Goal: Entertainment & Leisure: Browse casually

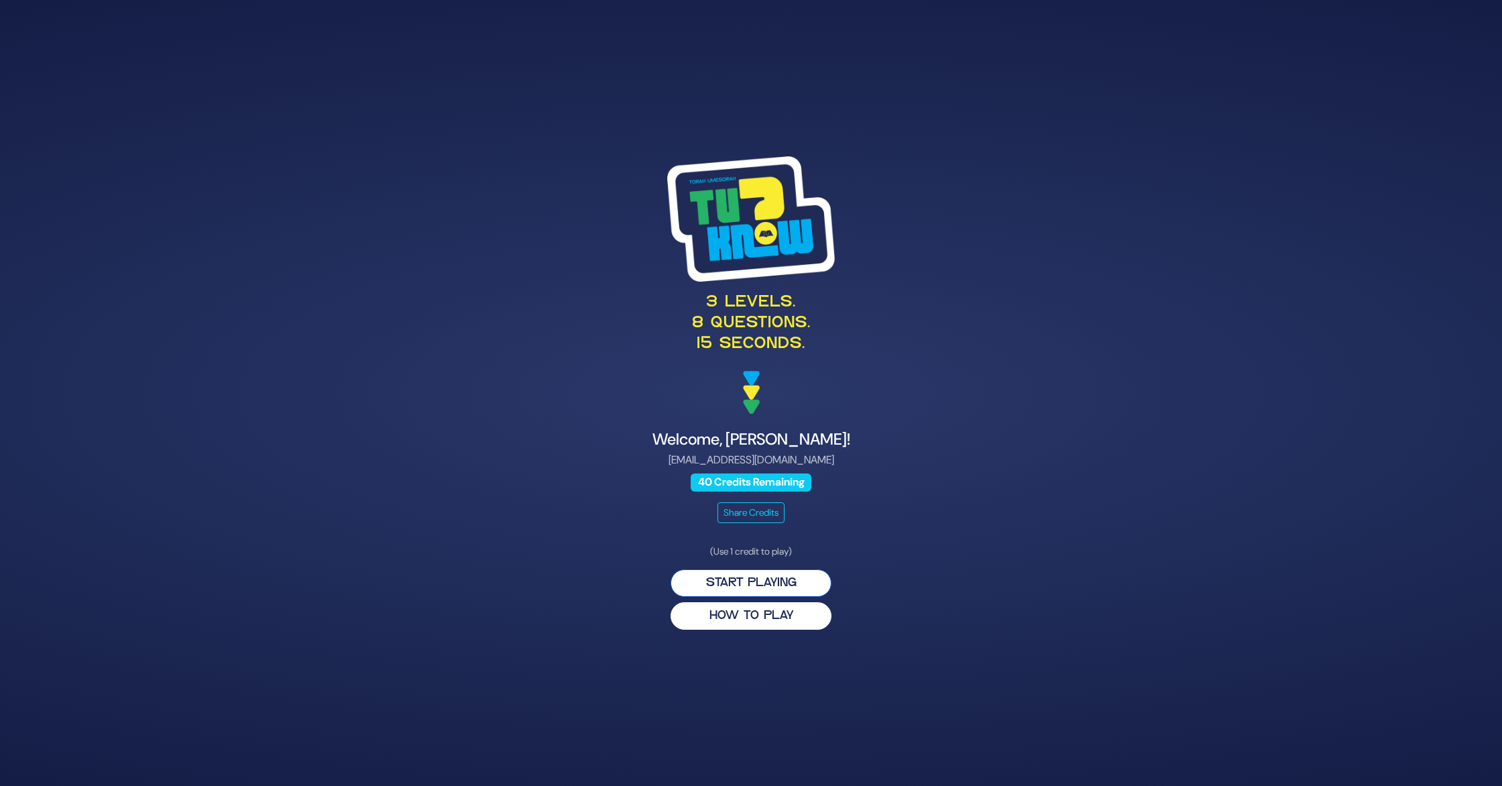
click at [725, 577] on button "Start Playing" at bounding box center [751, 582] width 161 height 27
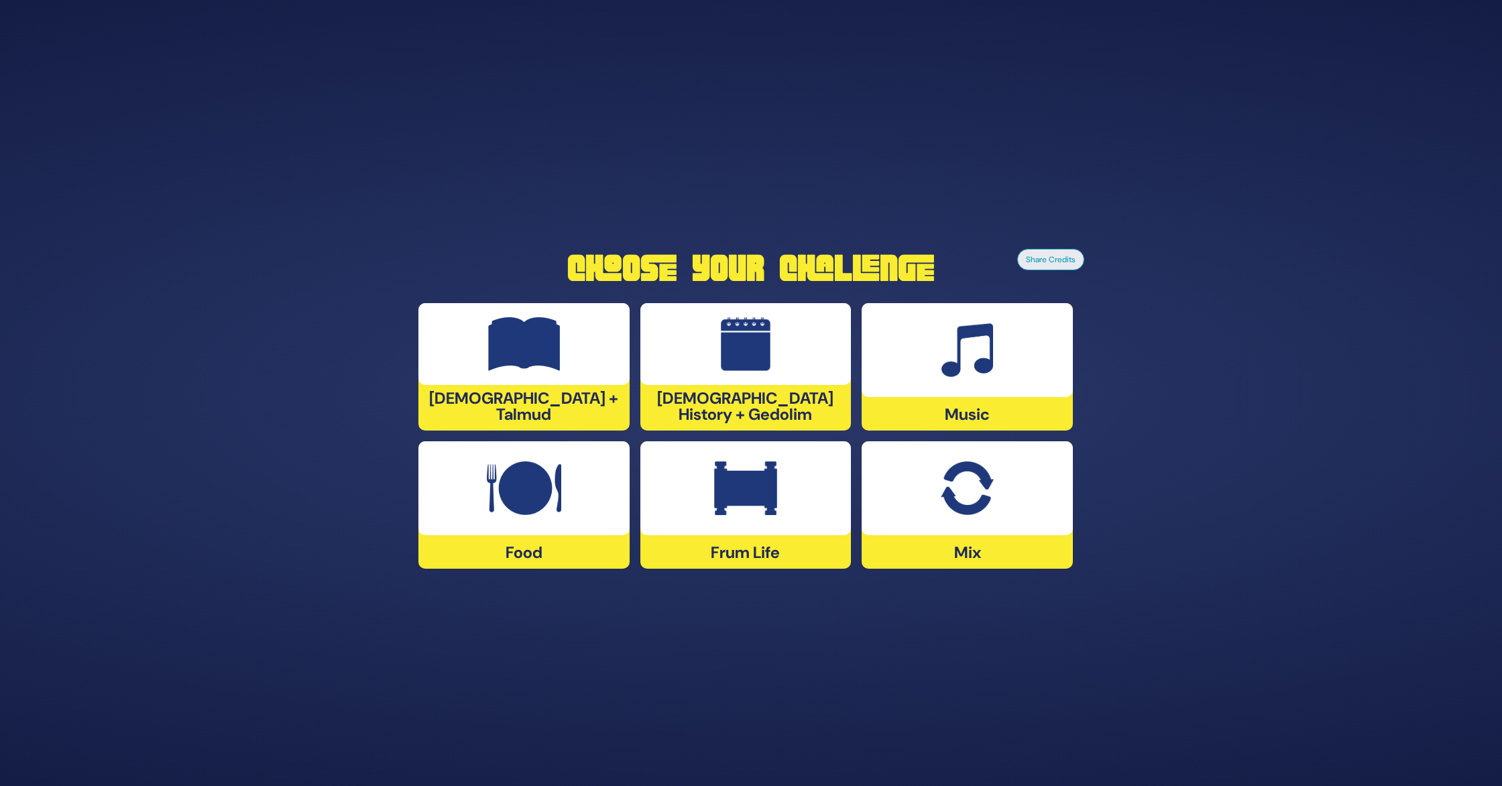
click at [725, 367] on img at bounding box center [967, 350] width 52 height 54
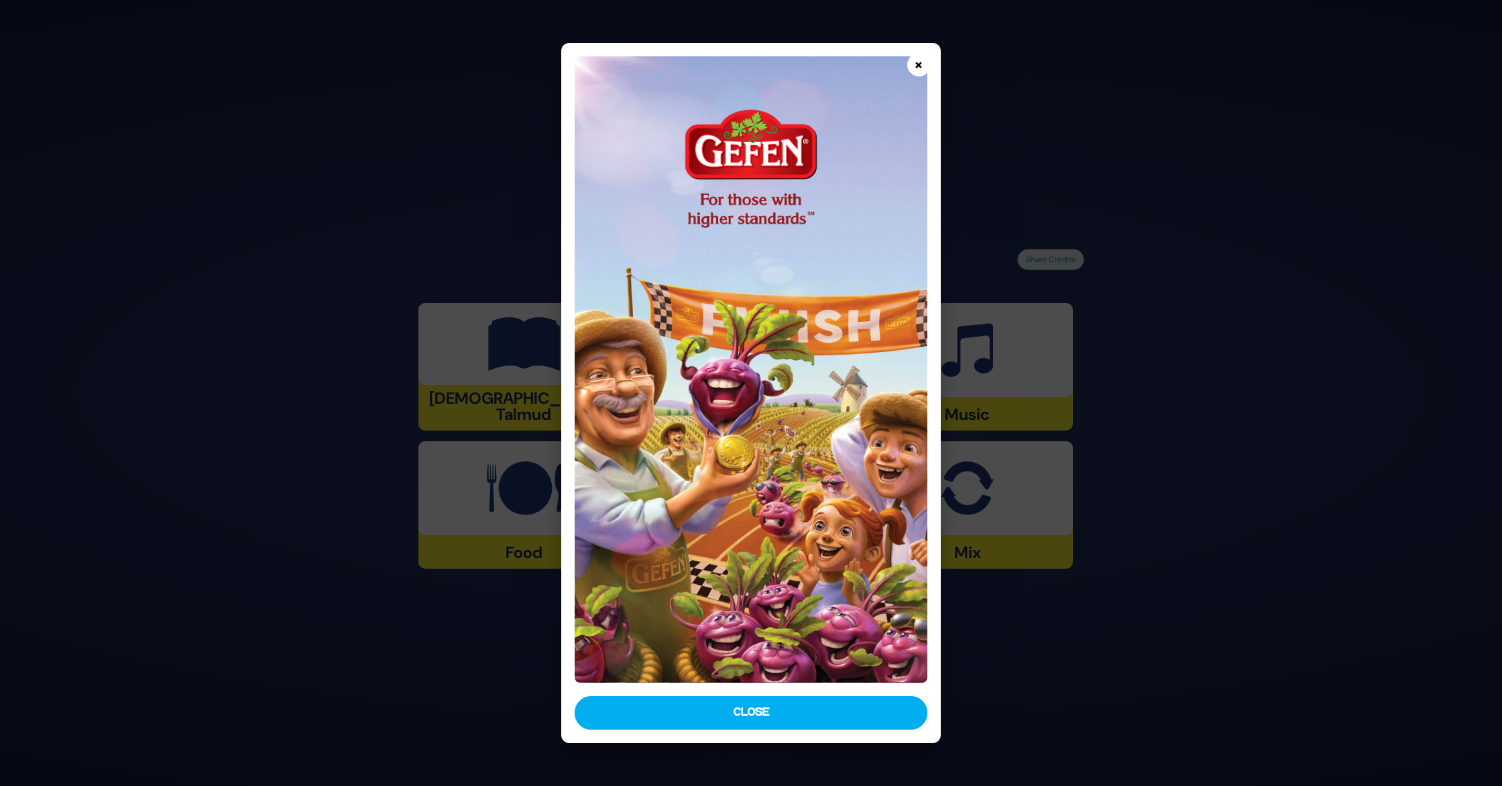
click at [725, 66] on button "×" at bounding box center [918, 64] width 23 height 23
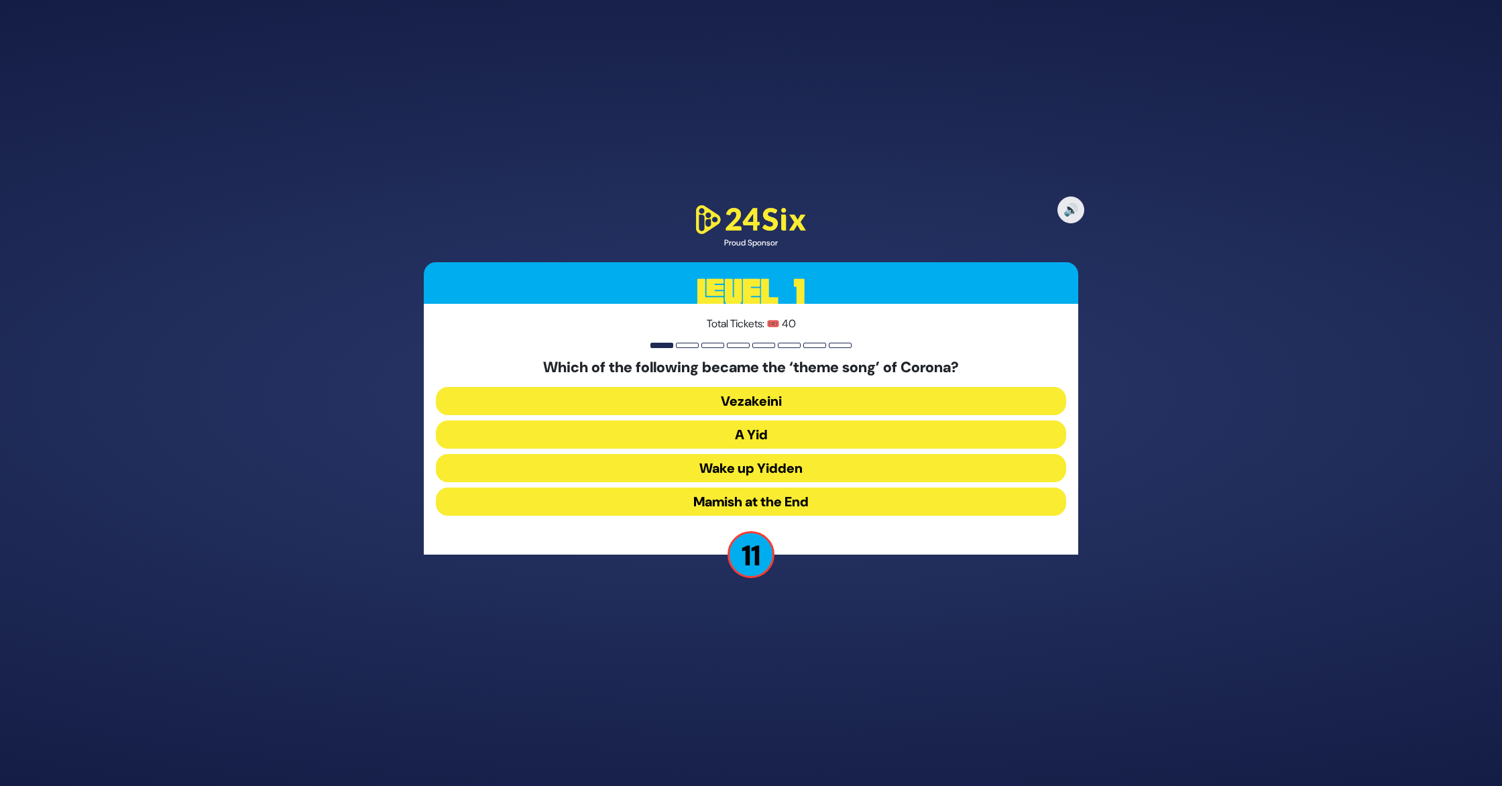
click at [725, 429] on button "A Yid" at bounding box center [751, 434] width 630 height 28
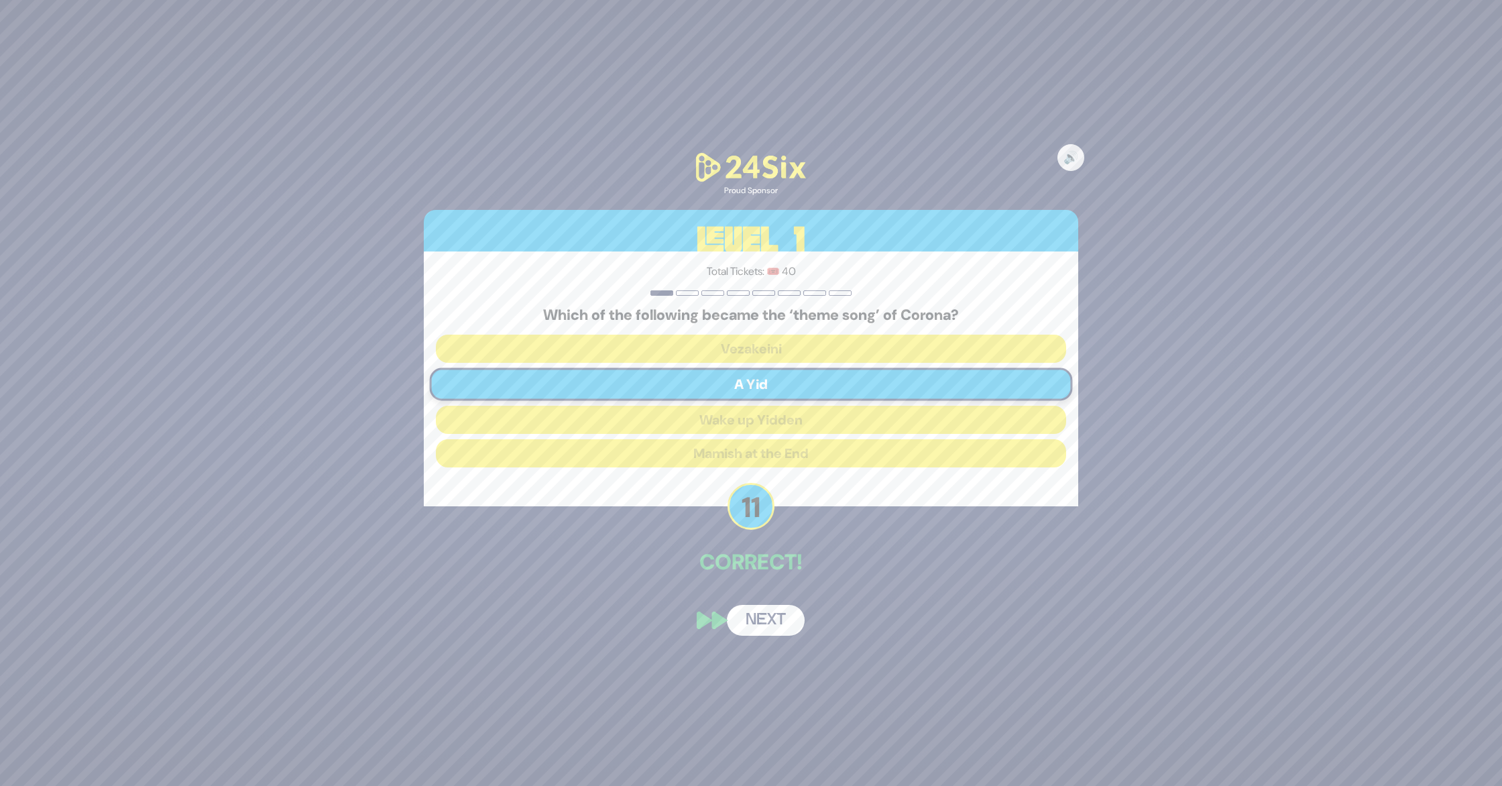
click at [725, 618] on button "Next" at bounding box center [766, 620] width 78 height 31
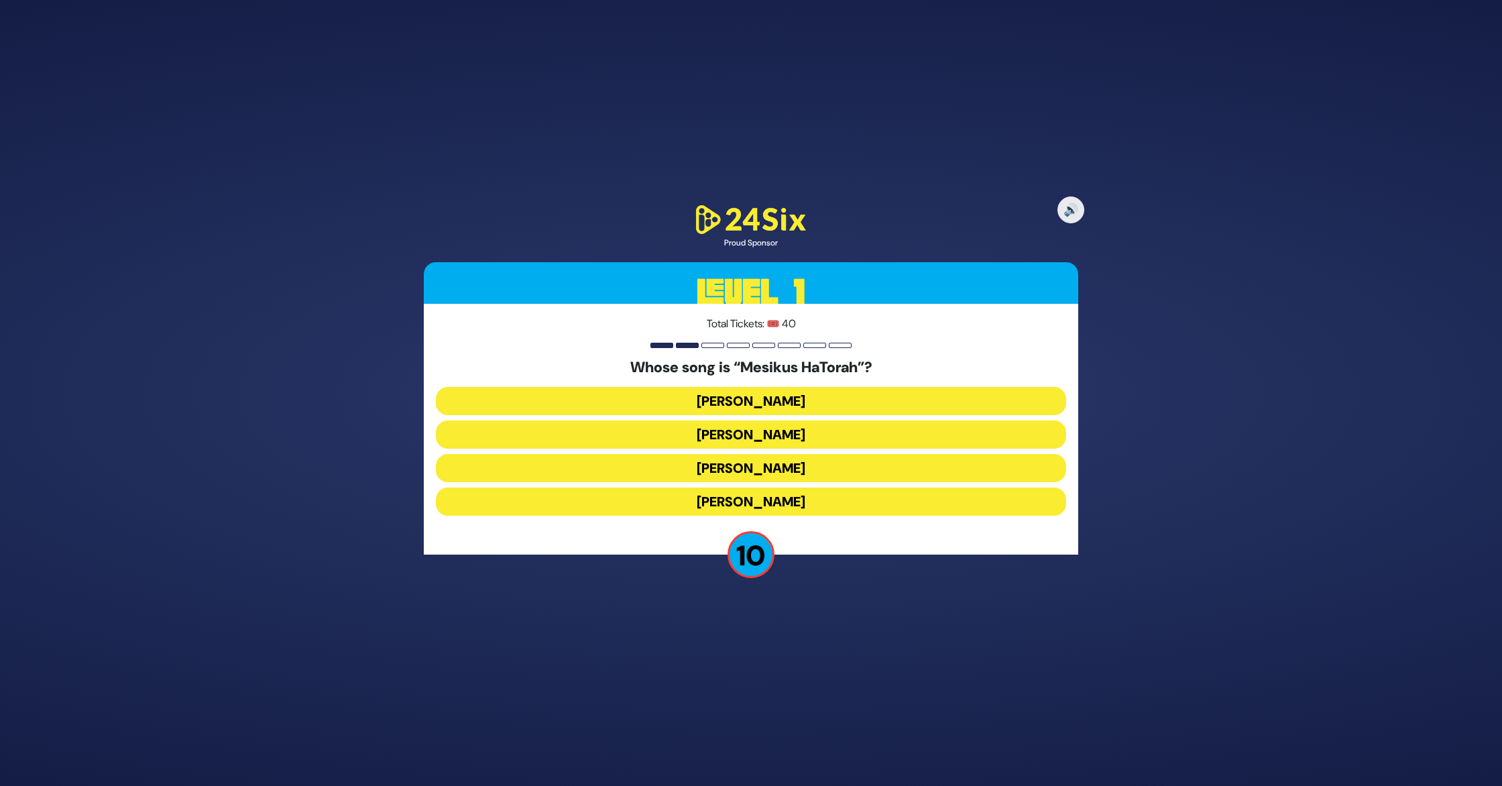
click at [725, 428] on button "Naftali Kempeh" at bounding box center [751, 434] width 630 height 28
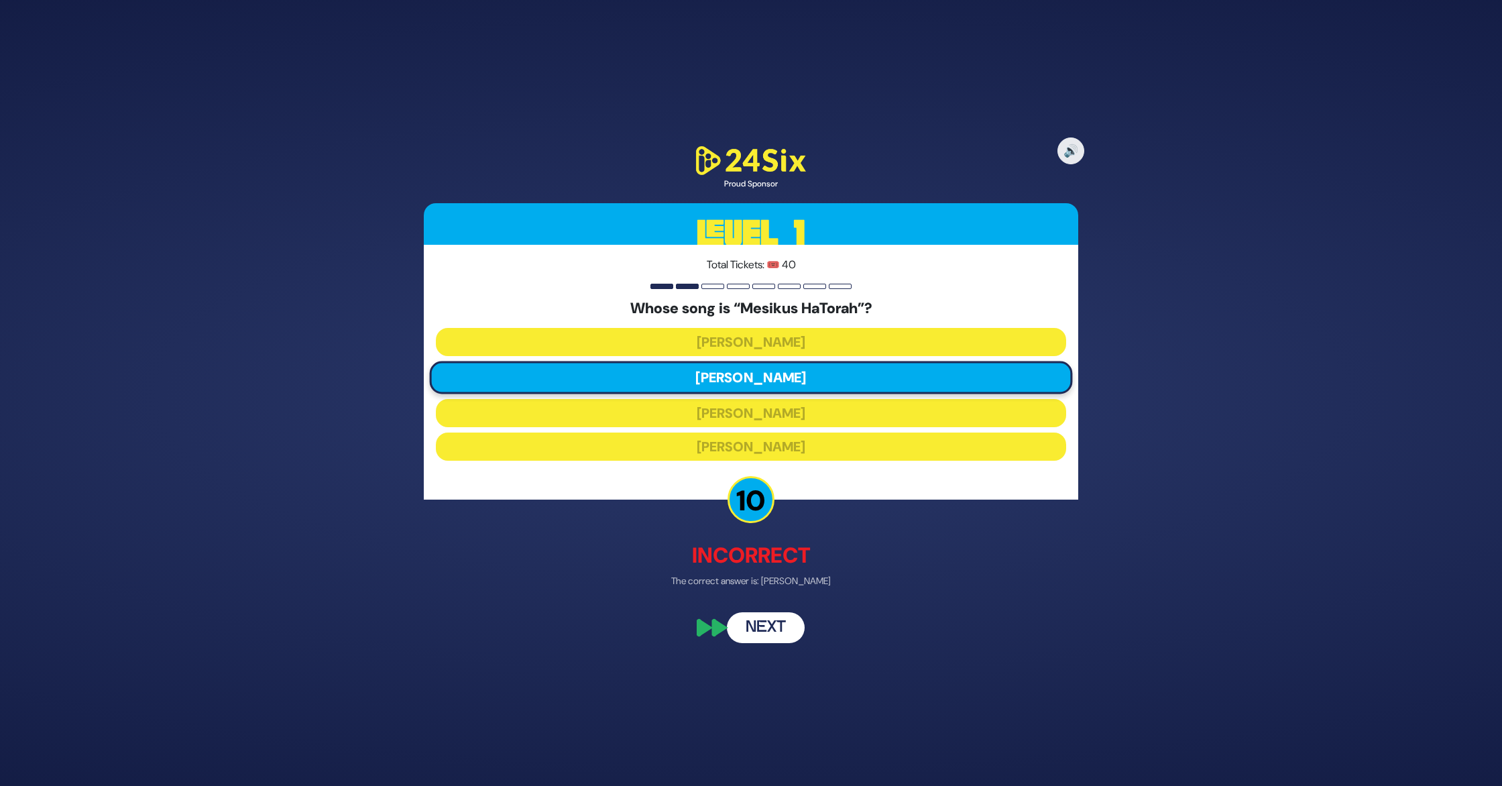
click at [725, 624] on button "Next" at bounding box center [766, 626] width 78 height 31
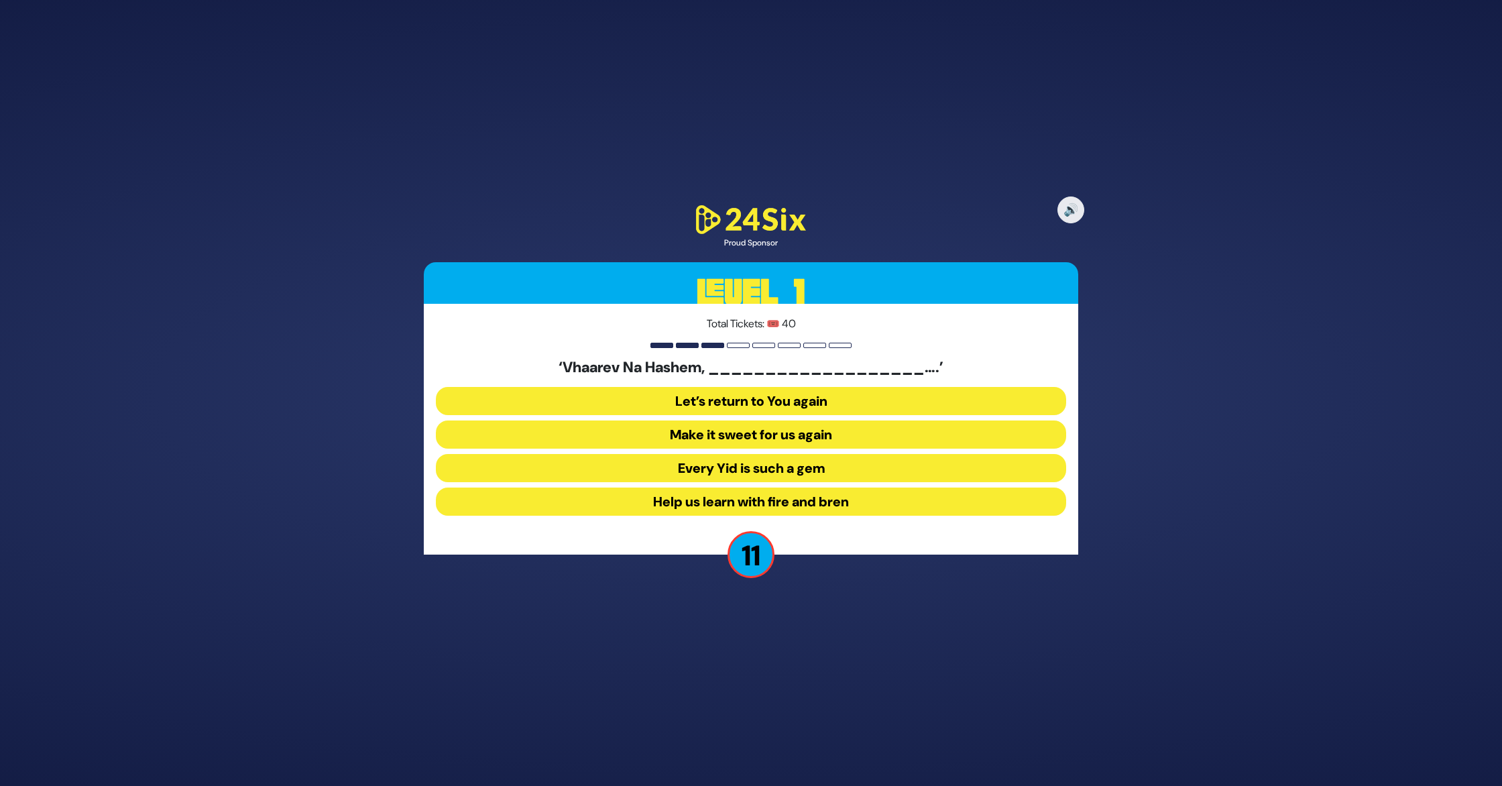
click at [725, 433] on button "Make it sweet for us again" at bounding box center [751, 434] width 630 height 28
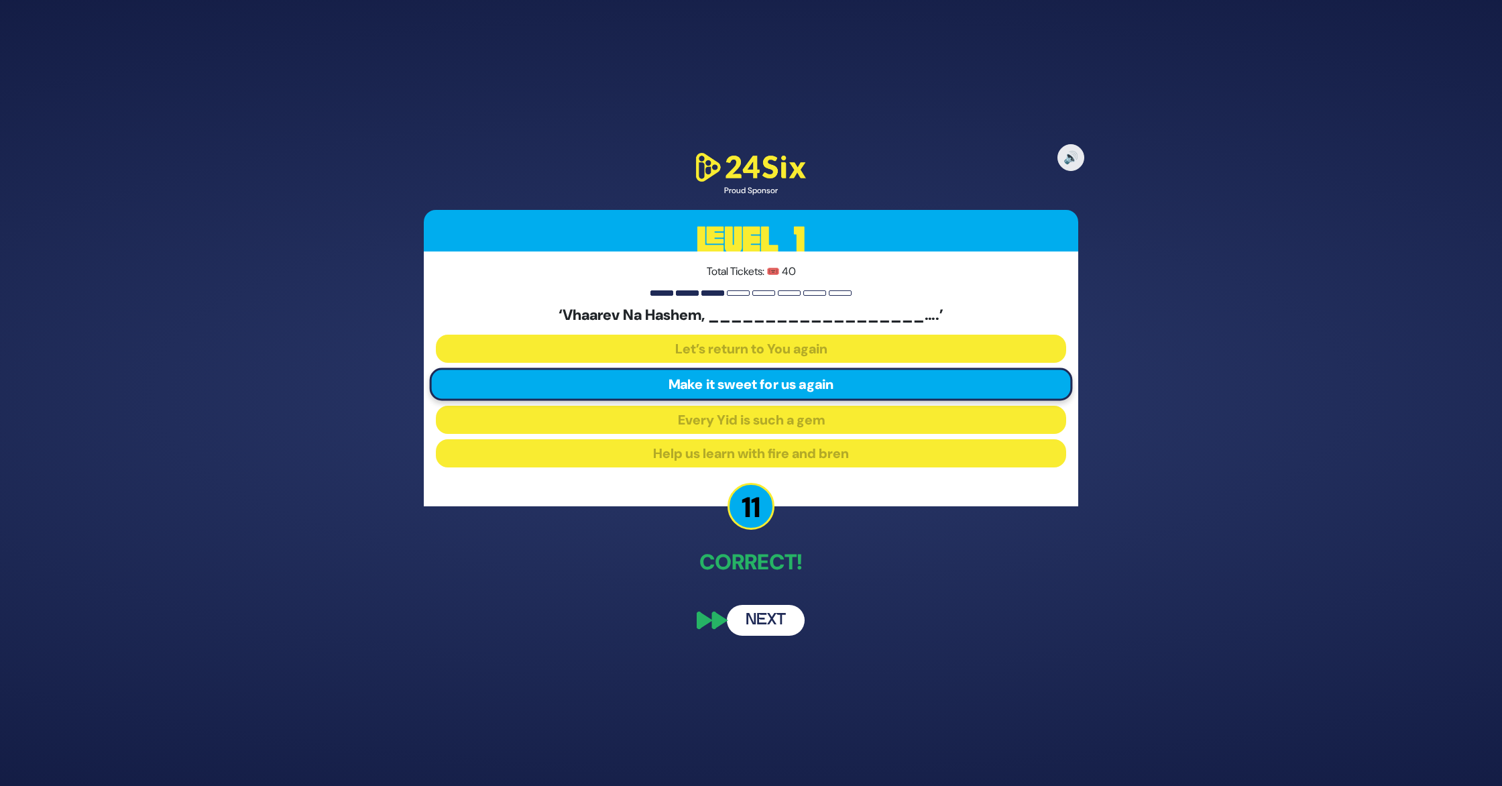
click at [725, 617] on button "Next" at bounding box center [766, 620] width 78 height 31
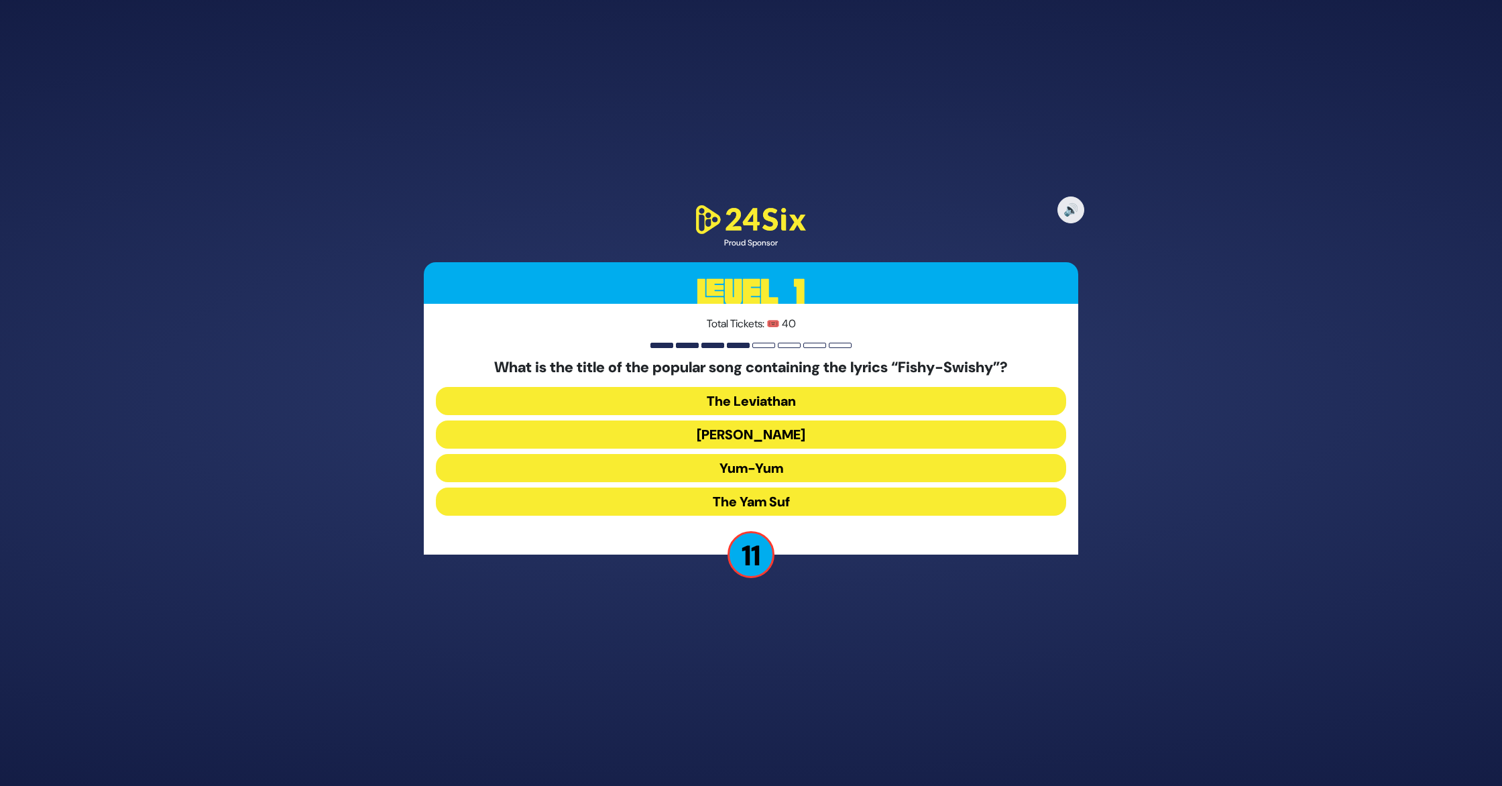
click at [725, 469] on button "Yum-Yum" at bounding box center [751, 468] width 630 height 28
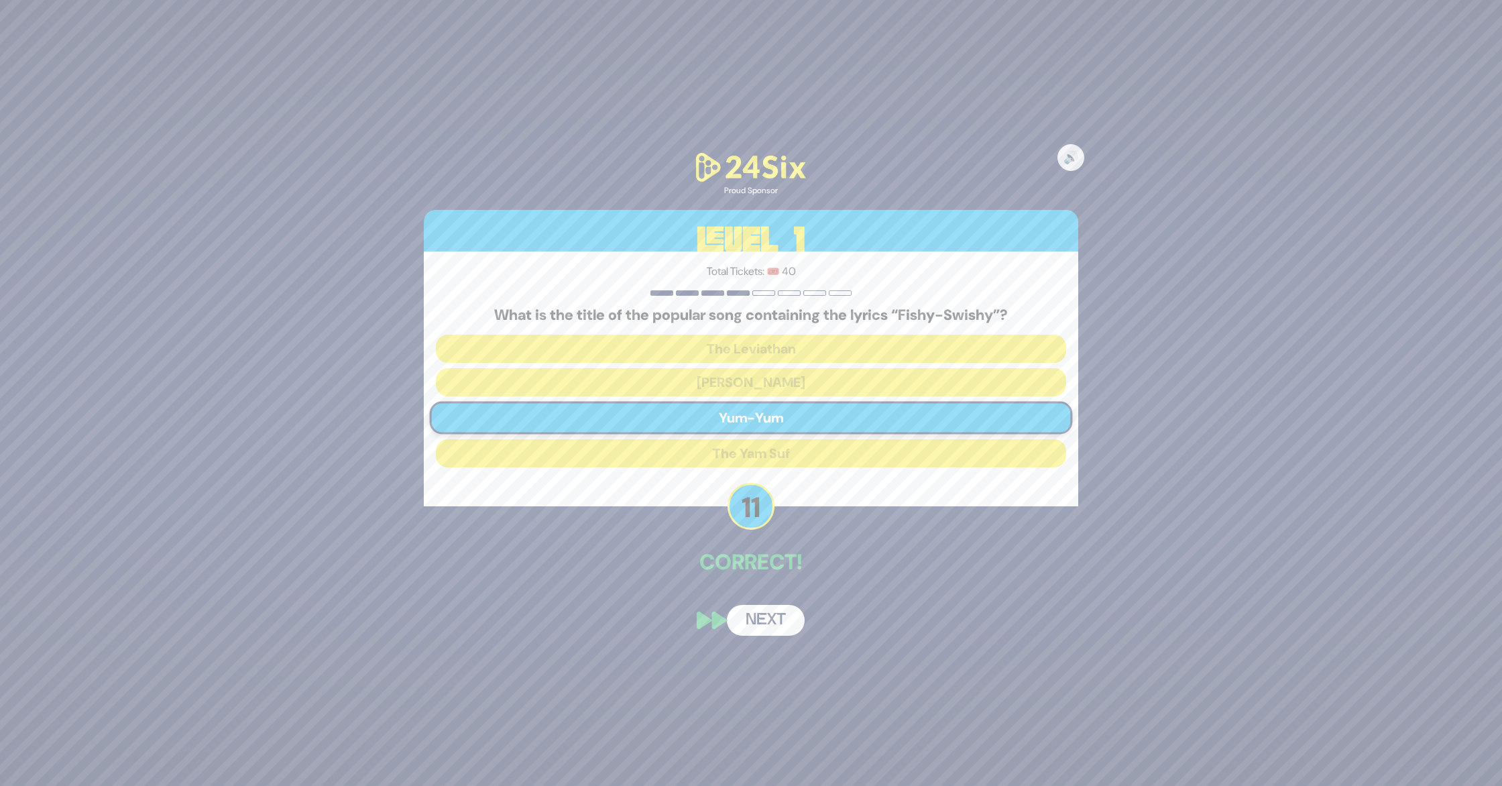
click at [725, 617] on button "Next" at bounding box center [766, 620] width 78 height 31
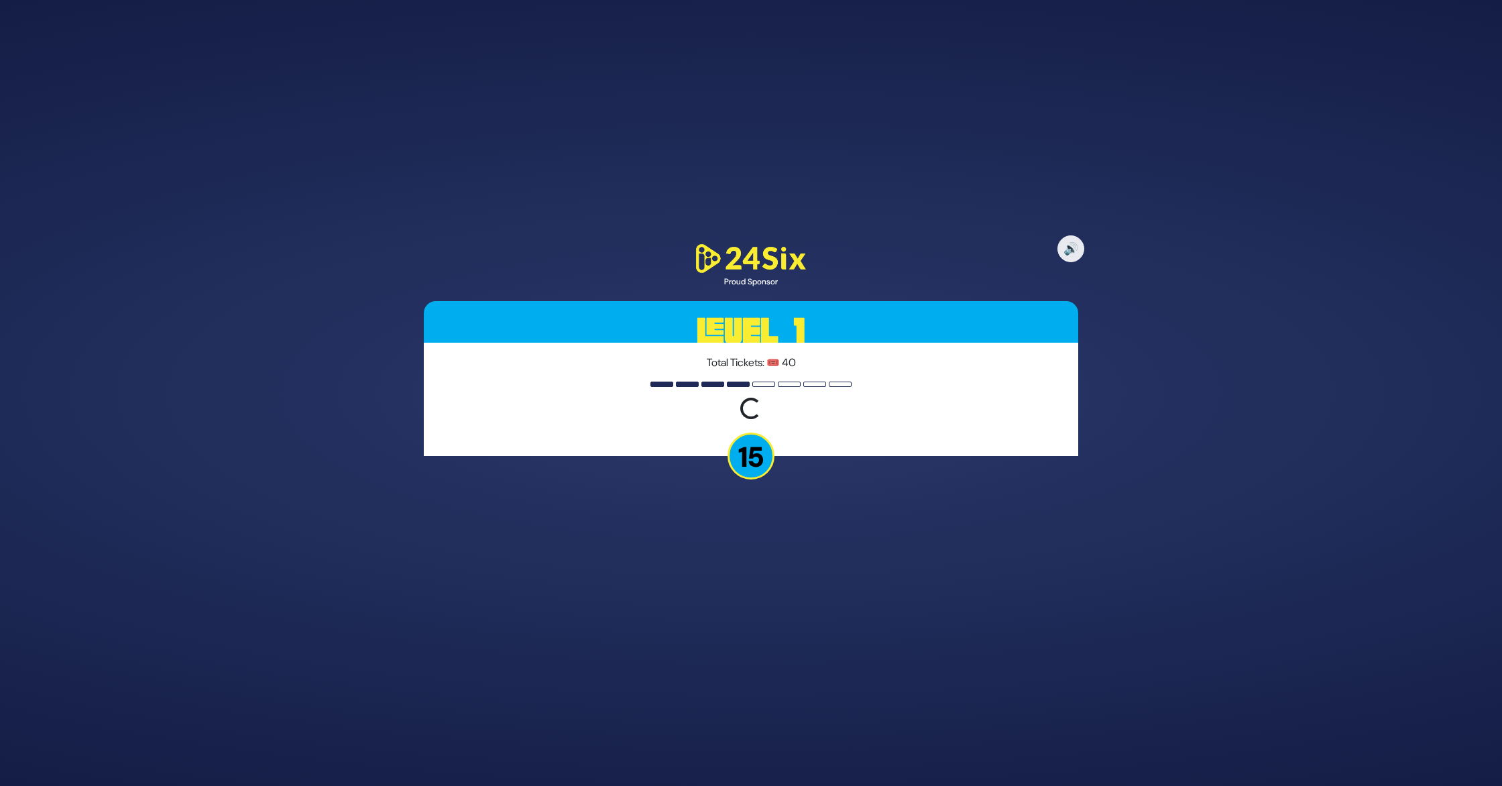
click at [725, 409] on div "Loading question..." at bounding box center [751, 408] width 28 height 28
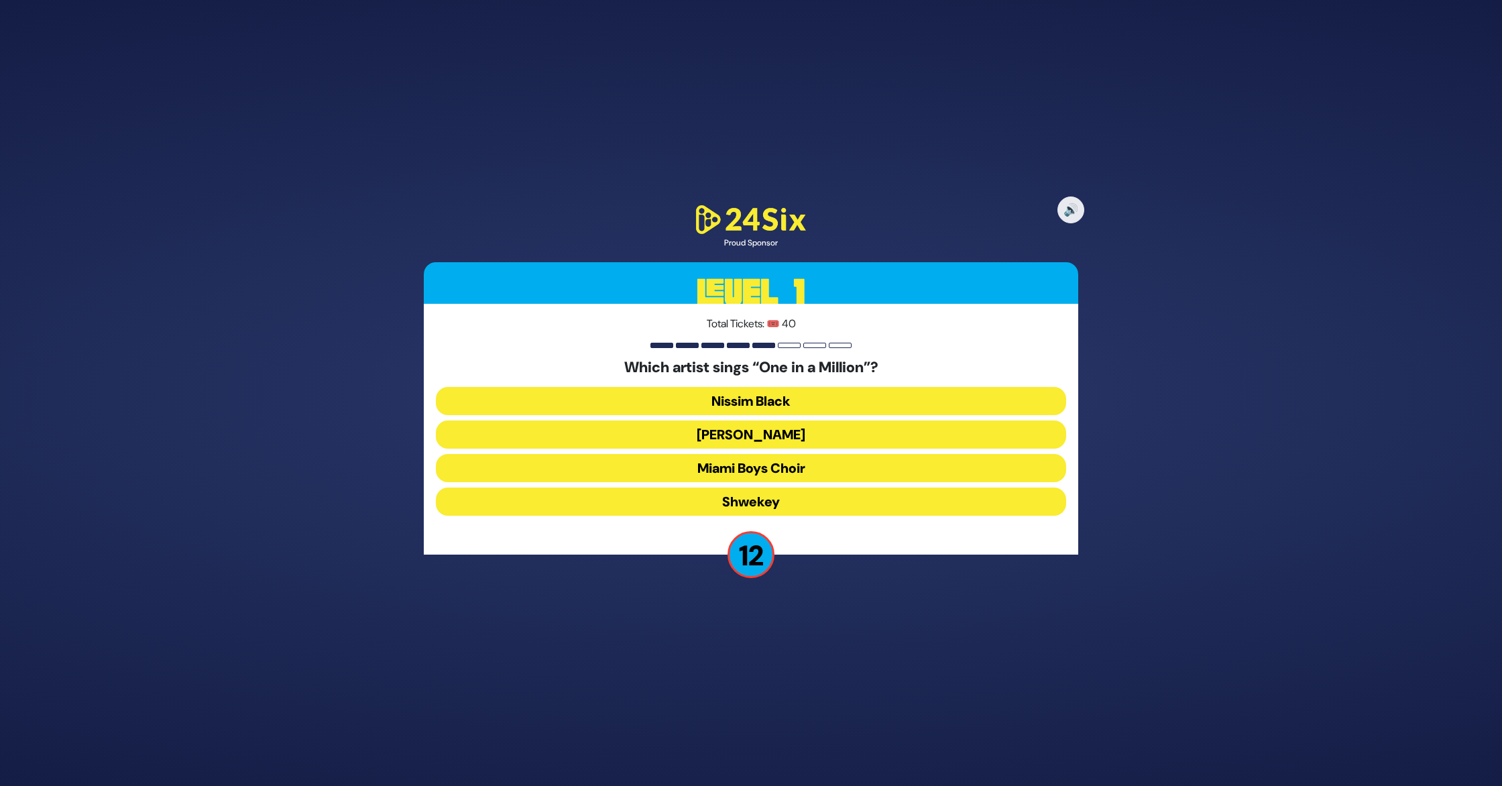
click at [783, 433] on button "[PERSON_NAME]" at bounding box center [751, 434] width 630 height 28
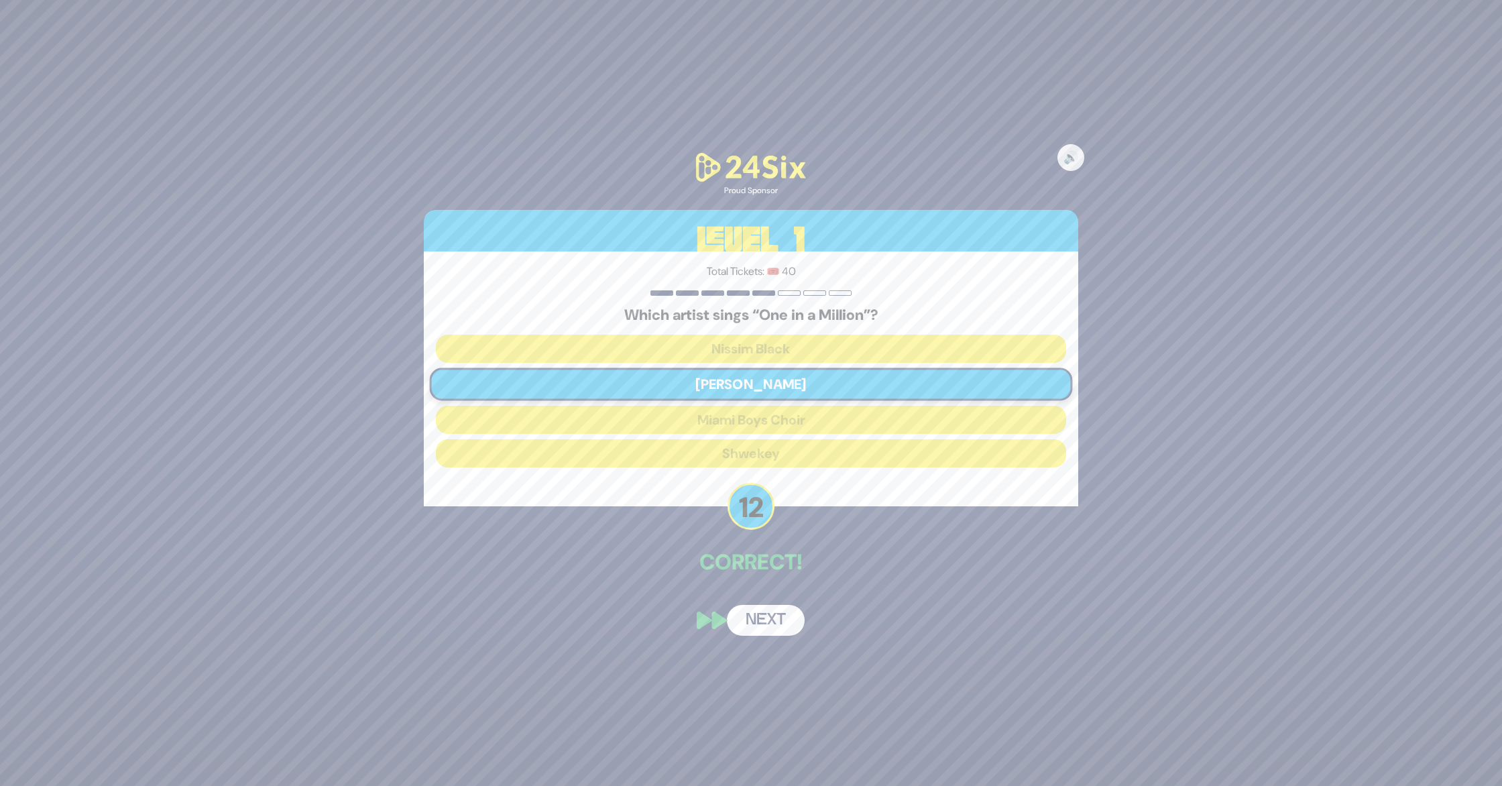
click at [765, 616] on button "Next" at bounding box center [766, 620] width 78 height 31
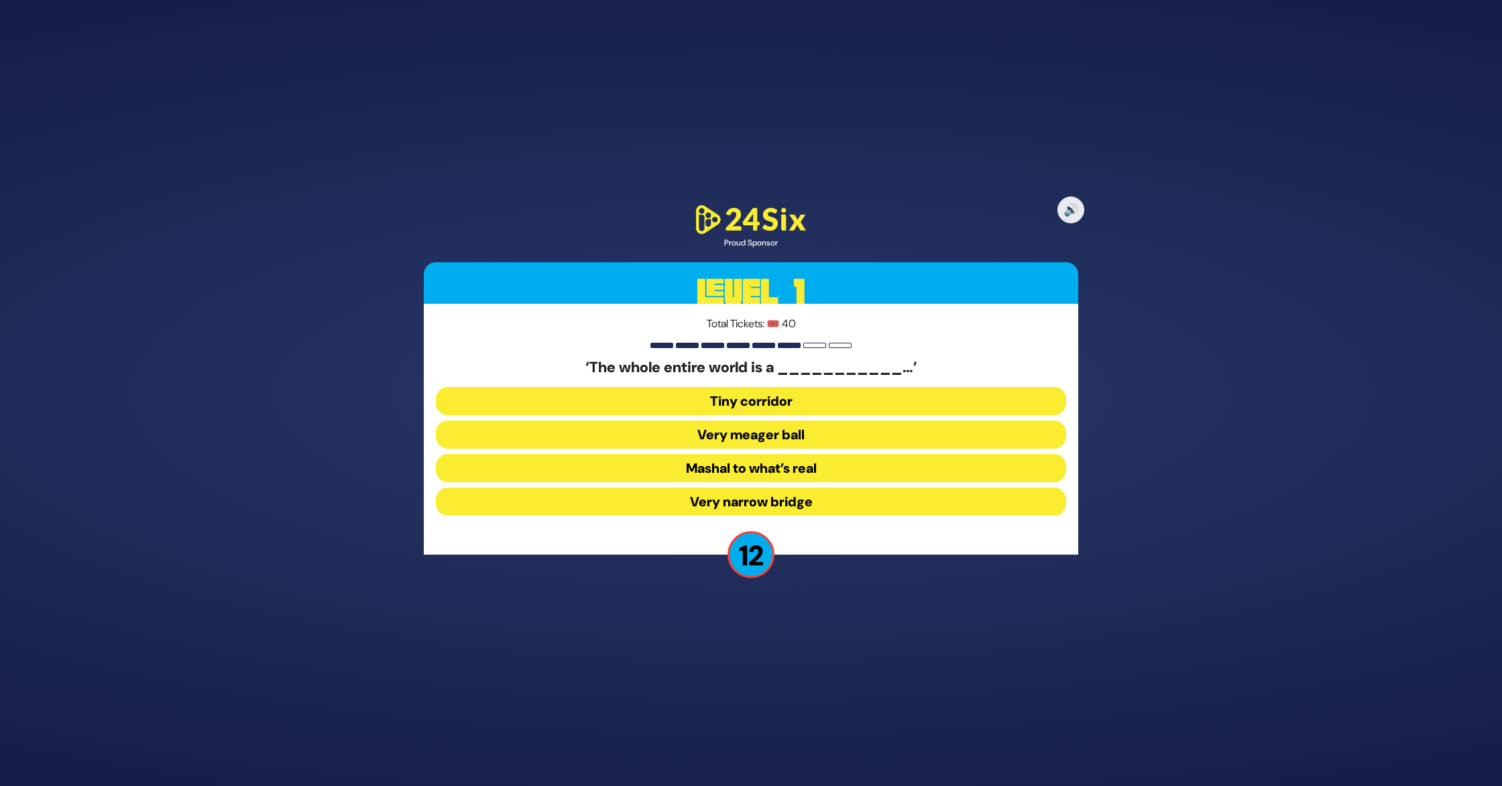
click at [775, 495] on button "Very narrow bridge" at bounding box center [751, 501] width 630 height 28
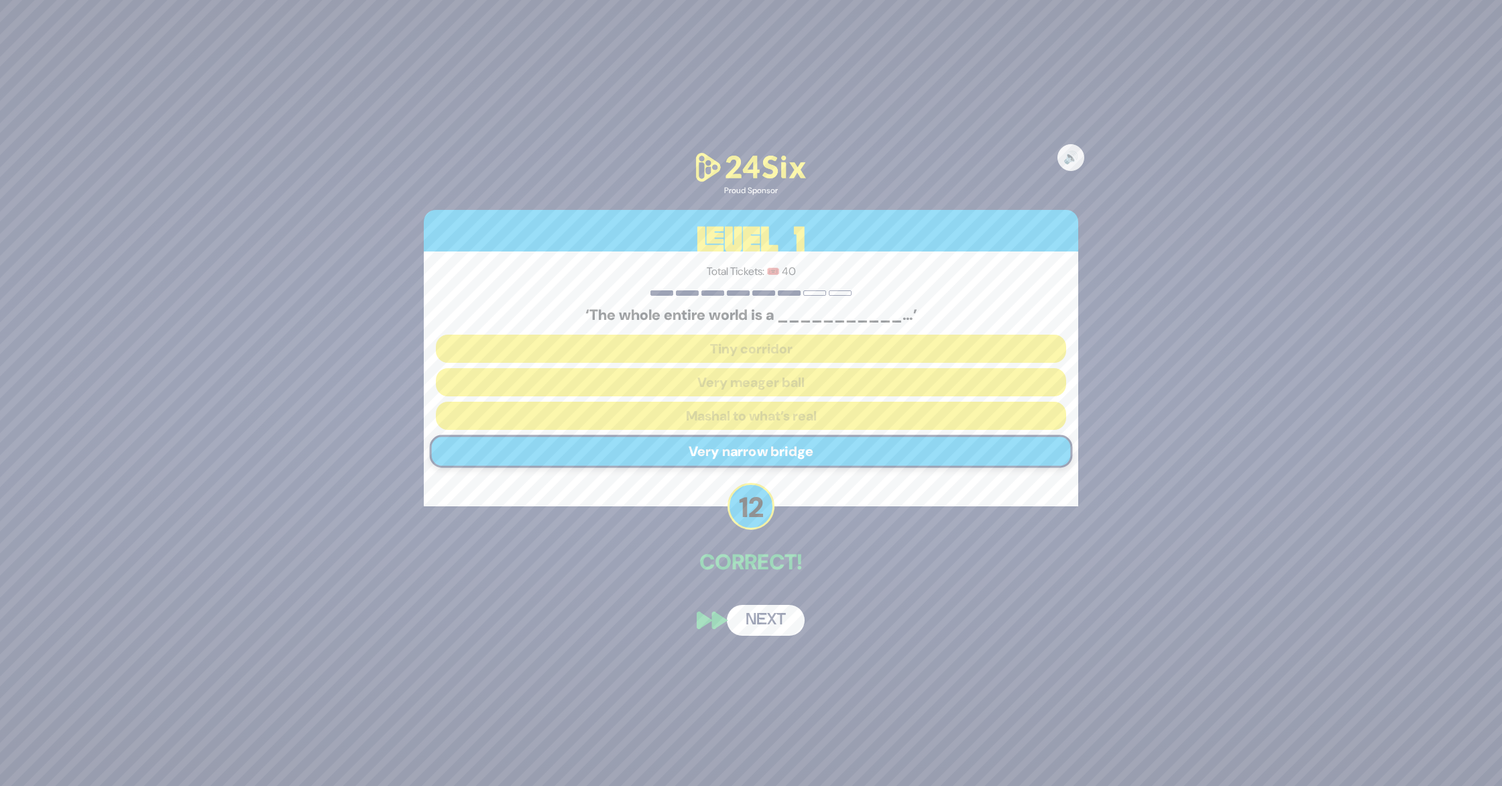
click at [768, 624] on button "Next" at bounding box center [766, 620] width 78 height 31
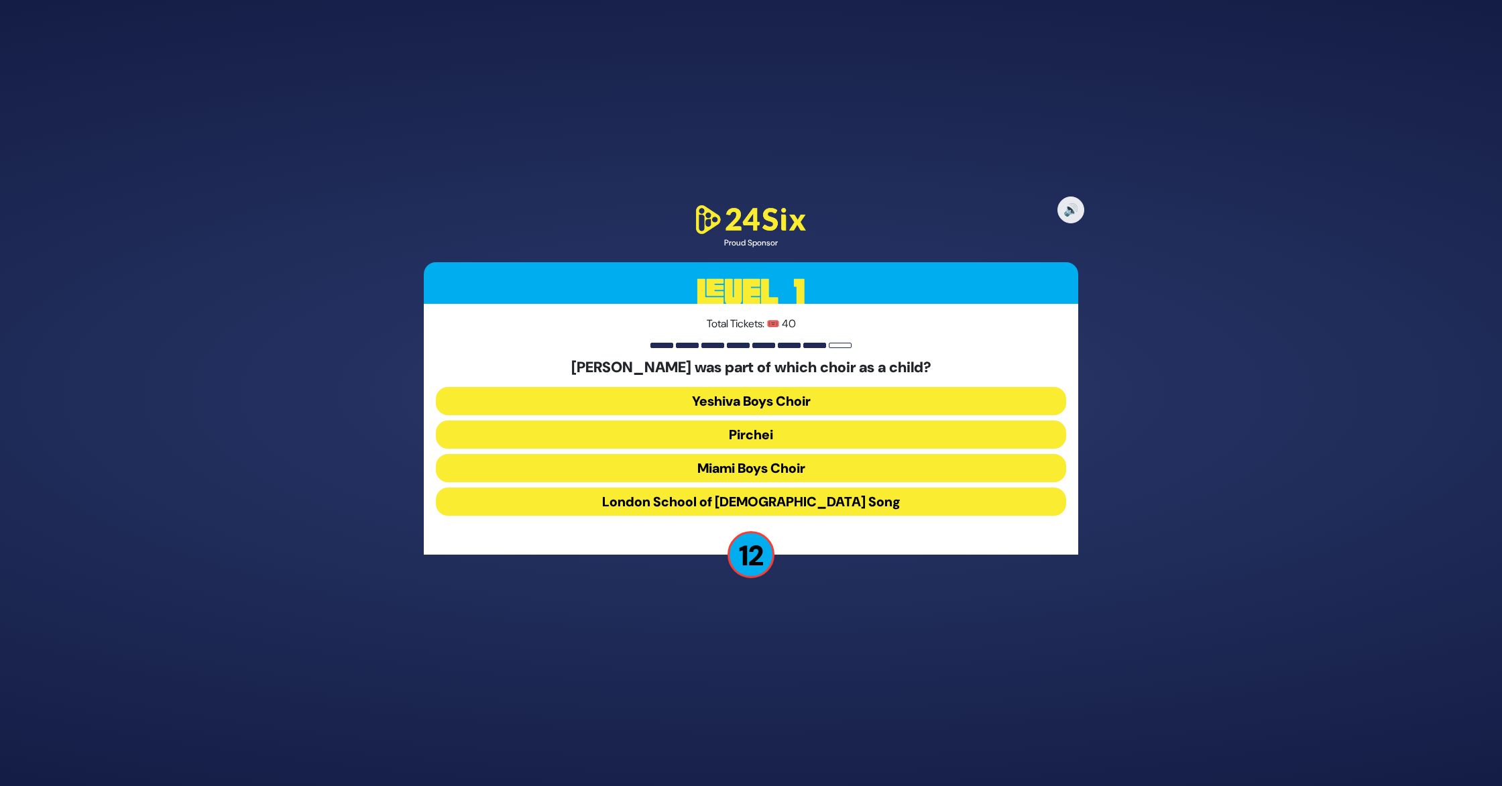
click at [780, 463] on button "Miami Boys Choir" at bounding box center [751, 468] width 630 height 28
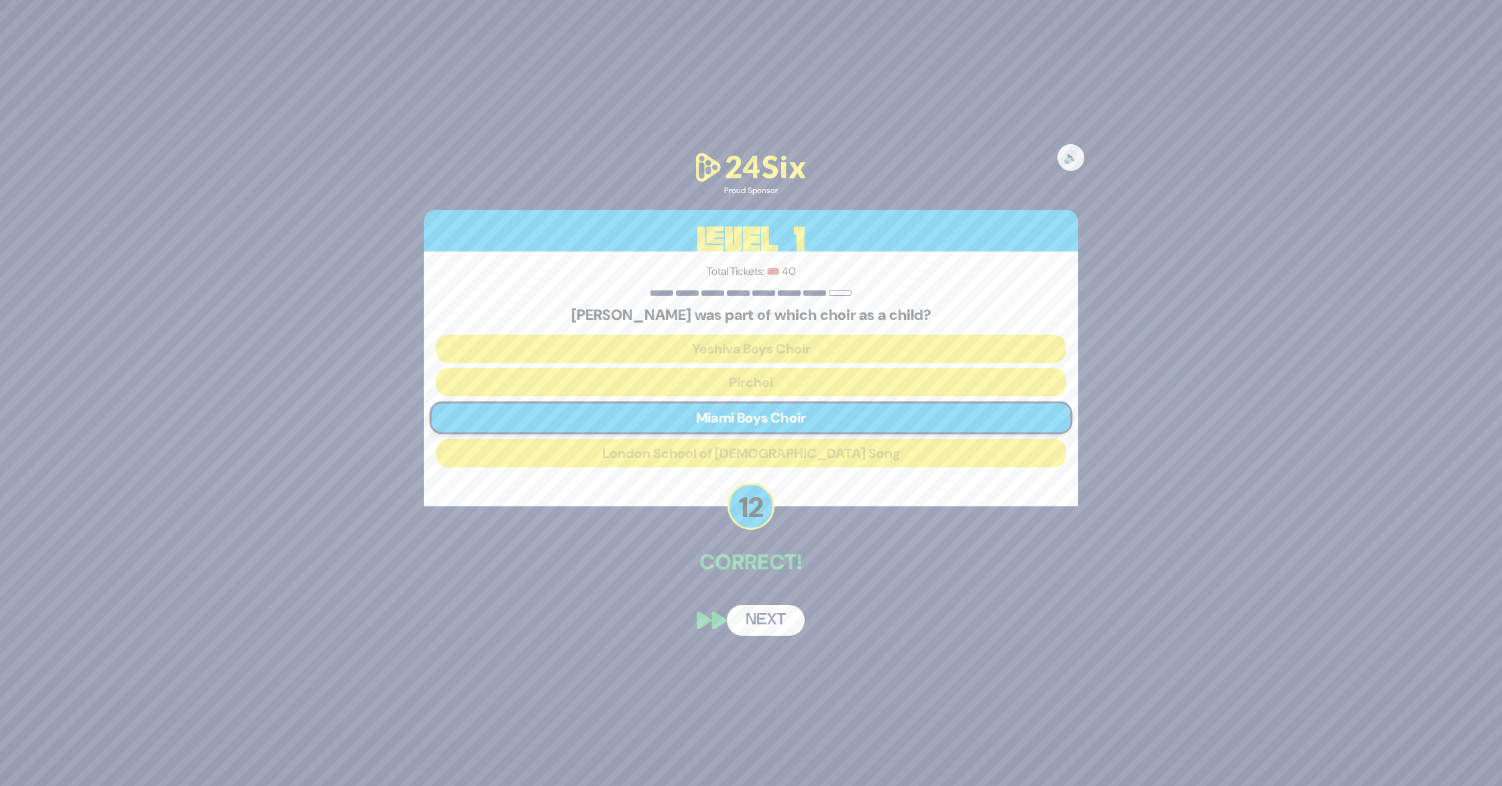
click at [767, 616] on button "Next" at bounding box center [766, 620] width 78 height 31
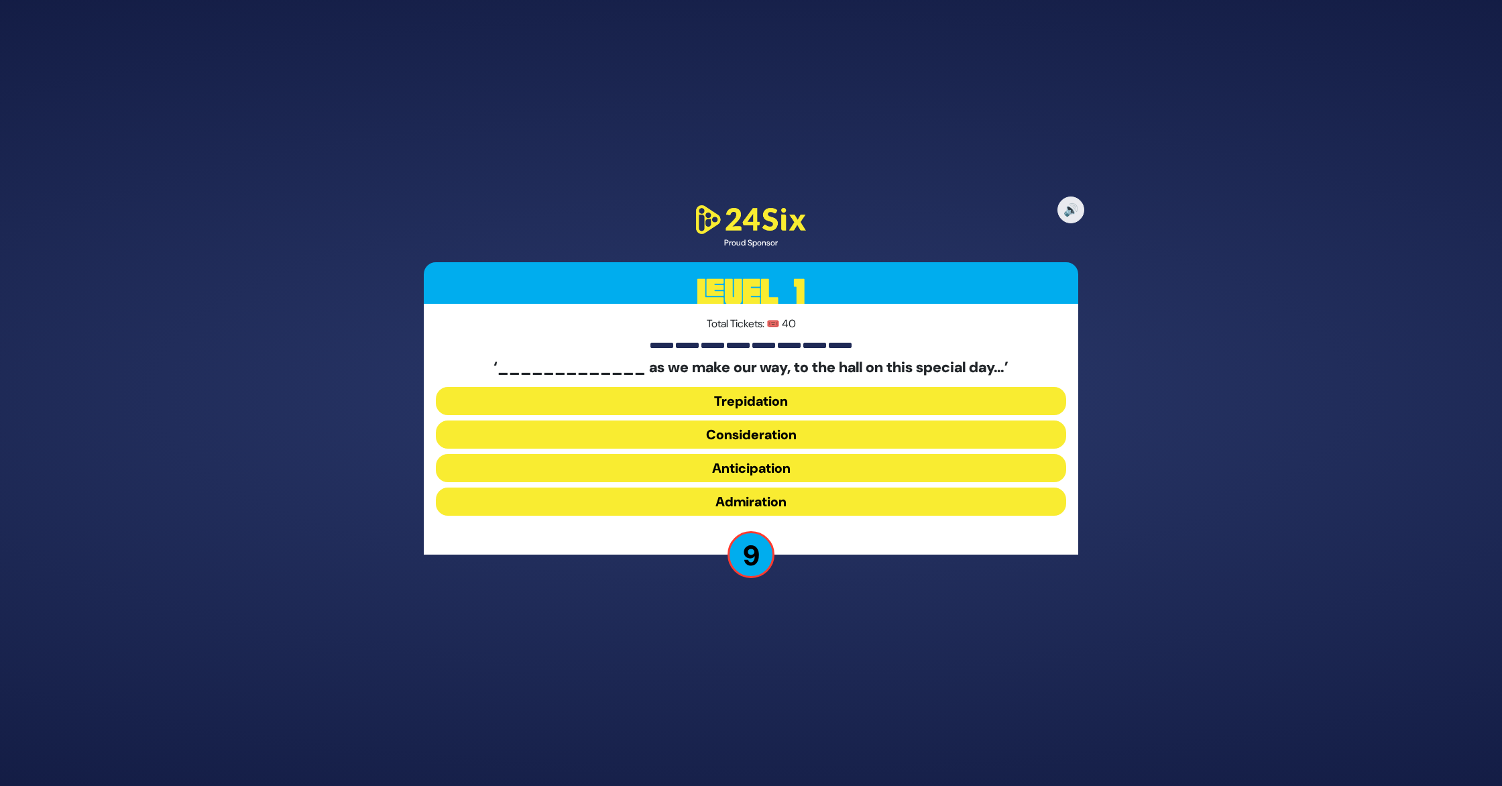
click at [764, 401] on button "Trepidation" at bounding box center [751, 401] width 630 height 28
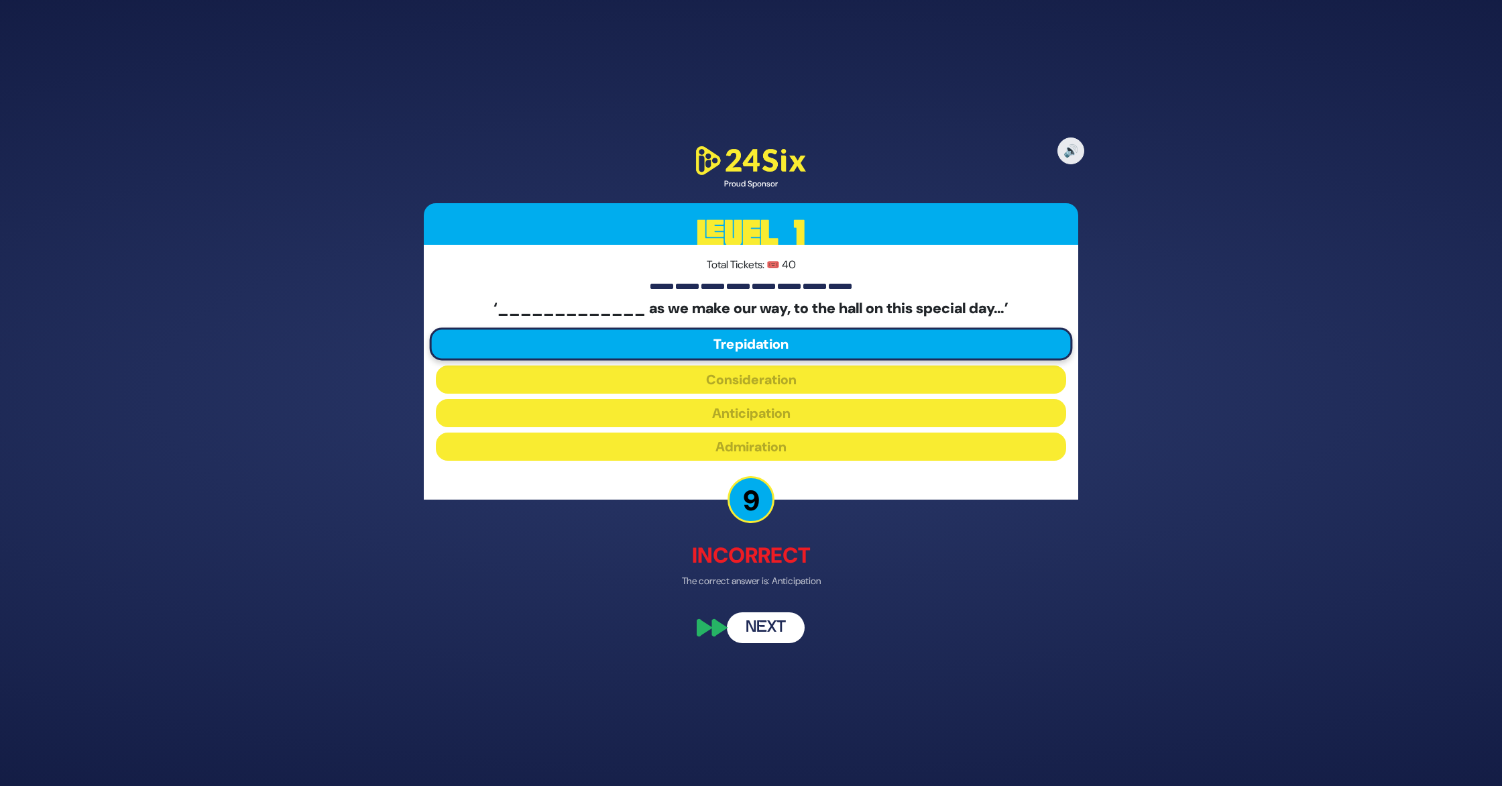
click at [772, 630] on button "Next" at bounding box center [766, 626] width 78 height 31
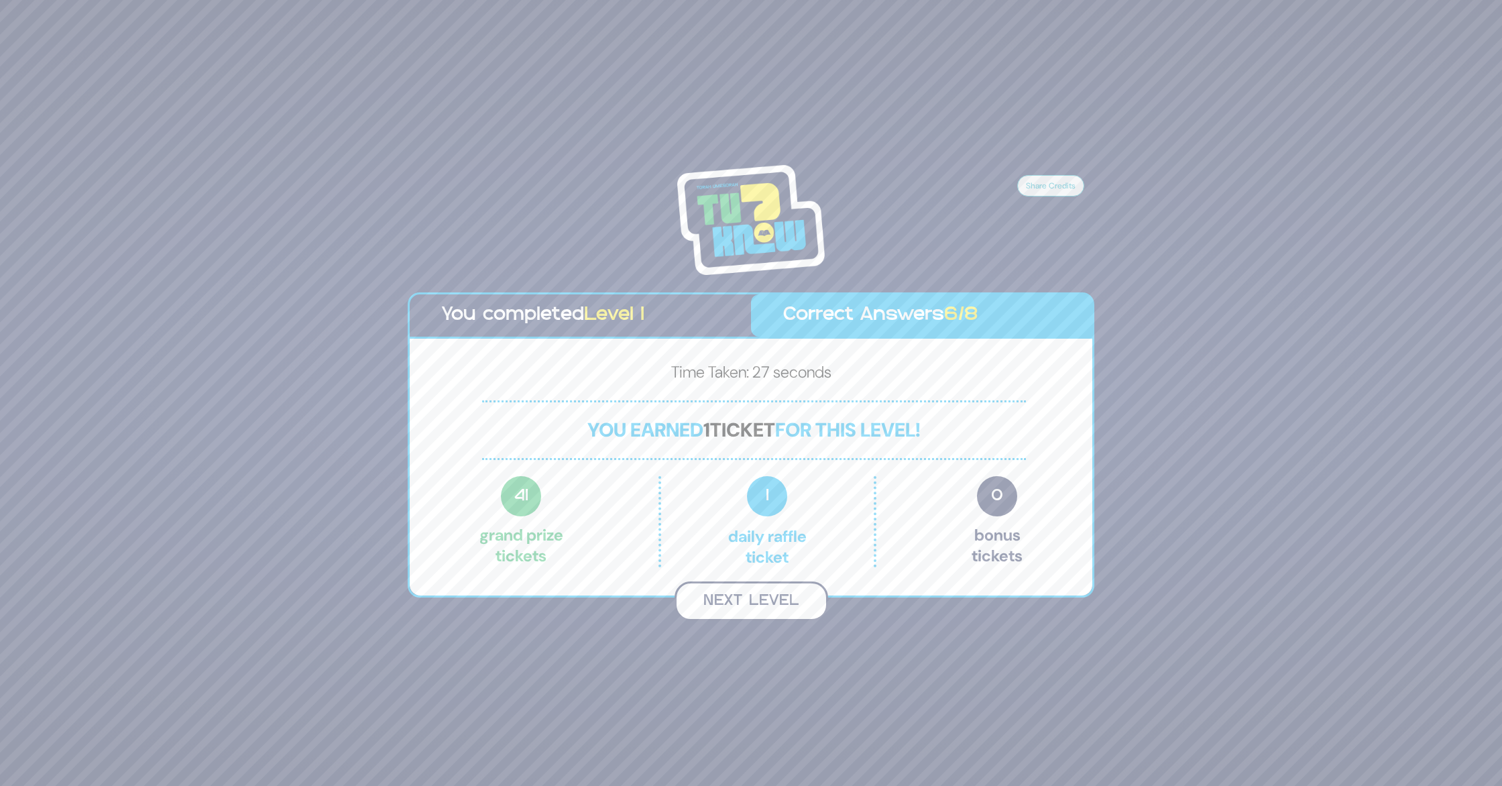
click at [764, 595] on button "Next Level" at bounding box center [752, 601] width 154 height 40
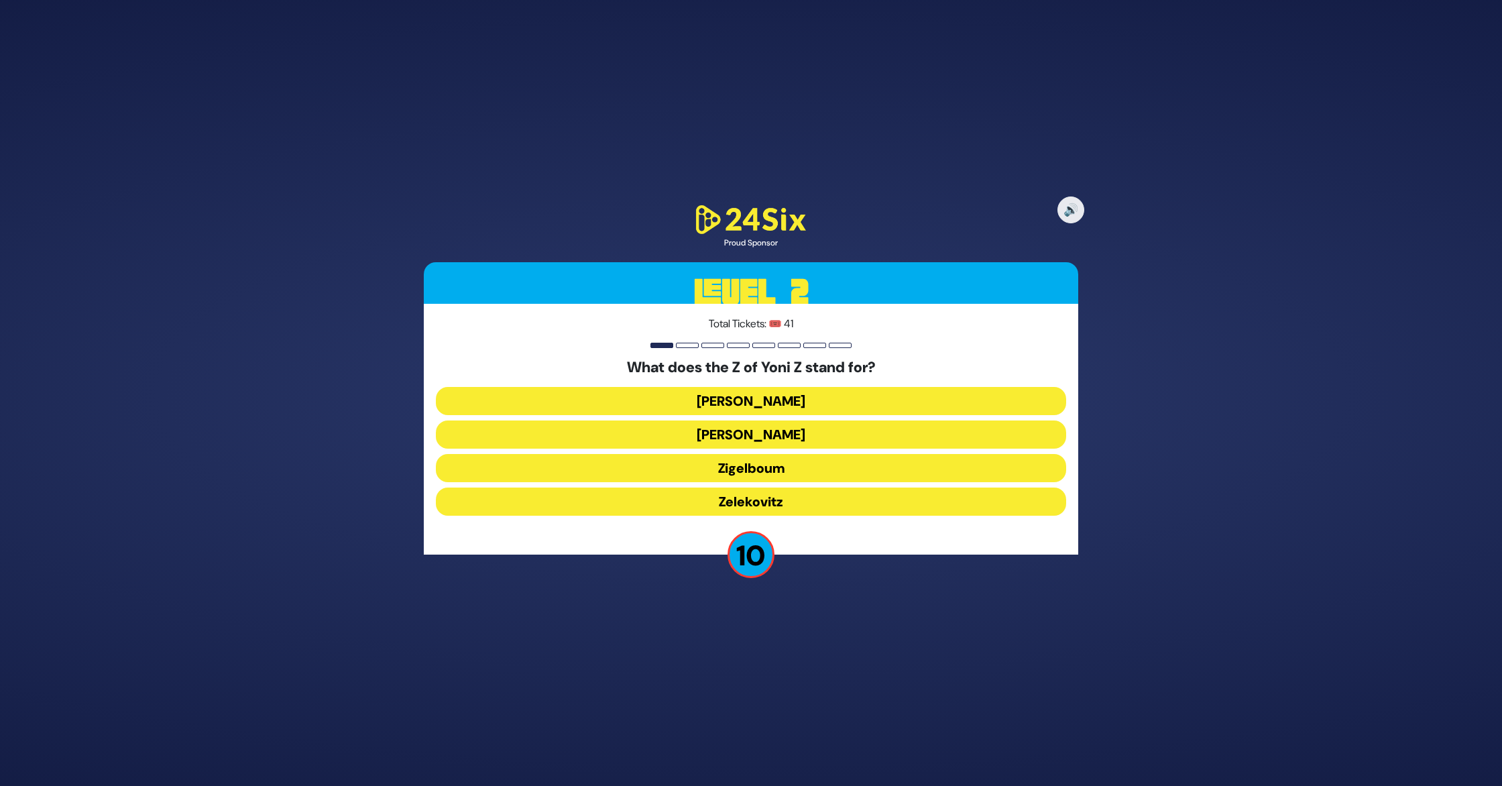
click at [771, 470] on button "Zigelboum" at bounding box center [751, 468] width 630 height 28
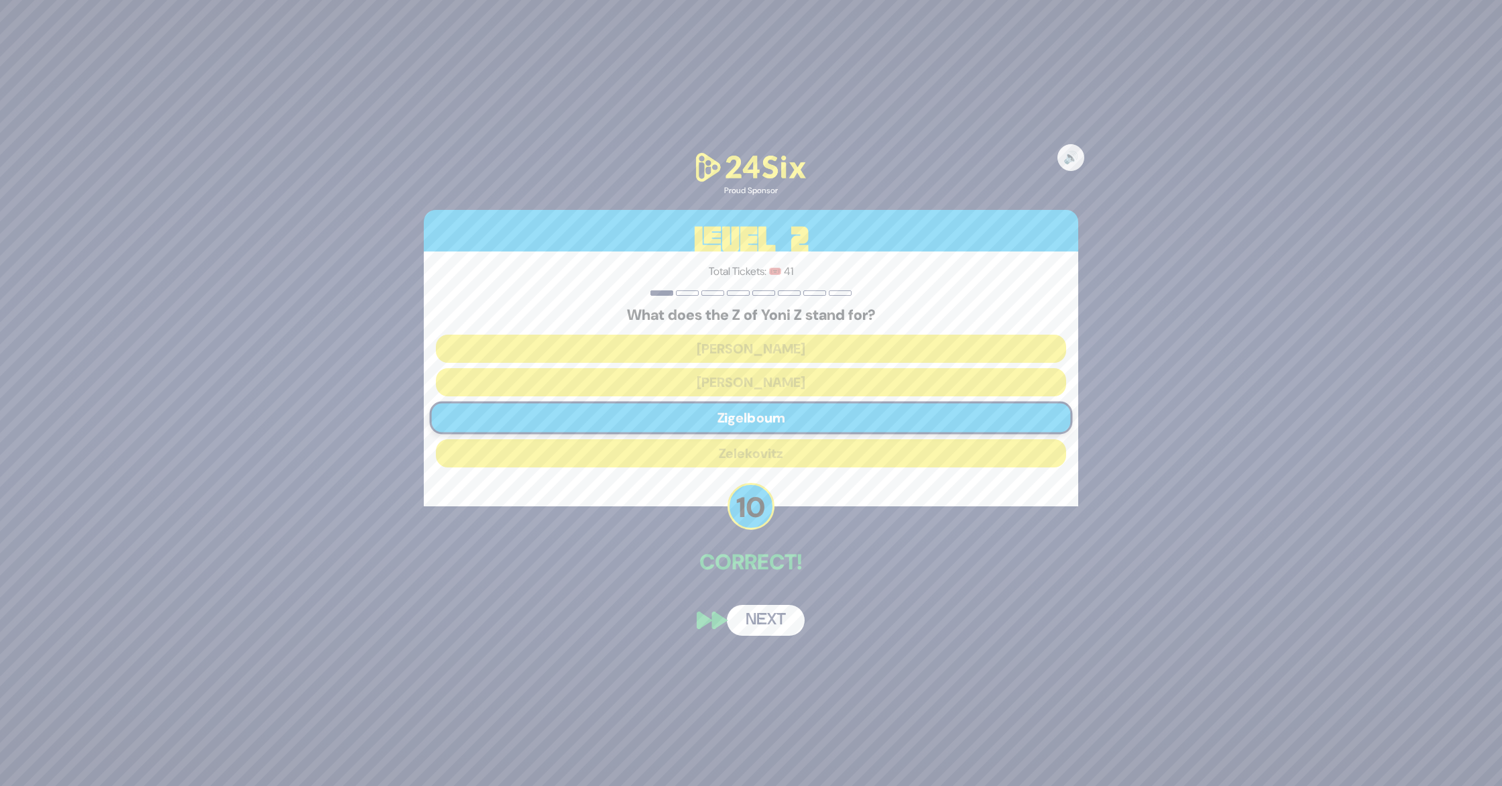
click at [771, 617] on button "Next" at bounding box center [766, 620] width 78 height 31
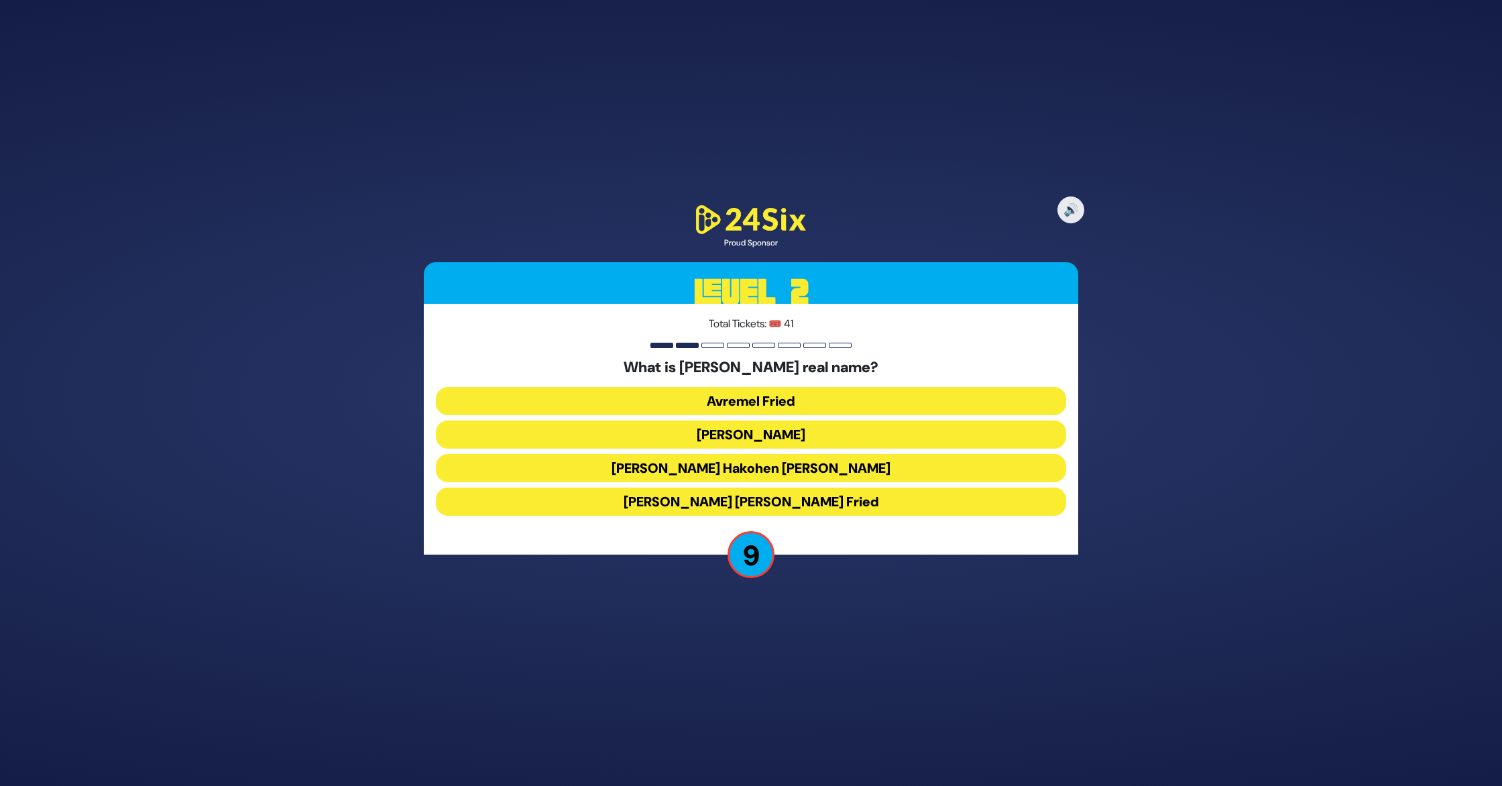
click at [784, 470] on button "[PERSON_NAME] Hakohen [PERSON_NAME]" at bounding box center [751, 468] width 630 height 28
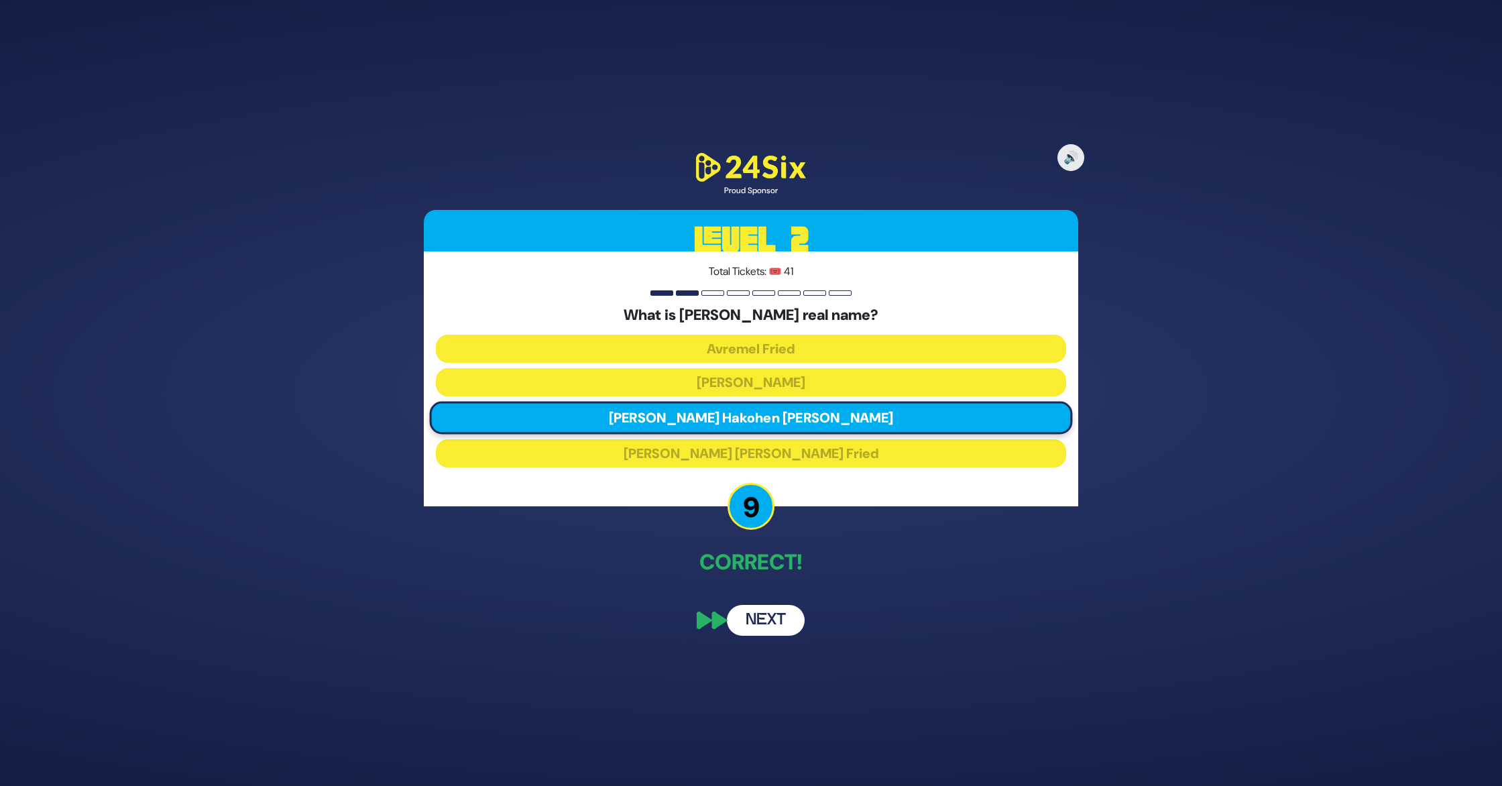
click at [772, 619] on button "Next" at bounding box center [766, 620] width 78 height 31
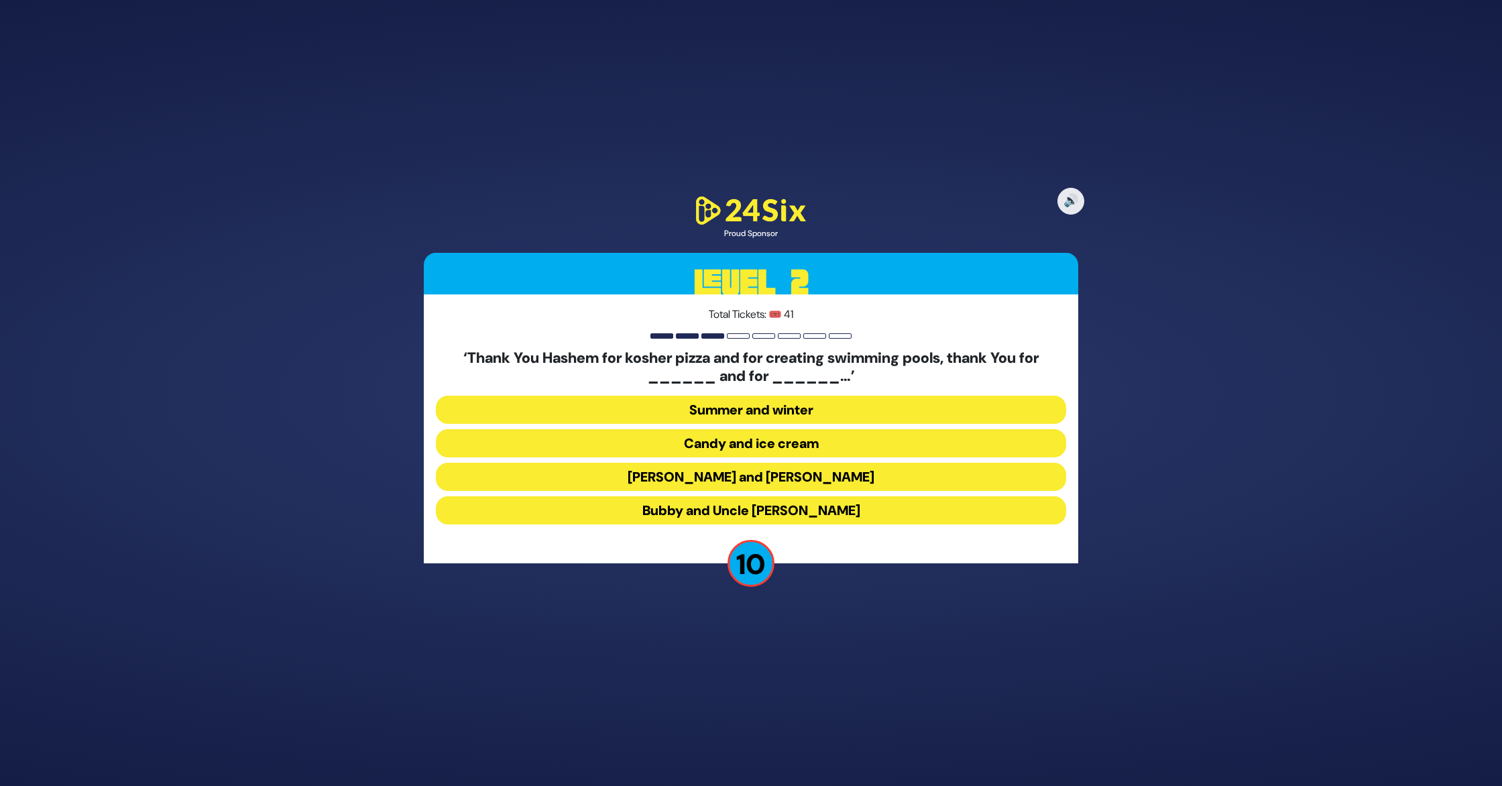
click at [784, 474] on button "[PERSON_NAME] and [PERSON_NAME]" at bounding box center [751, 477] width 630 height 28
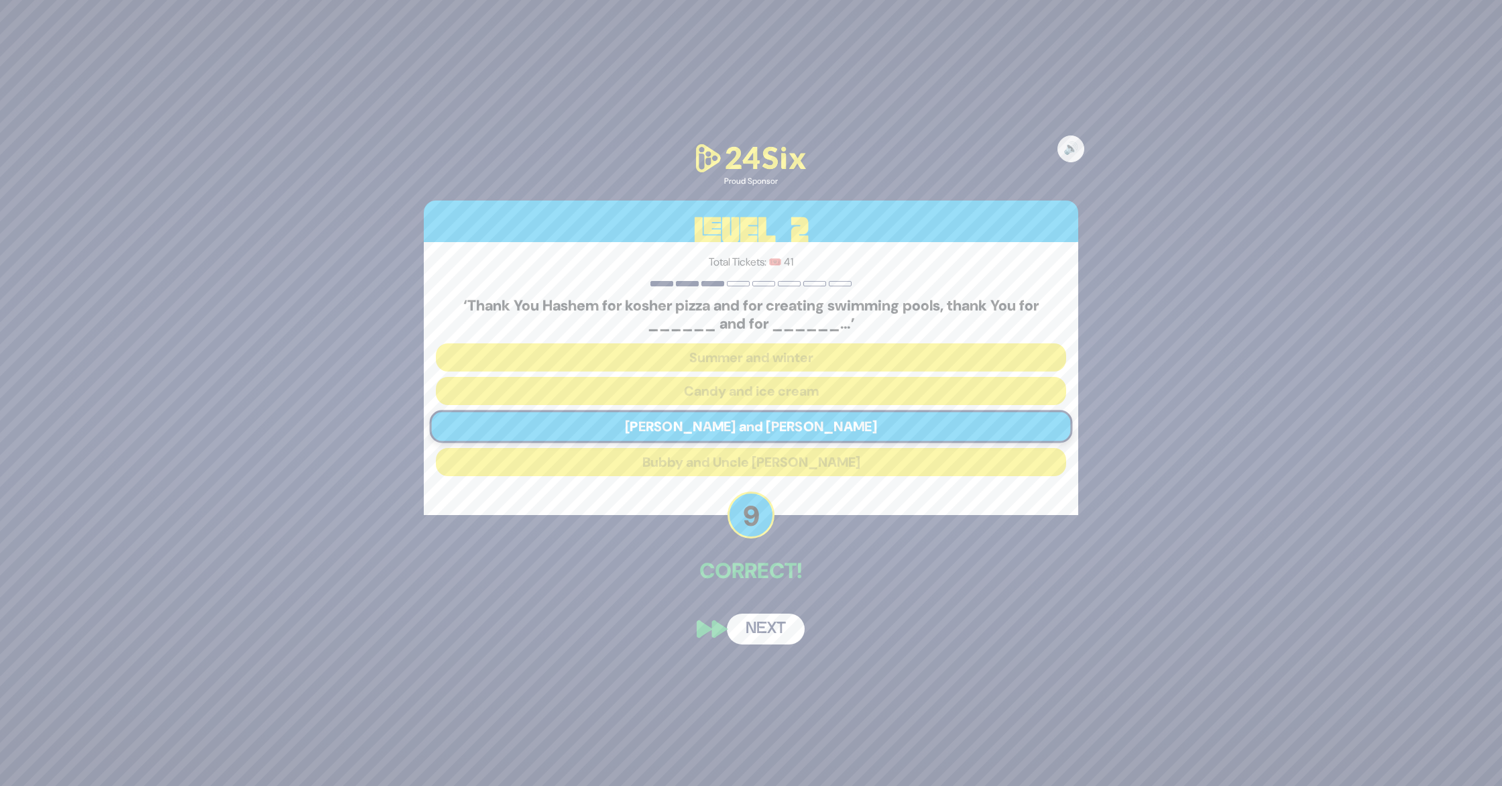
click at [772, 626] on button "Next" at bounding box center [766, 629] width 78 height 31
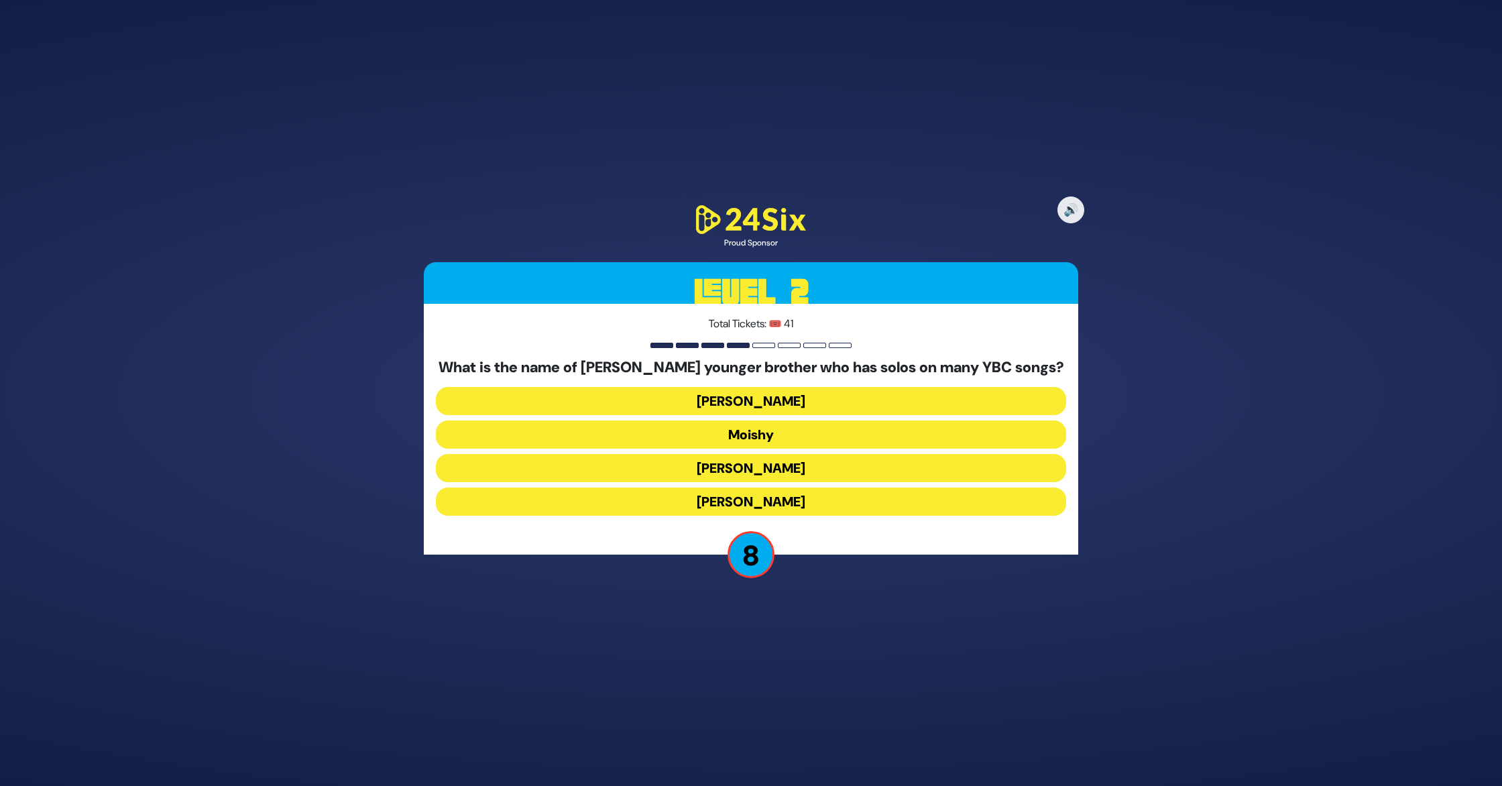
click at [759, 502] on button "Yaakov Mordechai" at bounding box center [751, 501] width 630 height 28
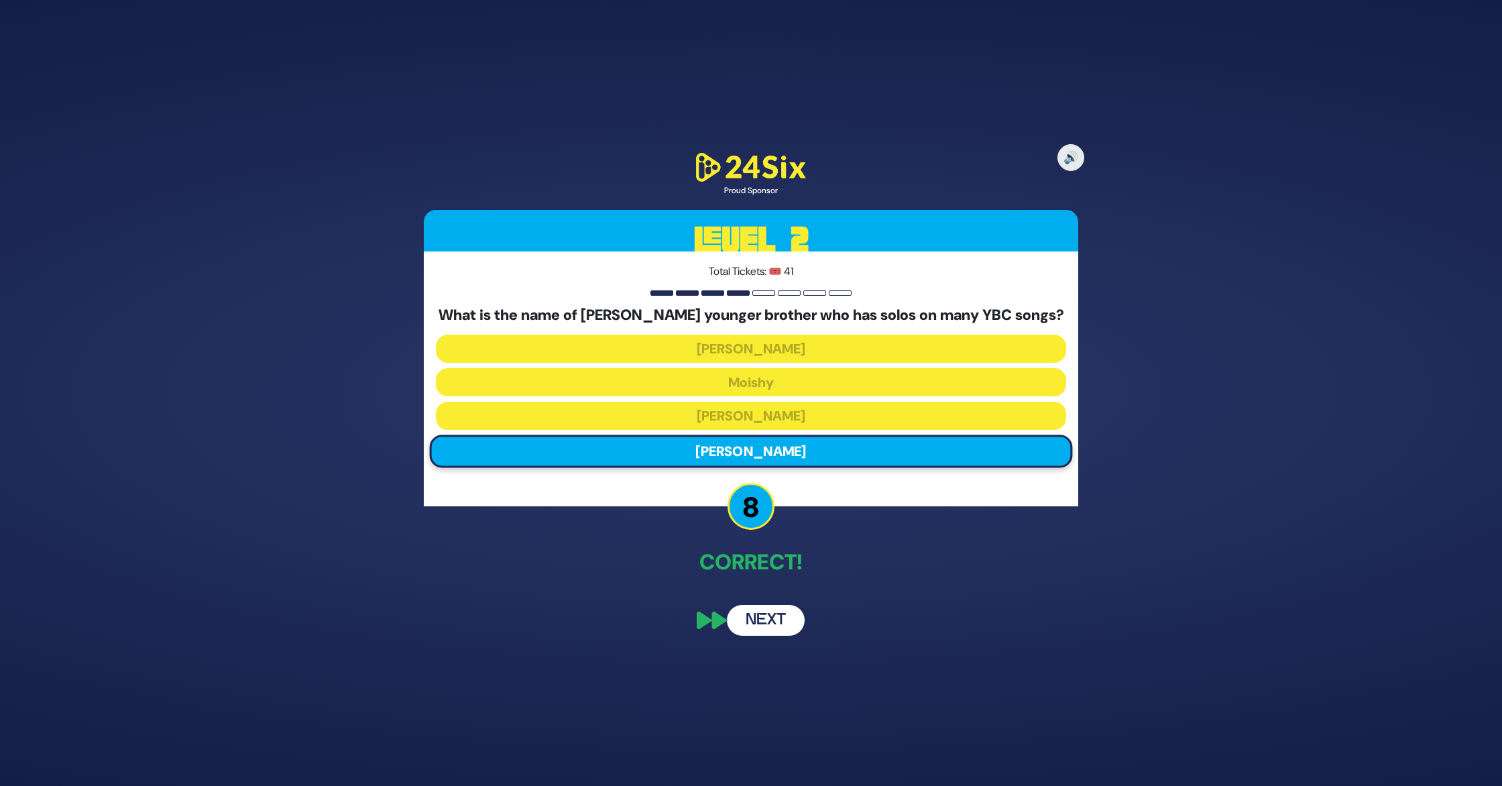
click at [762, 618] on button "Next" at bounding box center [766, 620] width 78 height 31
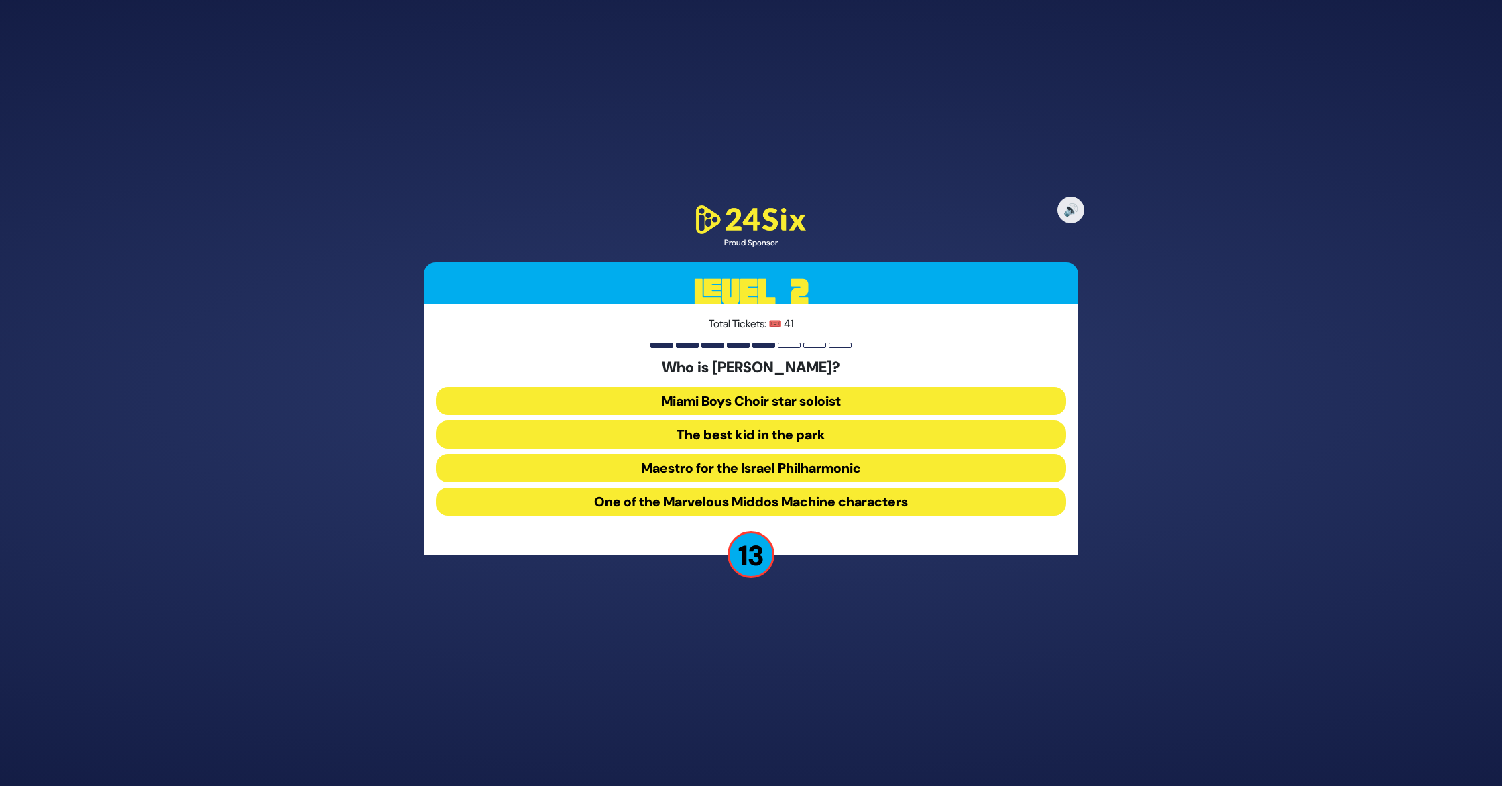
click at [797, 438] on button "The best kid in the park" at bounding box center [751, 434] width 630 height 28
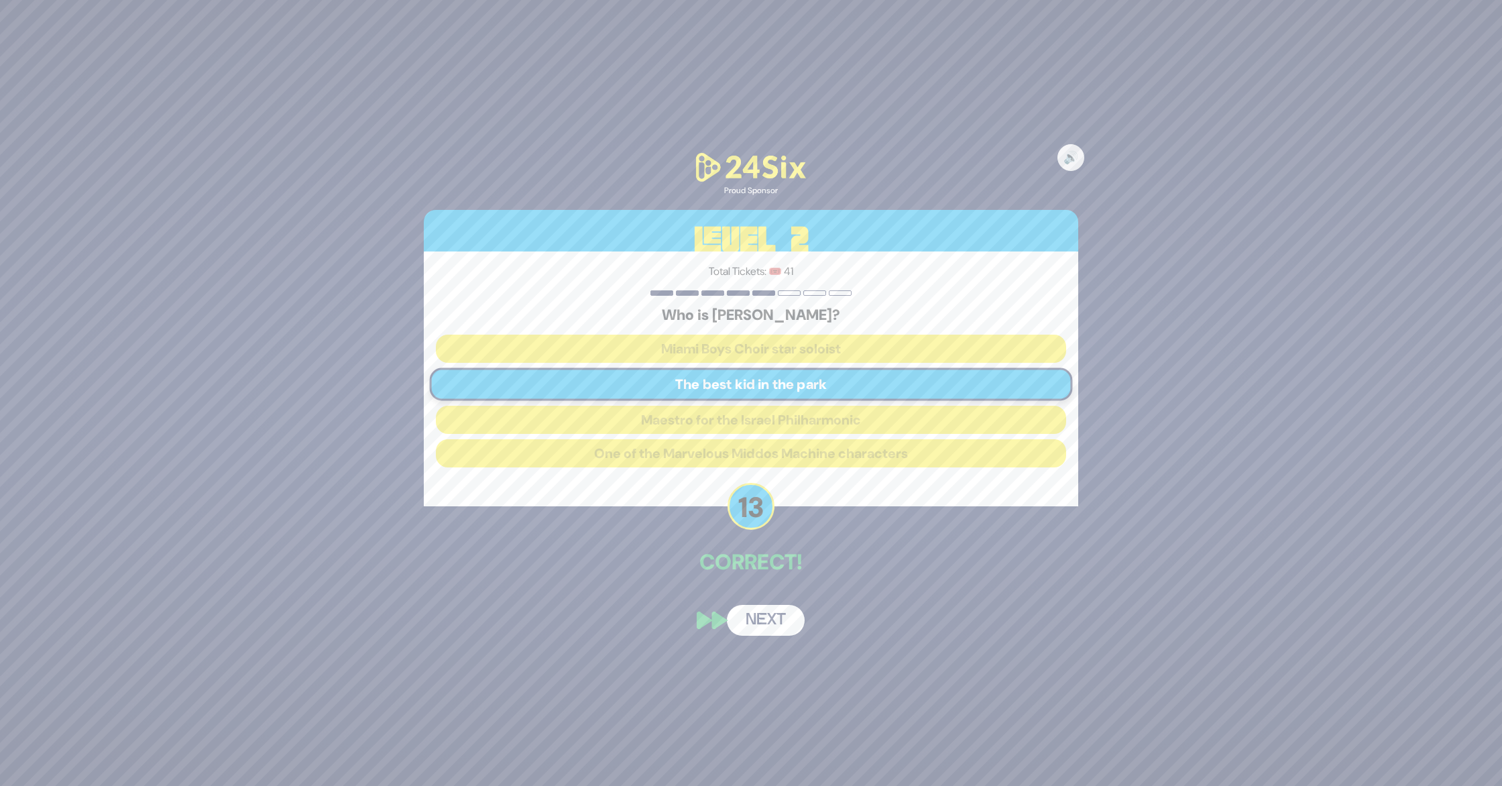
click at [765, 619] on button "Next" at bounding box center [766, 620] width 78 height 31
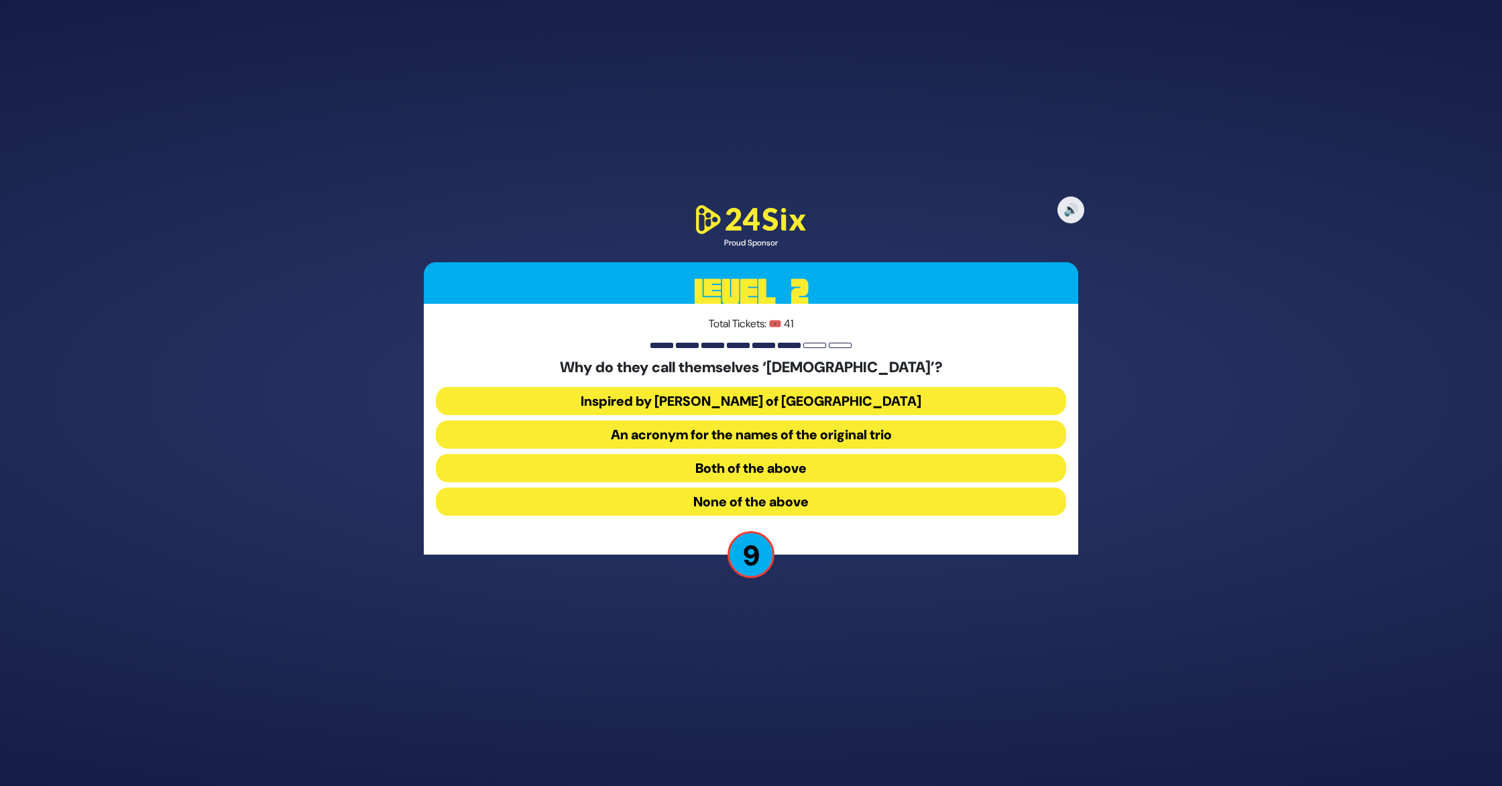
click at [772, 463] on button "Both of the above" at bounding box center [751, 468] width 630 height 28
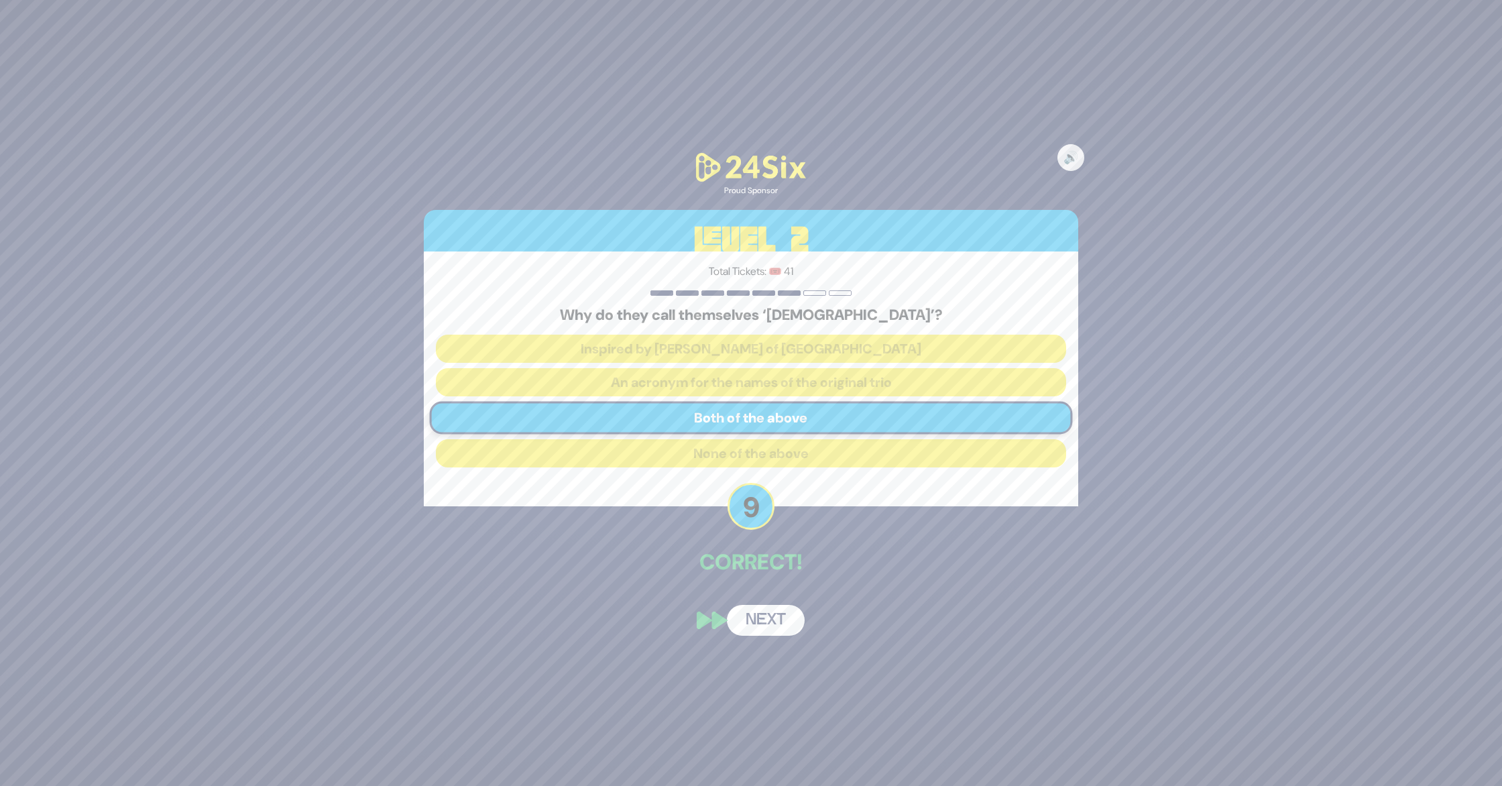
click at [772, 618] on button "Next" at bounding box center [766, 620] width 78 height 31
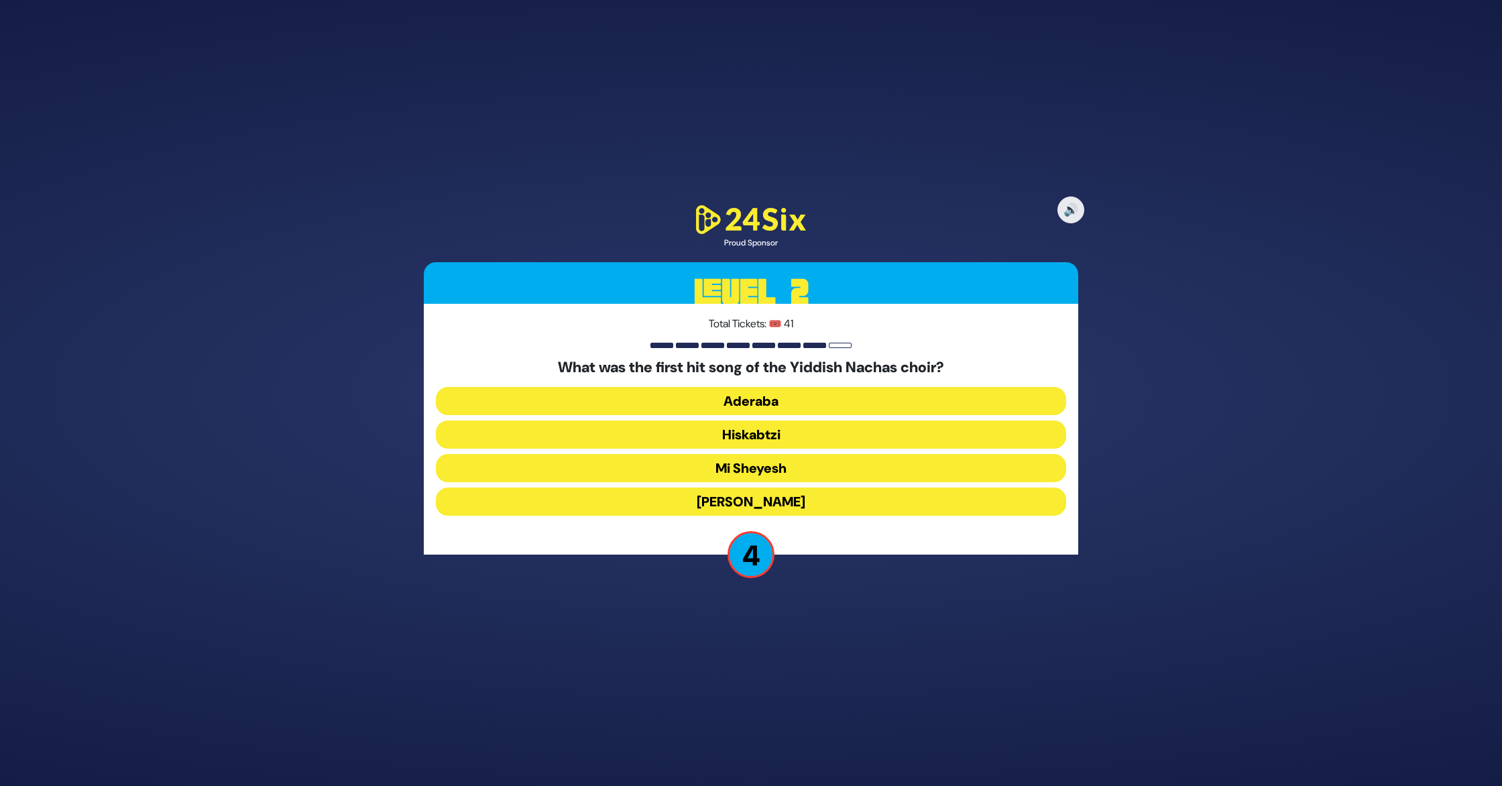
click at [785, 498] on button "Mayim Rabim" at bounding box center [751, 501] width 630 height 28
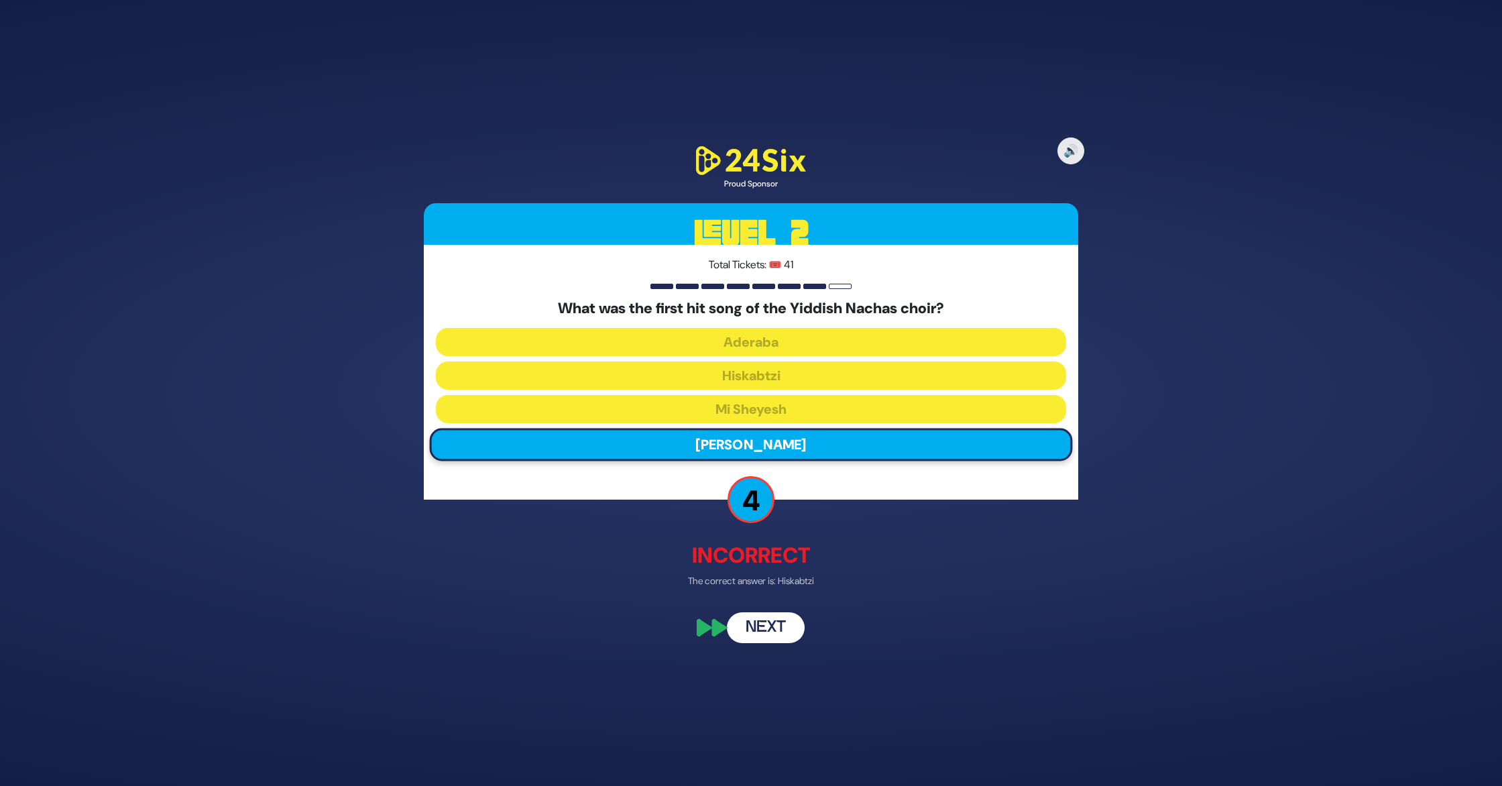
click at [786, 621] on button "Next" at bounding box center [766, 626] width 78 height 31
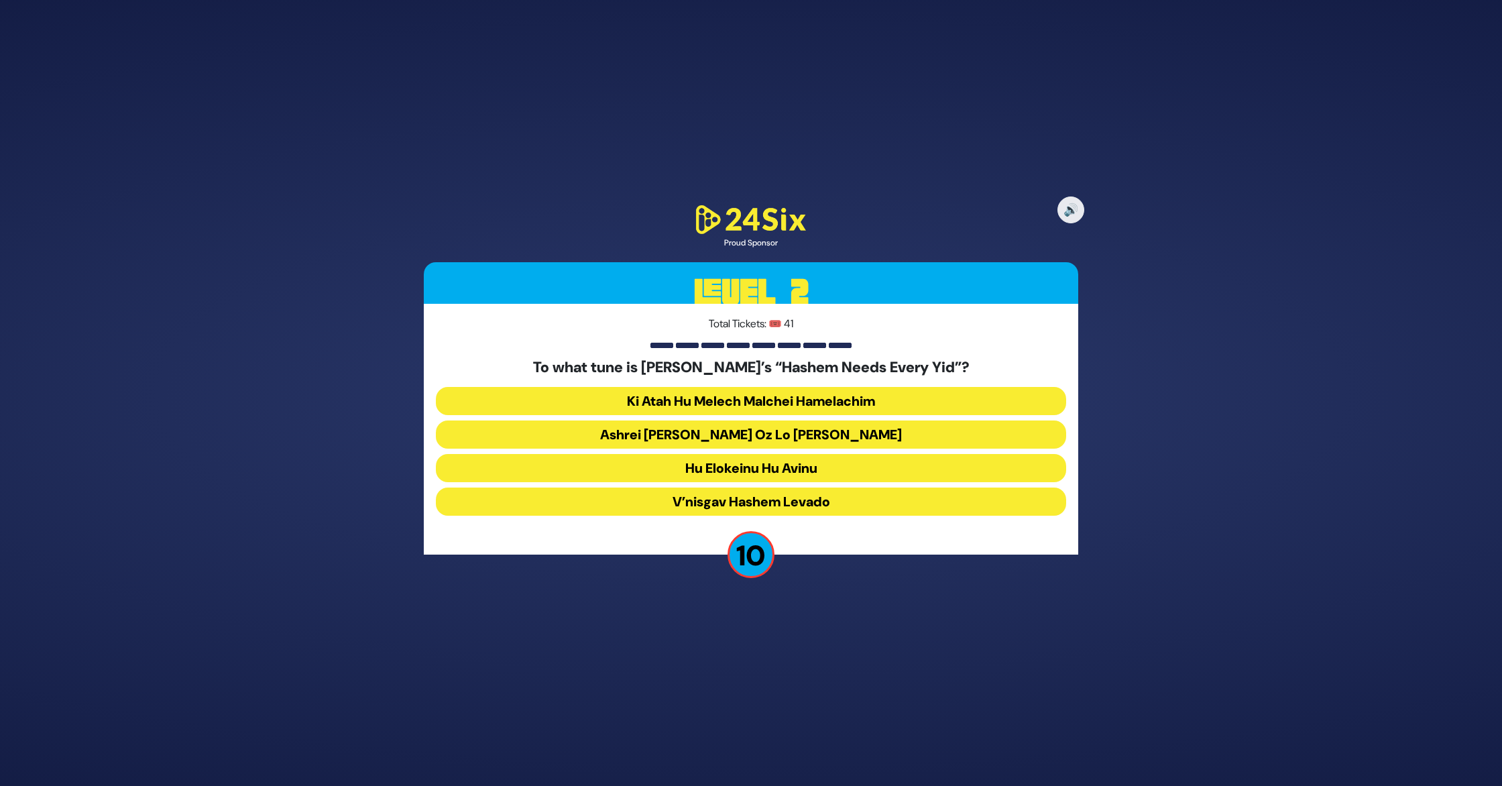
click at [802, 434] on button "Ashrei Adam Oz Lo Bach" at bounding box center [751, 434] width 630 height 28
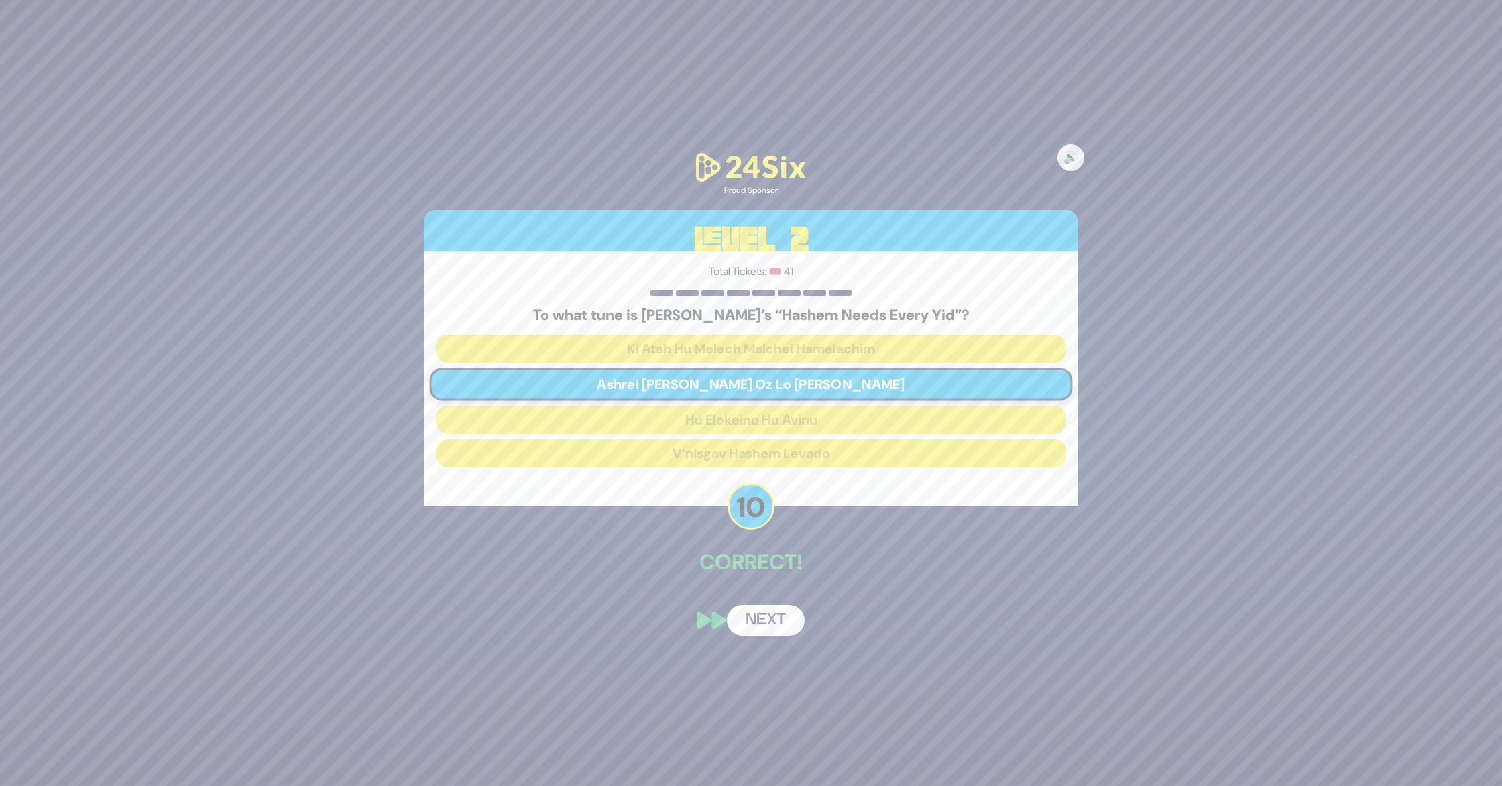
click at [769, 614] on button "Next" at bounding box center [766, 620] width 78 height 31
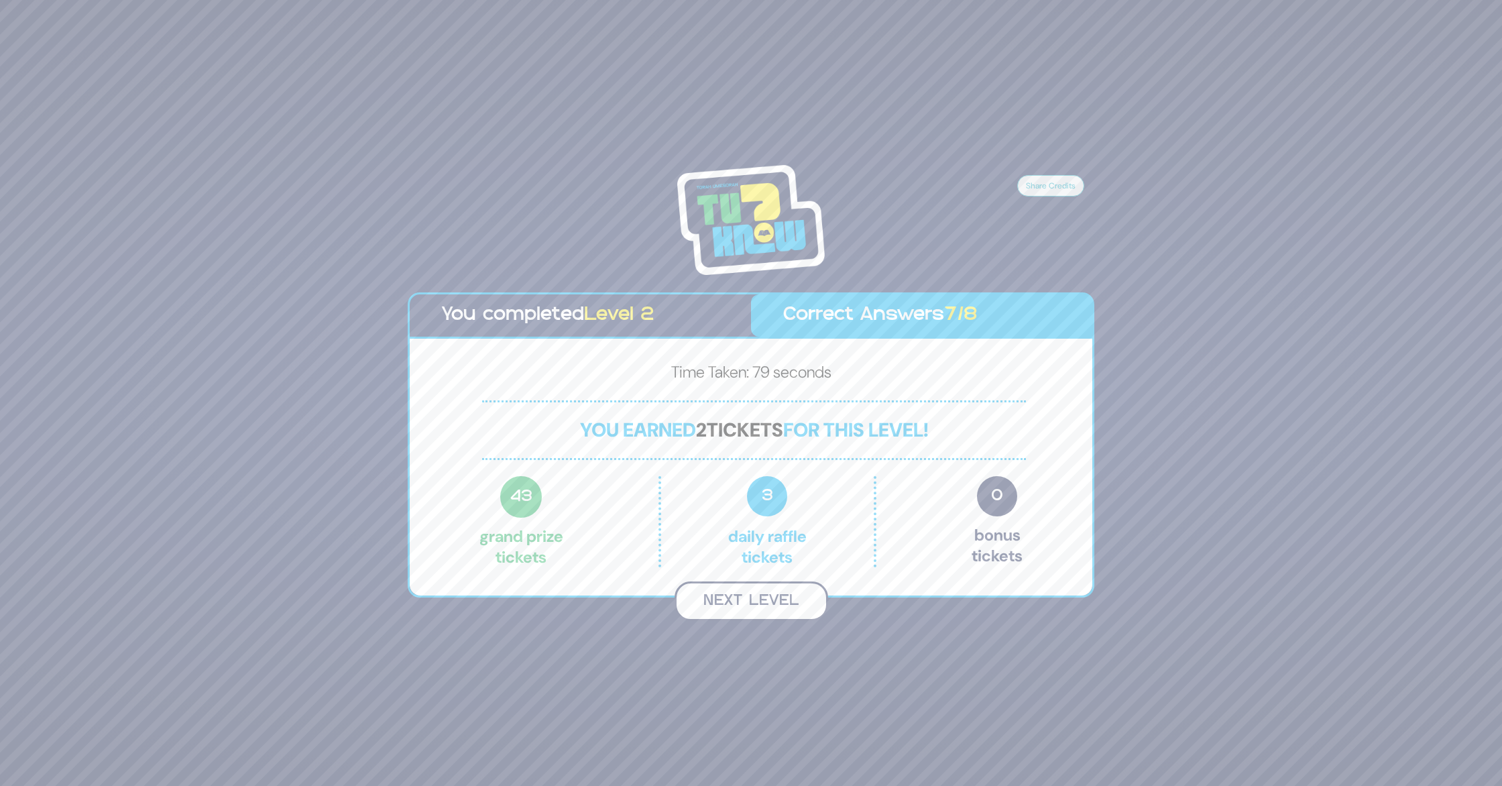
click at [773, 598] on button "Next Level" at bounding box center [752, 601] width 154 height 40
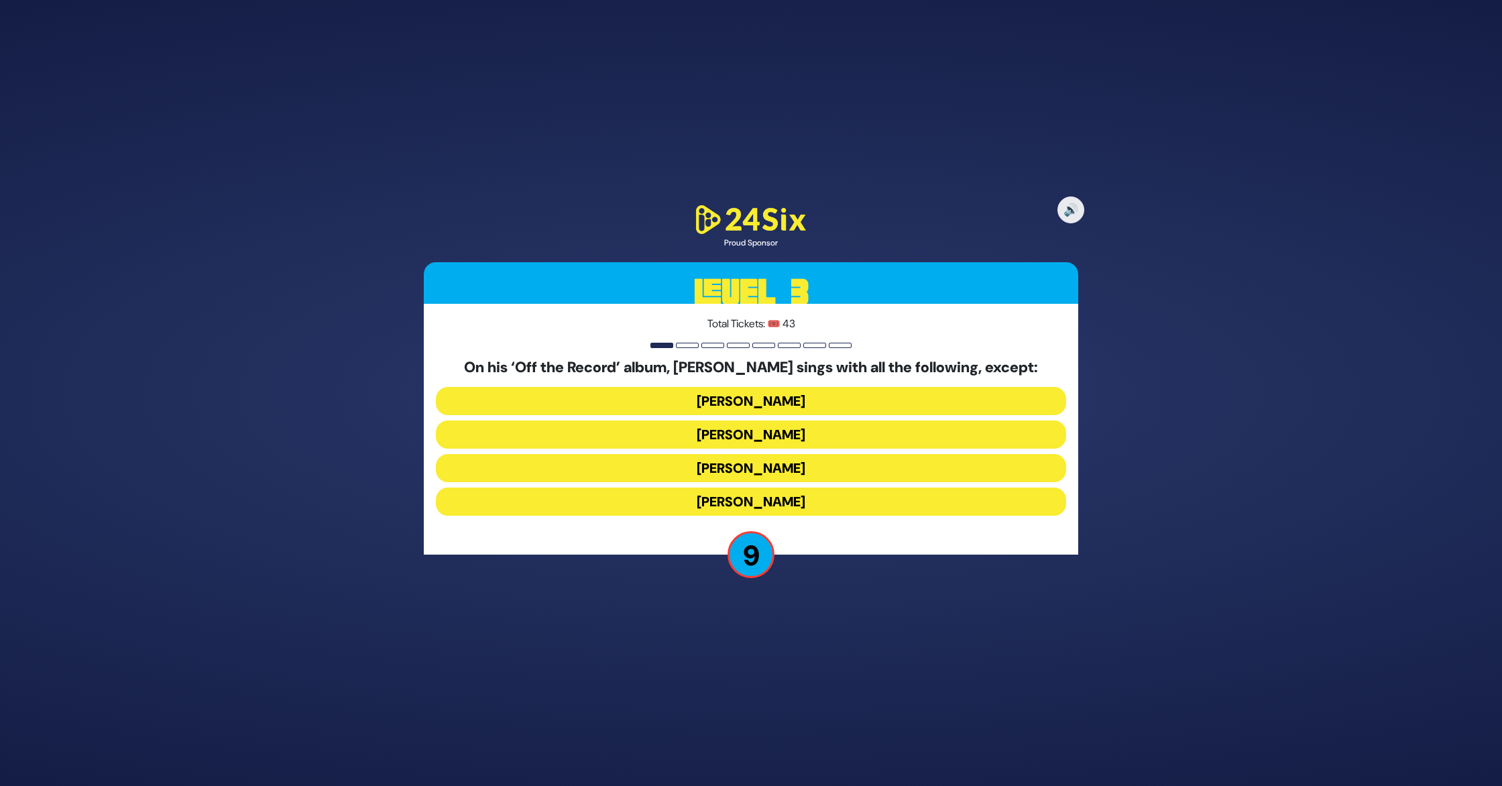
click at [759, 440] on button "Dovi Meisels" at bounding box center [751, 434] width 630 height 28
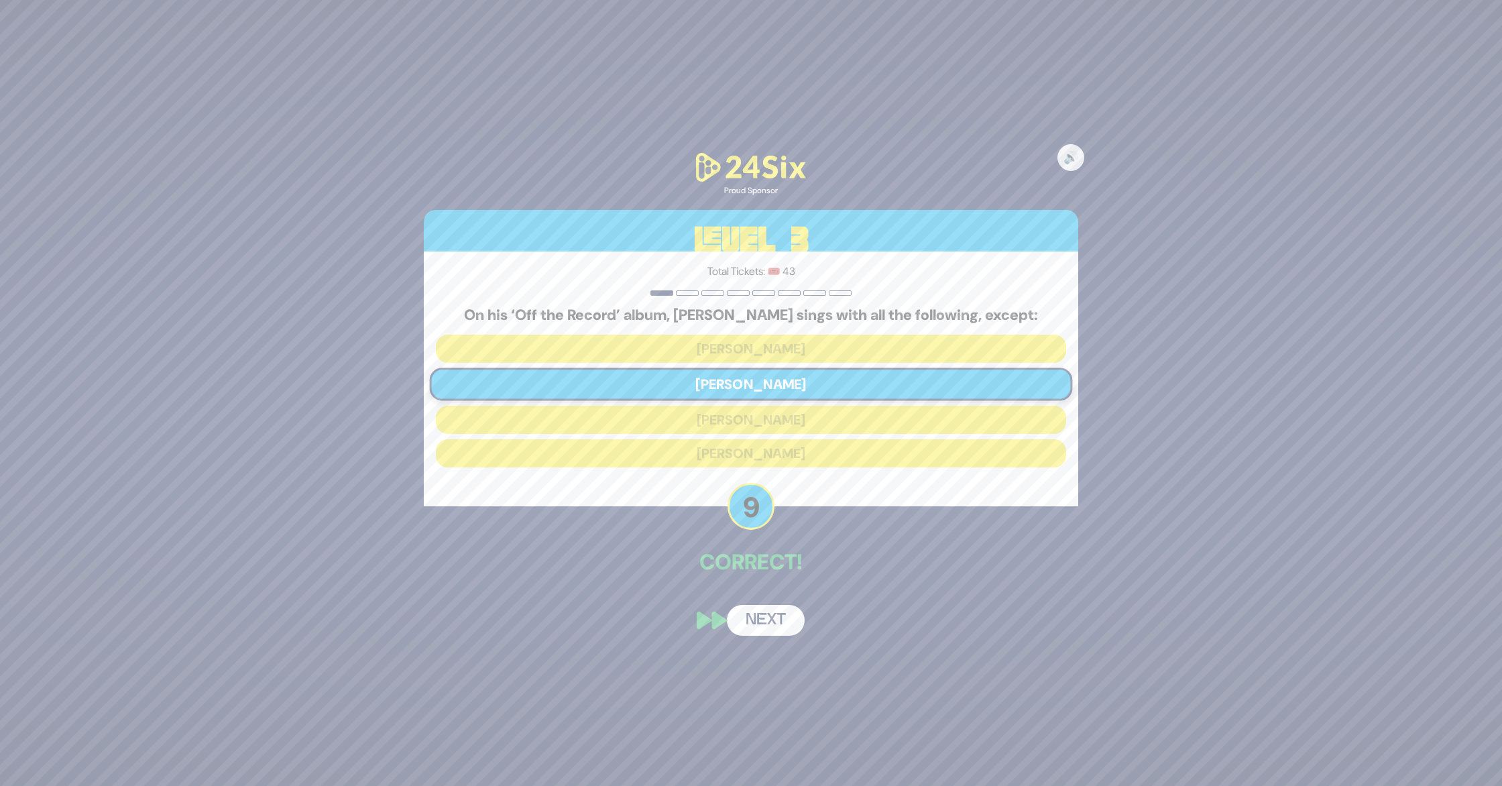
click at [772, 619] on button "Next" at bounding box center [766, 620] width 78 height 31
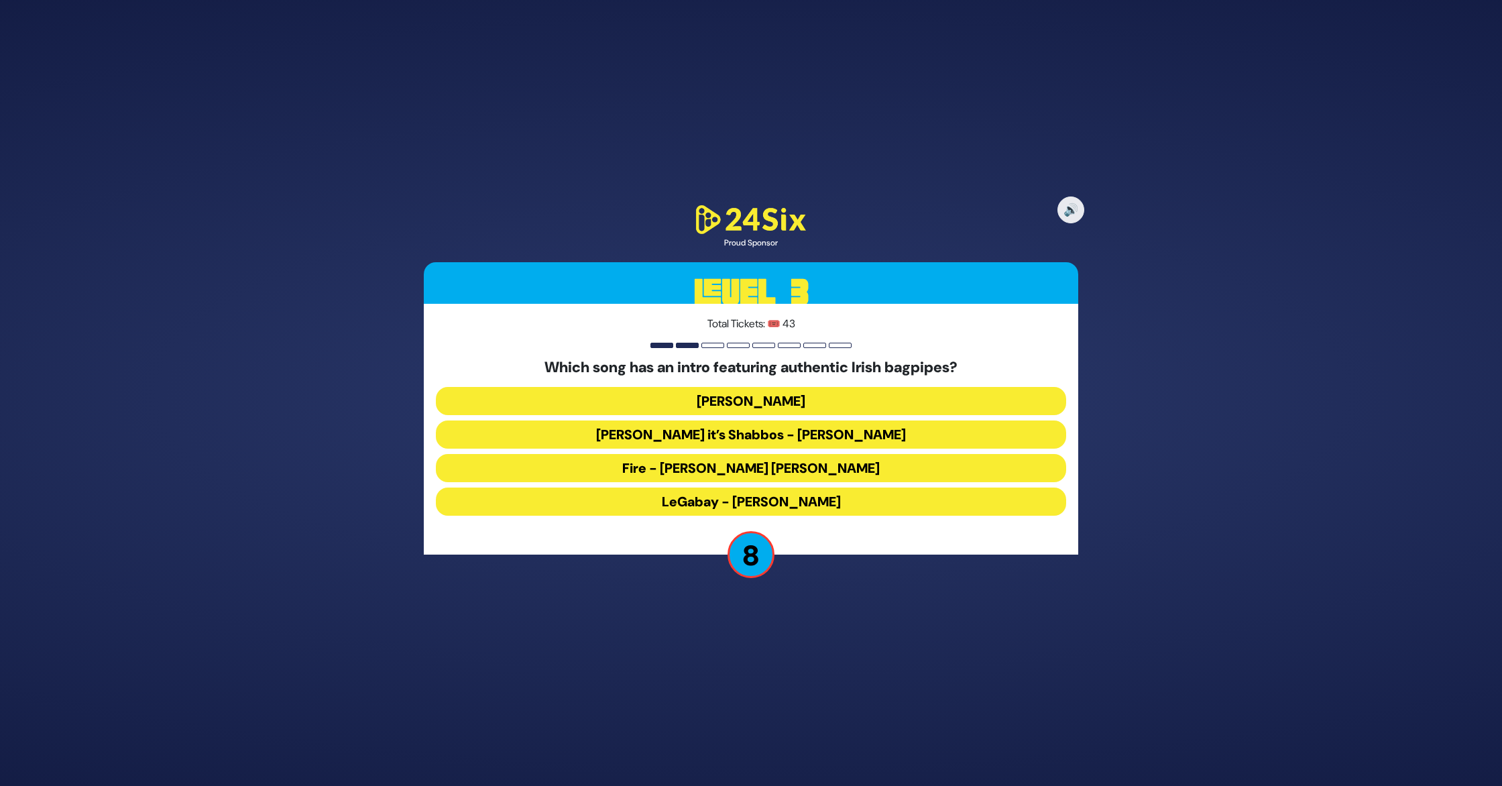
click at [795, 502] on button "LeGabay - Dovid Gabay" at bounding box center [751, 501] width 630 height 28
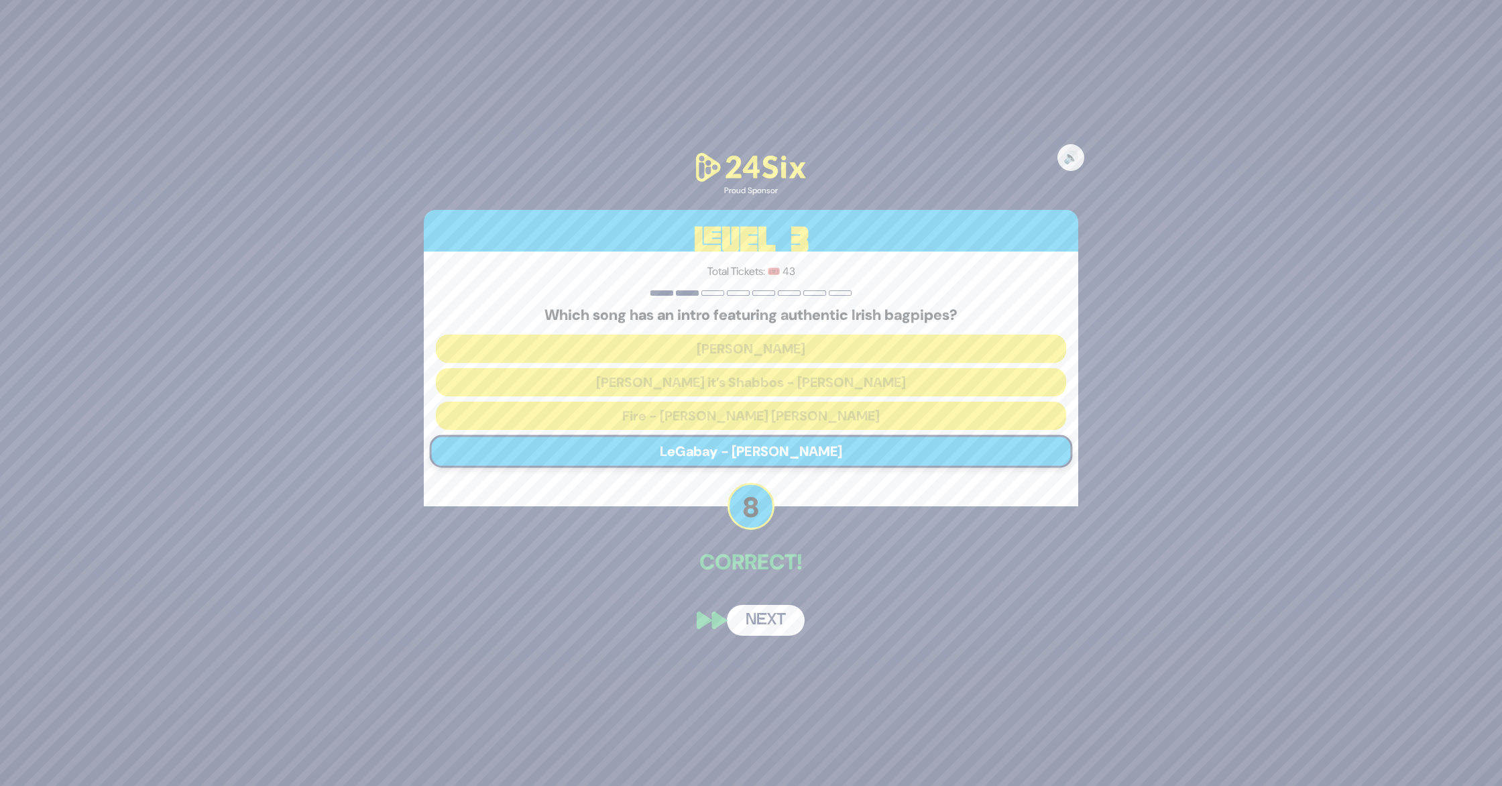
click at [772, 621] on button "Next" at bounding box center [766, 620] width 78 height 31
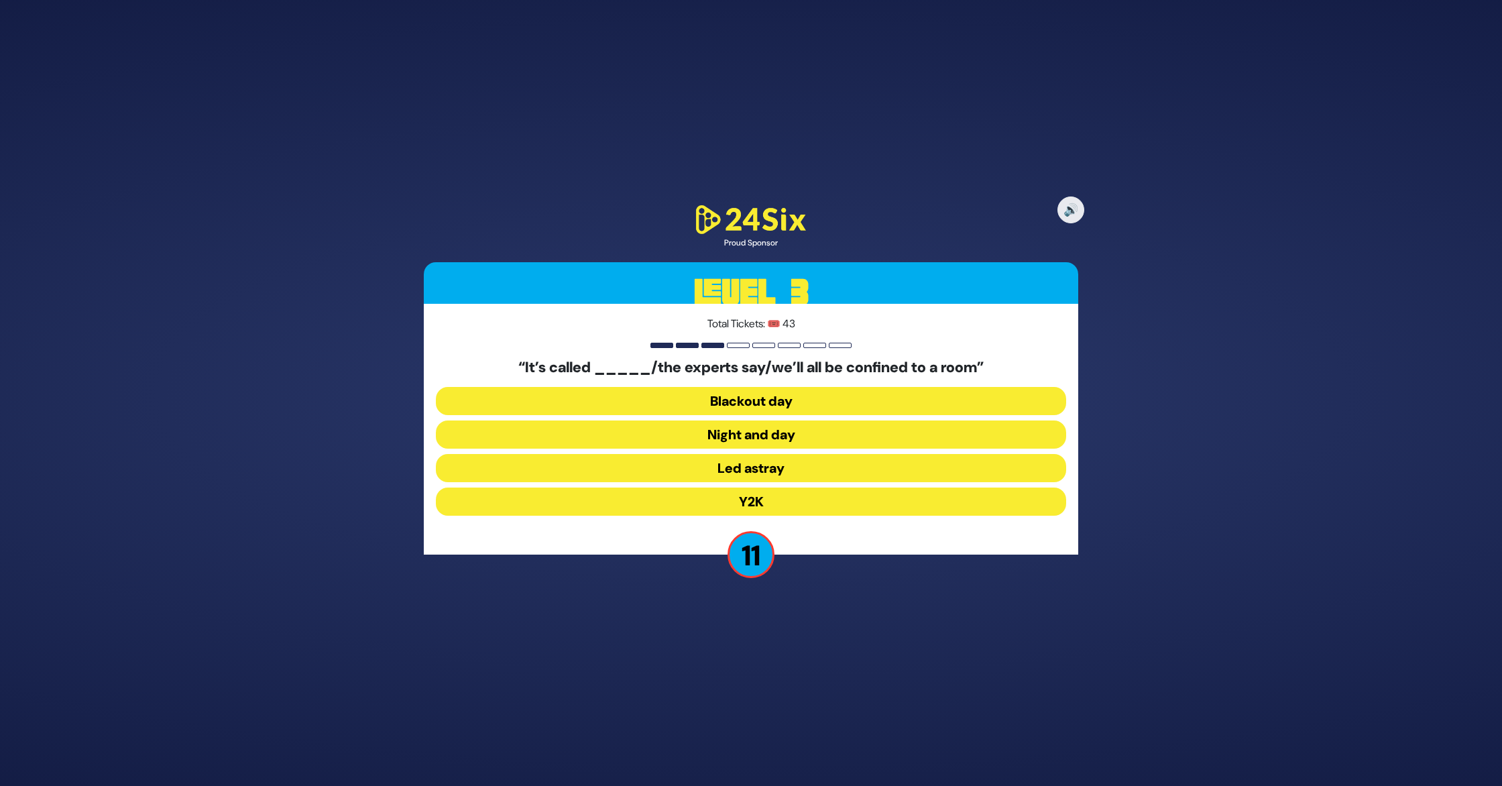
click at [747, 502] on button "Y2K" at bounding box center [751, 501] width 630 height 28
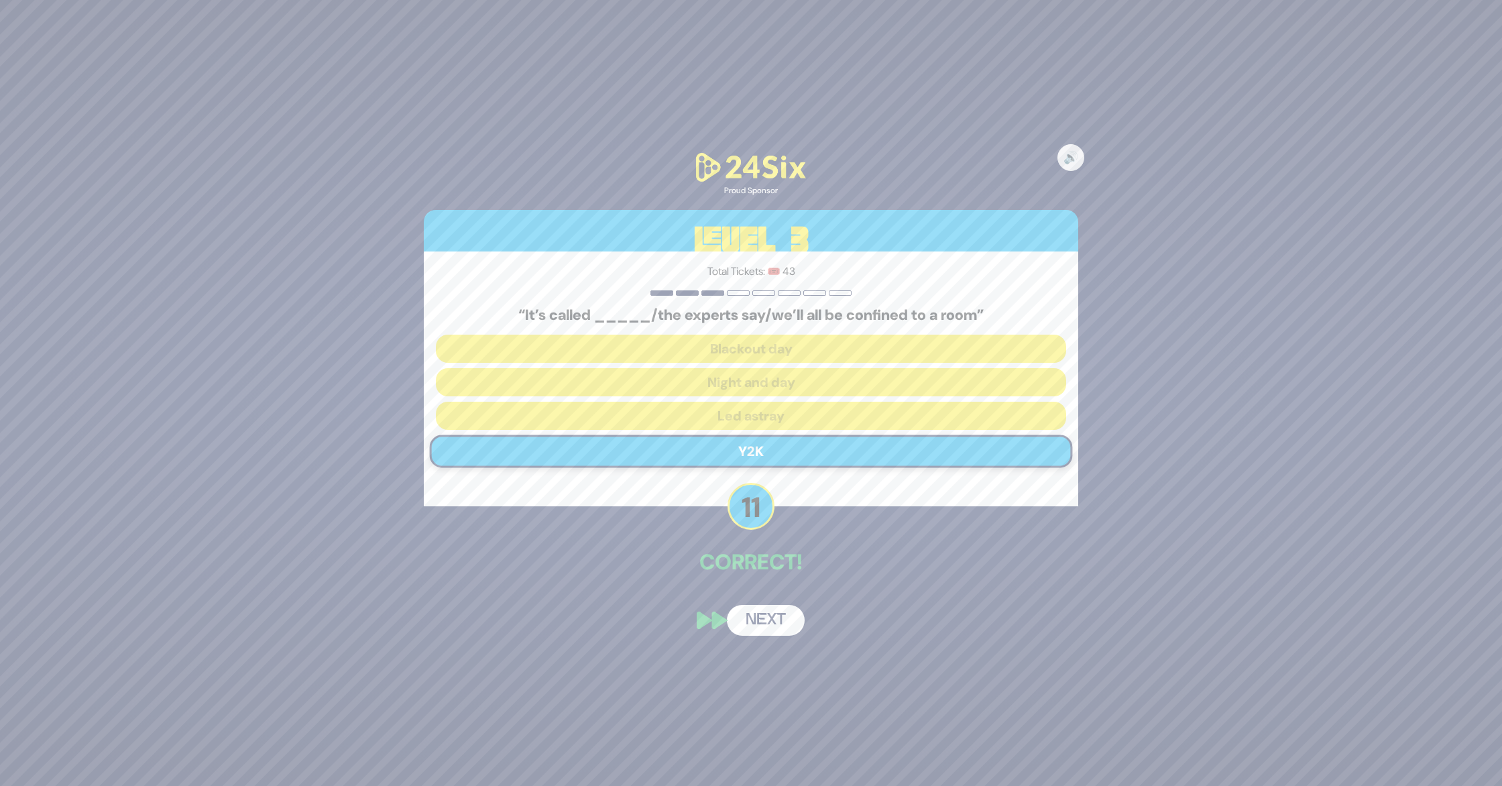
click at [754, 620] on button "Next" at bounding box center [766, 620] width 78 height 31
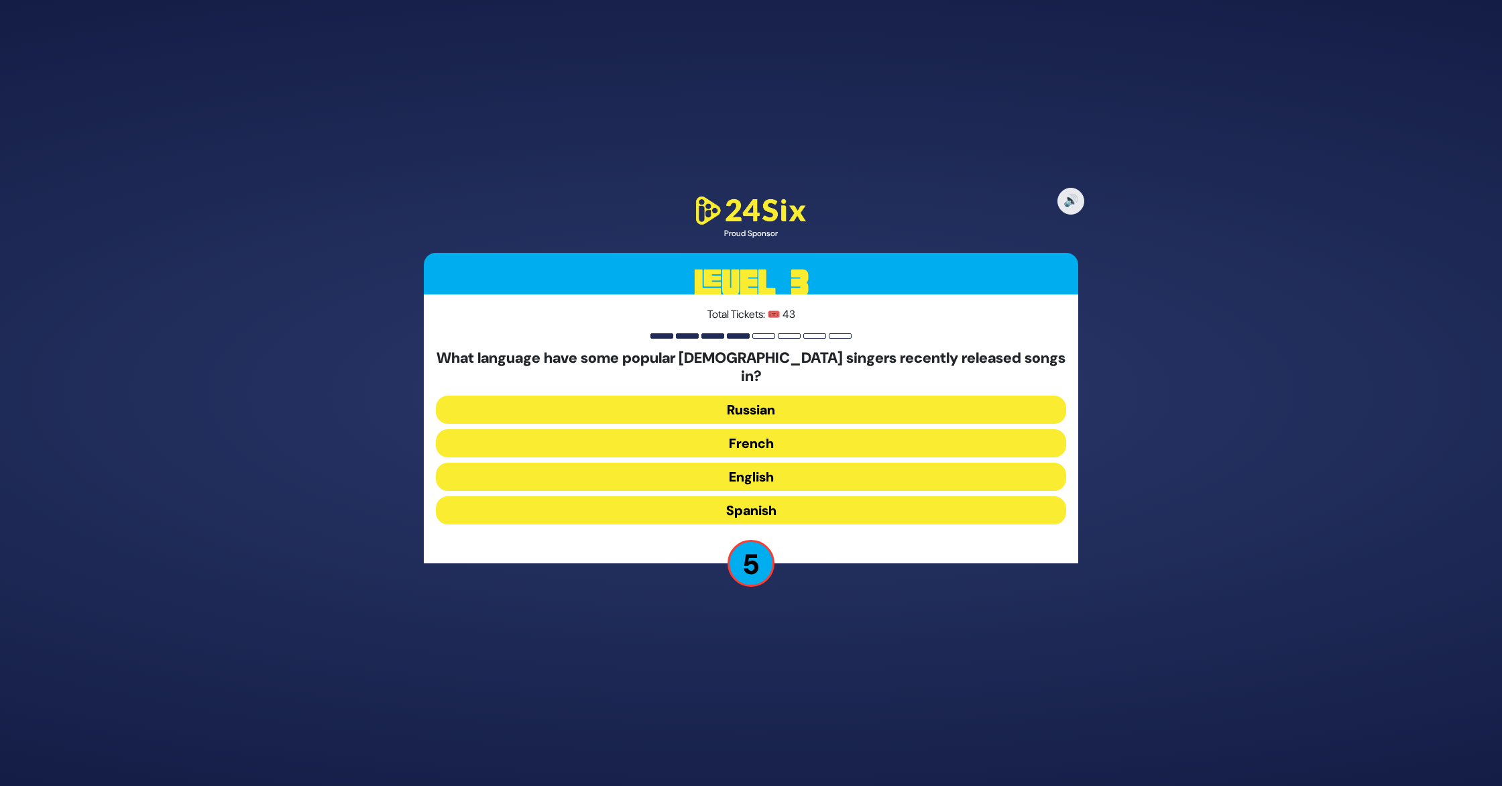
click at [766, 435] on button "French" at bounding box center [751, 443] width 630 height 28
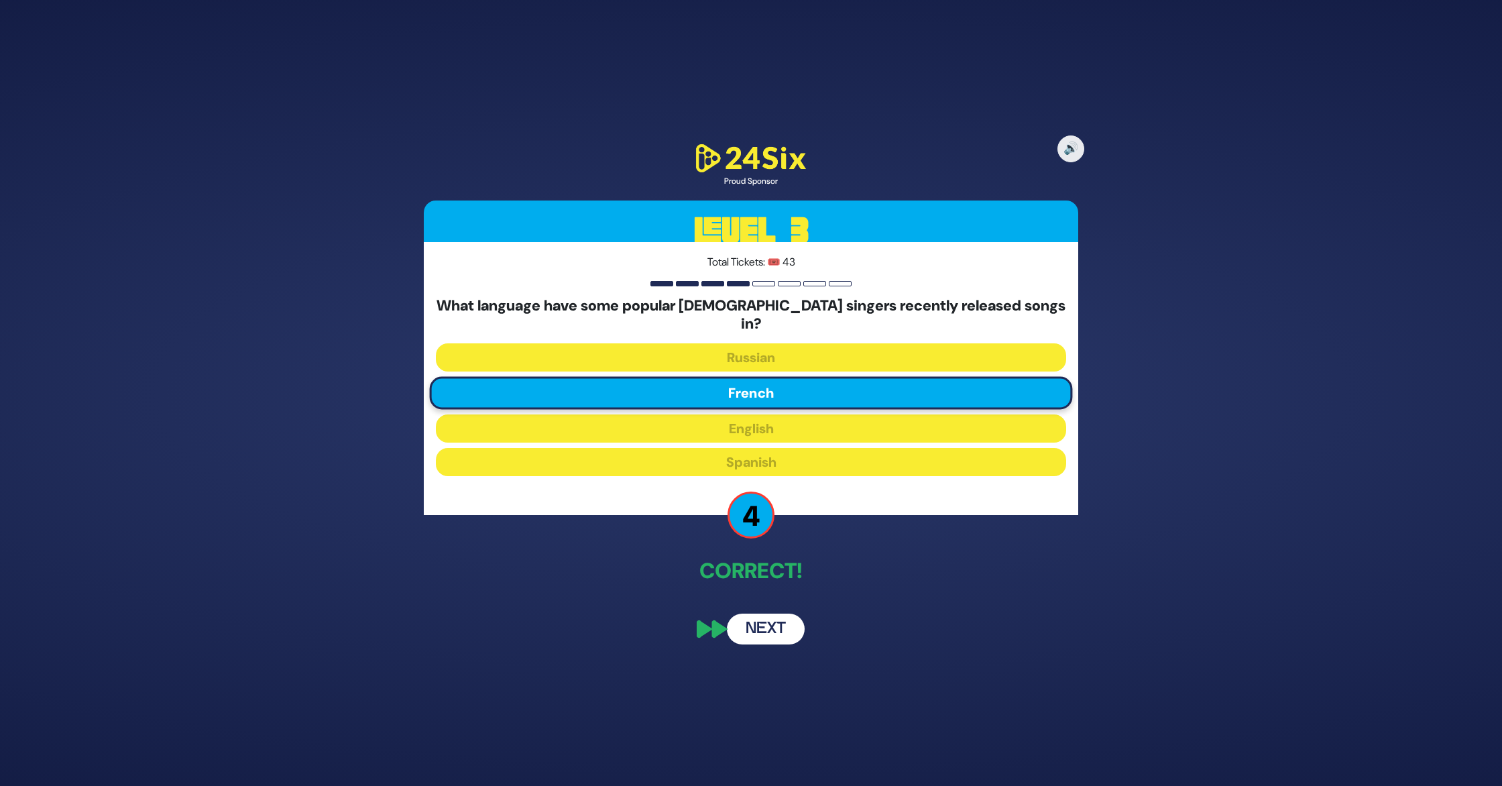
click at [776, 622] on button "Next" at bounding box center [766, 629] width 78 height 31
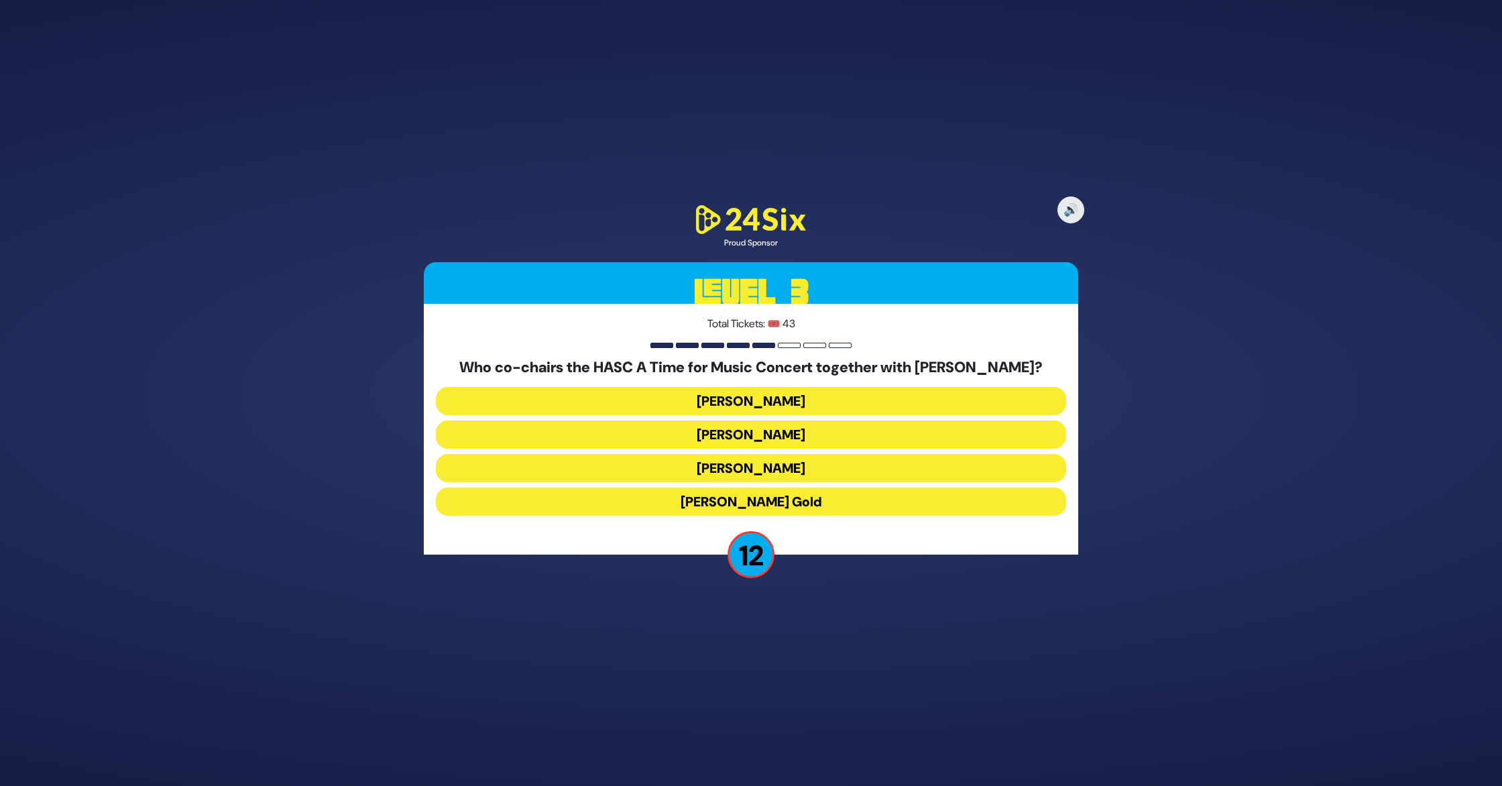
click at [764, 435] on button "Miles Berger" at bounding box center [751, 434] width 630 height 28
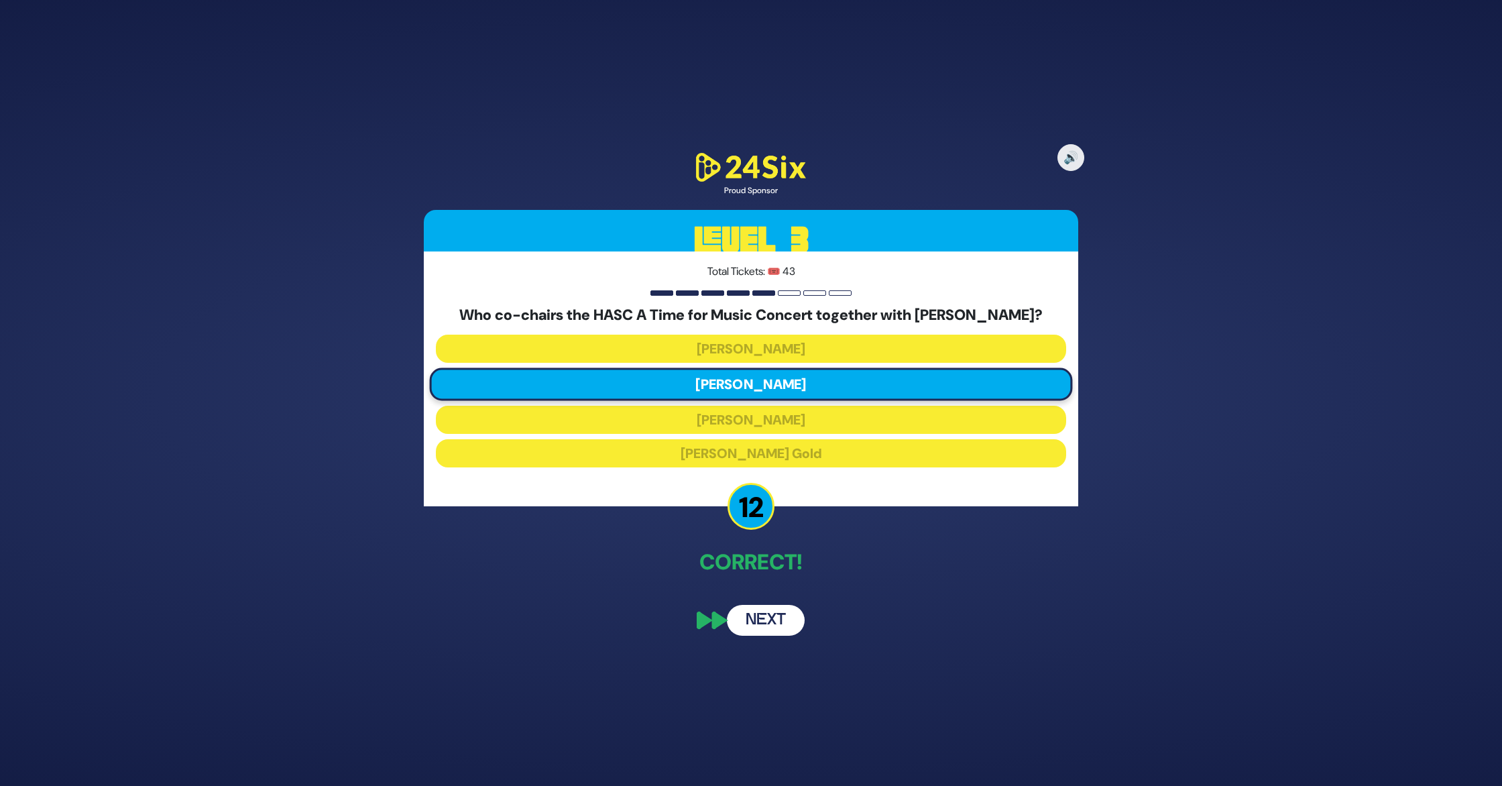
click at [762, 622] on button "Next" at bounding box center [766, 620] width 78 height 31
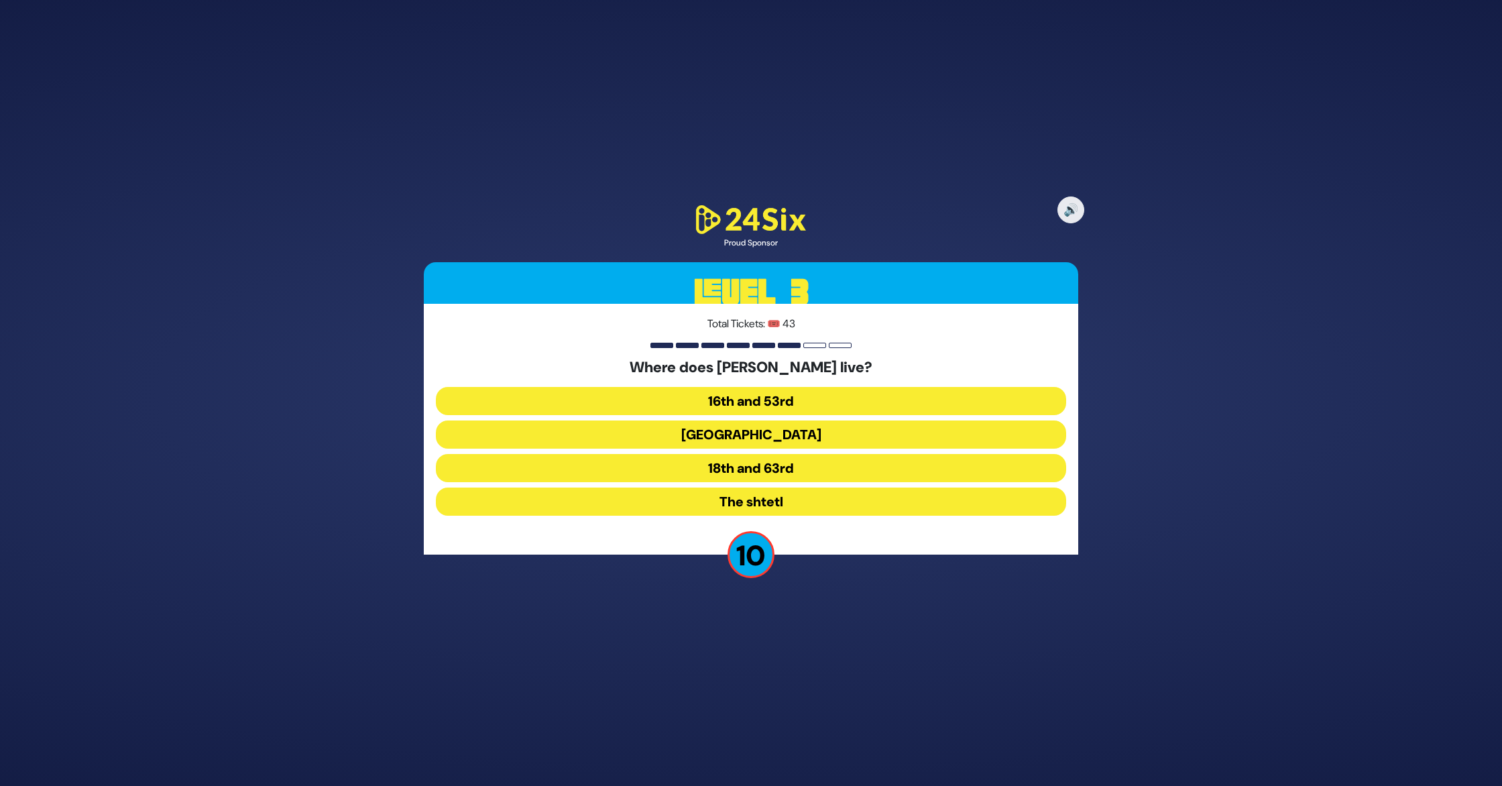
click at [789, 402] on button "16th and 53rd" at bounding box center [751, 401] width 630 height 28
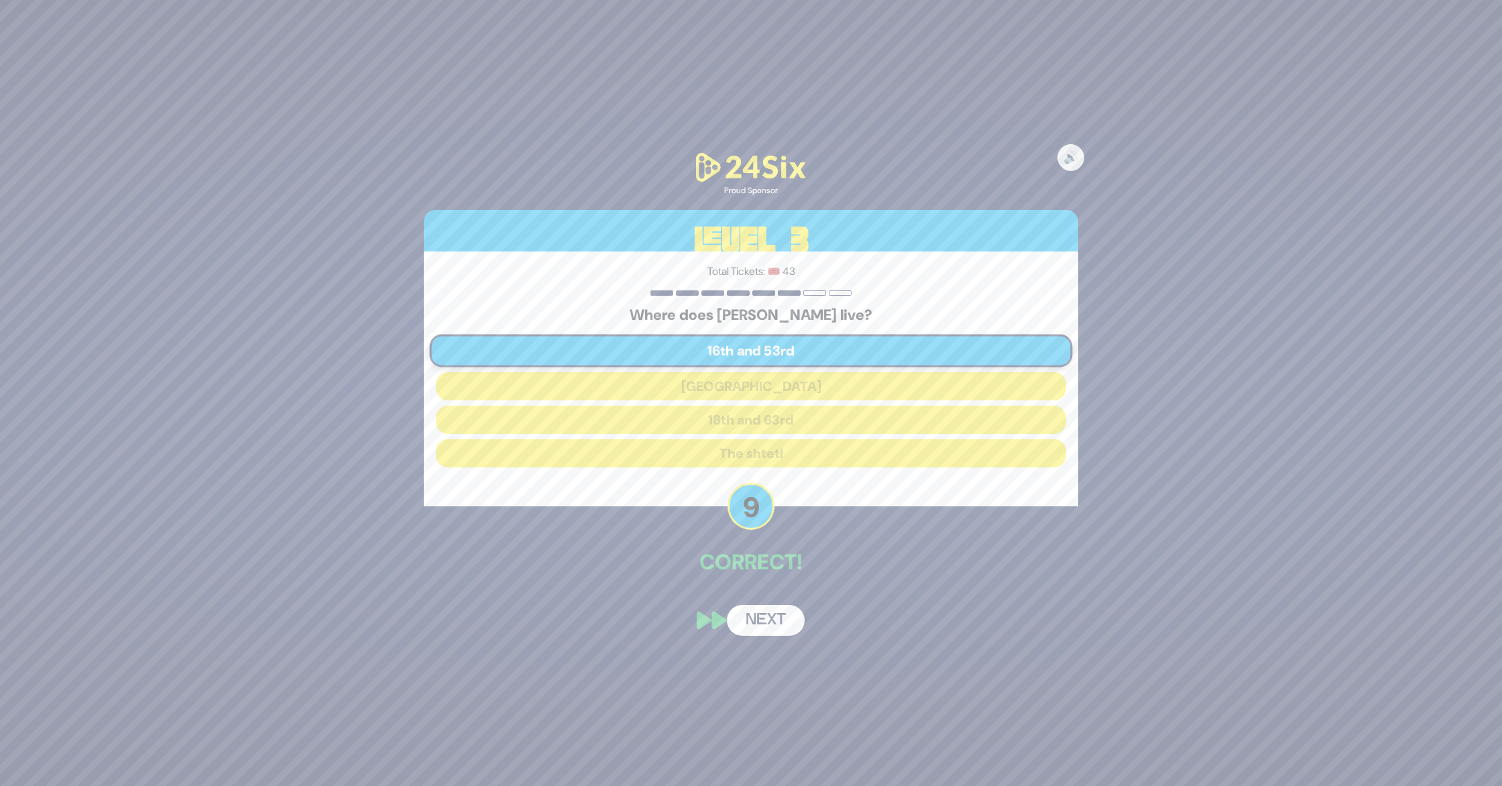
click at [770, 618] on button "Next" at bounding box center [766, 620] width 78 height 31
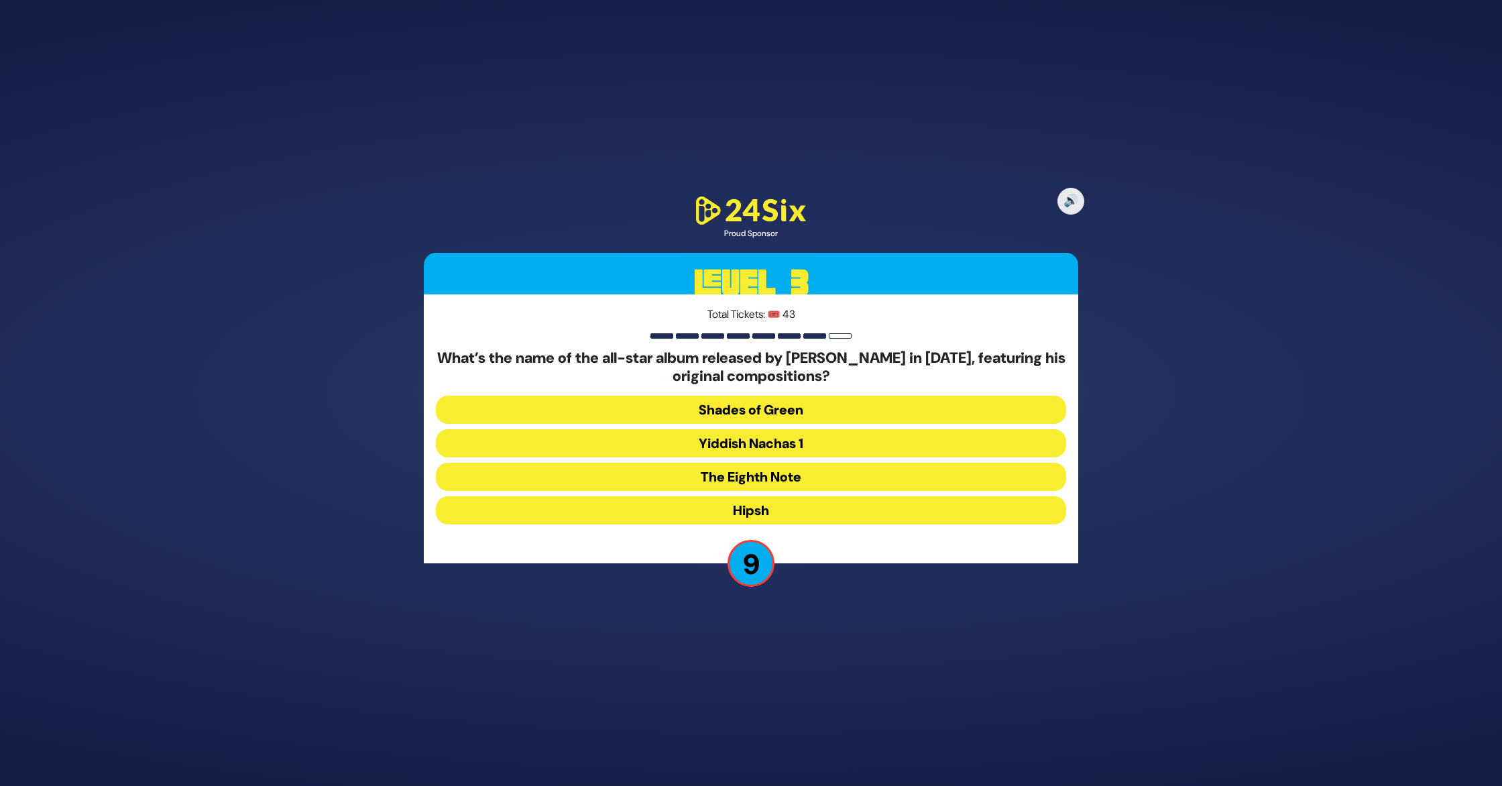
click at [746, 406] on button "Shades of Green" at bounding box center [751, 410] width 630 height 28
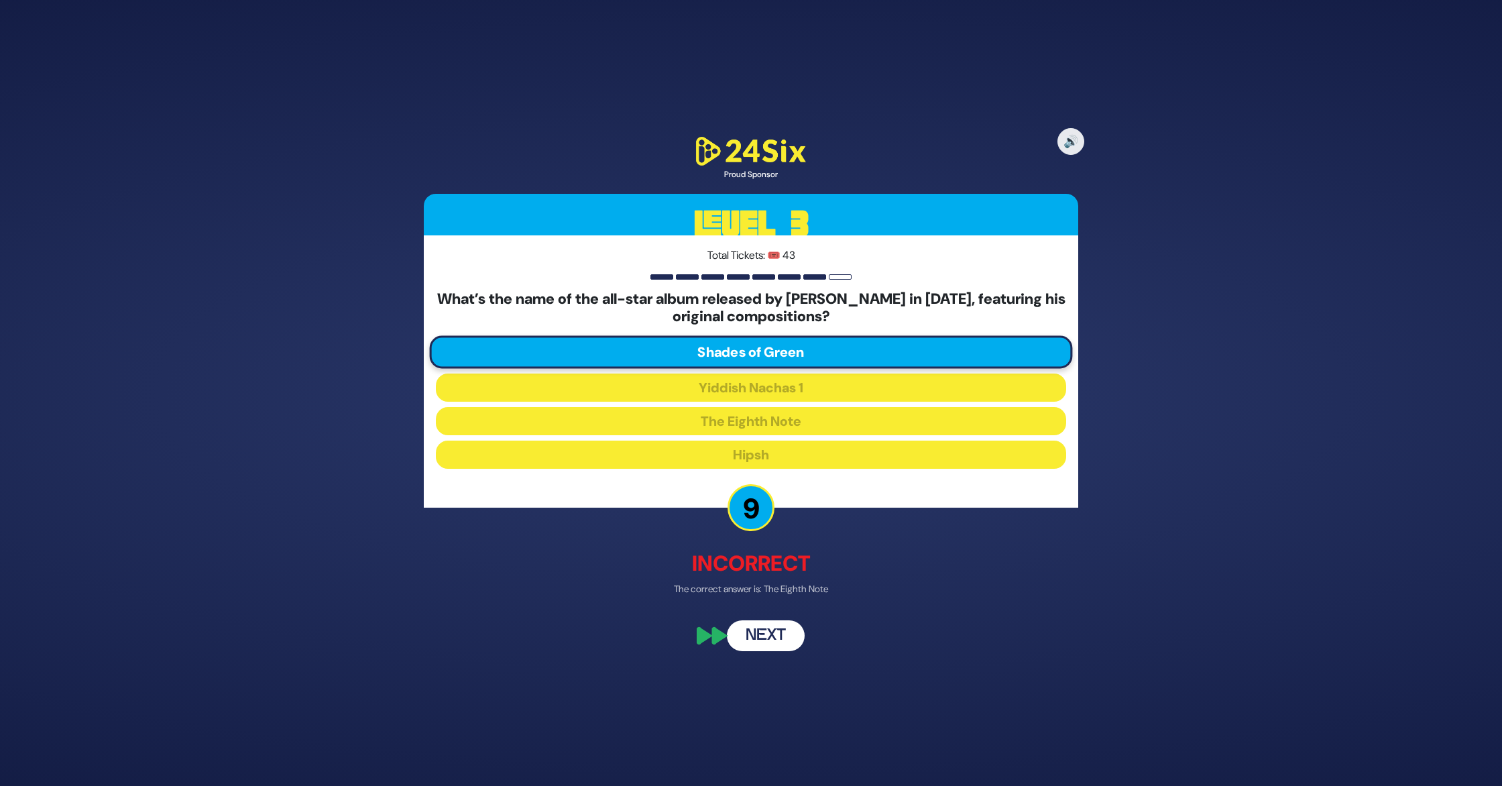
click at [761, 632] on button "Next" at bounding box center [766, 636] width 78 height 31
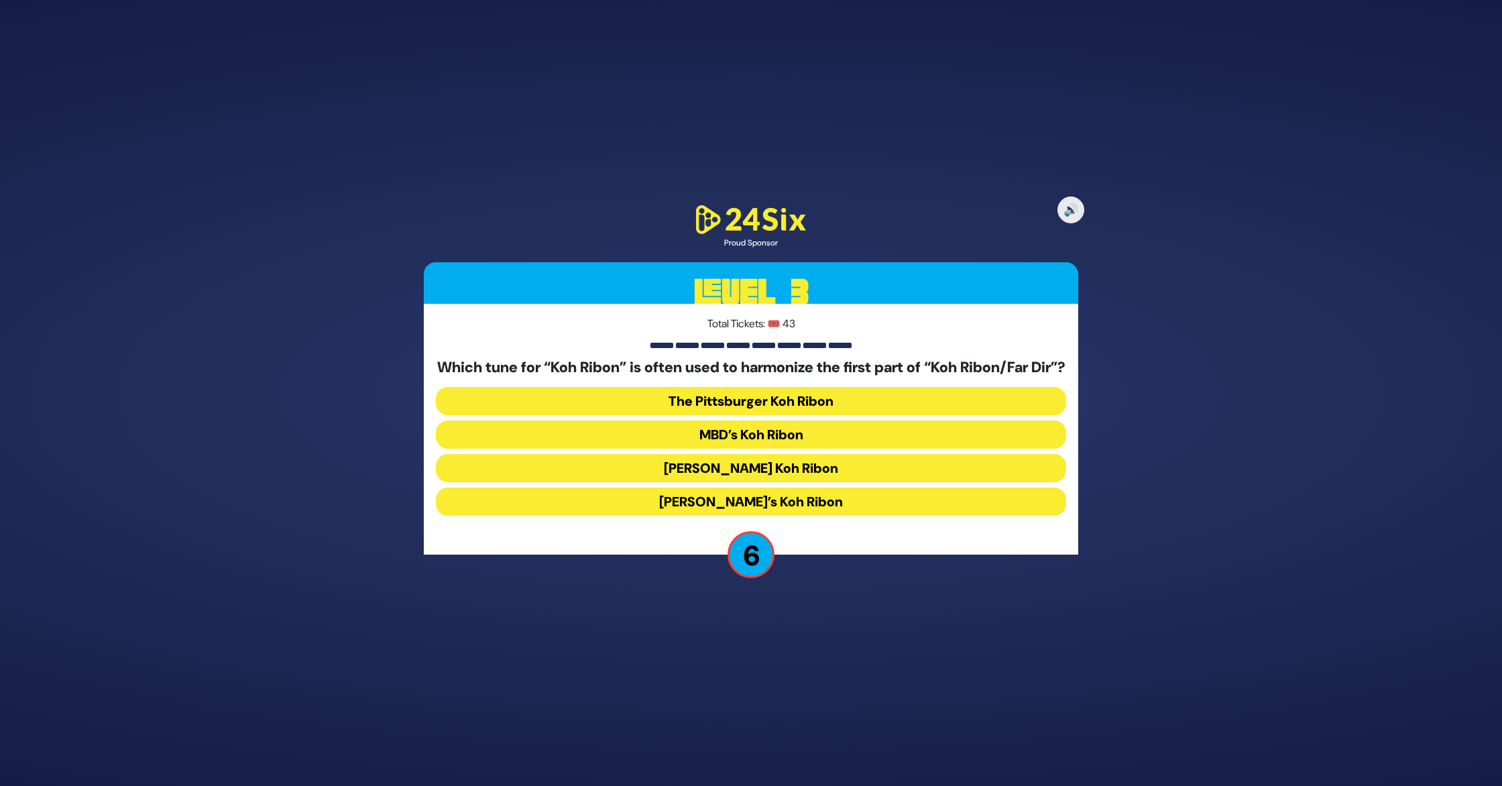
click at [778, 391] on div "Which tune for “Koh Ribon” is often used to harmonize the first part of “Koh Ri…" at bounding box center [751, 440] width 630 height 162
click at [786, 404] on button "The Pittsburger Koh Ribon" at bounding box center [751, 401] width 630 height 28
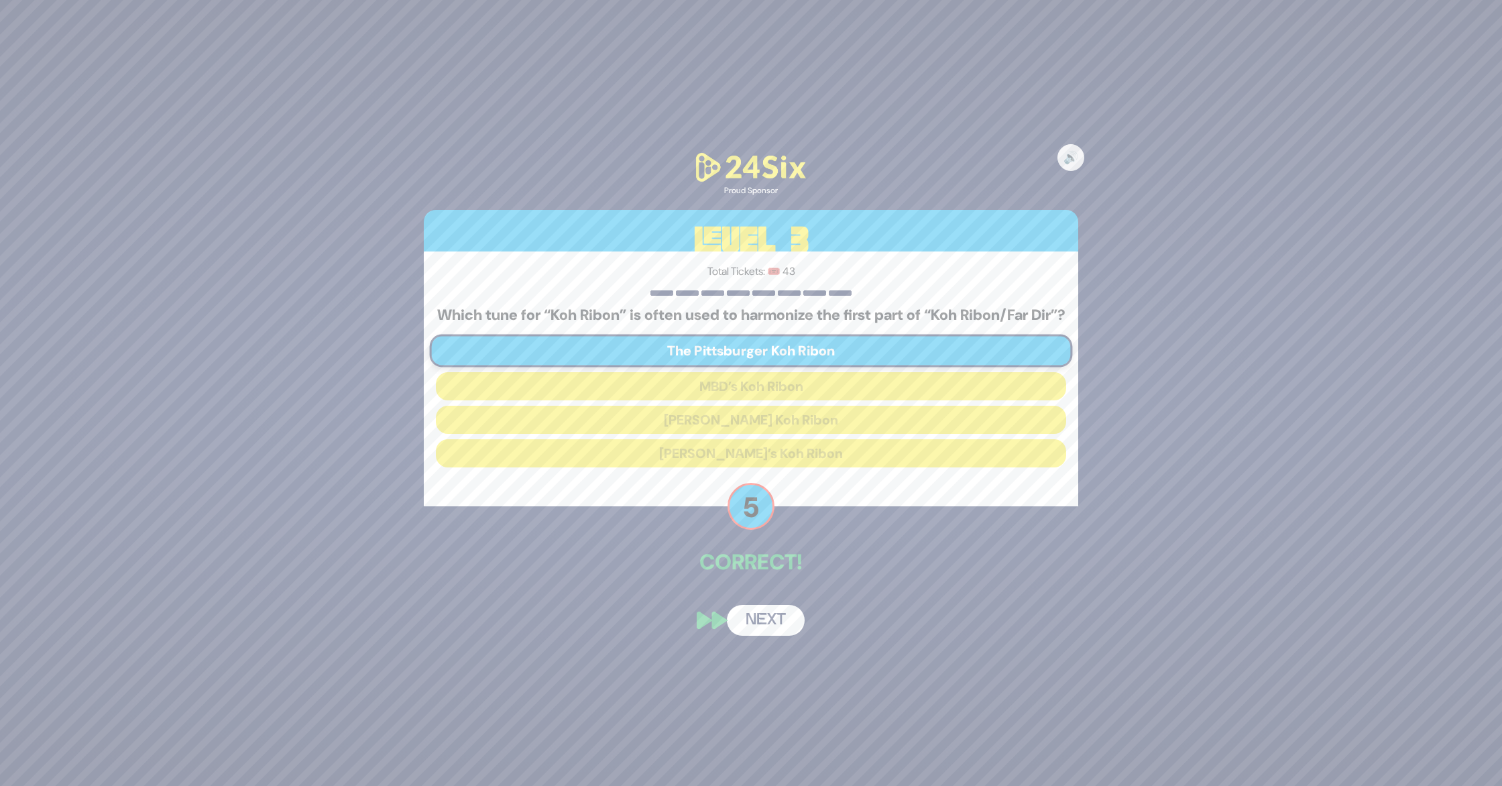
click at [770, 622] on button "Next" at bounding box center [766, 620] width 78 height 31
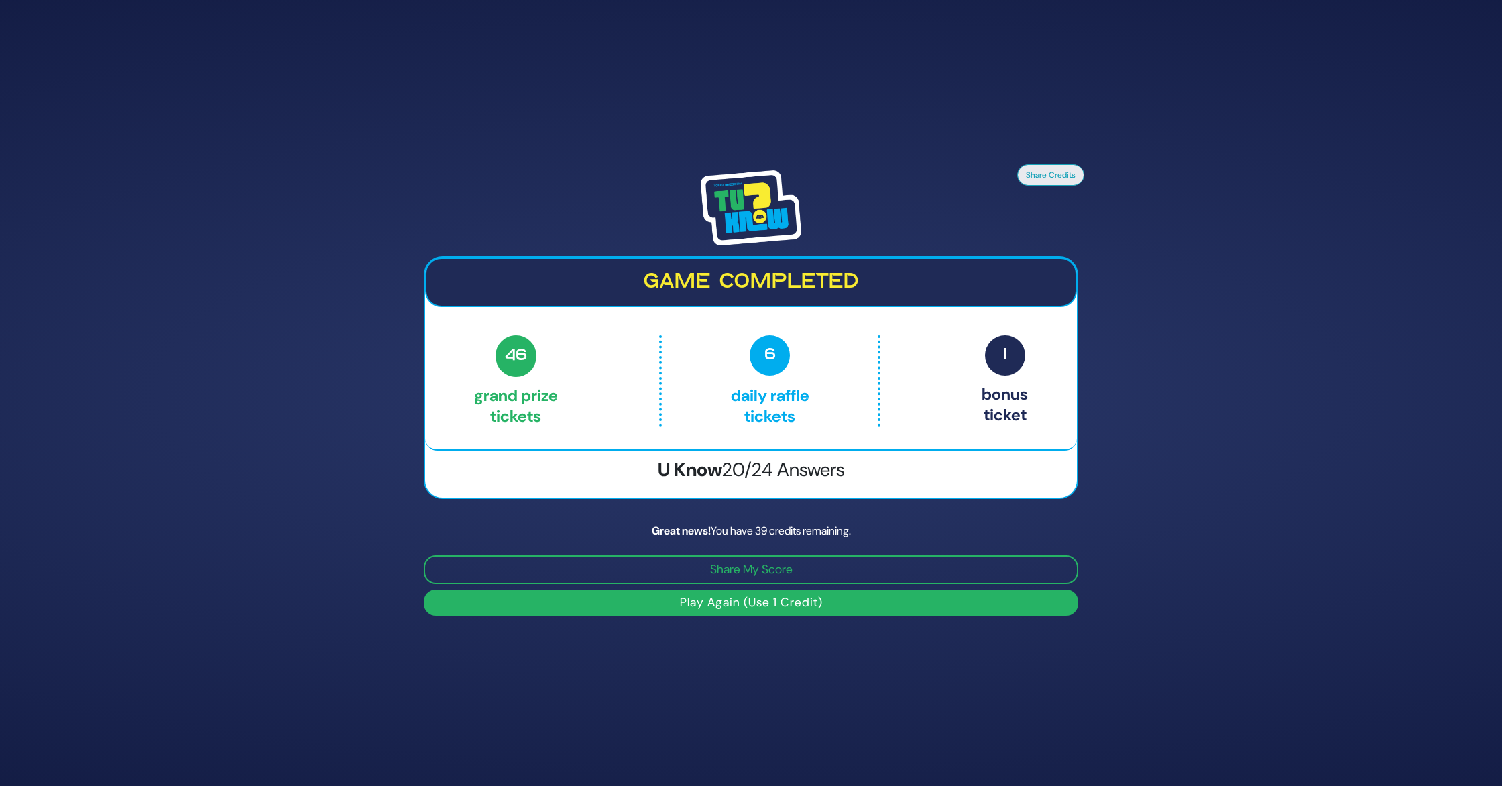
click at [779, 600] on button "Play Again (Use 1 Credit)" at bounding box center [751, 602] width 654 height 26
click at [773, 603] on button "Play Again (Use 1 Credit)" at bounding box center [751, 602] width 654 height 26
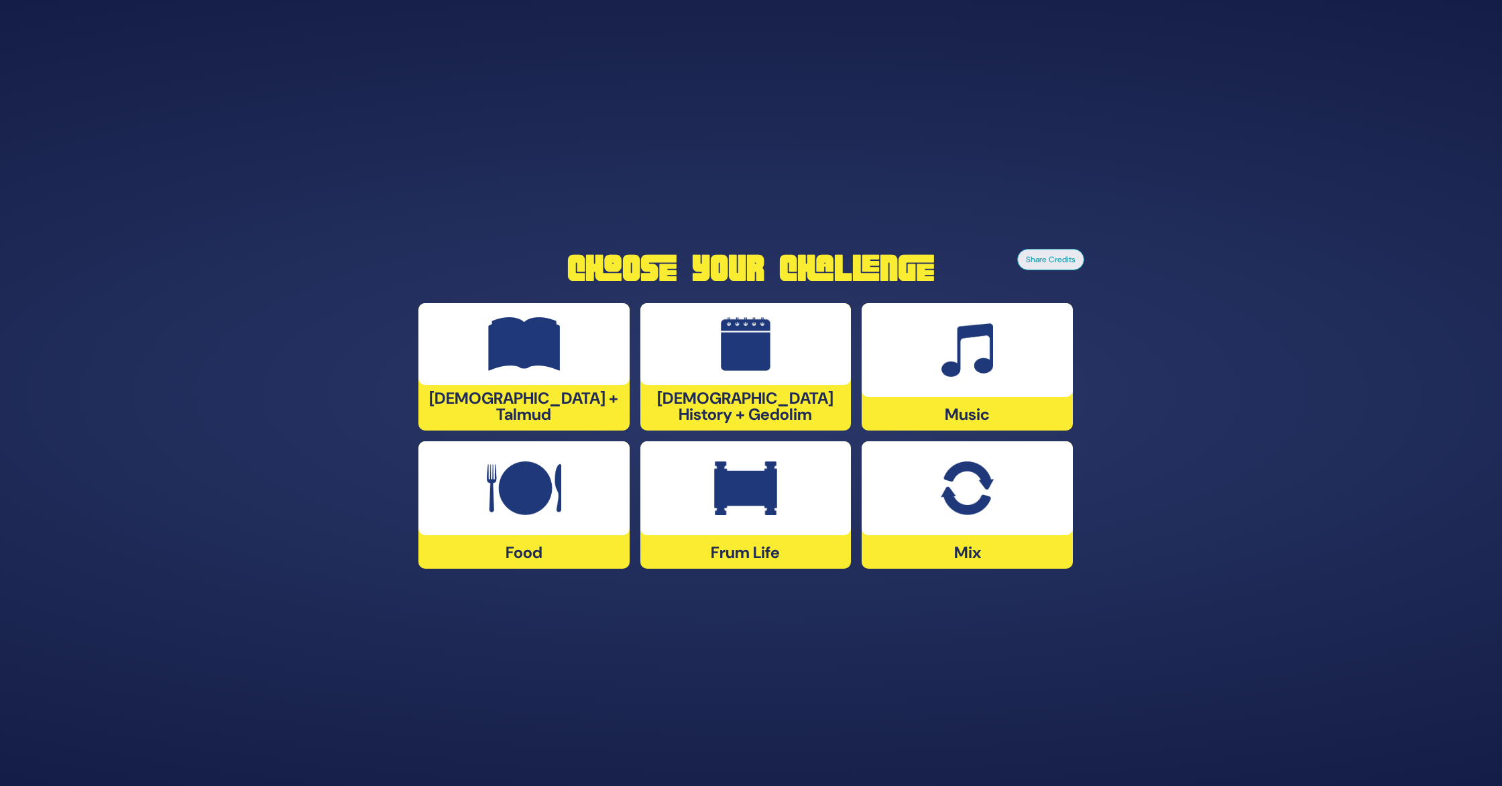
click at [544, 513] on img at bounding box center [524, 488] width 74 height 54
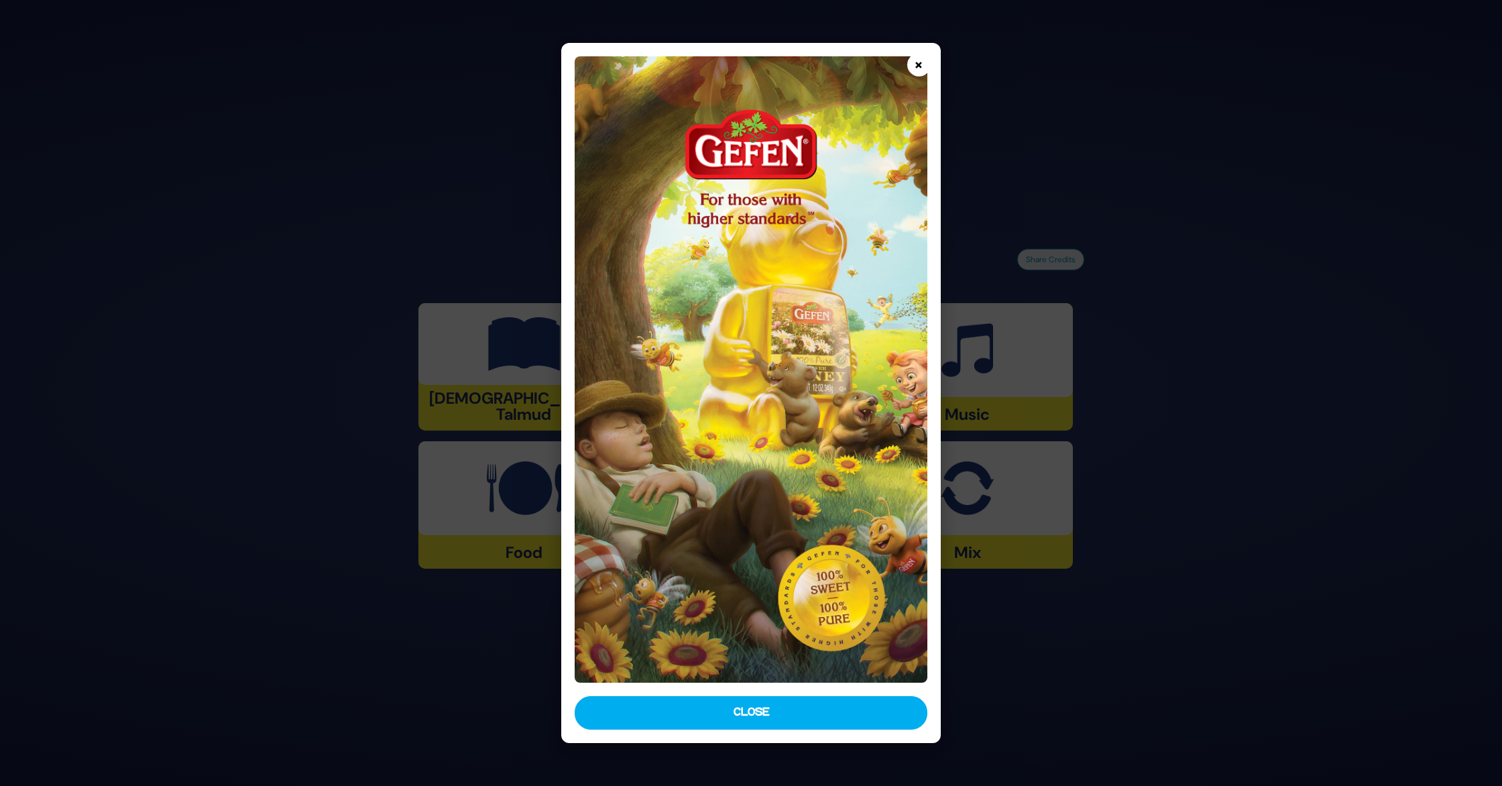
click at [920, 68] on button "×" at bounding box center [918, 64] width 23 height 23
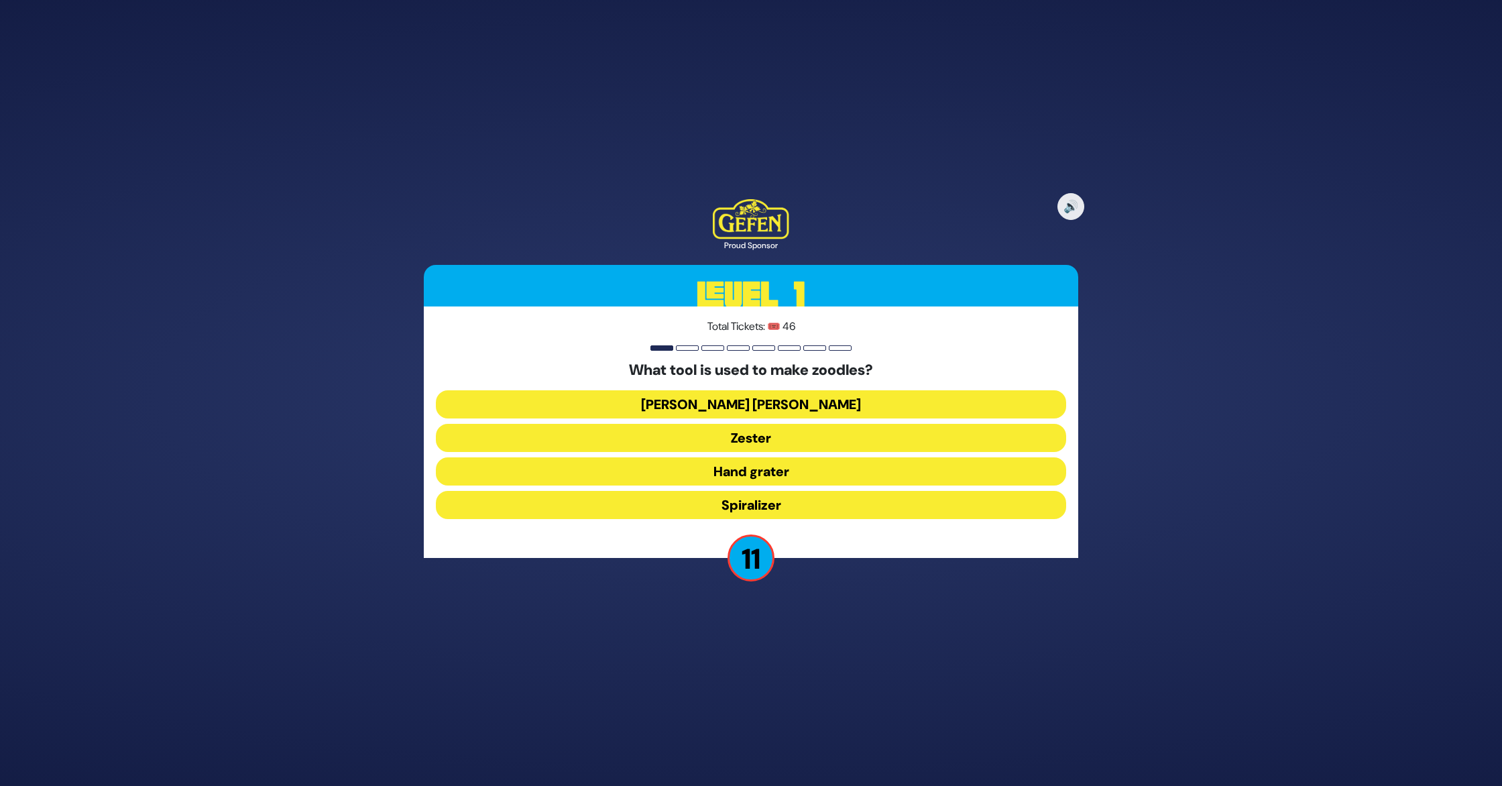
click at [756, 402] on button "Julienne peeler" at bounding box center [751, 404] width 630 height 28
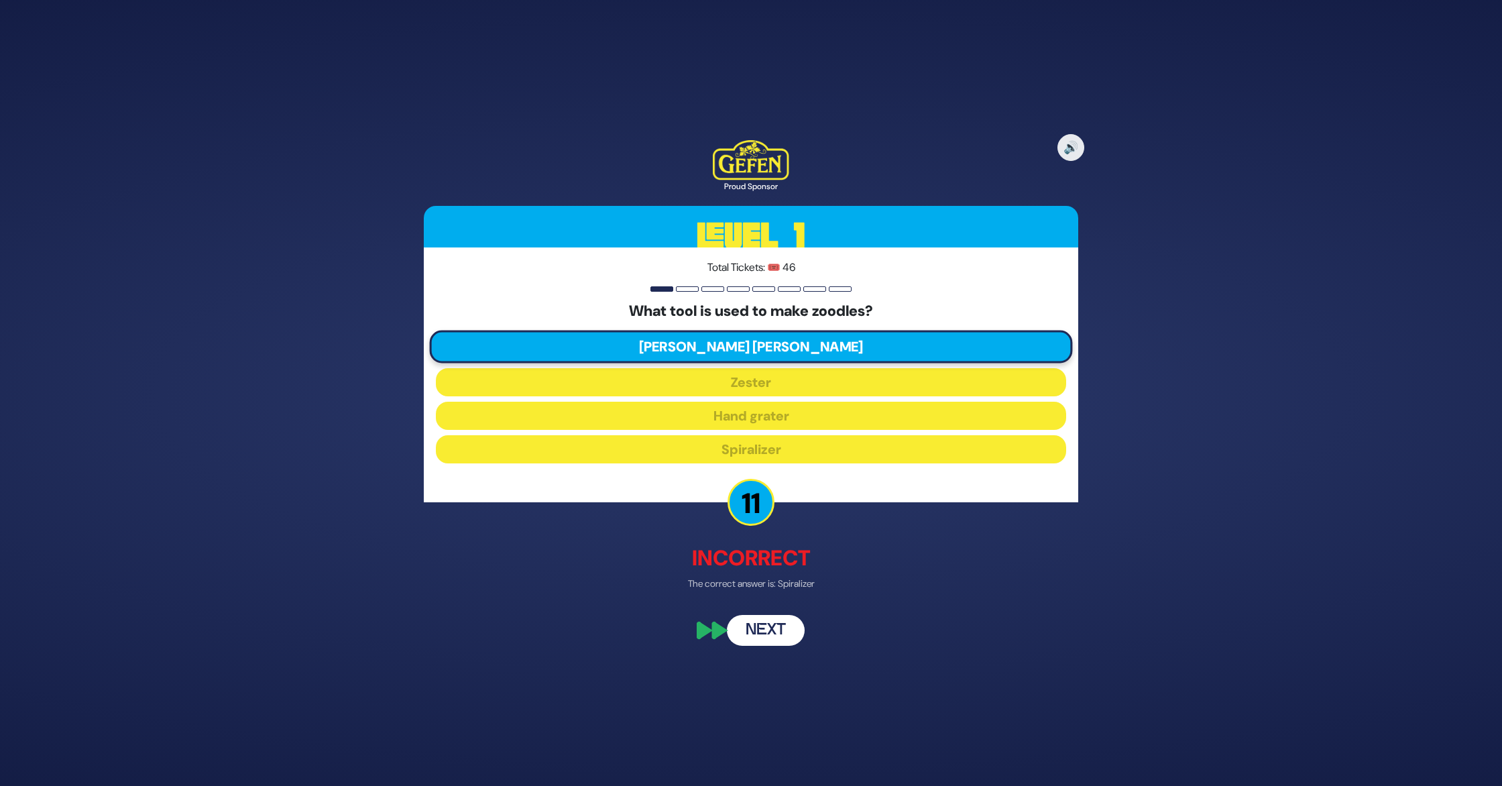
click at [762, 628] on button "Next" at bounding box center [766, 630] width 78 height 31
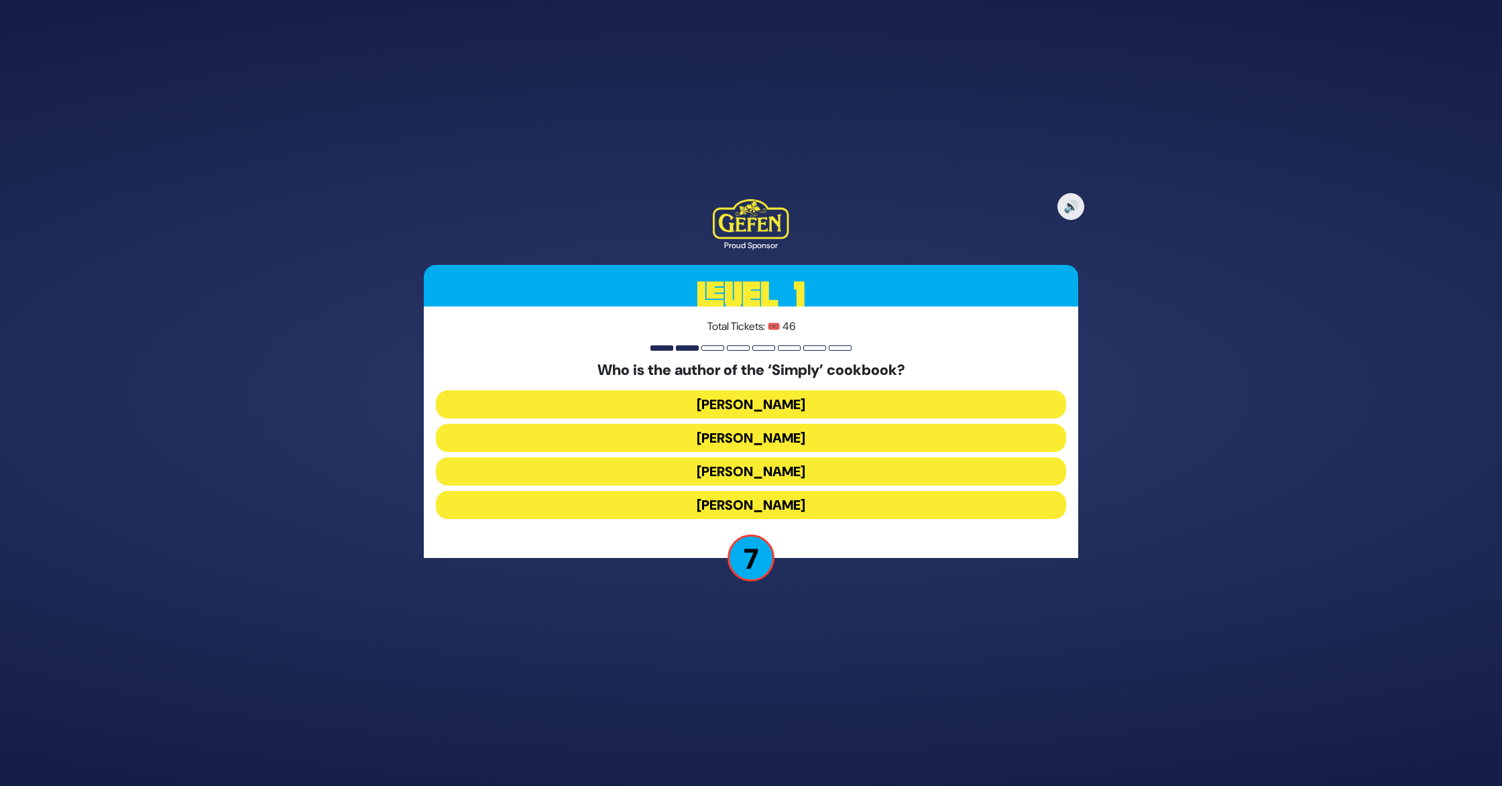
click at [788, 402] on button "Leah Schapira" at bounding box center [751, 404] width 630 height 28
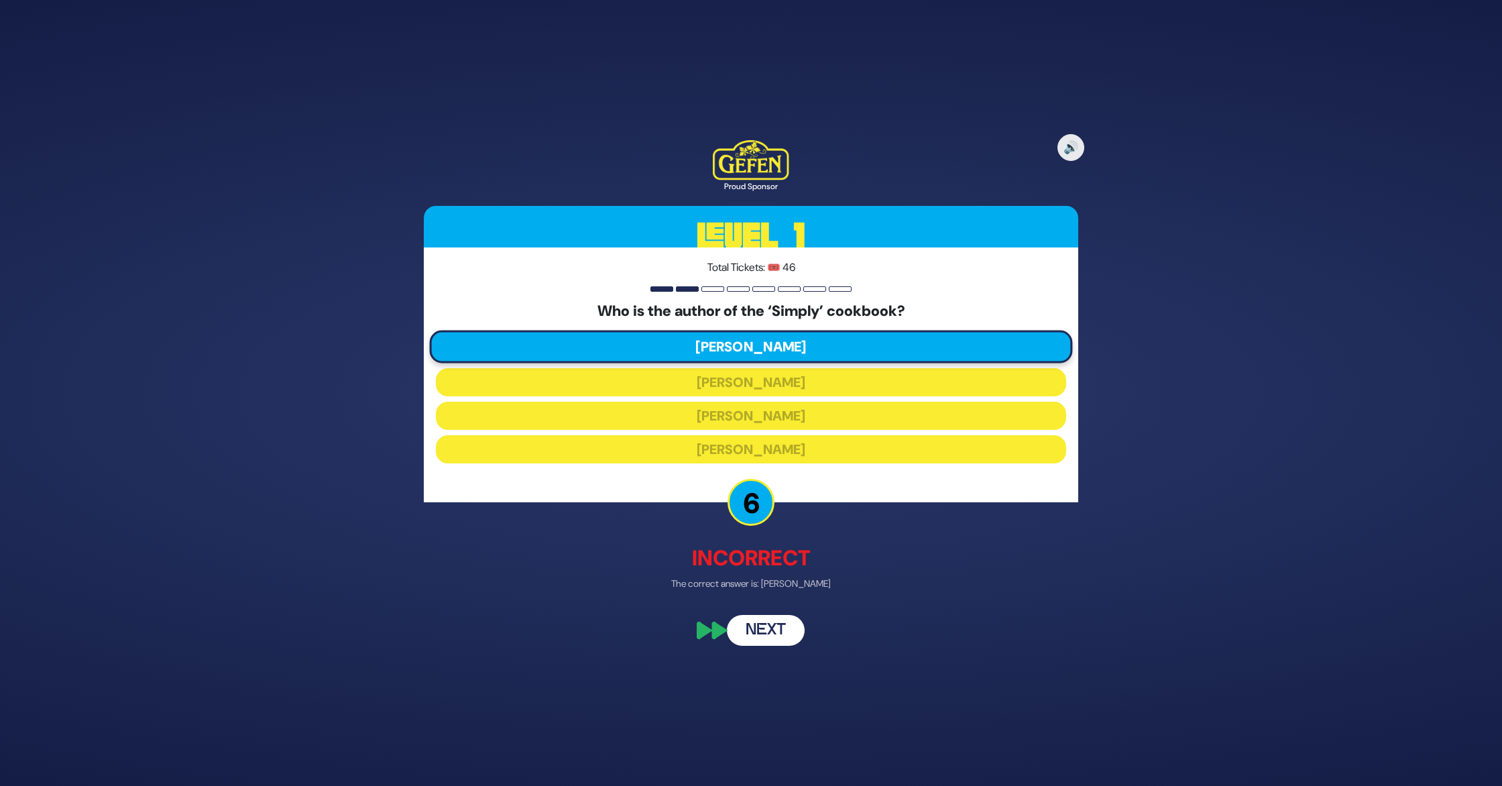
click at [772, 632] on button "Next" at bounding box center [766, 630] width 78 height 31
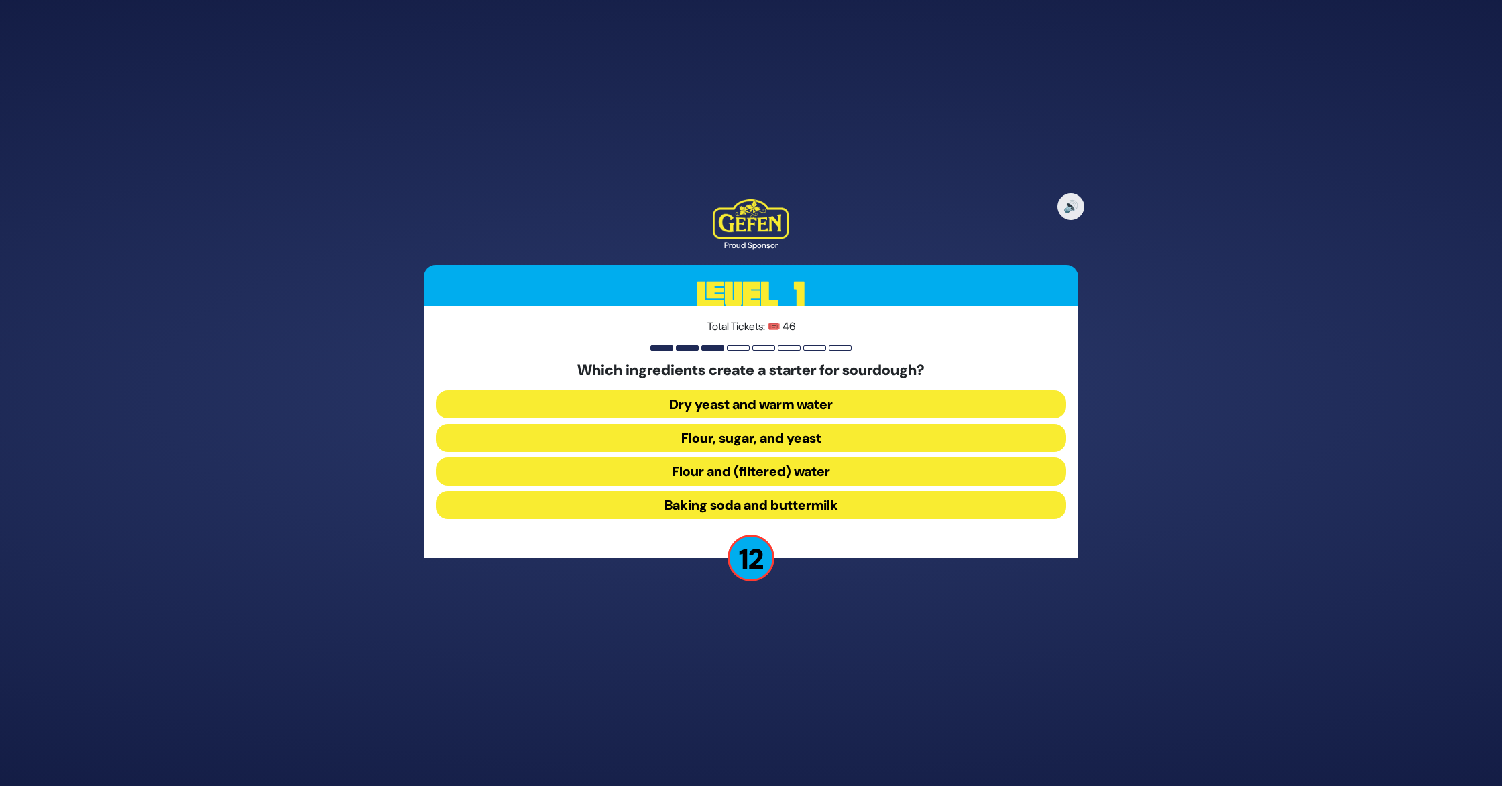
click at [767, 466] on button "Flour and (filtered) water" at bounding box center [751, 471] width 630 height 28
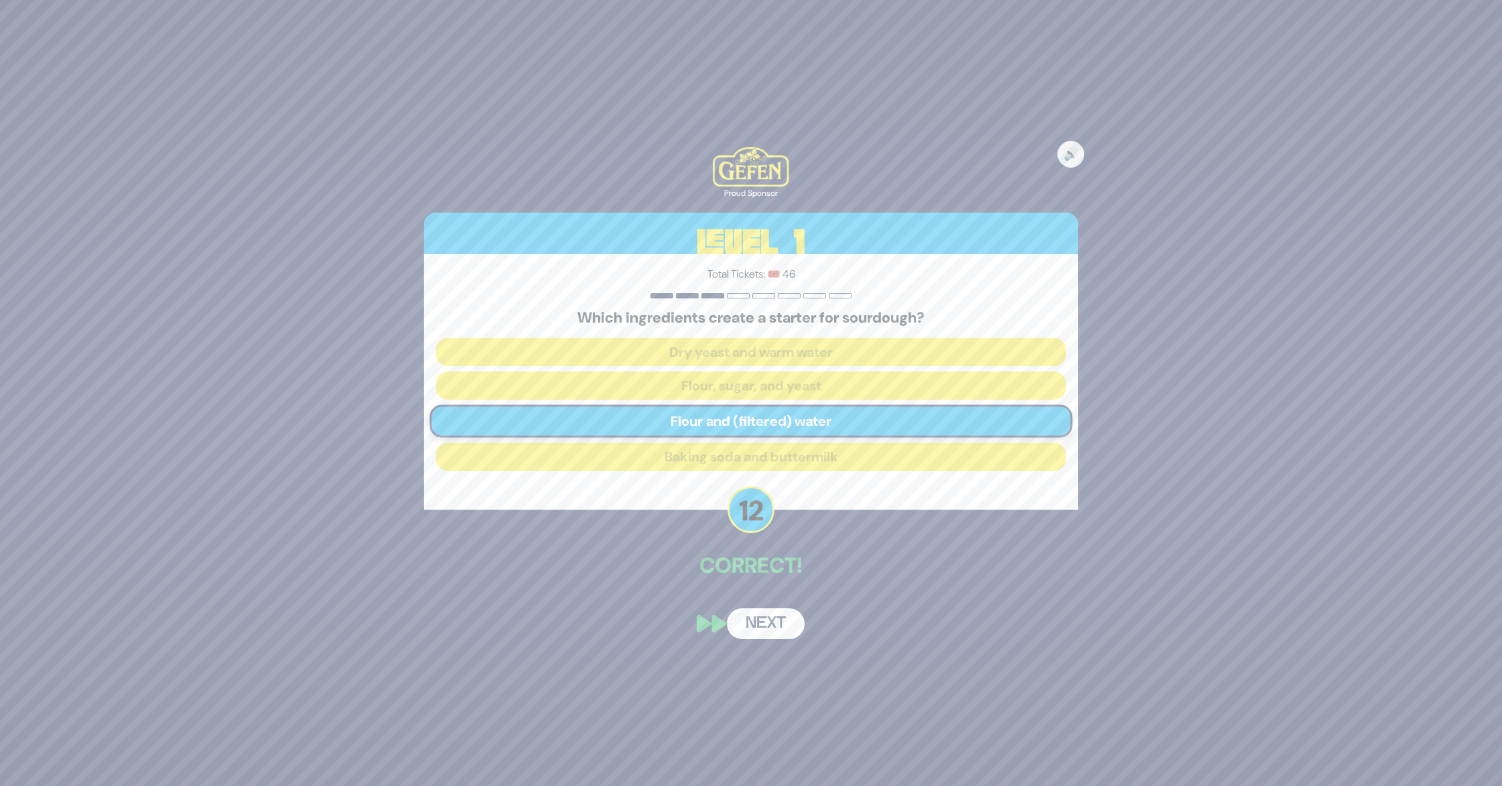
click at [762, 617] on button "Next" at bounding box center [766, 623] width 78 height 31
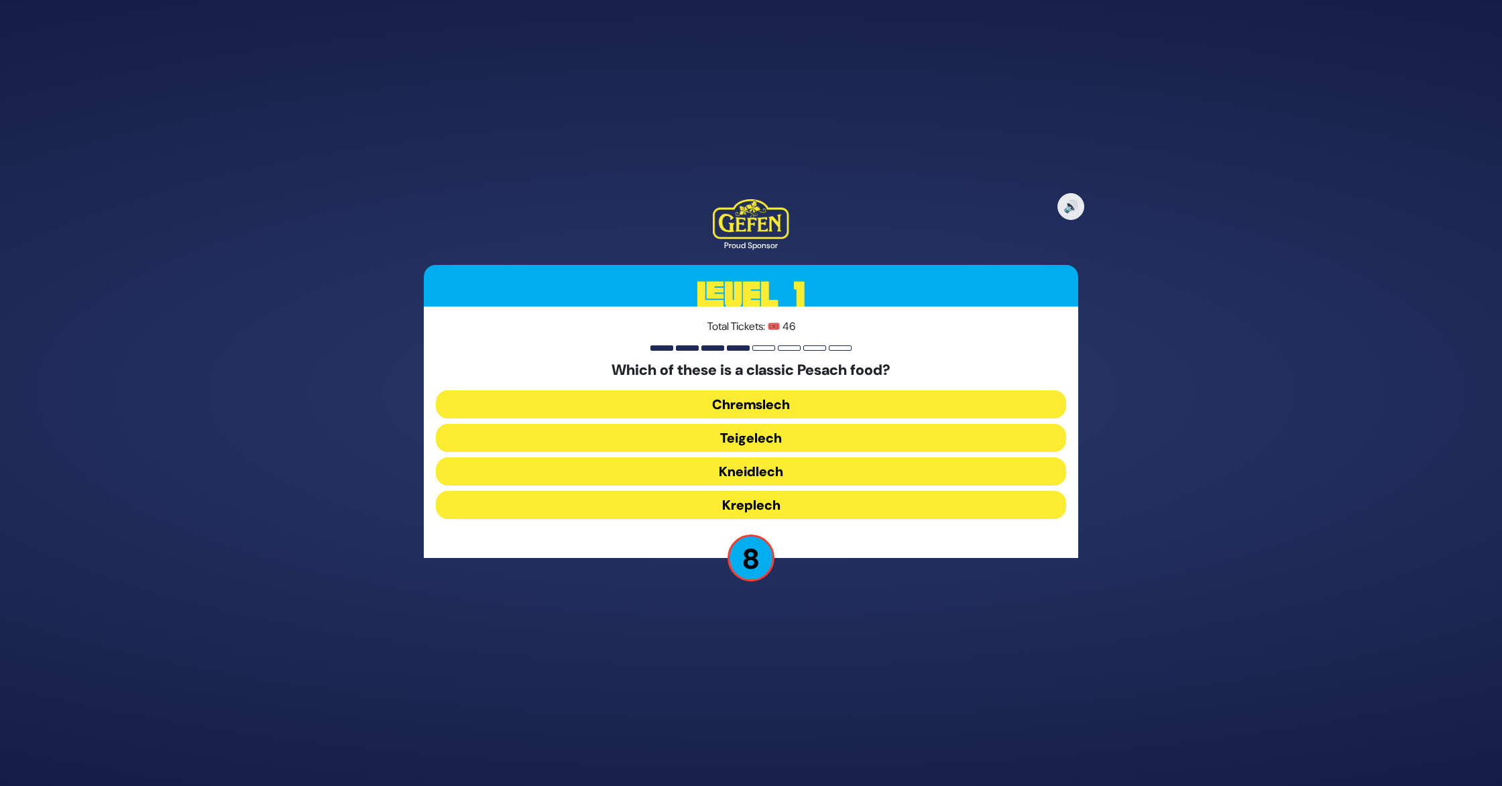
click at [777, 440] on button "Teigelech" at bounding box center [751, 438] width 630 height 28
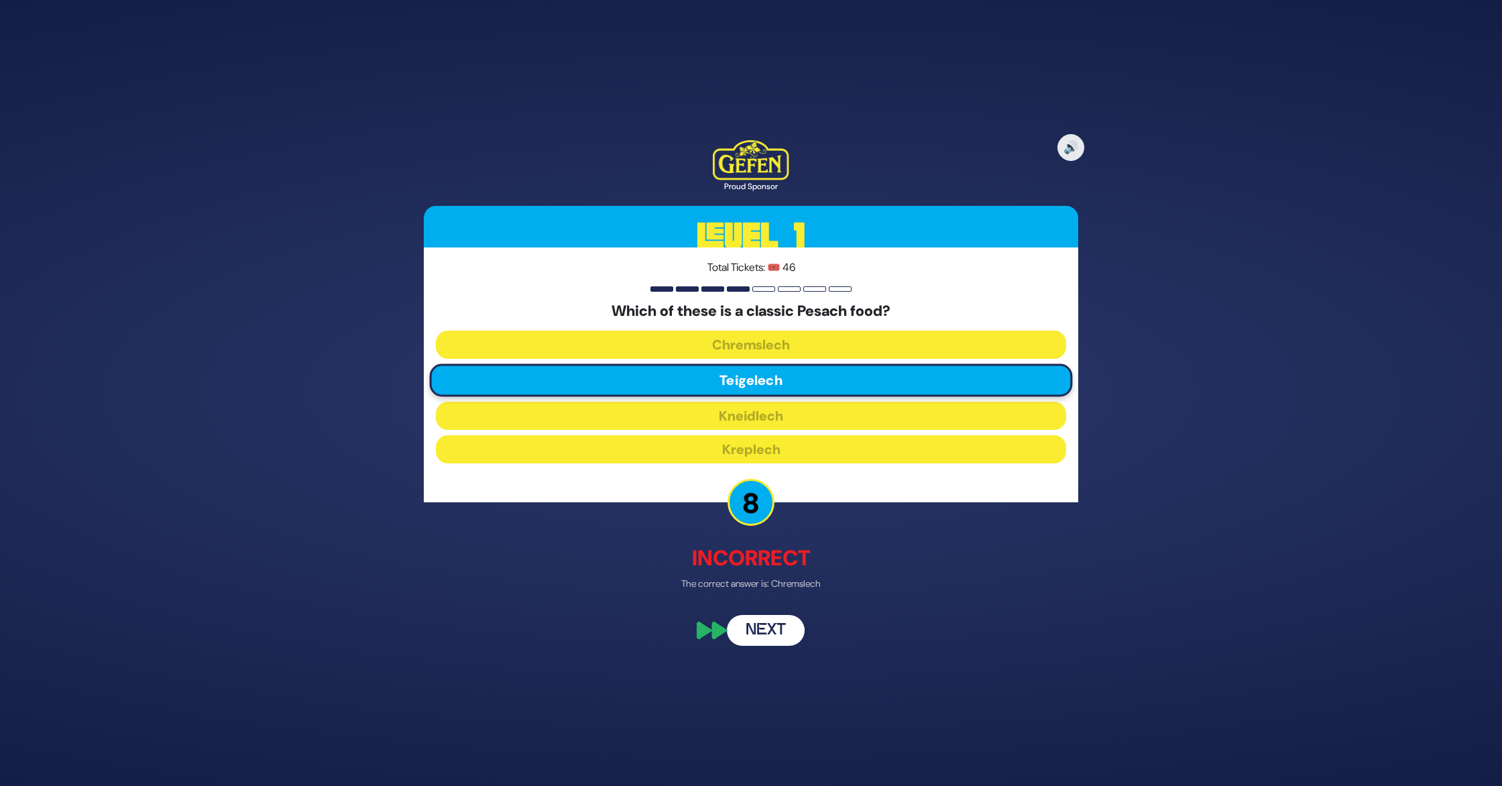
click at [778, 633] on button "Next" at bounding box center [766, 630] width 78 height 31
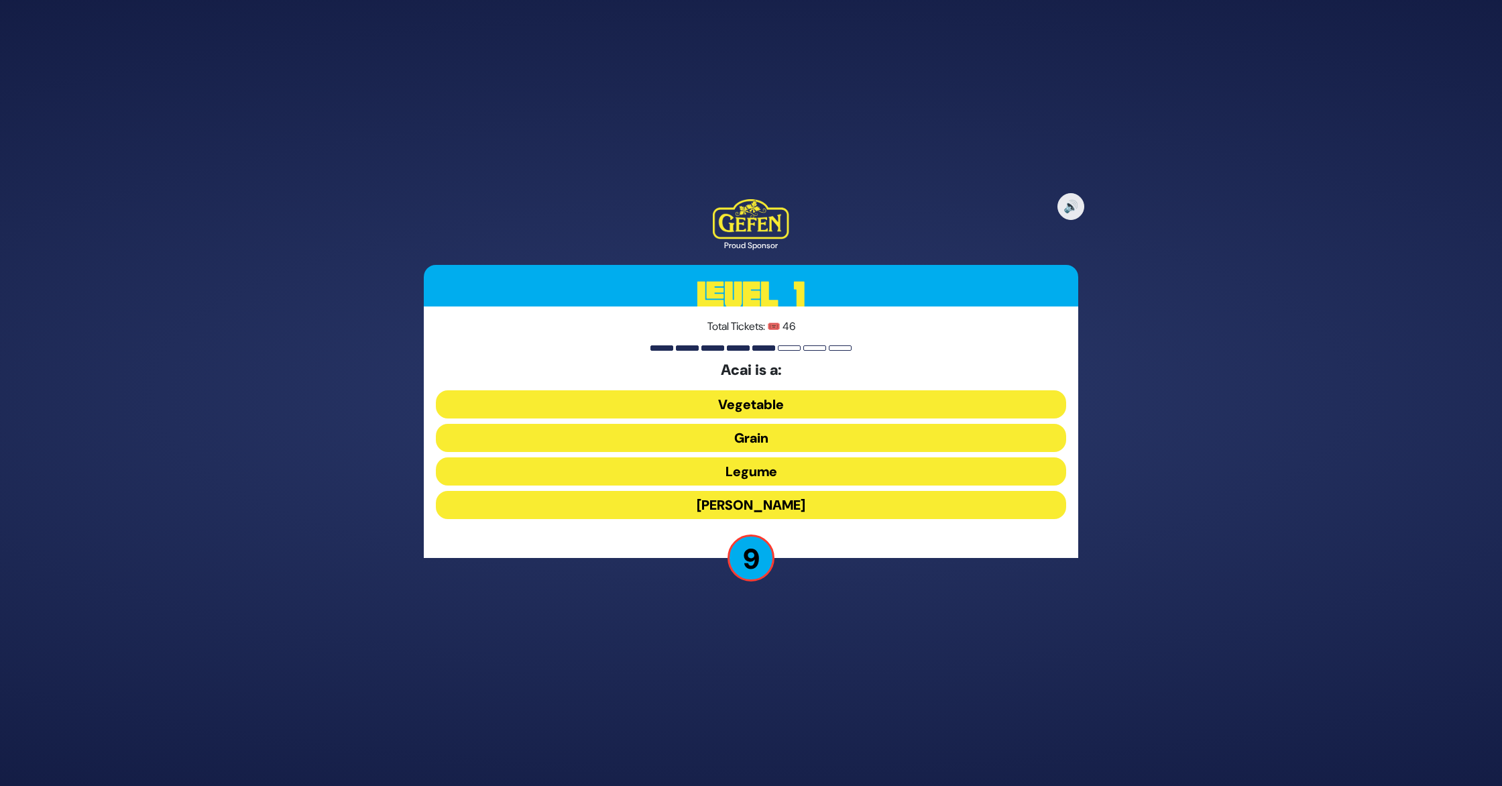
click at [803, 497] on button "Berry" at bounding box center [751, 505] width 630 height 28
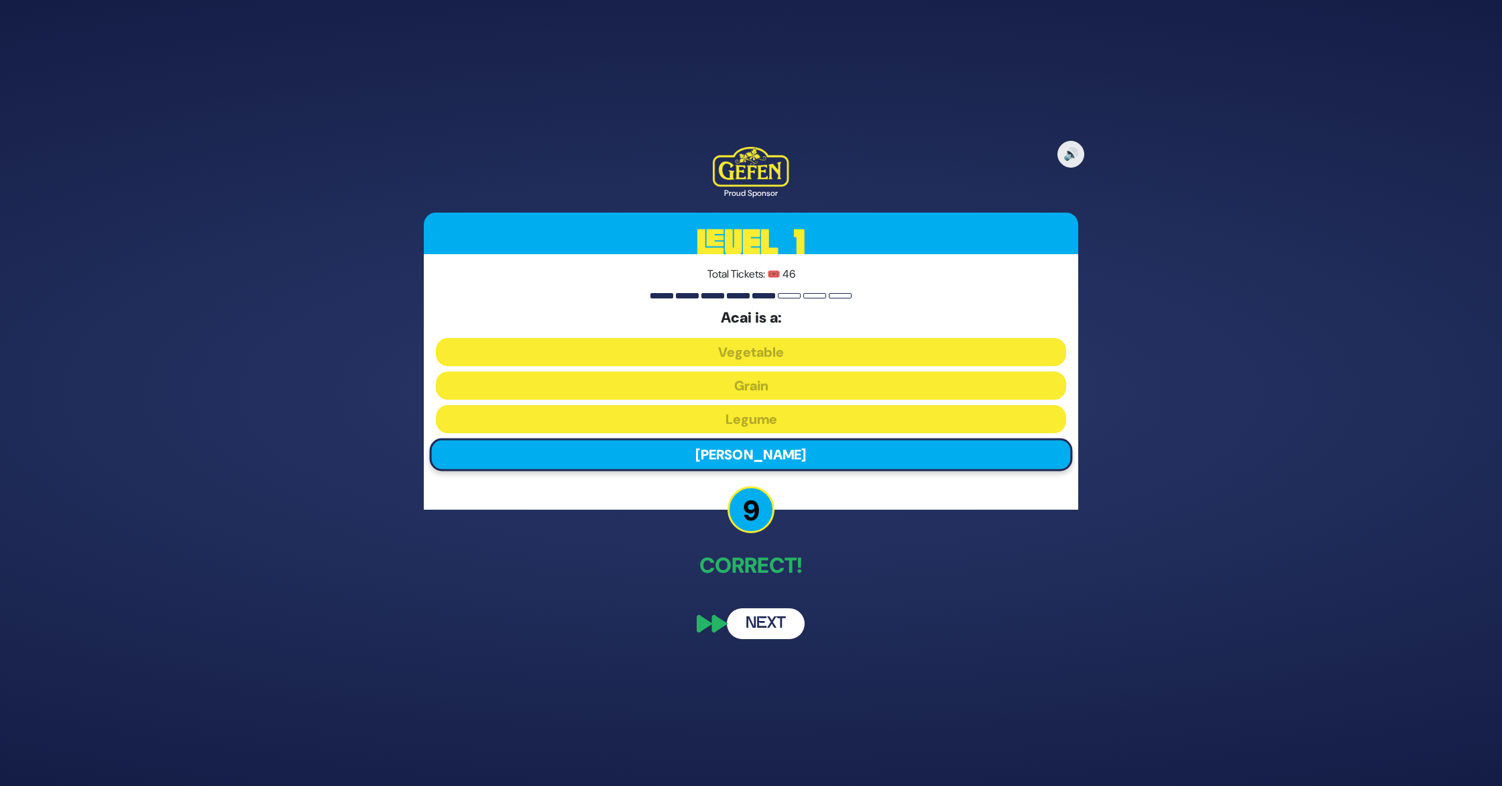
click at [775, 621] on button "Next" at bounding box center [766, 623] width 78 height 31
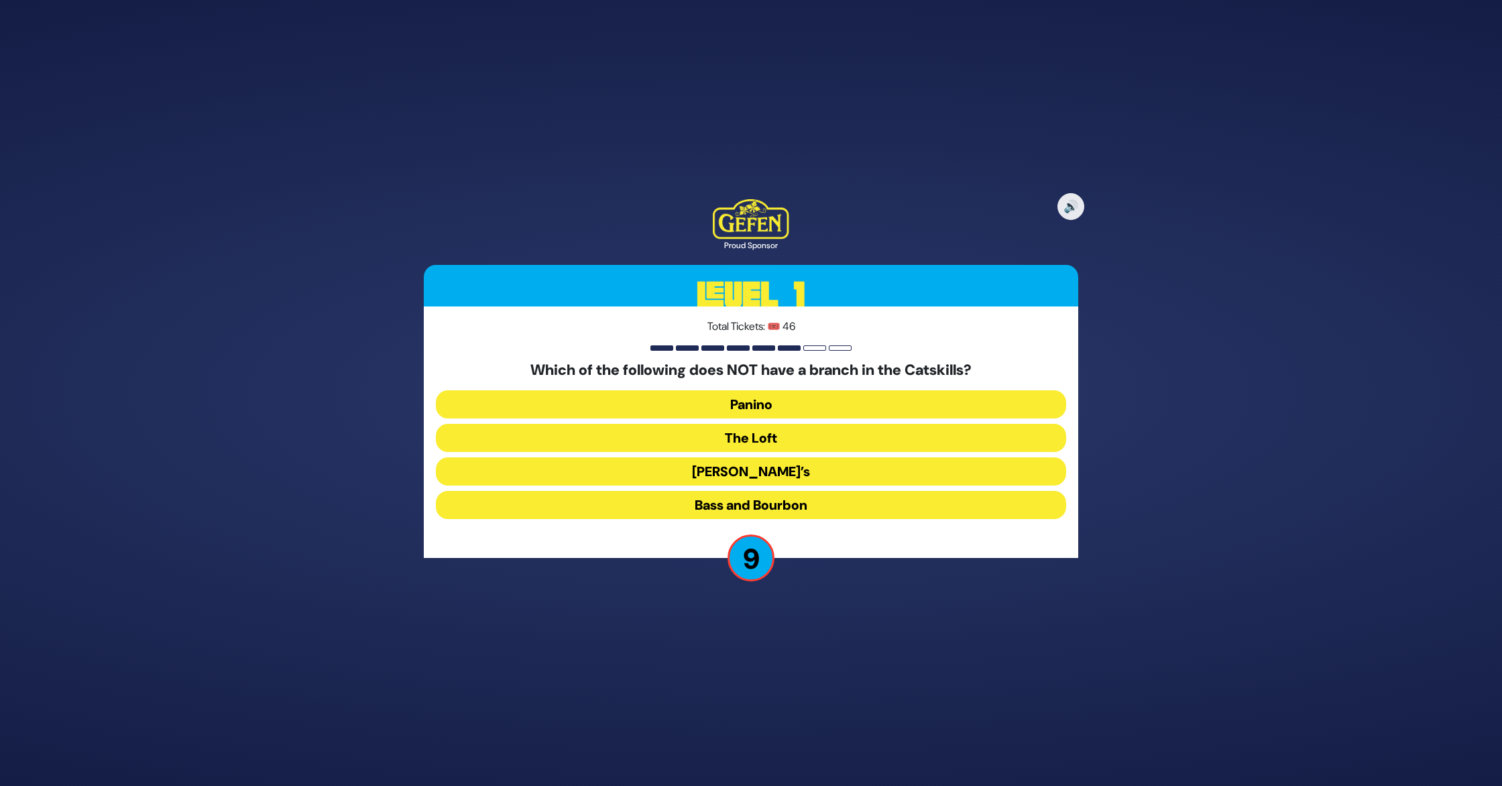
click at [782, 442] on button "The Loft" at bounding box center [751, 438] width 630 height 28
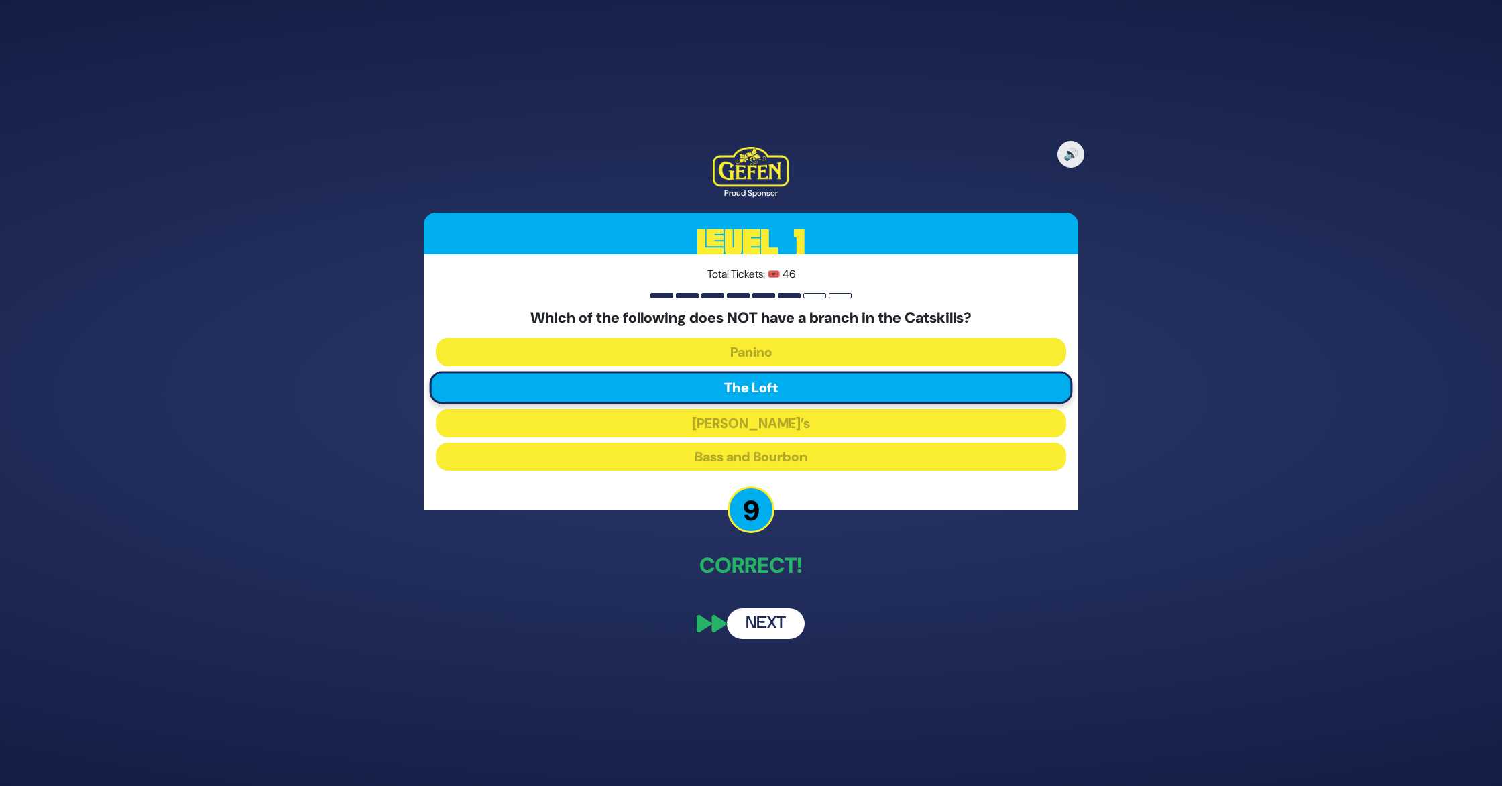
click at [772, 626] on button "Next" at bounding box center [766, 623] width 78 height 31
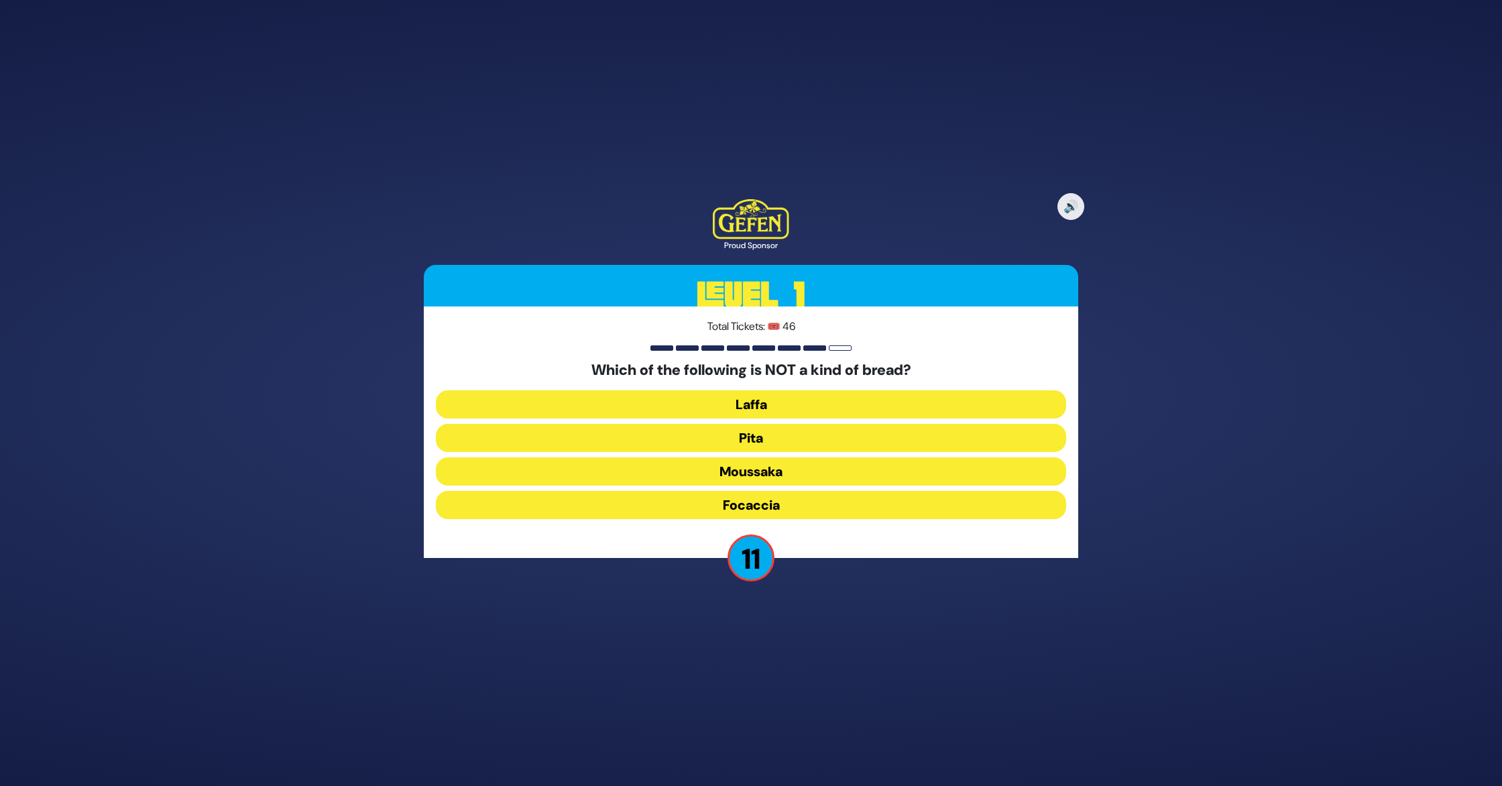
click at [768, 475] on button "Moussaka" at bounding box center [751, 471] width 630 height 28
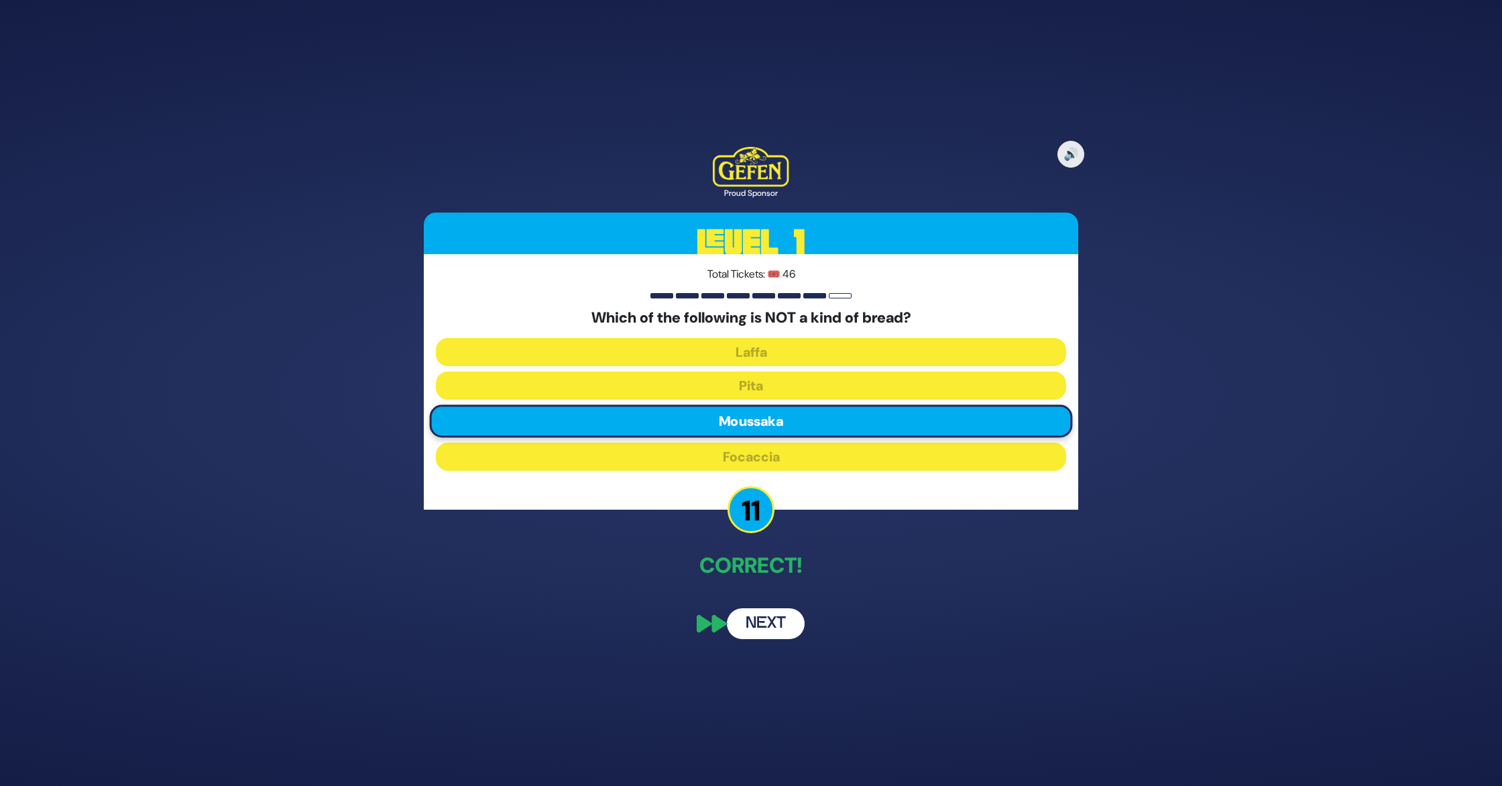
click at [778, 622] on button "Next" at bounding box center [766, 623] width 78 height 31
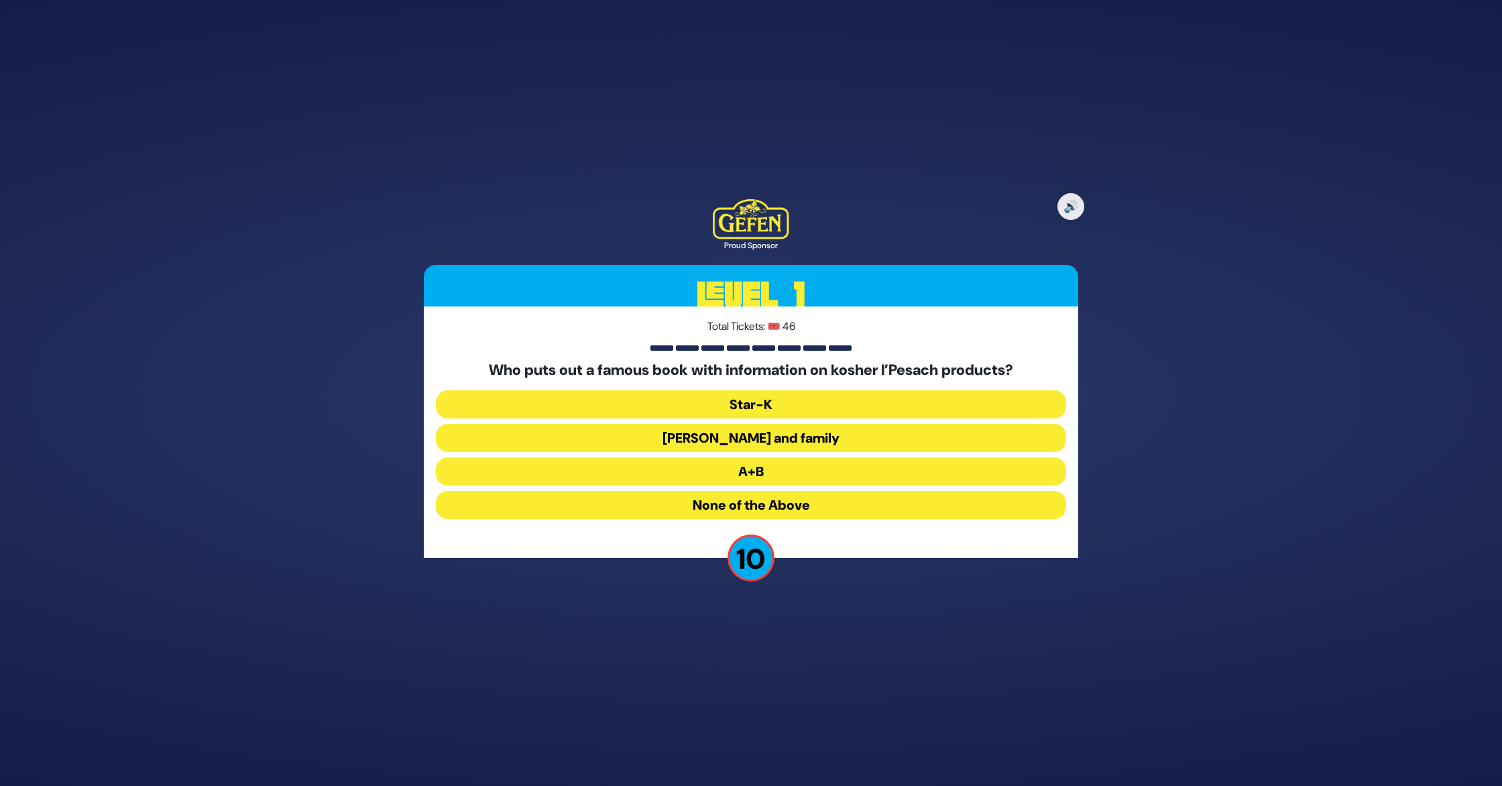
click at [769, 468] on button "A+B" at bounding box center [751, 471] width 630 height 28
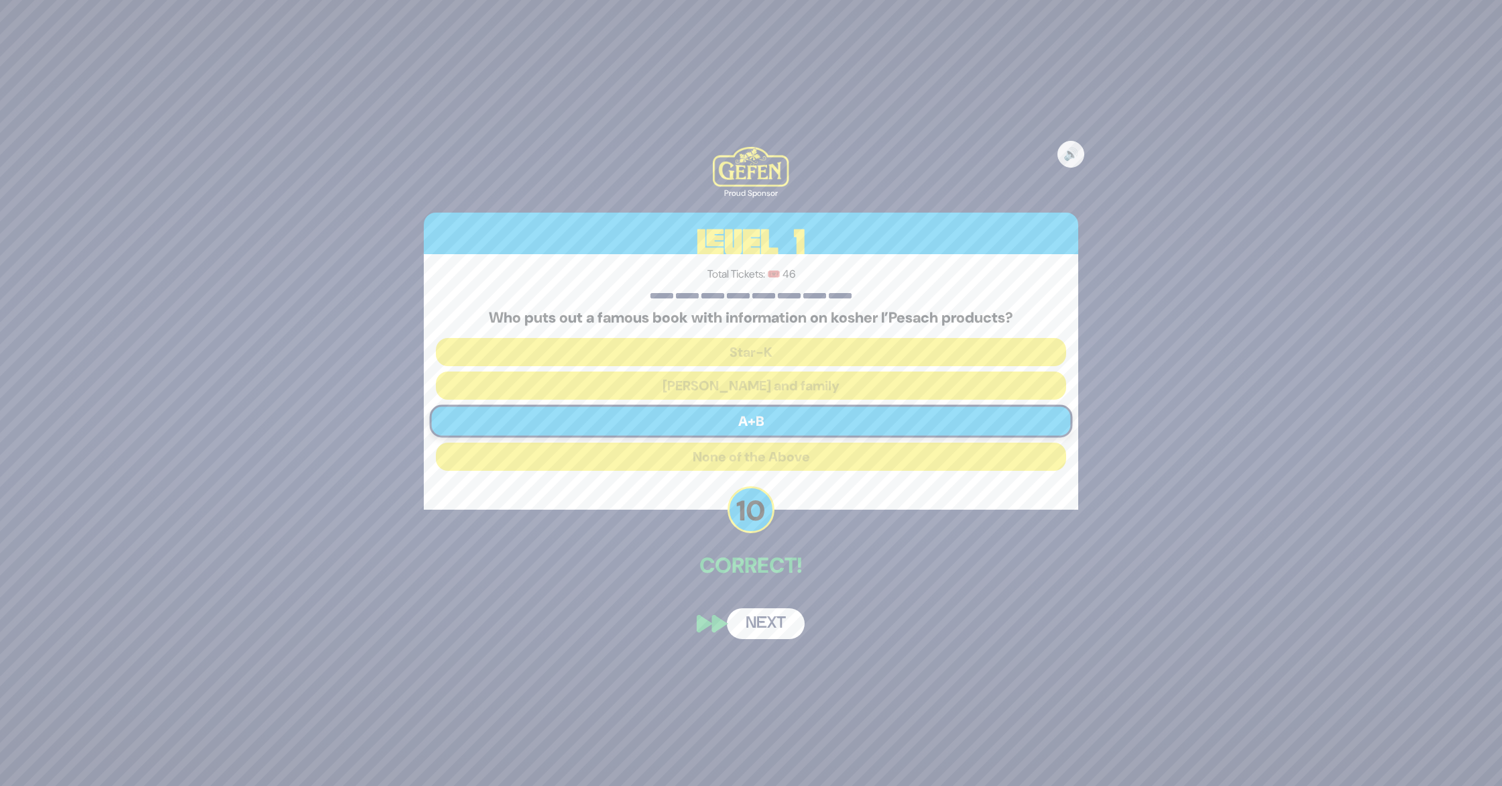
click at [770, 620] on button "Next" at bounding box center [766, 623] width 78 height 31
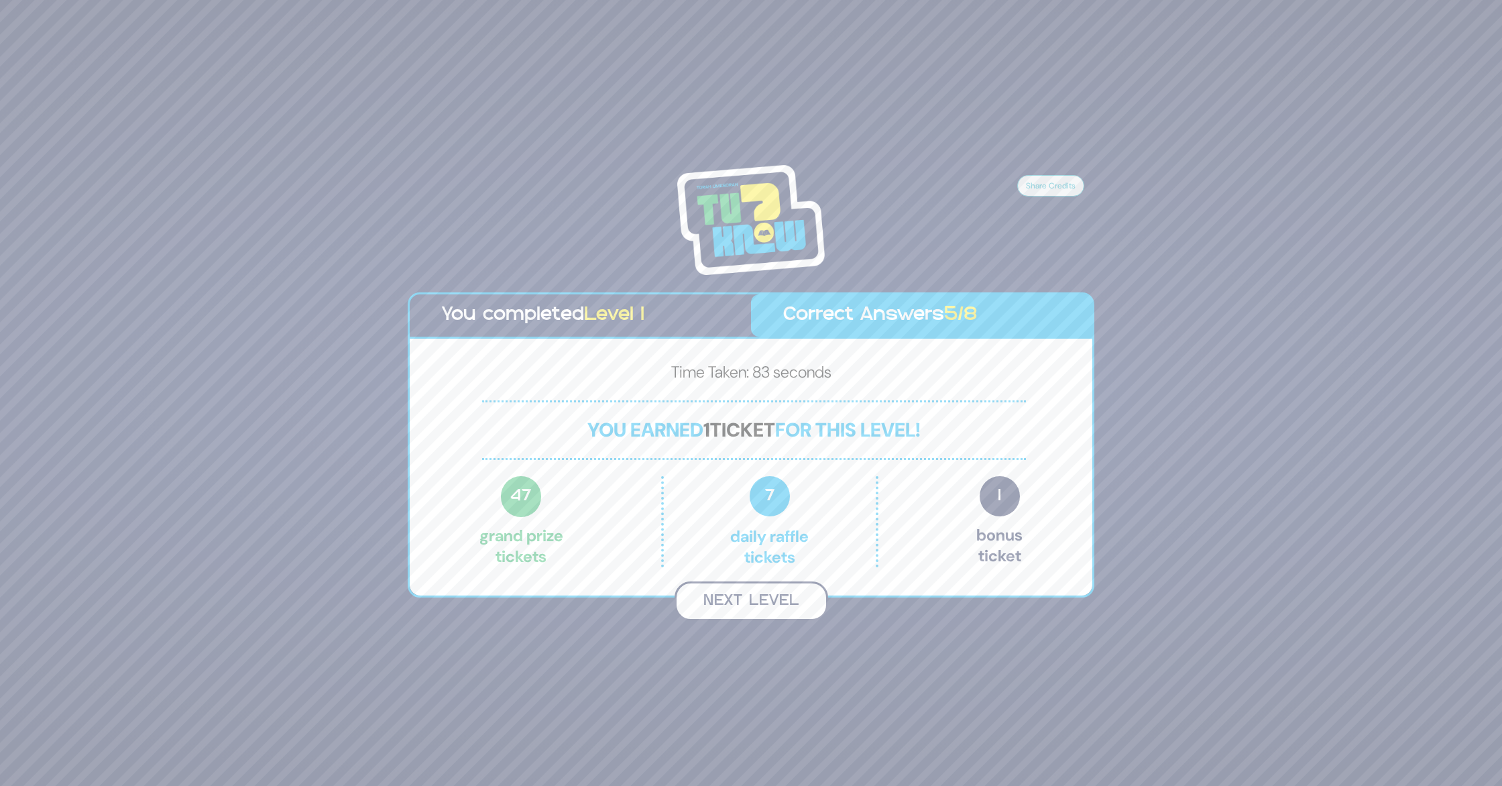
click at [778, 601] on button "Next Level" at bounding box center [752, 601] width 154 height 40
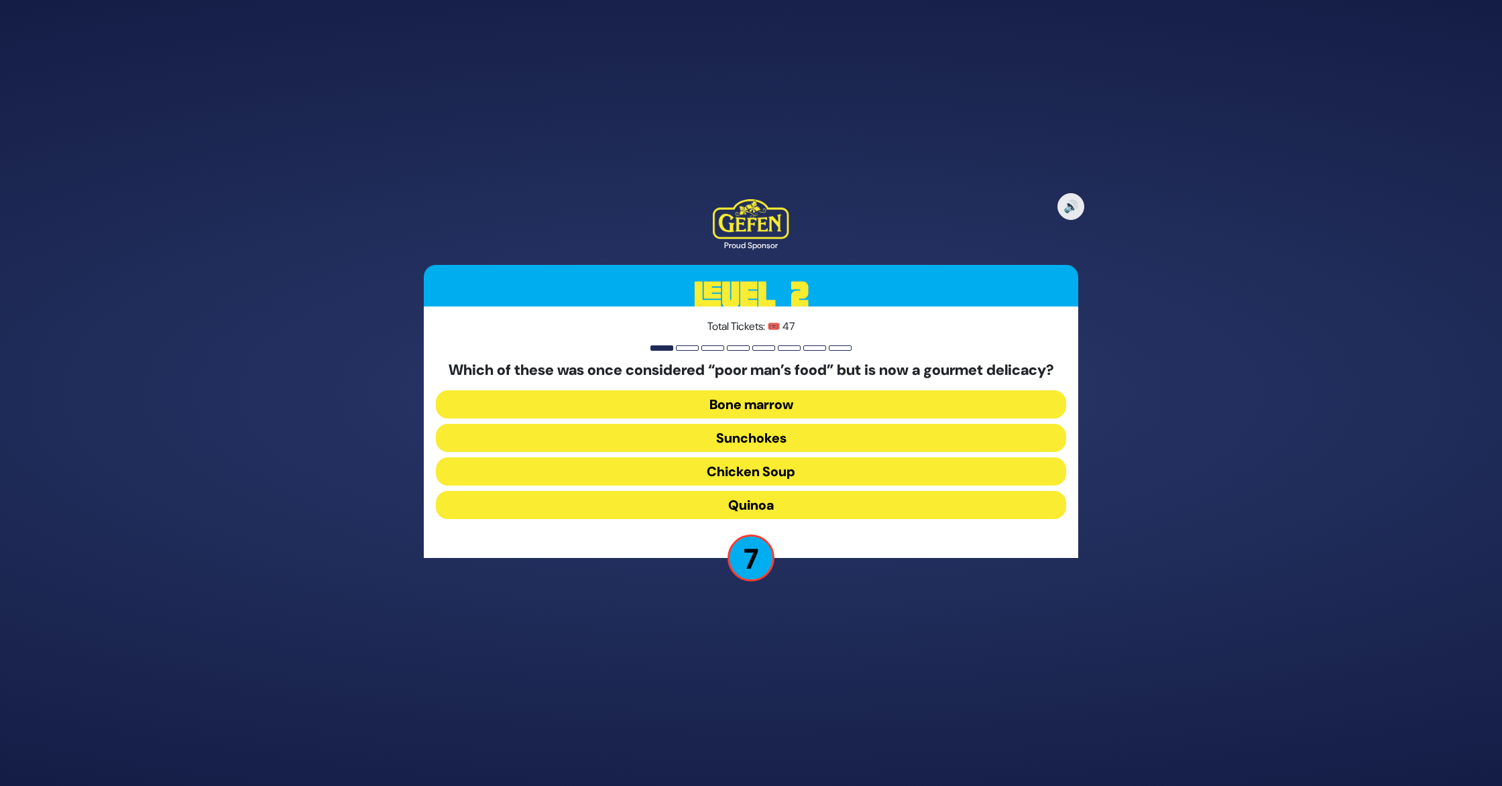
click at [849, 410] on button "Bone marrow" at bounding box center [751, 404] width 630 height 28
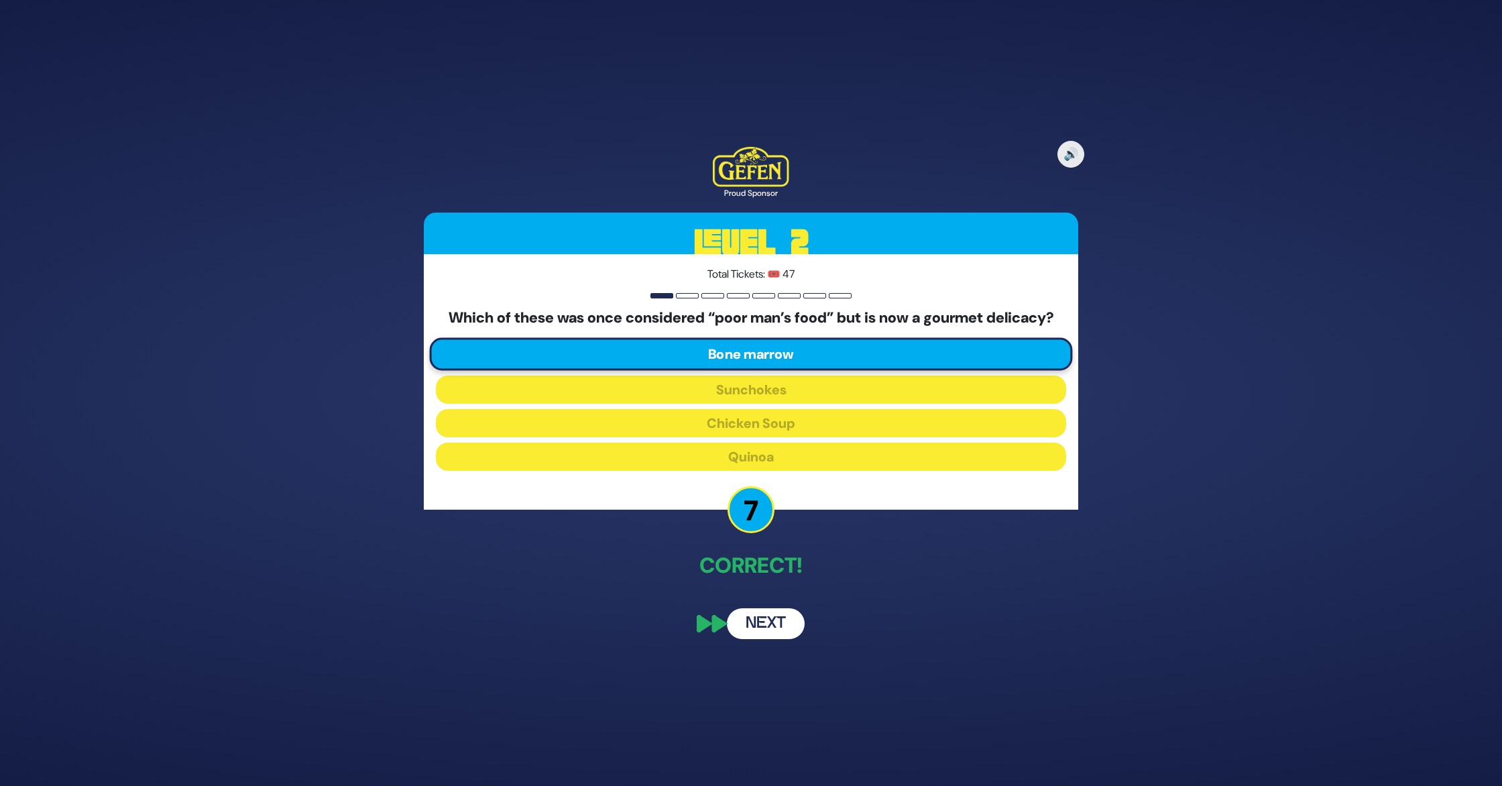
click at [776, 631] on button "Next" at bounding box center [766, 623] width 78 height 31
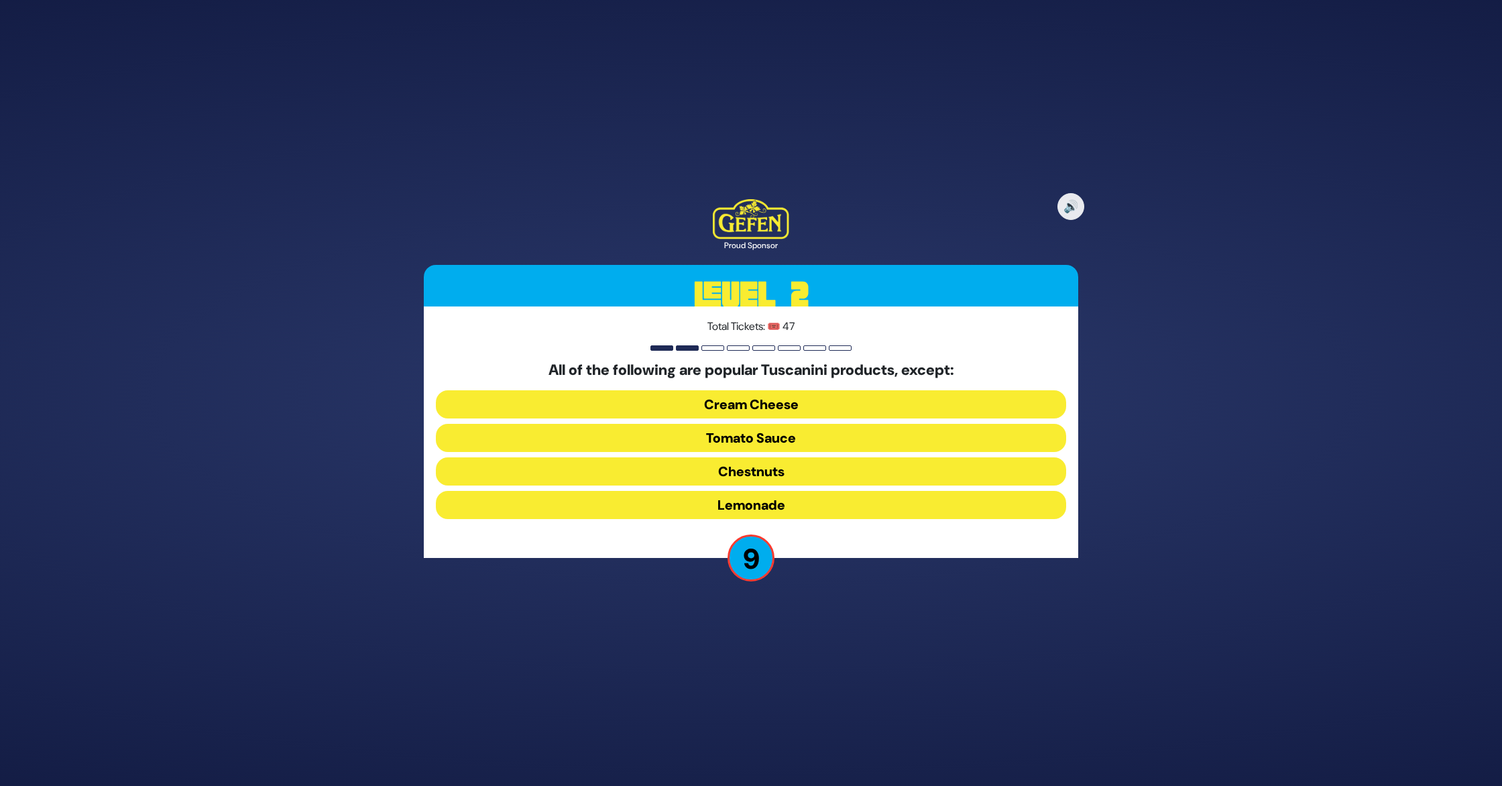
click at [803, 406] on button "Cream Cheese" at bounding box center [751, 404] width 630 height 28
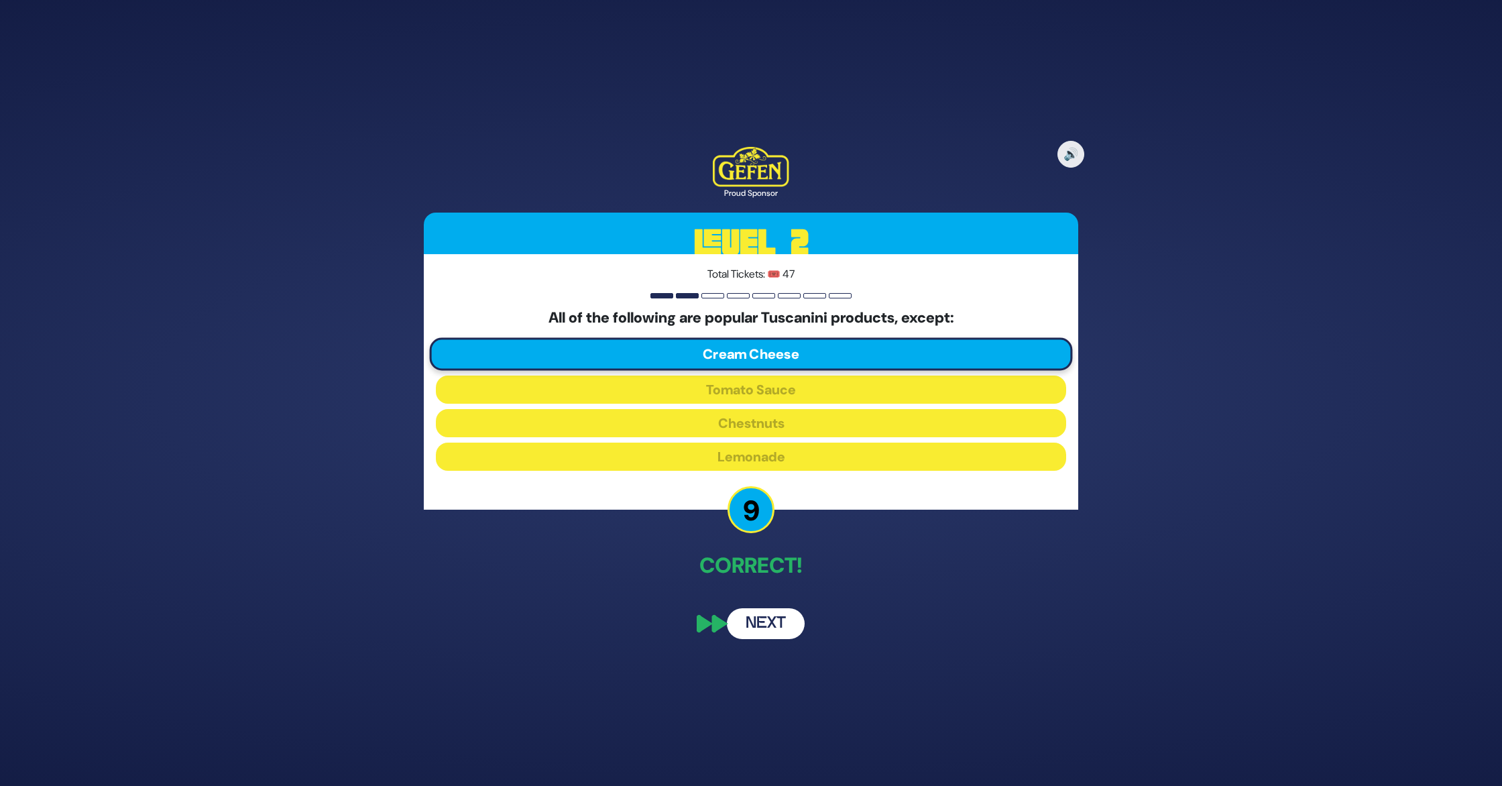
click at [774, 620] on button "Next" at bounding box center [766, 623] width 78 height 31
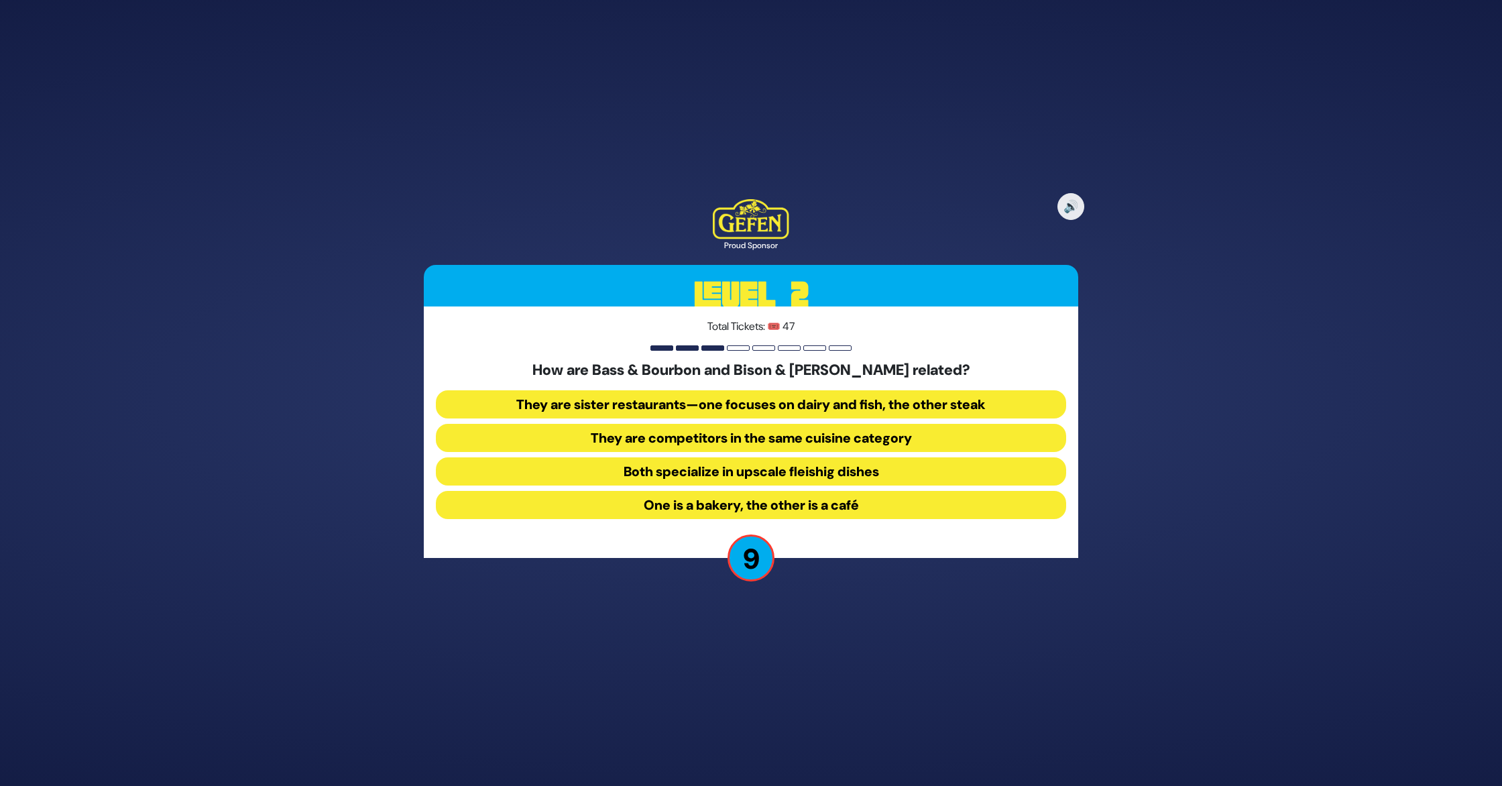
click at [856, 402] on button "They are sister restaurants—one focuses on dairy and fish, the other steak" at bounding box center [751, 404] width 630 height 28
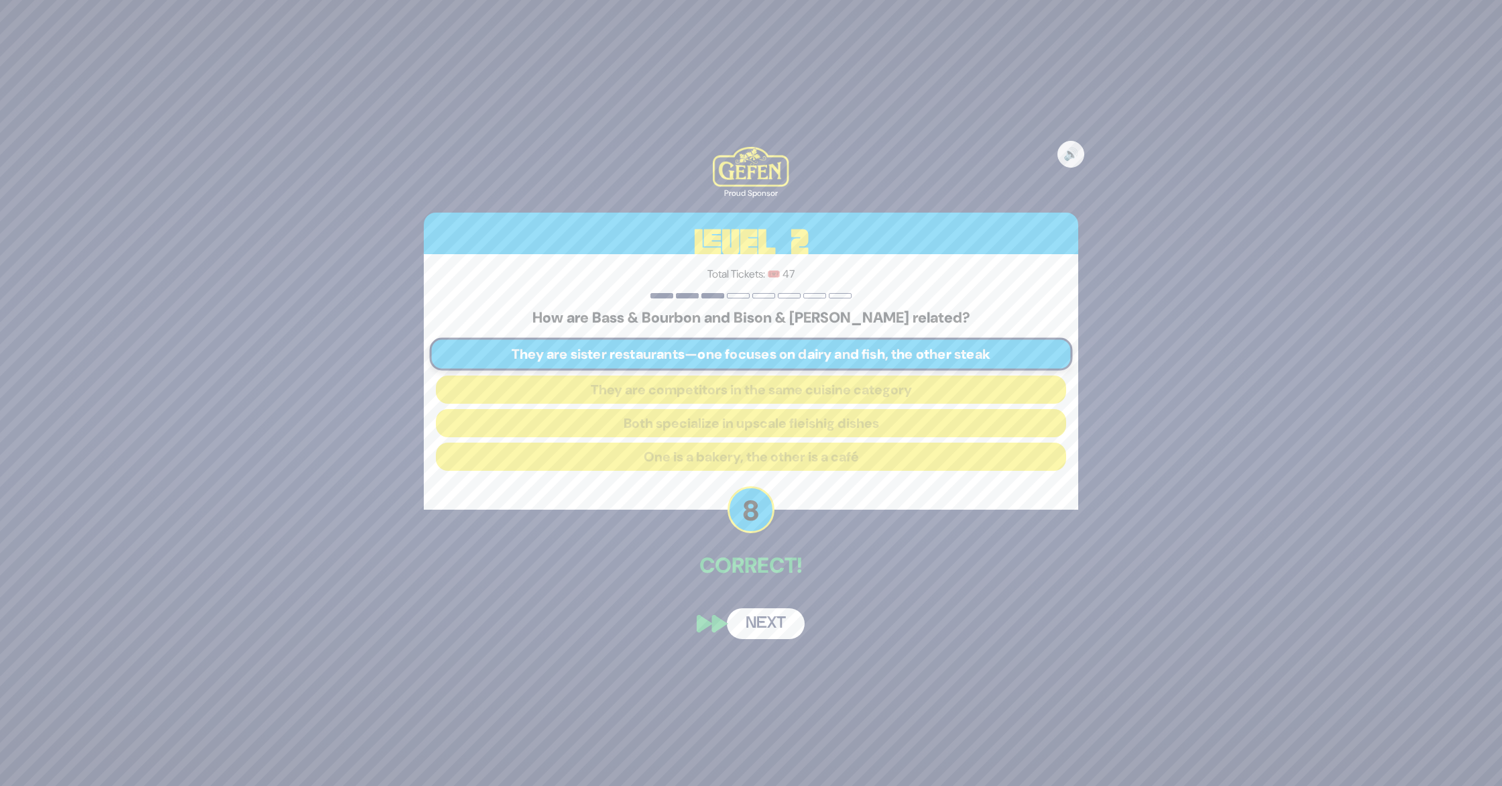
click at [766, 618] on button "Next" at bounding box center [766, 623] width 78 height 31
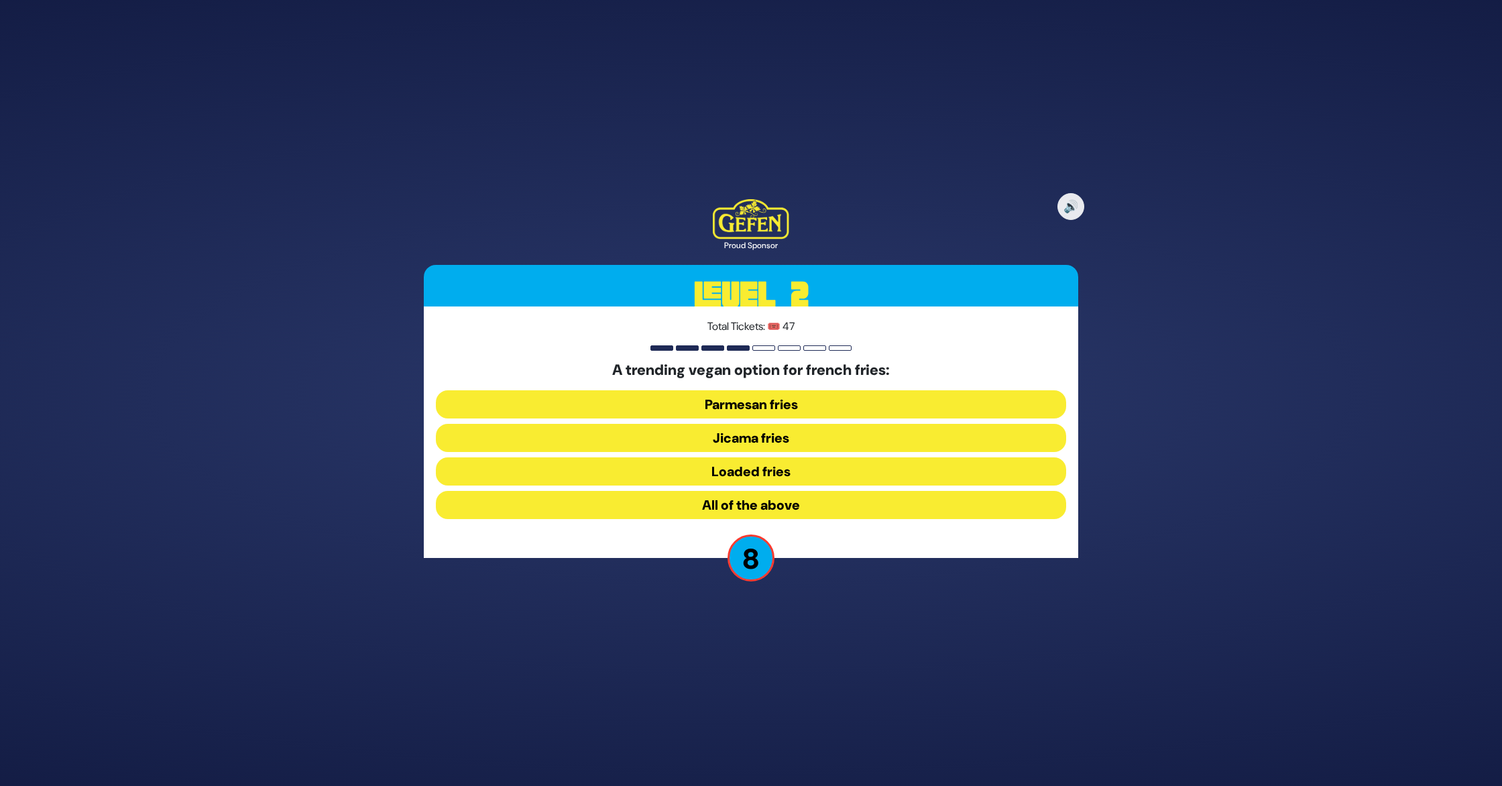
click at [784, 439] on button "Jicama fries" at bounding box center [751, 438] width 630 height 28
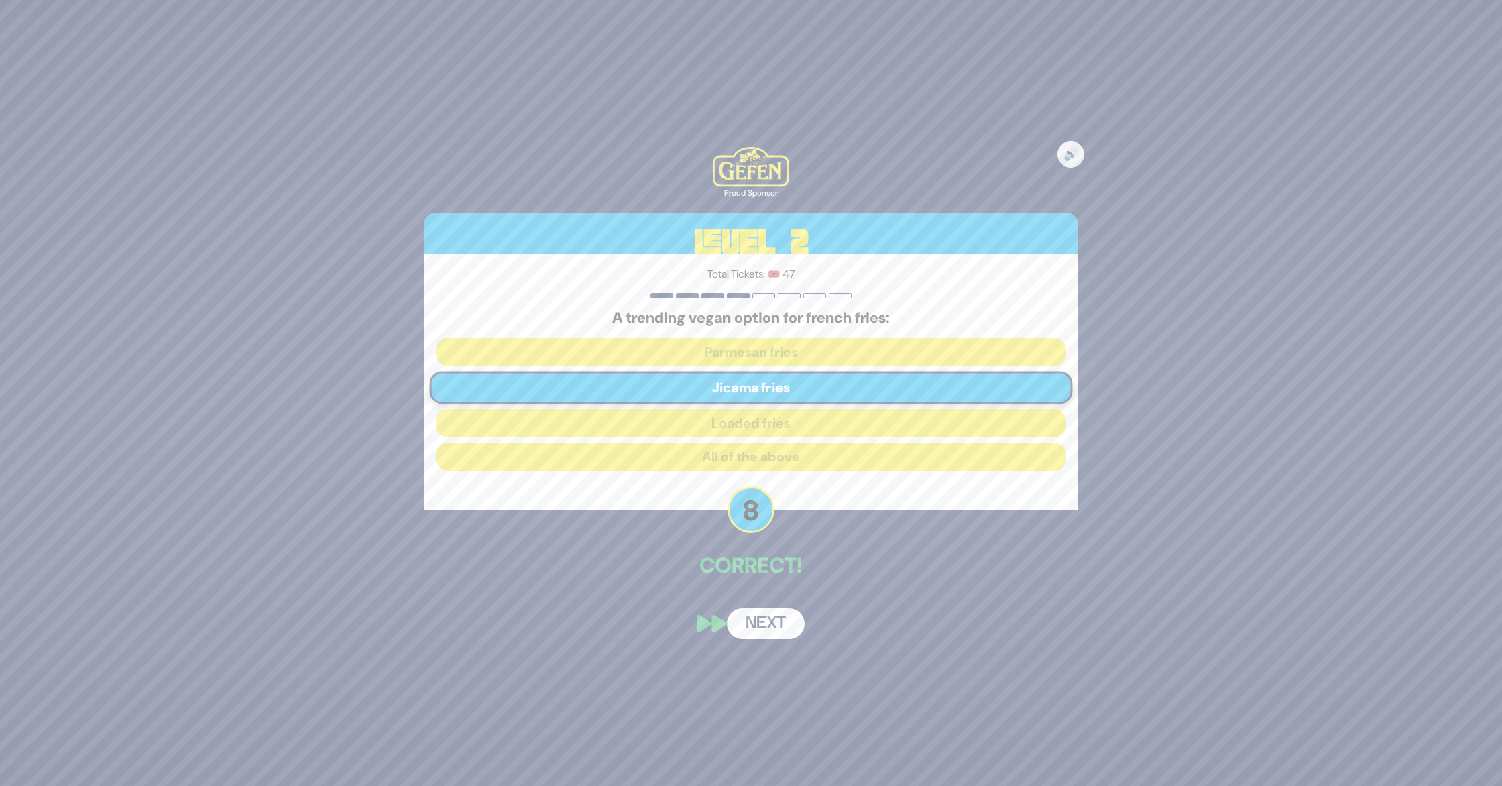
click at [760, 622] on button "Next" at bounding box center [766, 623] width 78 height 31
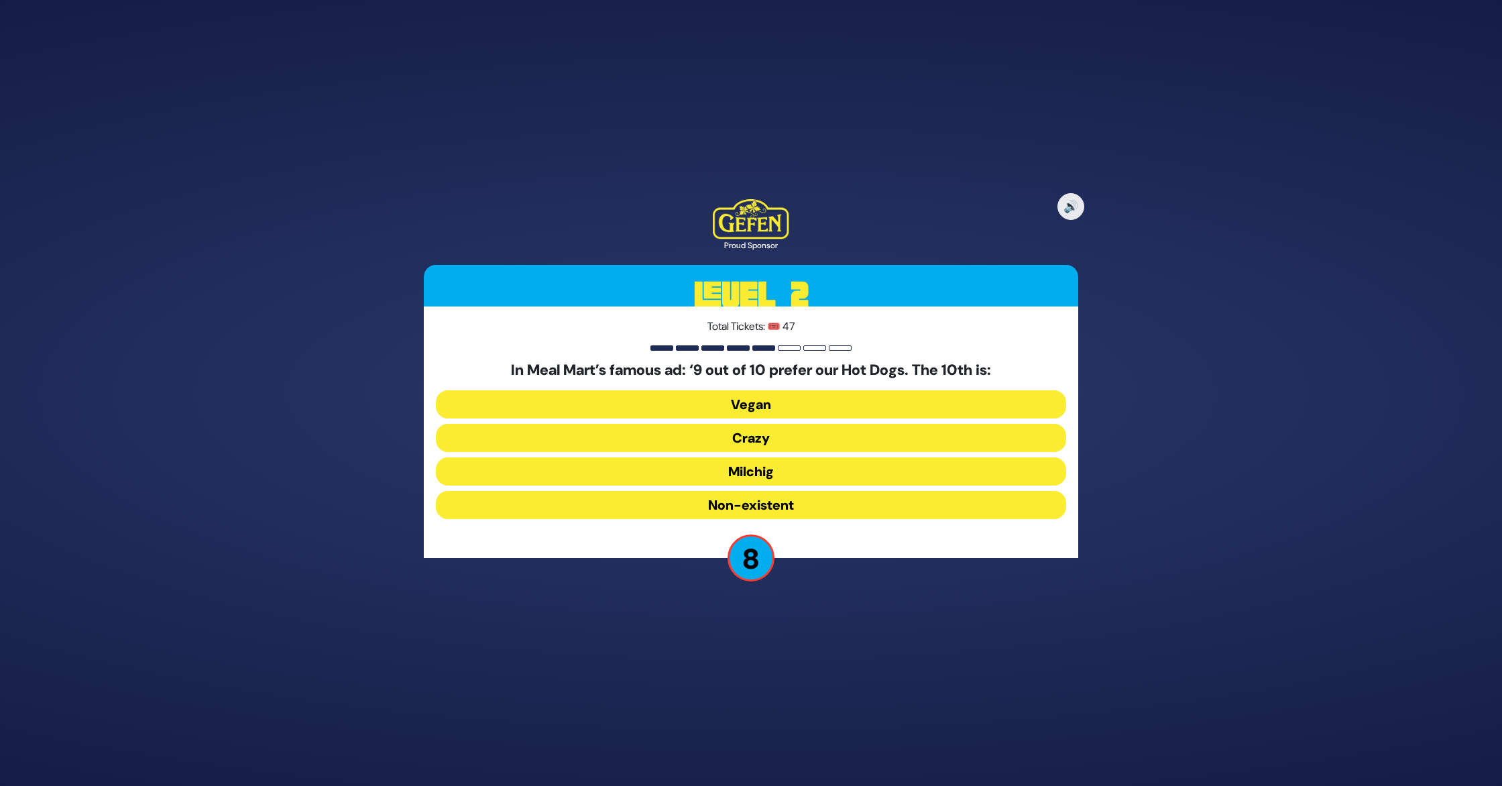
click at [776, 402] on button "Vegan" at bounding box center [751, 404] width 630 height 28
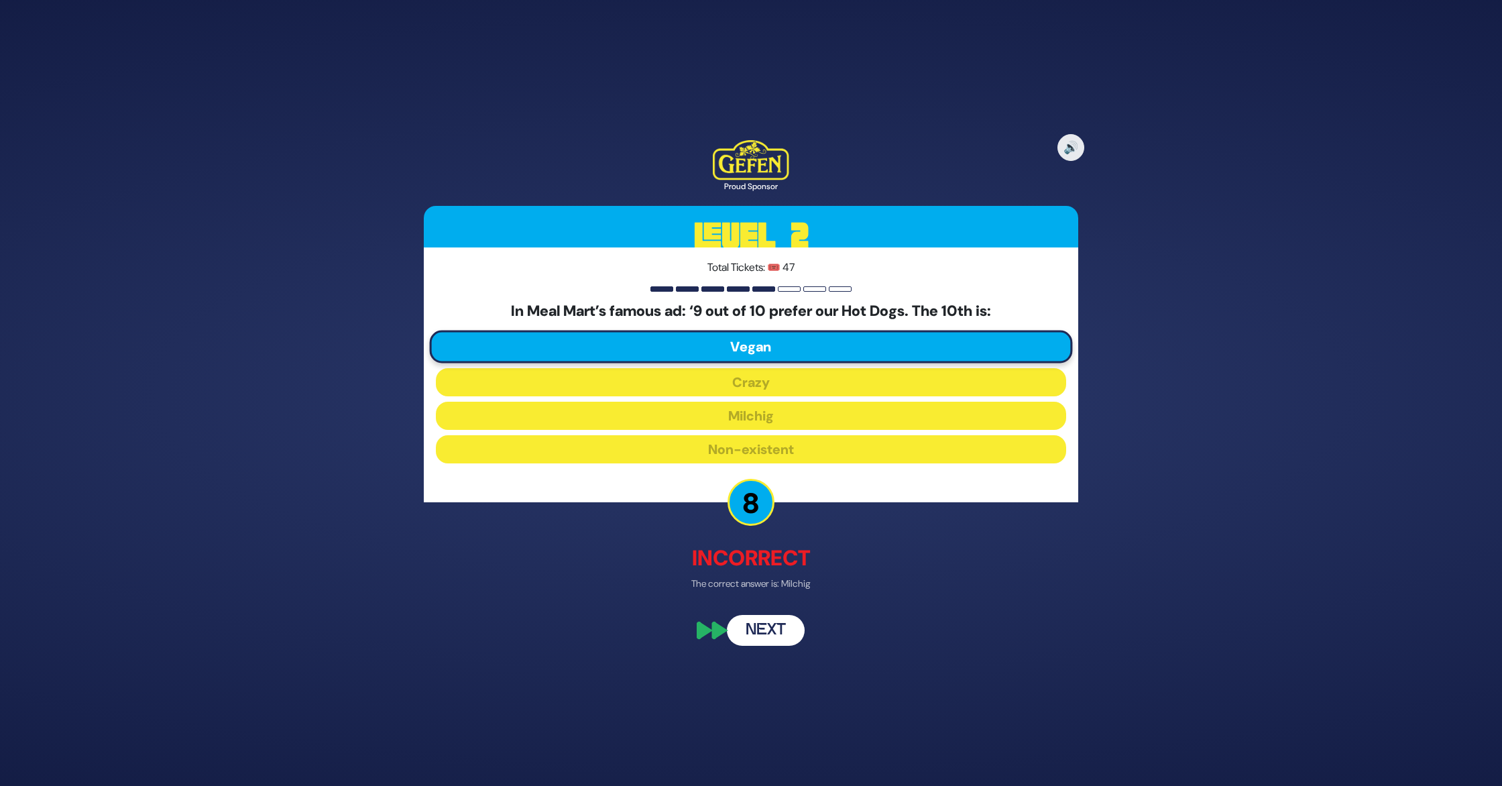
click at [746, 628] on button "Next" at bounding box center [766, 630] width 78 height 31
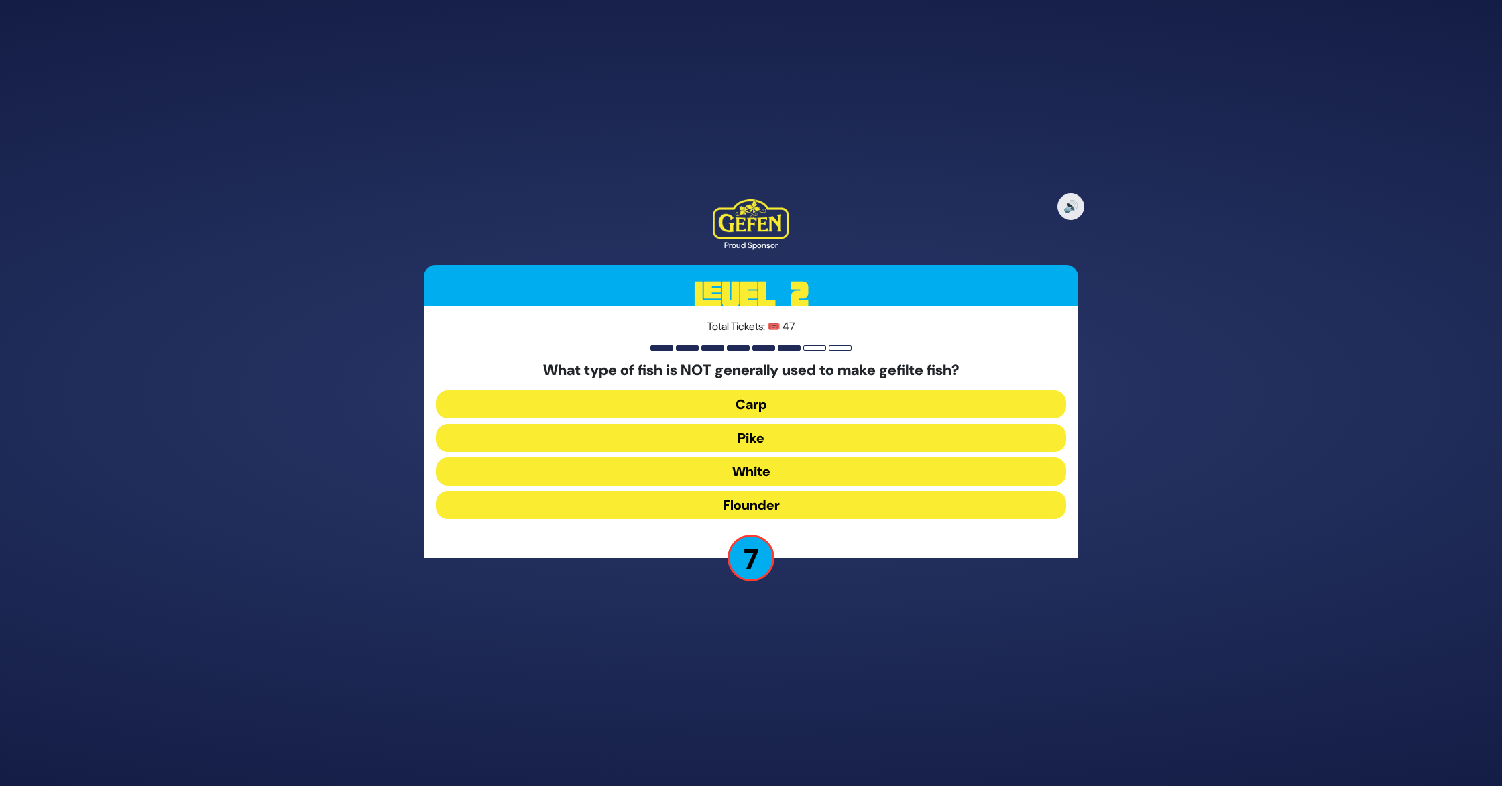
click at [779, 500] on button "Flounder" at bounding box center [751, 505] width 630 height 28
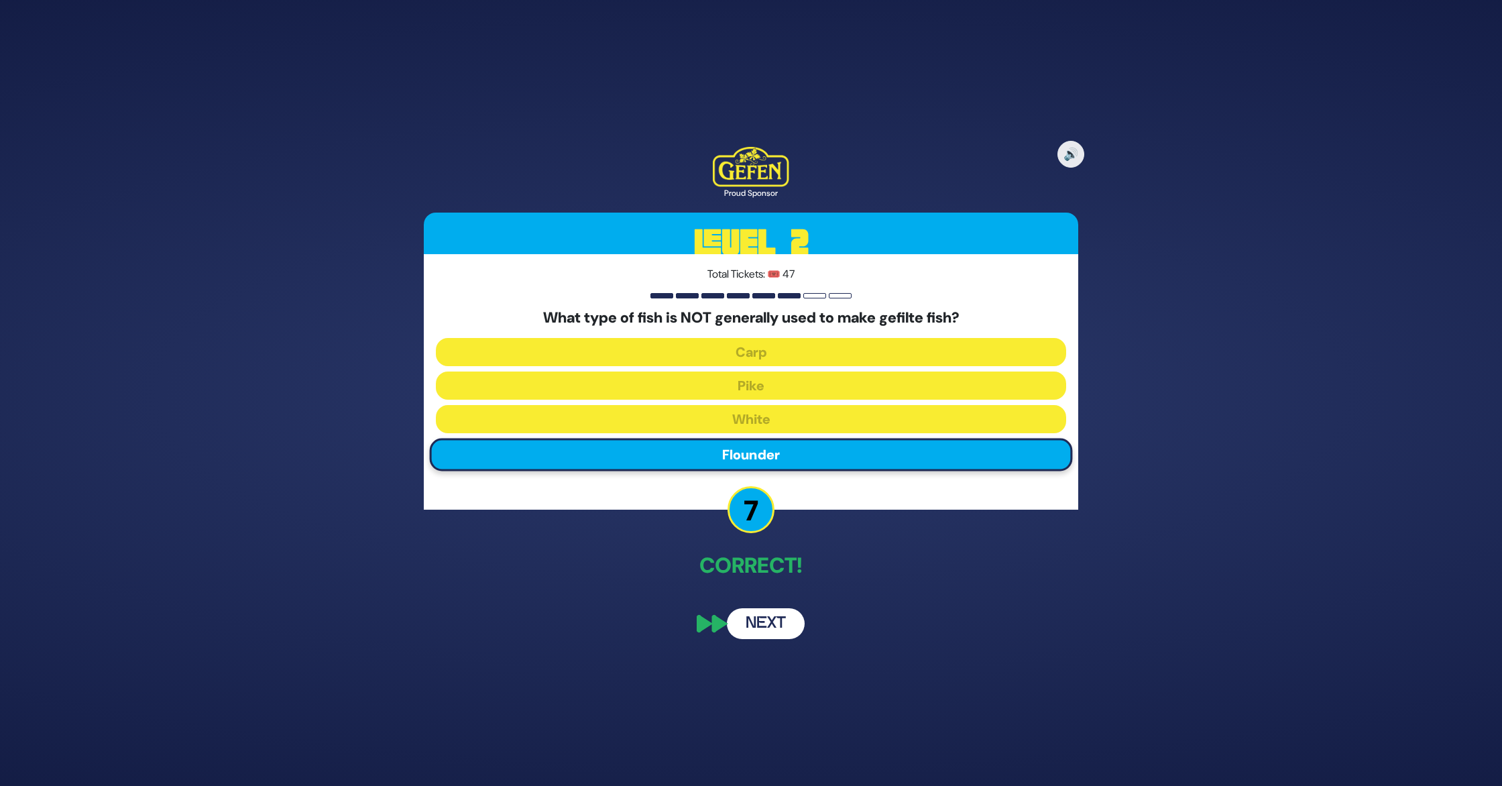
click at [769, 623] on button "Next" at bounding box center [766, 623] width 78 height 31
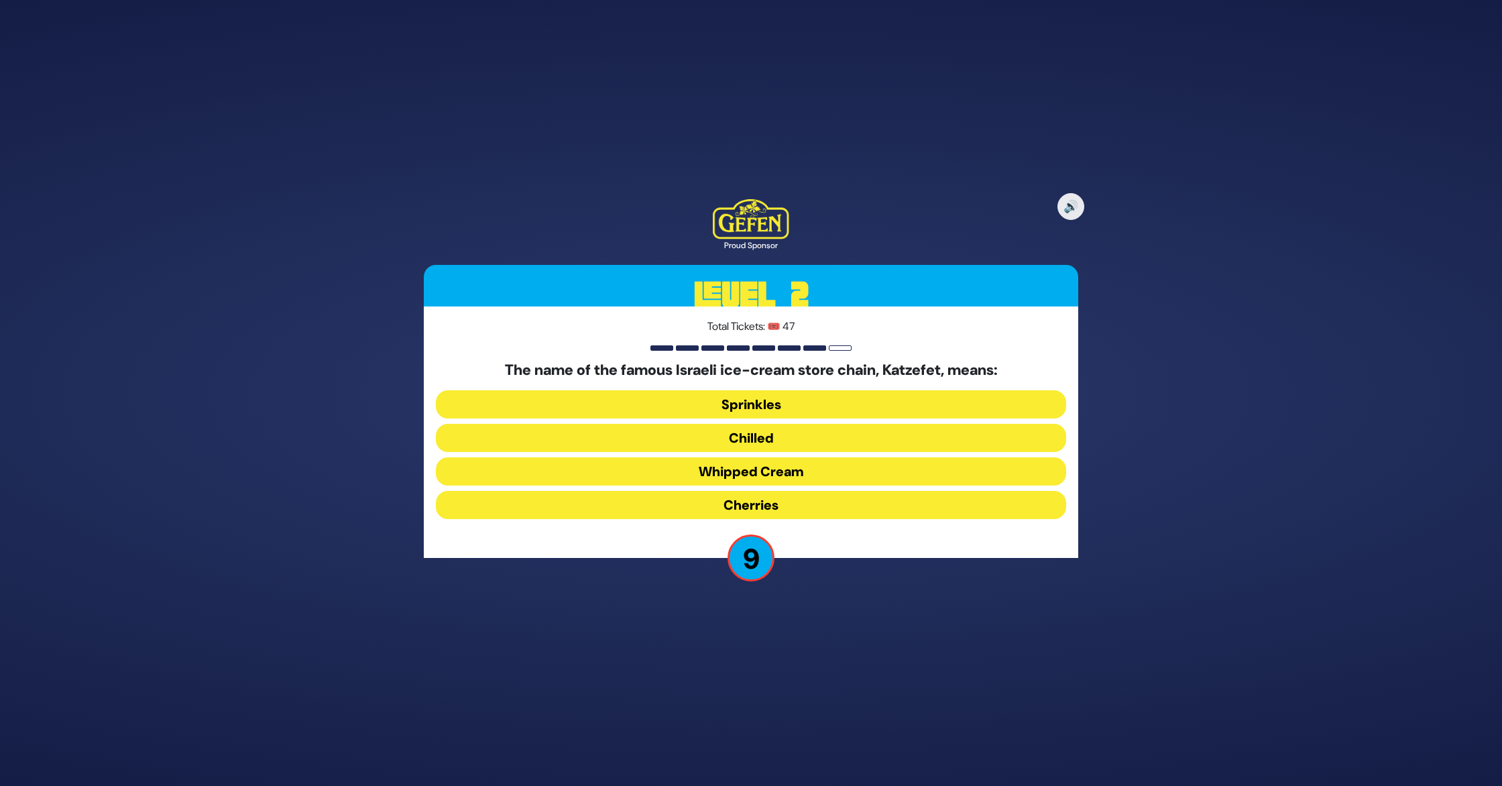
click at [795, 467] on button "Whipped Cream" at bounding box center [751, 471] width 630 height 28
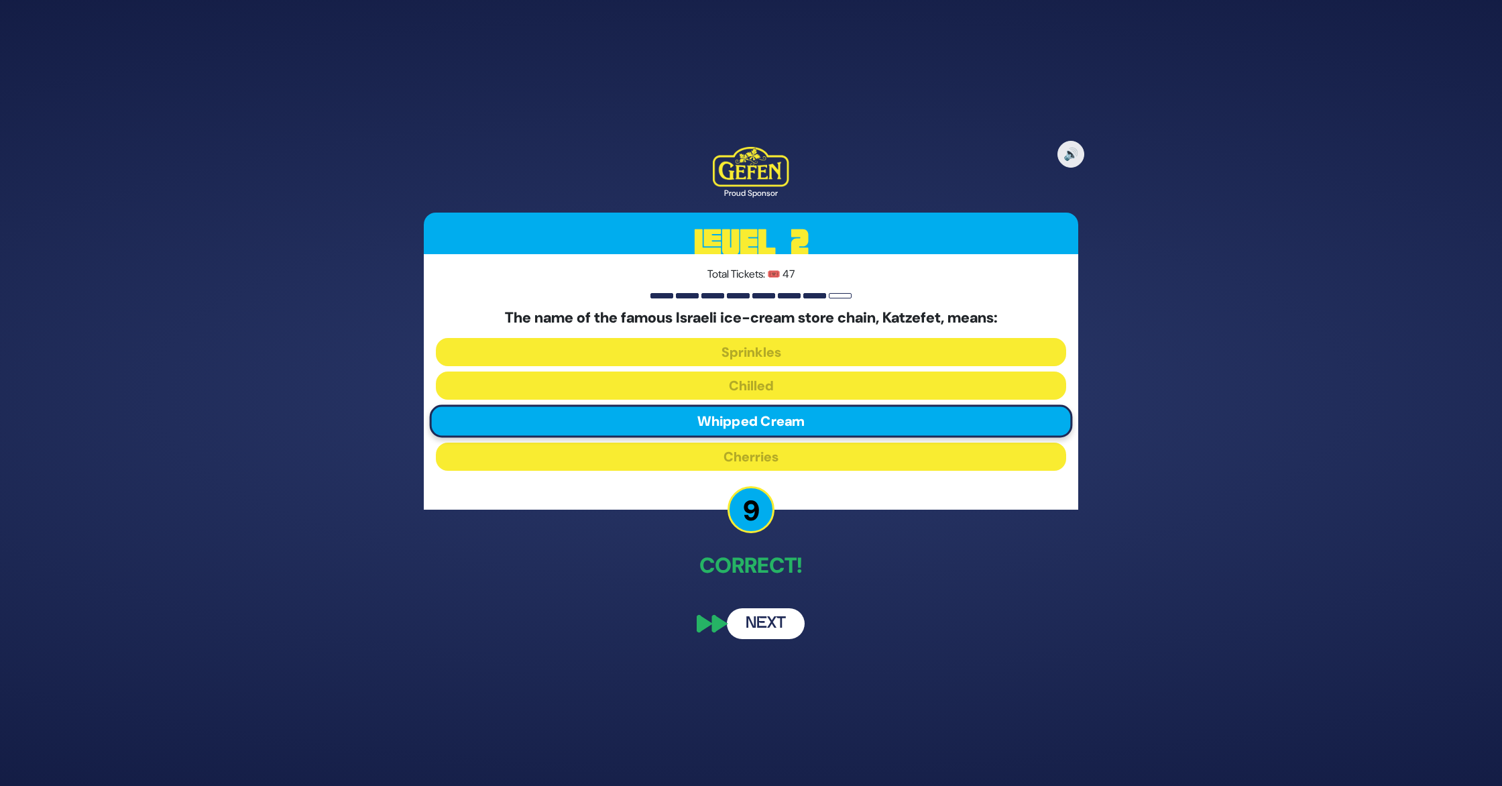
click at [782, 620] on button "Next" at bounding box center [766, 623] width 78 height 31
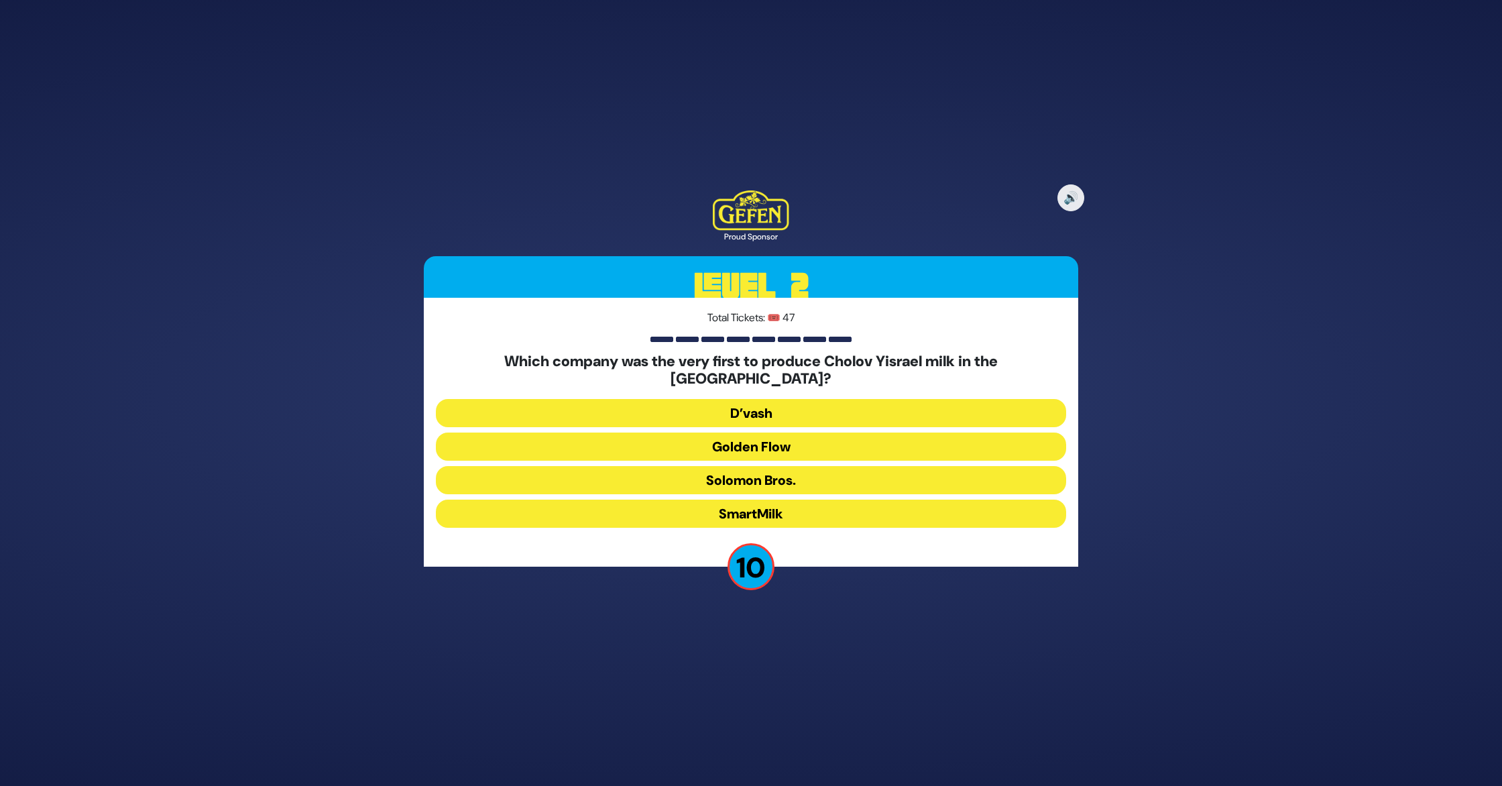
click at [782, 436] on button "Golden Flow" at bounding box center [751, 446] width 630 height 28
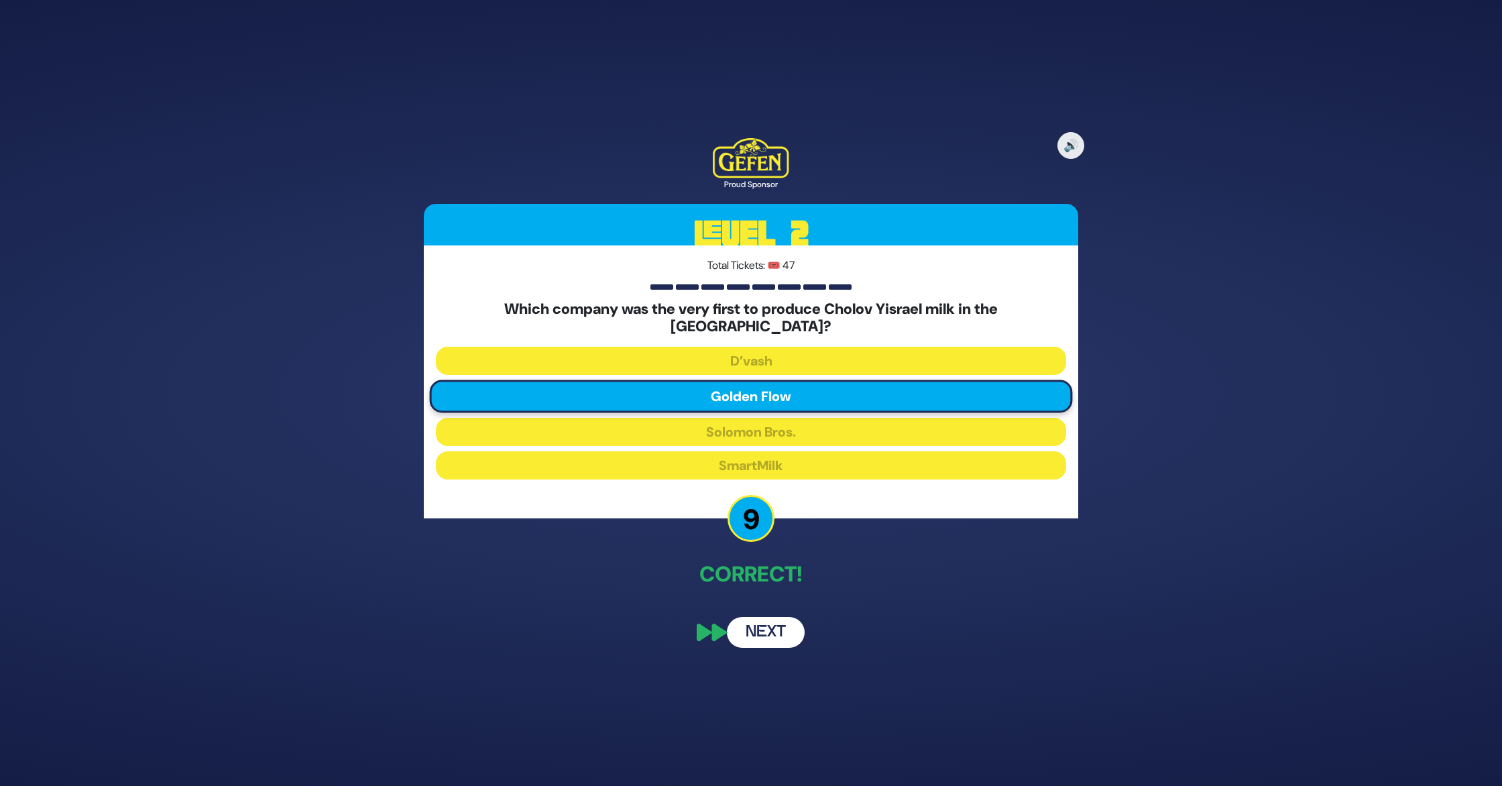
click at [770, 620] on button "Next" at bounding box center [766, 632] width 78 height 31
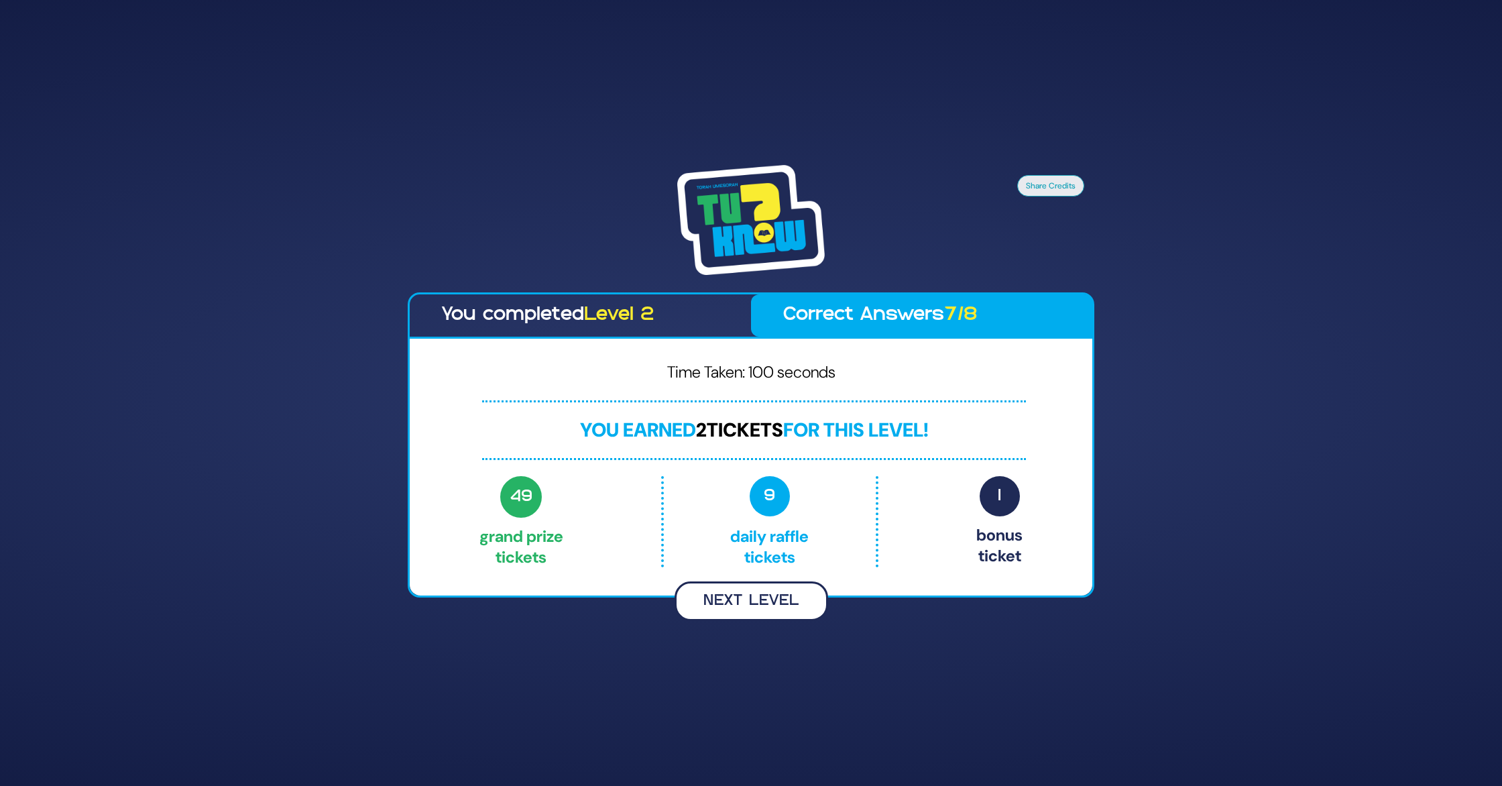
click at [765, 605] on button "Next Level" at bounding box center [752, 601] width 154 height 40
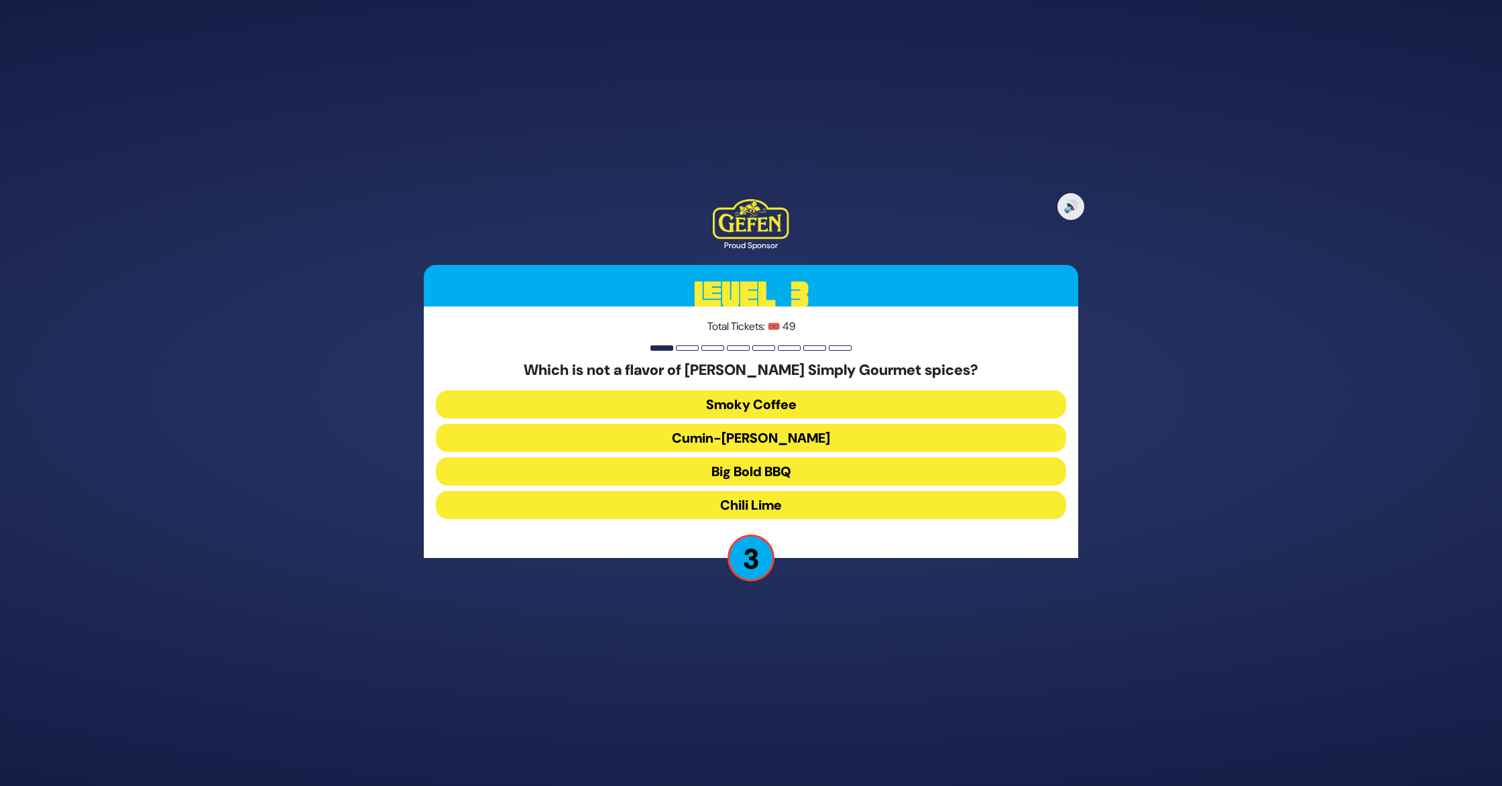
click at [791, 473] on button "Big Bold BBQ" at bounding box center [751, 471] width 630 height 28
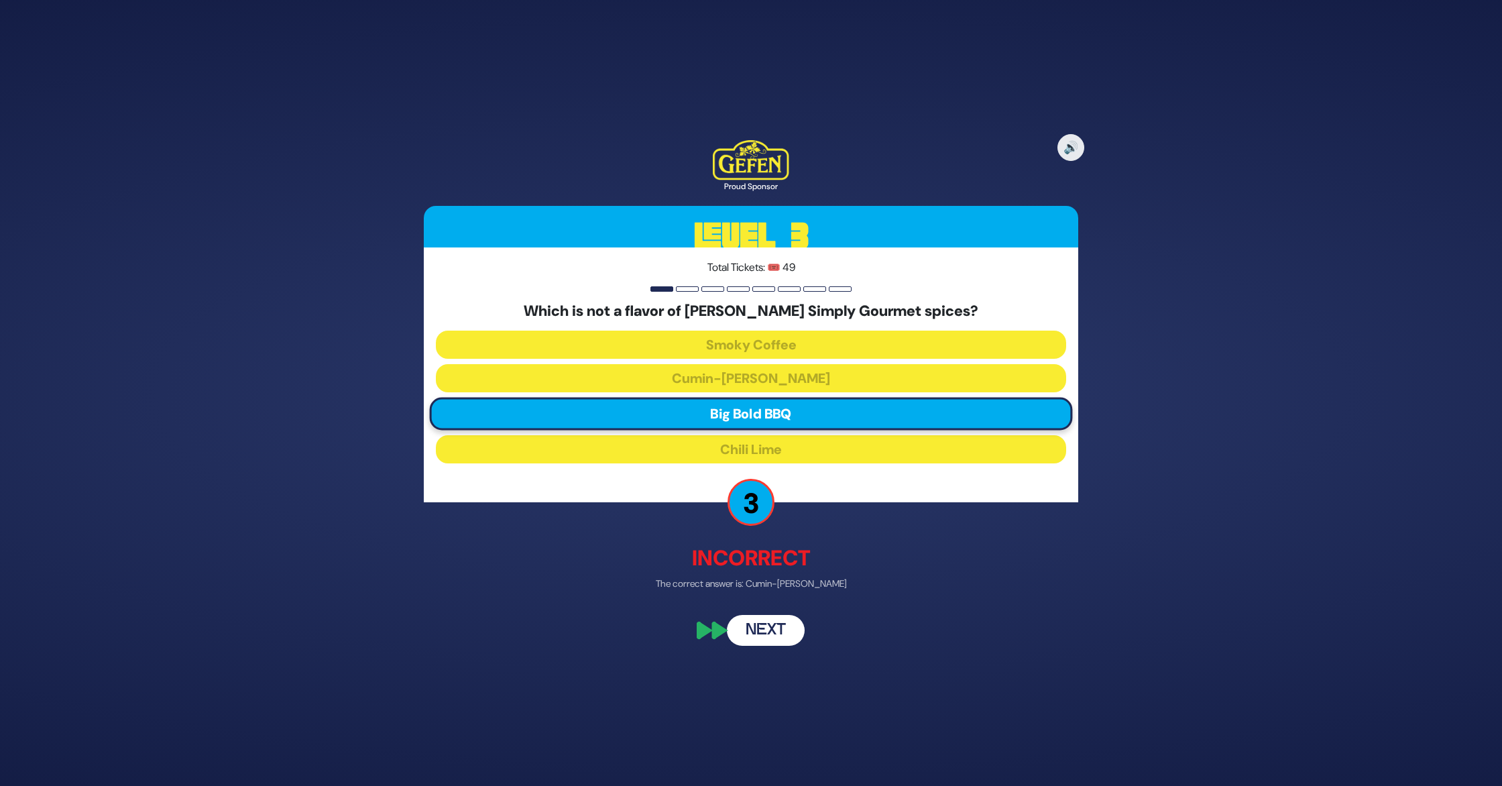
click at [778, 633] on button "Next" at bounding box center [766, 630] width 78 height 31
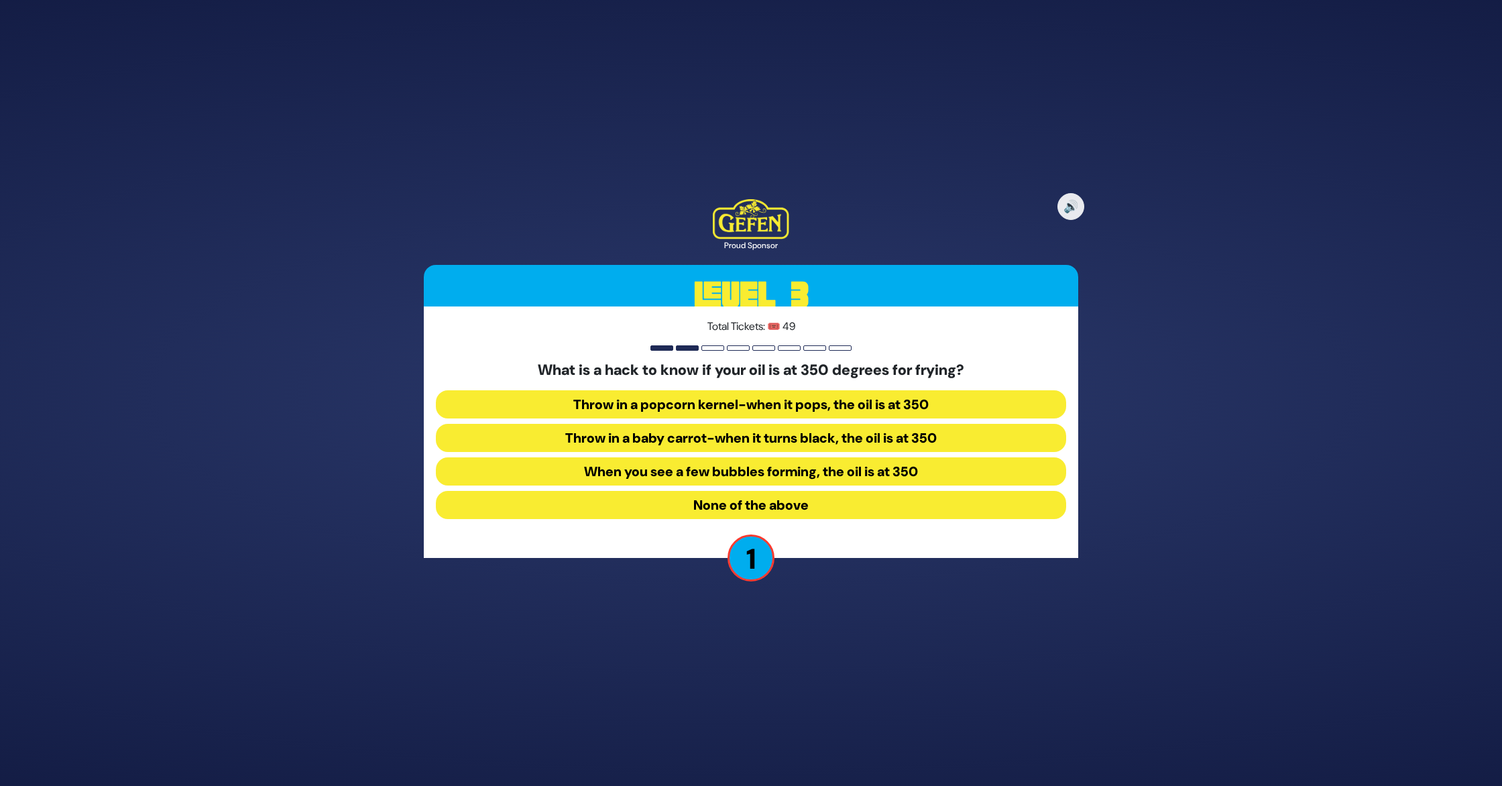
click at [756, 404] on button "Throw in a popcorn kernel-when it pops, the oil is at 350" at bounding box center [751, 404] width 630 height 28
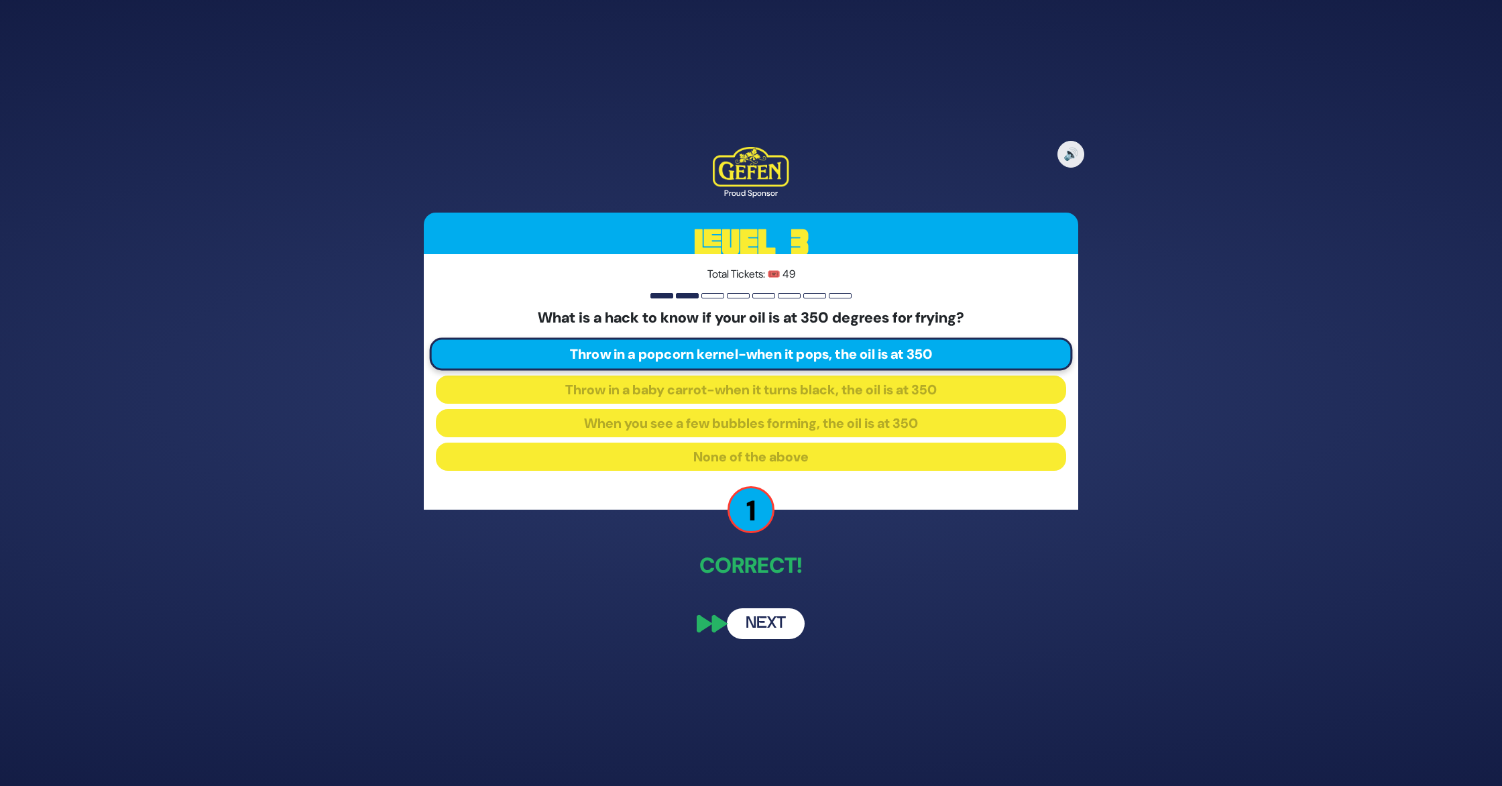
click at [754, 616] on button "Next" at bounding box center [766, 623] width 78 height 31
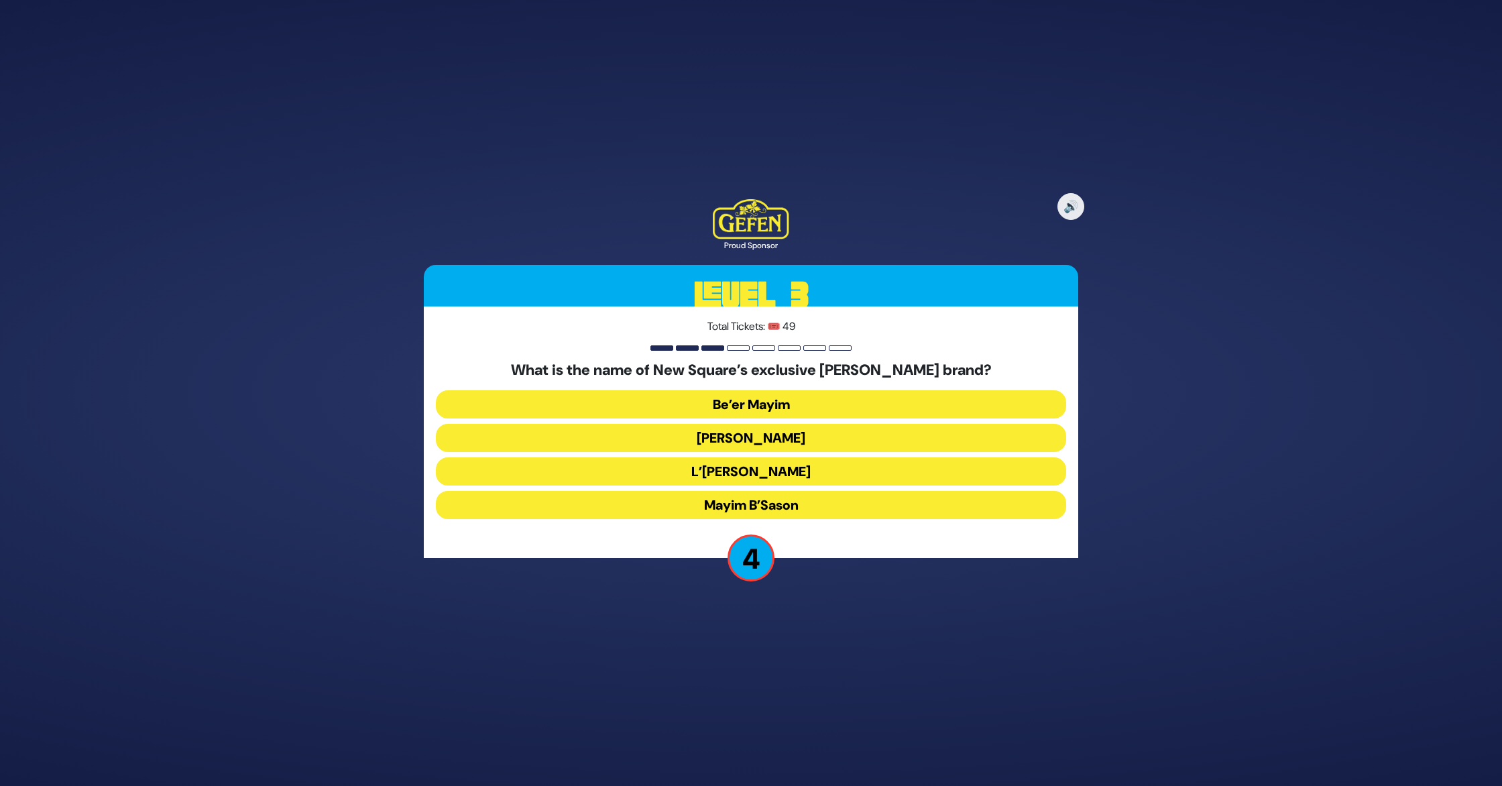
click at [791, 430] on button "Mayim Chayim" at bounding box center [751, 438] width 630 height 28
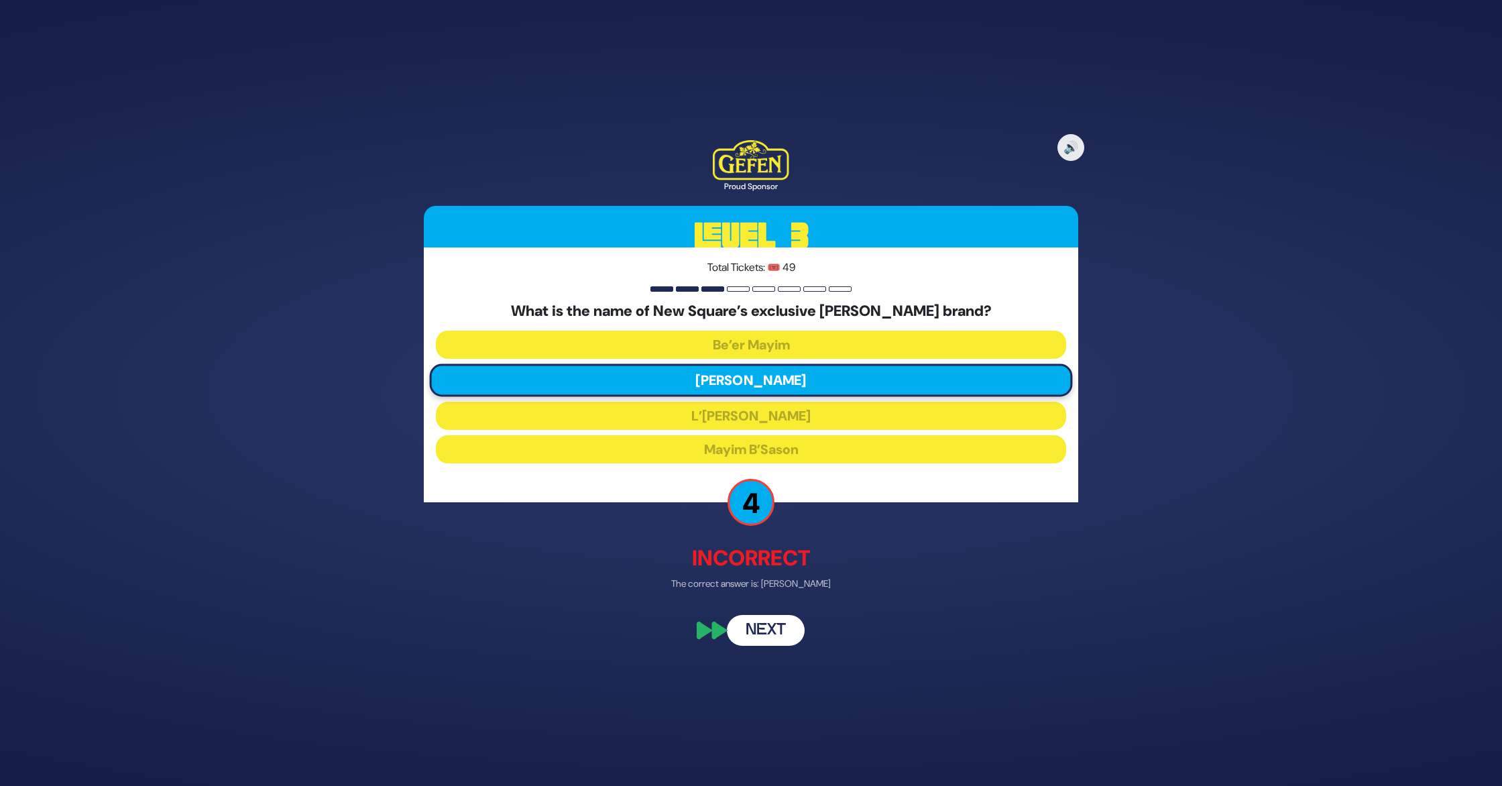
click at [764, 610] on div "🔊 Proud Sponsor Level 3 Total Tickets: 🎟️ 49 What is the name of New Square’s e…" at bounding box center [751, 393] width 687 height 538
click at [768, 629] on button "Next" at bounding box center [766, 630] width 78 height 31
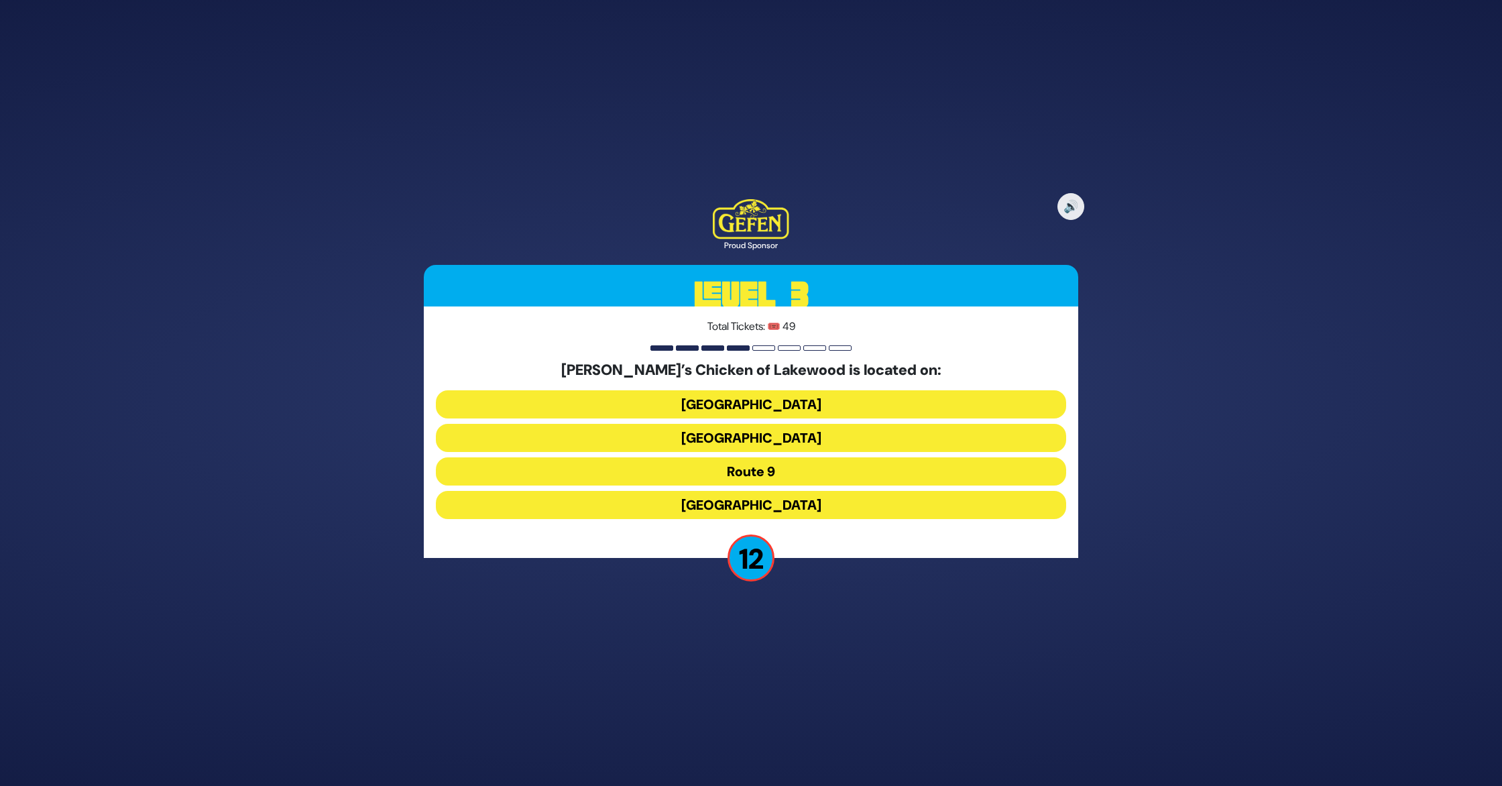
click at [805, 436] on button "Cedarbridge Avenue" at bounding box center [751, 438] width 630 height 28
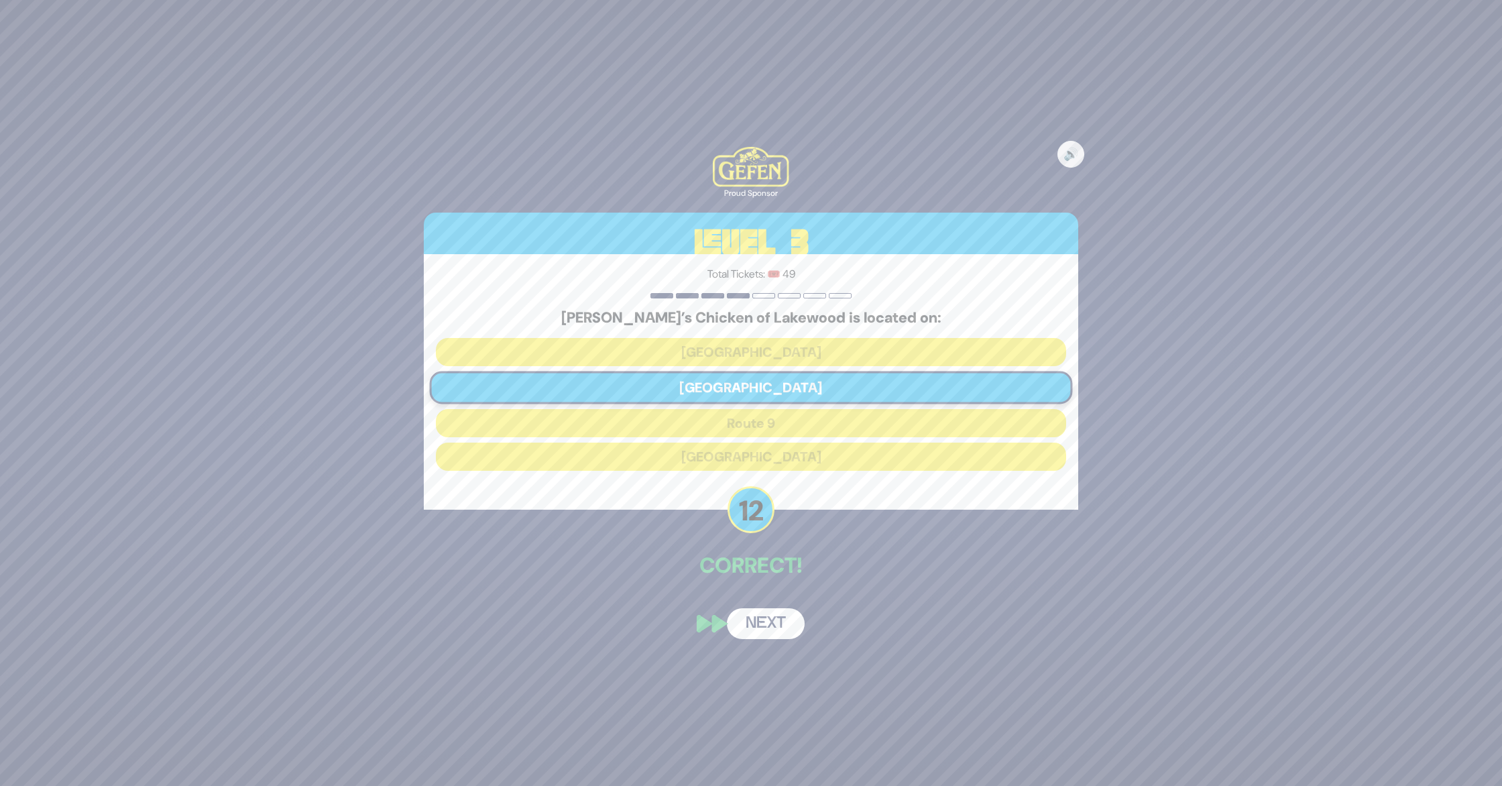
click at [756, 622] on button "Next" at bounding box center [766, 623] width 78 height 31
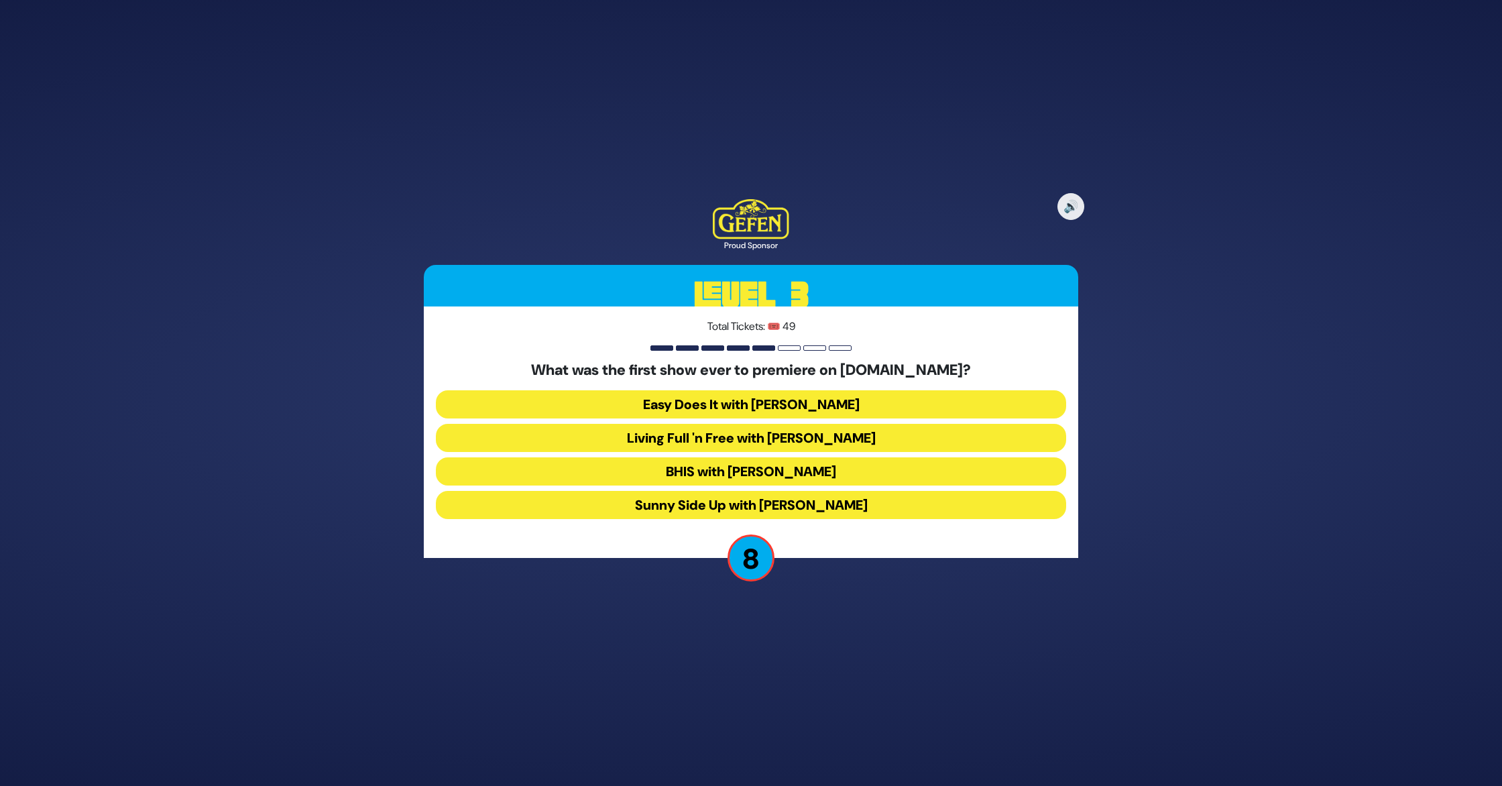
click at [843, 506] on button "Sunny Side Up with Naomi Nachman" at bounding box center [751, 505] width 630 height 28
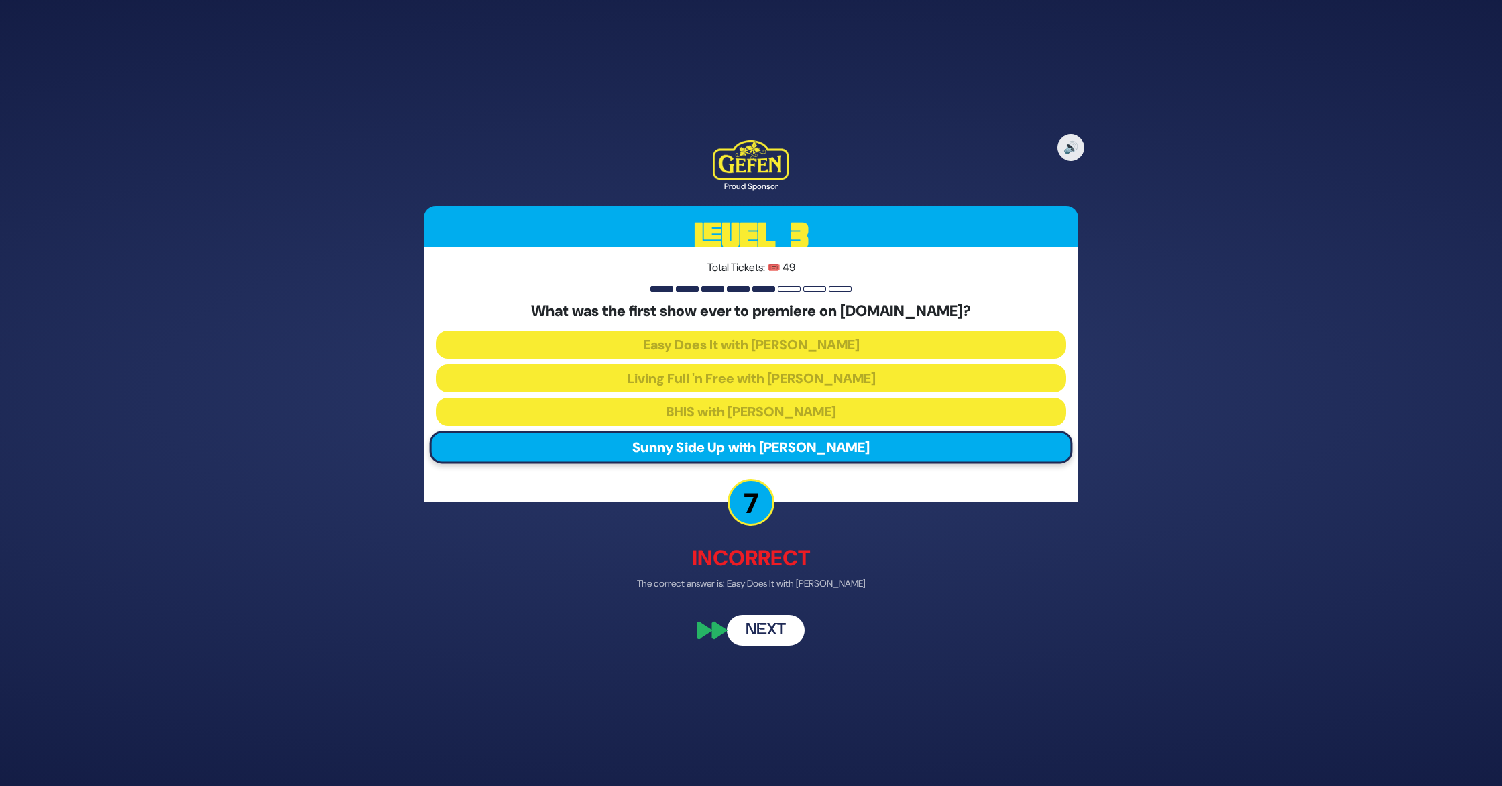
click at [772, 631] on button "Next" at bounding box center [766, 630] width 78 height 31
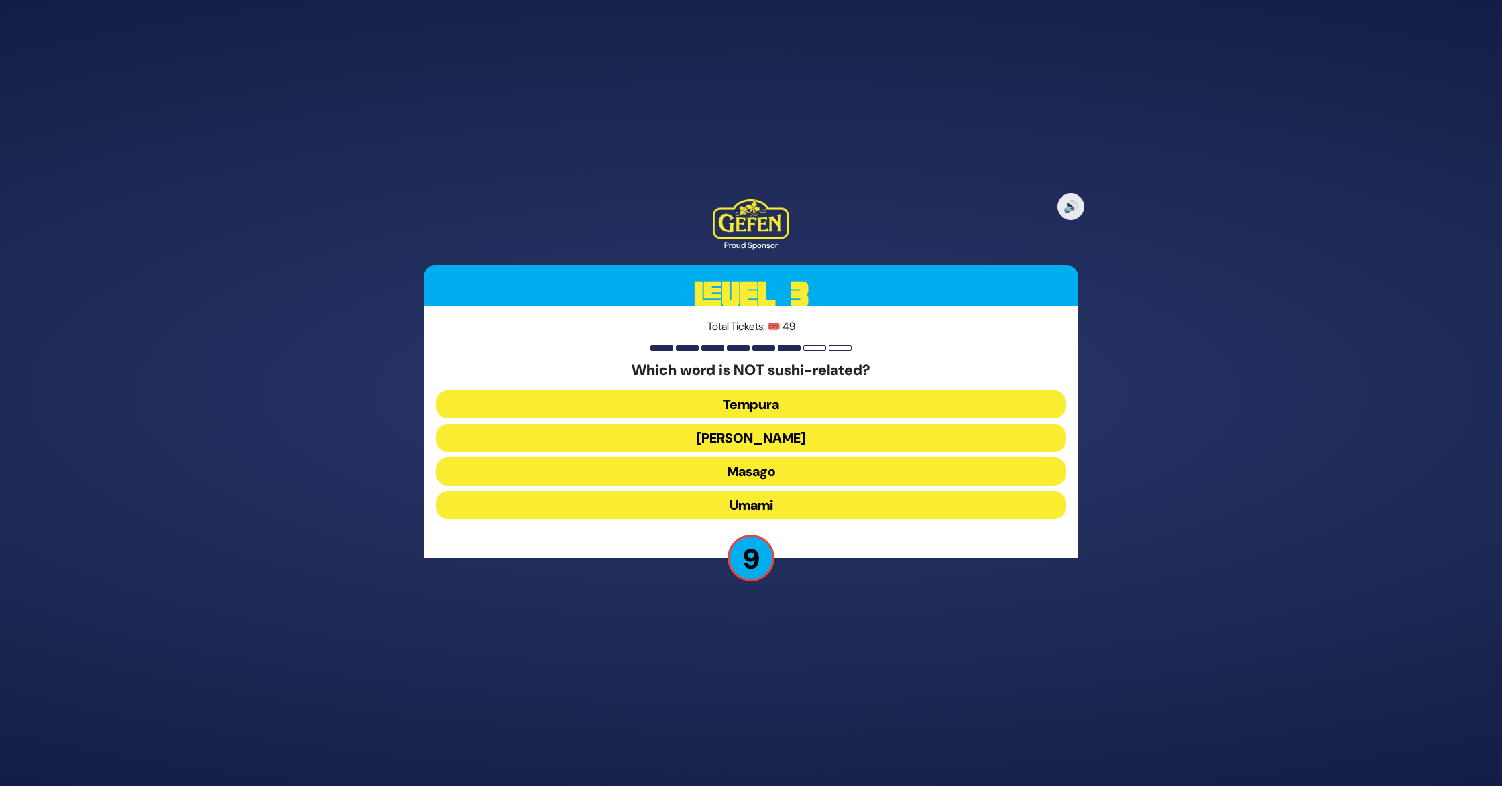
click at [783, 501] on button "Umami" at bounding box center [751, 505] width 630 height 28
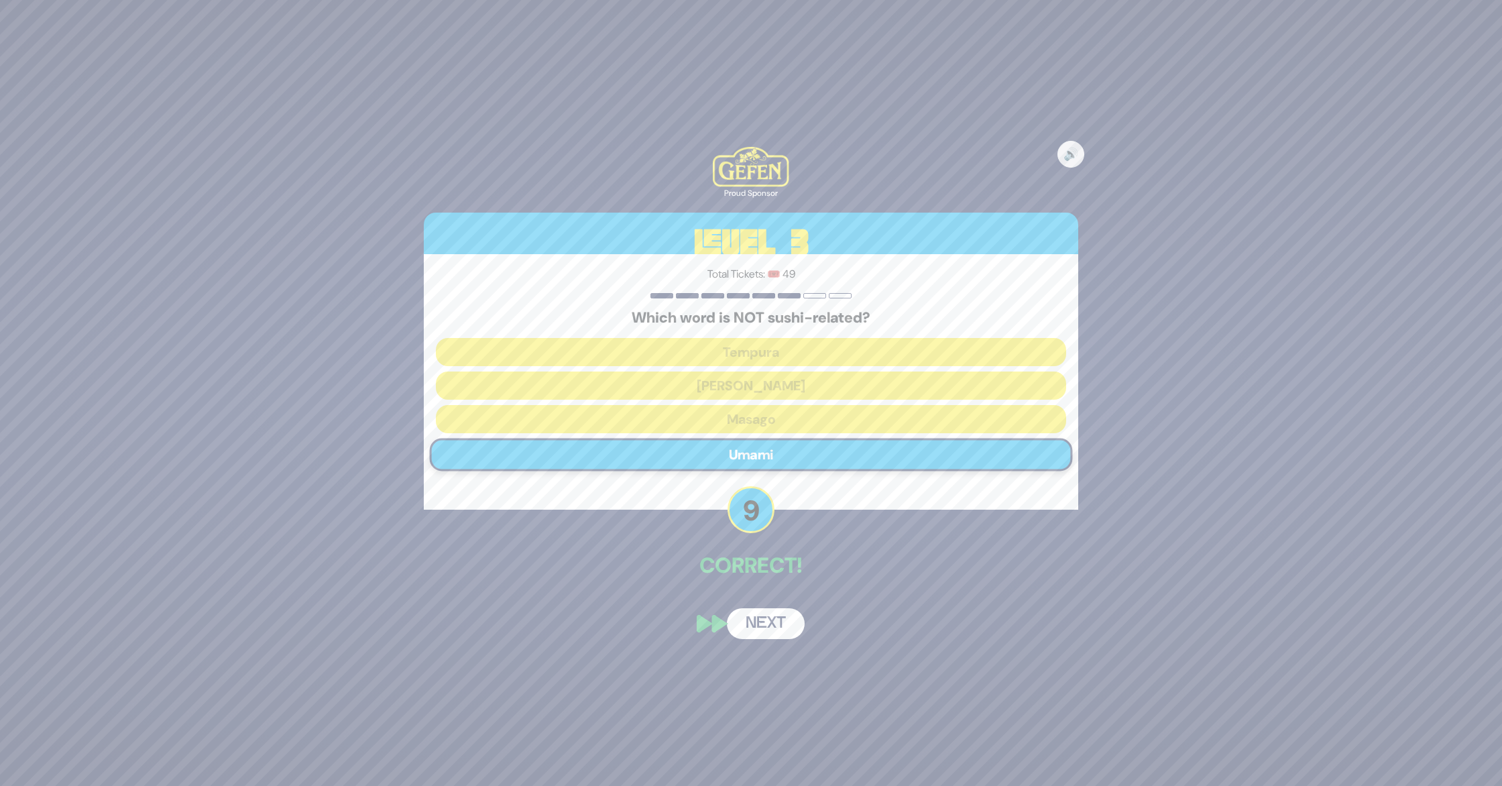
click at [773, 623] on button "Next" at bounding box center [766, 623] width 78 height 31
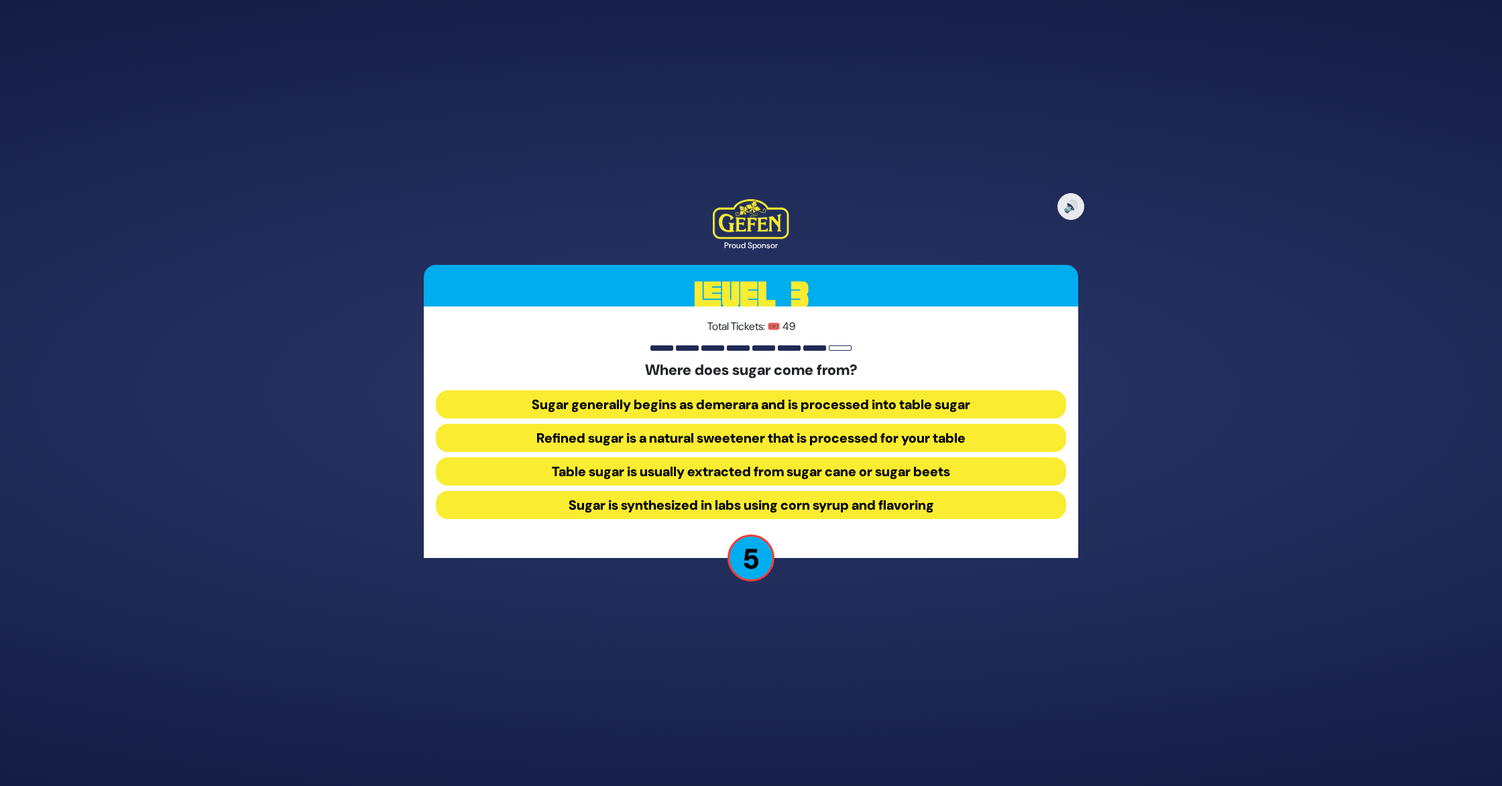
click at [913, 473] on button "Table sugar is usually extracted from sugar cane or sugar beets" at bounding box center [751, 471] width 630 height 28
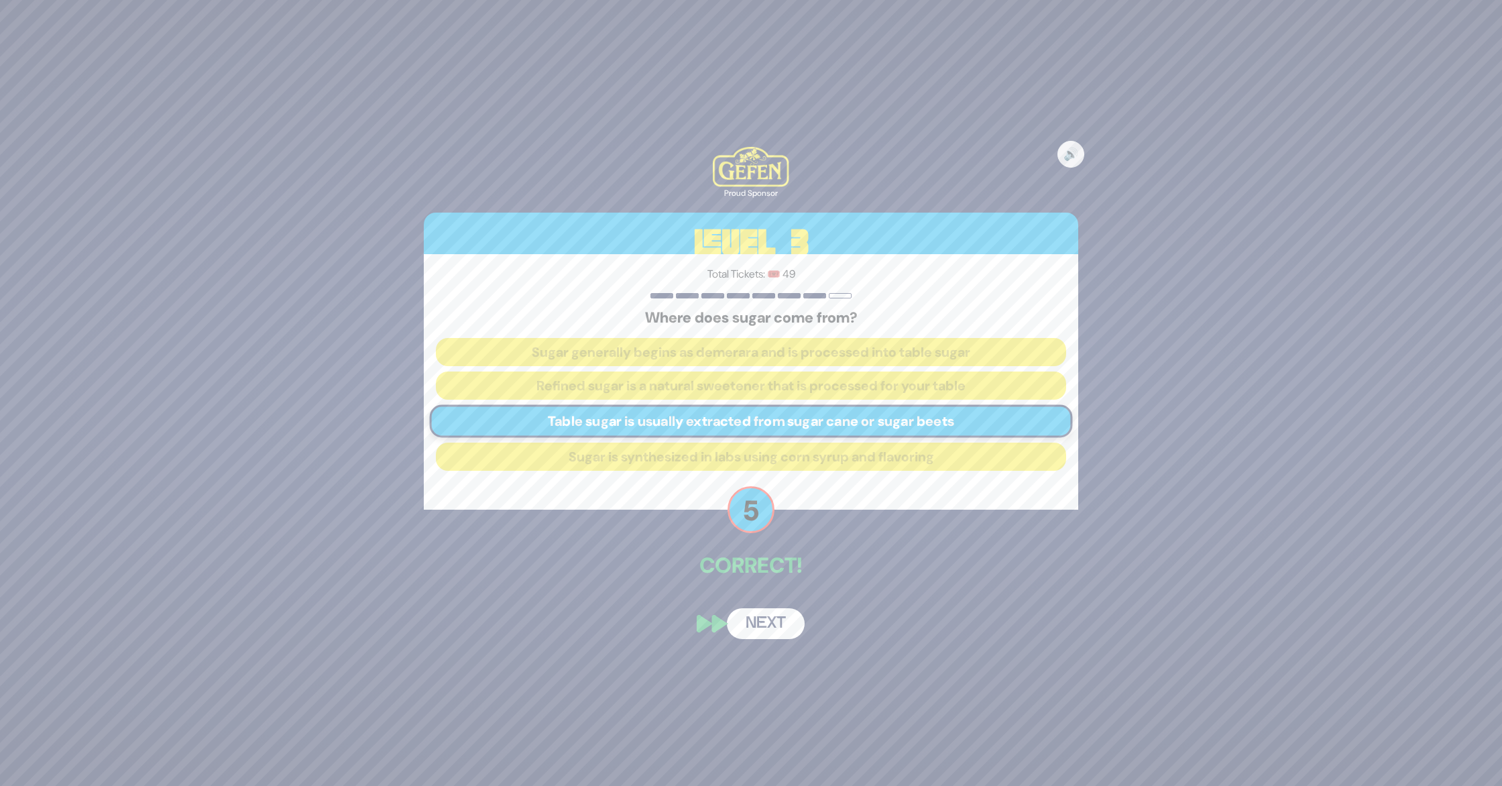
click at [774, 624] on button "Next" at bounding box center [766, 623] width 78 height 31
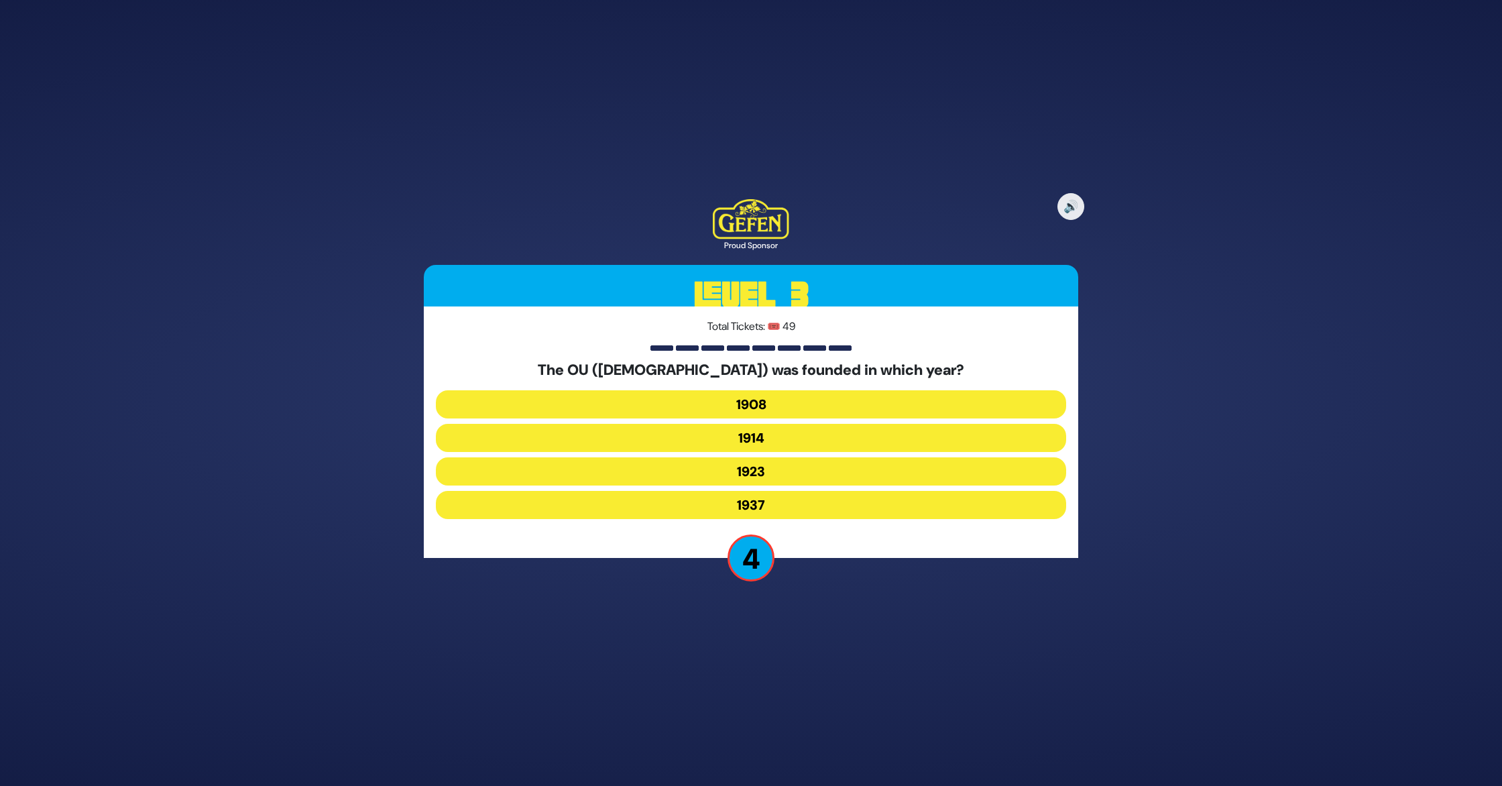
click at [766, 467] on button "1923" at bounding box center [751, 471] width 630 height 28
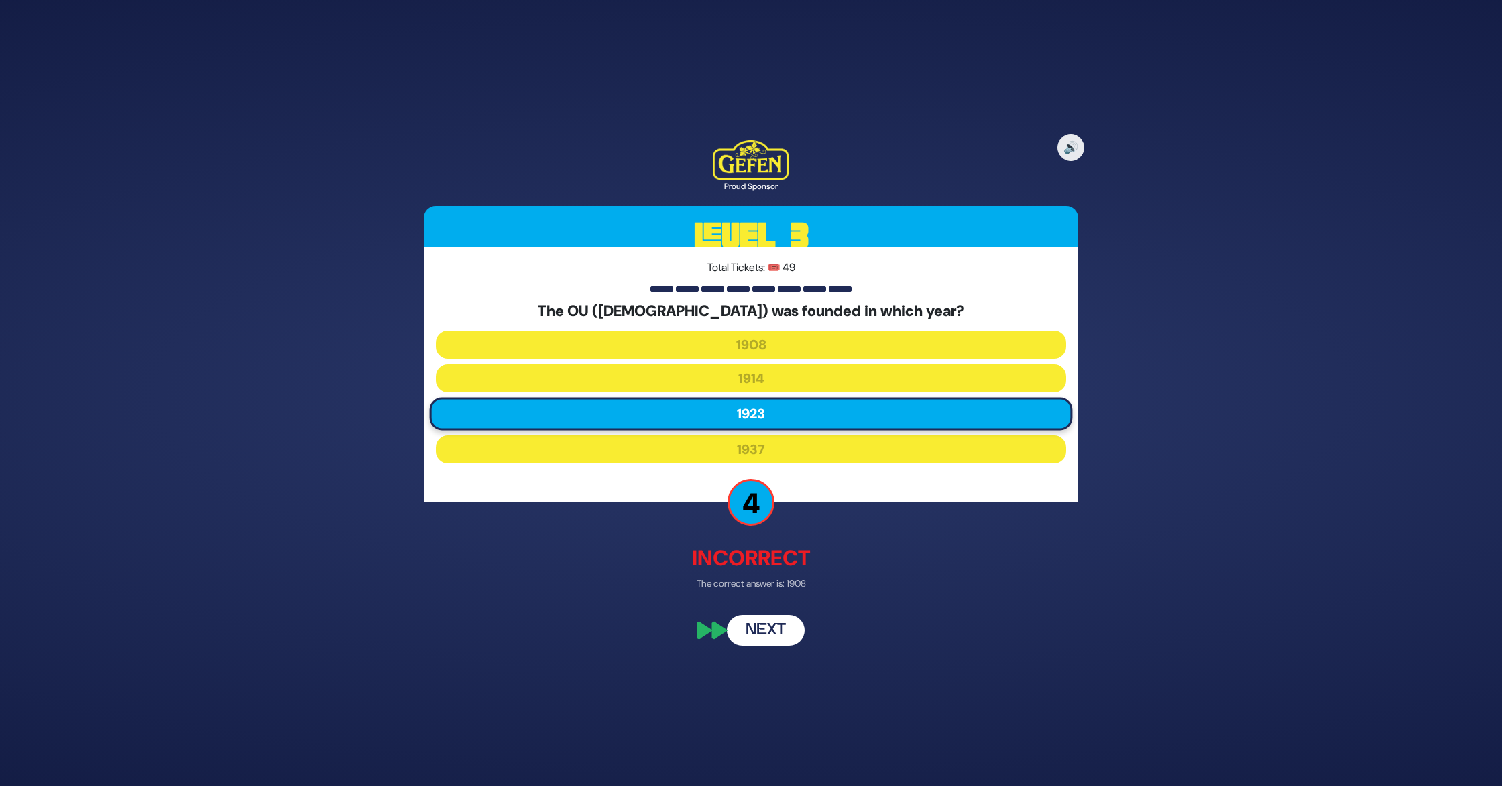
click at [769, 626] on button "Next" at bounding box center [766, 630] width 78 height 31
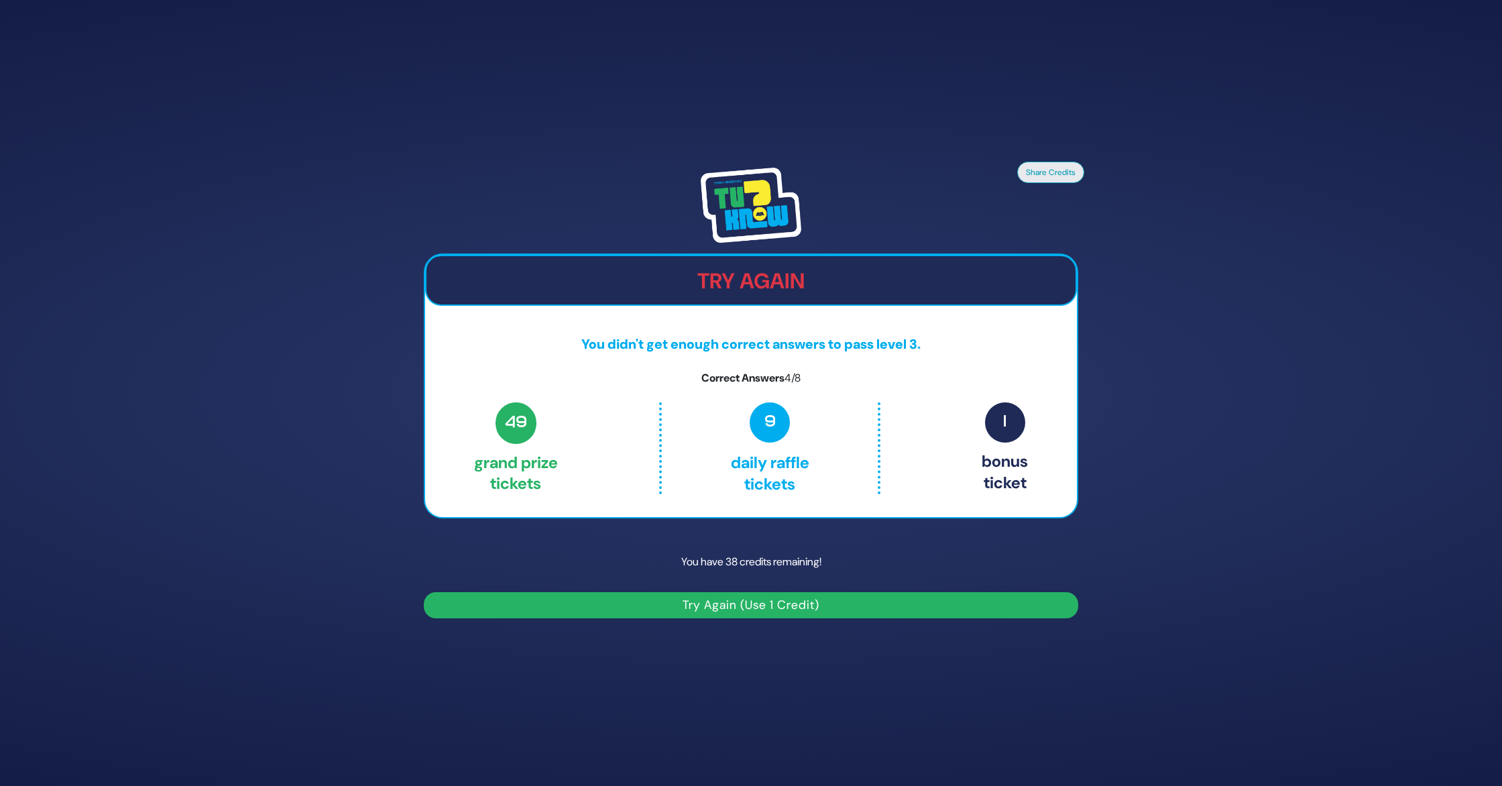
click at [739, 601] on button "Try Again (Use 1 Credit)" at bounding box center [751, 605] width 654 height 26
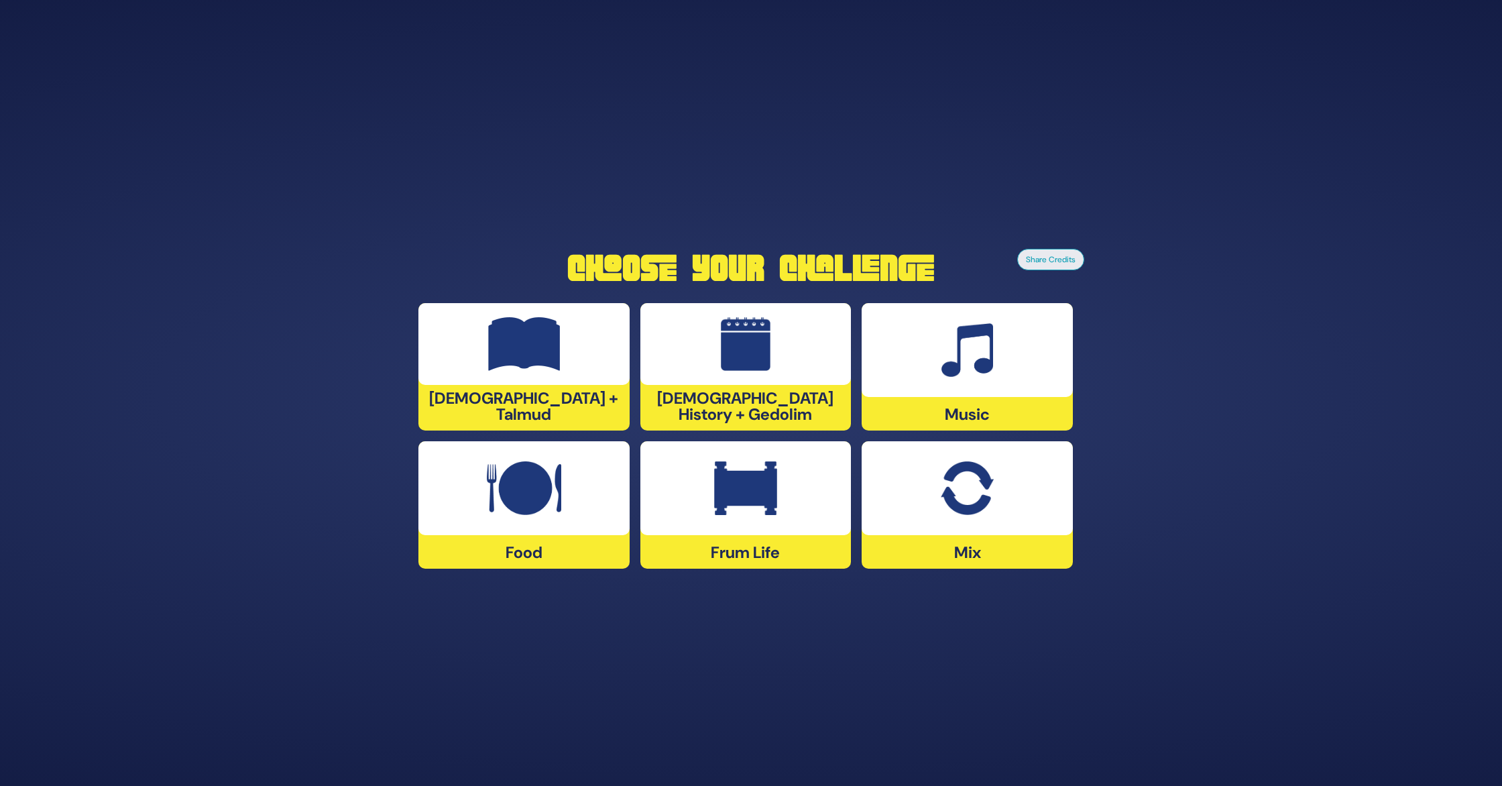
click at [734, 505] on img at bounding box center [745, 488] width 63 height 54
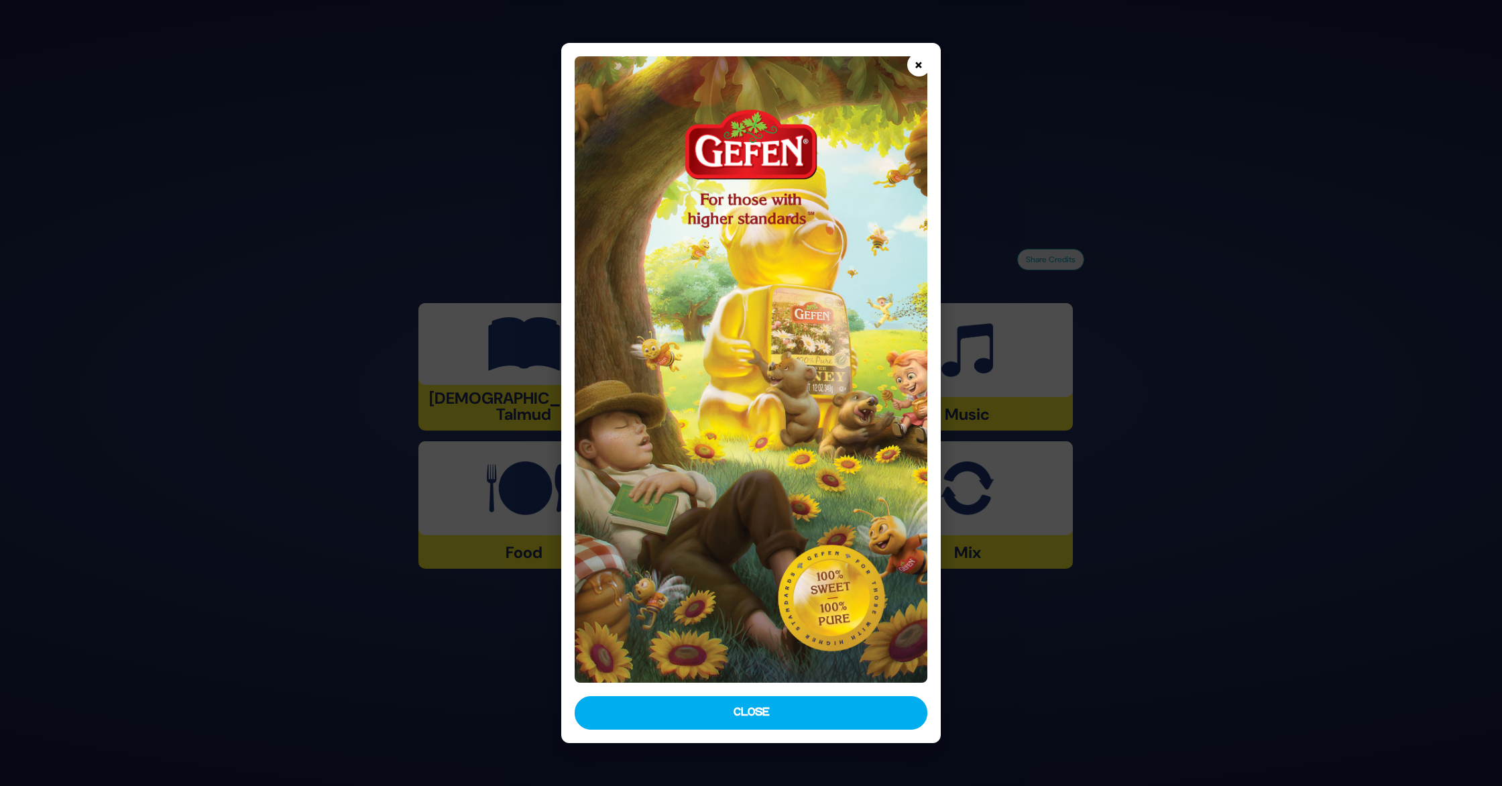
click at [910, 62] on button "×" at bounding box center [918, 64] width 23 height 23
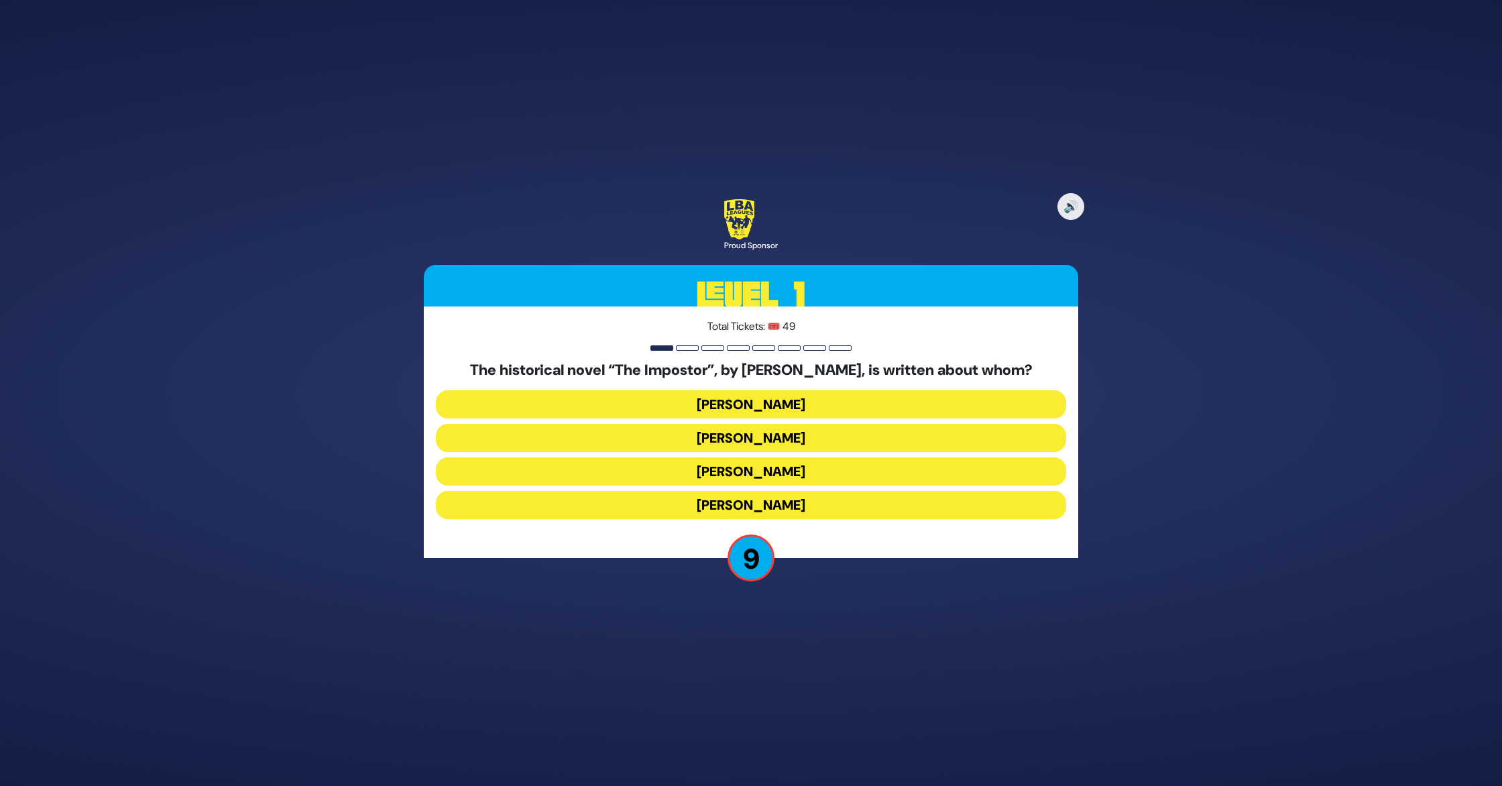
click at [823, 465] on button "Shabbesai Tzvi" at bounding box center [751, 471] width 630 height 28
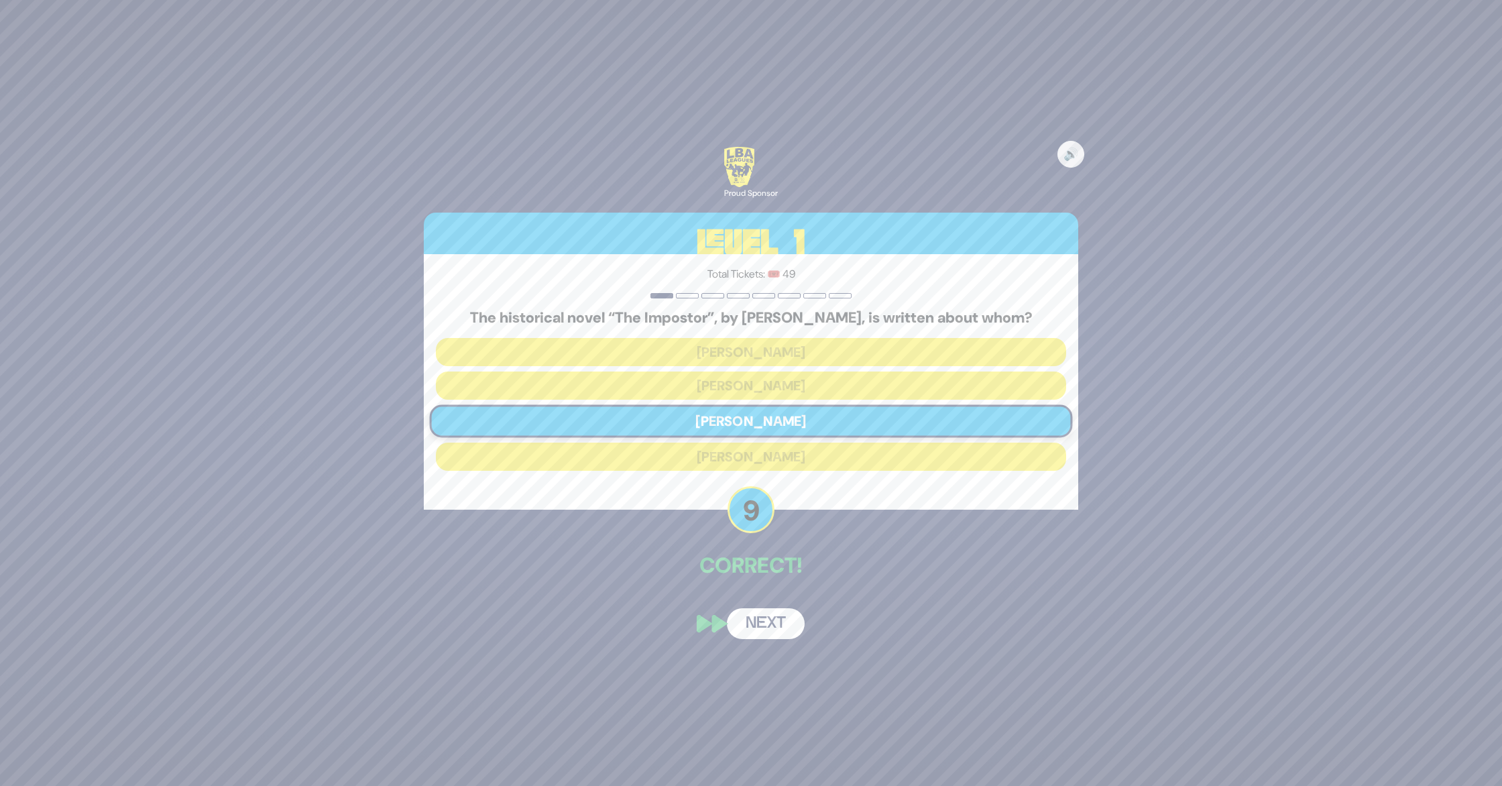
click at [762, 621] on button "Next" at bounding box center [766, 623] width 78 height 31
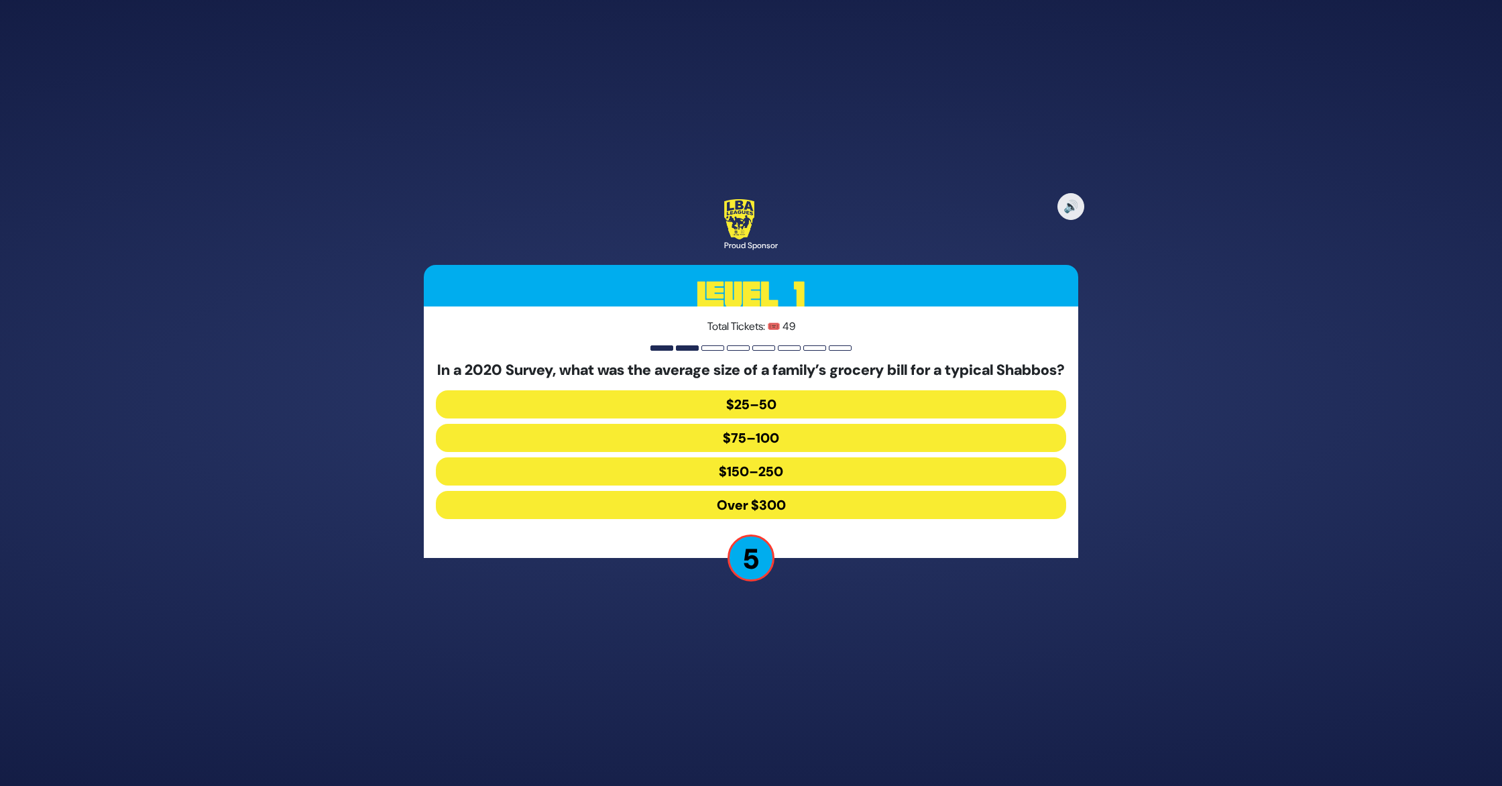
click at [778, 478] on button "$150–250" at bounding box center [751, 471] width 630 height 28
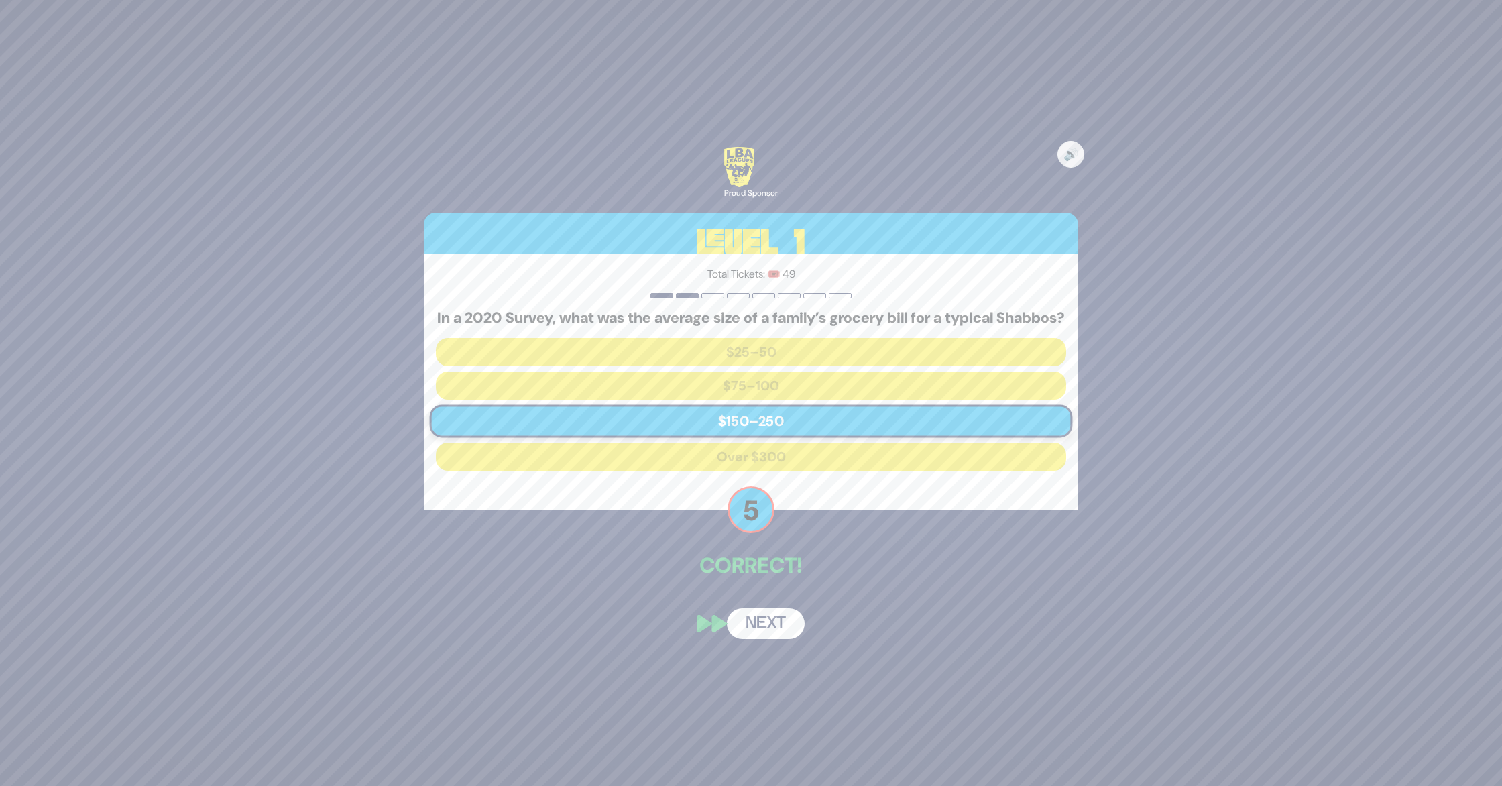
click at [761, 630] on button "Next" at bounding box center [766, 623] width 78 height 31
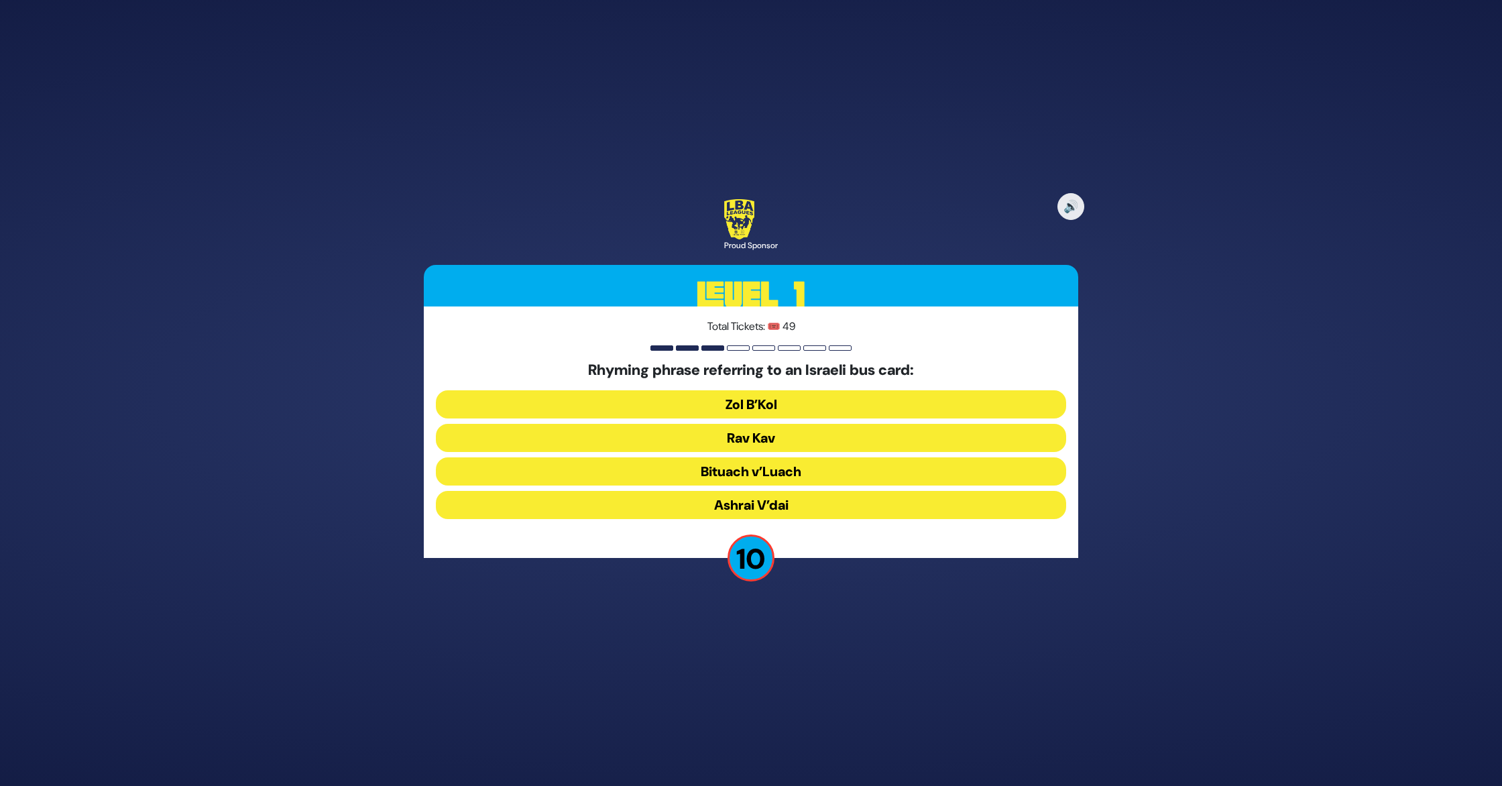
click at [774, 434] on button "Rav Kav" at bounding box center [751, 438] width 630 height 28
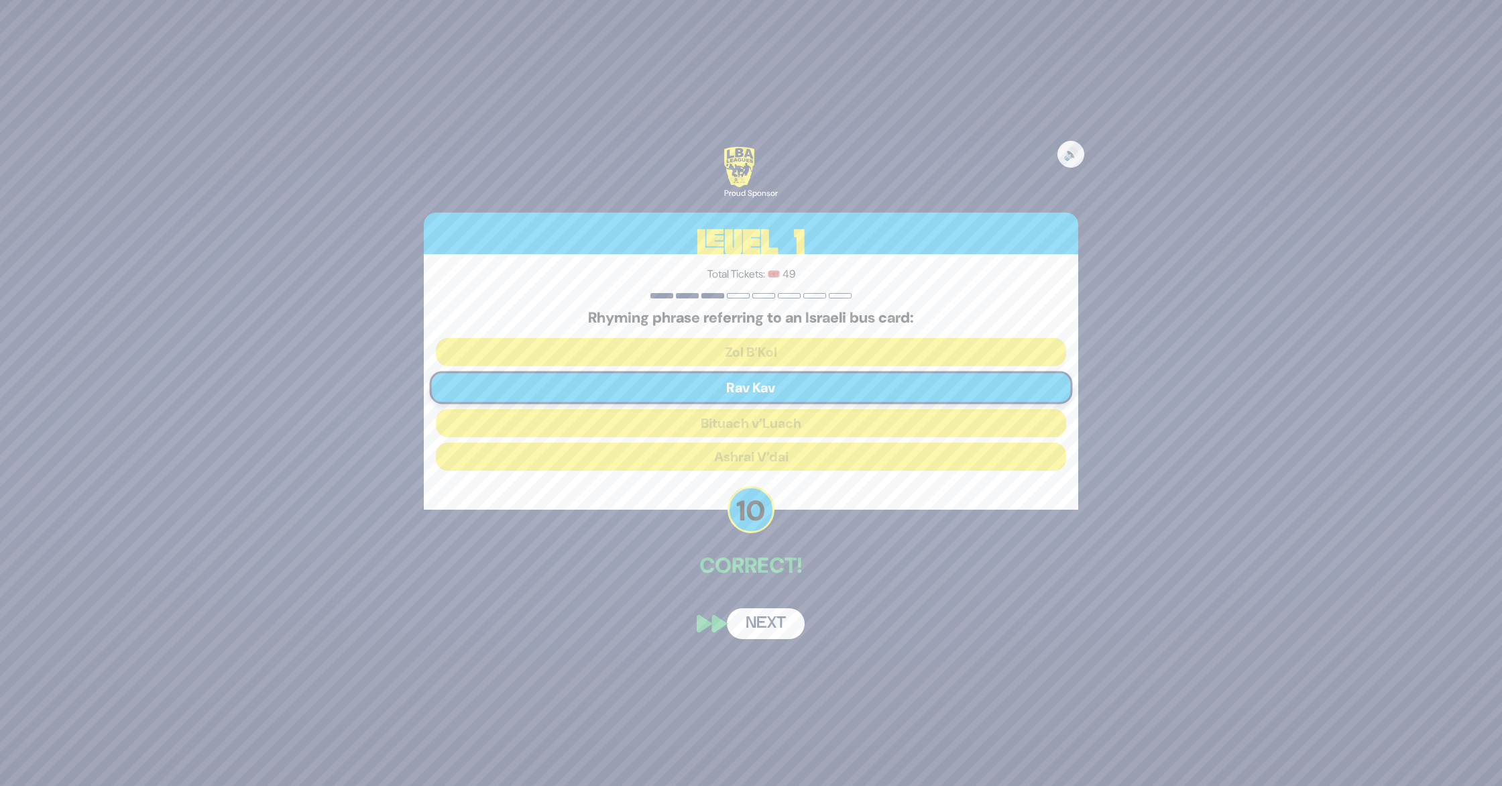
click at [760, 624] on button "Next" at bounding box center [766, 623] width 78 height 31
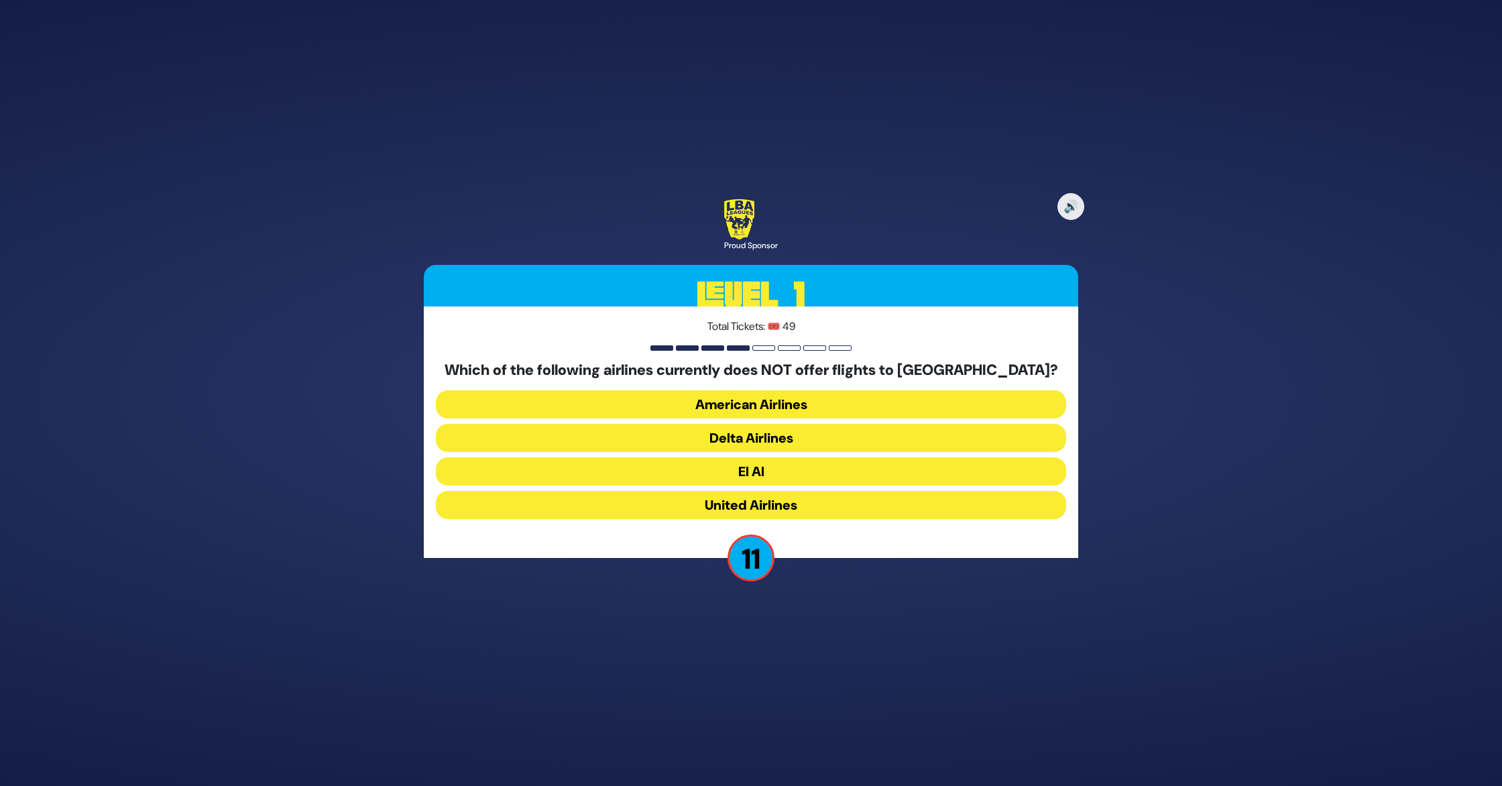
click at [791, 402] on button "American Airlines" at bounding box center [751, 404] width 630 height 28
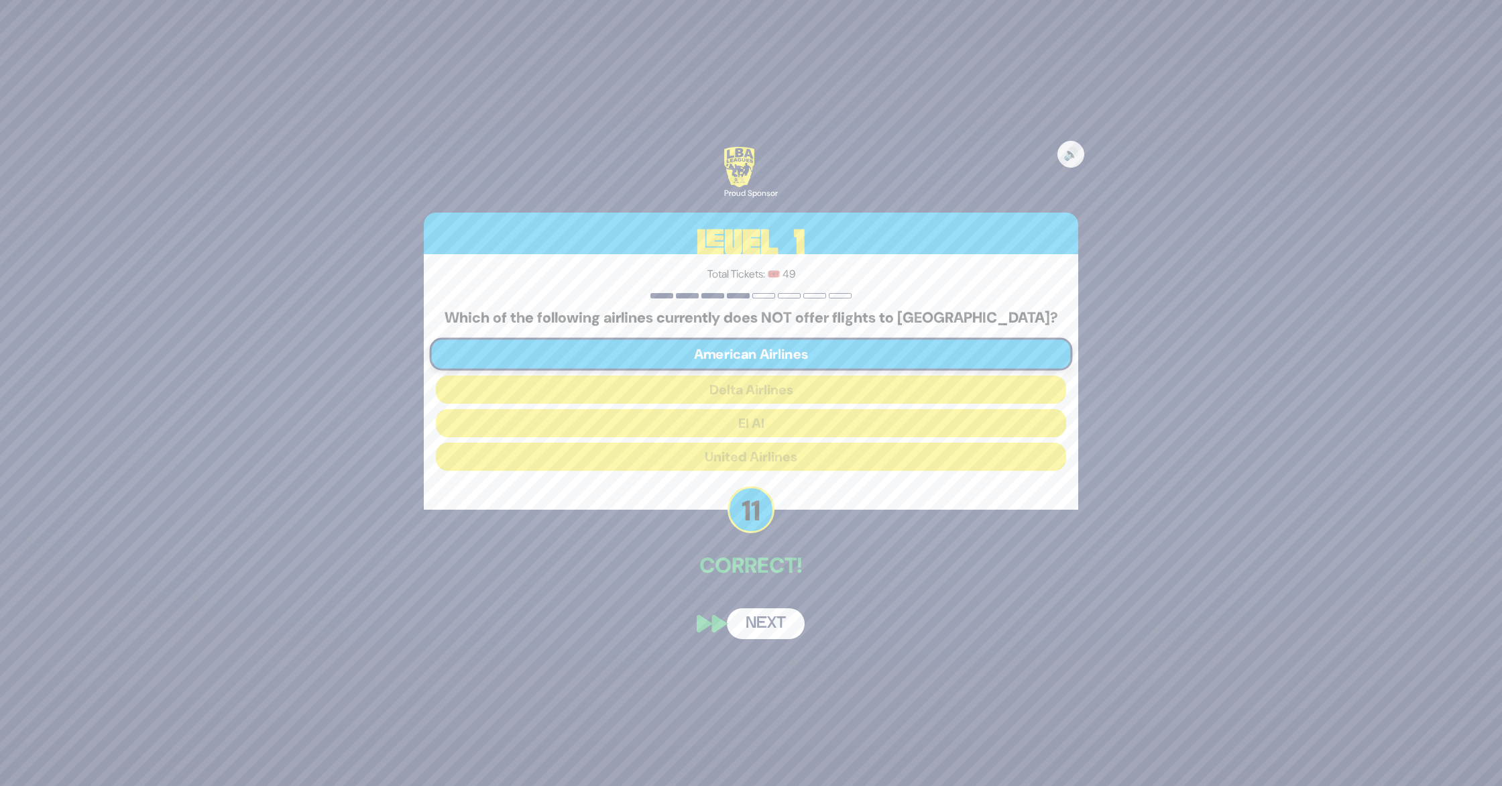
click at [754, 622] on button "Next" at bounding box center [766, 623] width 78 height 31
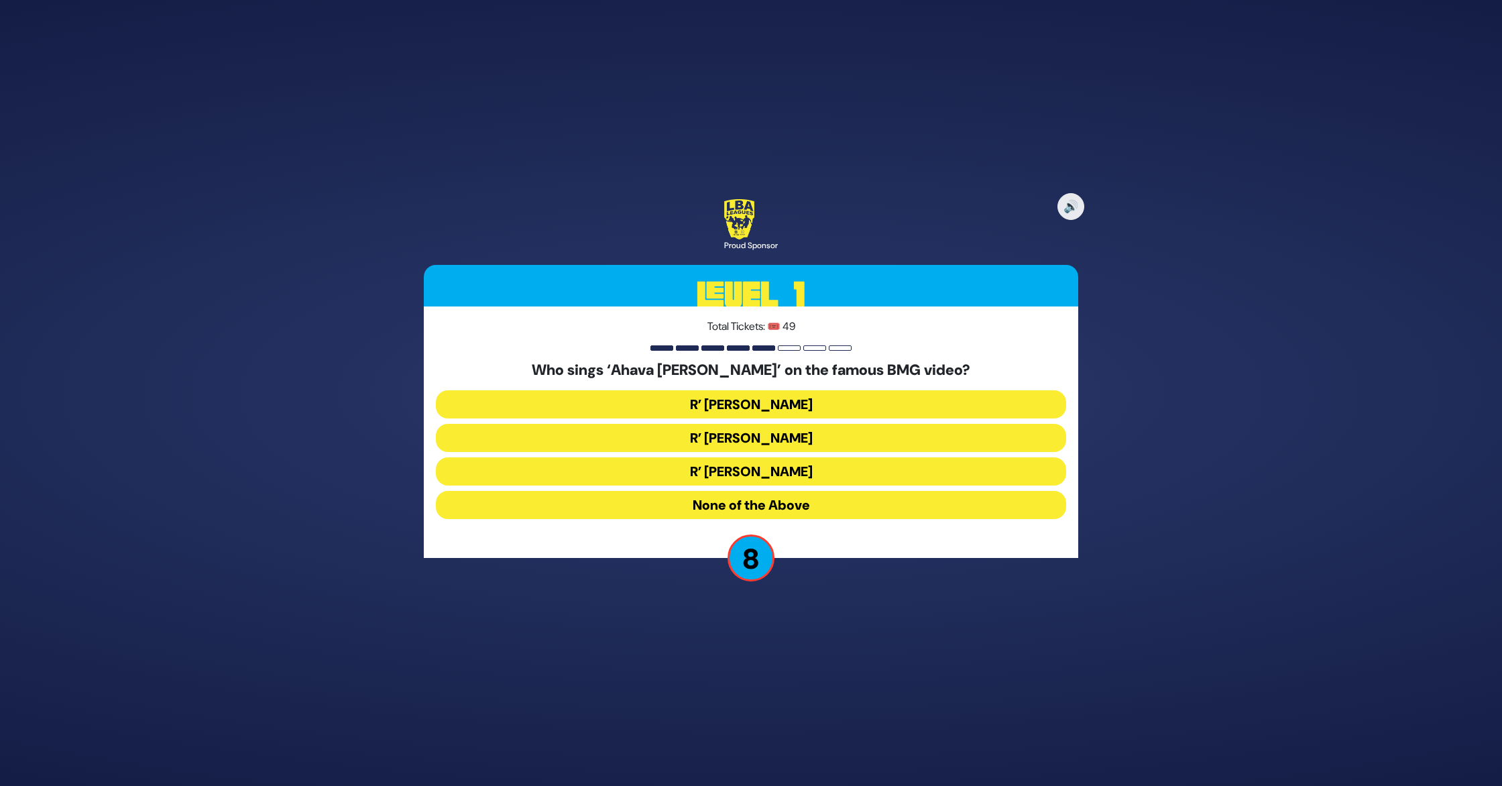
click at [823, 434] on button "R’ Ephraim Wachsman" at bounding box center [751, 438] width 630 height 28
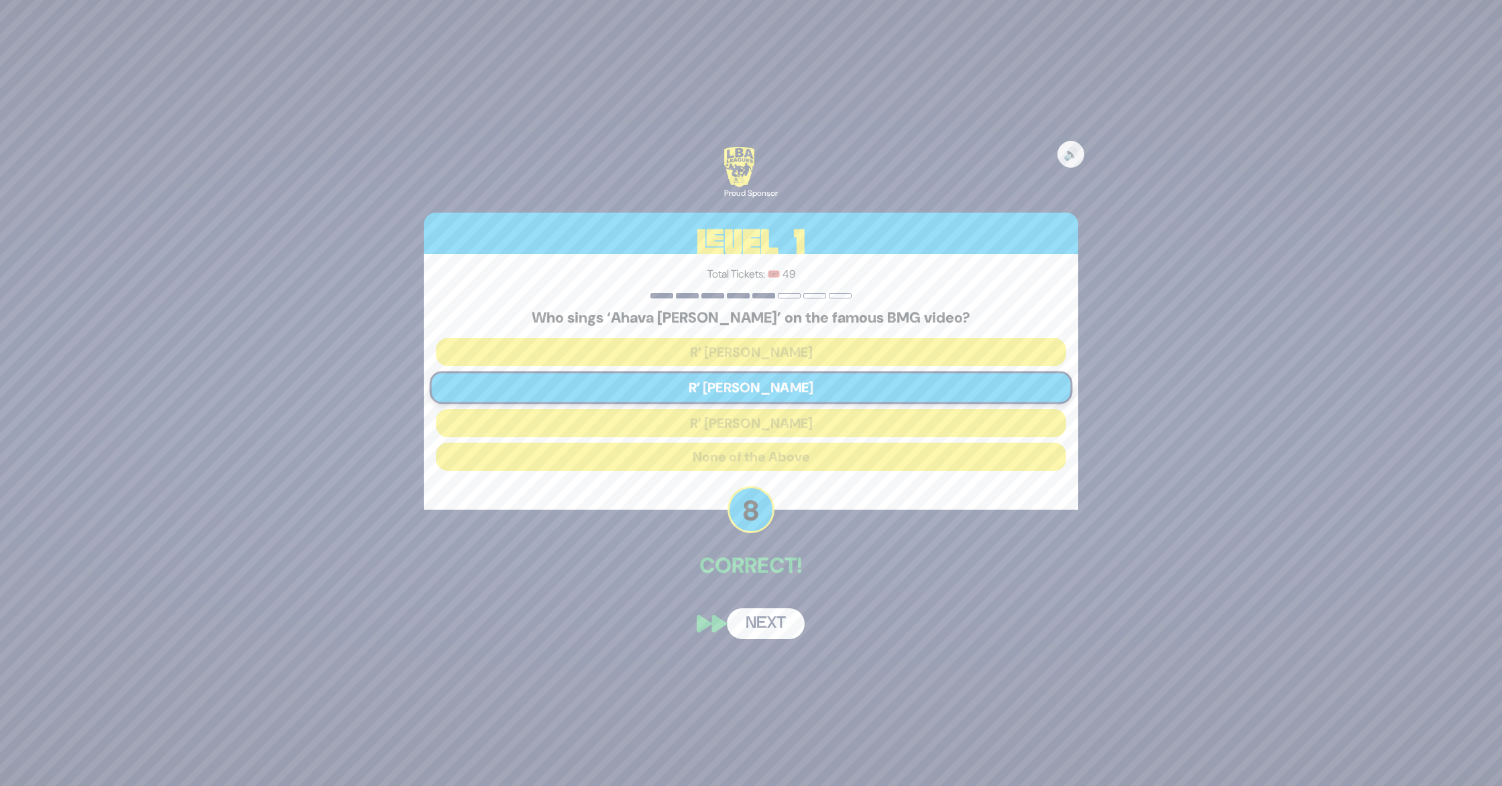
click at [760, 624] on button "Next" at bounding box center [766, 623] width 78 height 31
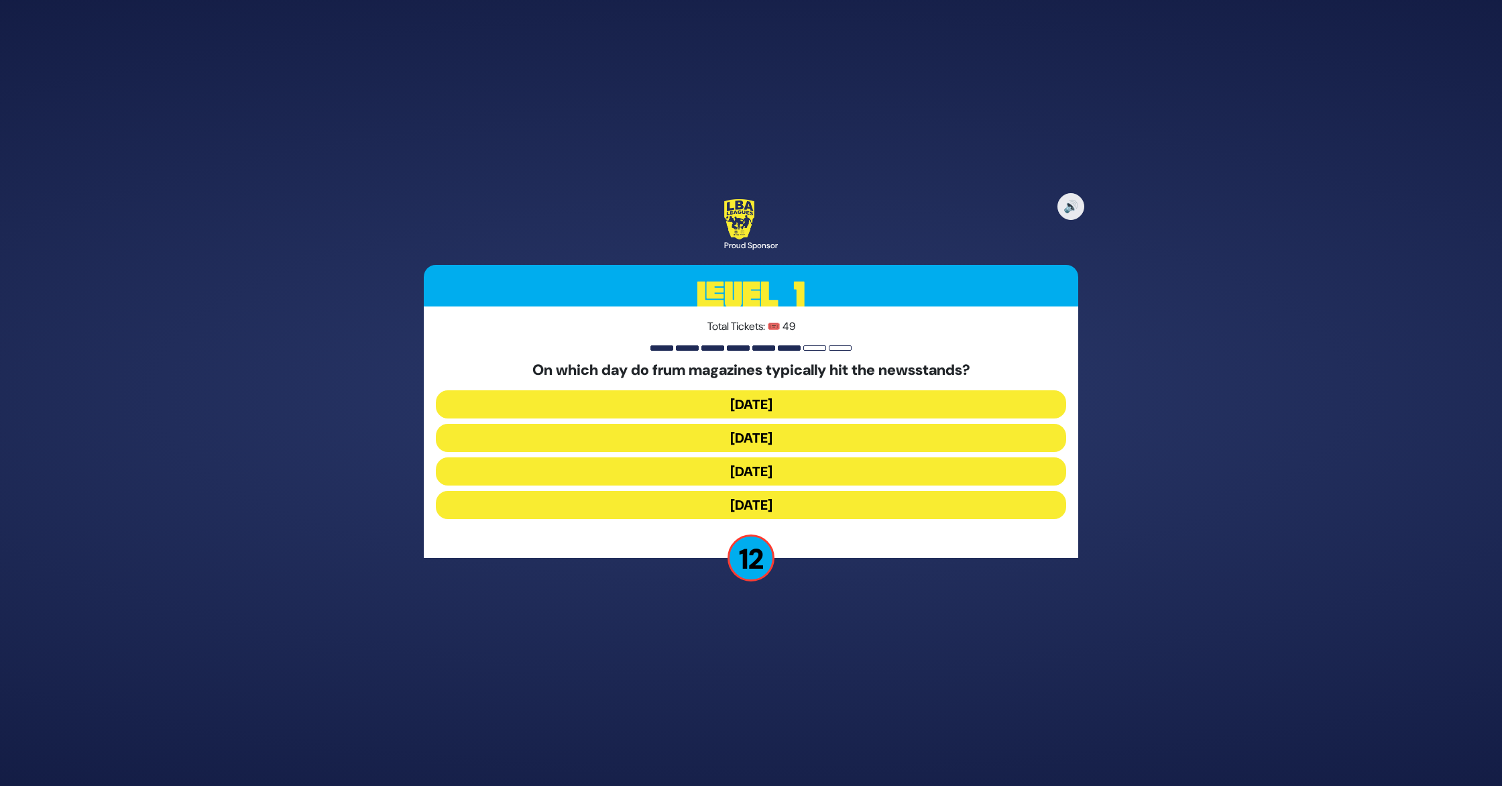
click at [778, 439] on button "Wednesday" at bounding box center [751, 438] width 630 height 28
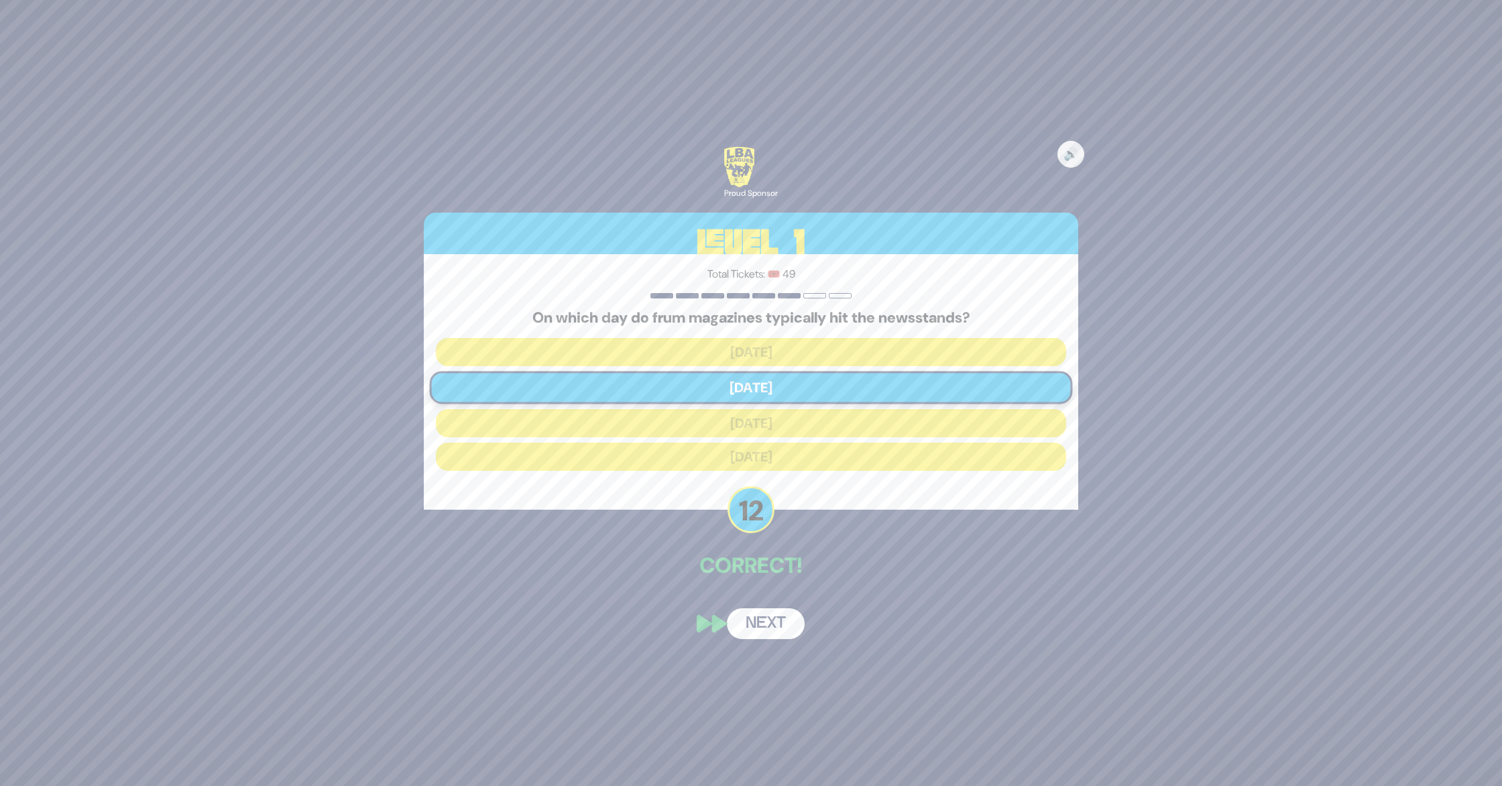
click at [756, 624] on button "Next" at bounding box center [766, 623] width 78 height 31
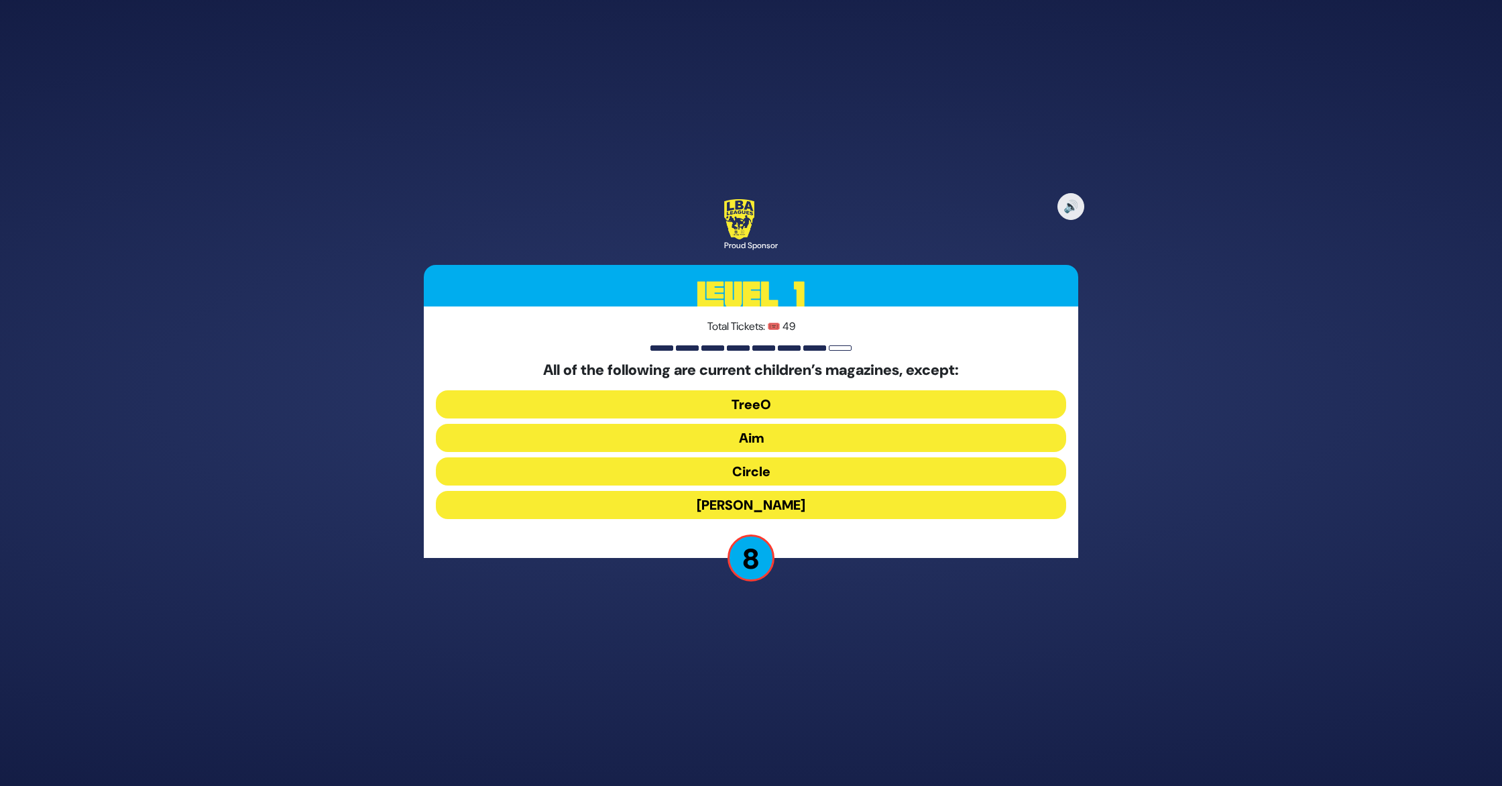
click at [784, 501] on button "Mishpacha Jr." at bounding box center [751, 505] width 630 height 28
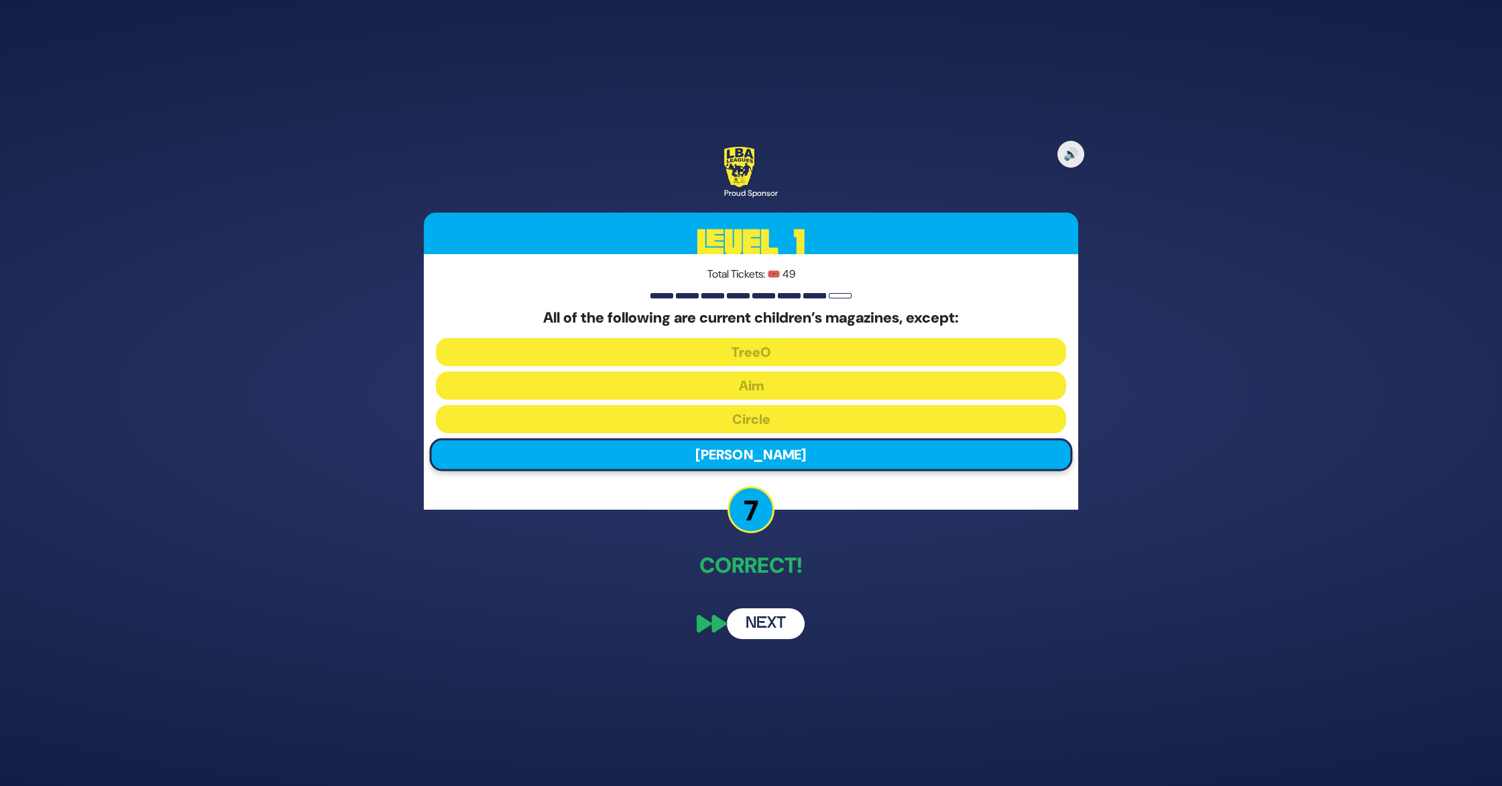
click at [766, 618] on button "Next" at bounding box center [766, 623] width 78 height 31
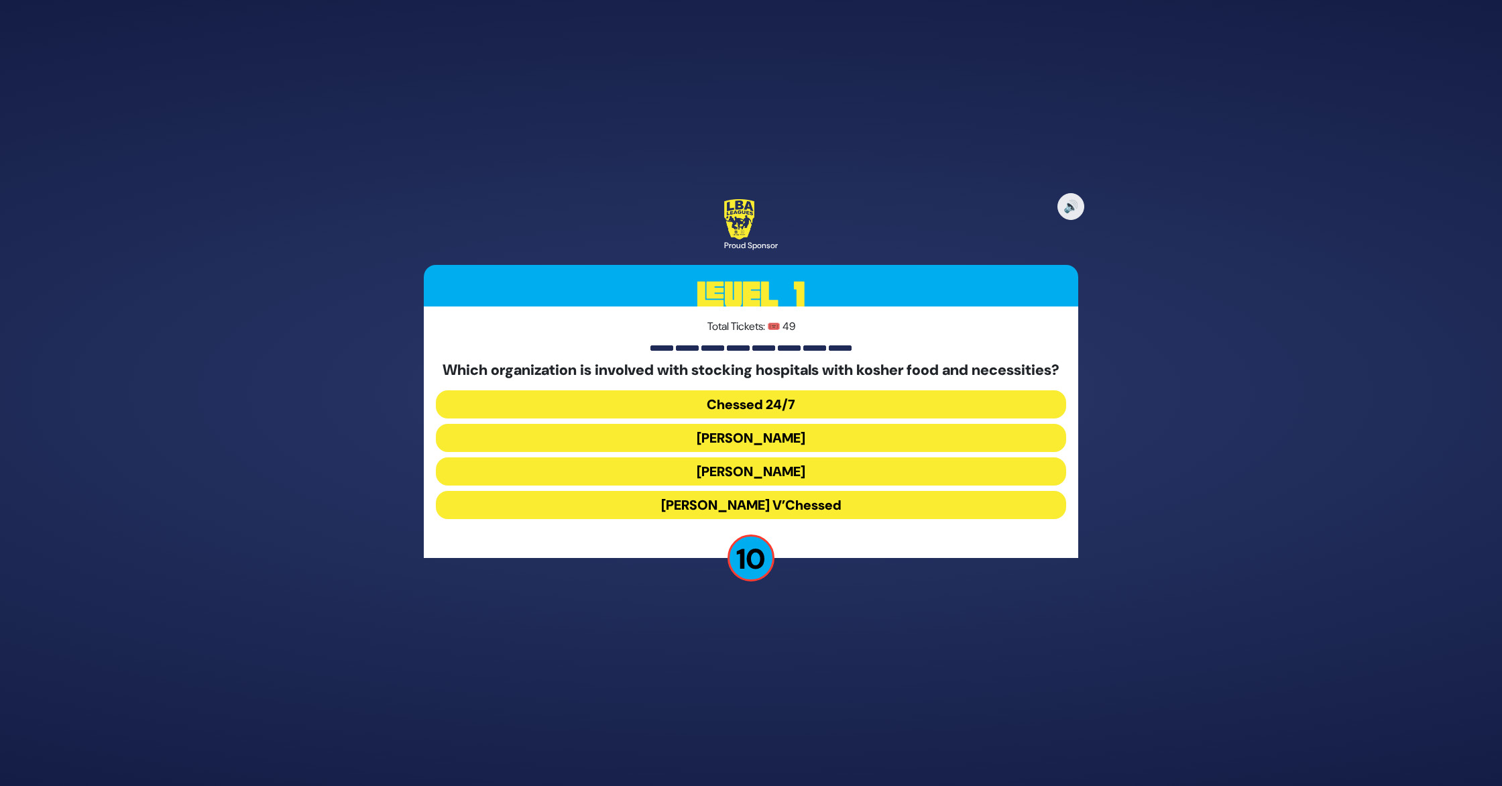
click at [813, 414] on button "Chessed 24/7" at bounding box center [751, 404] width 630 height 28
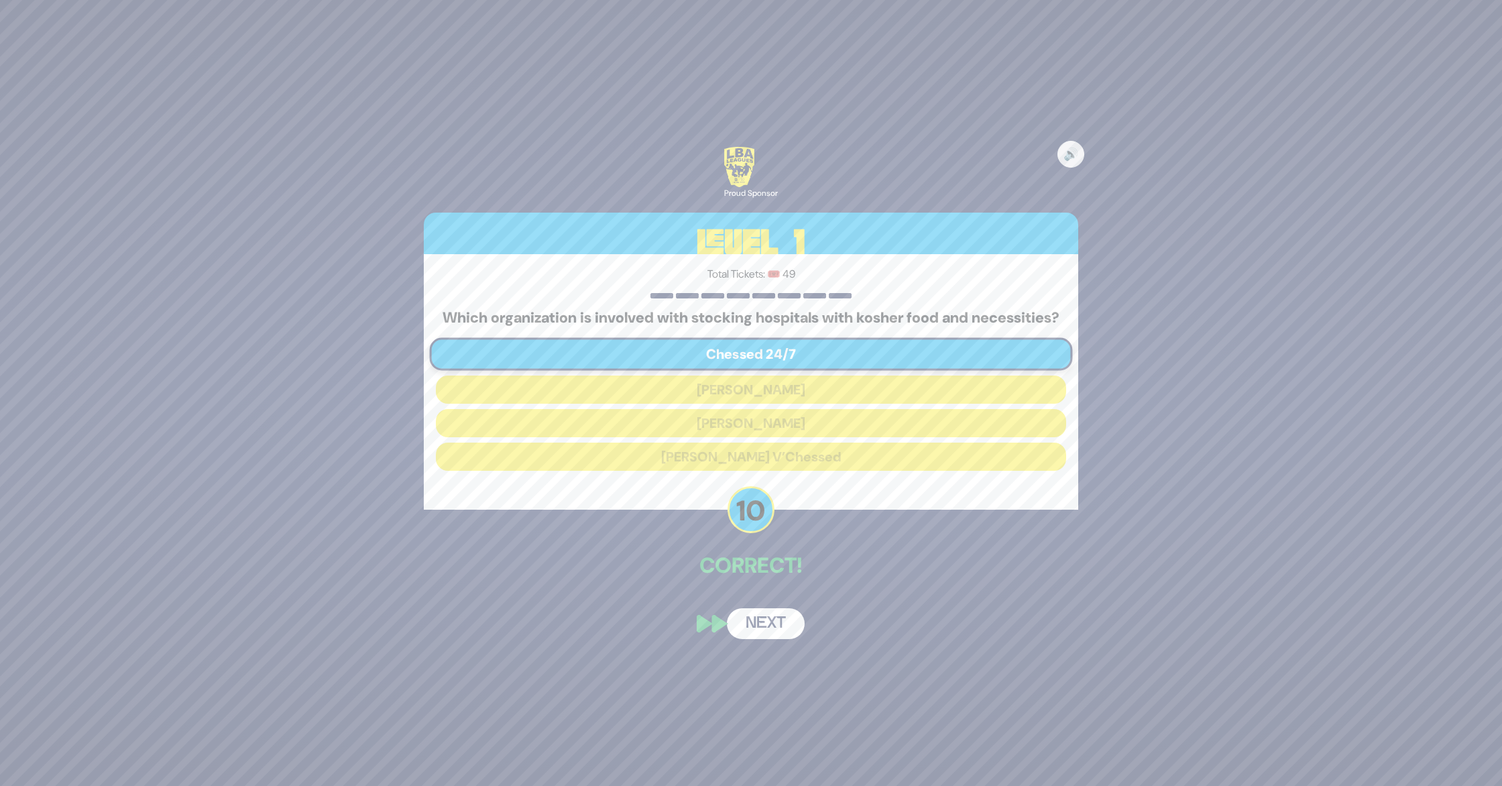
click at [768, 631] on button "Next" at bounding box center [766, 623] width 78 height 31
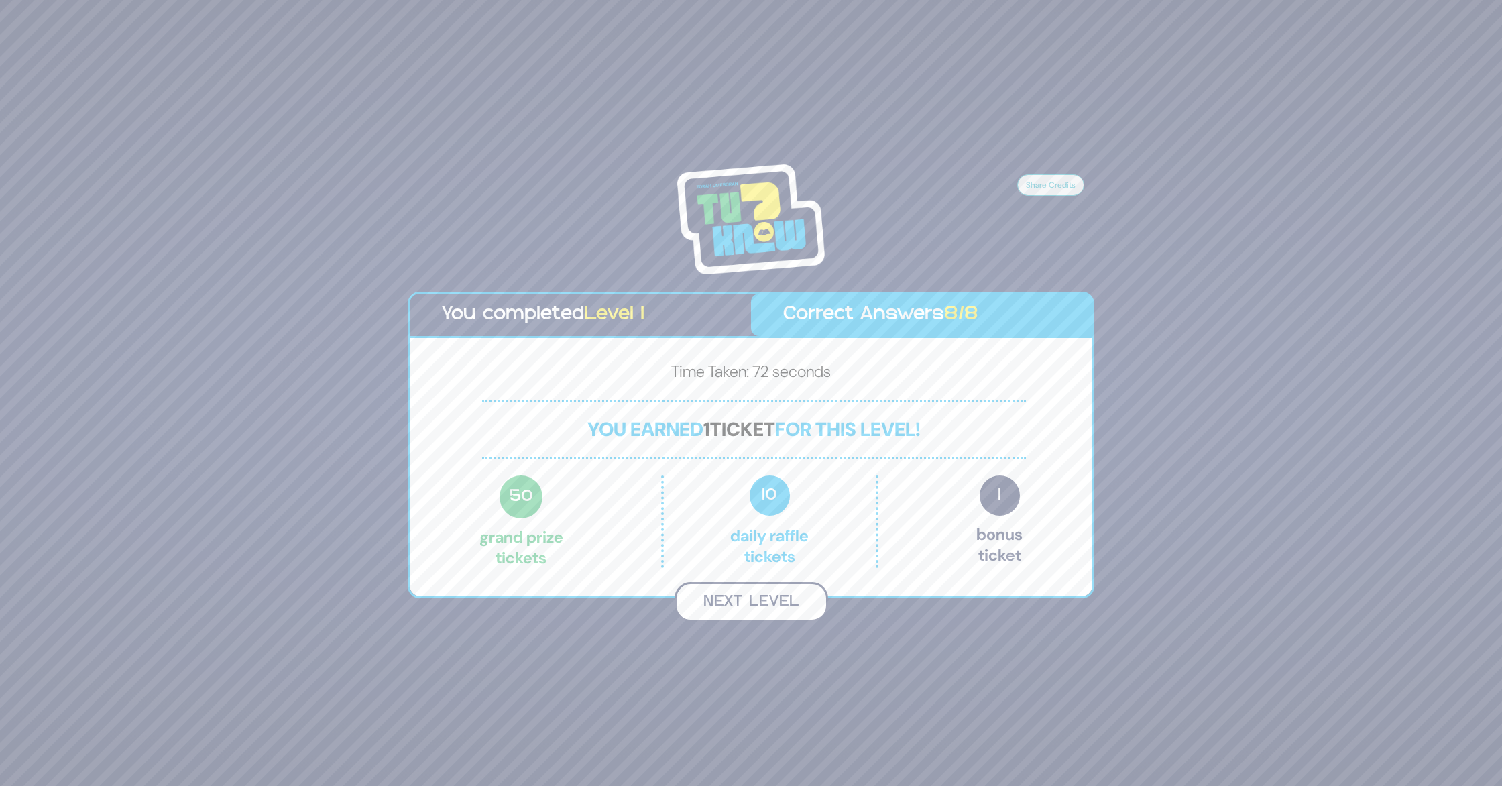
click at [738, 600] on button "Next Level" at bounding box center [752, 602] width 154 height 40
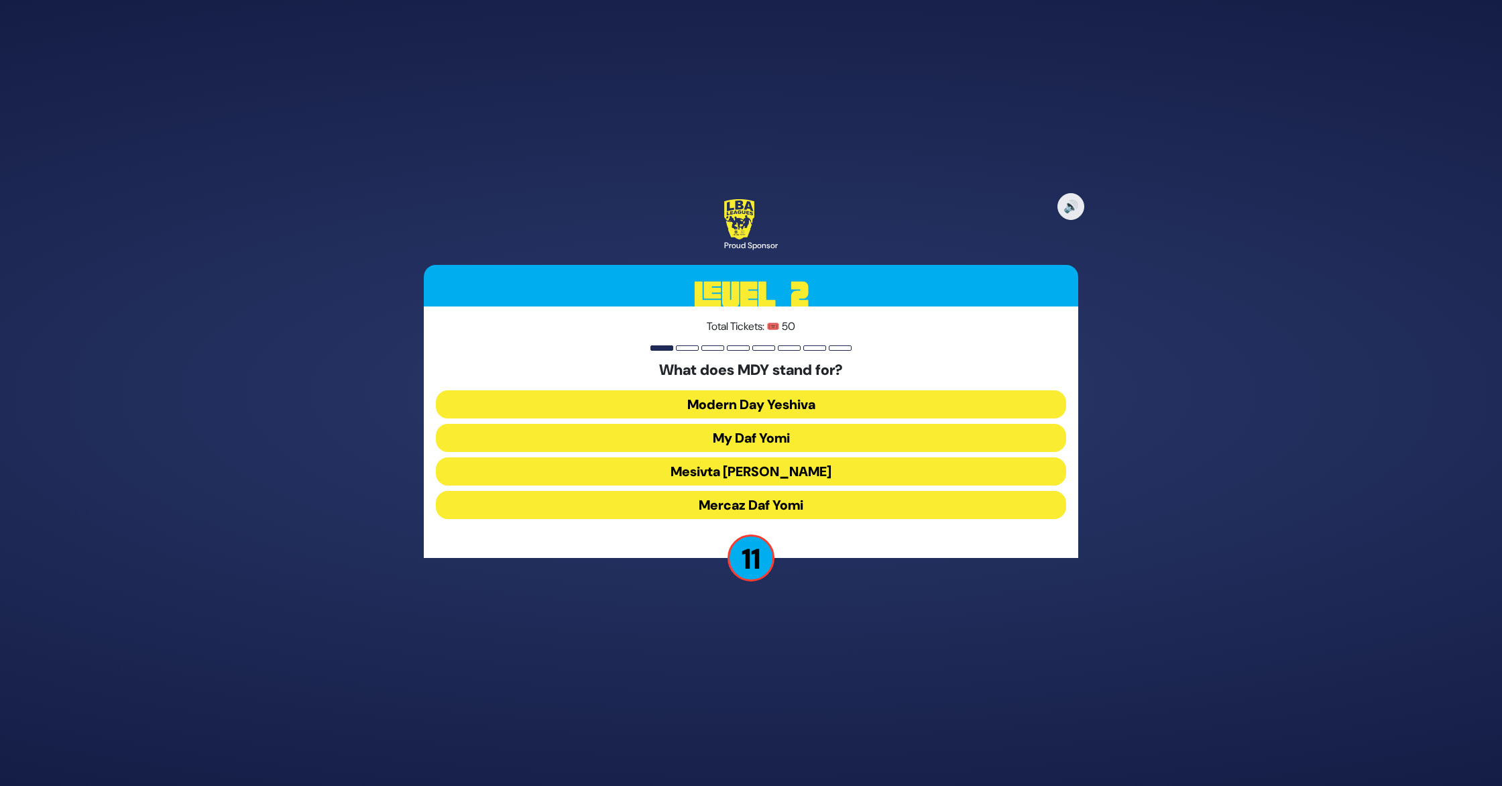
click at [782, 502] on button "Mercaz Daf Yomi" at bounding box center [751, 505] width 630 height 28
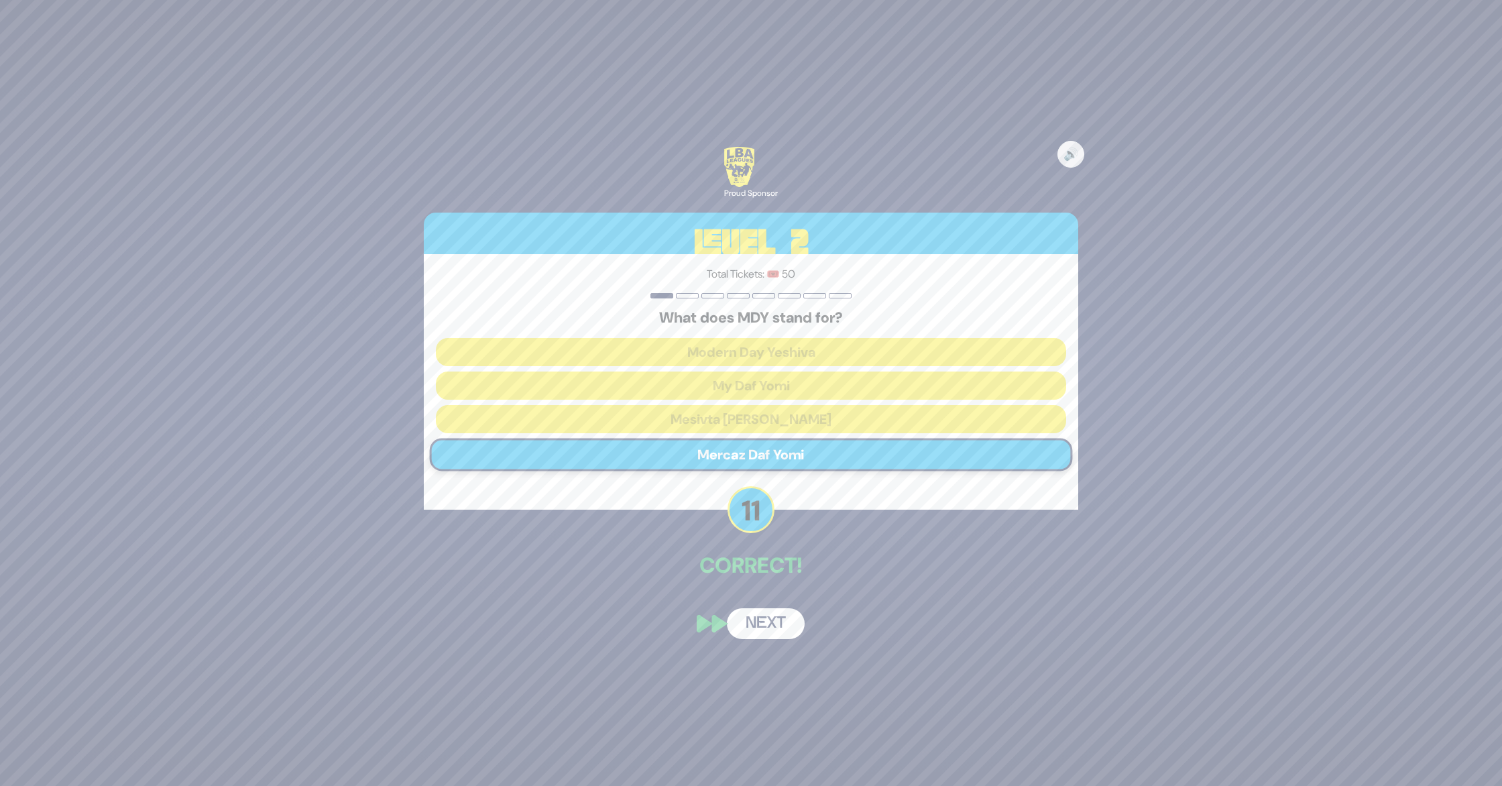
click at [764, 622] on button "Next" at bounding box center [766, 623] width 78 height 31
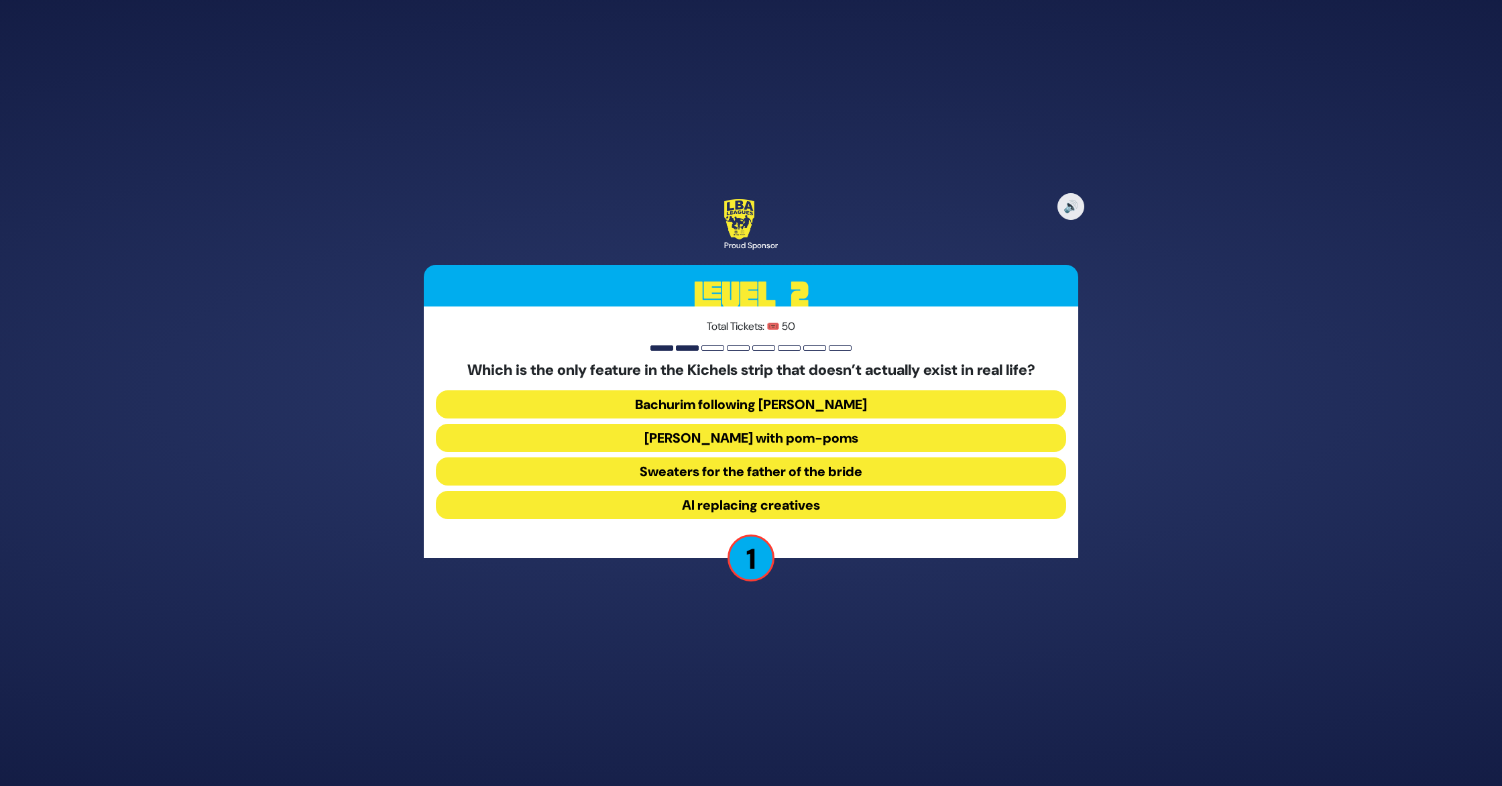
click at [724, 491] on button "AI replacing creatives" at bounding box center [751, 505] width 630 height 28
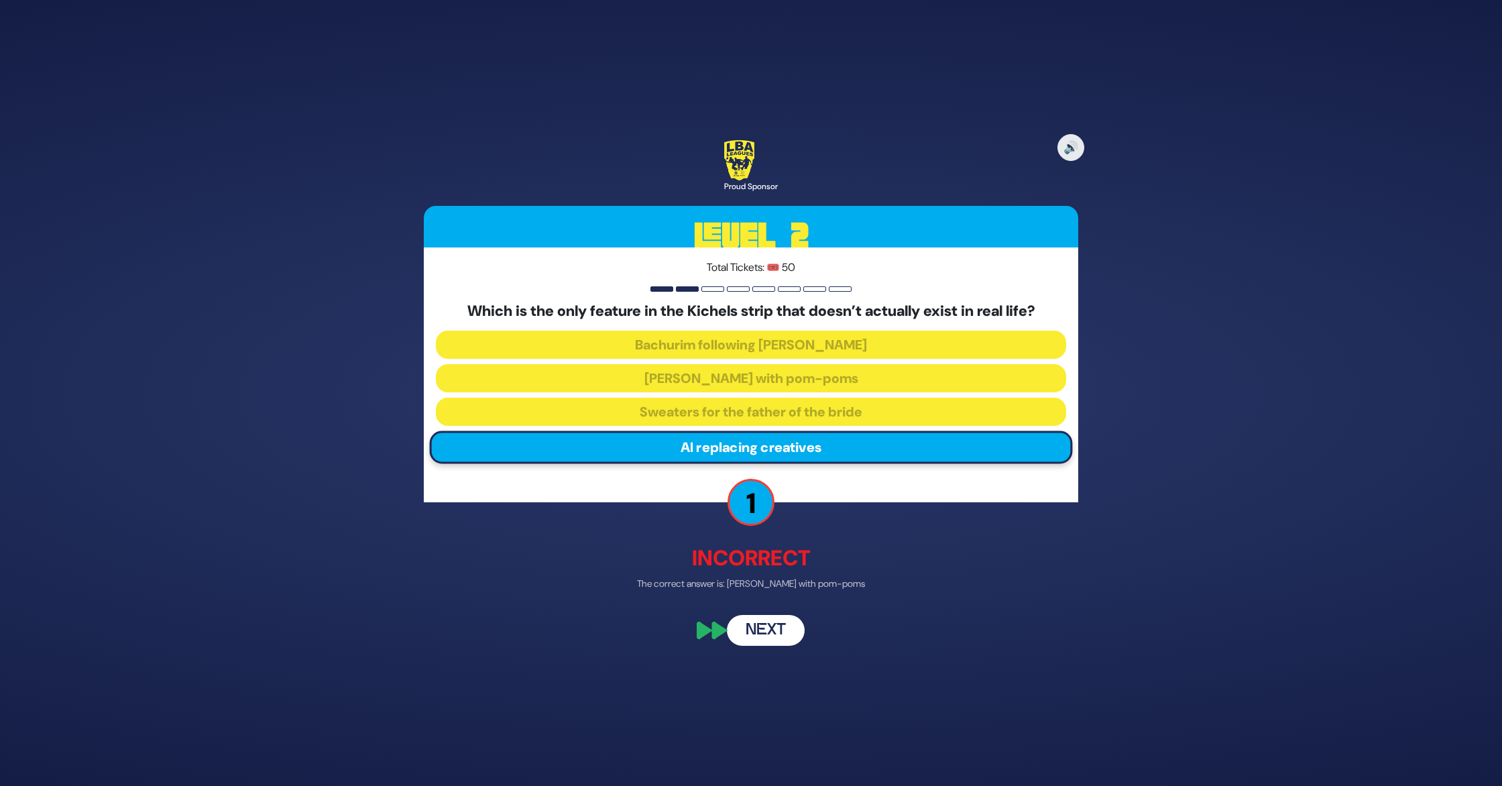
click at [780, 632] on button "Next" at bounding box center [766, 630] width 78 height 31
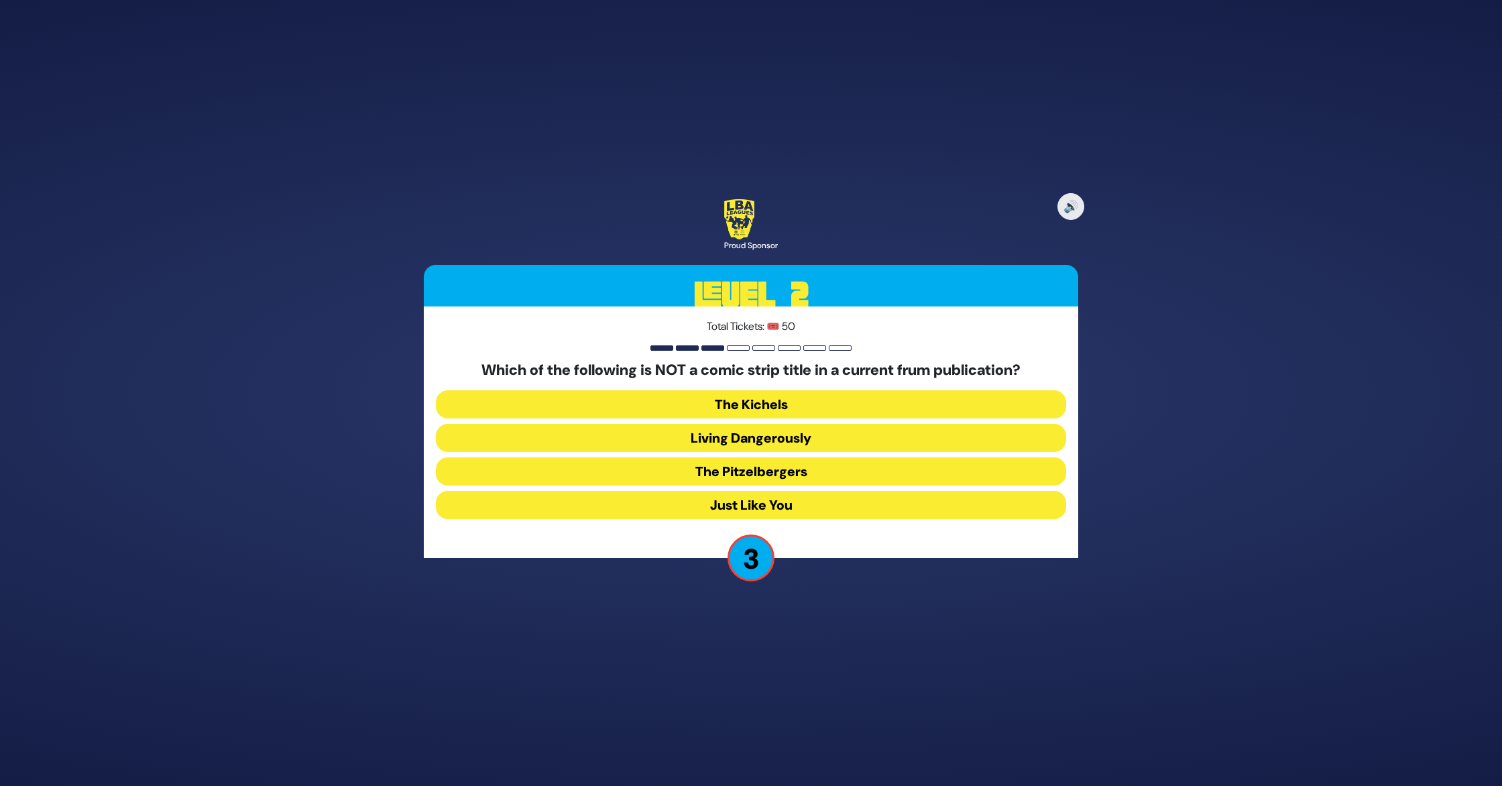
click at [786, 432] on button "Living Dangerously" at bounding box center [751, 438] width 630 height 28
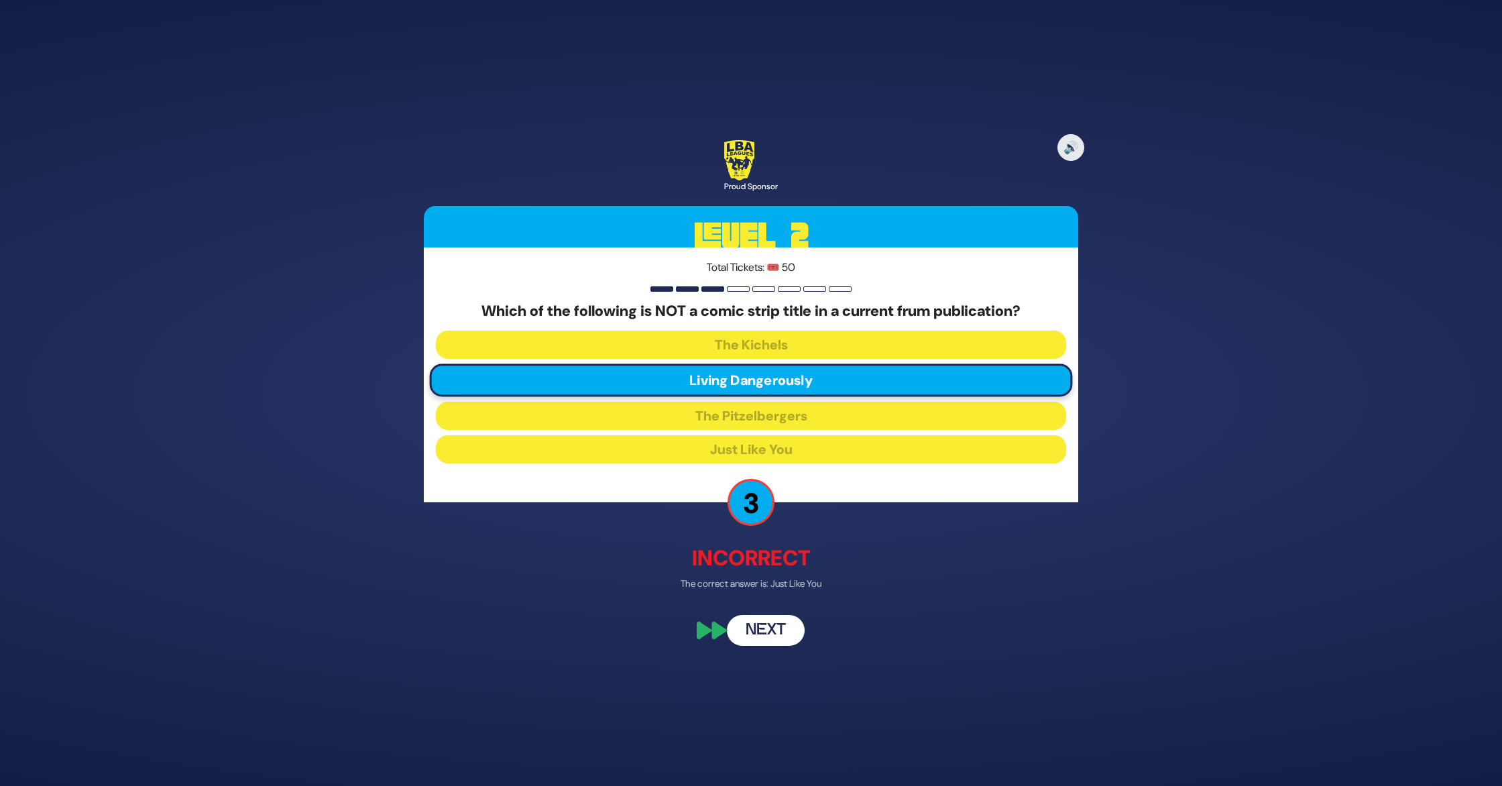
click at [781, 623] on button "Next" at bounding box center [766, 630] width 78 height 31
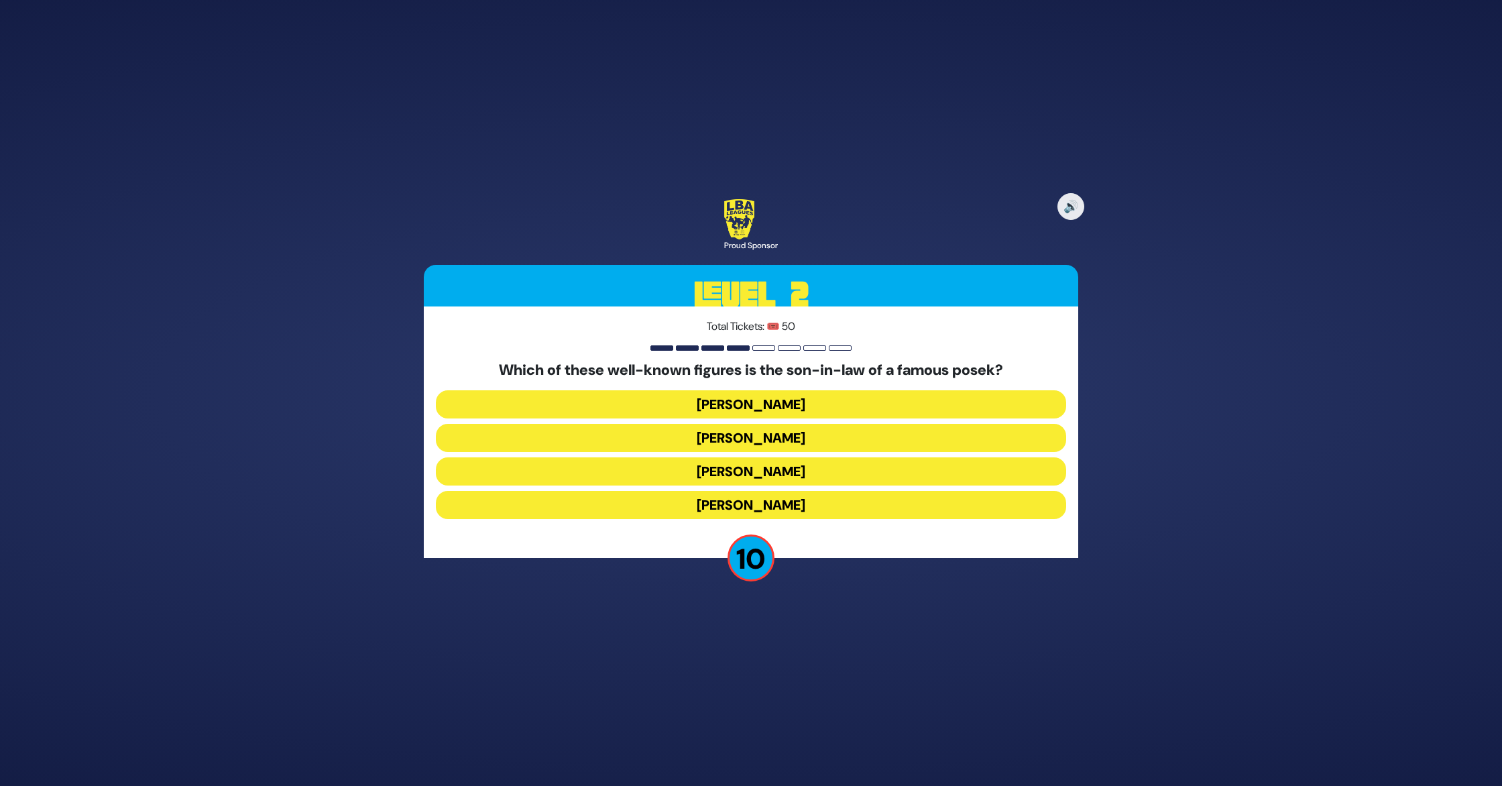
click at [753, 498] on button "Shlomo Yehuda Rechnitz" at bounding box center [751, 505] width 630 height 28
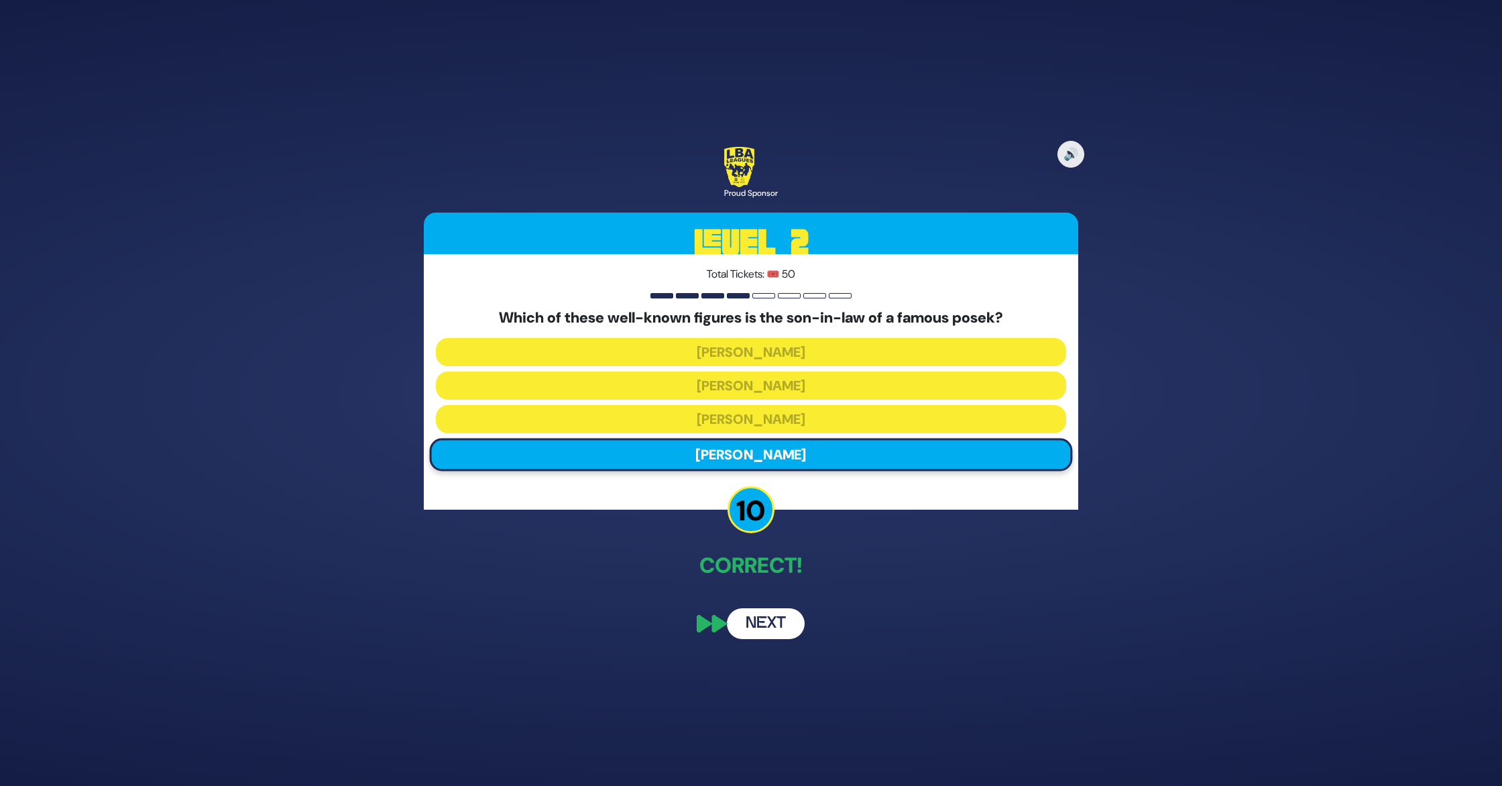
click at [774, 619] on button "Next" at bounding box center [766, 623] width 78 height 31
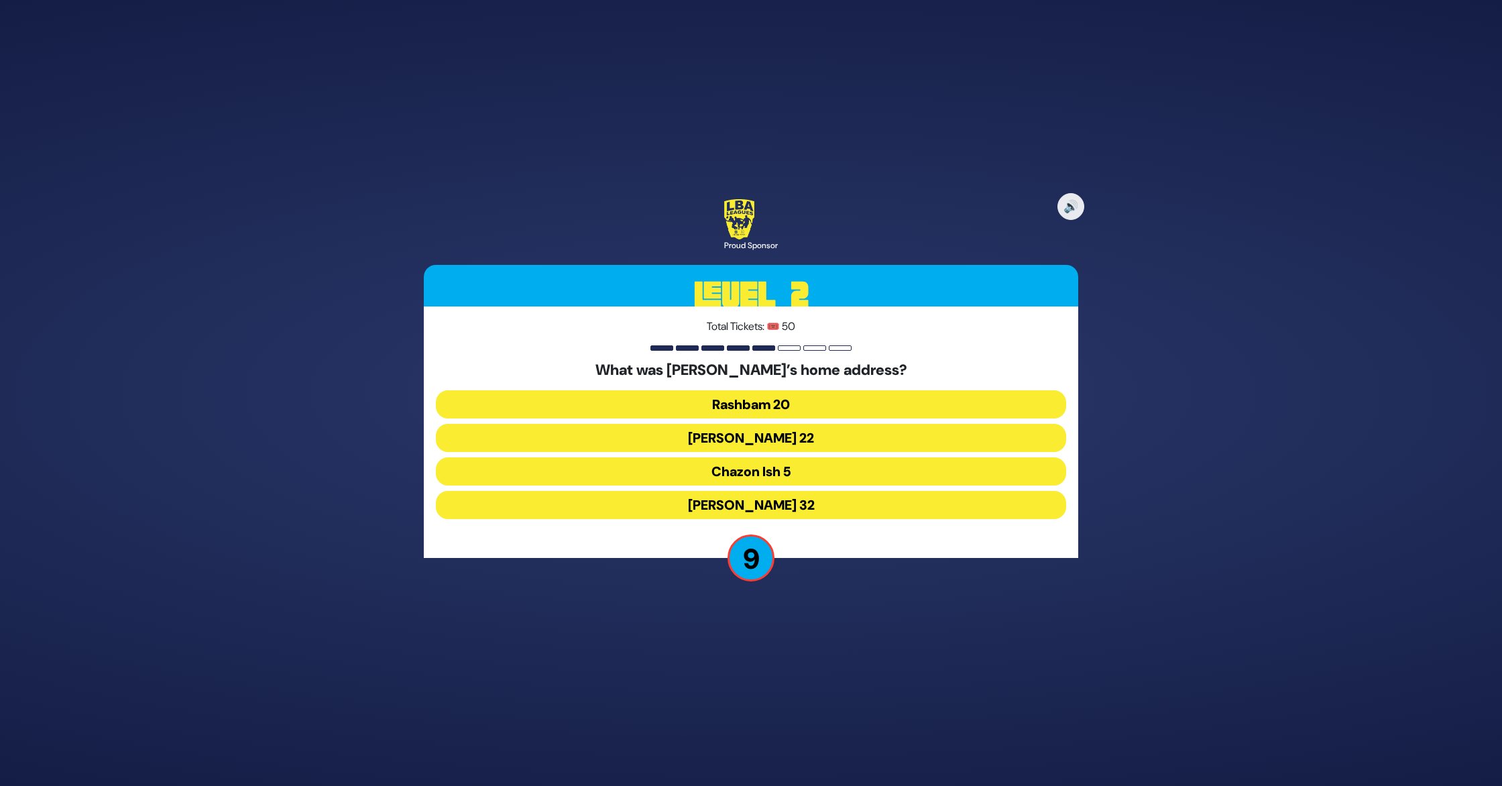
click at [785, 469] on button "Chazon Ish 5" at bounding box center [751, 471] width 630 height 28
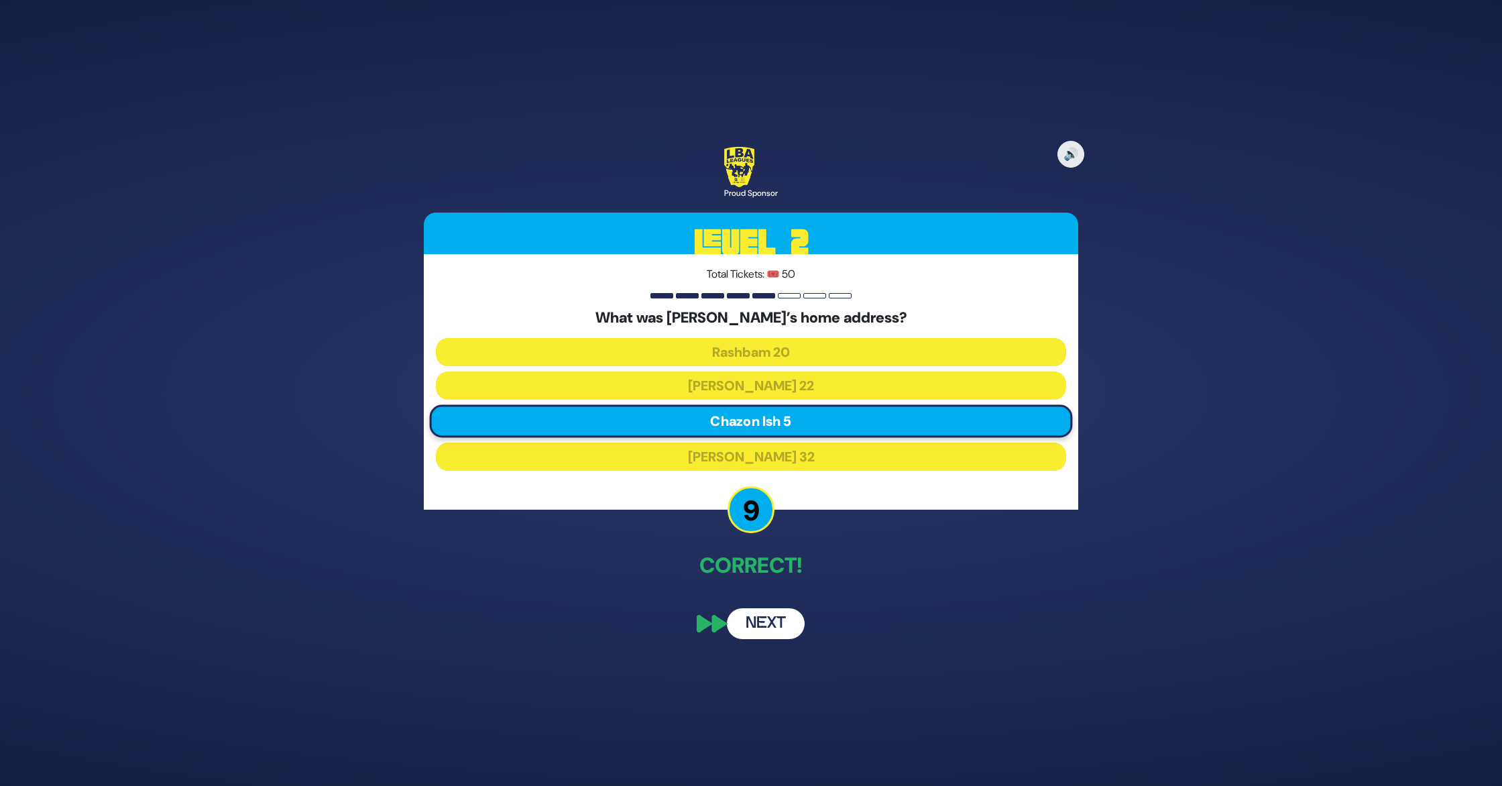
click at [766, 616] on button "Next" at bounding box center [766, 623] width 78 height 31
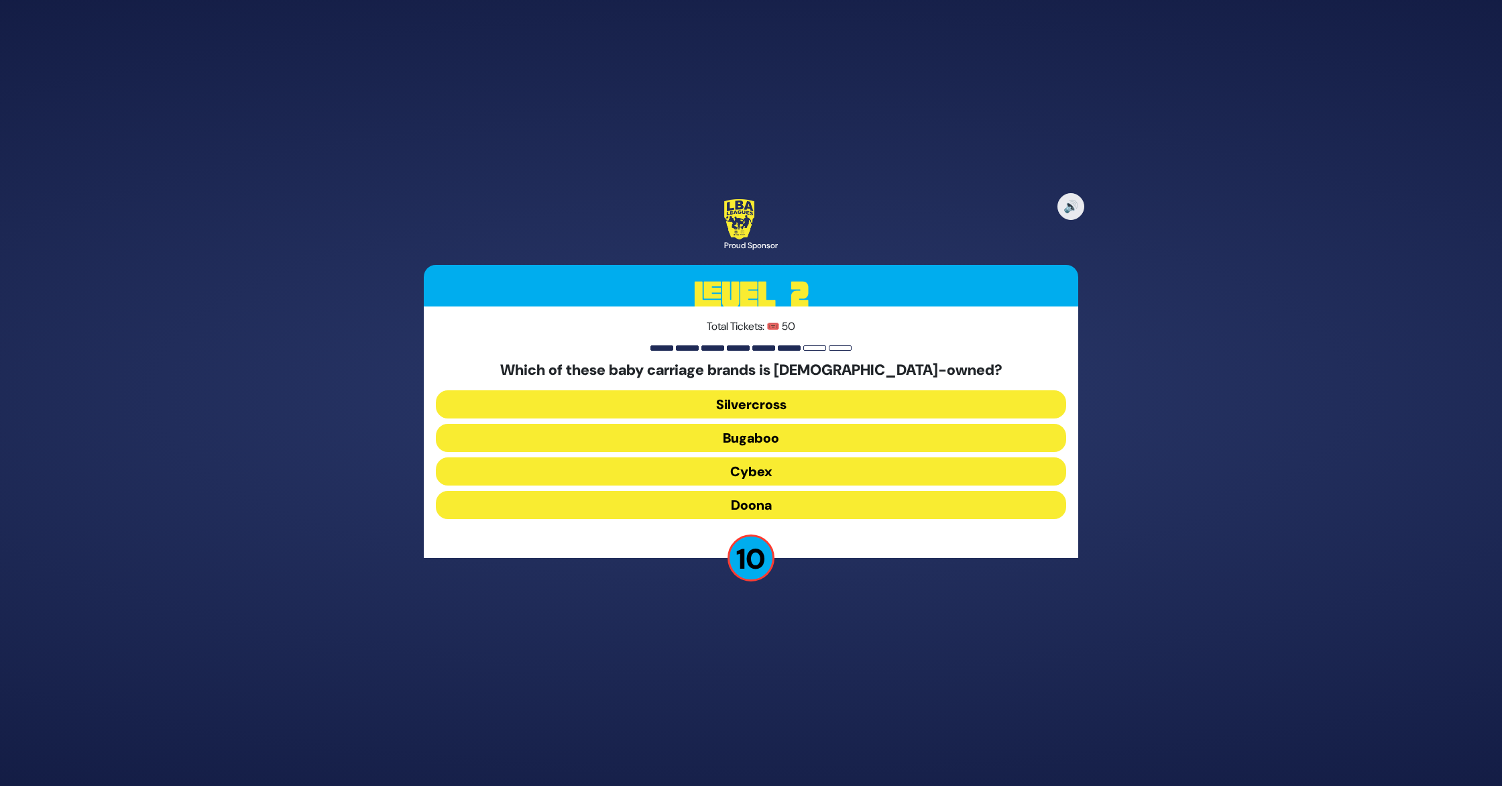
click at [760, 501] on button "Doona" at bounding box center [751, 505] width 630 height 28
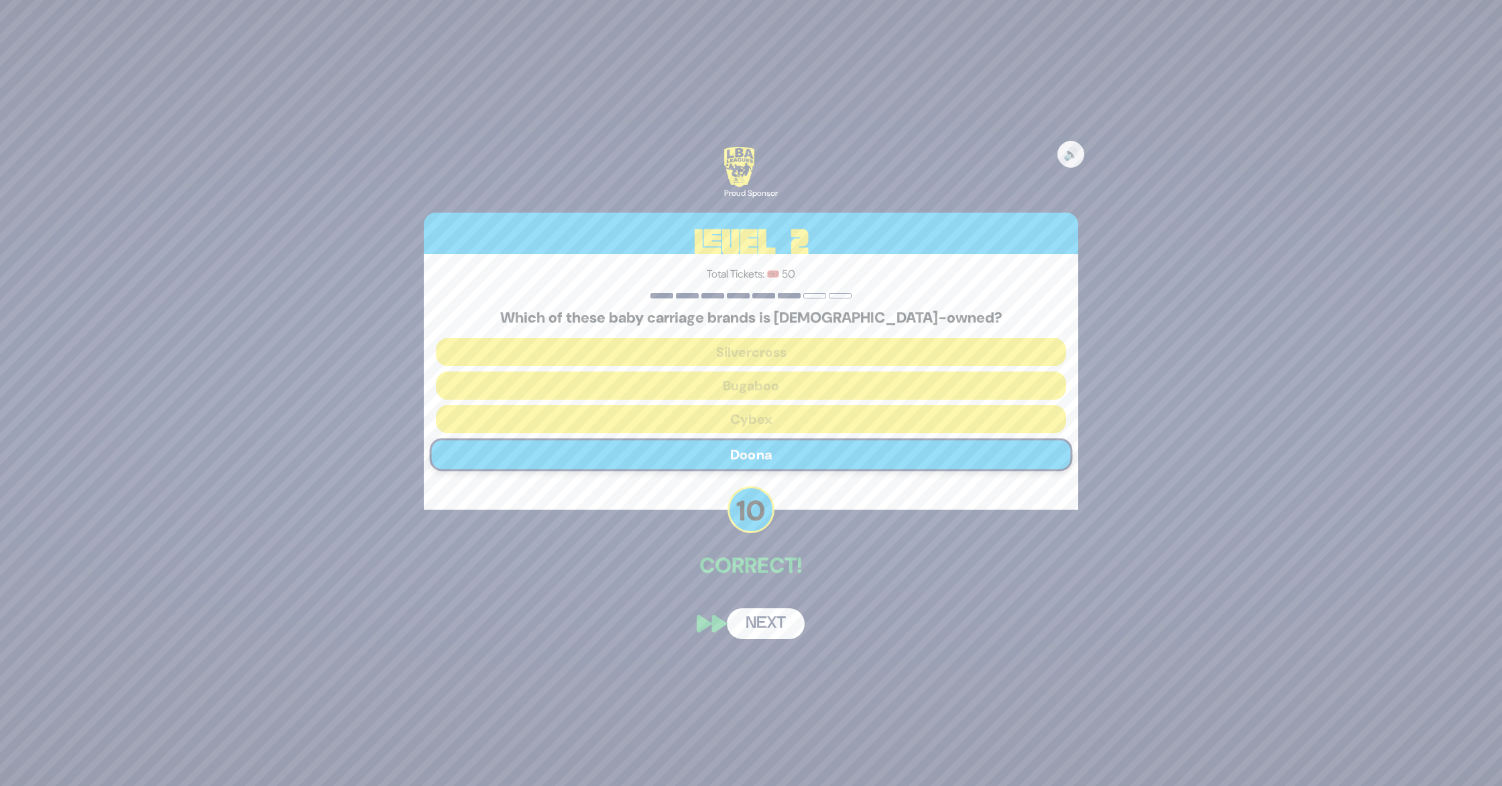
click at [764, 617] on button "Next" at bounding box center [766, 623] width 78 height 31
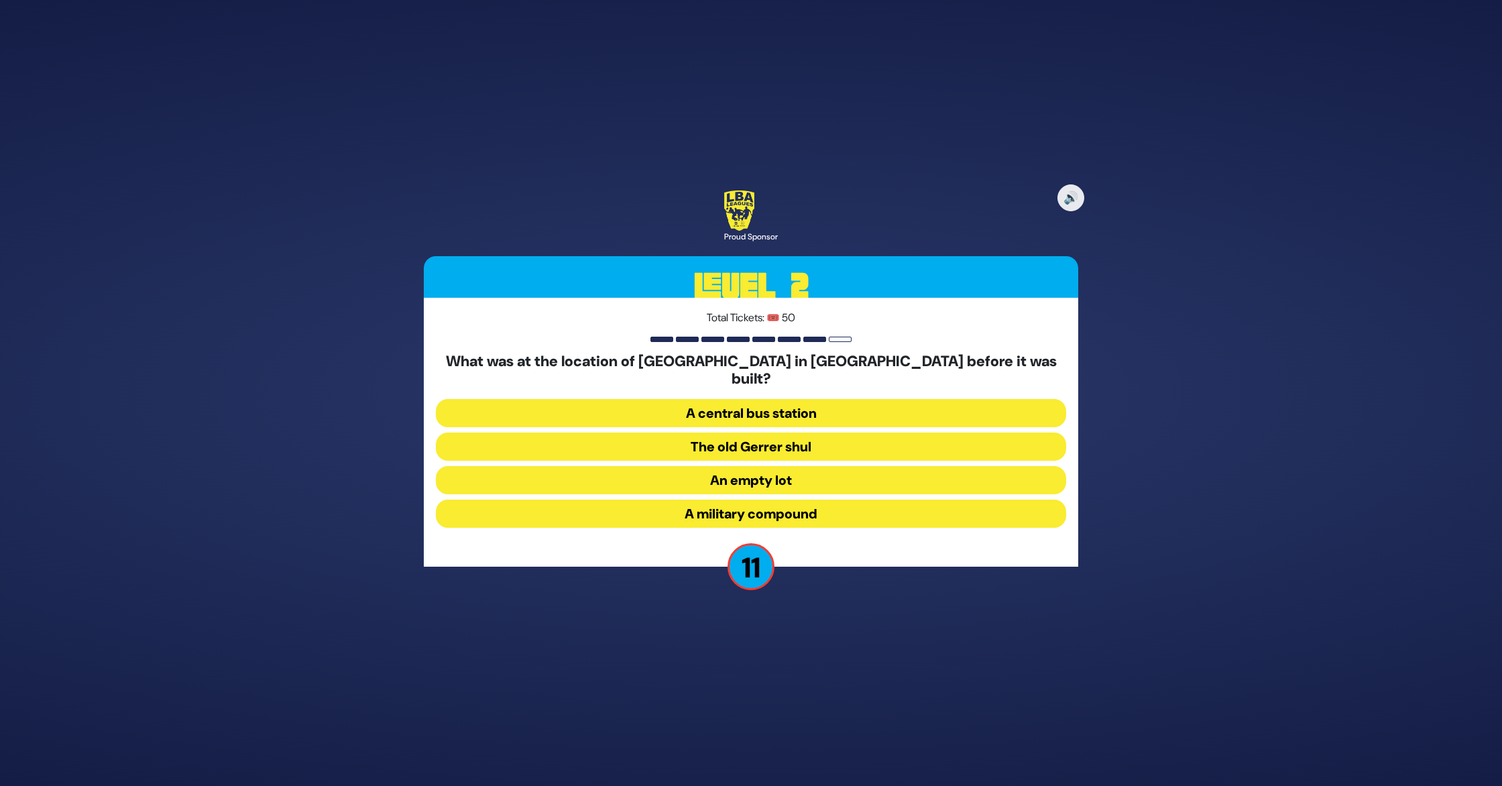
click at [807, 503] on button "A military compound" at bounding box center [751, 514] width 630 height 28
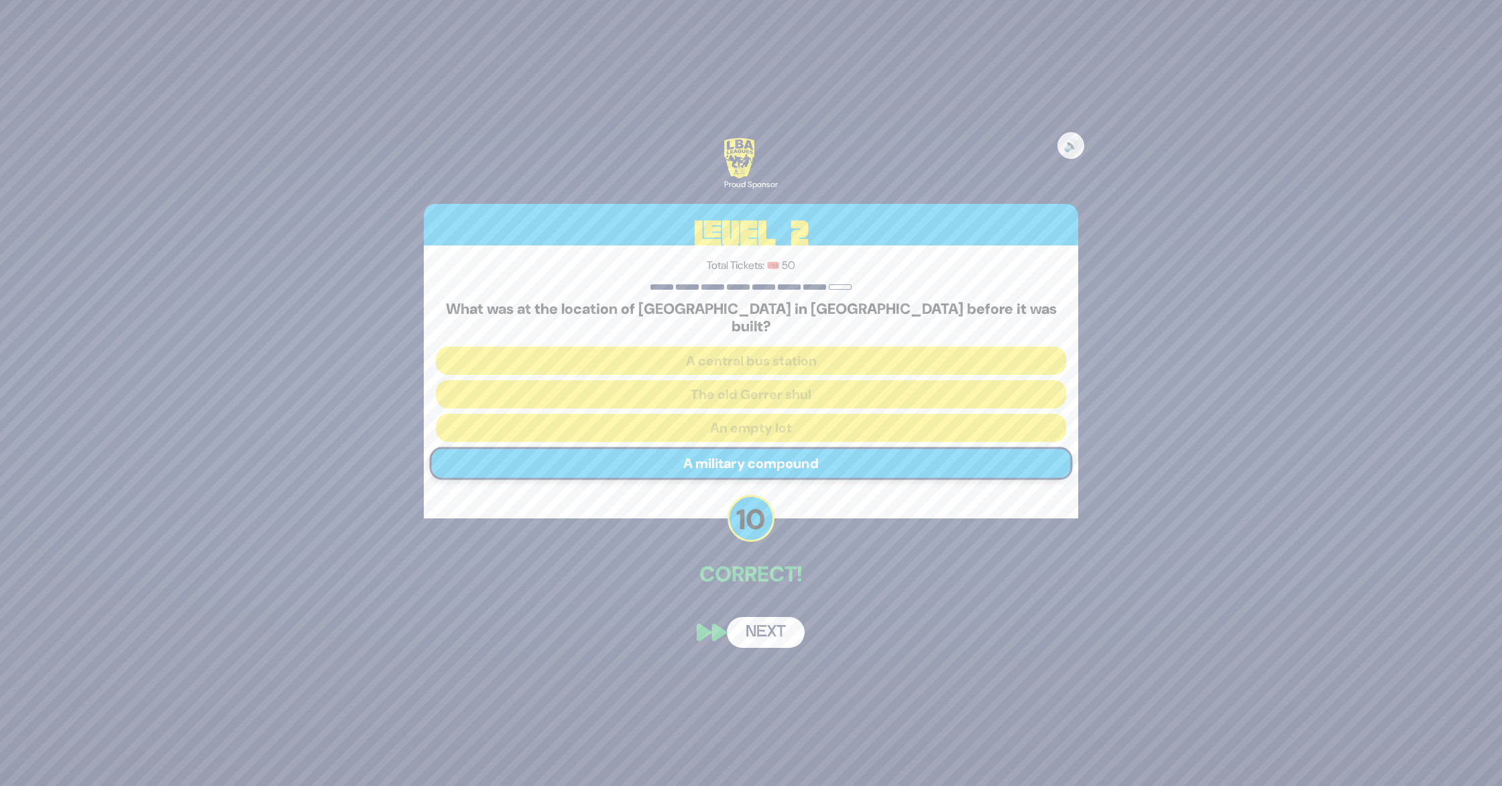
click at [764, 618] on button "Next" at bounding box center [766, 632] width 78 height 31
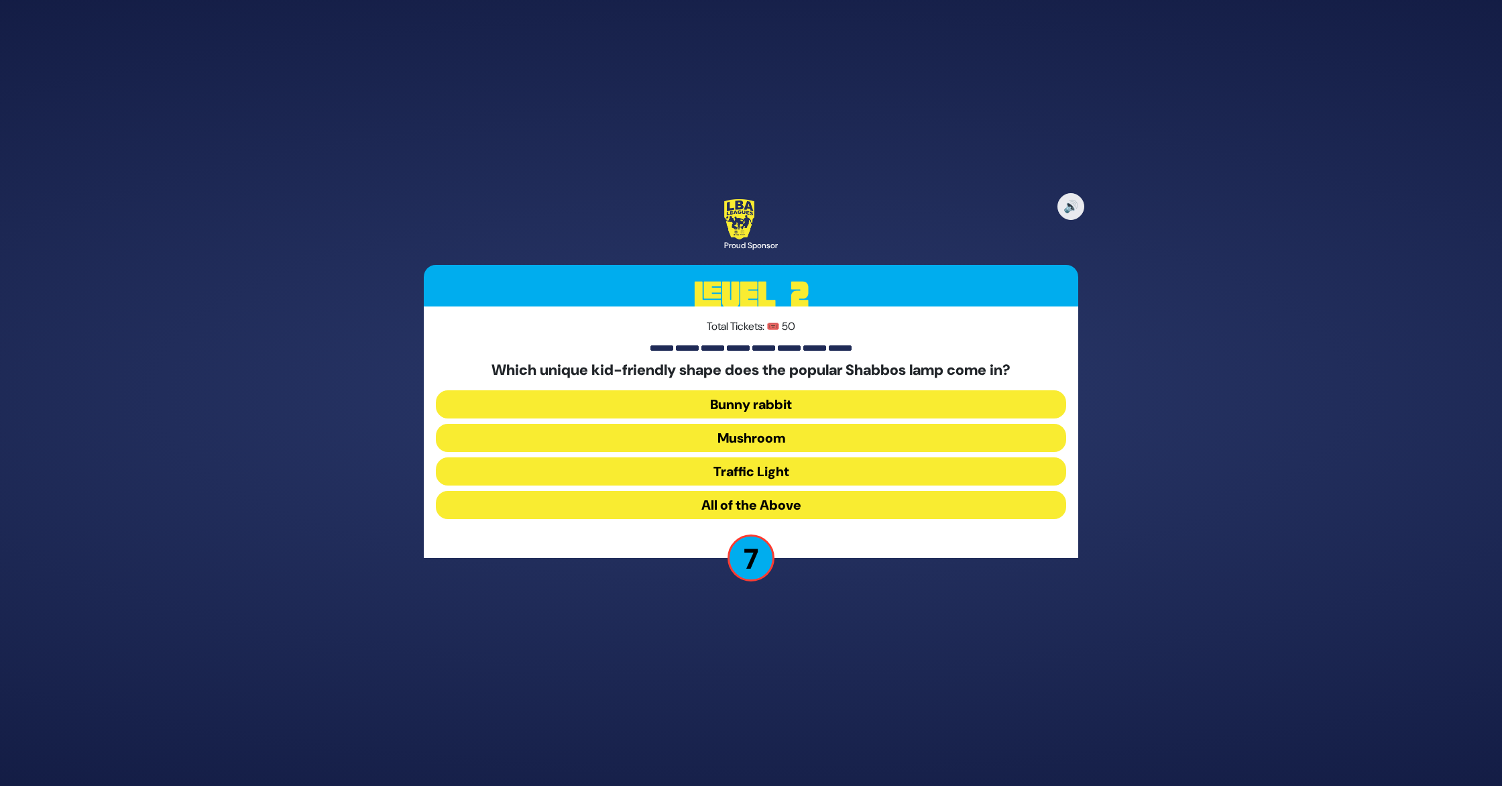
click at [809, 436] on button "Mushroom" at bounding box center [751, 438] width 630 height 28
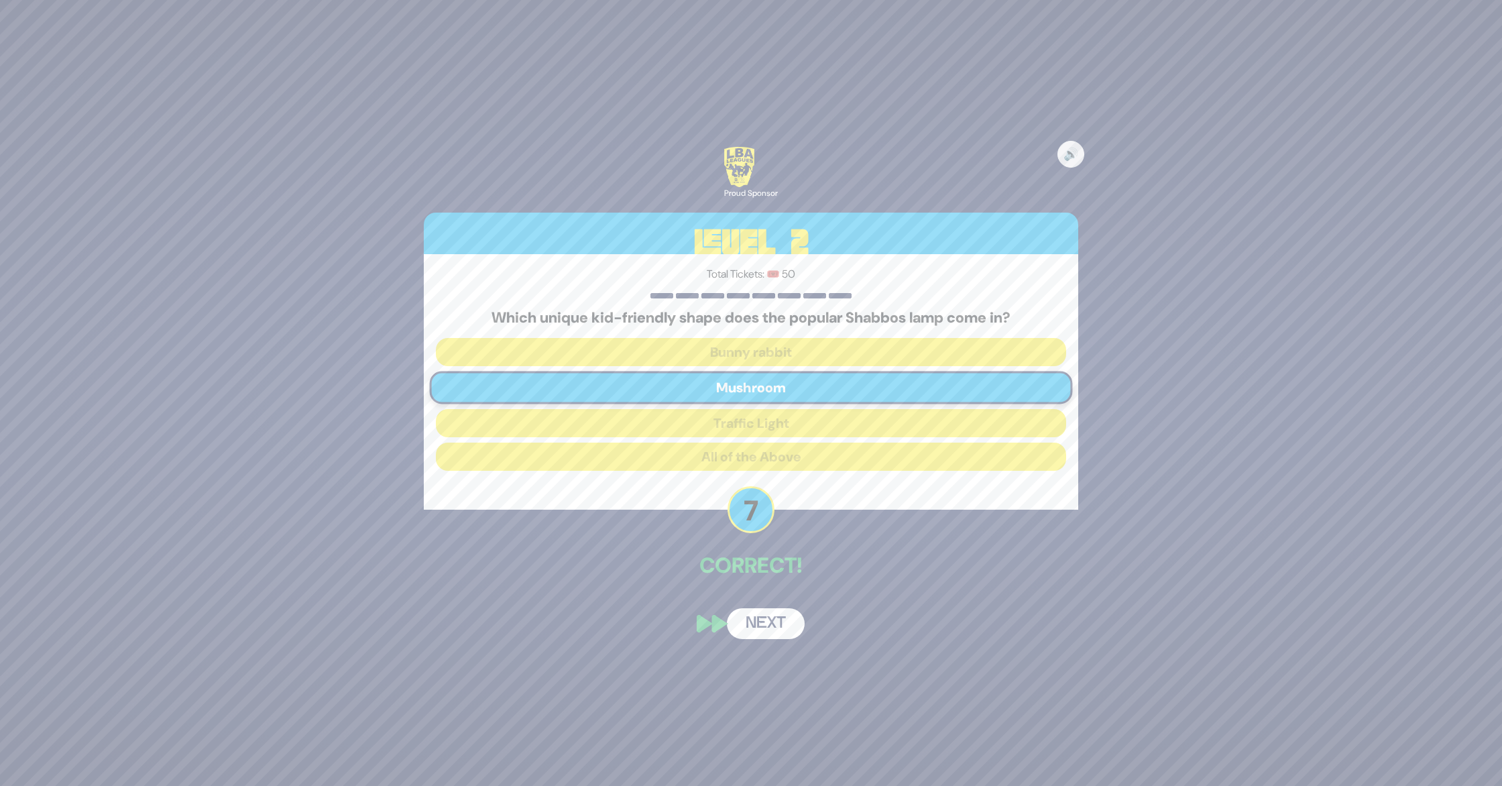
click at [767, 626] on button "Next" at bounding box center [766, 623] width 78 height 31
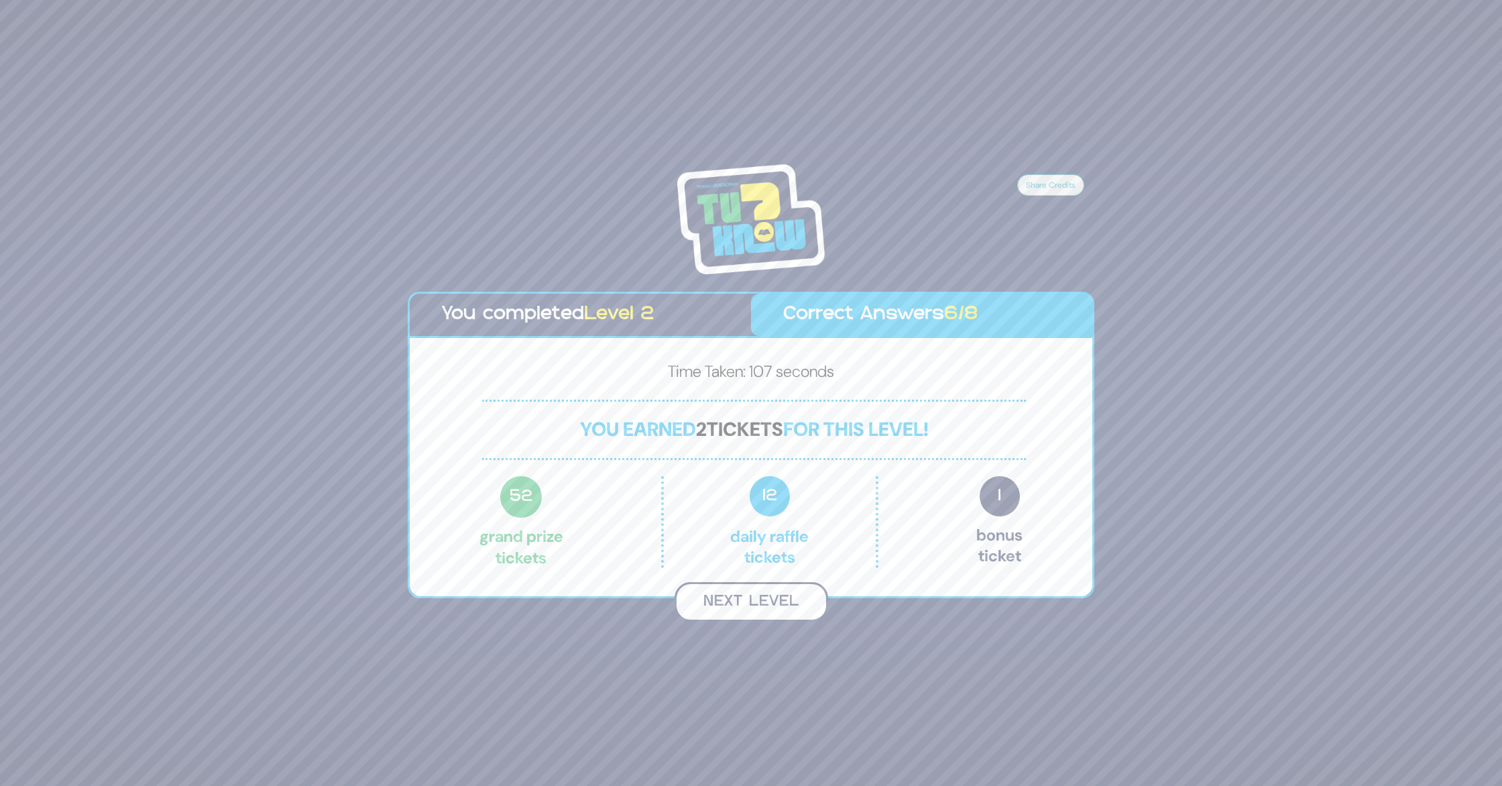
click at [774, 597] on button "Next Level" at bounding box center [752, 602] width 154 height 40
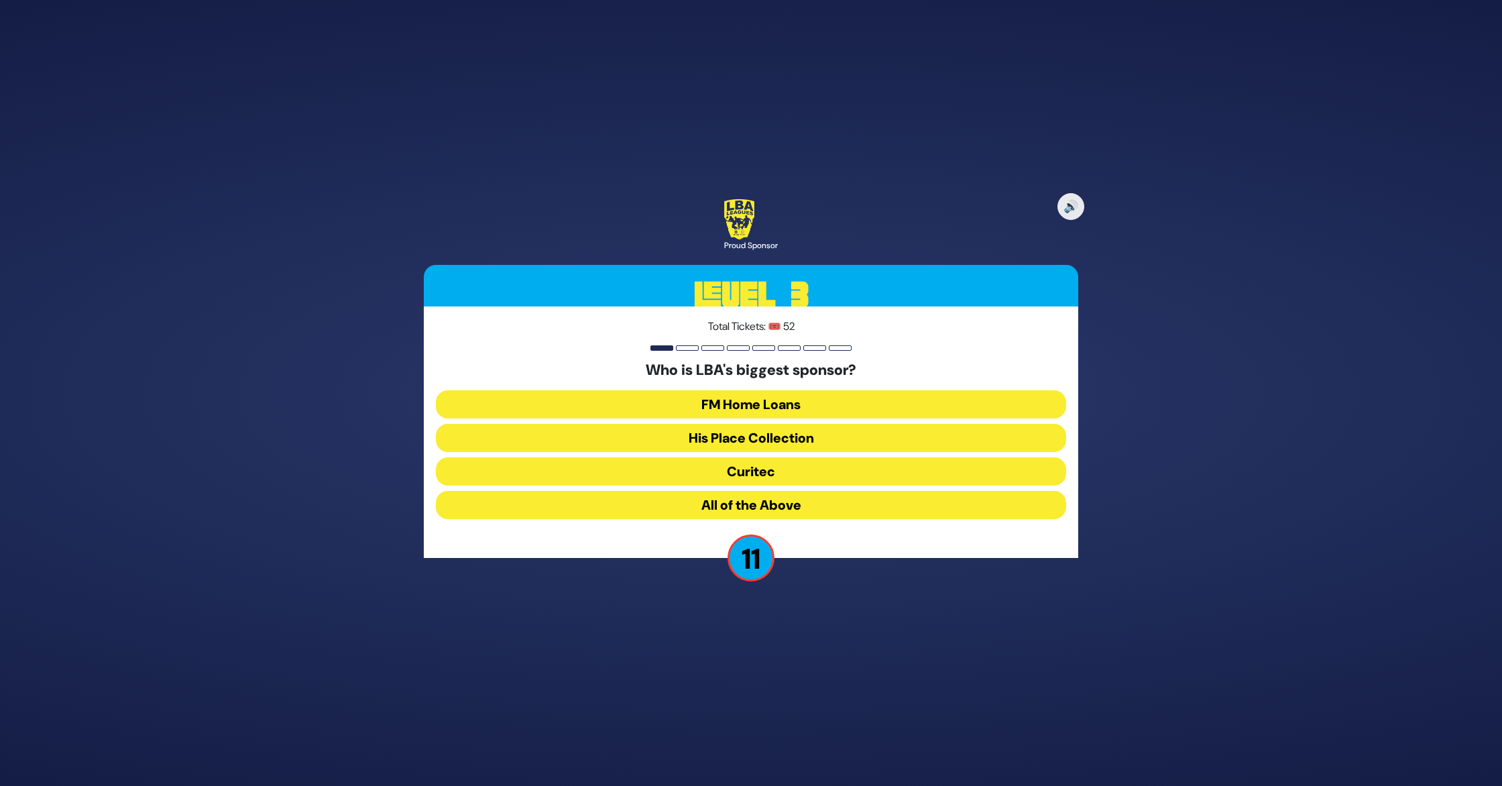
click at [781, 501] on button "All of the Above" at bounding box center [751, 505] width 630 height 28
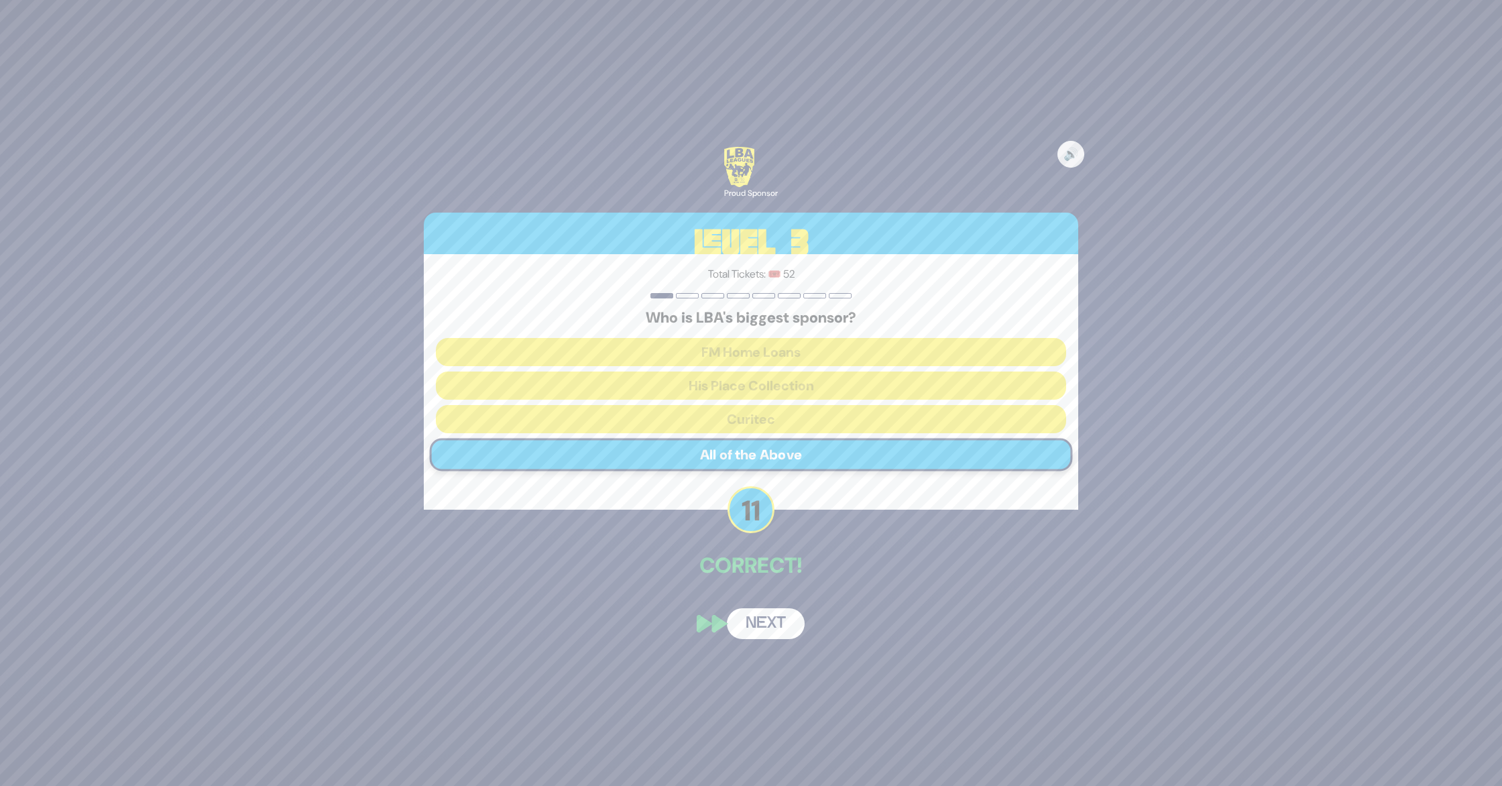
click at [776, 622] on button "Next" at bounding box center [766, 623] width 78 height 31
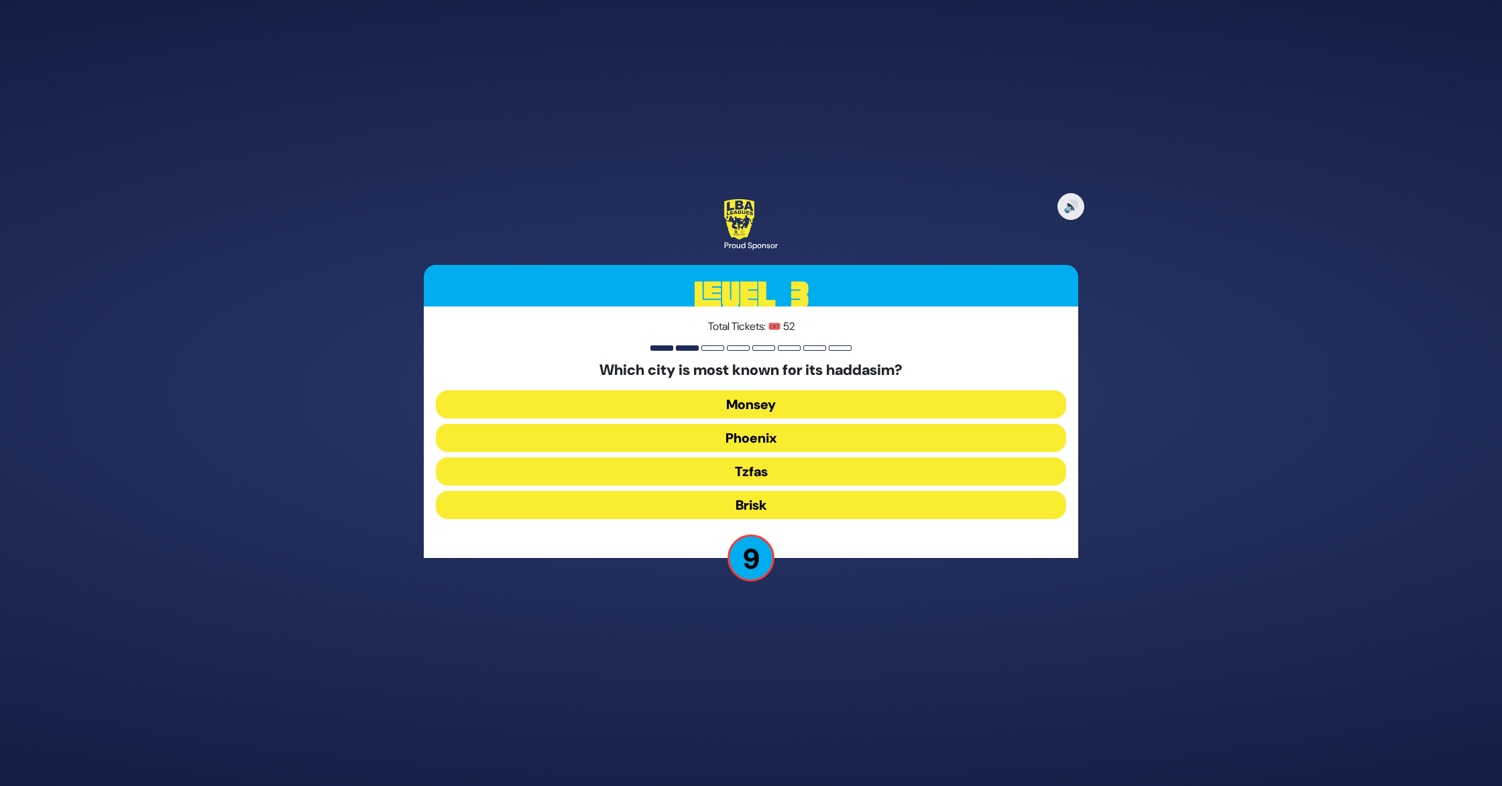
click at [776, 400] on button "Monsey" at bounding box center [751, 404] width 630 height 28
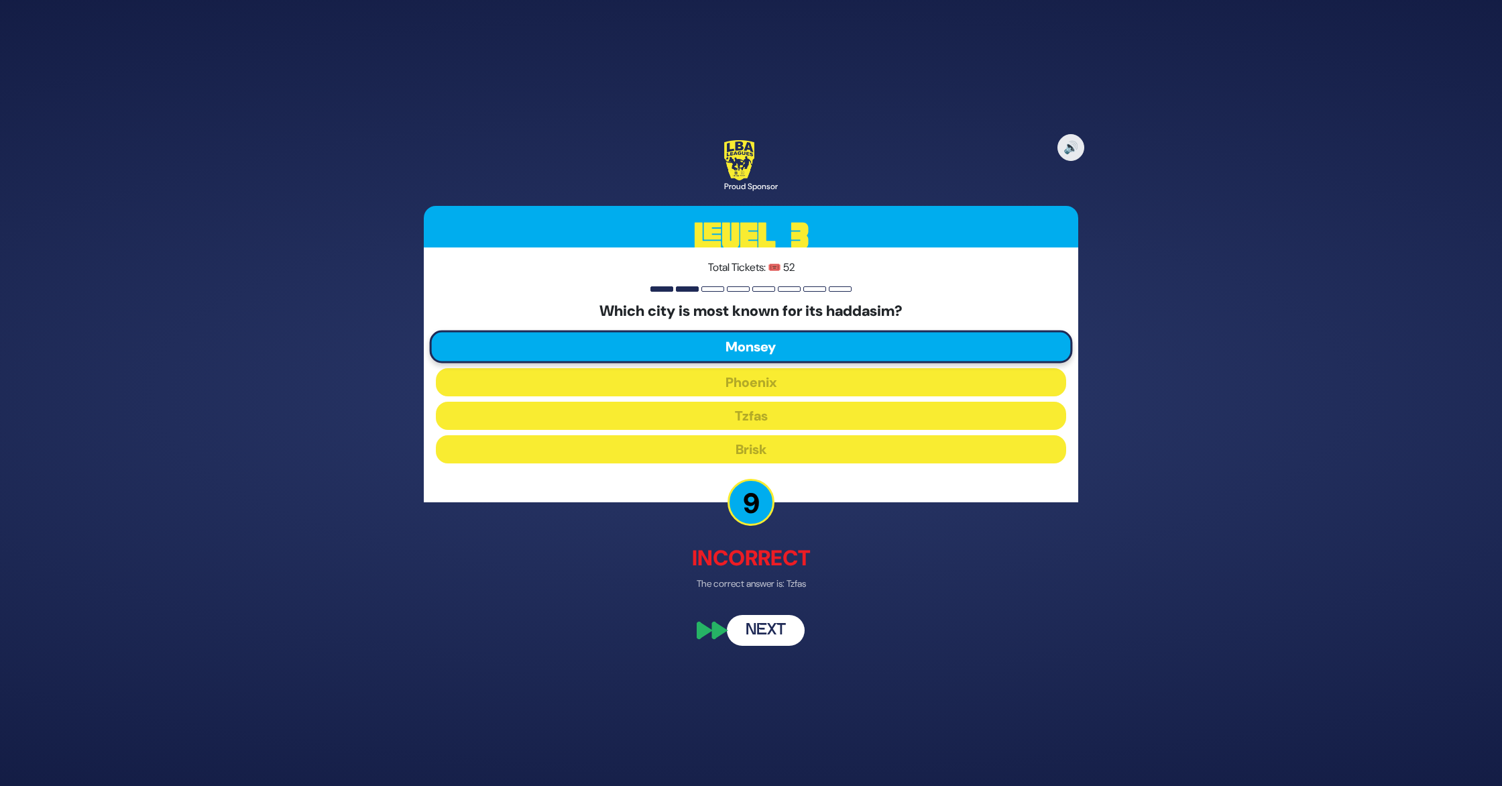
click at [770, 632] on button "Next" at bounding box center [766, 630] width 78 height 31
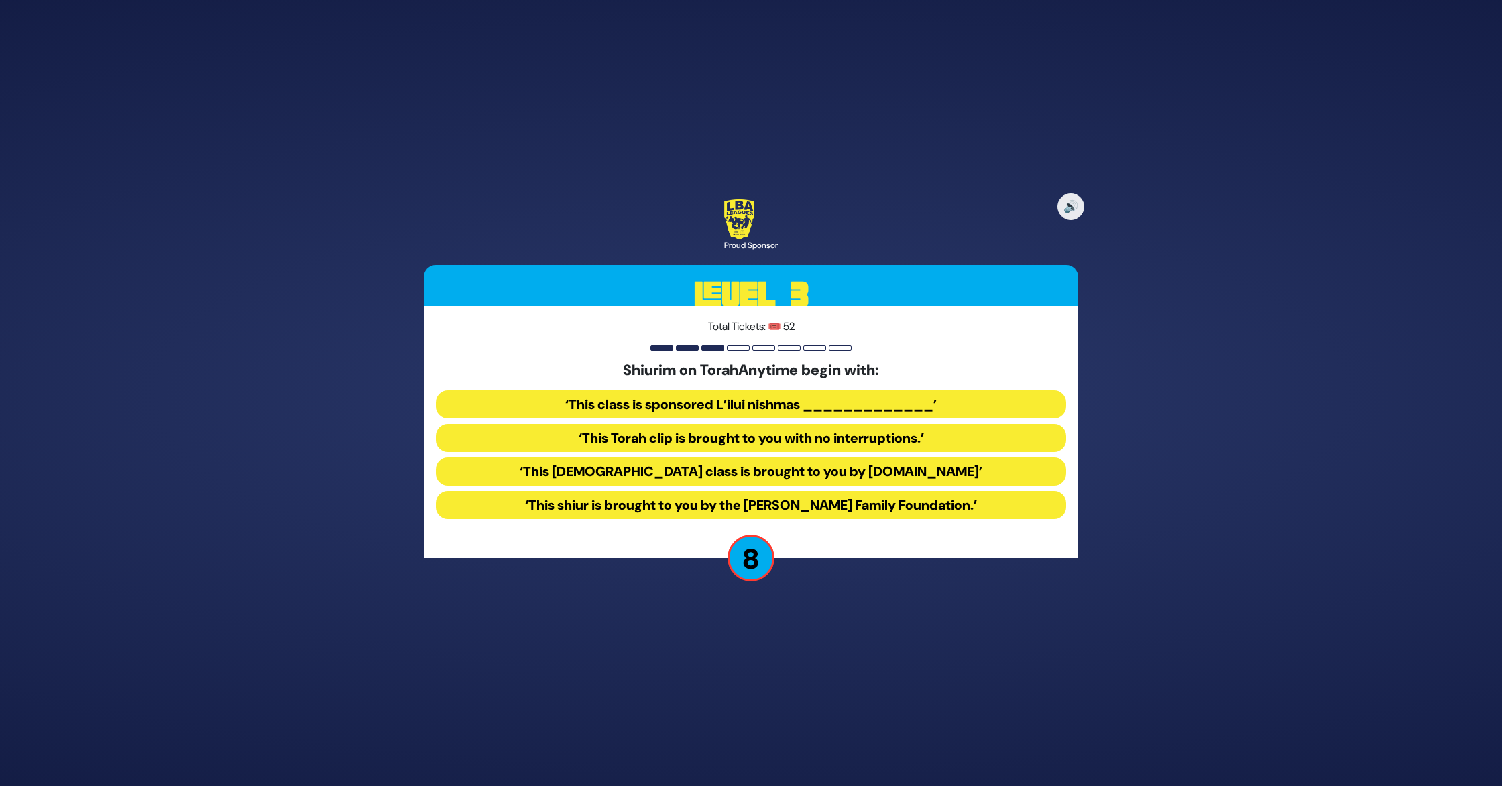
click at [819, 473] on button "‘This Torah class is brought to you by TorahAnytime.com’" at bounding box center [751, 471] width 630 height 28
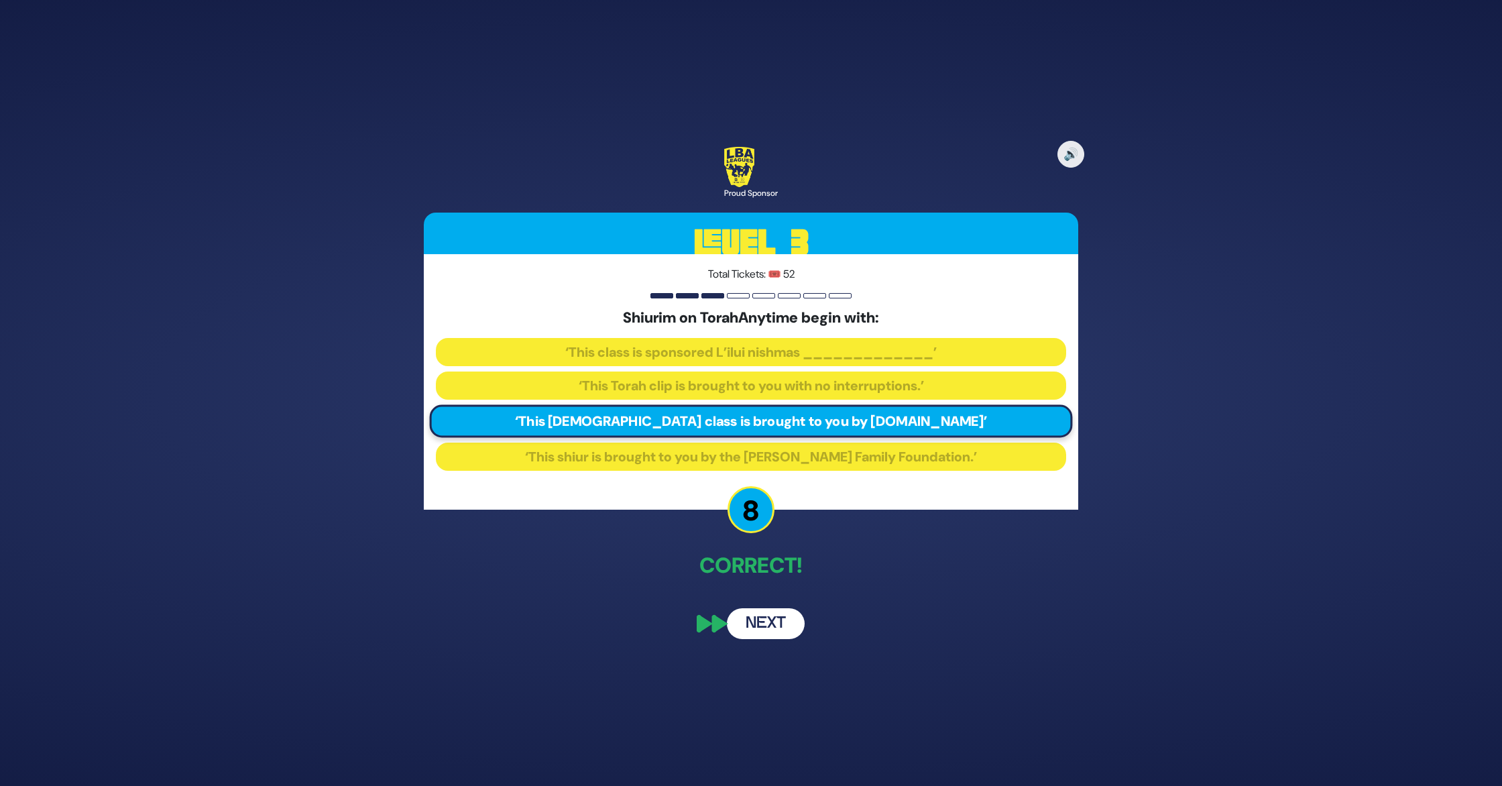
click at [780, 621] on button "Next" at bounding box center [766, 623] width 78 height 31
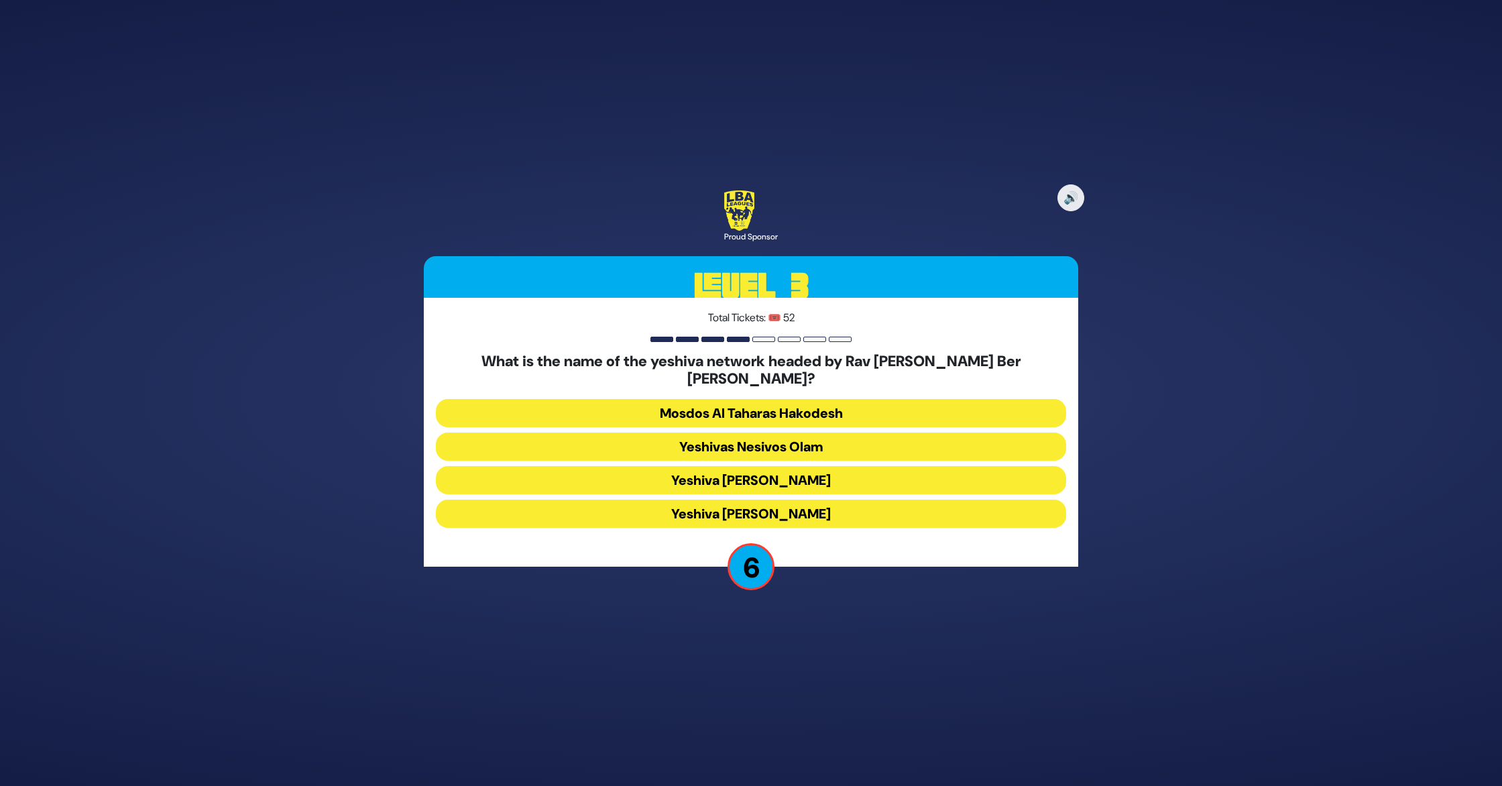
click at [822, 402] on button "Mosdos Al Taharas Hakodesh" at bounding box center [751, 413] width 630 height 28
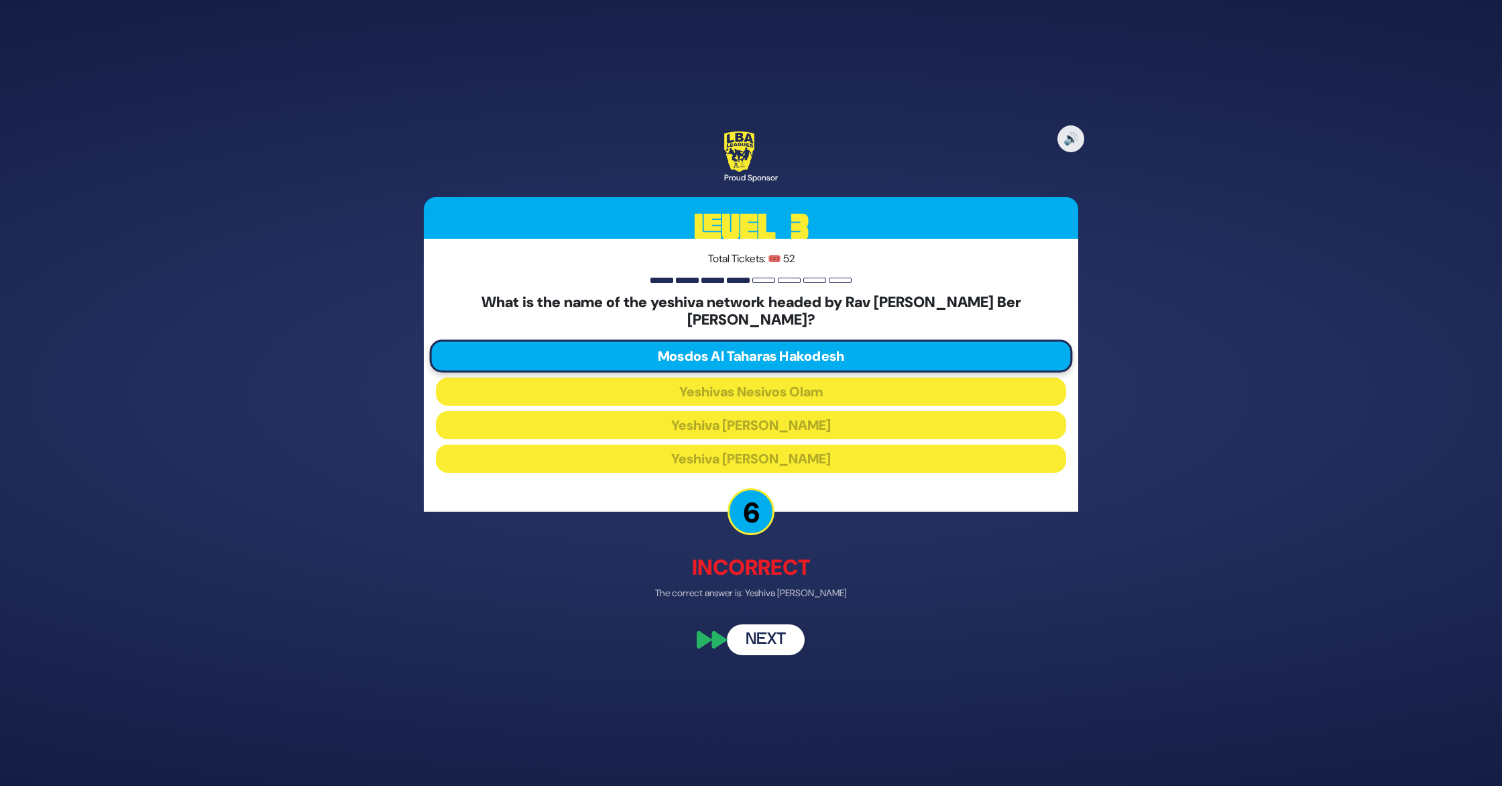
click at [776, 636] on button "Next" at bounding box center [766, 639] width 78 height 31
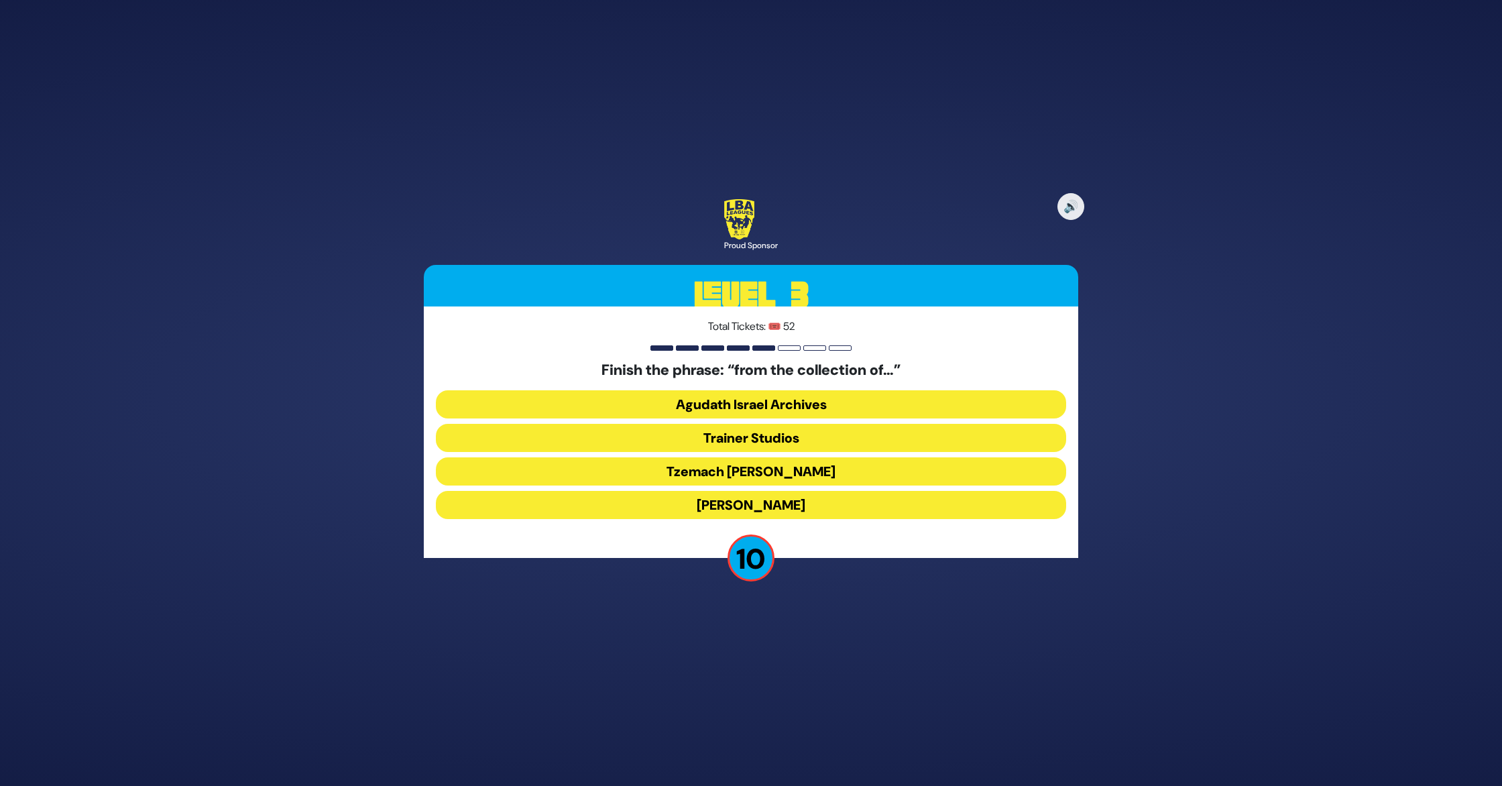
click at [797, 436] on button "Trainer Studios" at bounding box center [751, 438] width 630 height 28
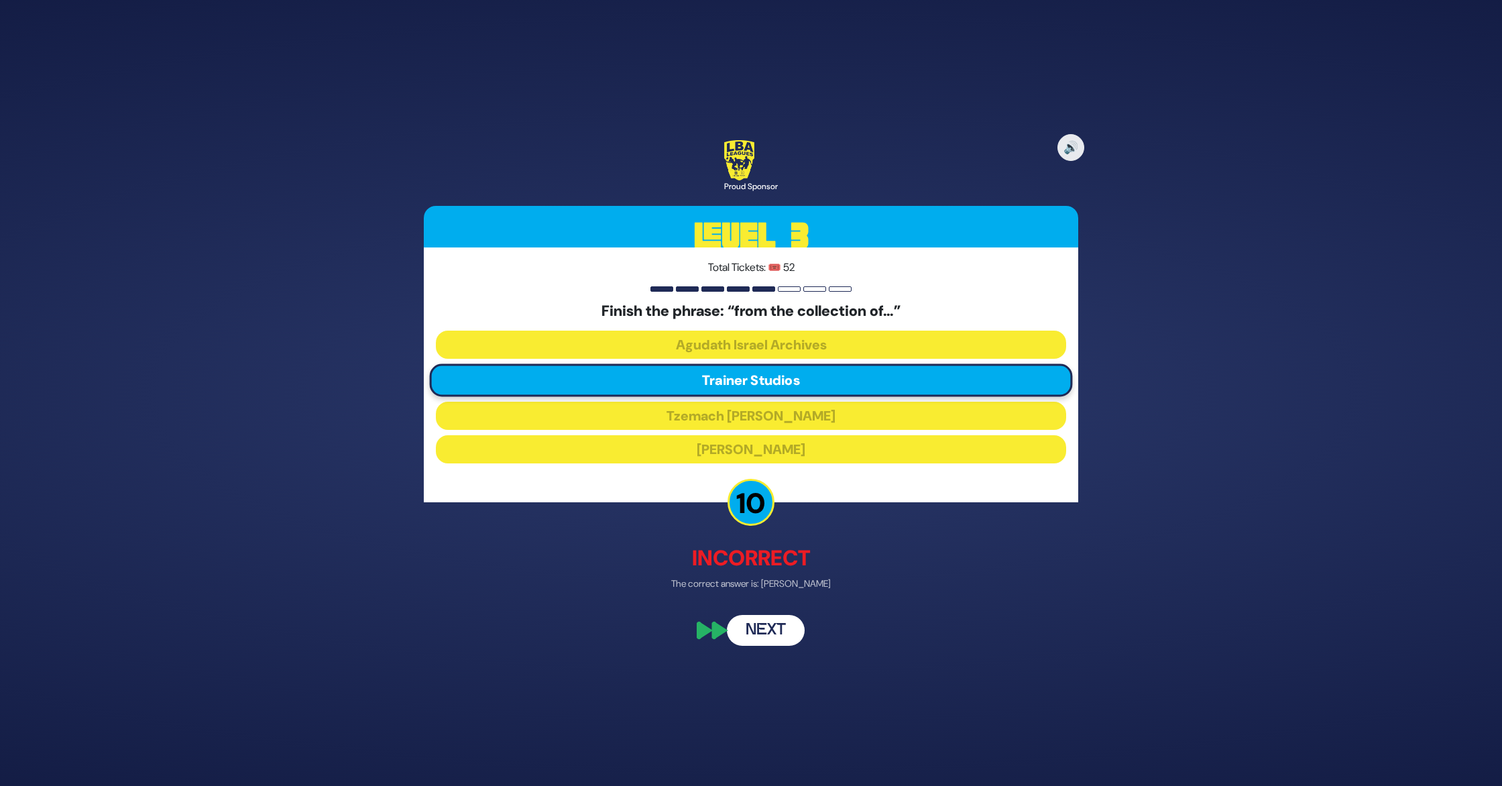
click at [779, 627] on button "Next" at bounding box center [766, 630] width 78 height 31
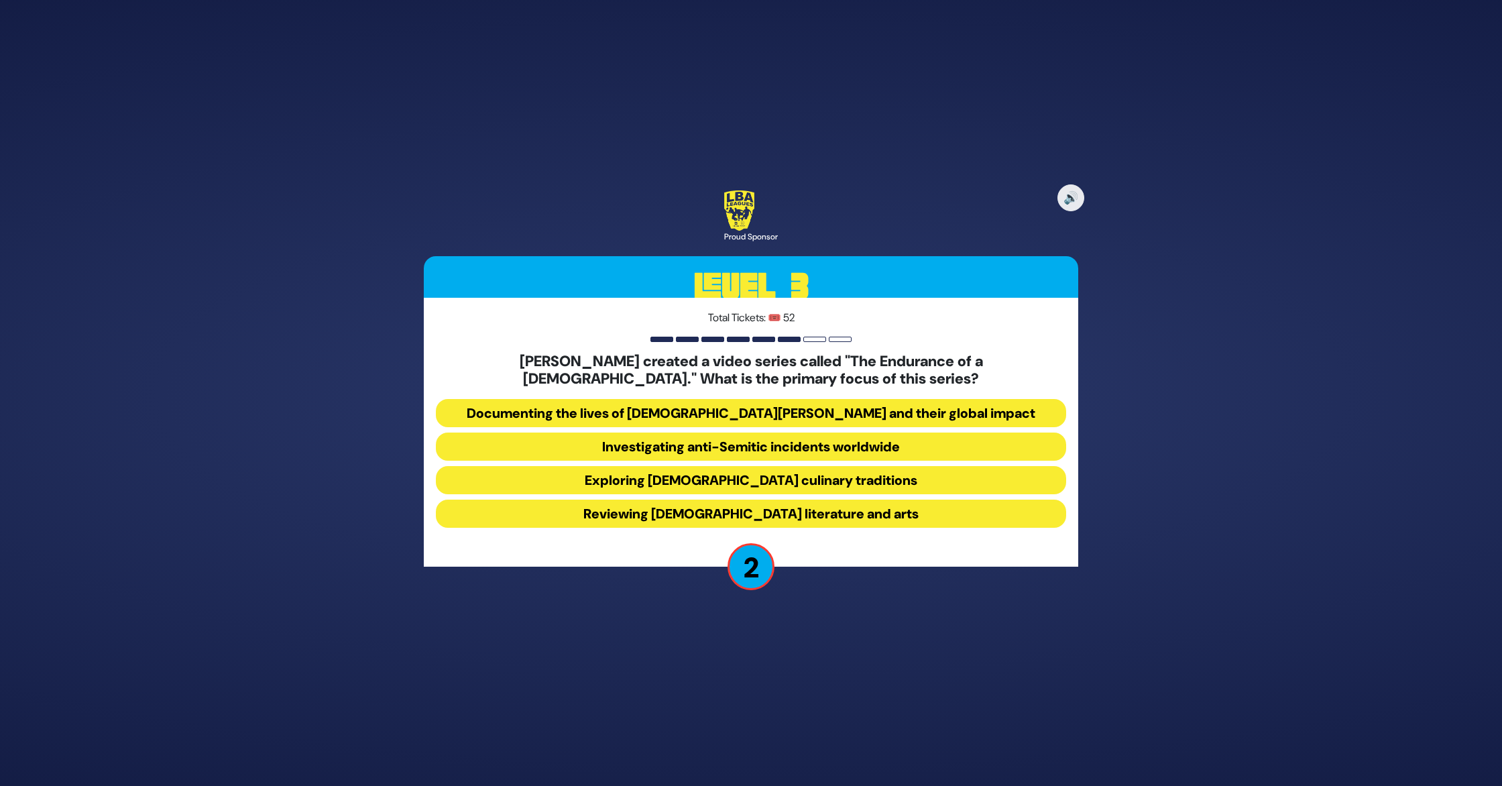
click at [786, 449] on button "Investigating anti-Semitic incidents worldwide" at bounding box center [751, 446] width 630 height 28
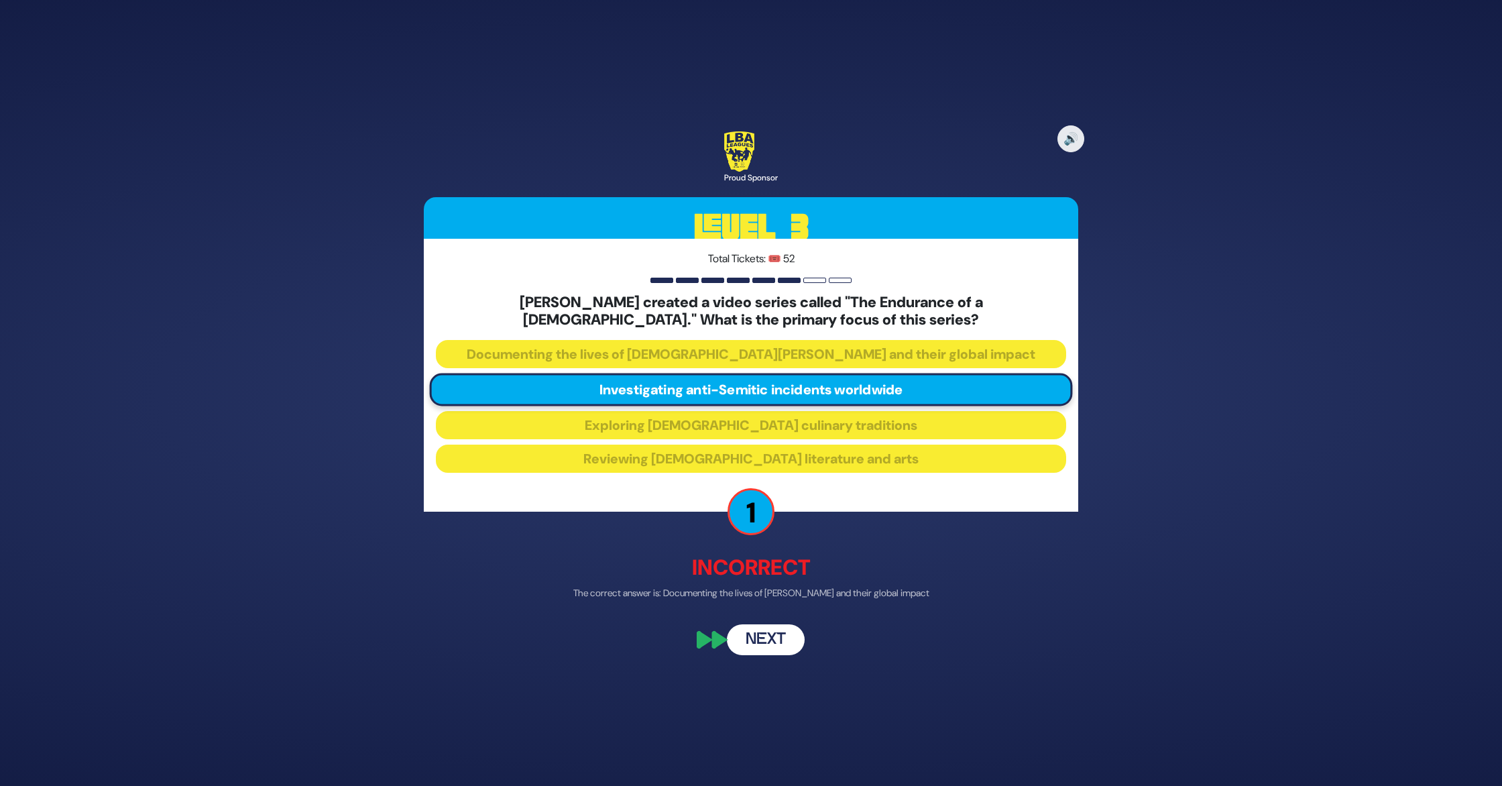
click at [767, 639] on button "Next" at bounding box center [766, 639] width 78 height 31
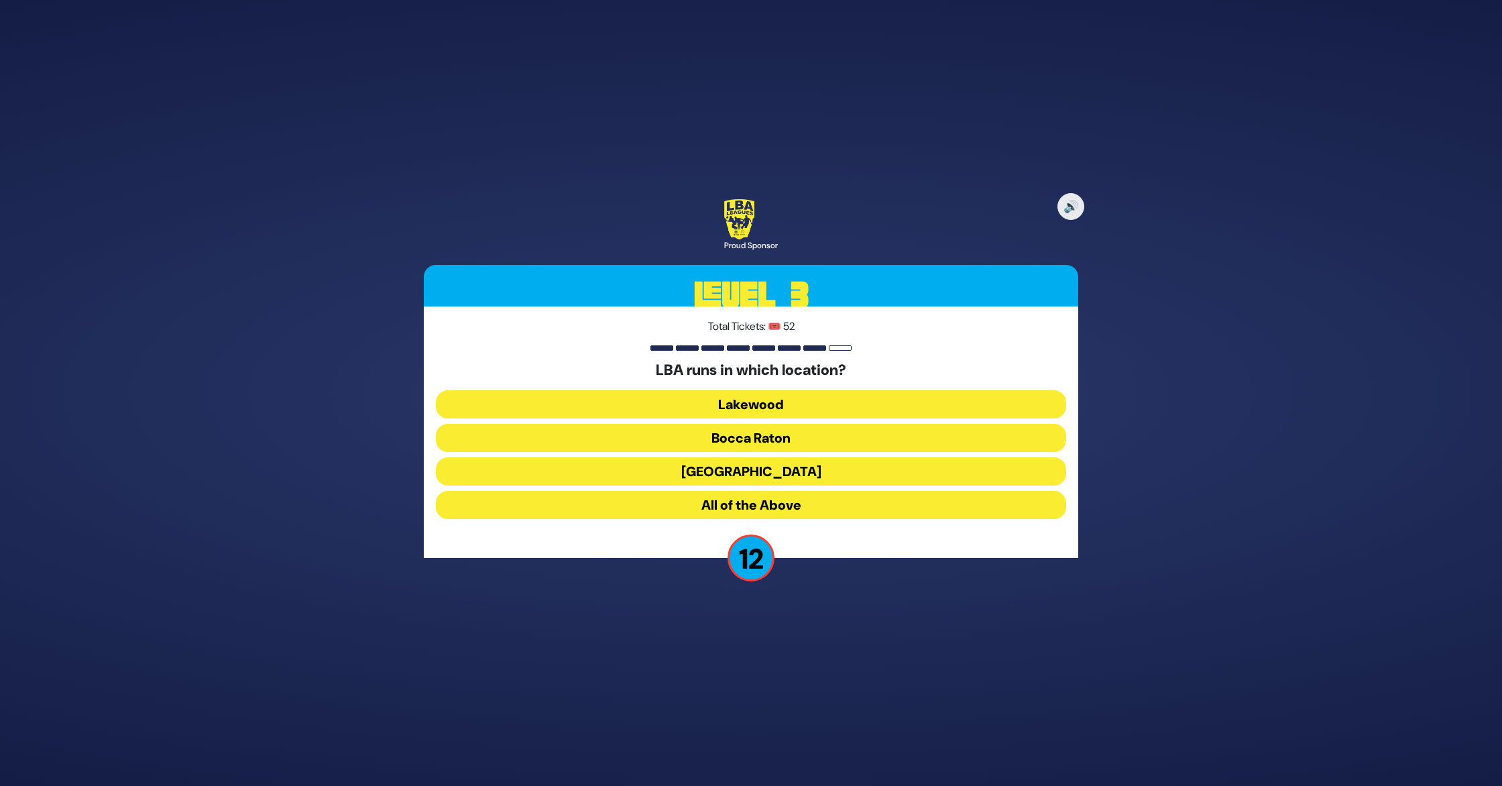
click at [768, 503] on button "All of the Above" at bounding box center [751, 505] width 630 height 28
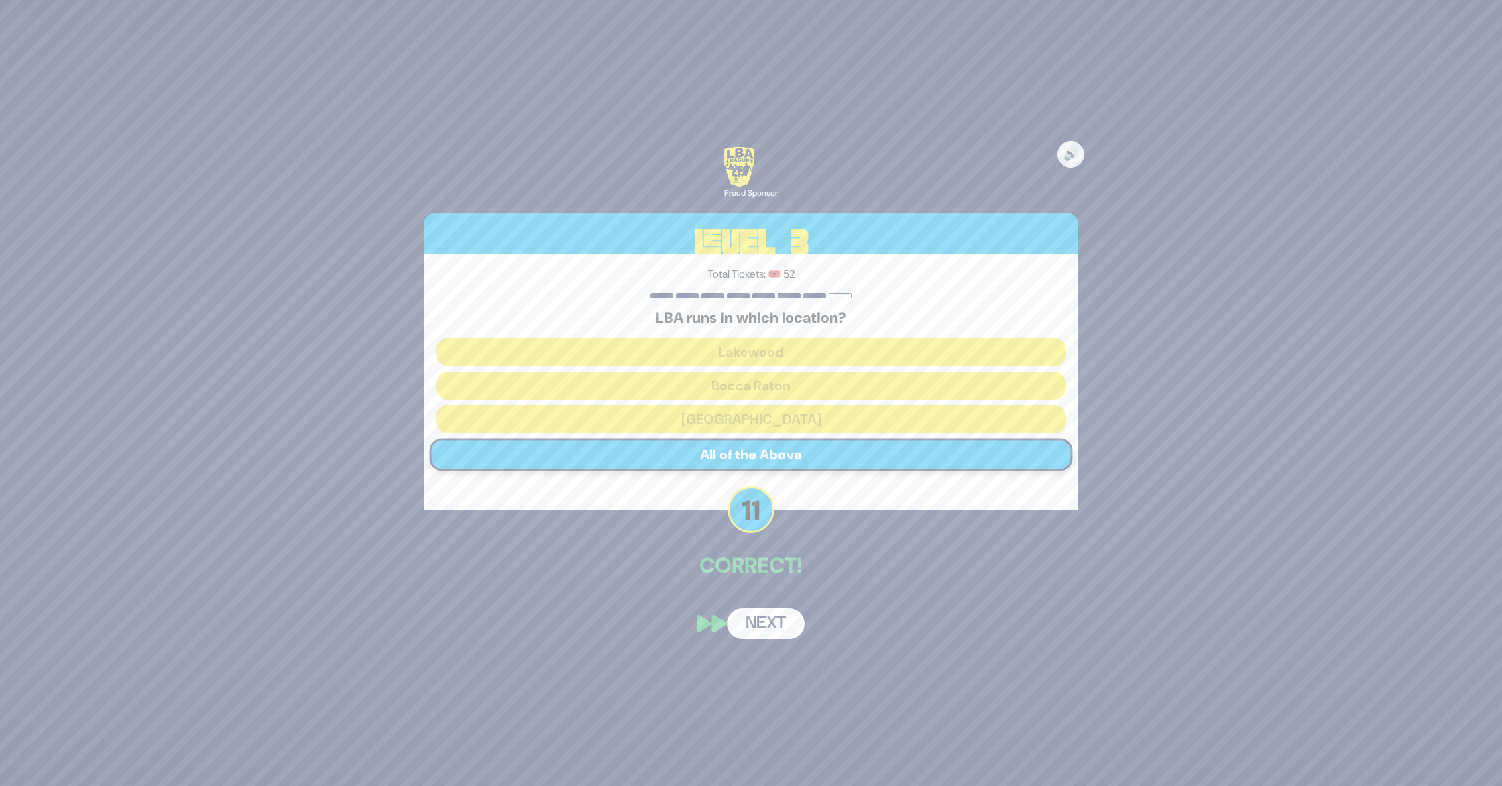
click at [762, 615] on button "Next" at bounding box center [766, 623] width 78 height 31
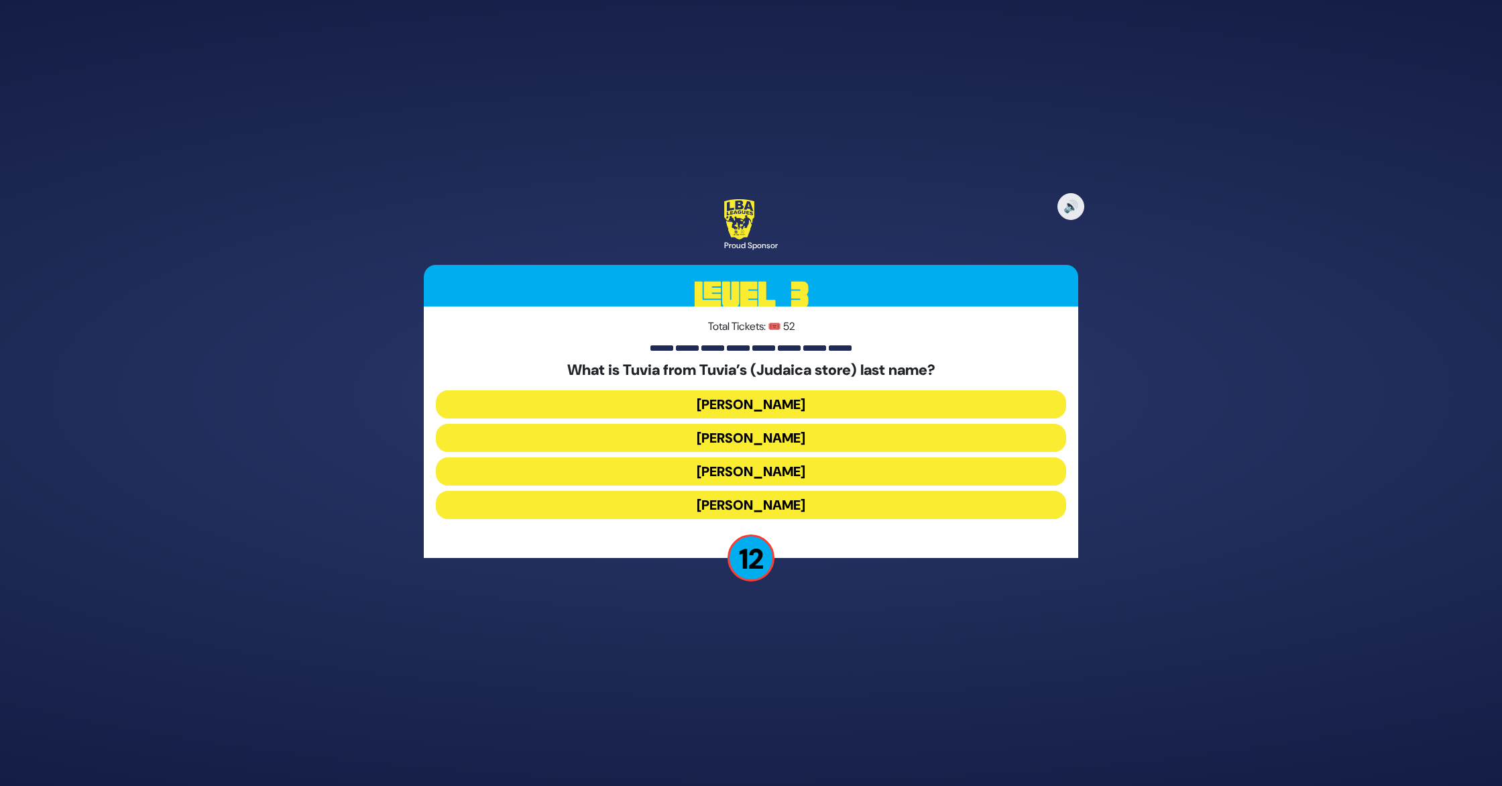
click at [778, 469] on button "Rotberg" at bounding box center [751, 471] width 630 height 28
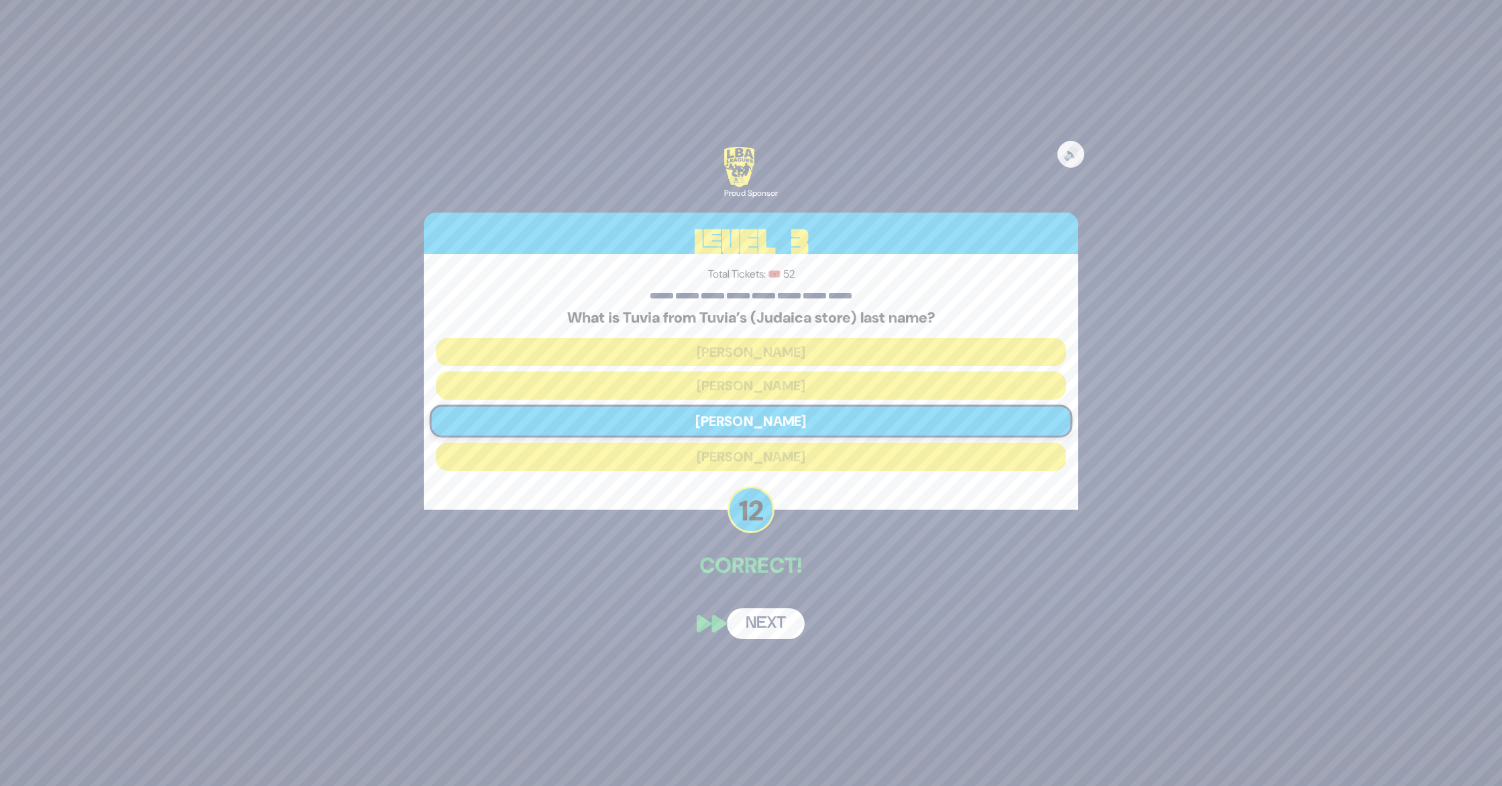
click at [764, 621] on button "Next" at bounding box center [766, 623] width 78 height 31
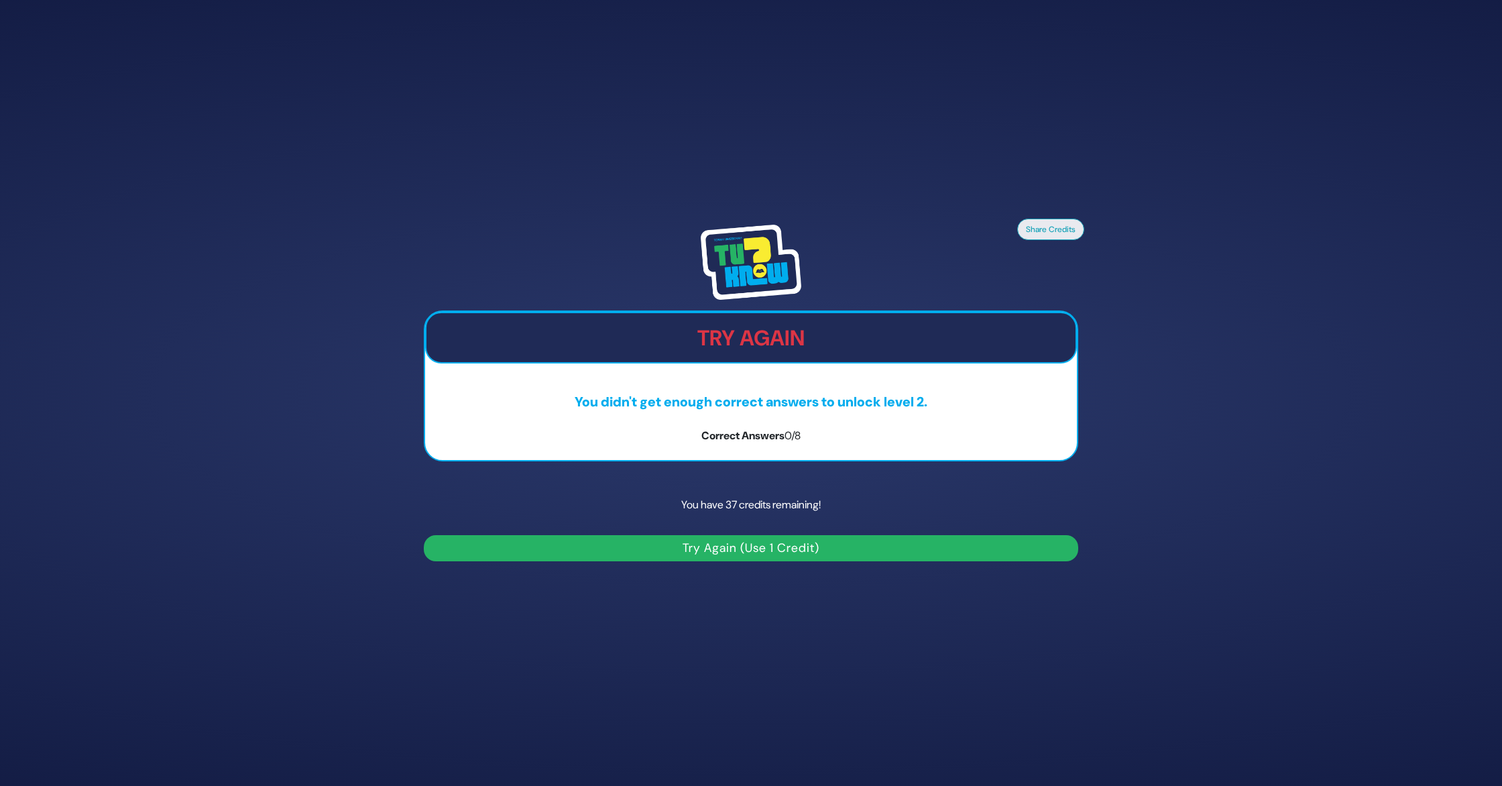
click at [756, 546] on button "Try Again (Use 1 Credit)" at bounding box center [751, 548] width 654 height 26
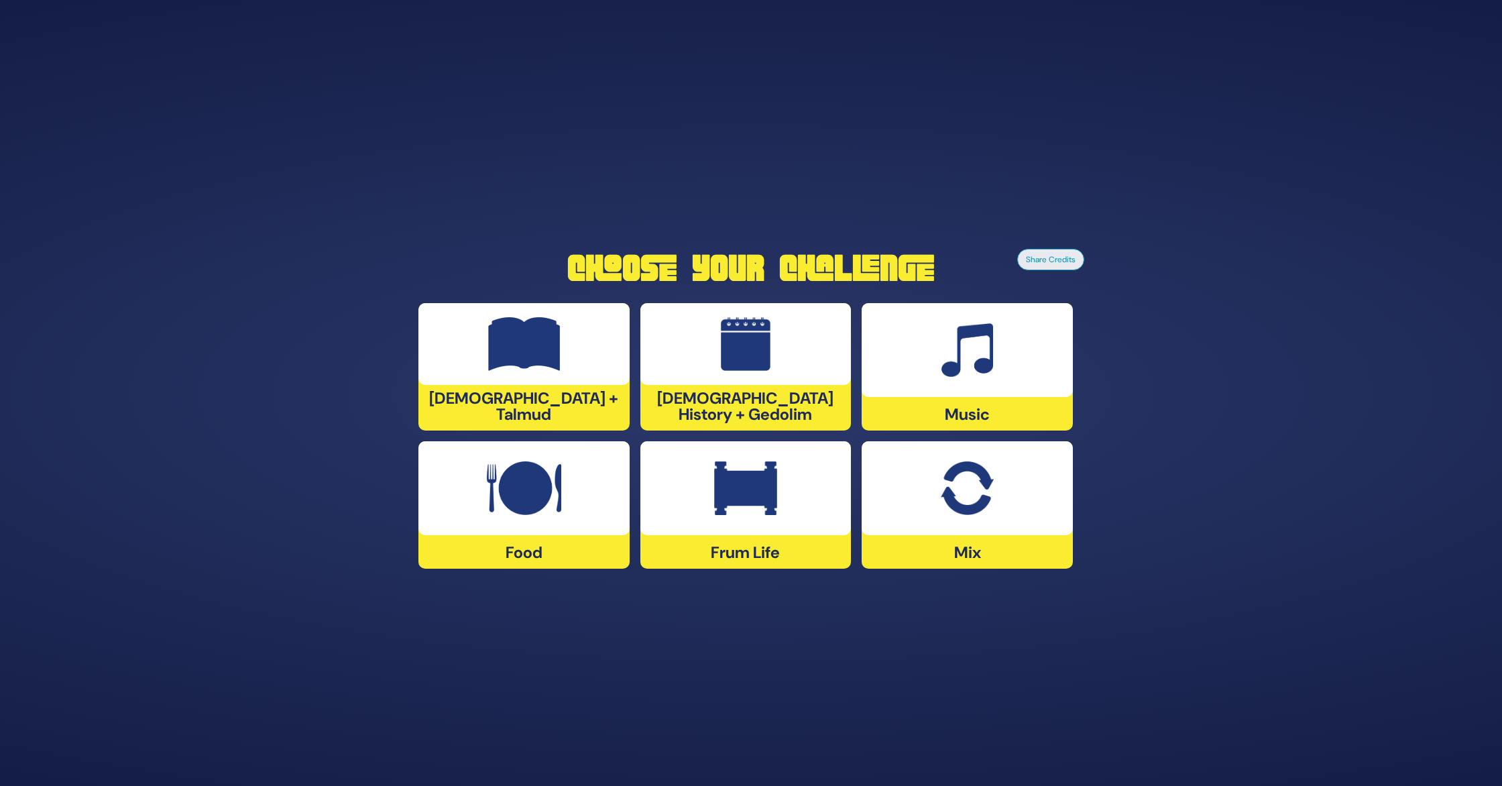
click at [968, 382] on div at bounding box center [967, 350] width 211 height 94
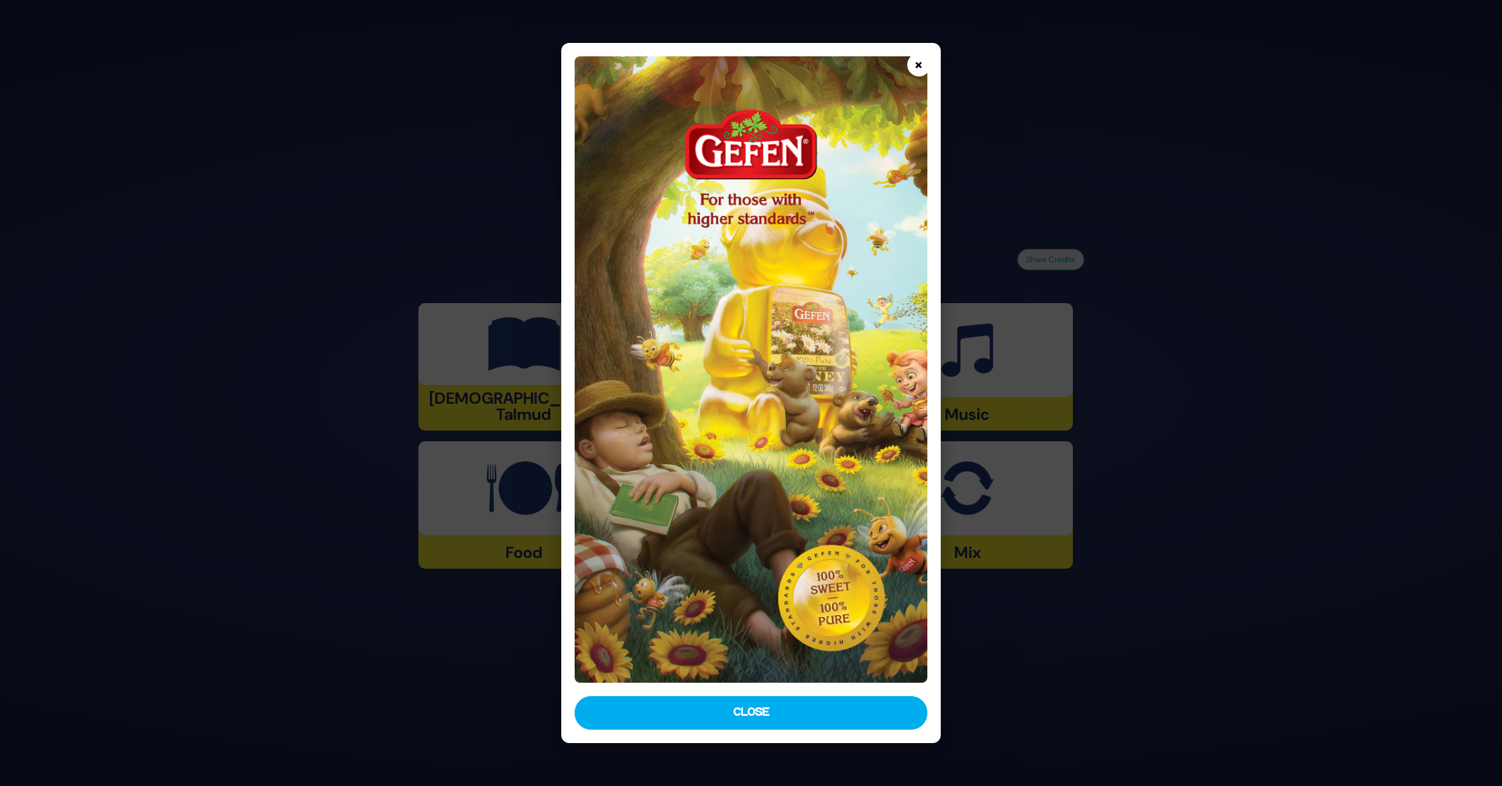
click at [919, 68] on button "×" at bounding box center [918, 64] width 23 height 23
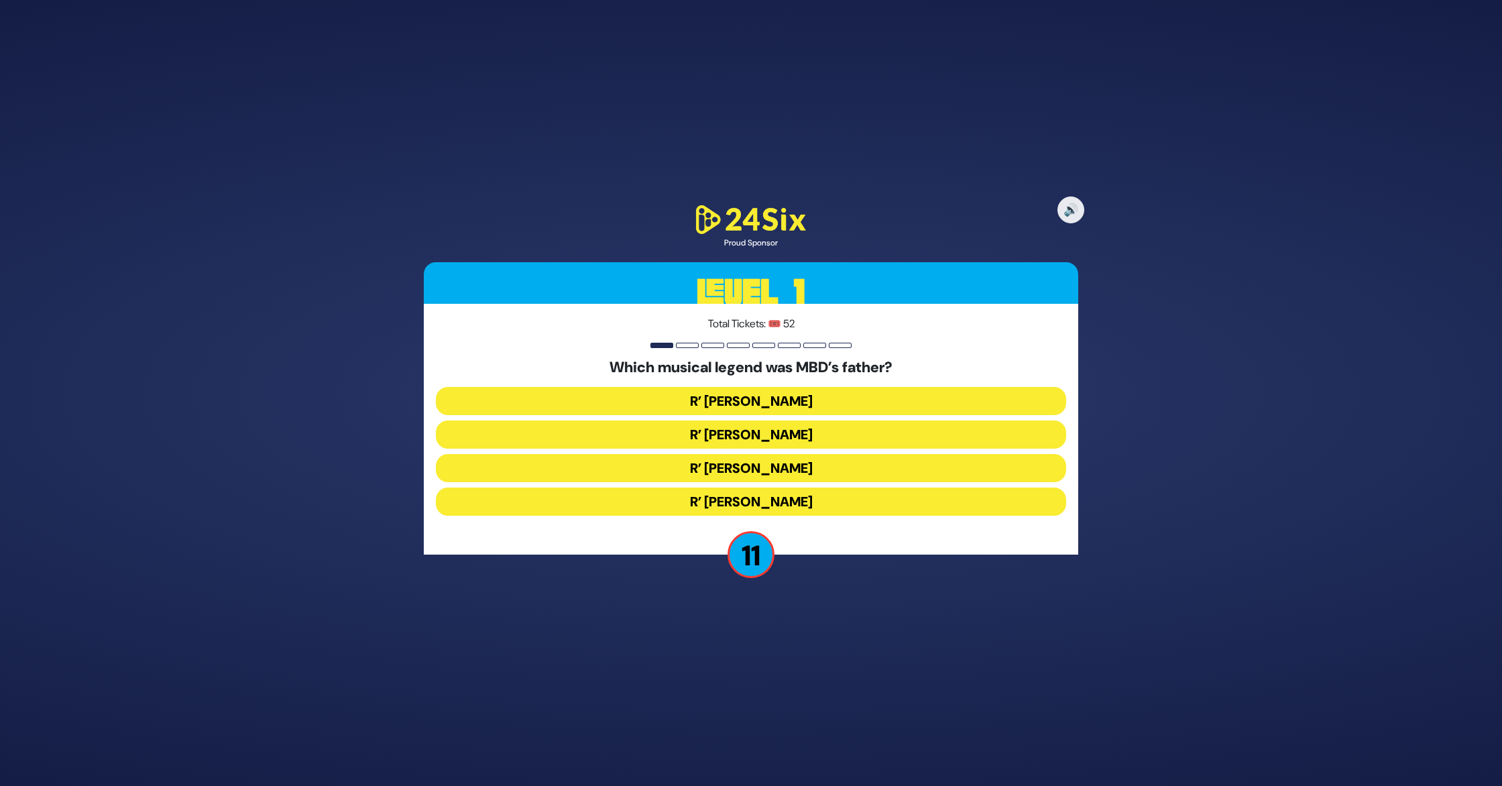
click at [784, 430] on button "R’ [PERSON_NAME]" at bounding box center [751, 434] width 630 height 28
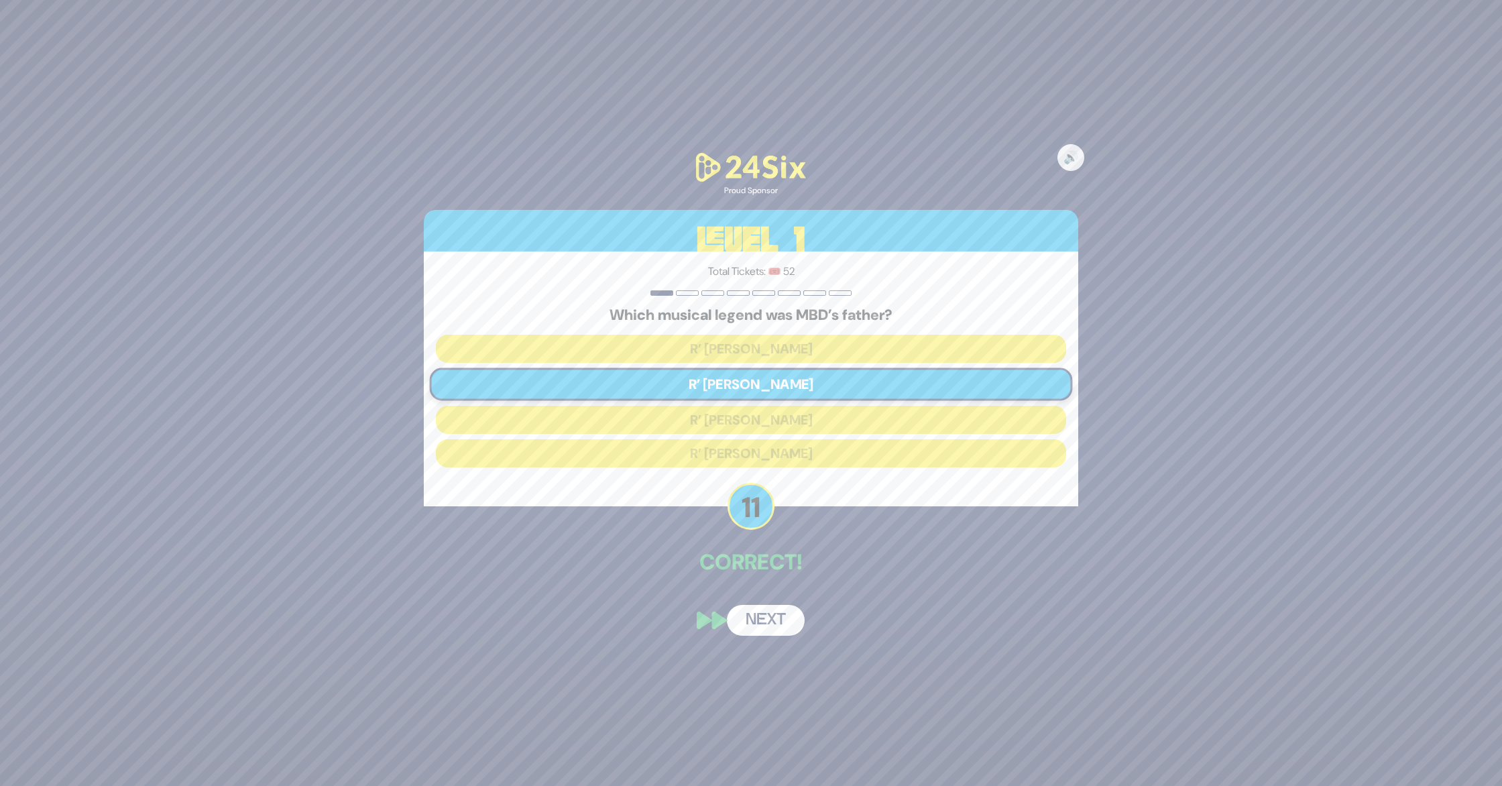
click at [772, 611] on button "Next" at bounding box center [766, 620] width 78 height 31
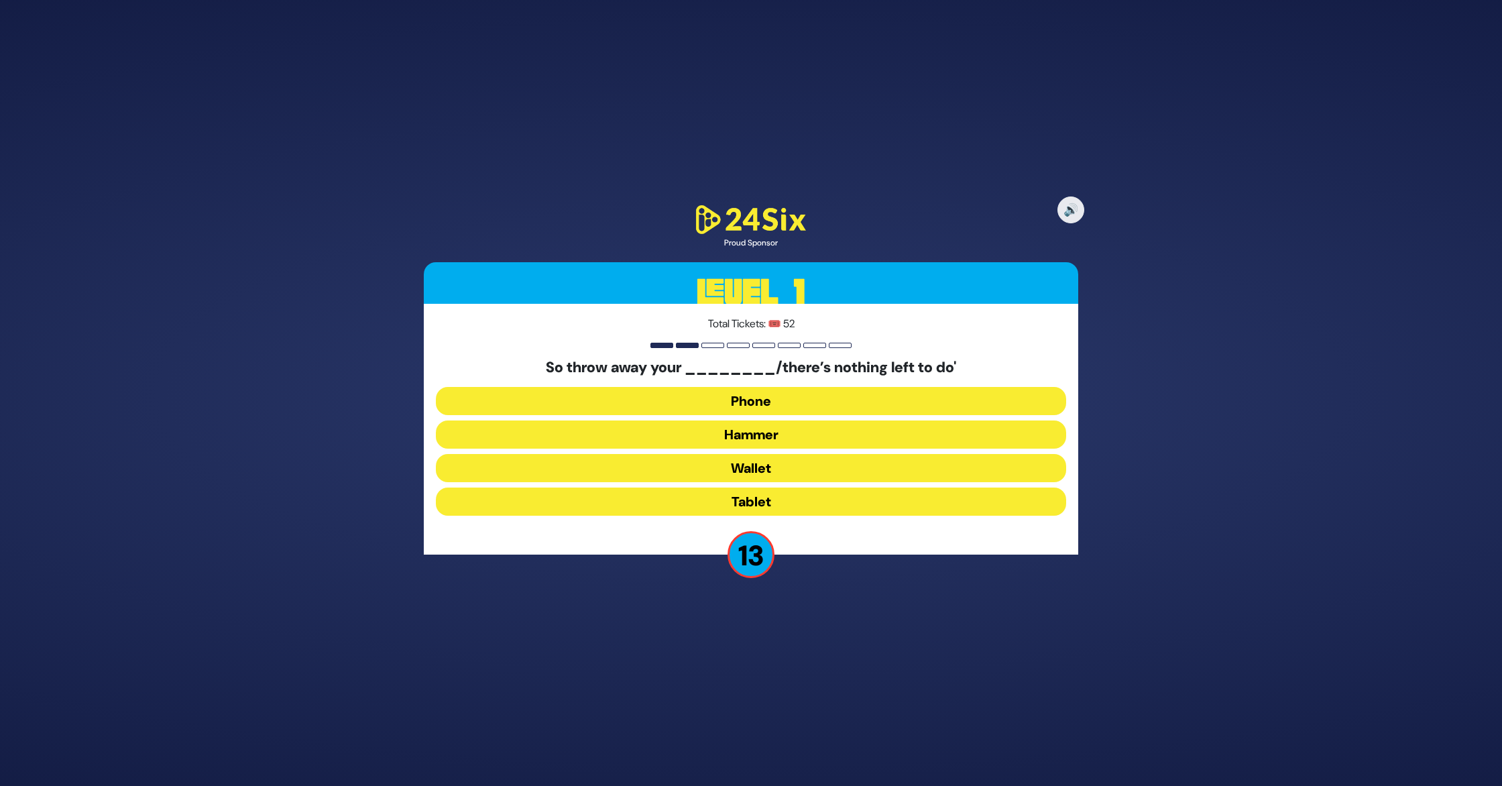
click at [730, 434] on button "Hammer" at bounding box center [751, 434] width 630 height 28
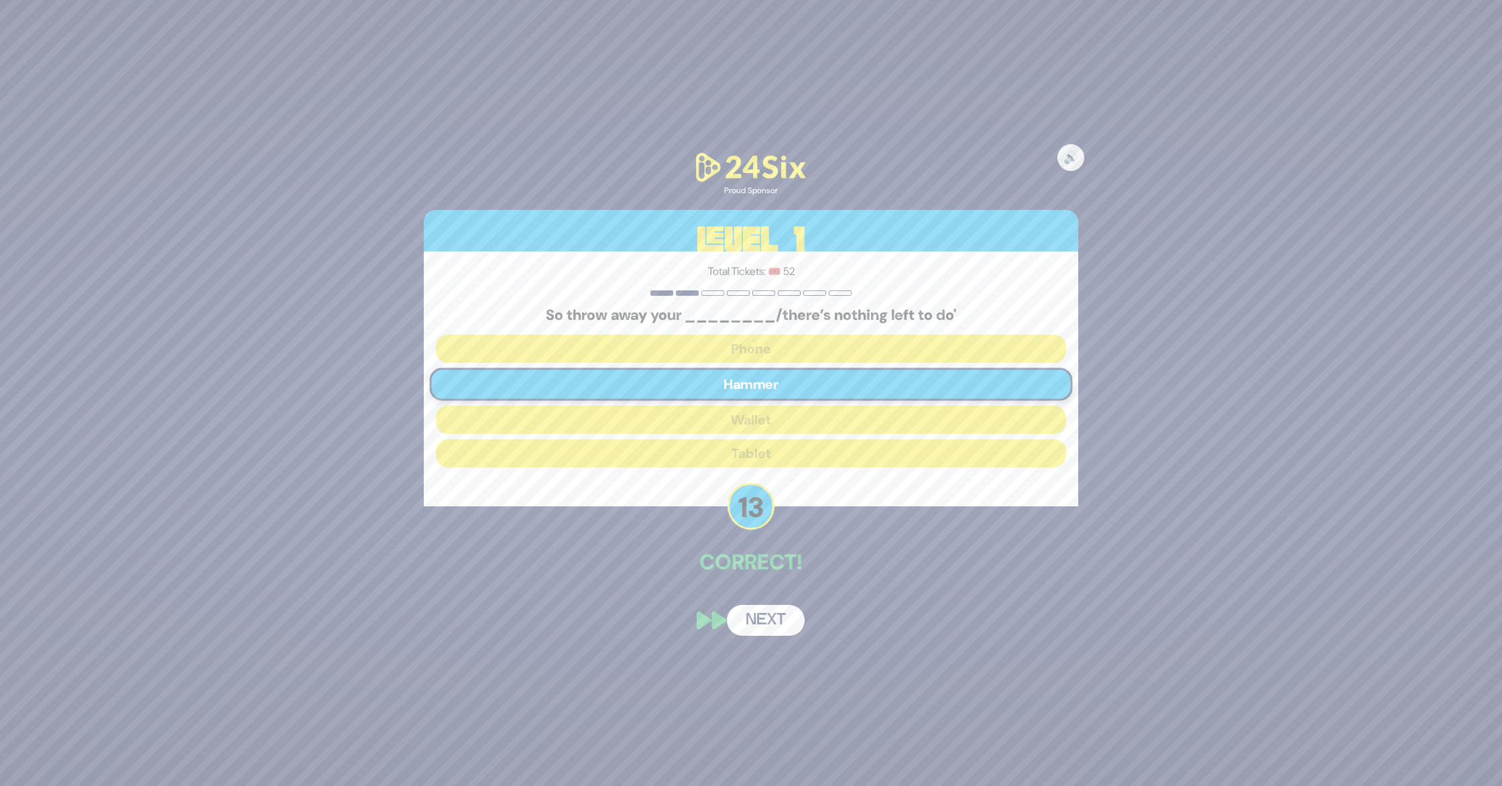
click at [760, 614] on button "Next" at bounding box center [766, 620] width 78 height 31
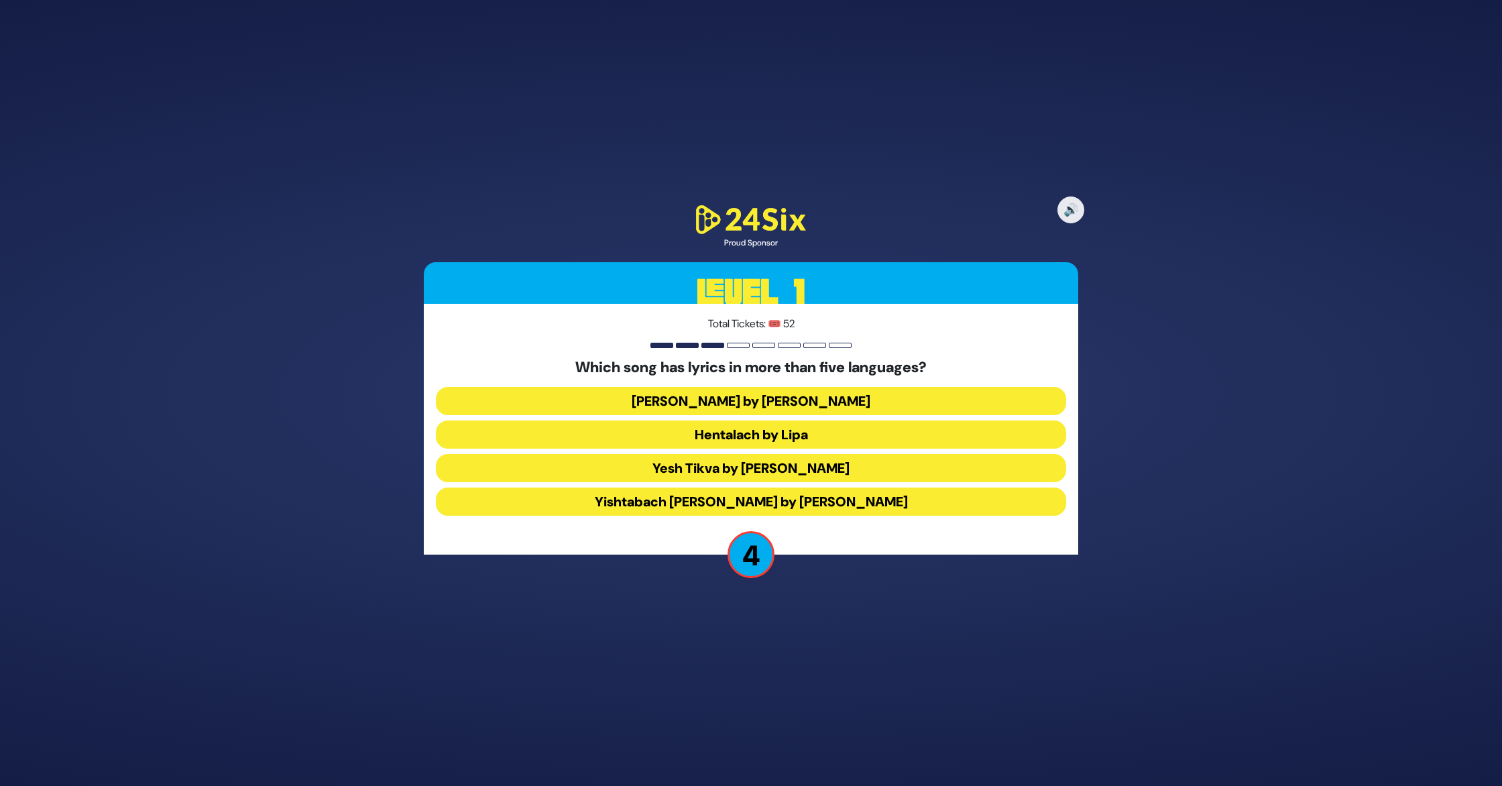
click at [846, 465] on button "Yesh Tikva by [PERSON_NAME]" at bounding box center [751, 468] width 630 height 28
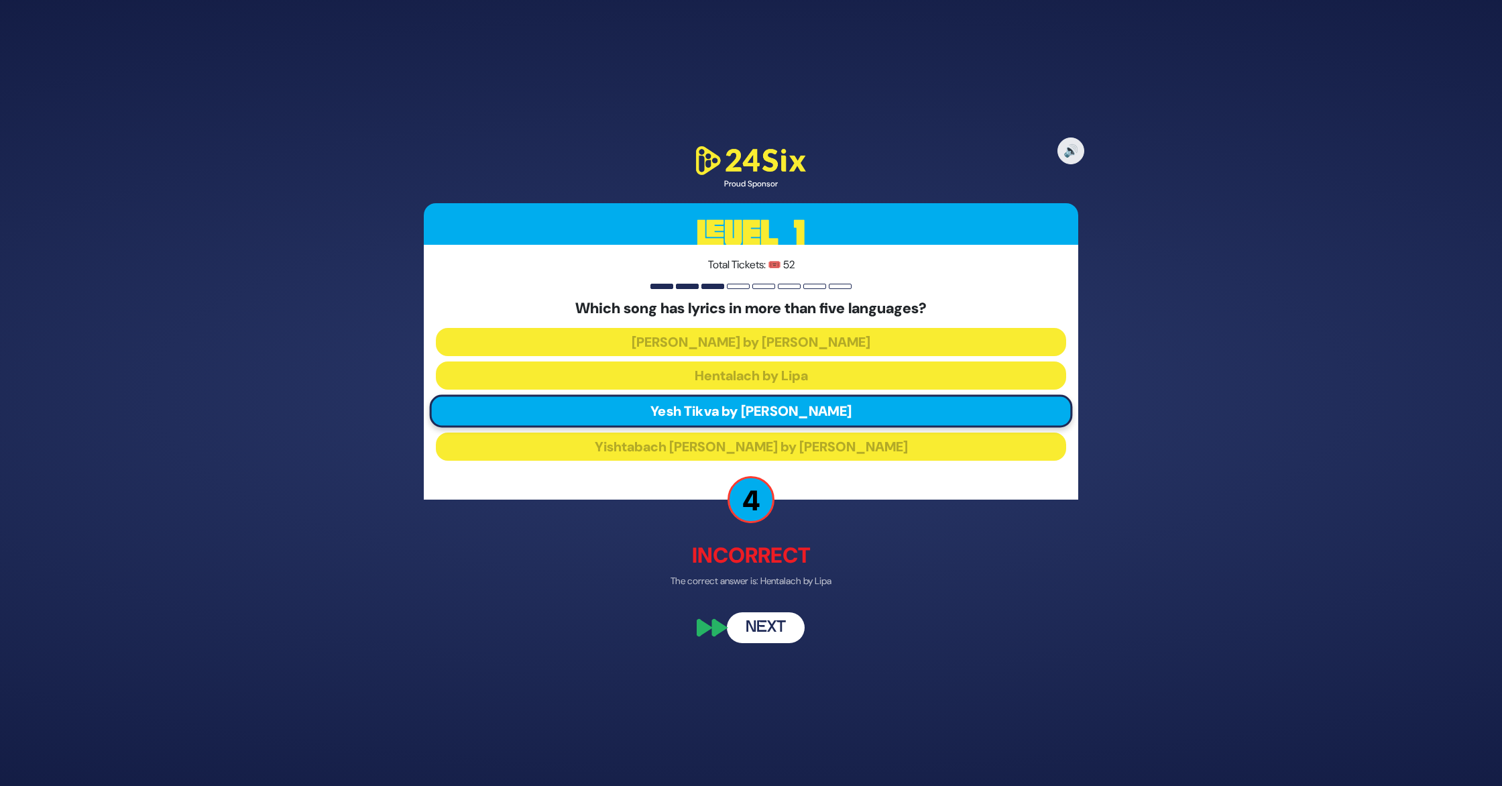
click at [774, 627] on button "Next" at bounding box center [766, 626] width 78 height 31
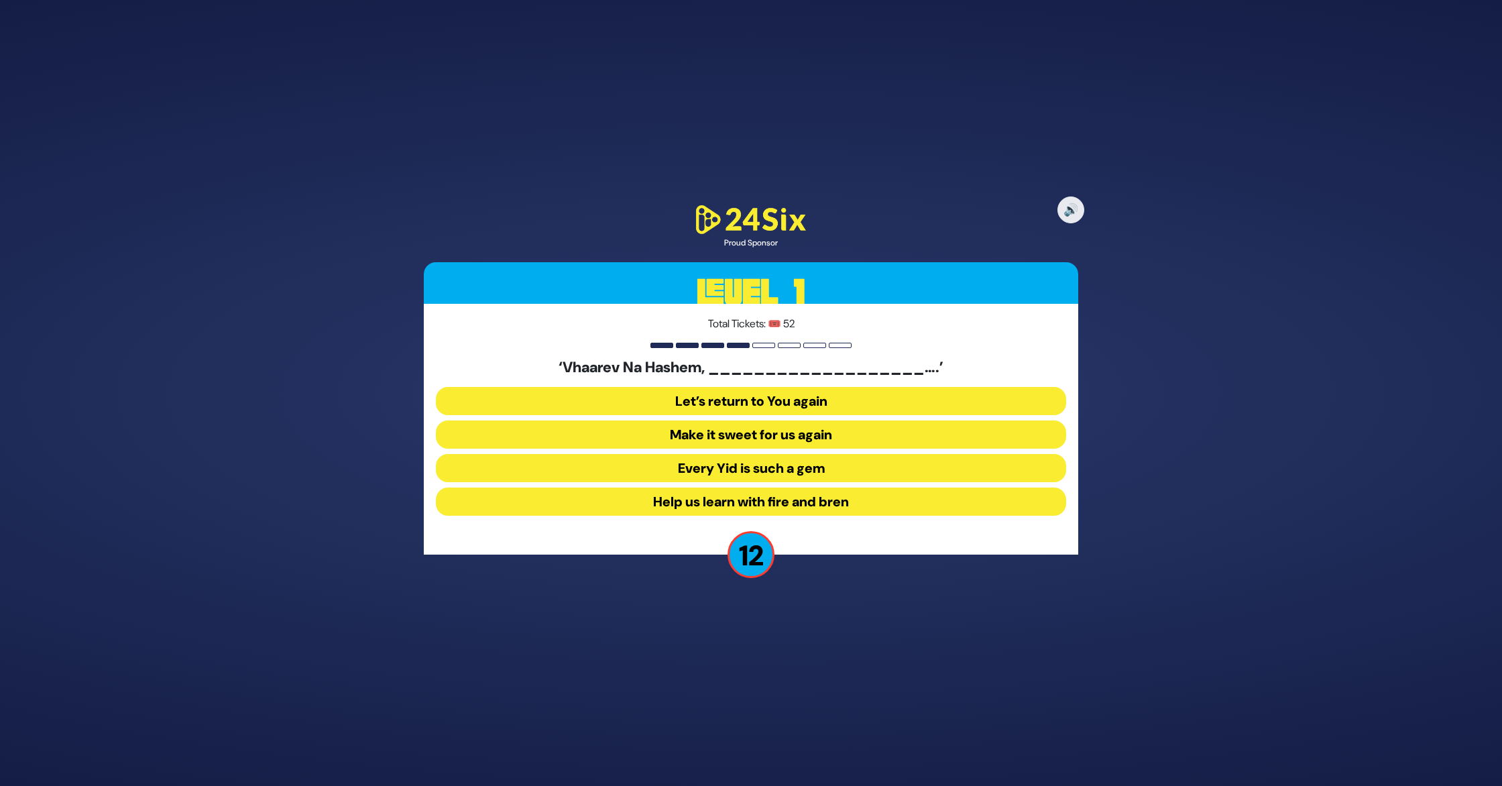
click at [753, 433] on button "Make it sweet for us again" at bounding box center [751, 434] width 630 height 28
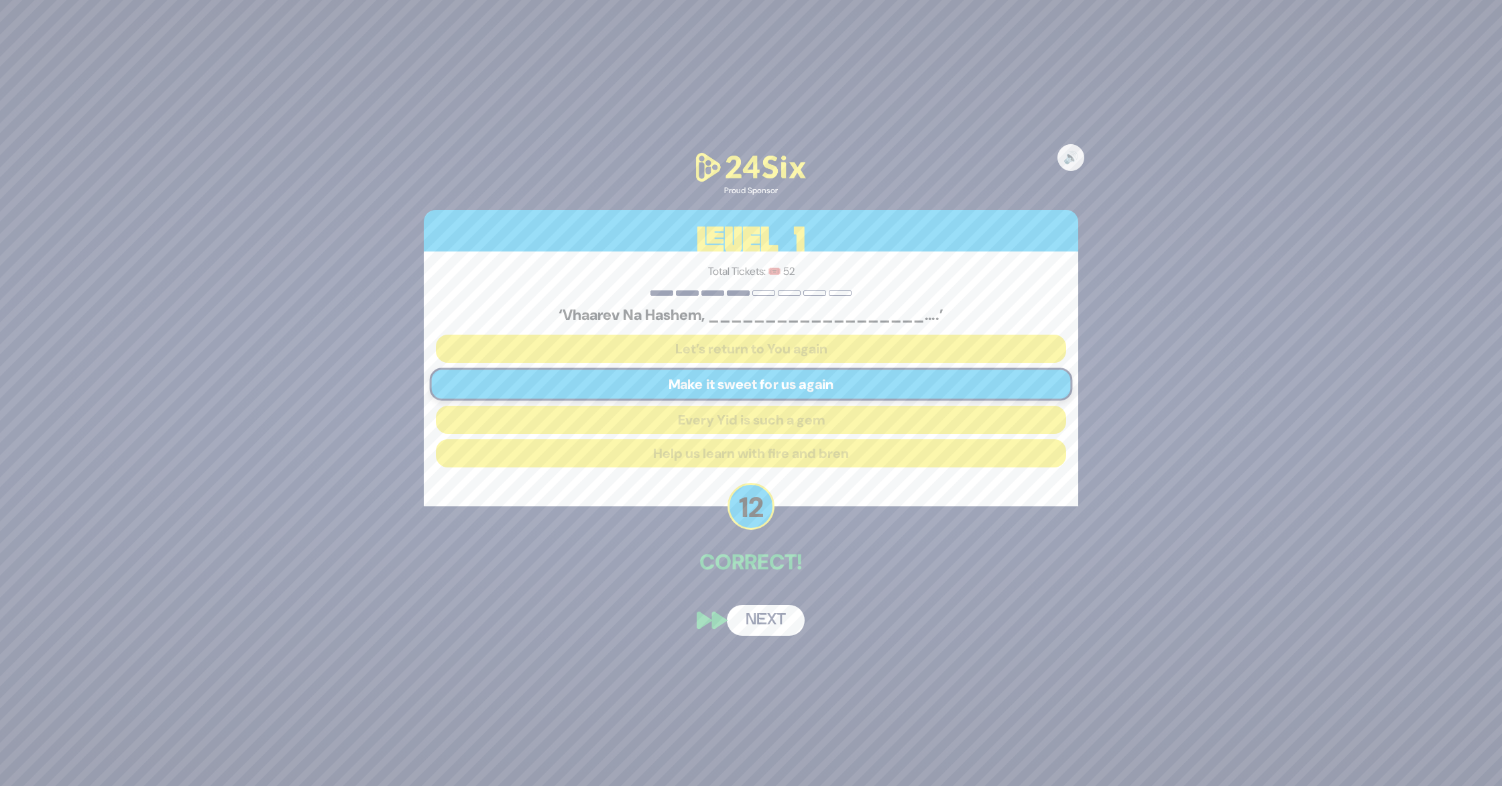
click at [782, 624] on button "Next" at bounding box center [766, 620] width 78 height 31
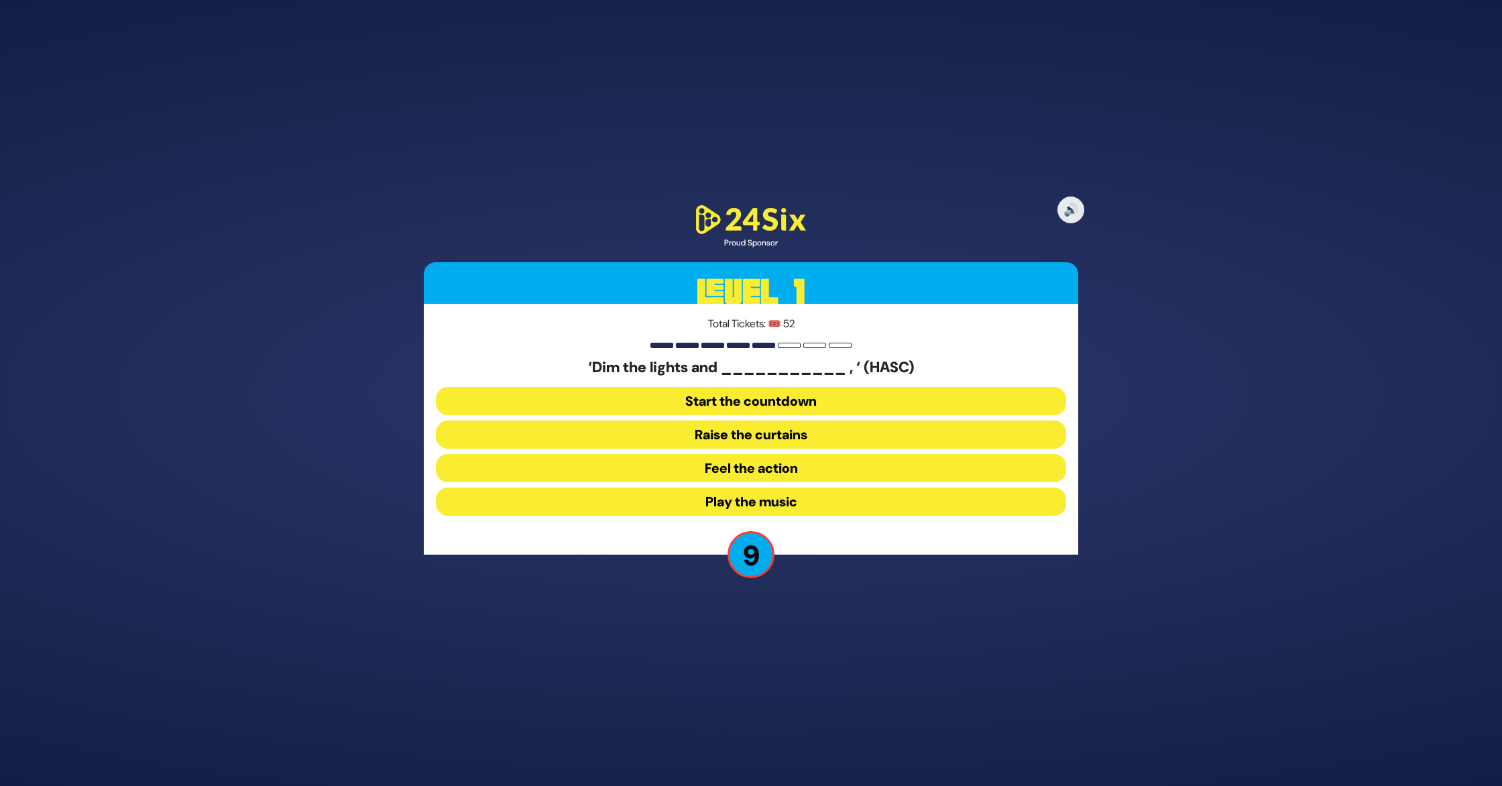
click at [784, 436] on button "Raise the curtains" at bounding box center [751, 434] width 630 height 28
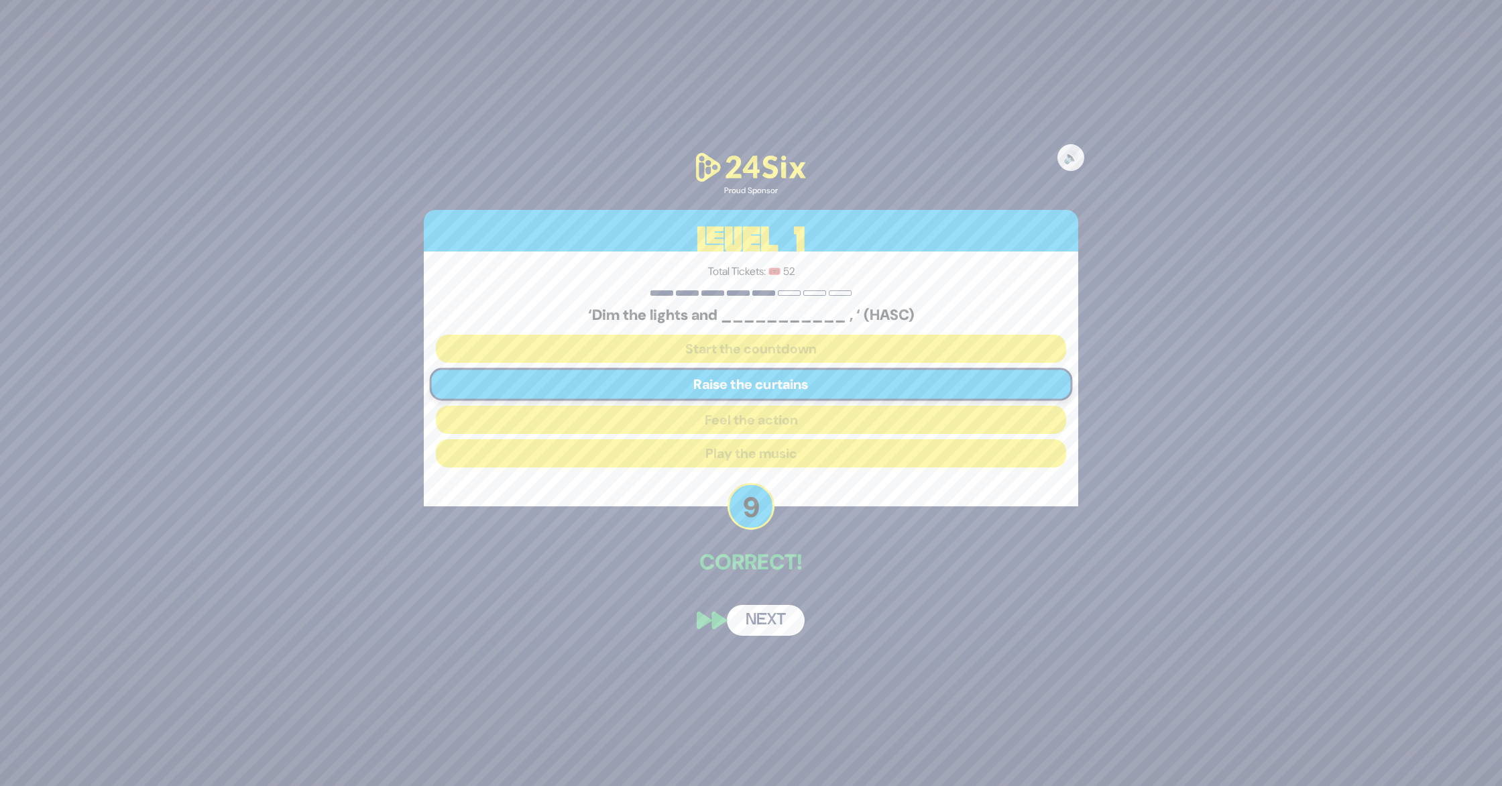
click at [754, 622] on button "Next" at bounding box center [766, 620] width 78 height 31
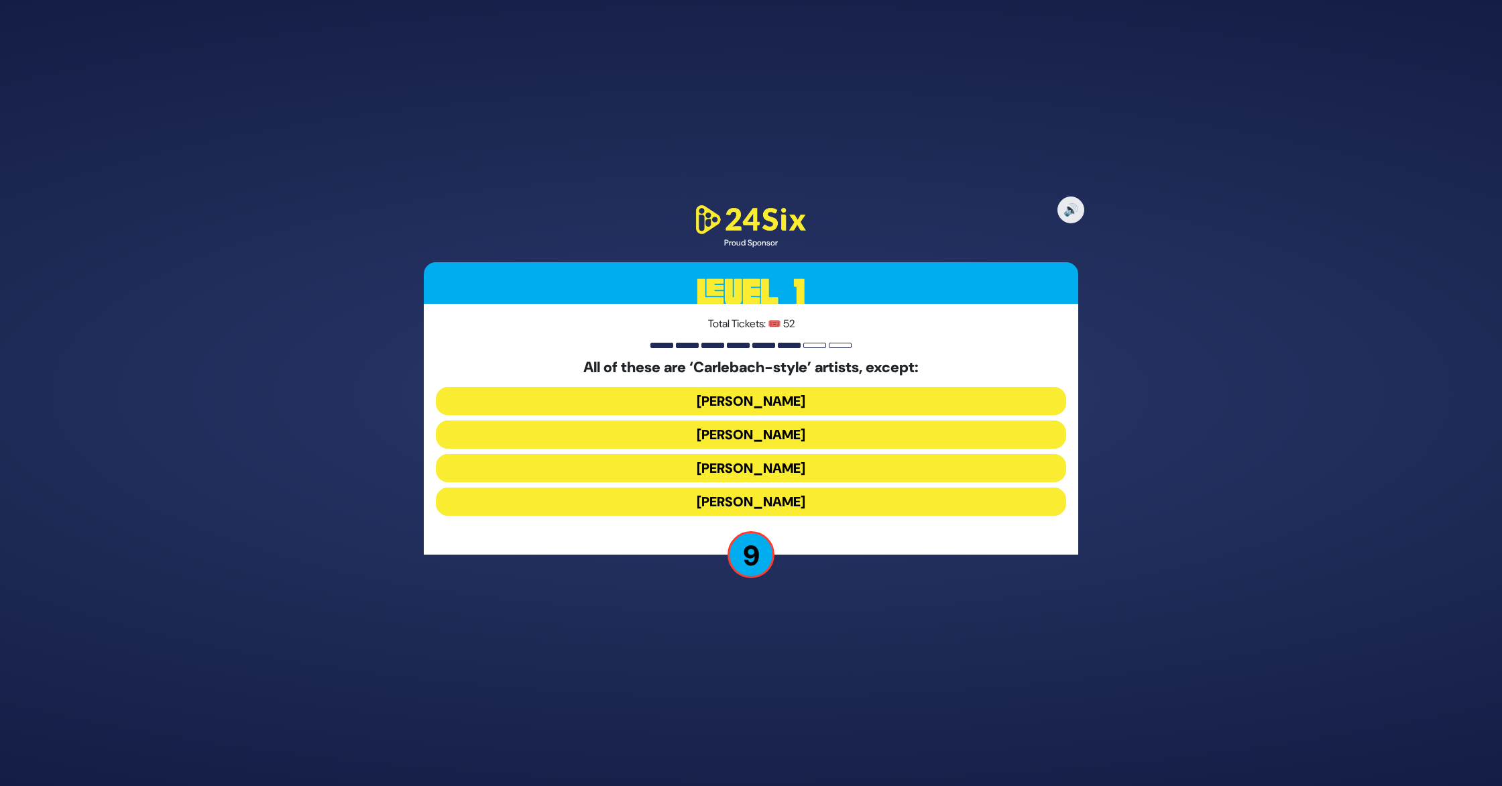
click at [802, 434] on button "Naftali Kempeh" at bounding box center [751, 434] width 630 height 28
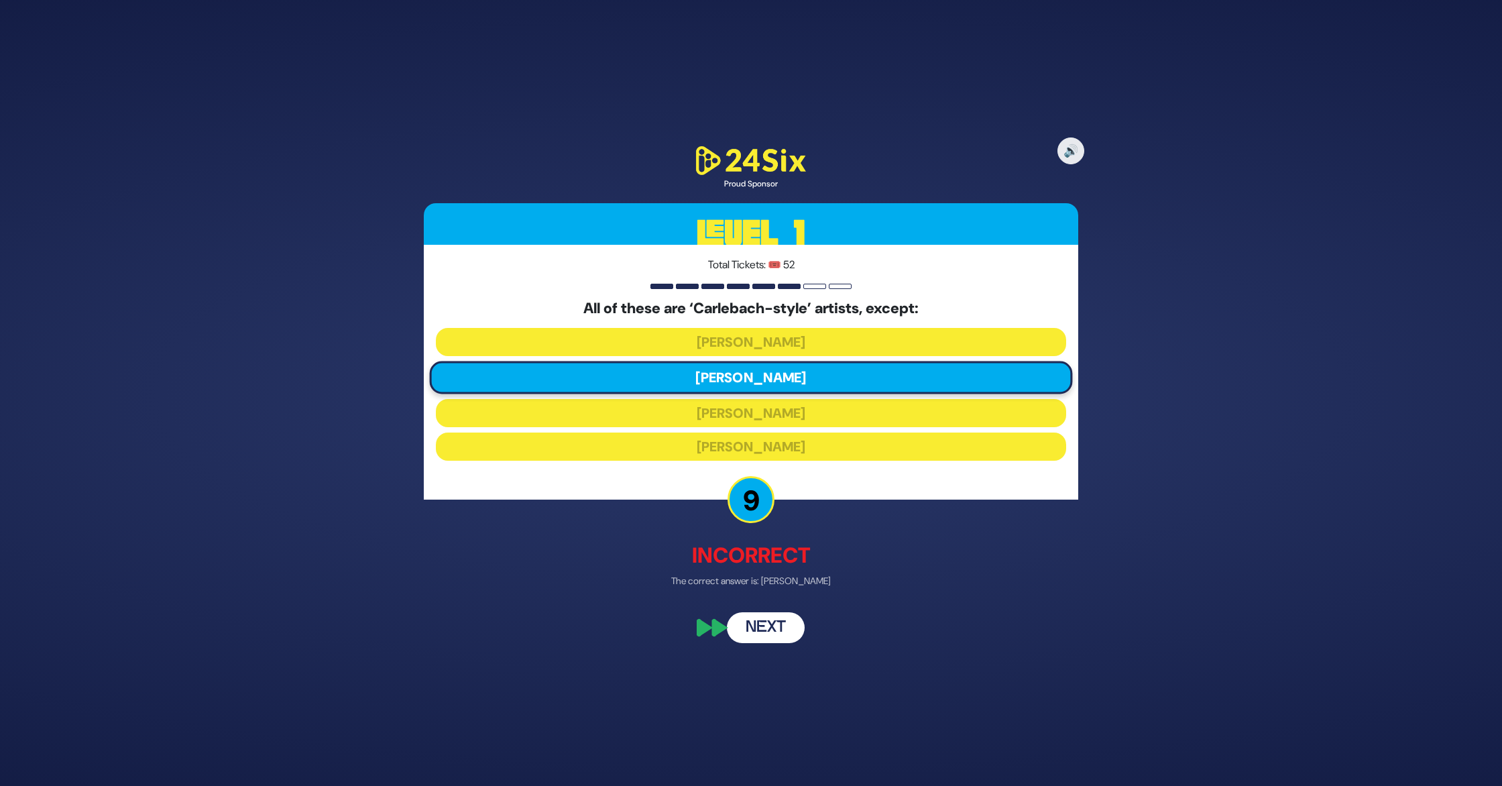
click at [775, 631] on button "Next" at bounding box center [766, 626] width 78 height 31
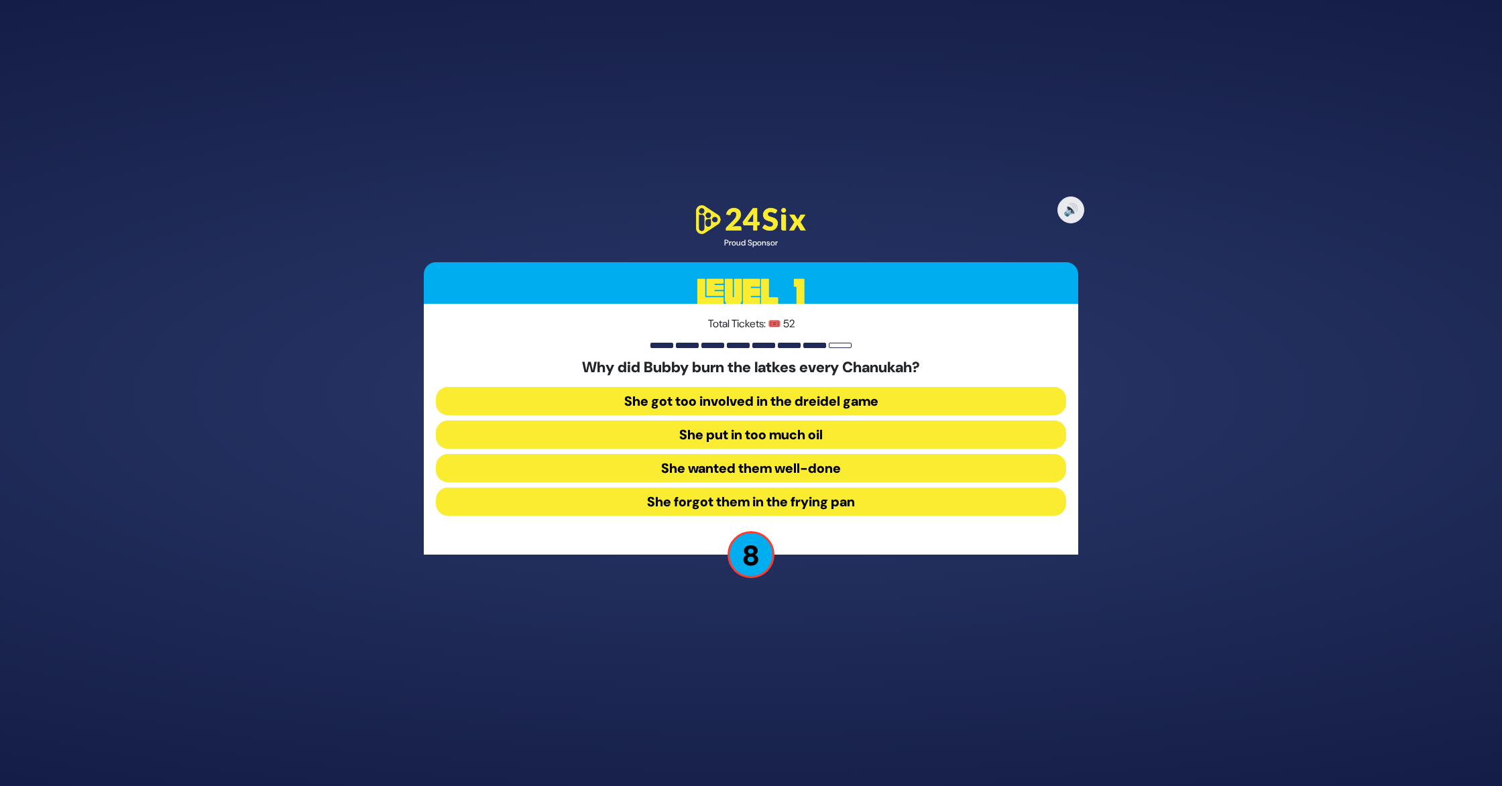
click at [774, 503] on button "She forgot them in the frying pan" at bounding box center [751, 501] width 630 height 28
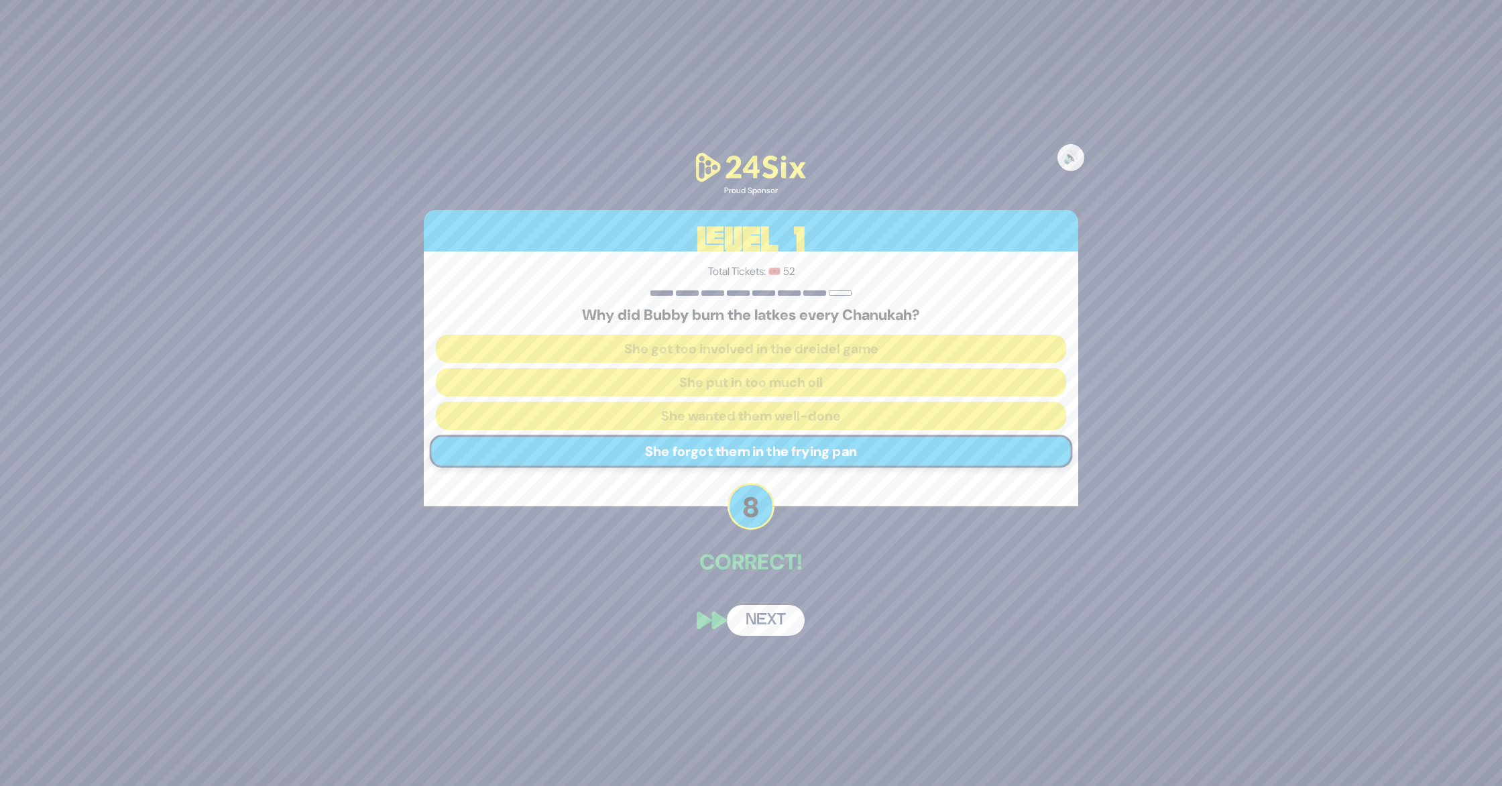
click at [769, 616] on button "Next" at bounding box center [766, 620] width 78 height 31
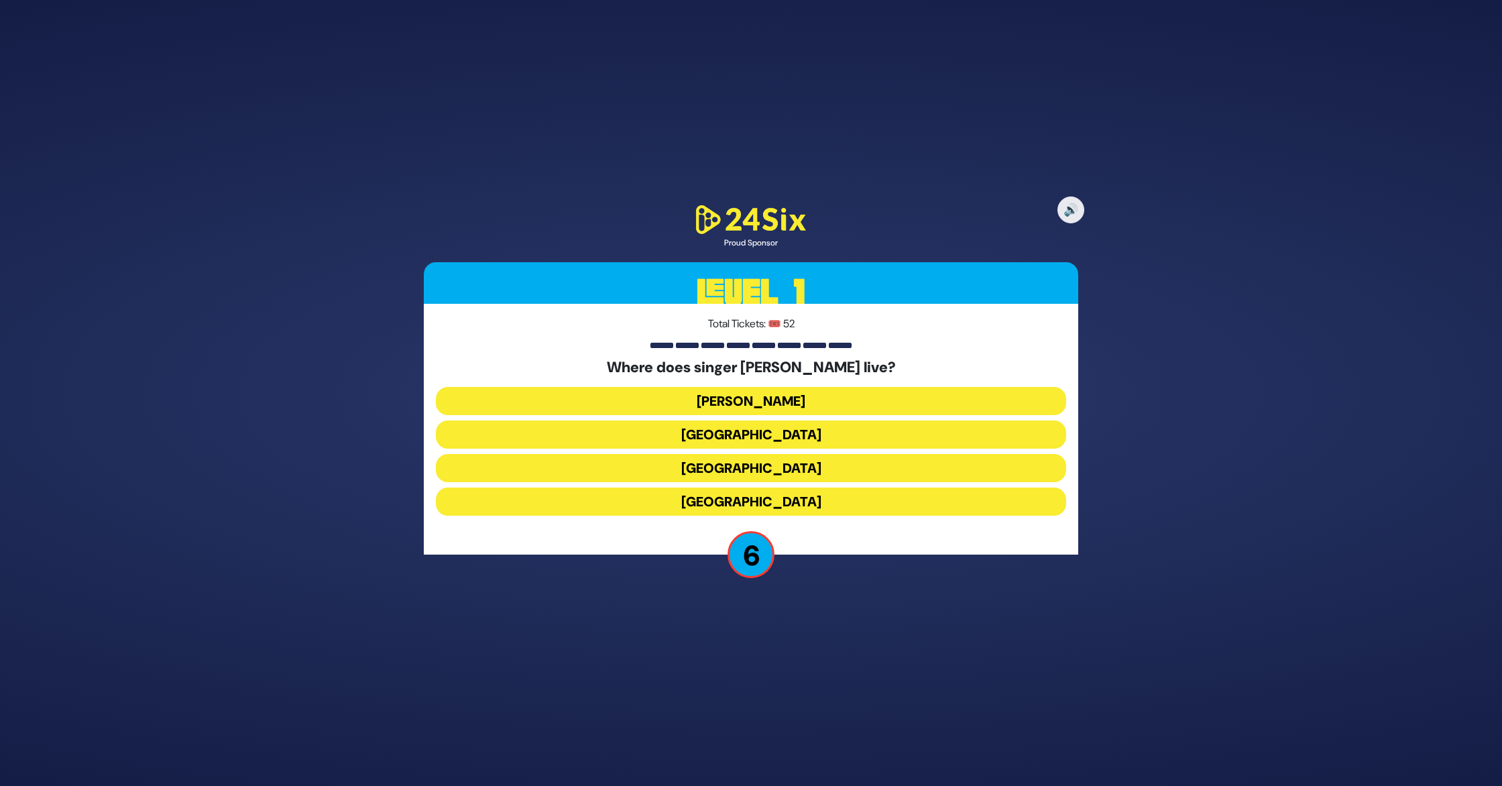
click at [776, 500] on button "England" at bounding box center [751, 501] width 630 height 28
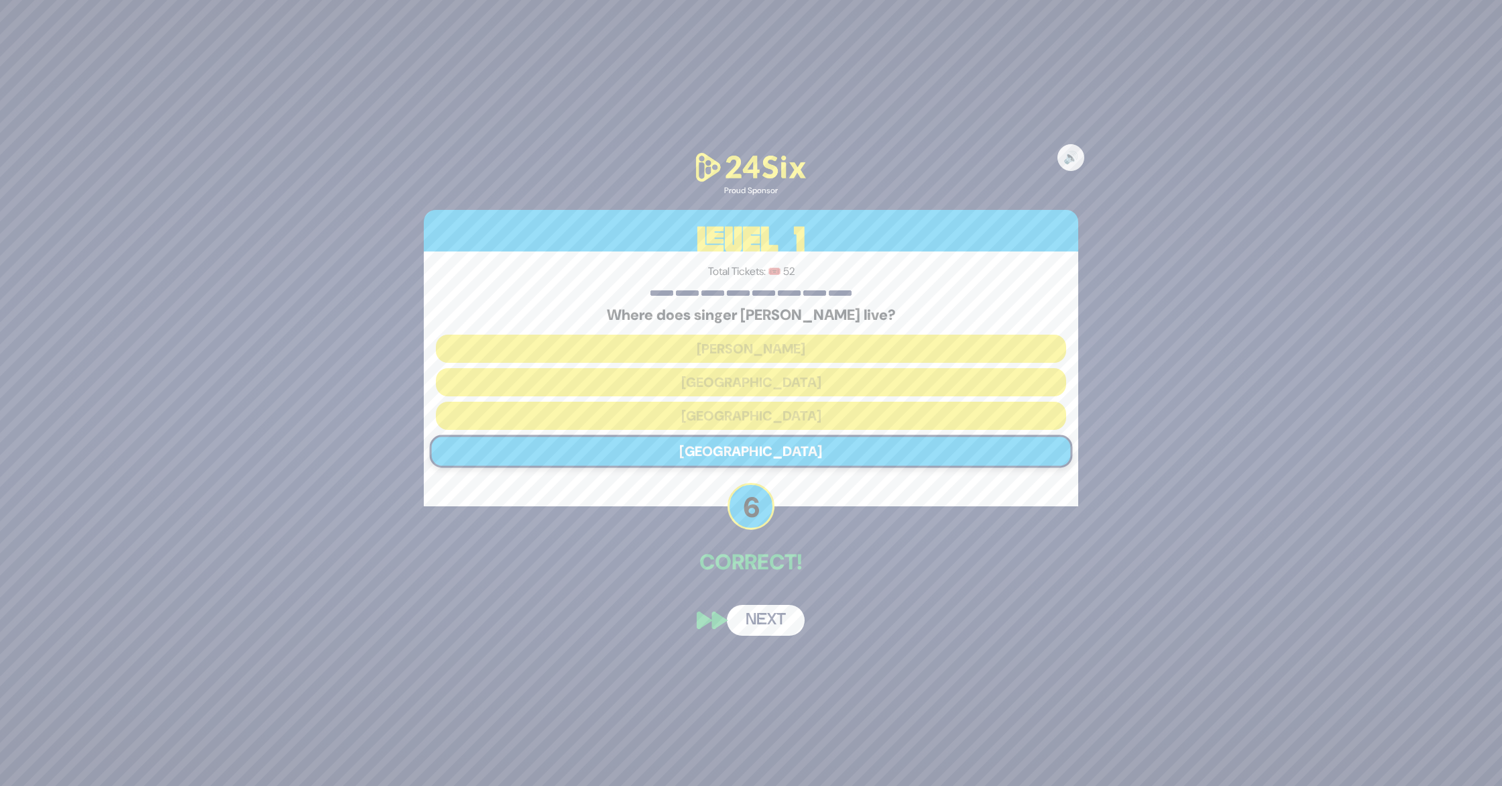
click at [769, 622] on button "Next" at bounding box center [766, 620] width 78 height 31
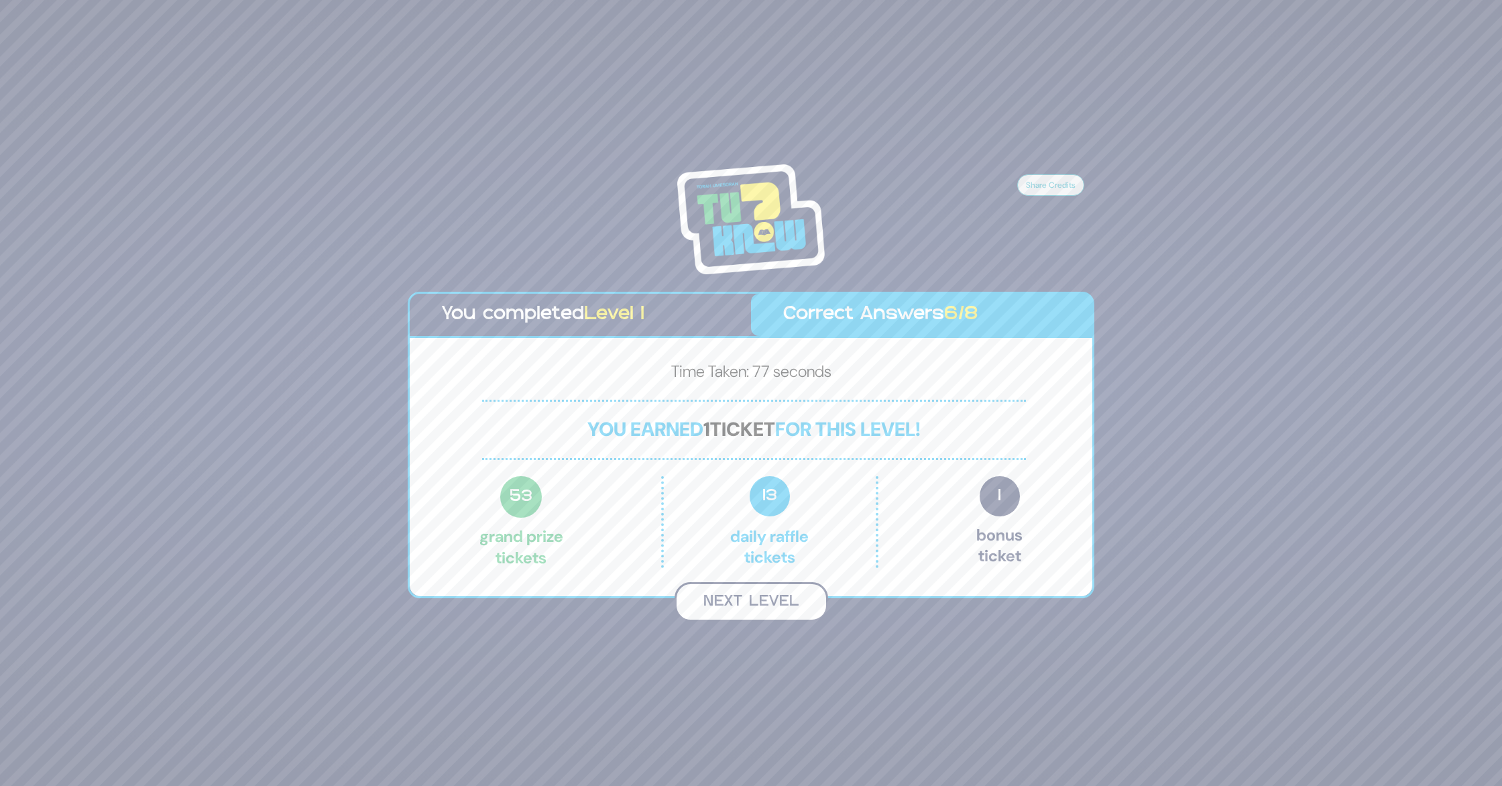
click at [751, 600] on button "Next Level" at bounding box center [752, 602] width 154 height 40
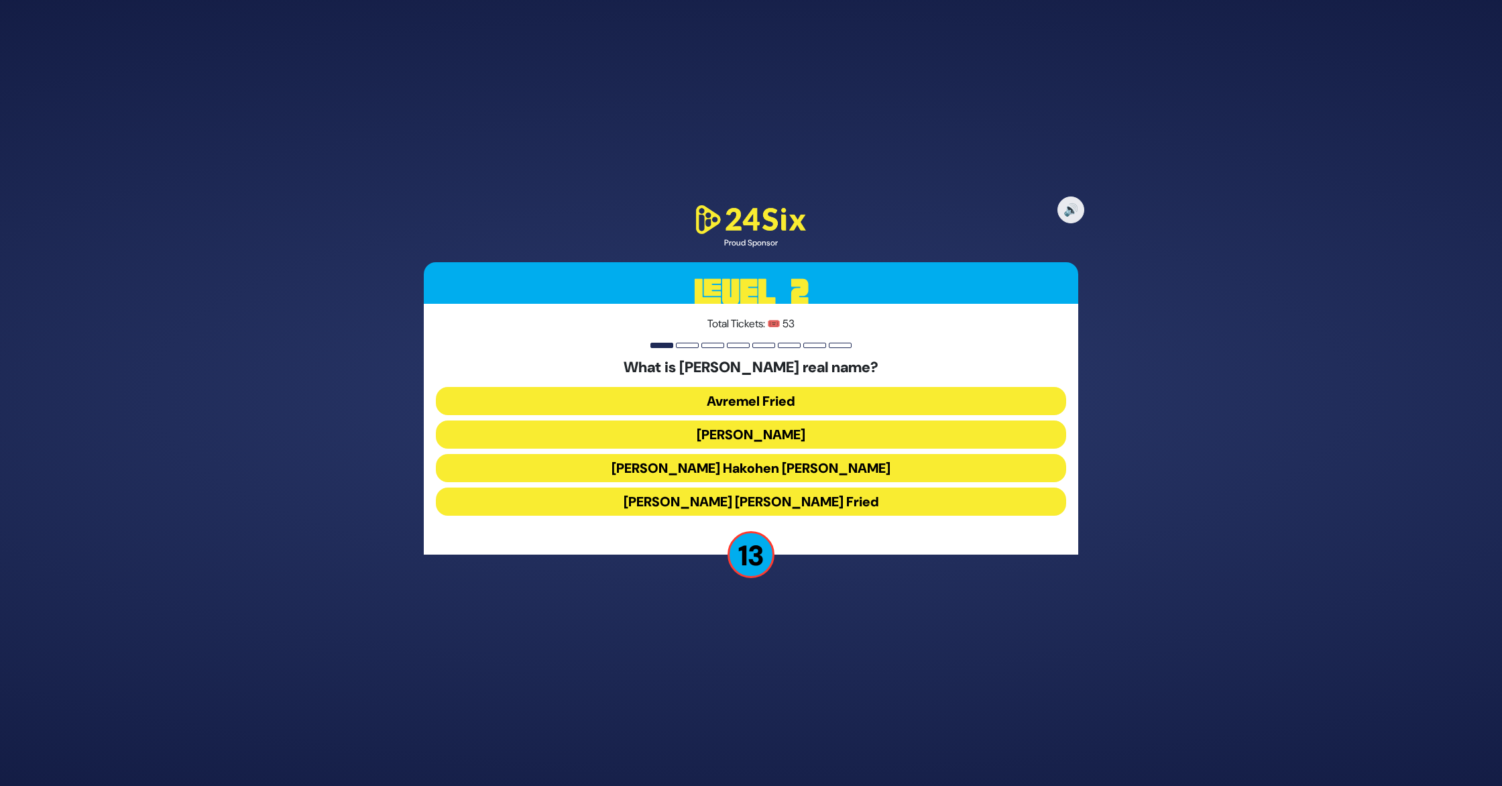
click at [729, 464] on button "Avraham Shabsi Hakohen Friedman" at bounding box center [751, 468] width 630 height 28
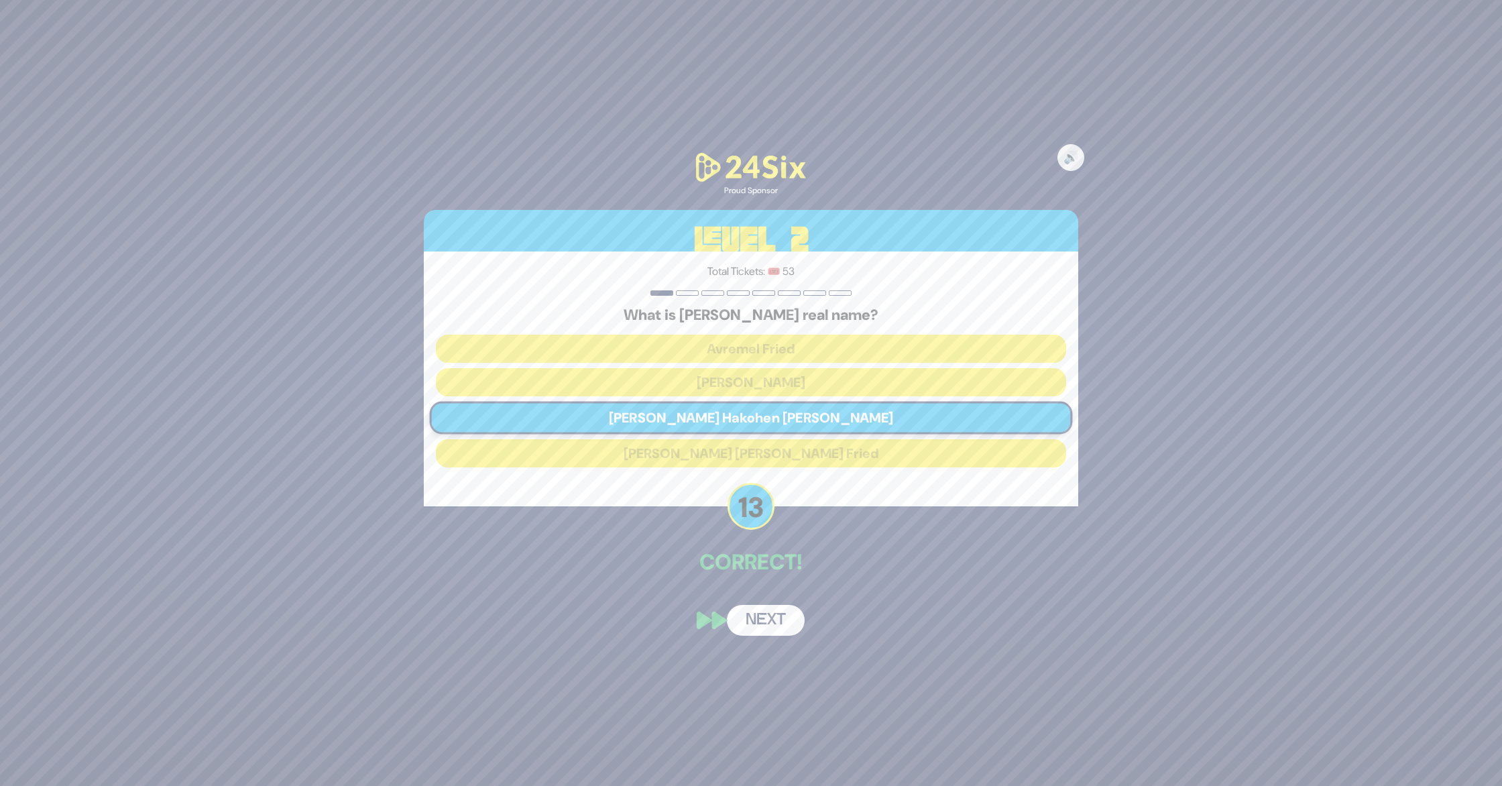
click at [761, 621] on button "Next" at bounding box center [766, 620] width 78 height 31
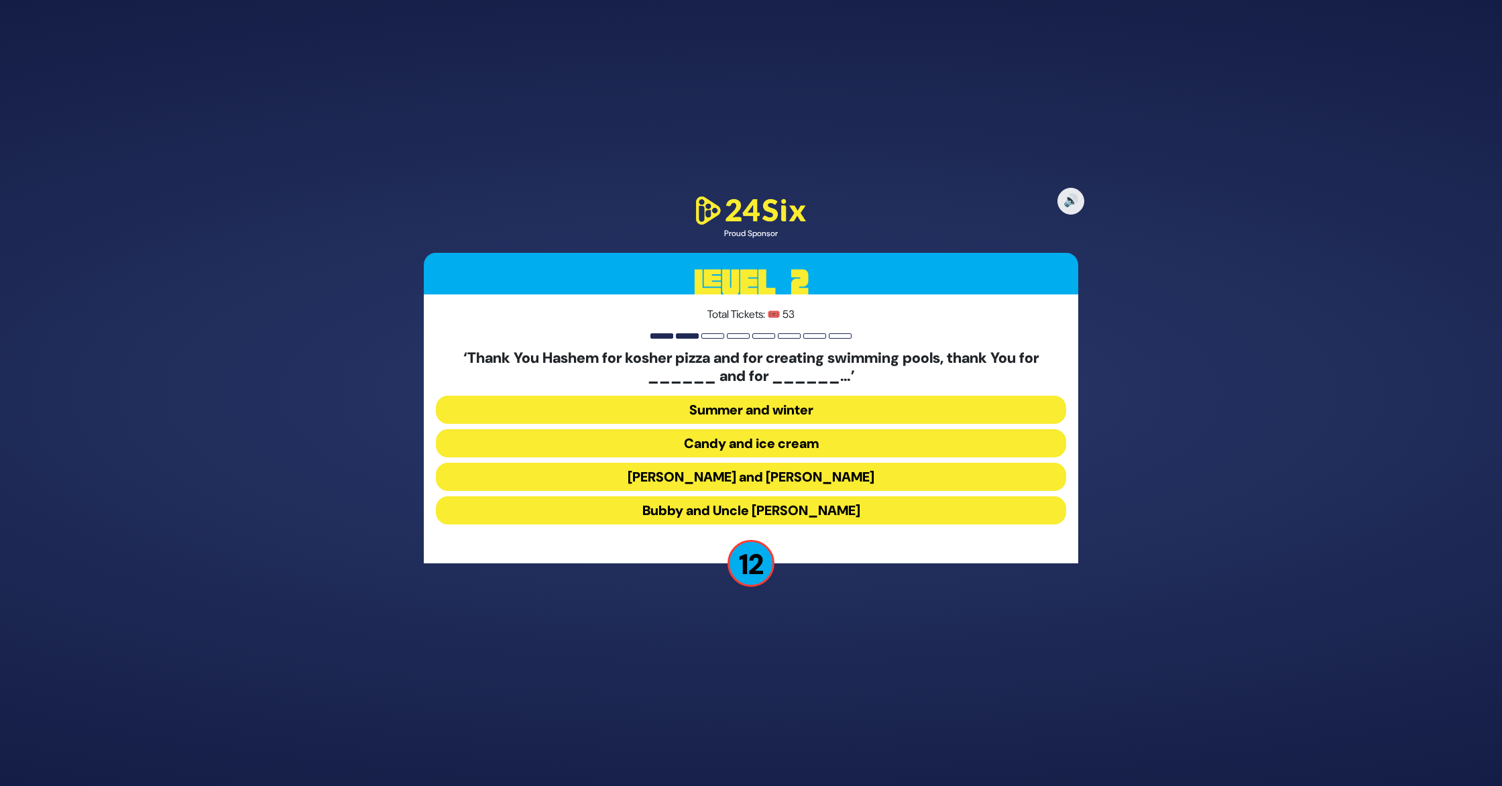
click at [761, 475] on button "Latkes and Paskesz" at bounding box center [751, 477] width 630 height 28
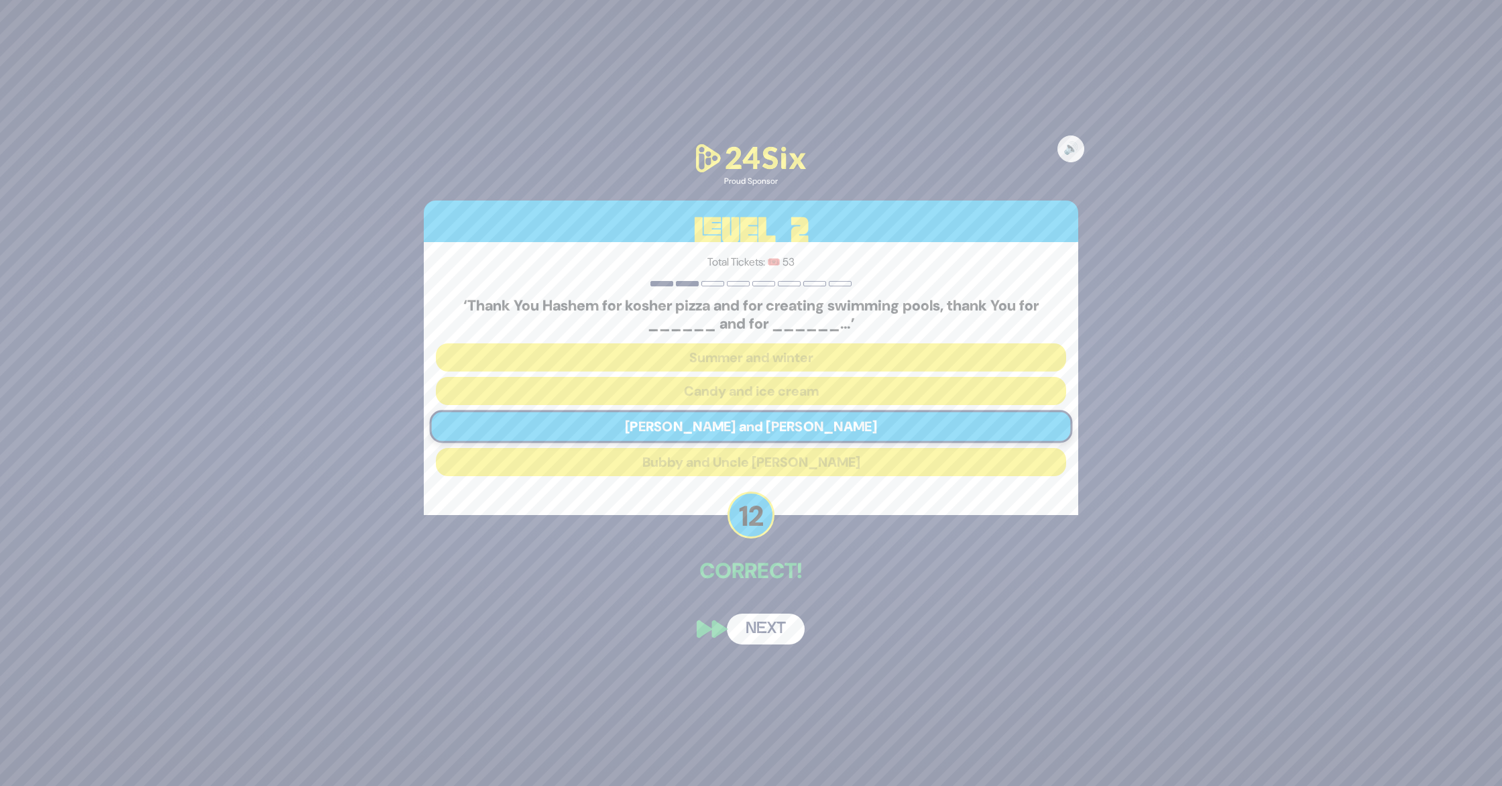
click at [766, 627] on button "Next" at bounding box center [766, 629] width 78 height 31
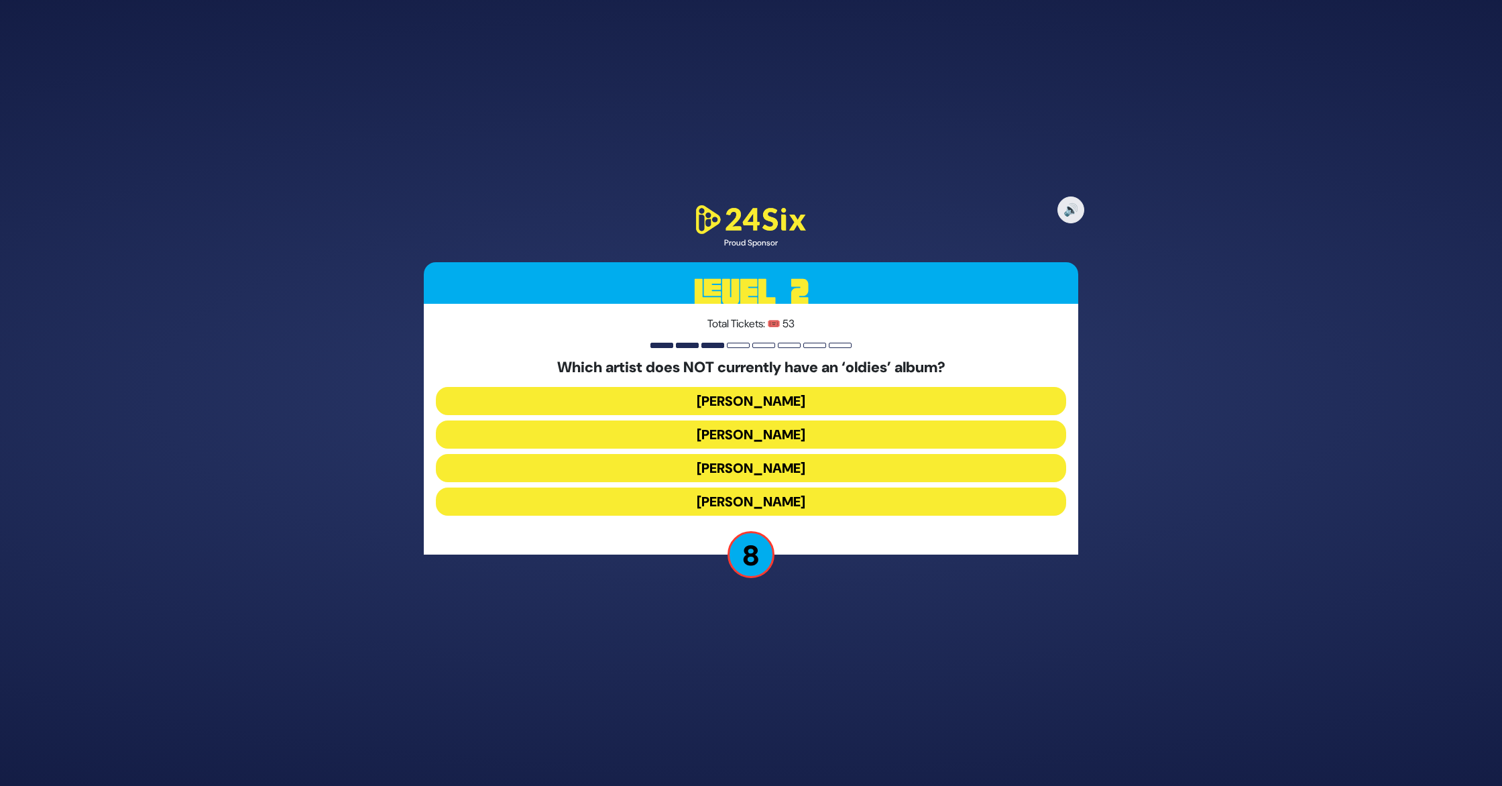
click at [789, 429] on button "Mordechai Shapiro" at bounding box center [751, 434] width 630 height 28
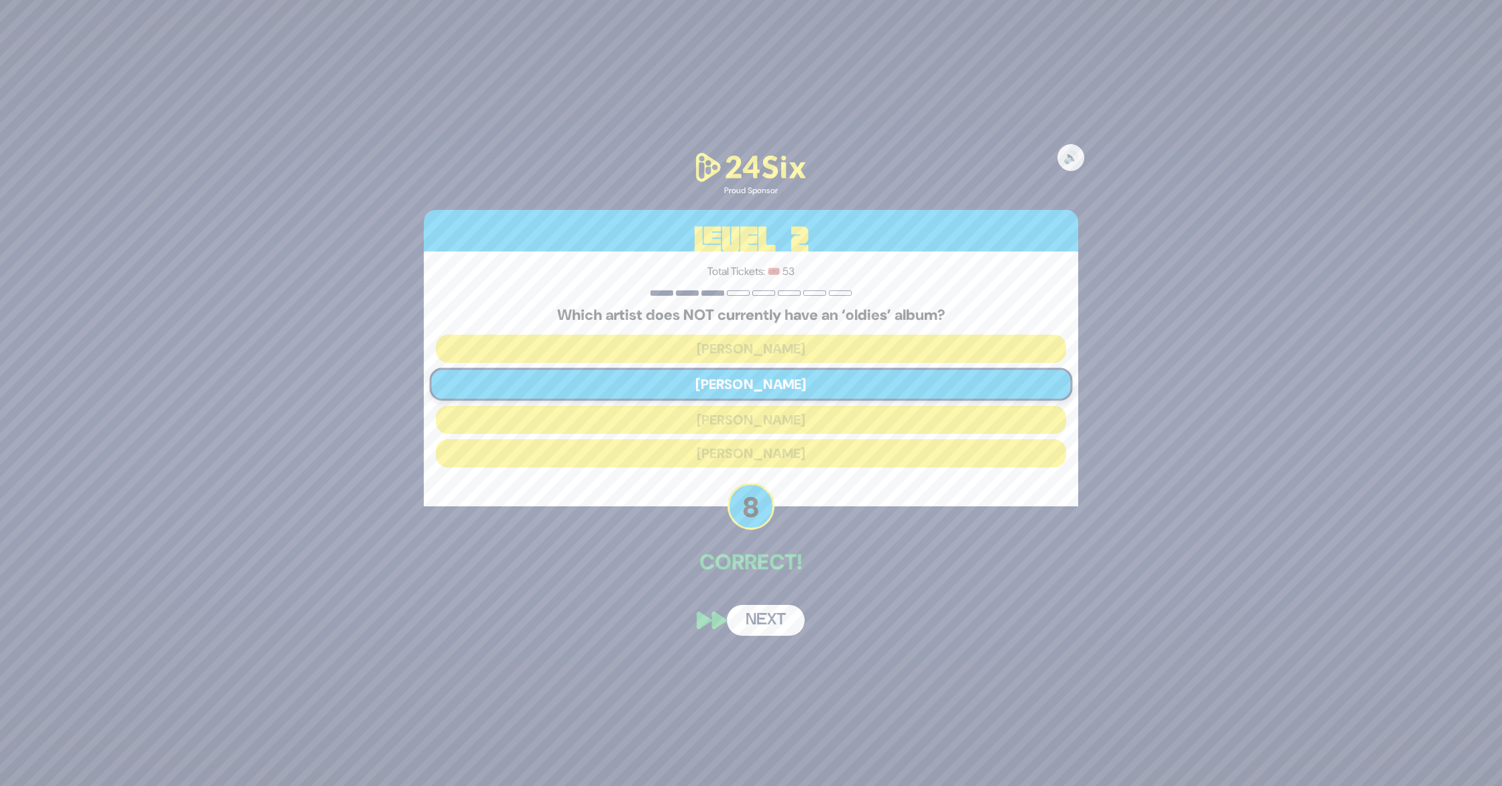
click at [774, 618] on button "Next" at bounding box center [766, 620] width 78 height 31
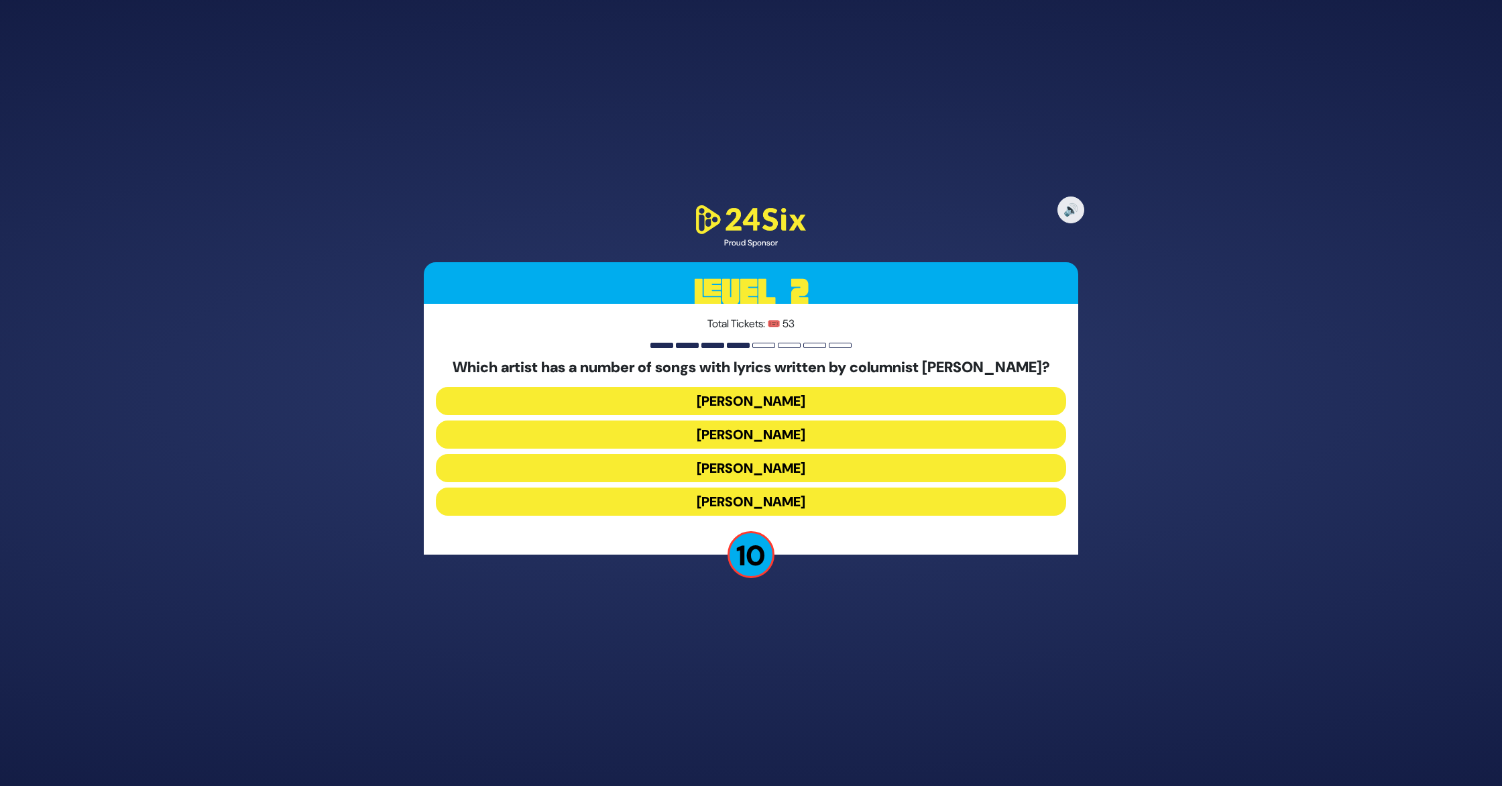
click at [803, 463] on button "Yaakov Shwekey" at bounding box center [751, 468] width 630 height 28
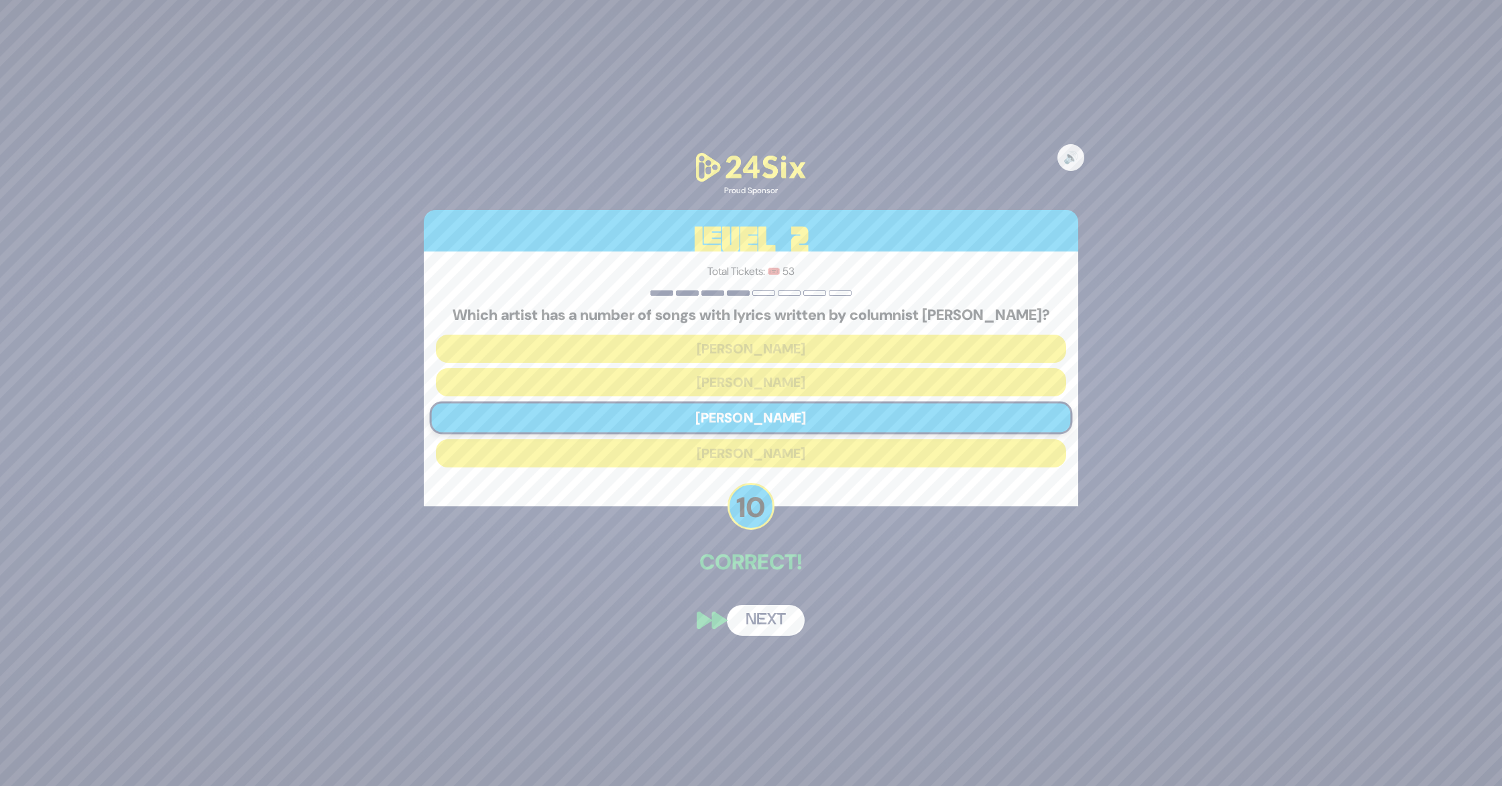
click at [752, 619] on button "Next" at bounding box center [766, 620] width 78 height 31
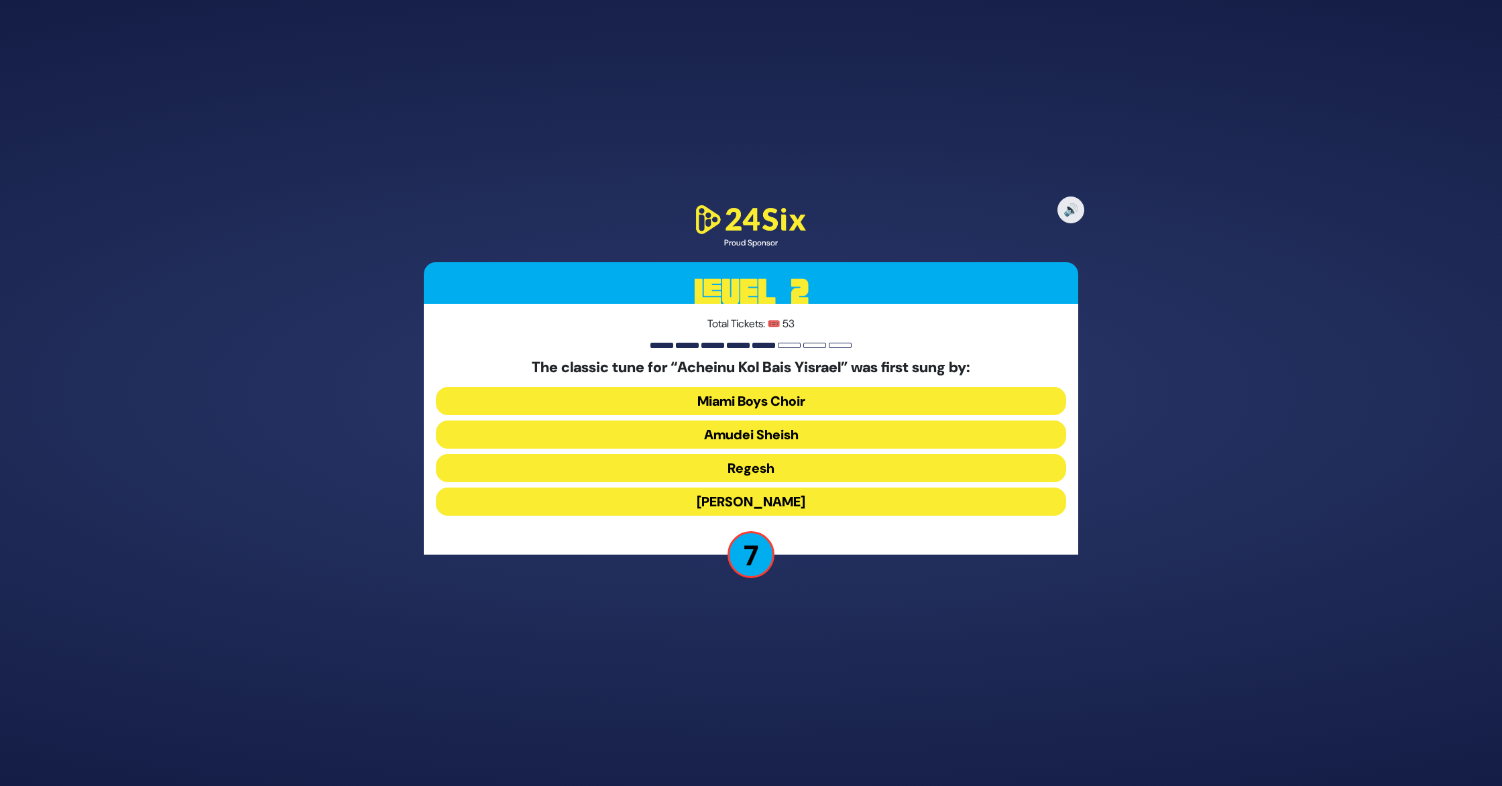
click at [815, 398] on button "Miami Boys Choir" at bounding box center [751, 401] width 630 height 28
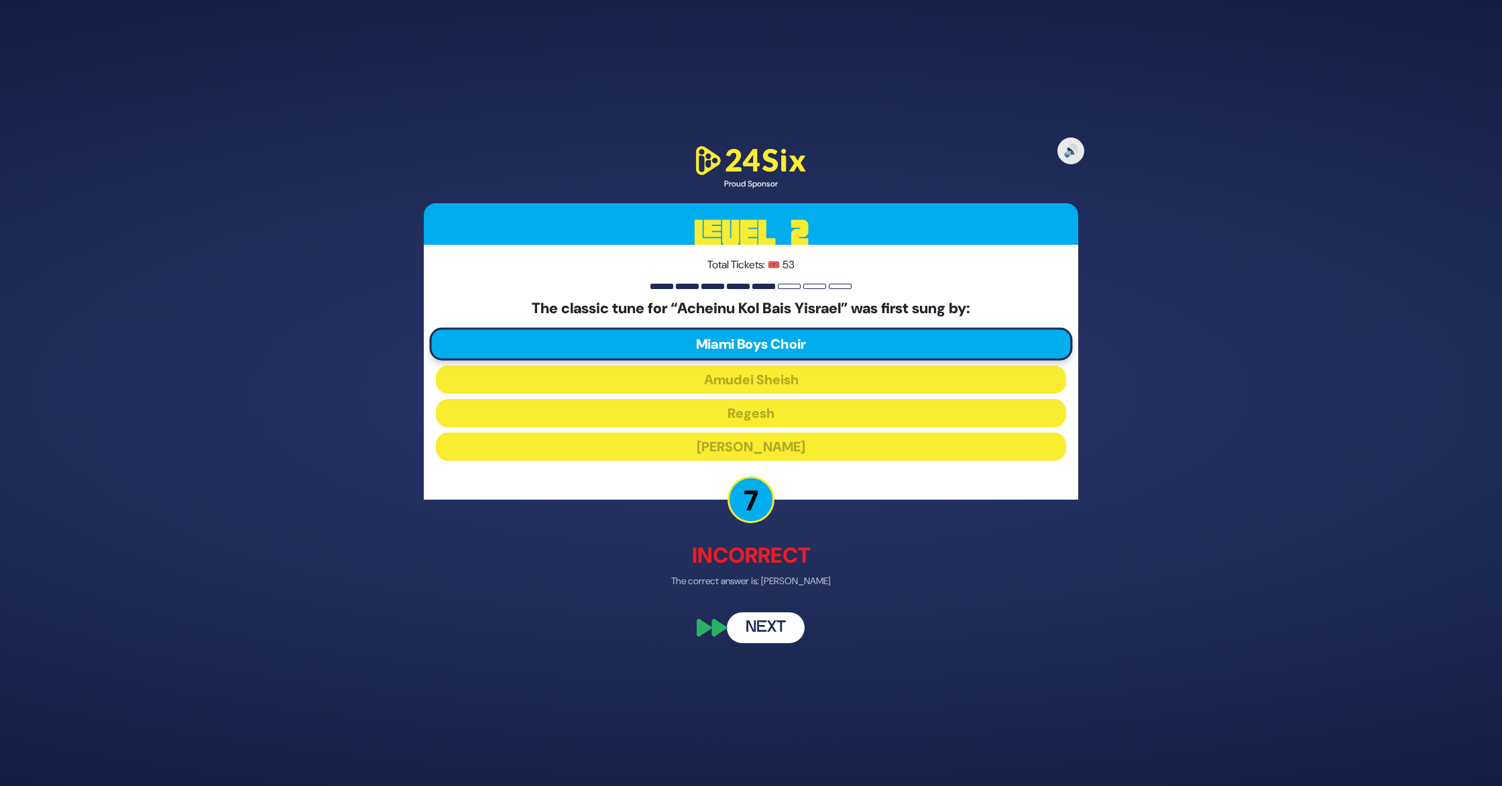
click at [766, 622] on button "Next" at bounding box center [766, 626] width 78 height 31
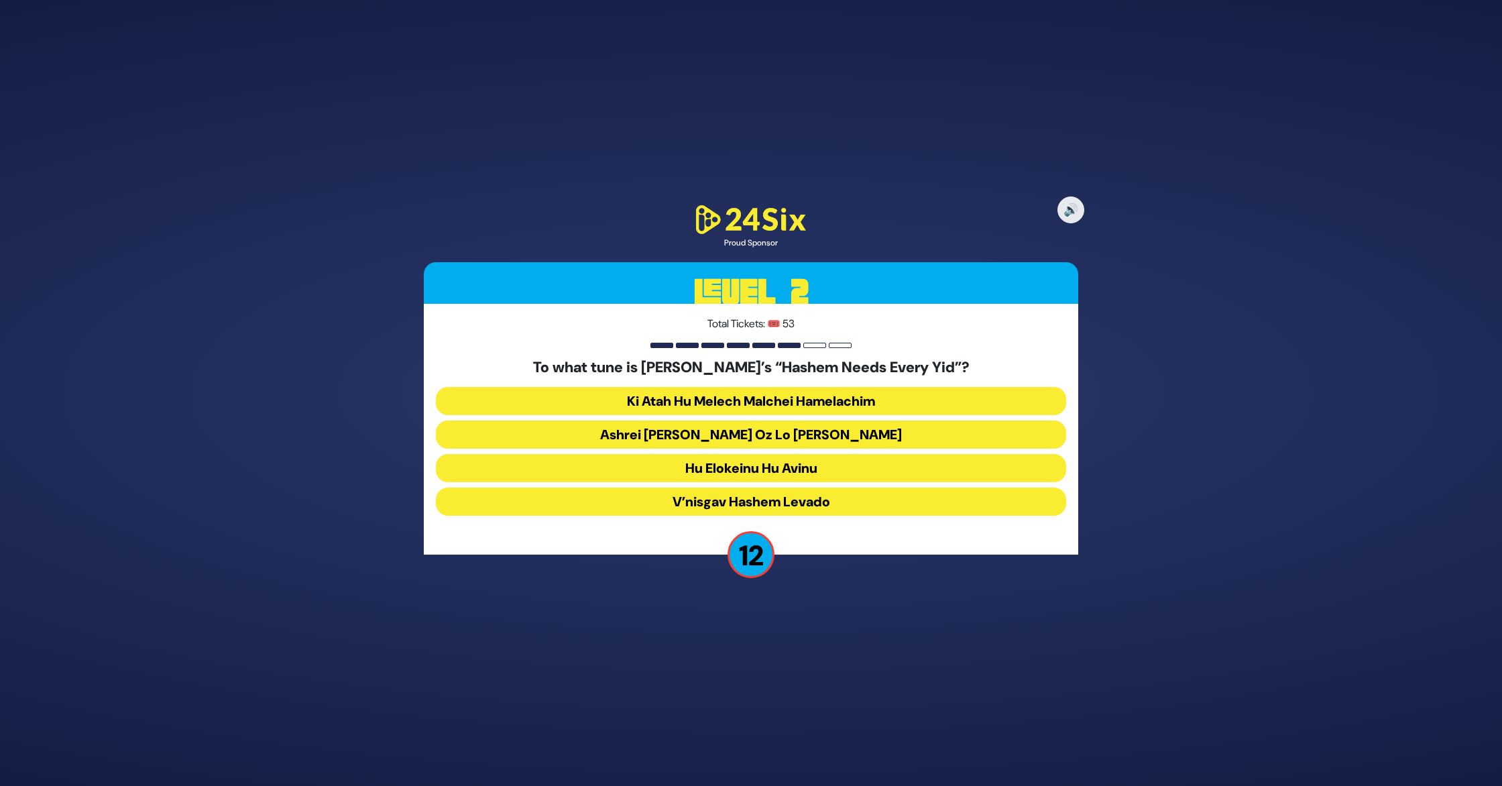
click at [771, 427] on button "Ashrei Adam Oz Lo Bach" at bounding box center [751, 434] width 630 height 28
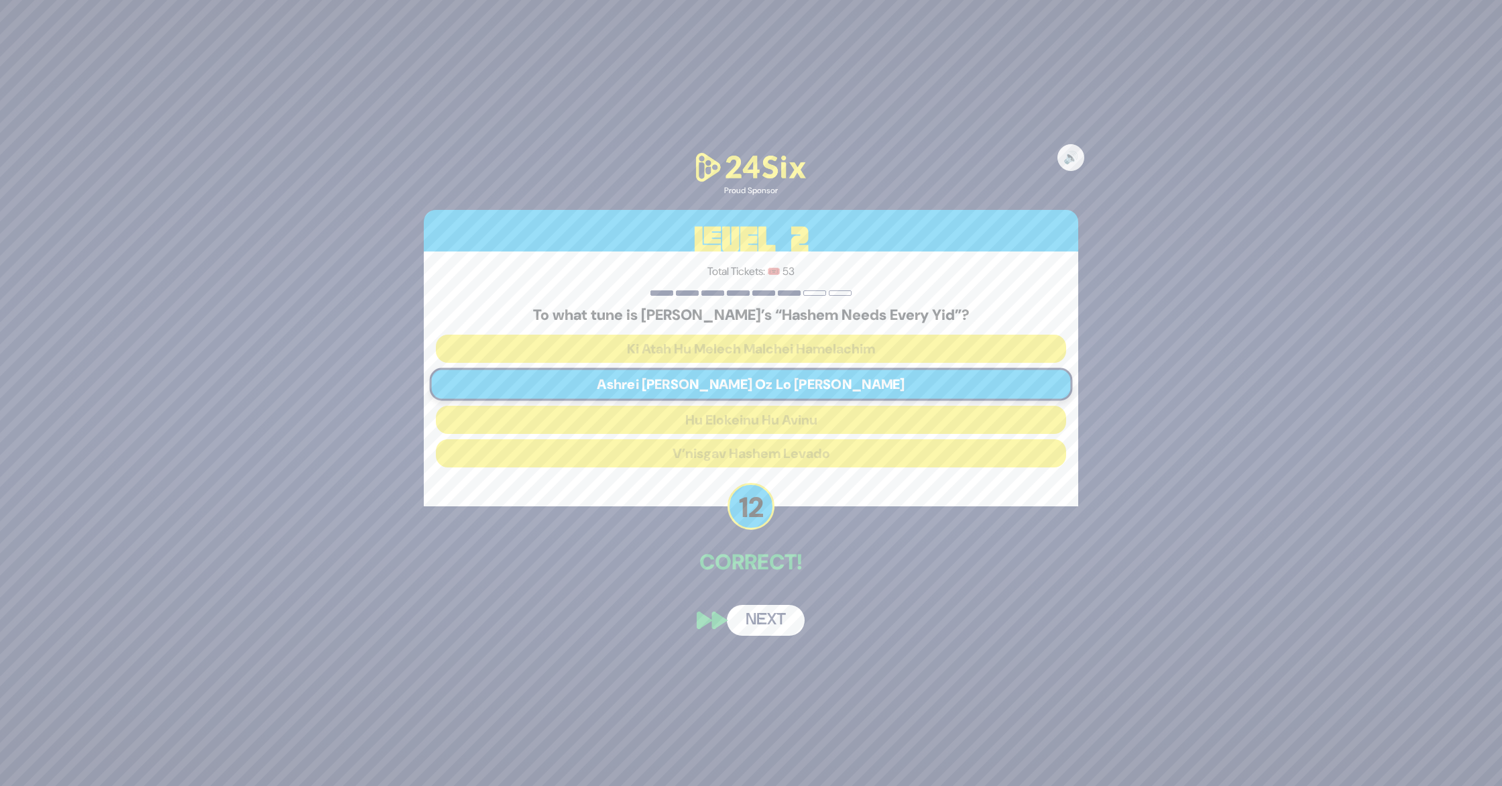
click at [759, 614] on button "Next" at bounding box center [766, 620] width 78 height 31
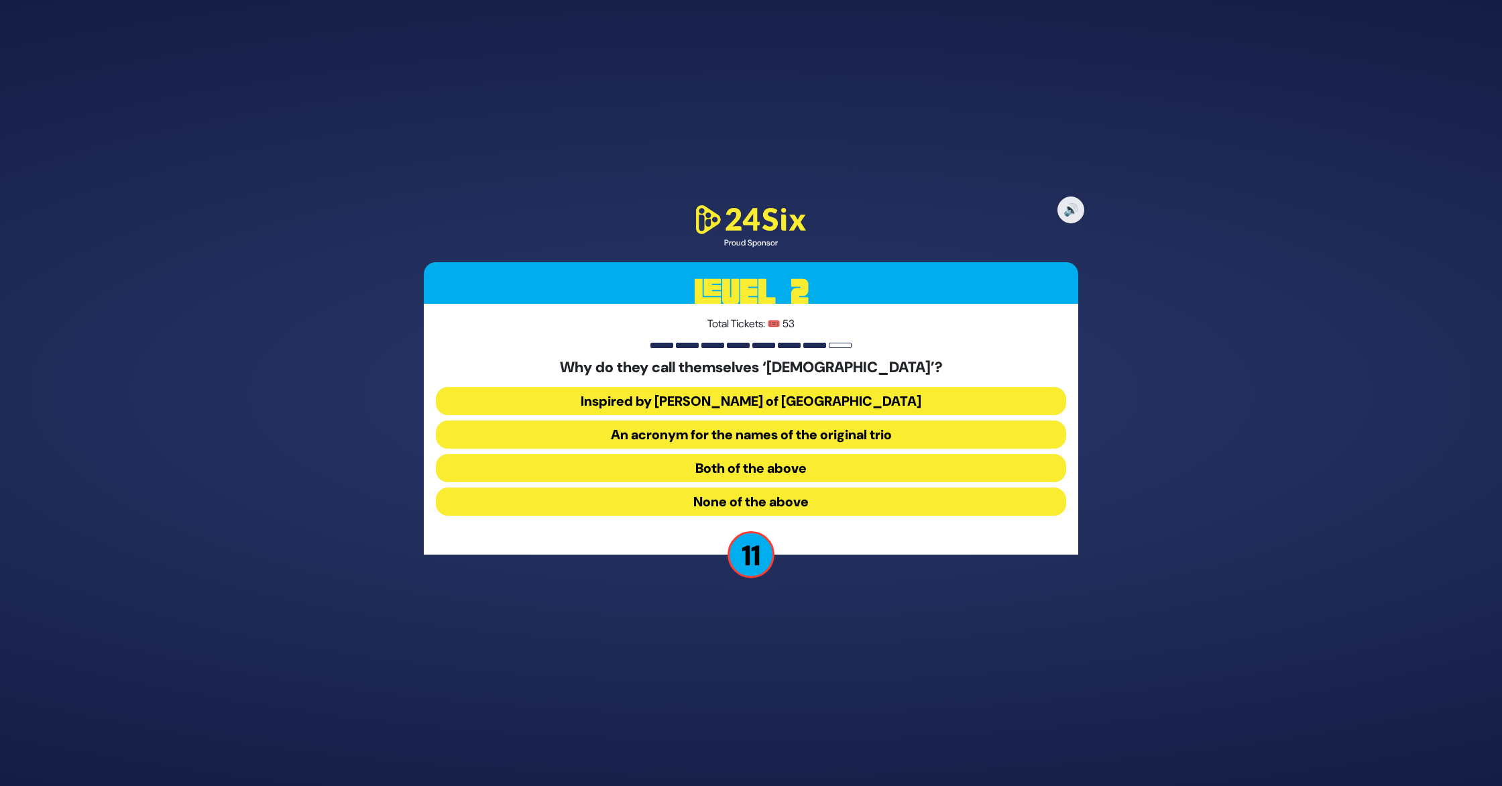
click at [774, 466] on button "Both of the above" at bounding box center [751, 468] width 630 height 28
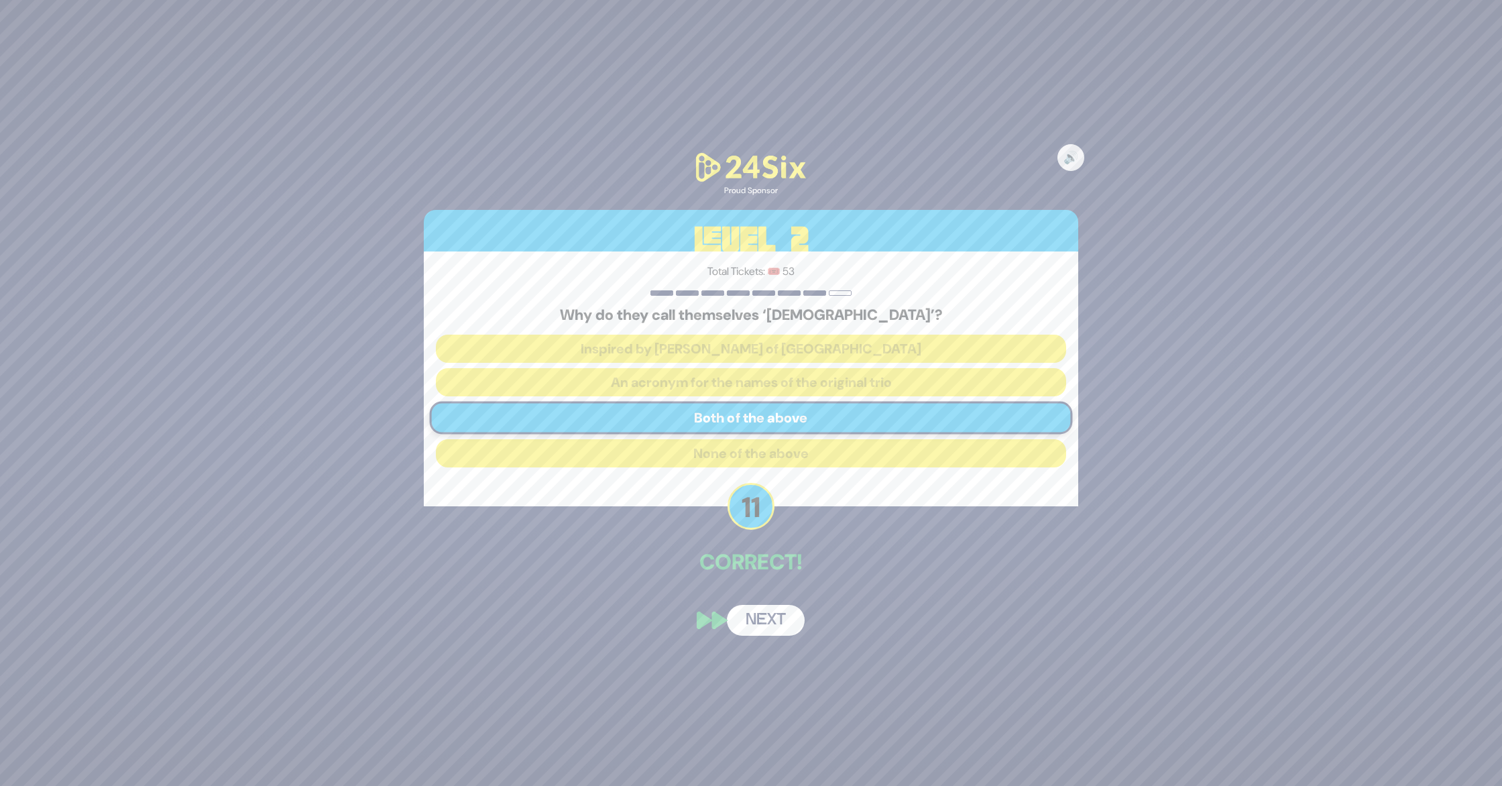
click at [766, 621] on button "Next" at bounding box center [766, 620] width 78 height 31
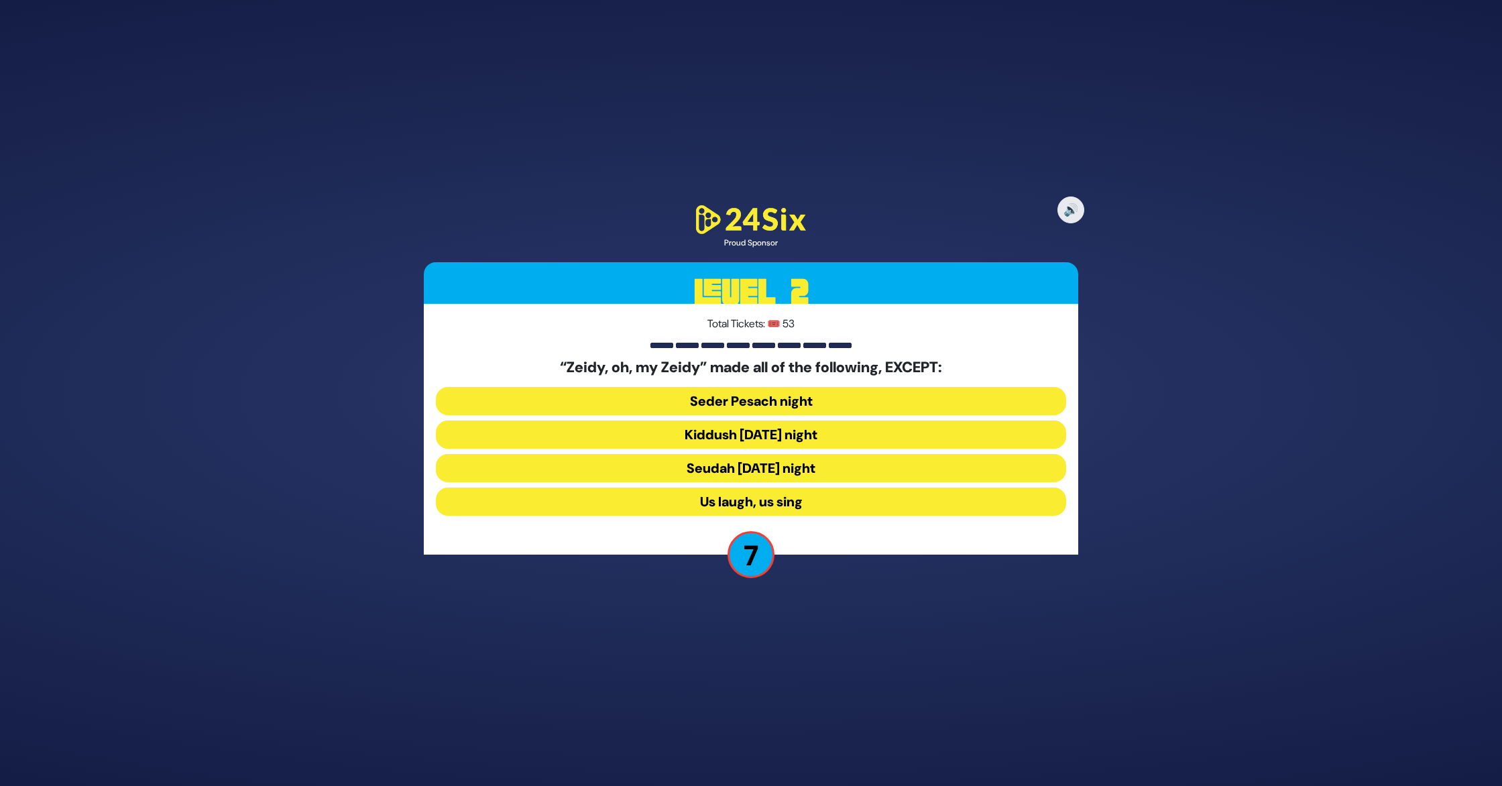
click at [780, 463] on button "Seudah Friday night" at bounding box center [751, 468] width 630 height 28
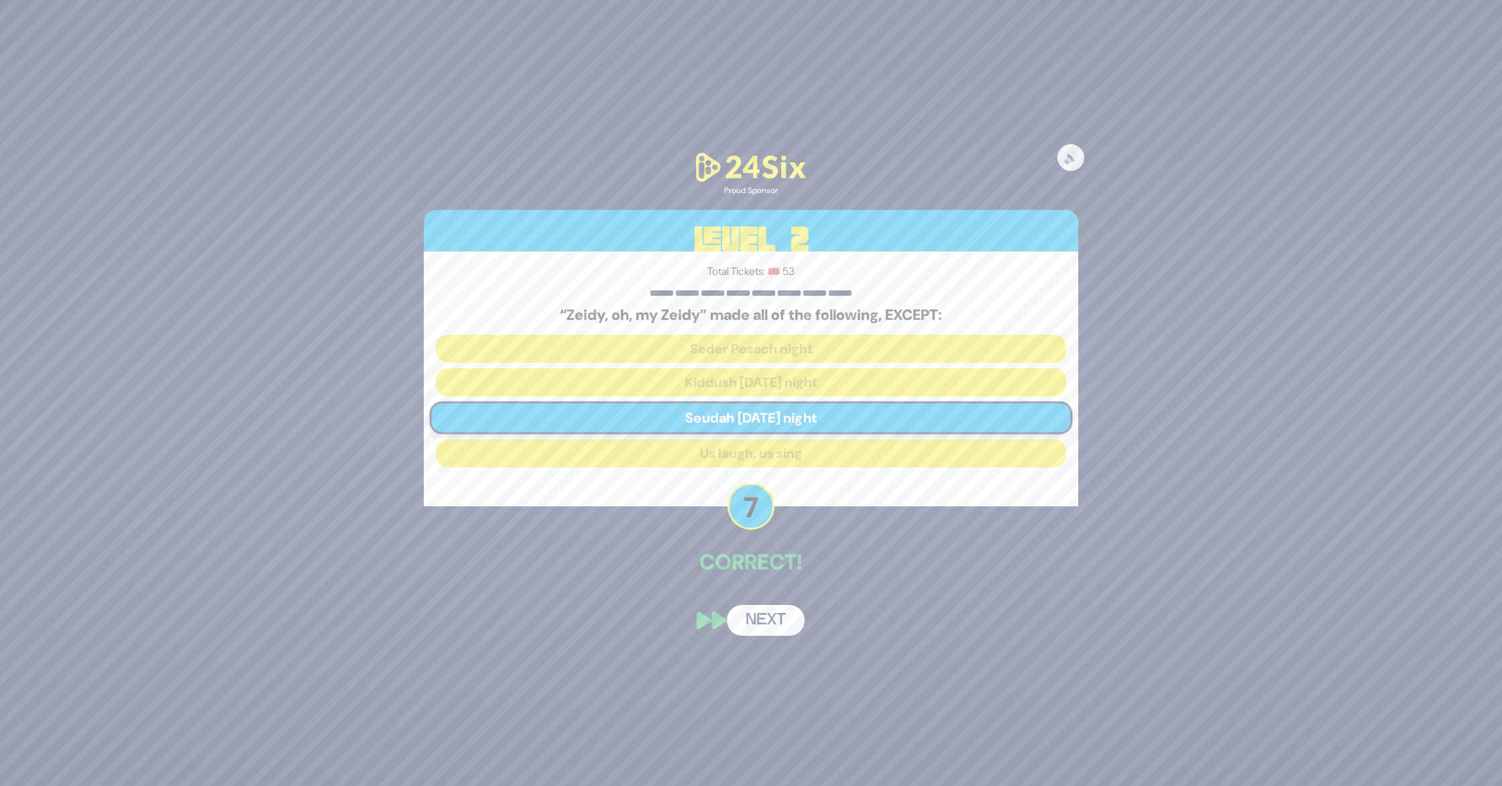
click at [763, 622] on button "Next" at bounding box center [766, 620] width 78 height 31
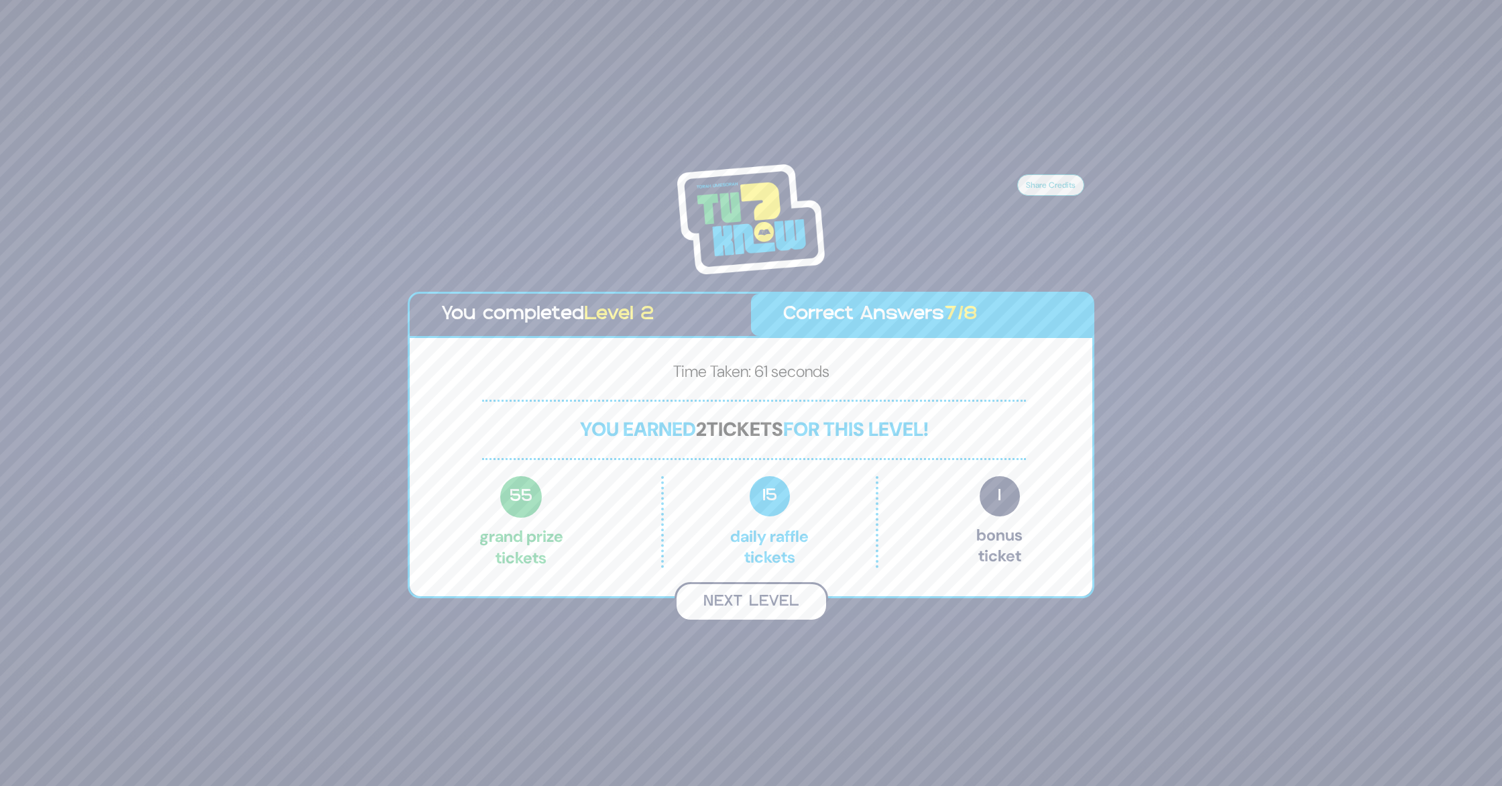
click at [782, 599] on button "Next Level" at bounding box center [752, 602] width 154 height 40
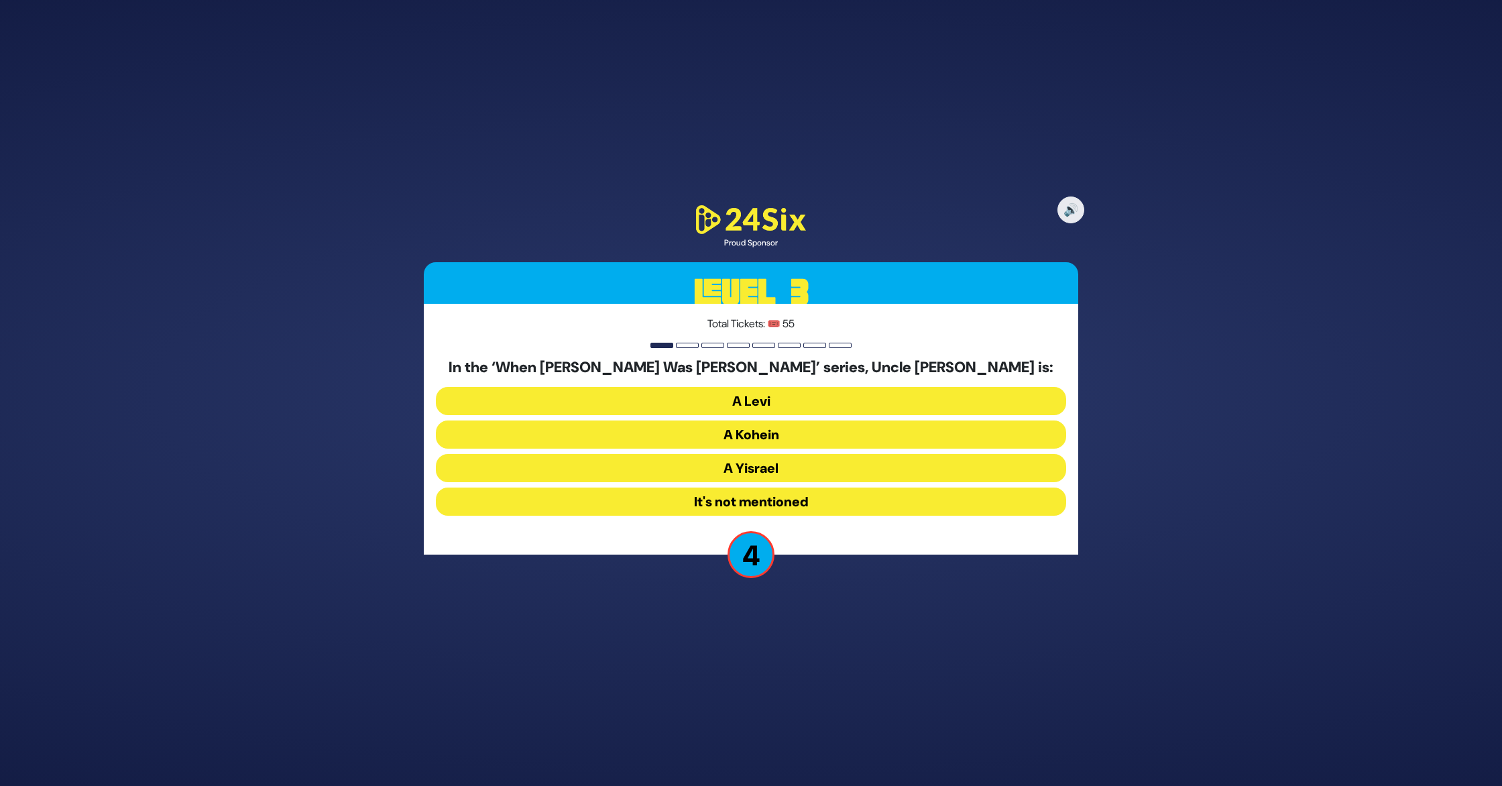
click at [777, 427] on button "A Kohein" at bounding box center [751, 434] width 630 height 28
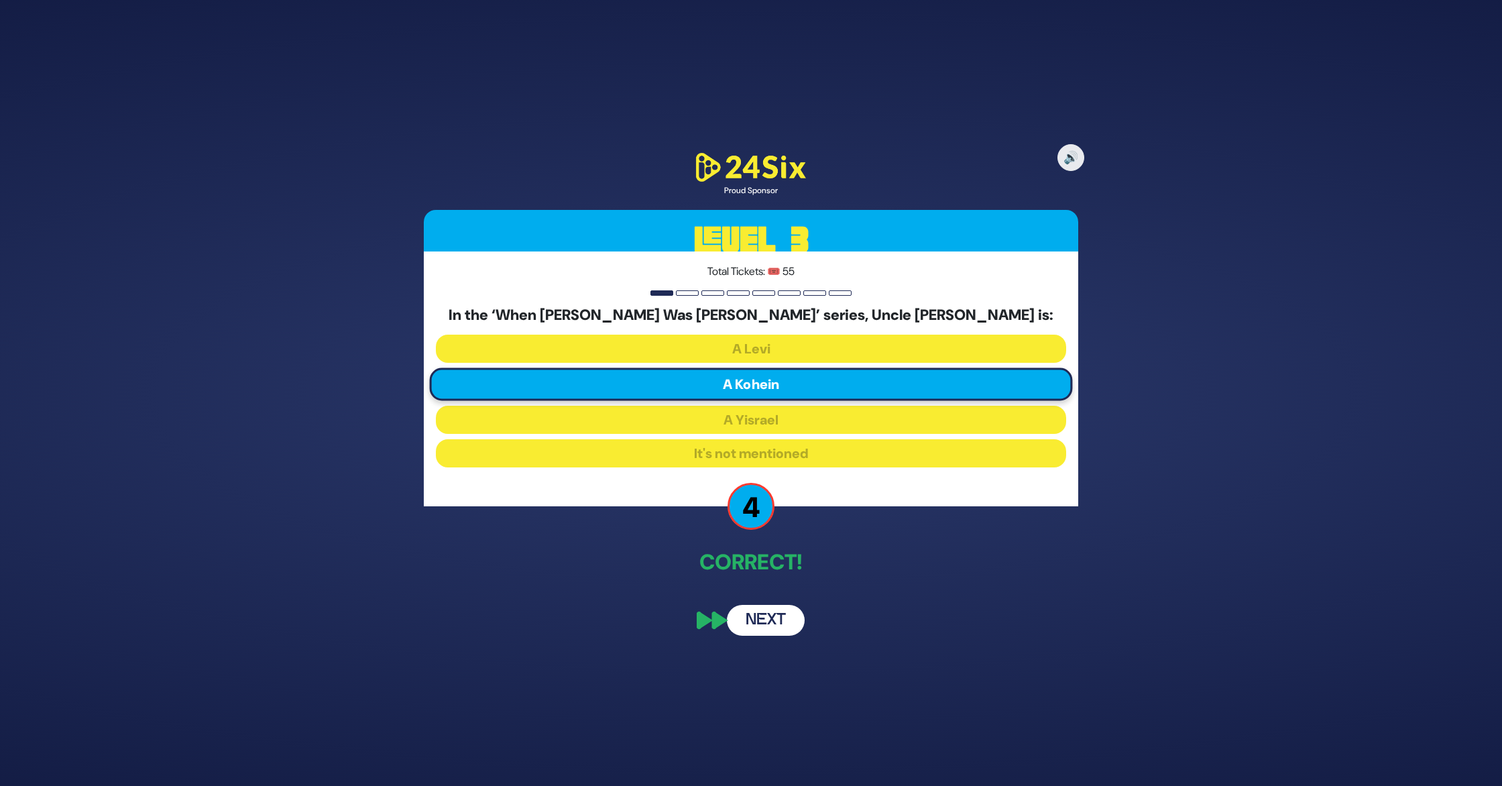
click at [764, 620] on button "Next" at bounding box center [766, 620] width 78 height 31
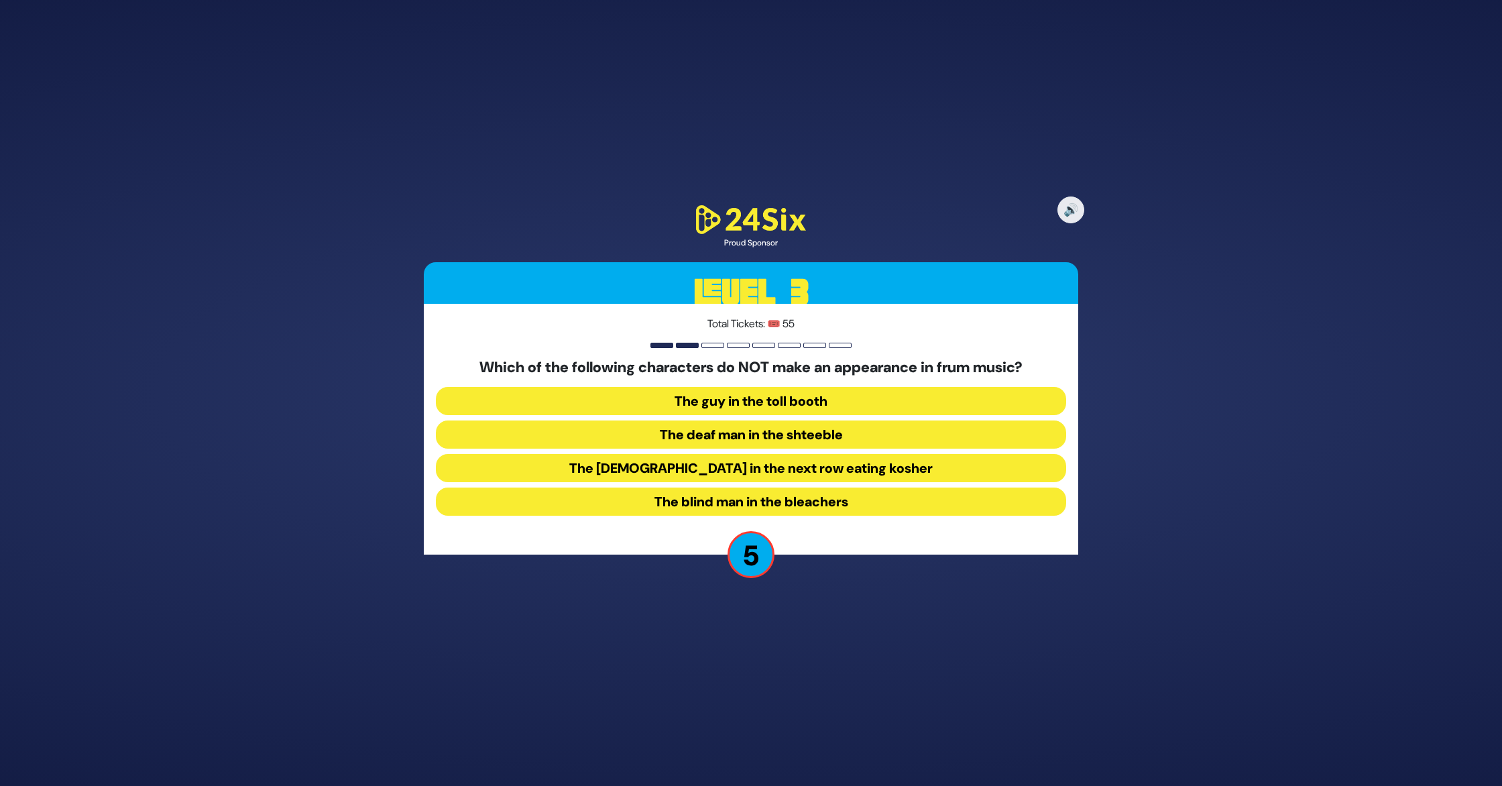
click at [832, 500] on button "The blind man in the bleachers" at bounding box center [751, 501] width 630 height 28
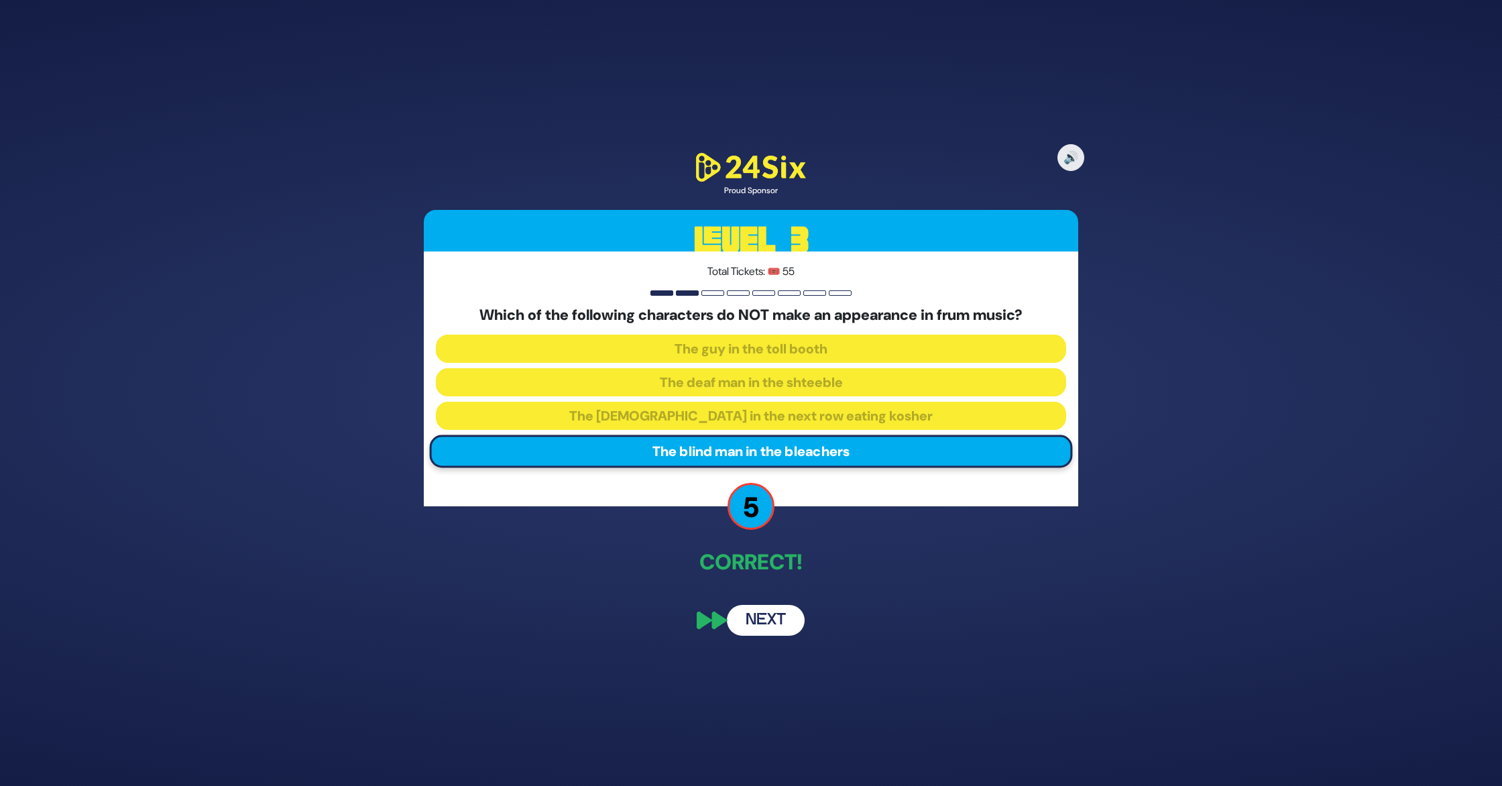
click at [770, 620] on button "Next" at bounding box center [766, 620] width 78 height 31
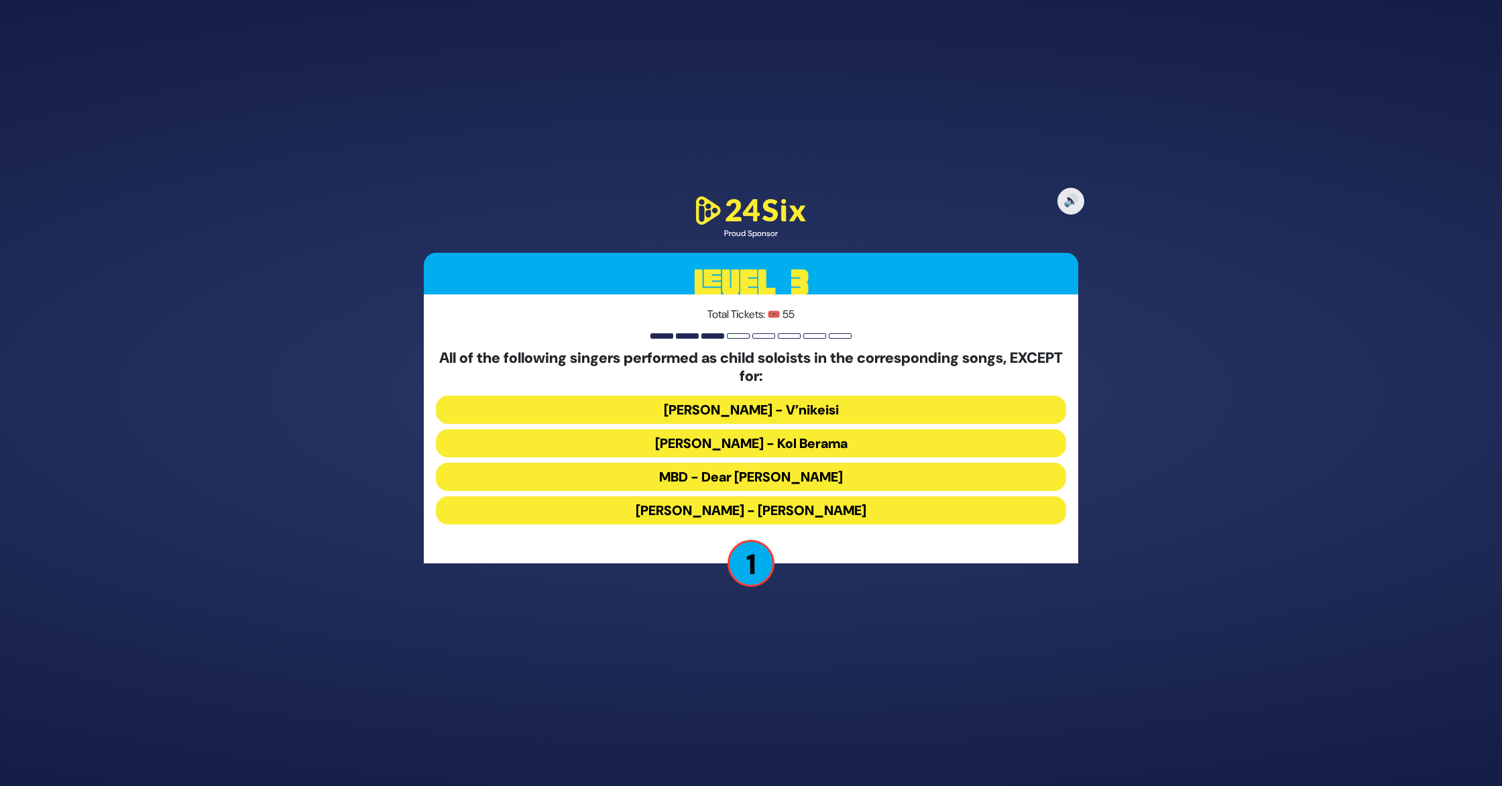
click at [712, 477] on button "MBD - Dear Nikolai" at bounding box center [751, 477] width 630 height 28
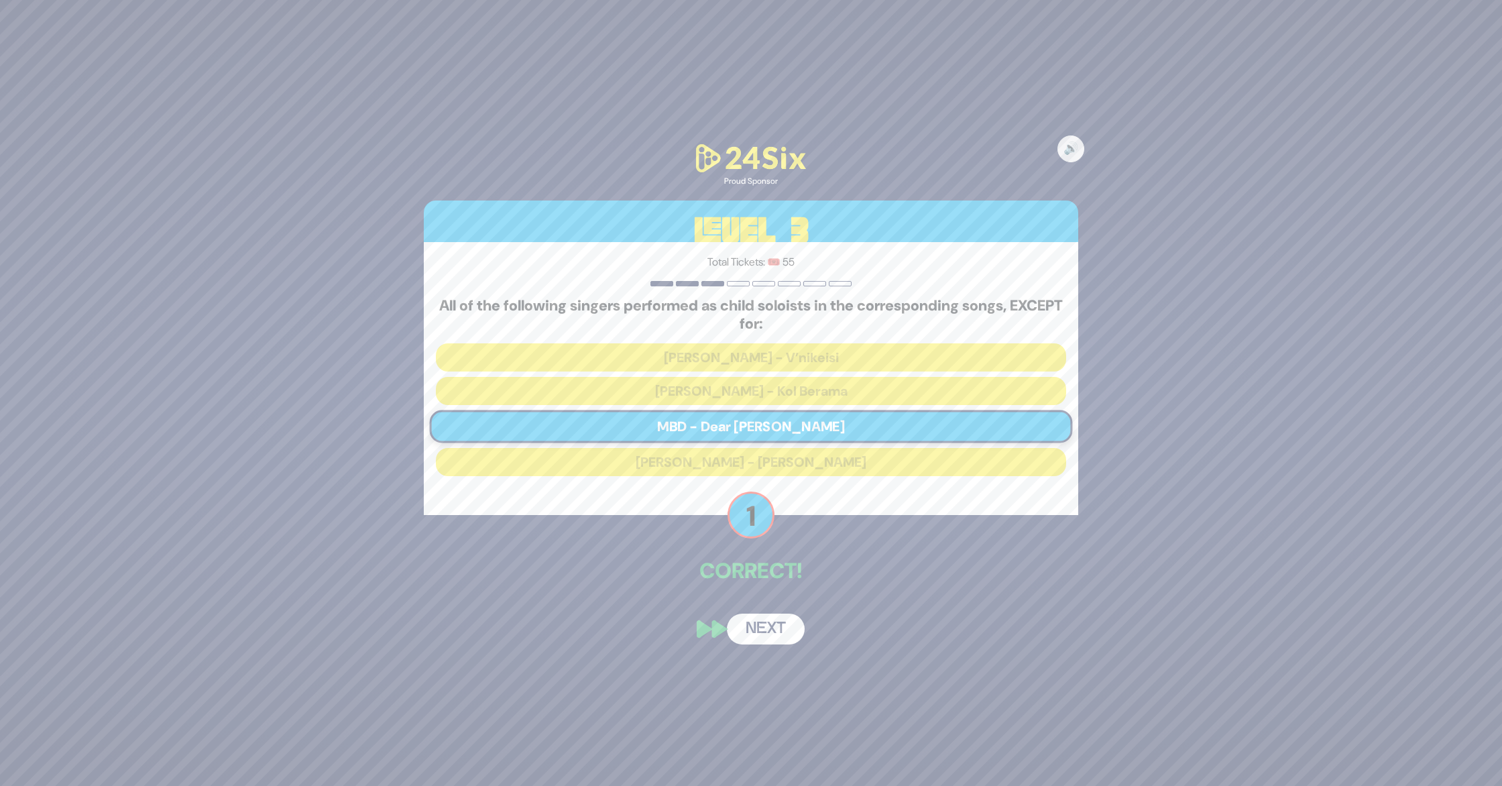
click at [763, 626] on button "Next" at bounding box center [766, 629] width 78 height 31
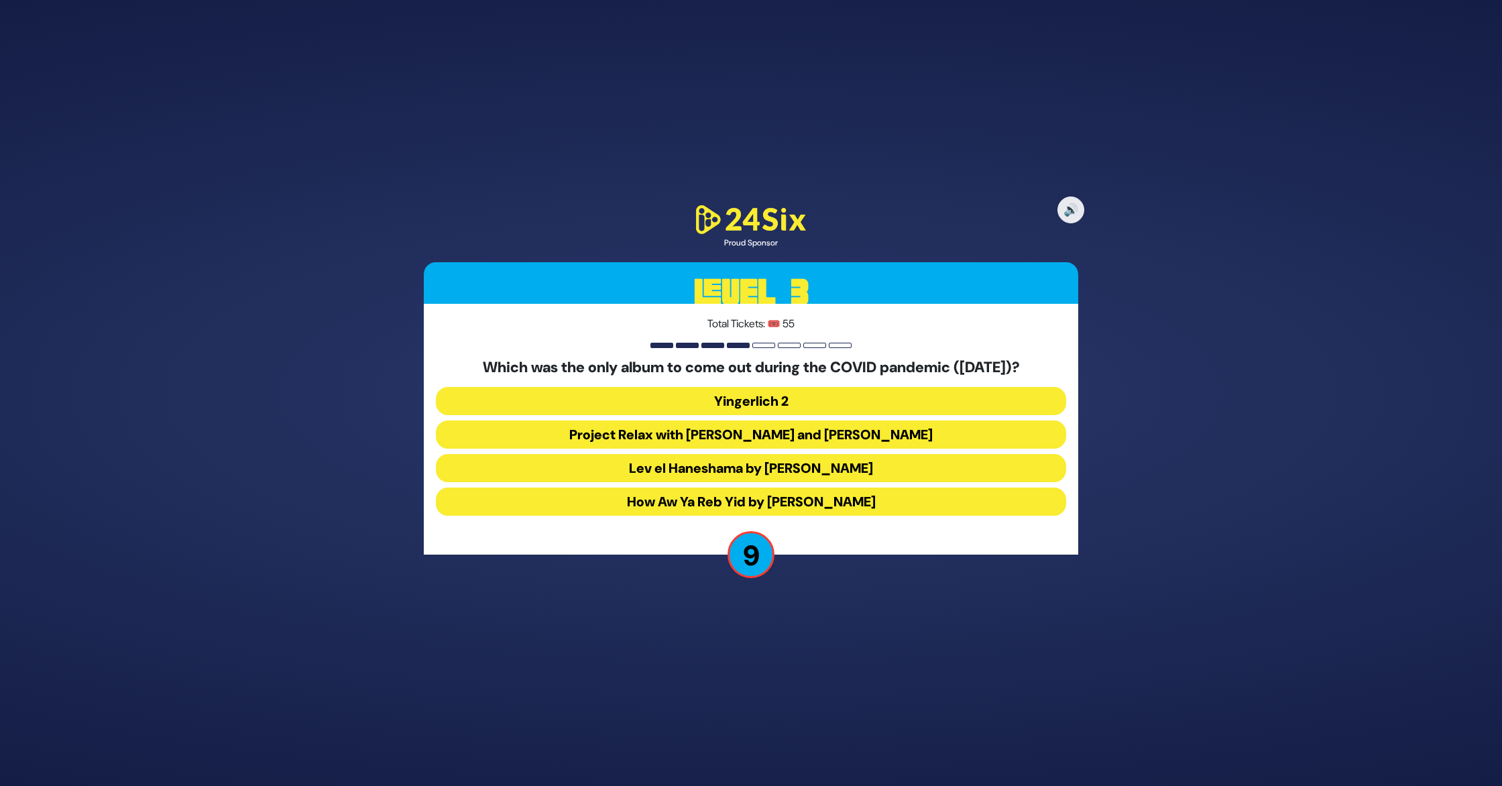
click at [750, 429] on button "Project Relax with Avraham Fried and Shulem Brodt" at bounding box center [751, 434] width 630 height 28
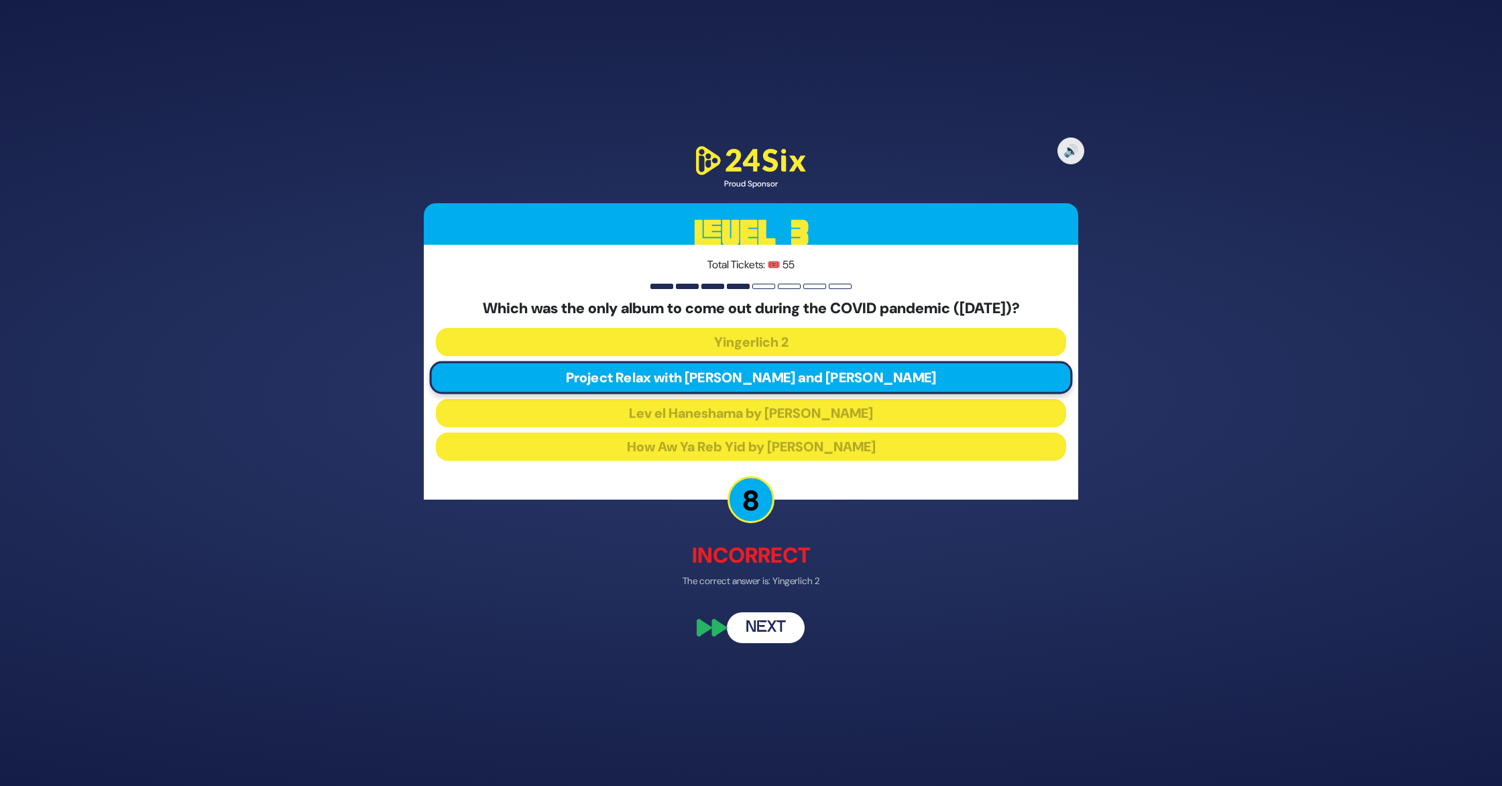
click at [777, 633] on button "Next" at bounding box center [766, 626] width 78 height 31
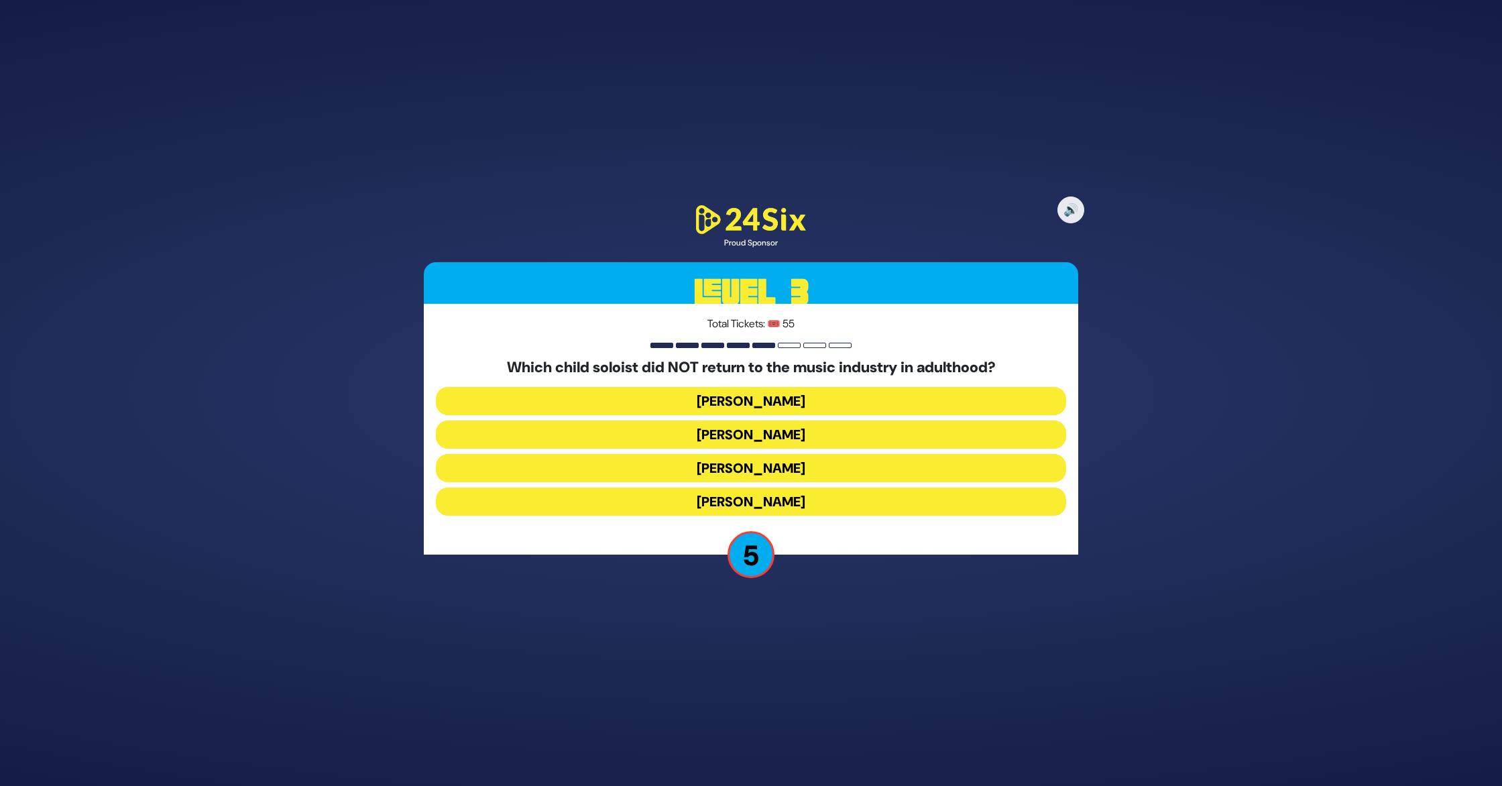
click at [804, 495] on button "Yitzy Spinner" at bounding box center [751, 501] width 630 height 28
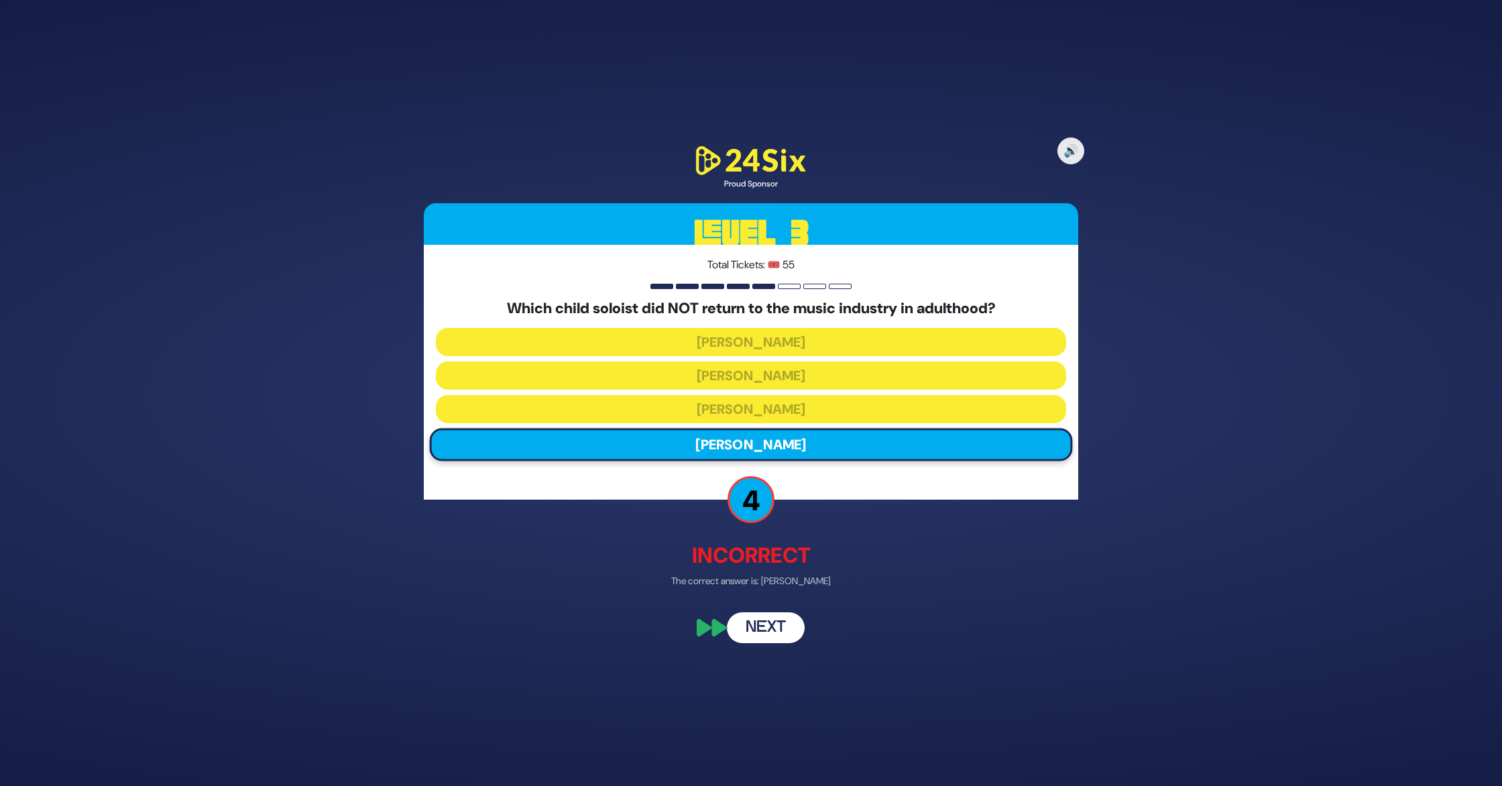
click at [764, 618] on button "Next" at bounding box center [766, 626] width 78 height 31
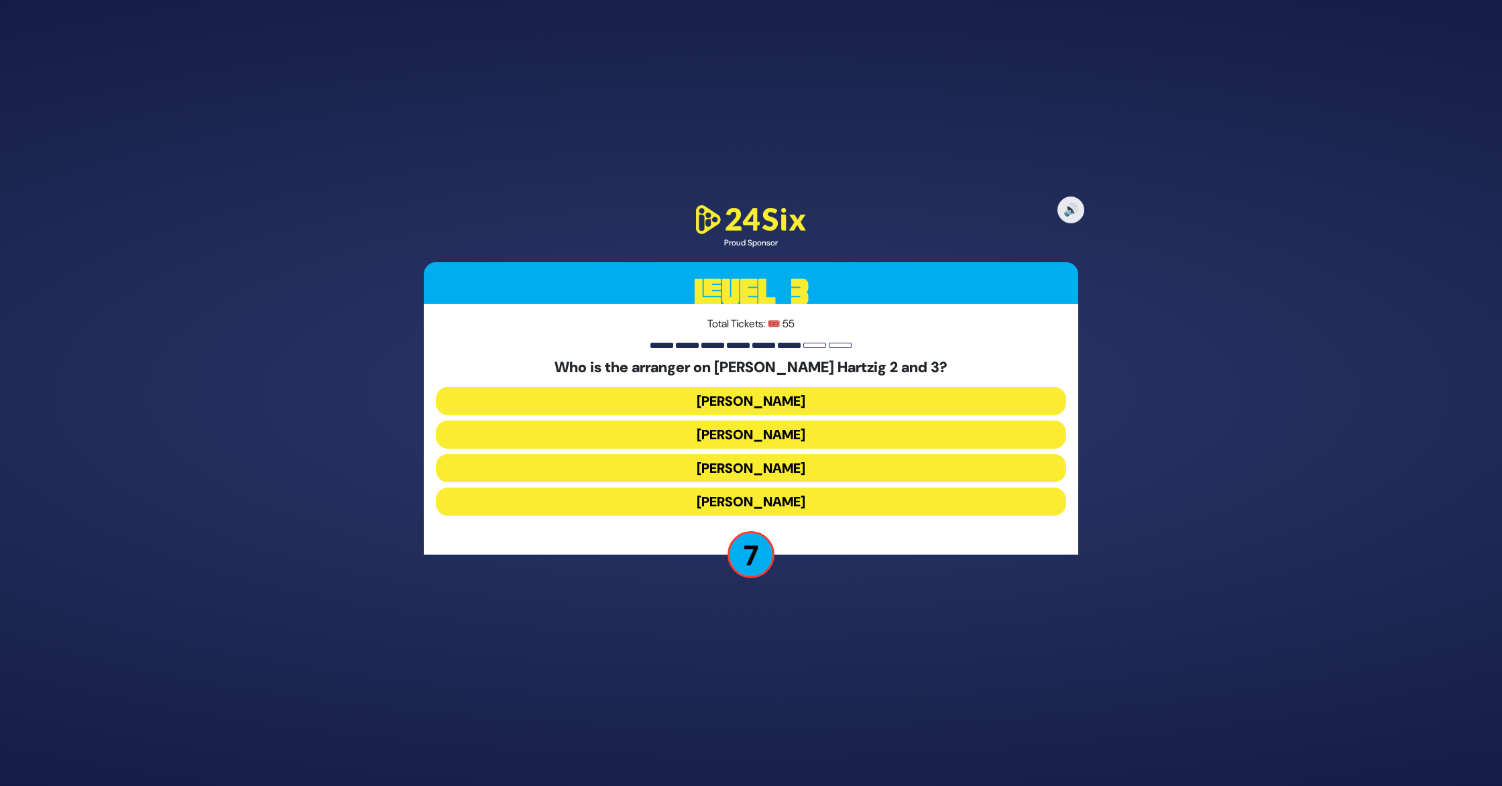
click at [790, 402] on button "Yoeli Dickman" at bounding box center [751, 401] width 630 height 28
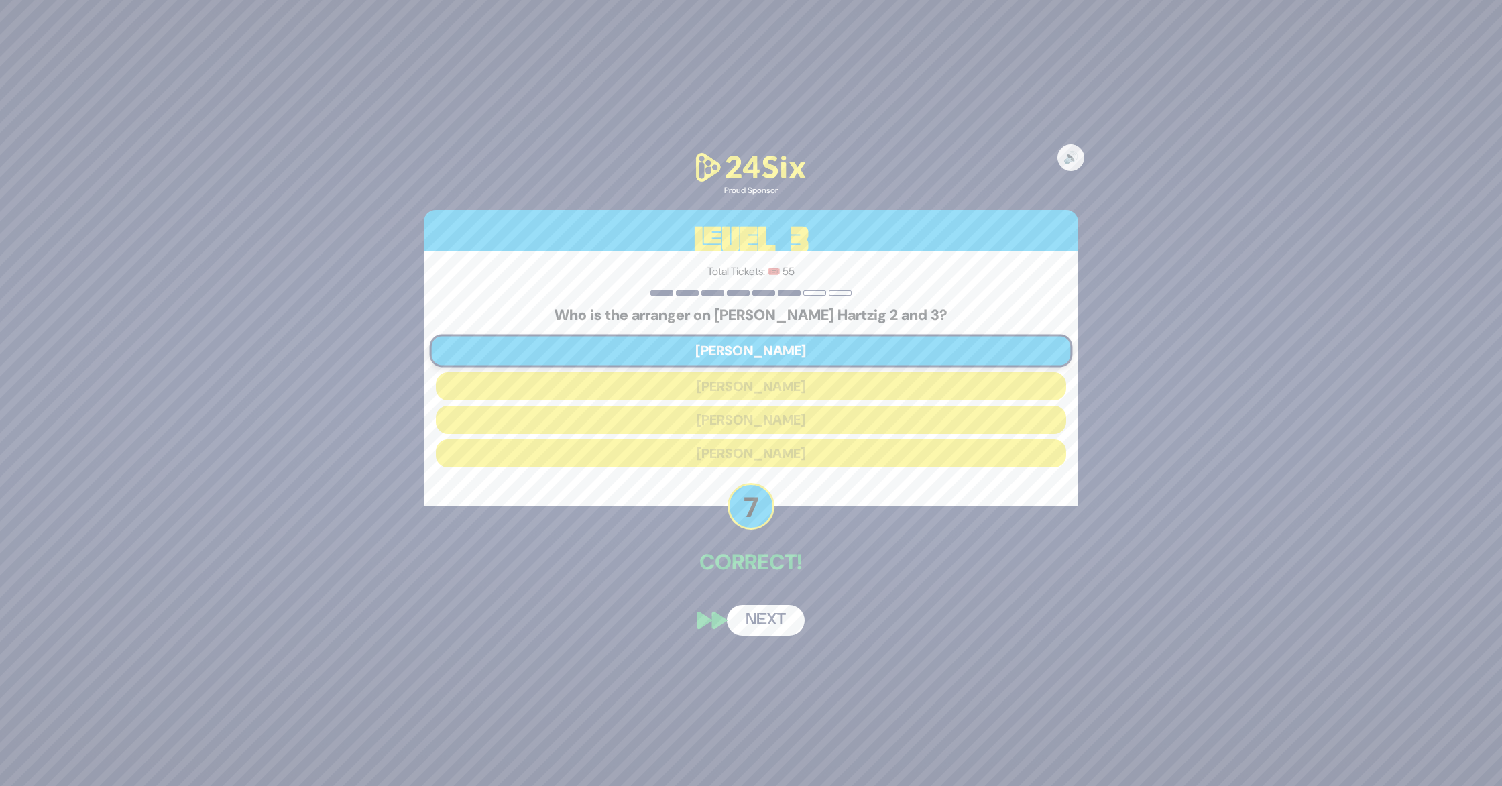
click at [777, 616] on button "Next" at bounding box center [766, 620] width 78 height 31
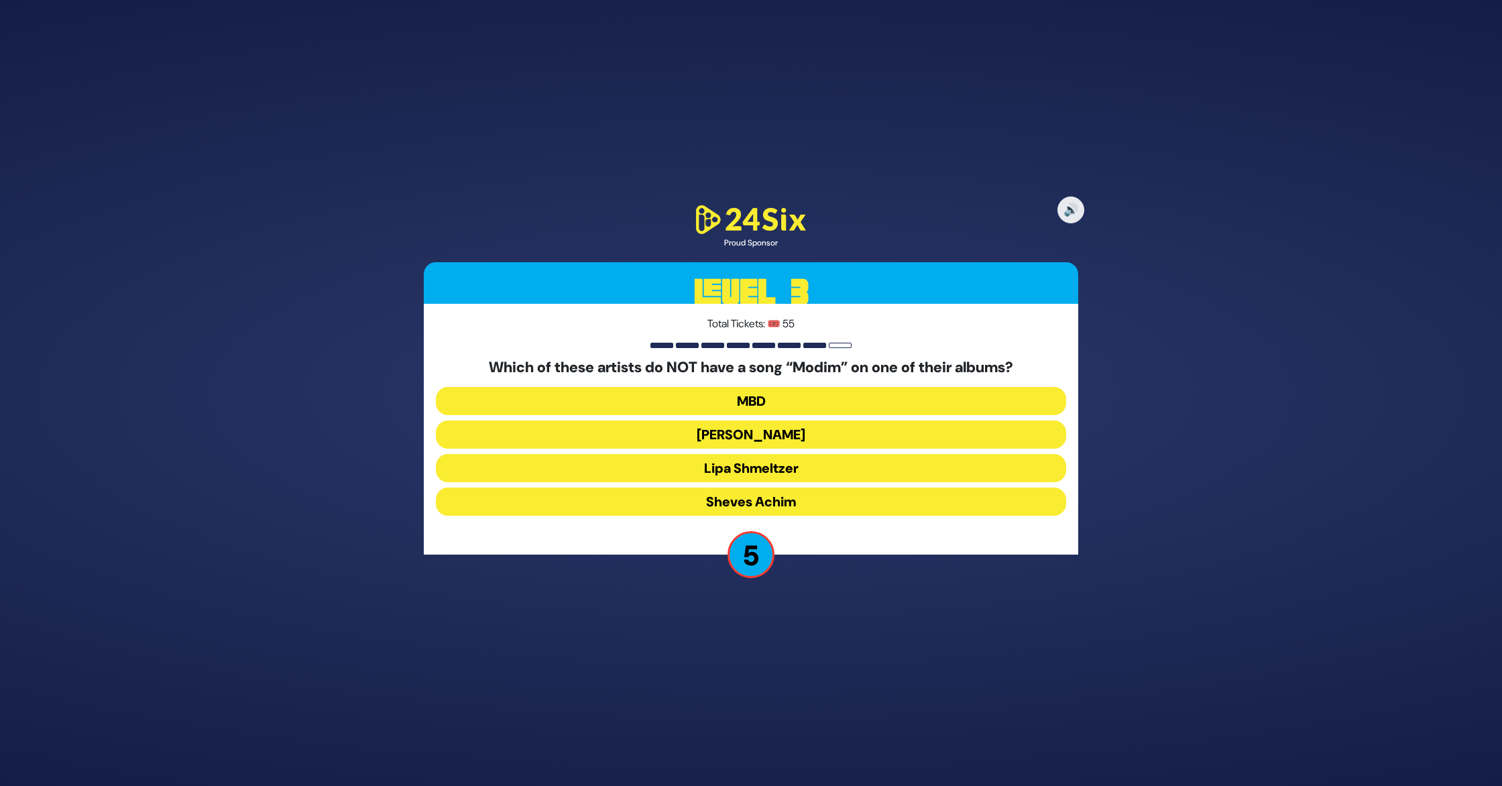
click at [781, 401] on button "MBD" at bounding box center [751, 401] width 630 height 28
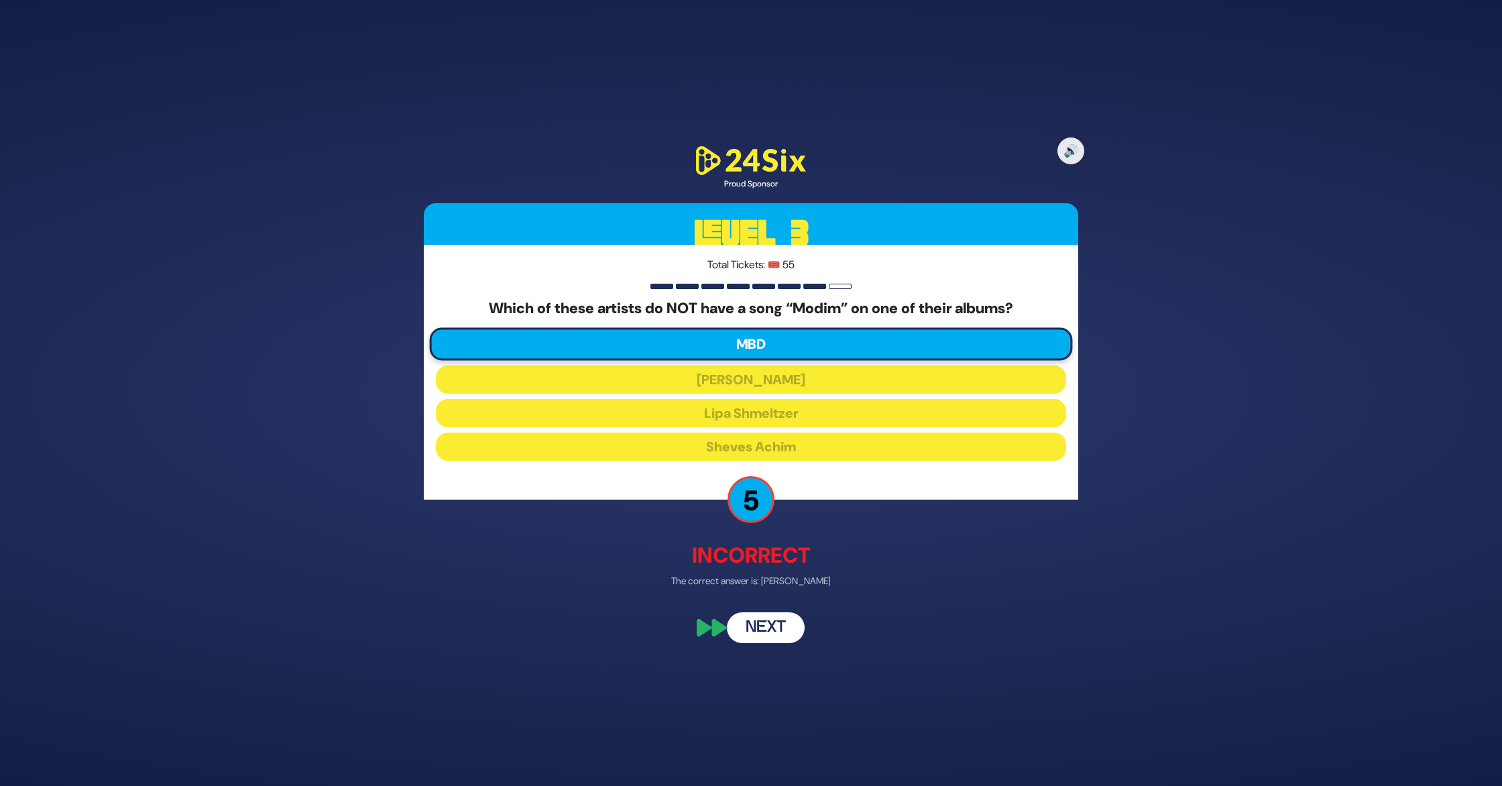
click at [774, 620] on button "Next" at bounding box center [766, 626] width 78 height 31
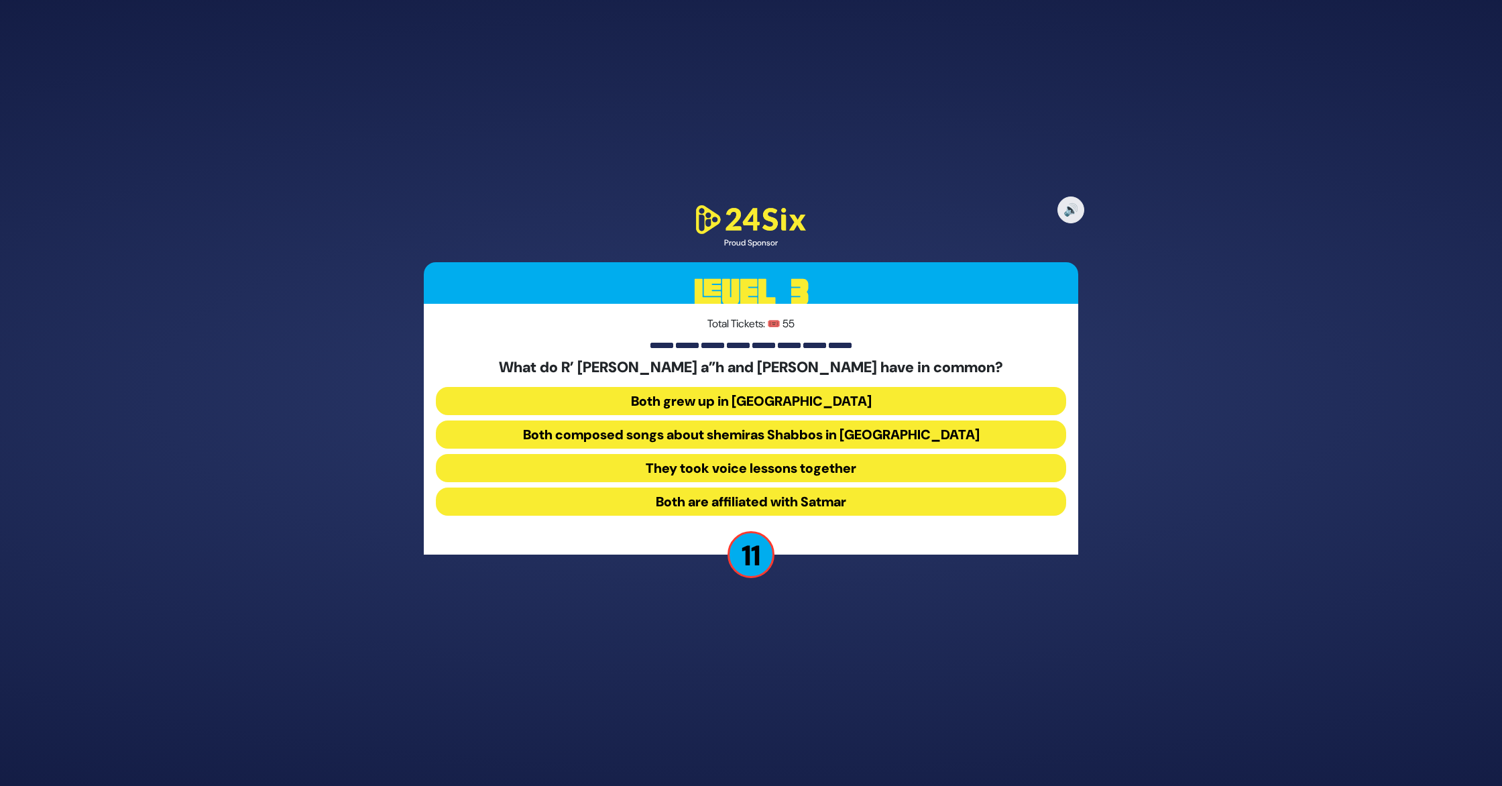
click at [746, 437] on button "Both composed songs about shemiras Shabbos in America" at bounding box center [751, 434] width 630 height 28
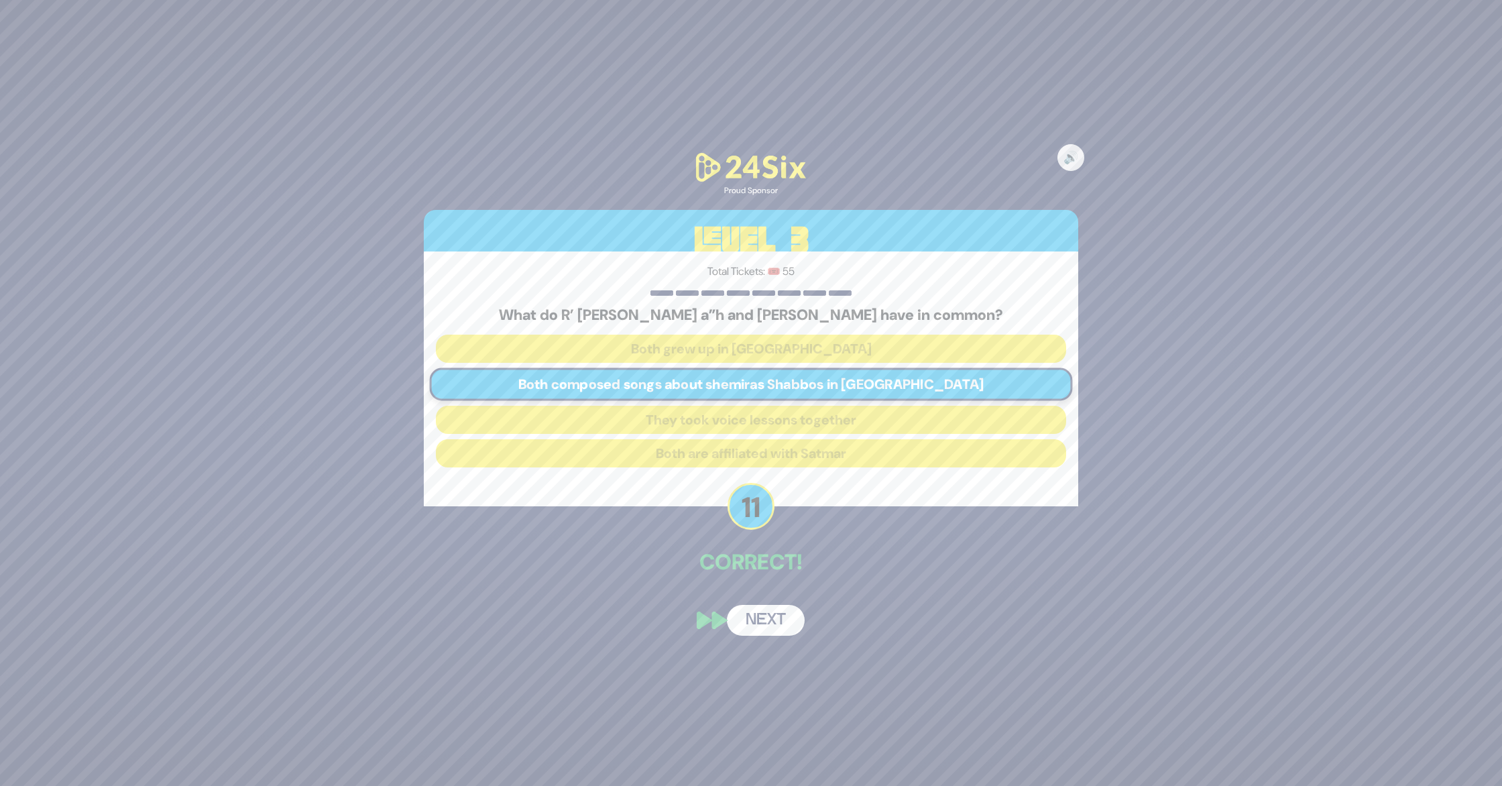
click at [771, 615] on button "Next" at bounding box center [766, 620] width 78 height 31
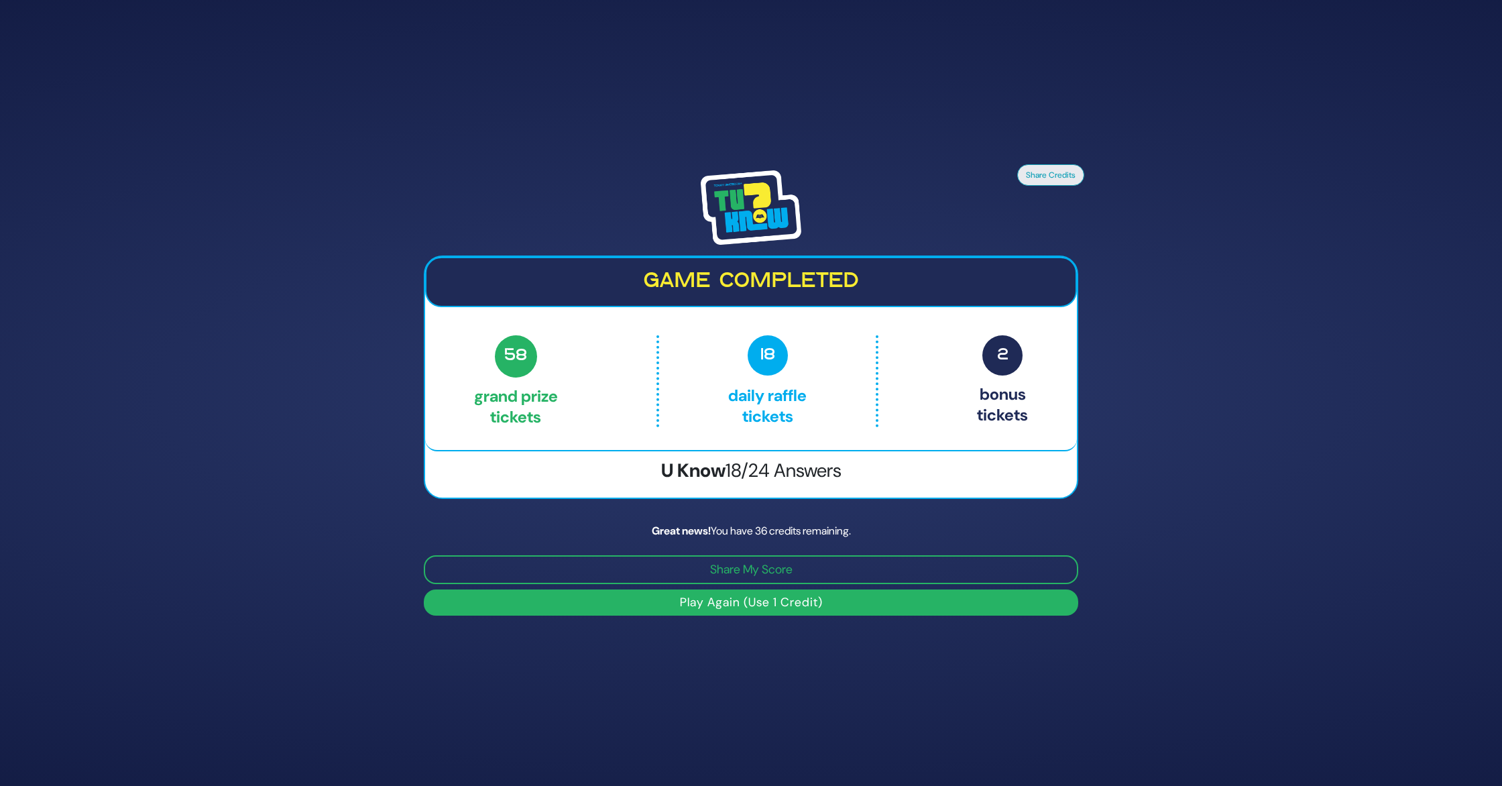
click at [774, 602] on button "Play Again (Use 1 Credit)" at bounding box center [751, 602] width 654 height 26
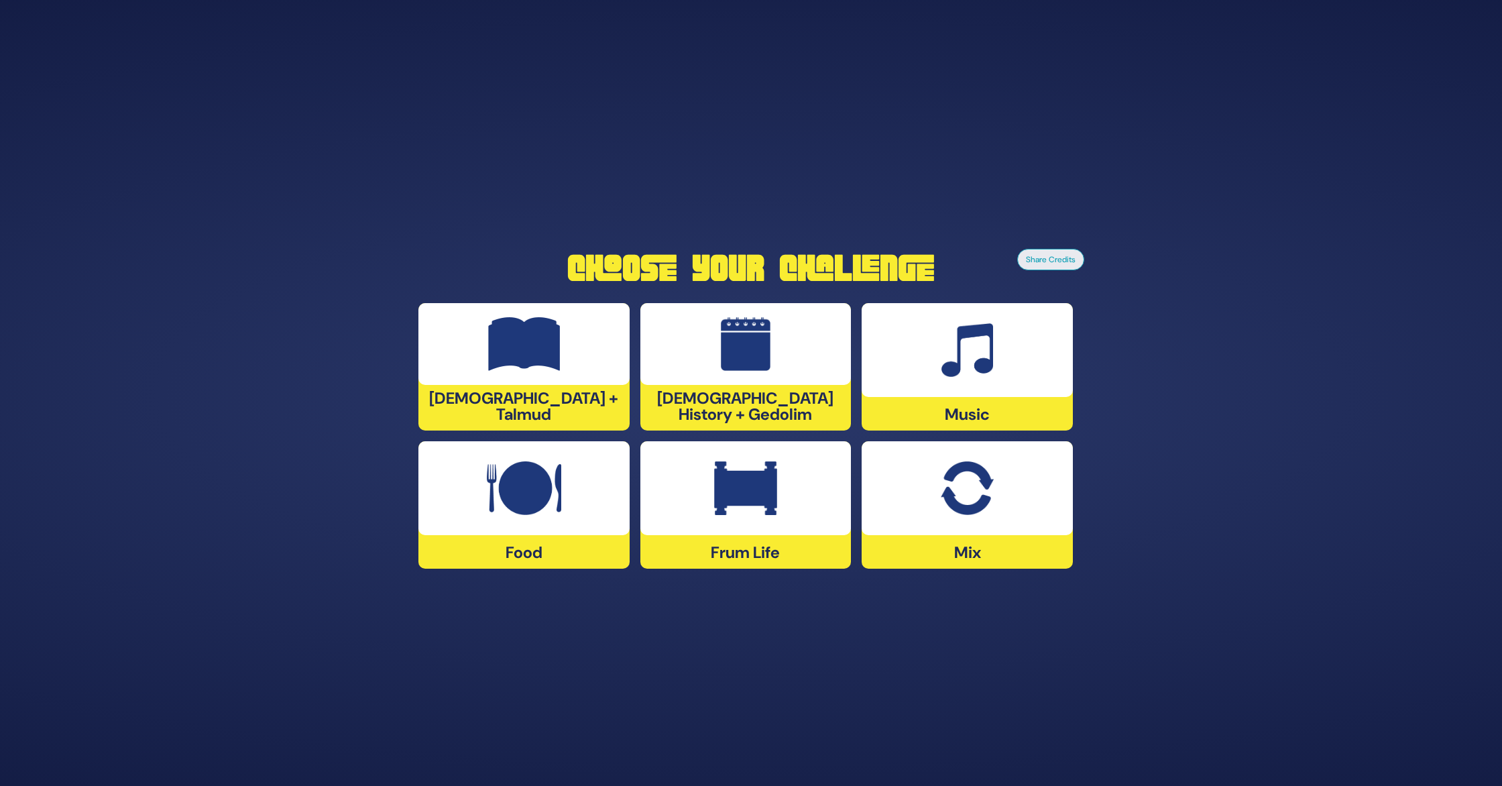
click at [534, 506] on img at bounding box center [524, 488] width 74 height 54
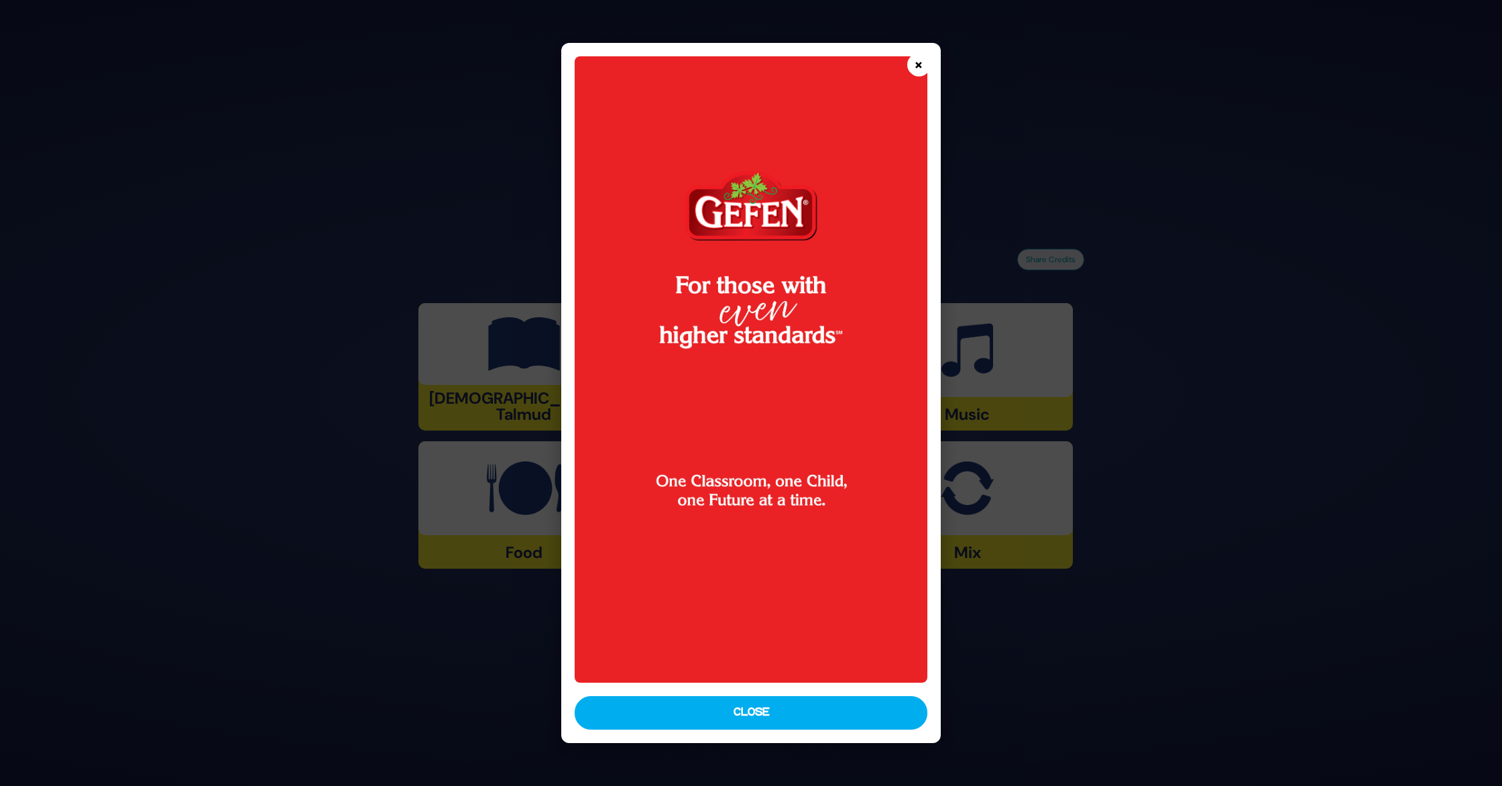
click at [923, 68] on button "×" at bounding box center [918, 64] width 23 height 23
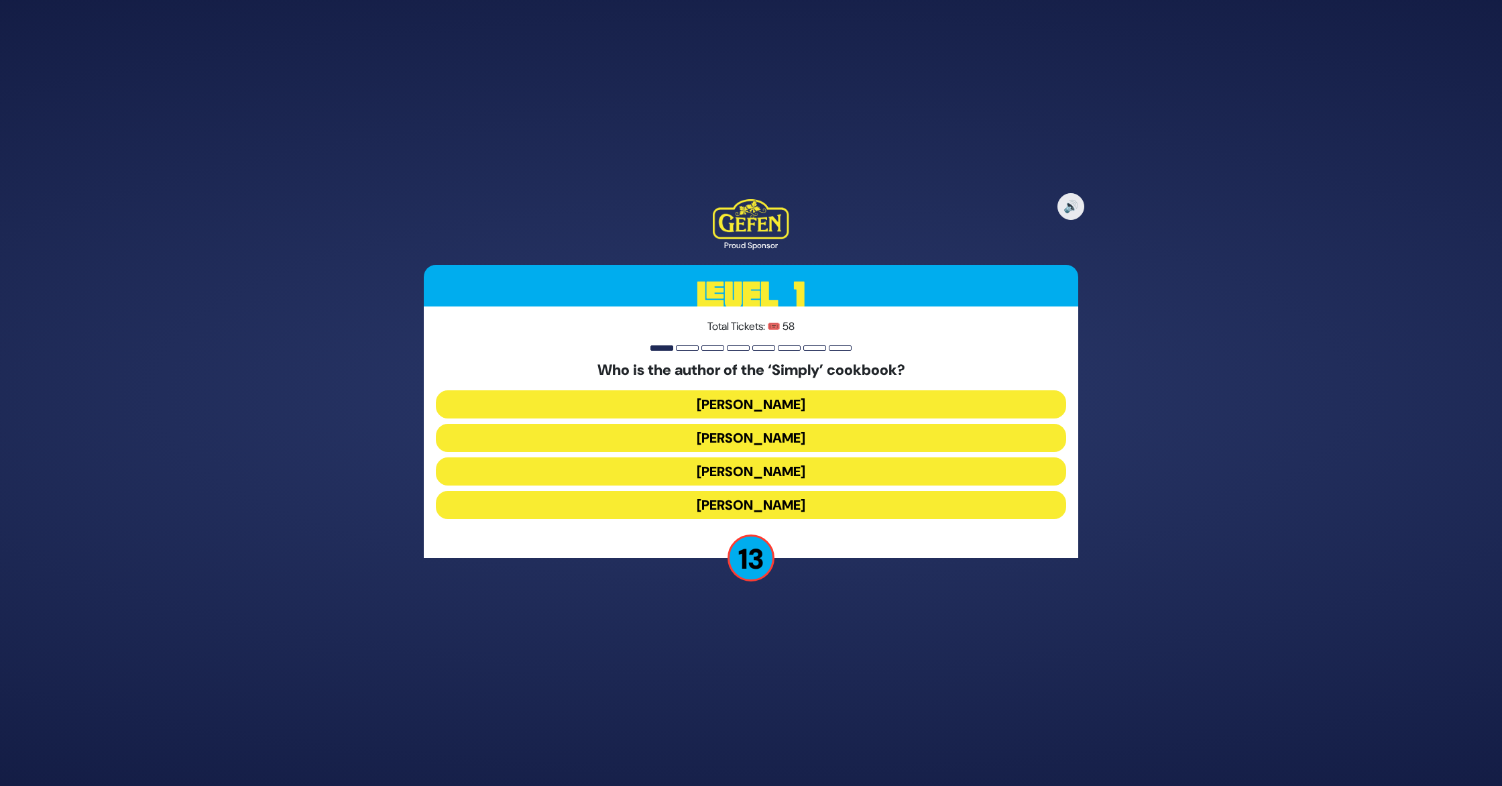
click at [799, 507] on button "[PERSON_NAME]" at bounding box center [751, 505] width 630 height 28
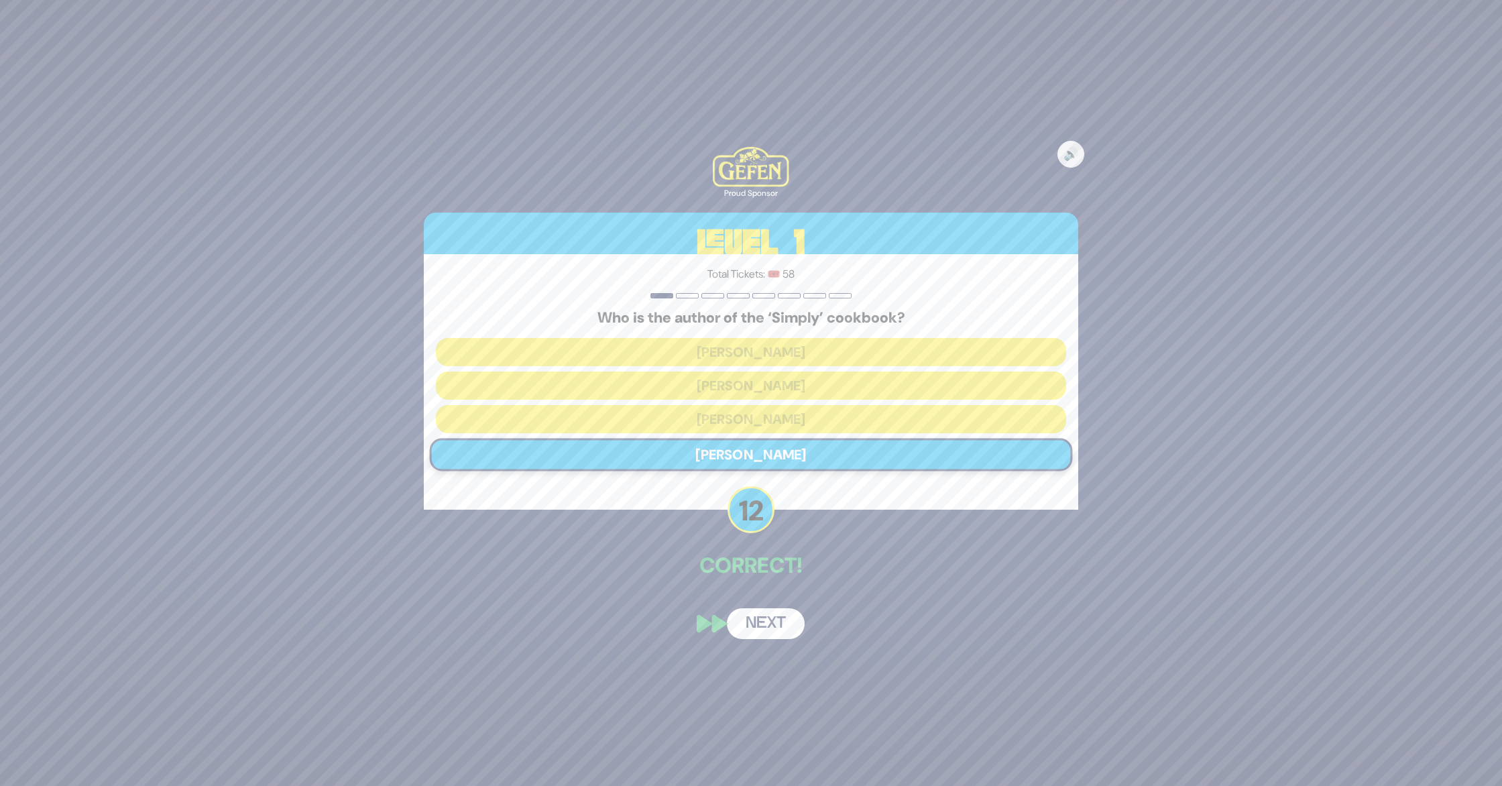
click at [761, 618] on button "Next" at bounding box center [766, 623] width 78 height 31
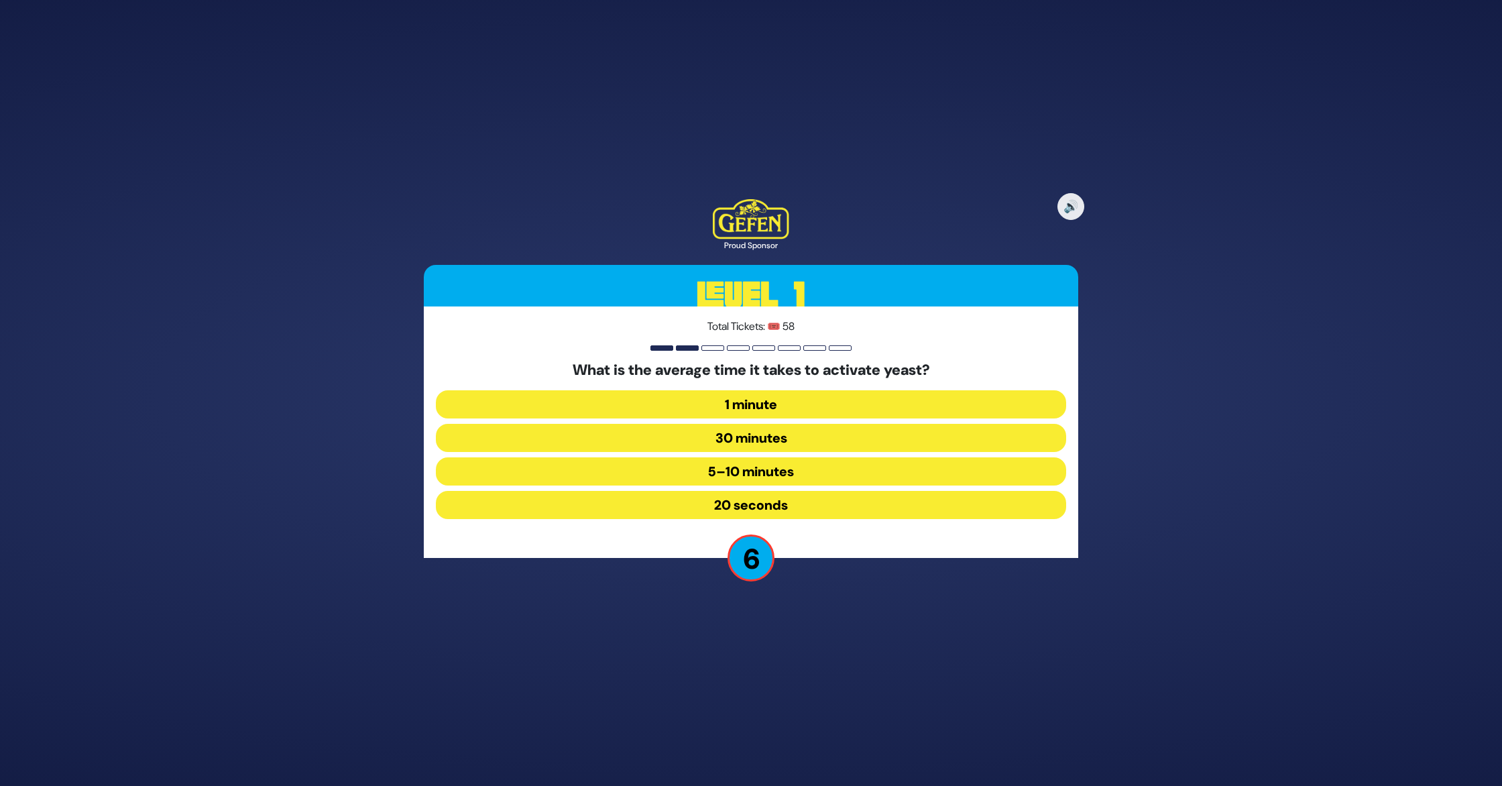
click at [798, 402] on button "1 minute" at bounding box center [751, 404] width 630 height 28
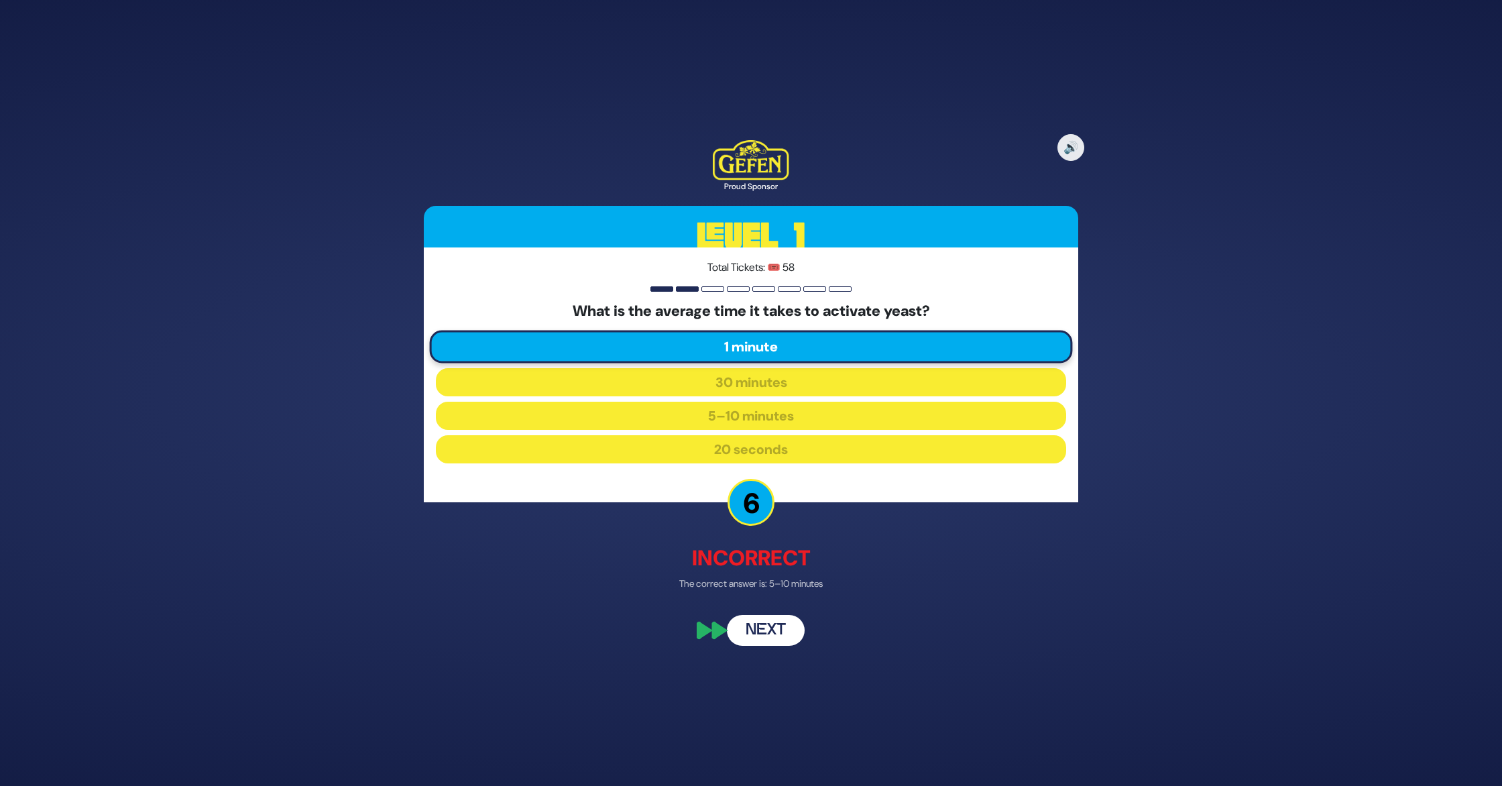
click at [775, 623] on button "Next" at bounding box center [766, 630] width 78 height 31
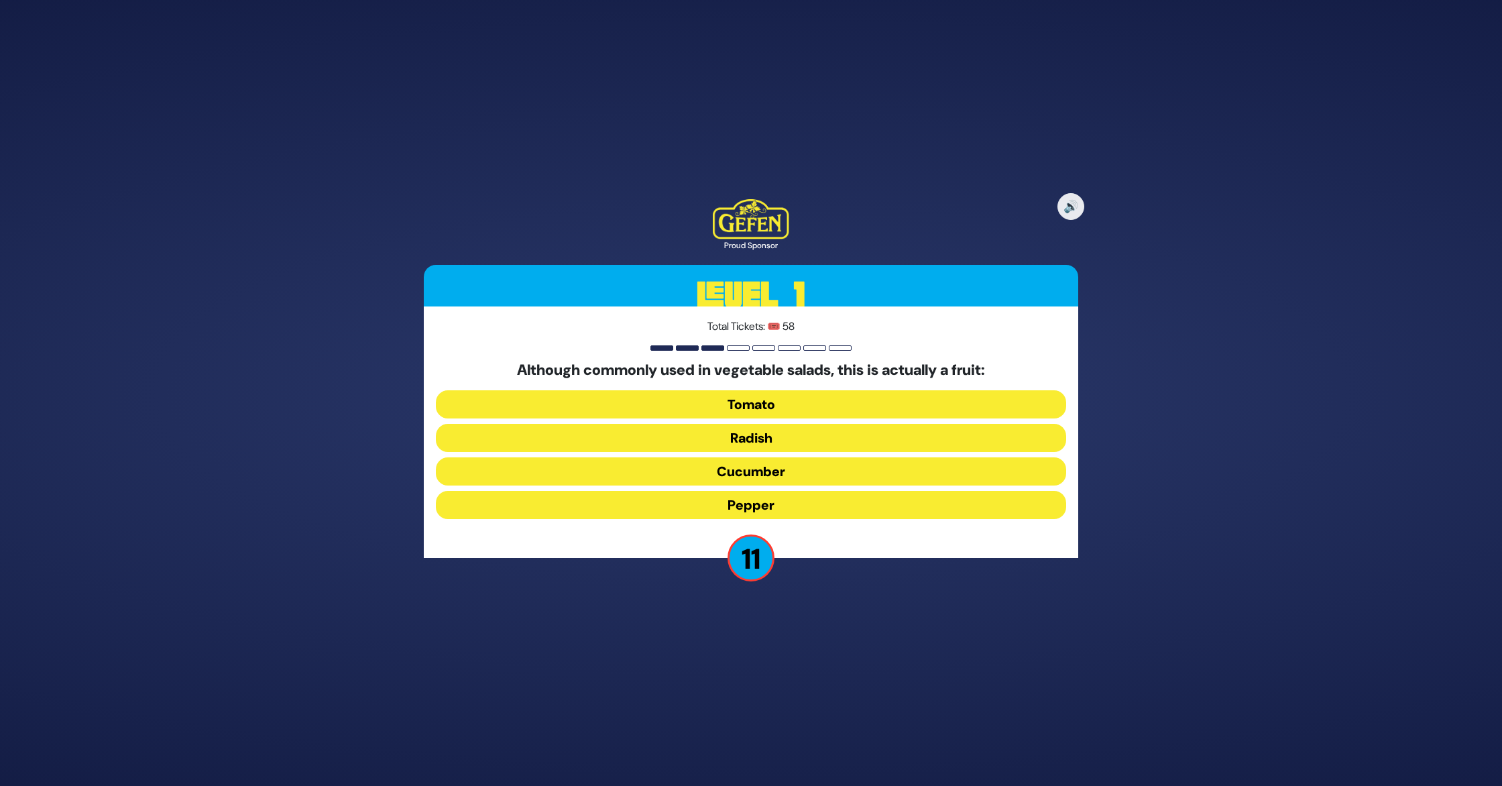
click at [808, 405] on button "Tomato" at bounding box center [751, 404] width 630 height 28
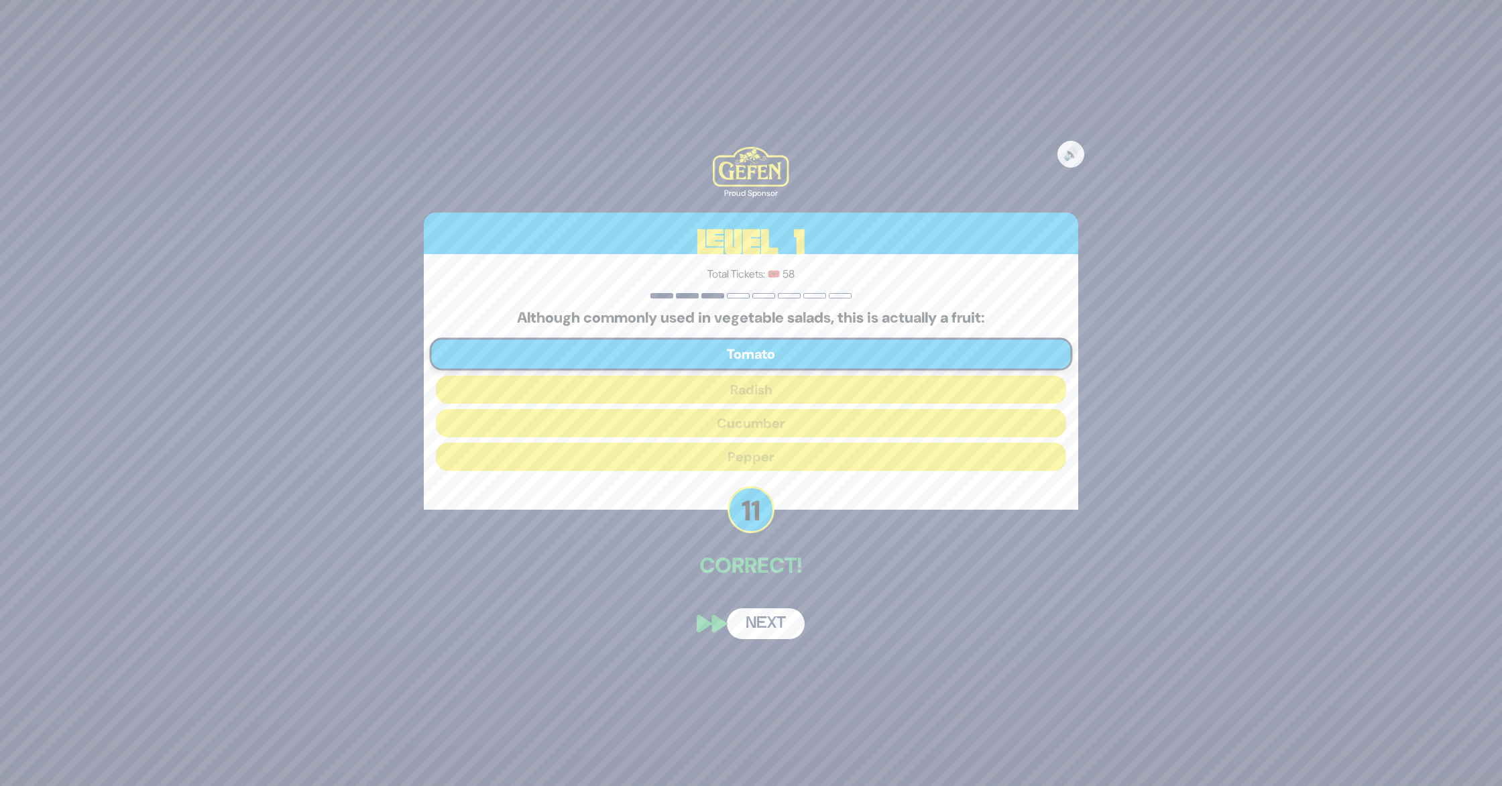
click at [770, 618] on button "Next" at bounding box center [766, 623] width 78 height 31
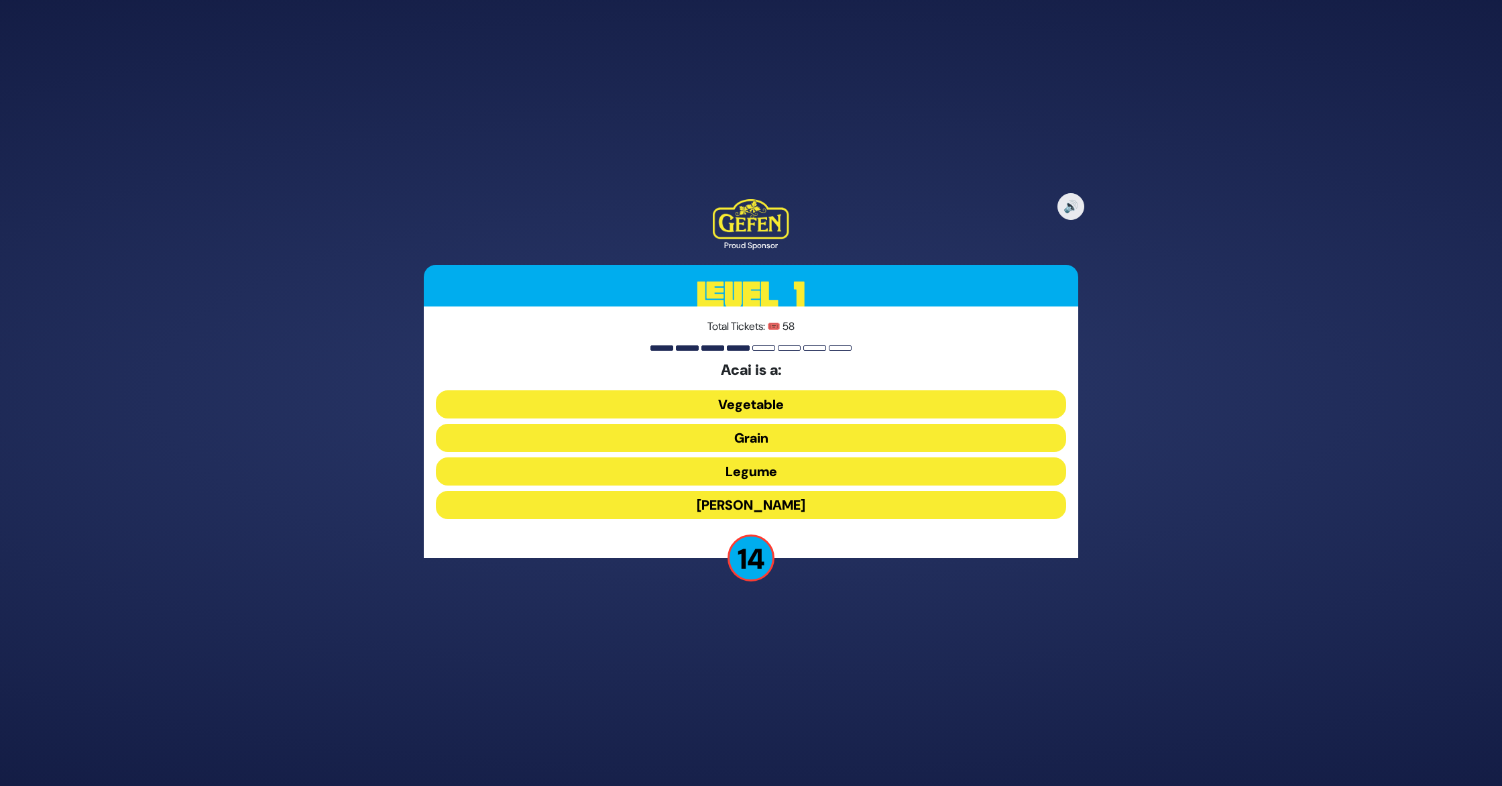
click at [767, 502] on button "[PERSON_NAME]" at bounding box center [751, 505] width 630 height 28
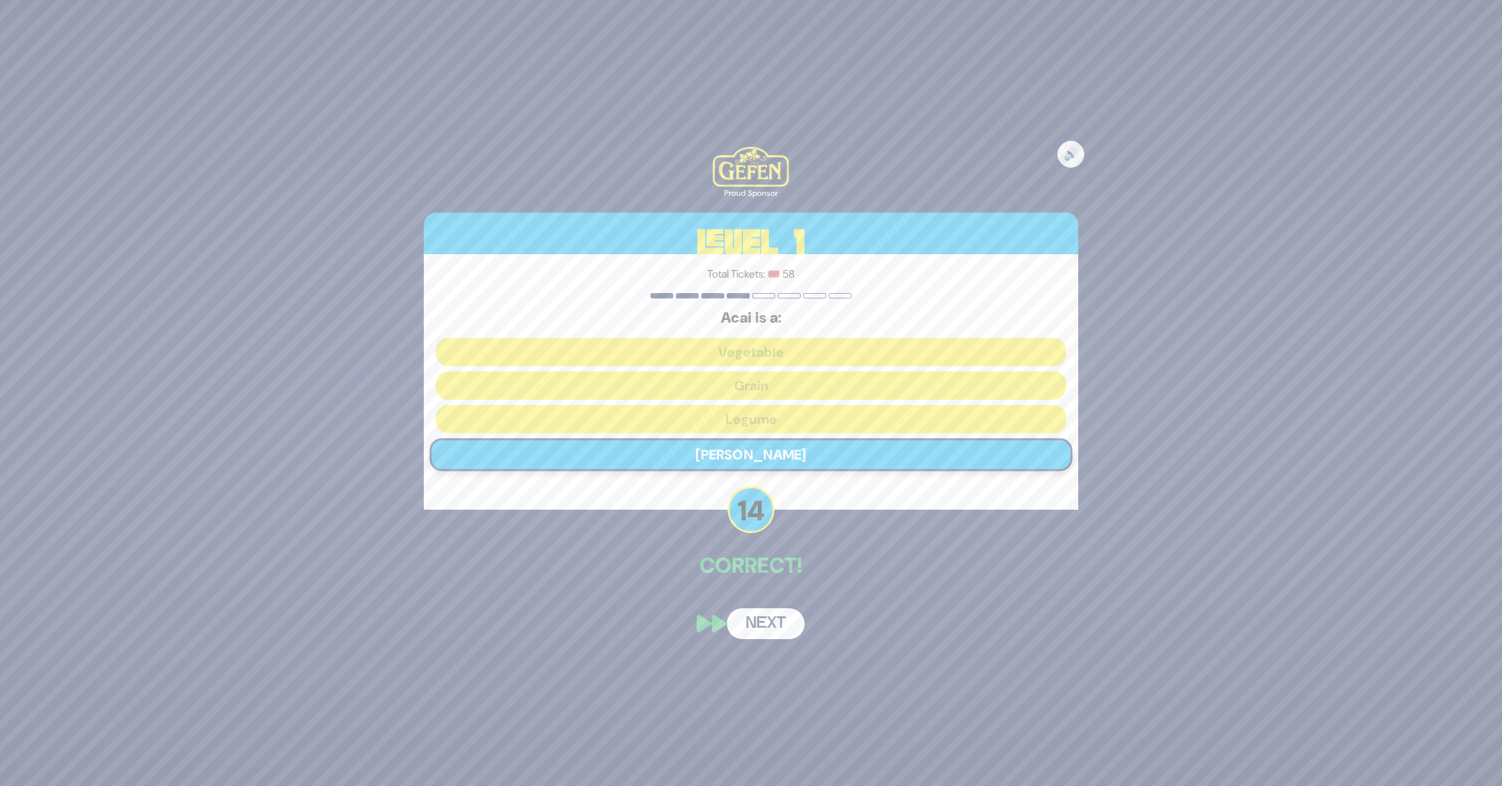
click at [762, 609] on button "Next" at bounding box center [766, 623] width 78 height 31
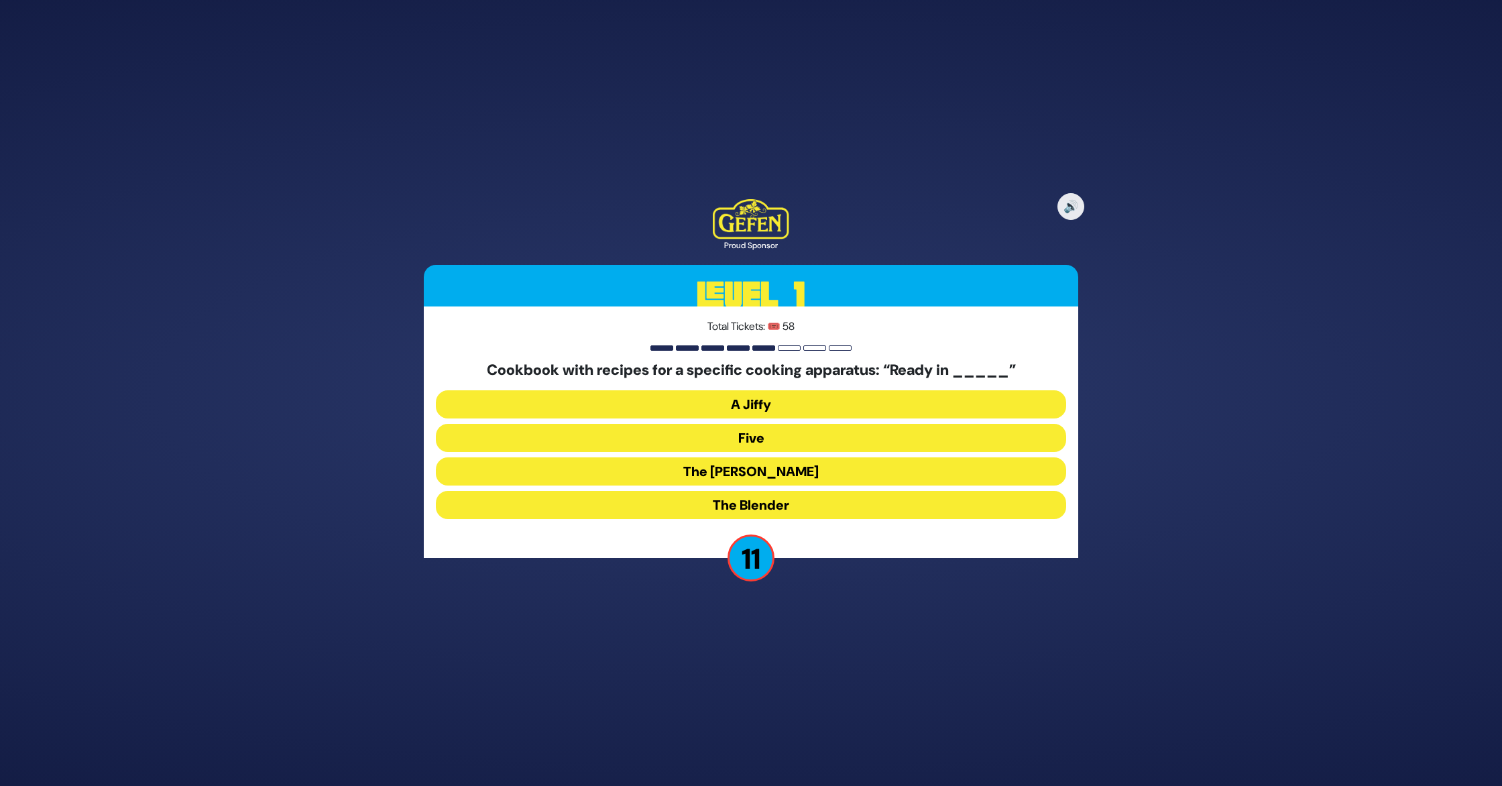
click at [781, 468] on button "The [PERSON_NAME]" at bounding box center [751, 471] width 630 height 28
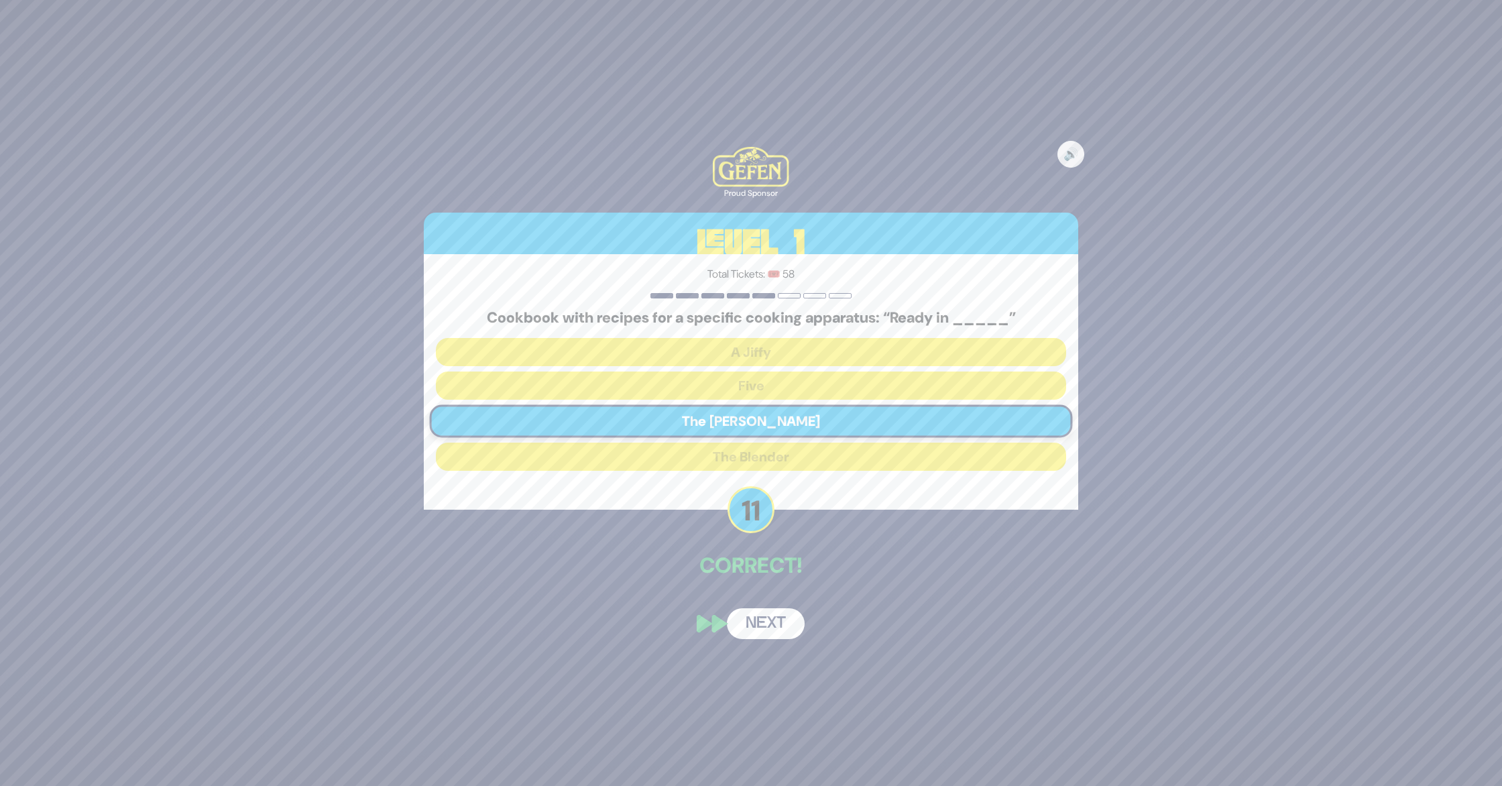
click at [762, 628] on button "Next" at bounding box center [766, 623] width 78 height 31
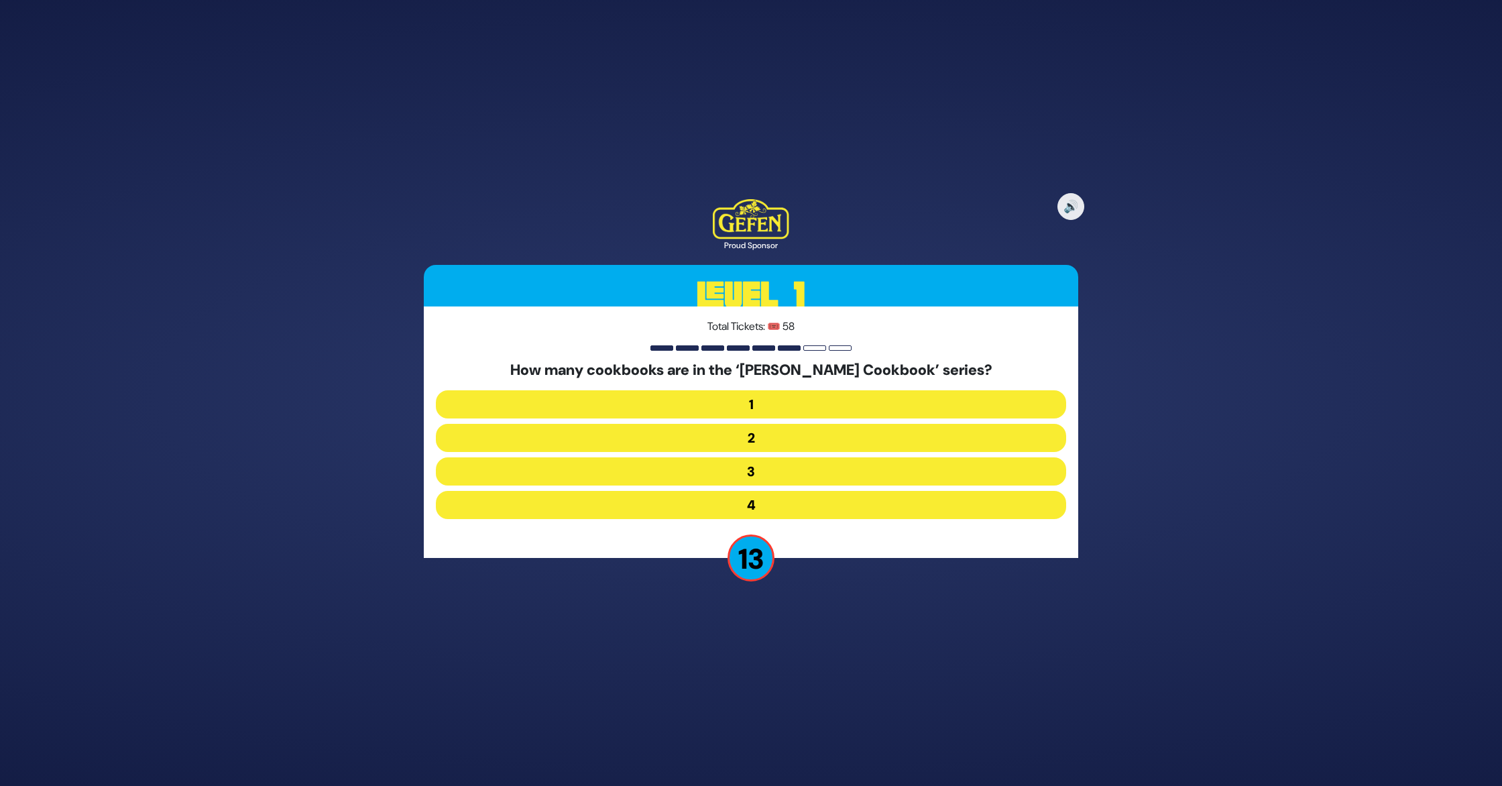
click at [776, 443] on button "2" at bounding box center [751, 438] width 630 height 28
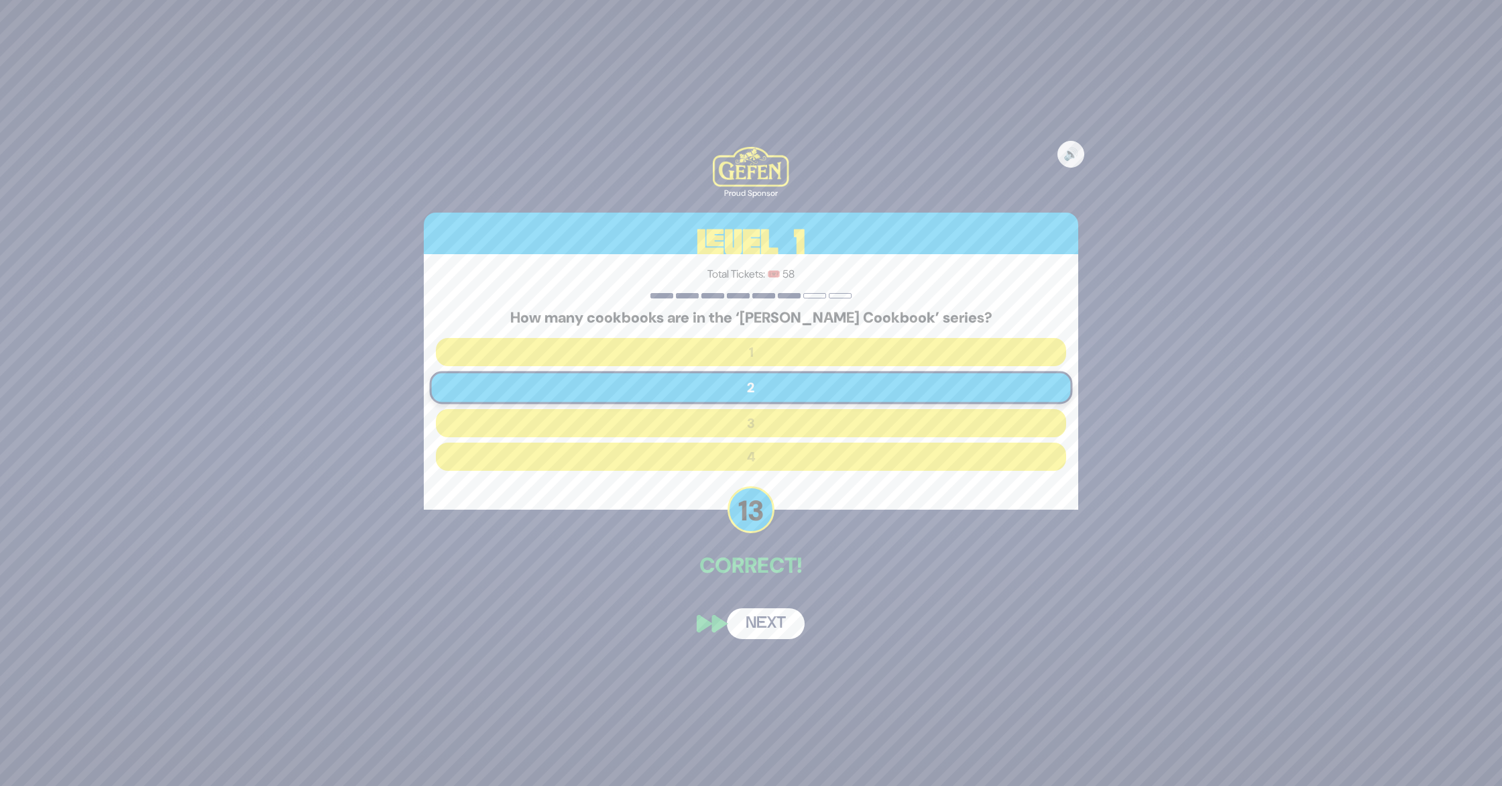
click at [770, 620] on button "Next" at bounding box center [766, 623] width 78 height 31
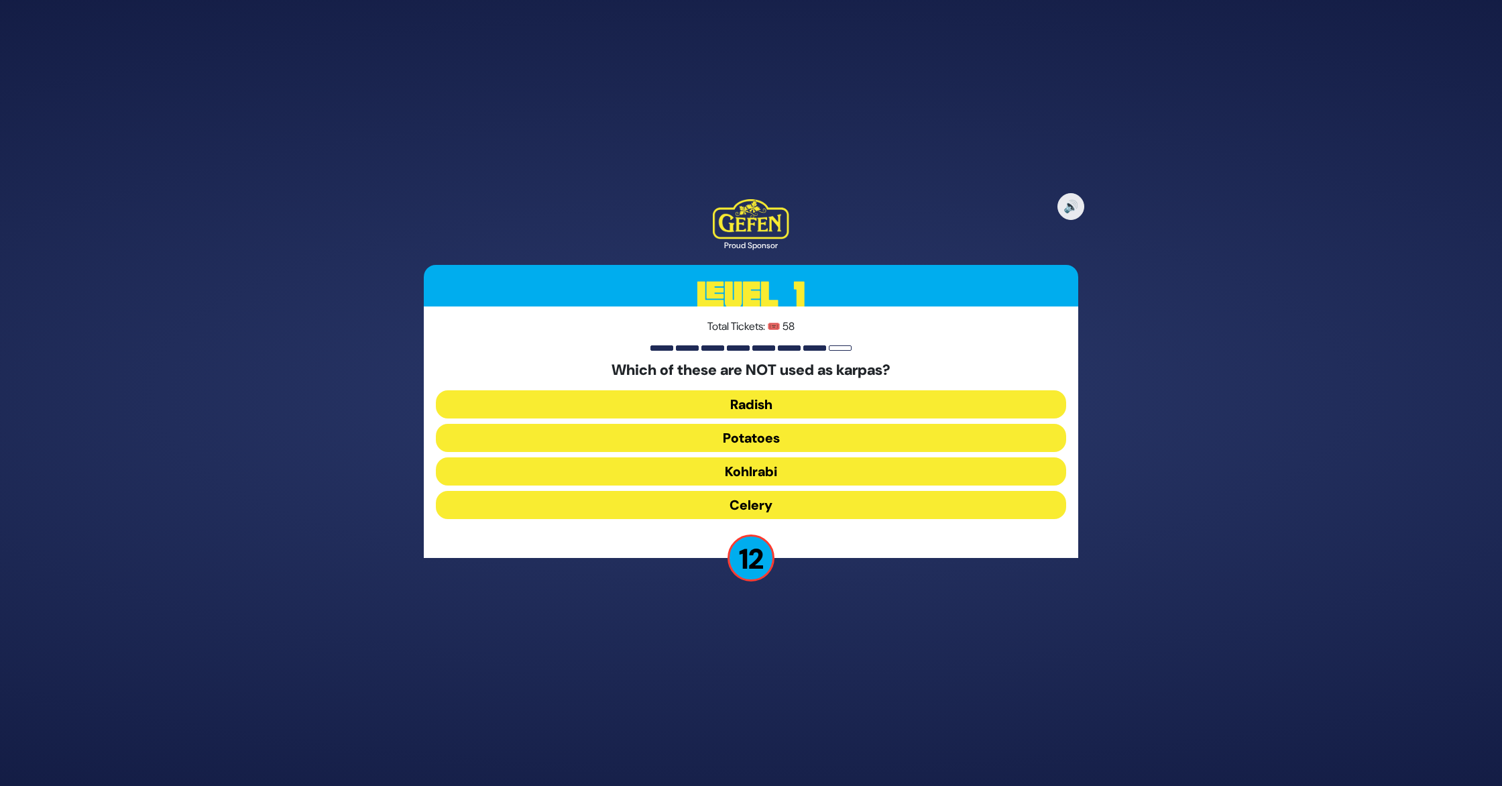
click at [782, 468] on button "Kohlrabi" at bounding box center [751, 471] width 630 height 28
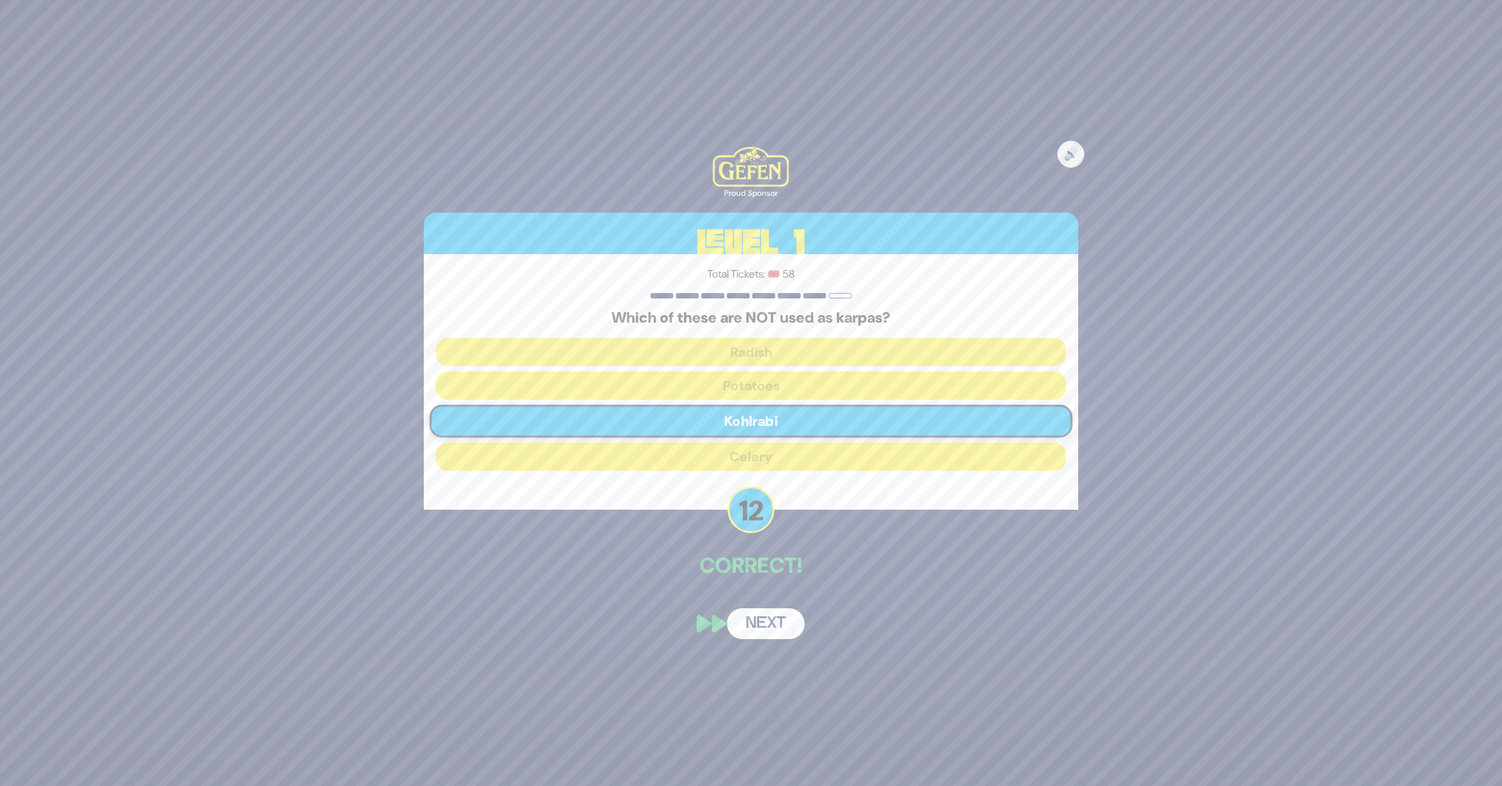
click at [768, 618] on button "Next" at bounding box center [766, 623] width 78 height 31
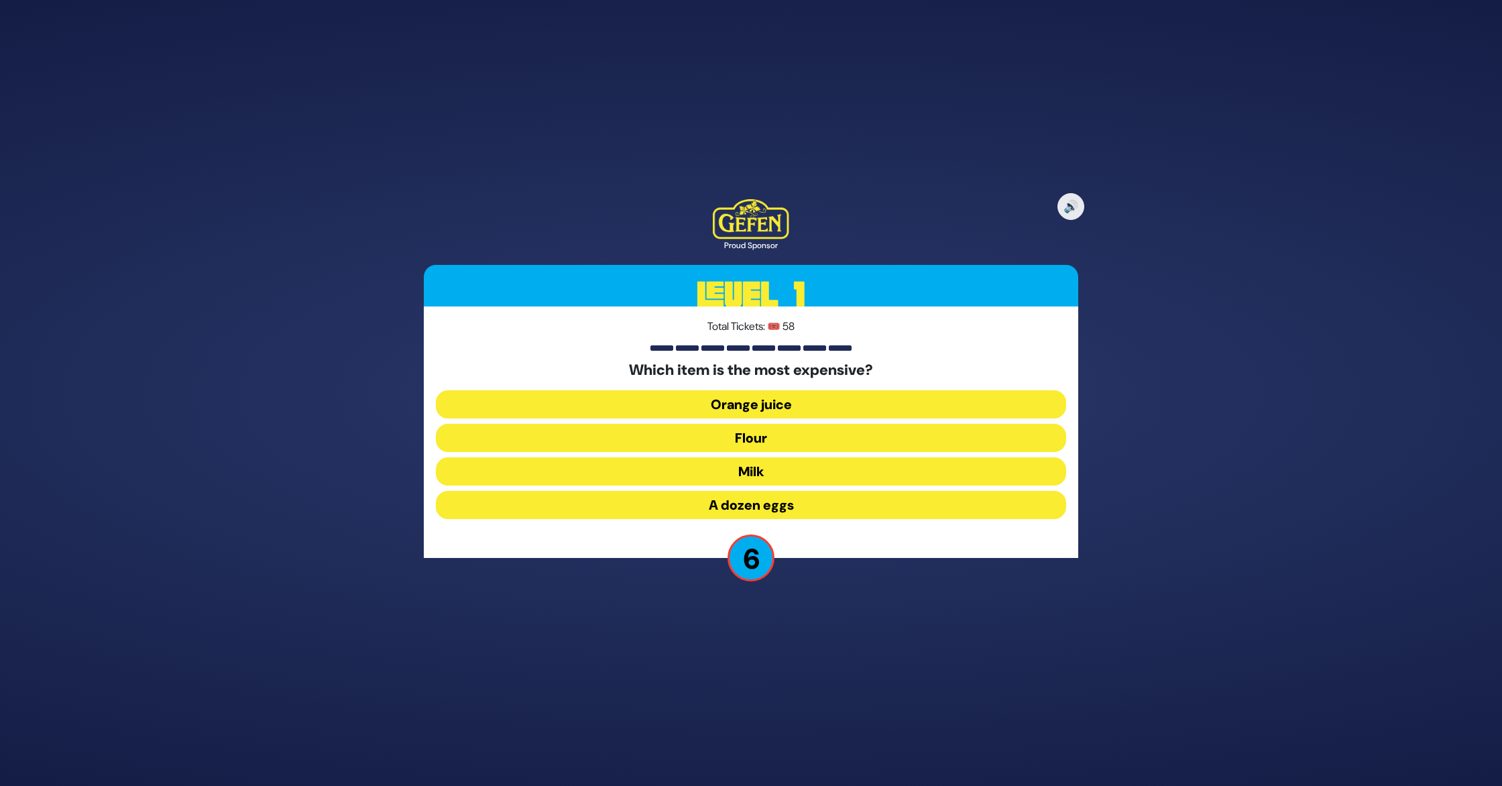
click at [772, 398] on button "Orange juice" at bounding box center [751, 404] width 630 height 28
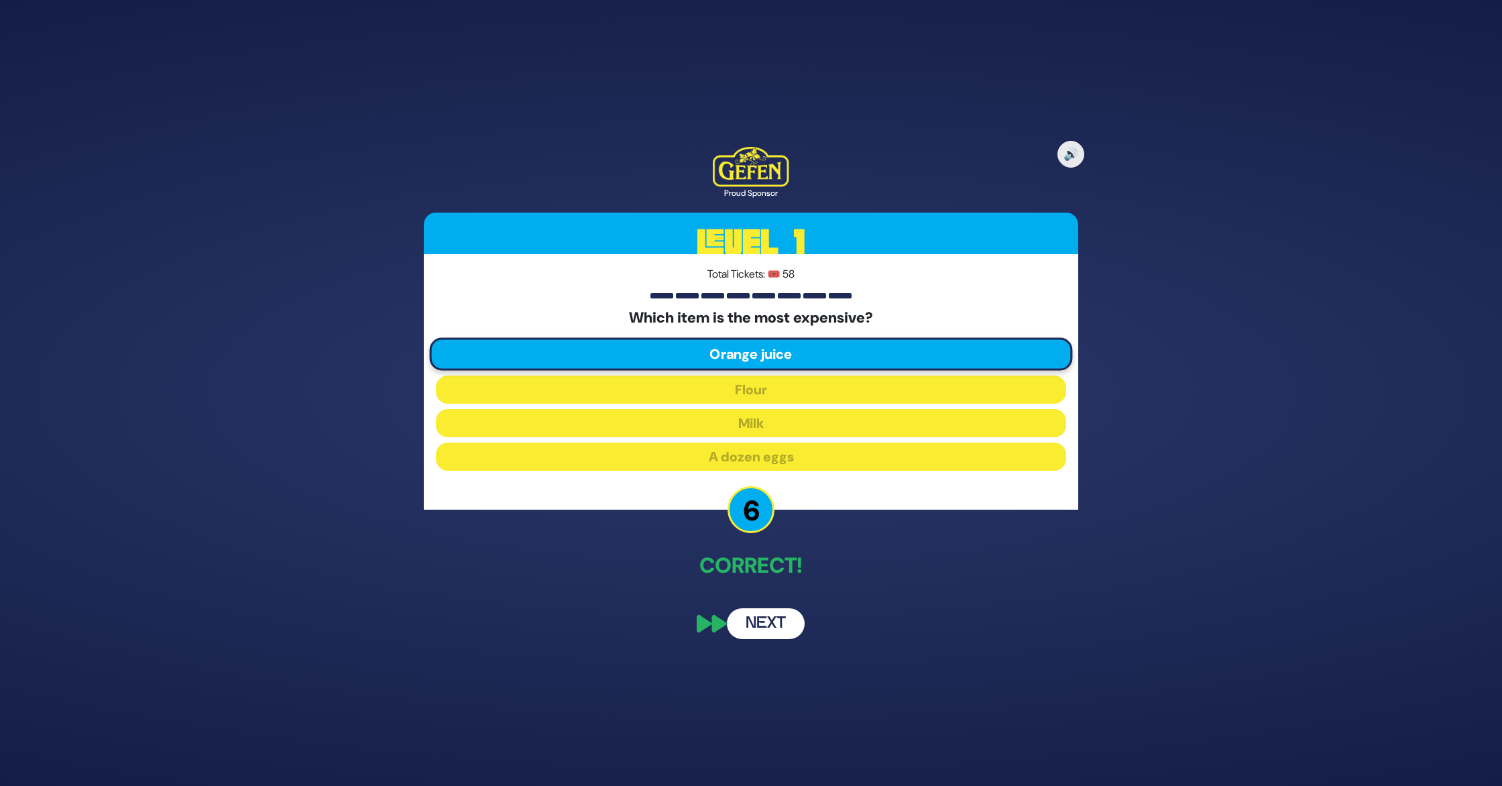
click at [764, 627] on button "Next" at bounding box center [766, 623] width 78 height 31
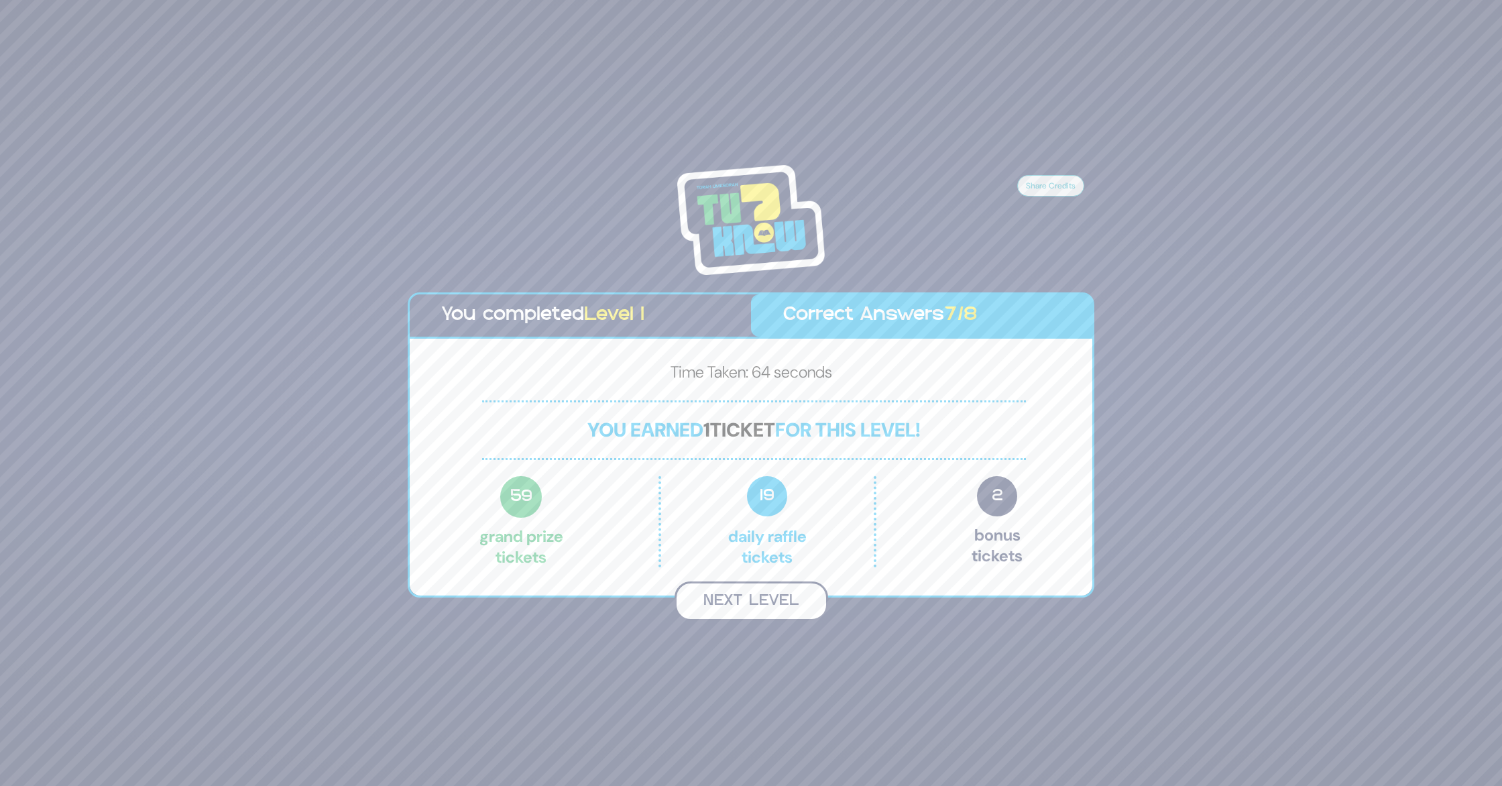
click at [762, 607] on button "Next Level" at bounding box center [752, 601] width 154 height 40
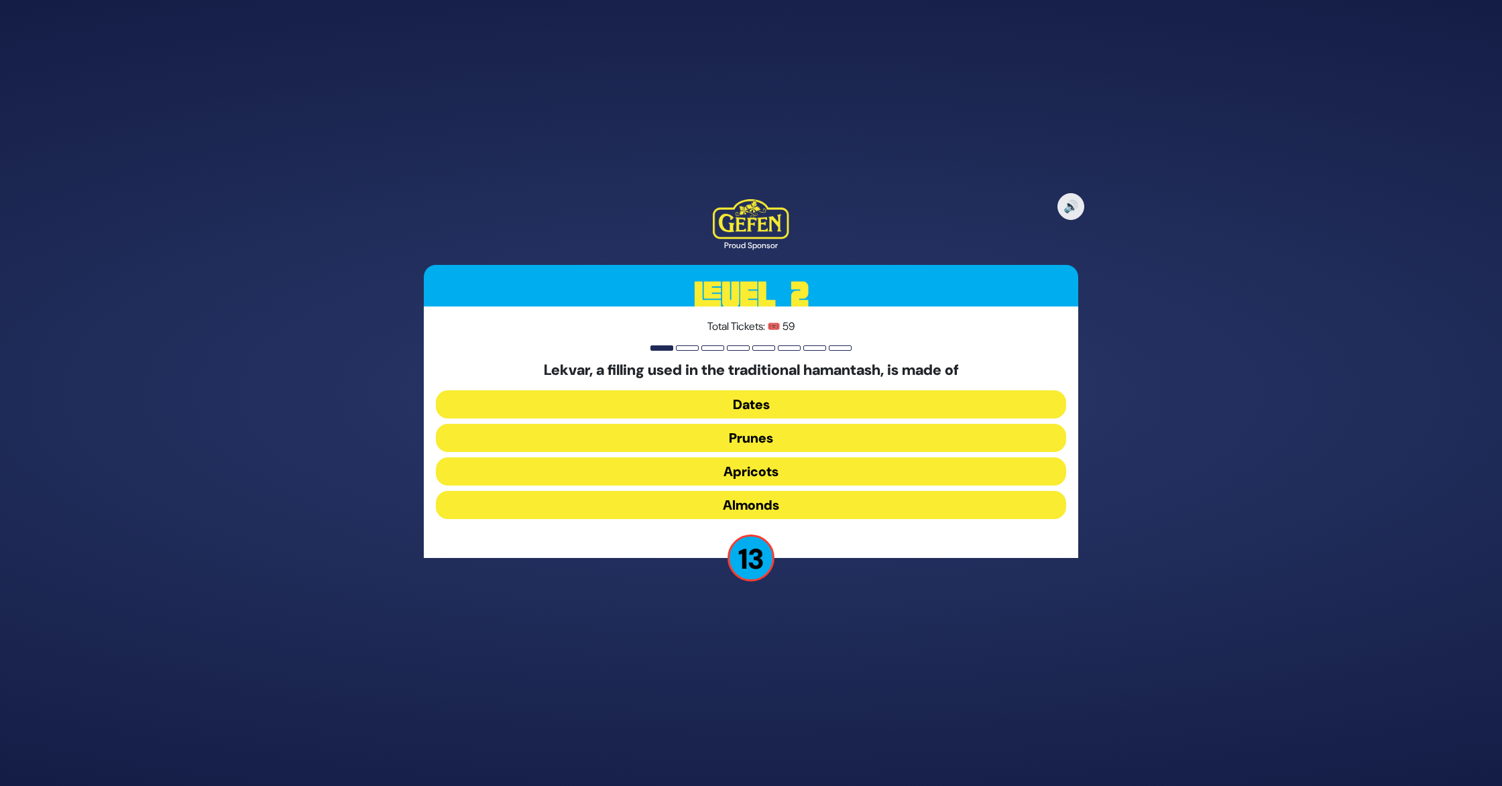
click at [746, 438] on button "Prunes" at bounding box center [751, 438] width 630 height 28
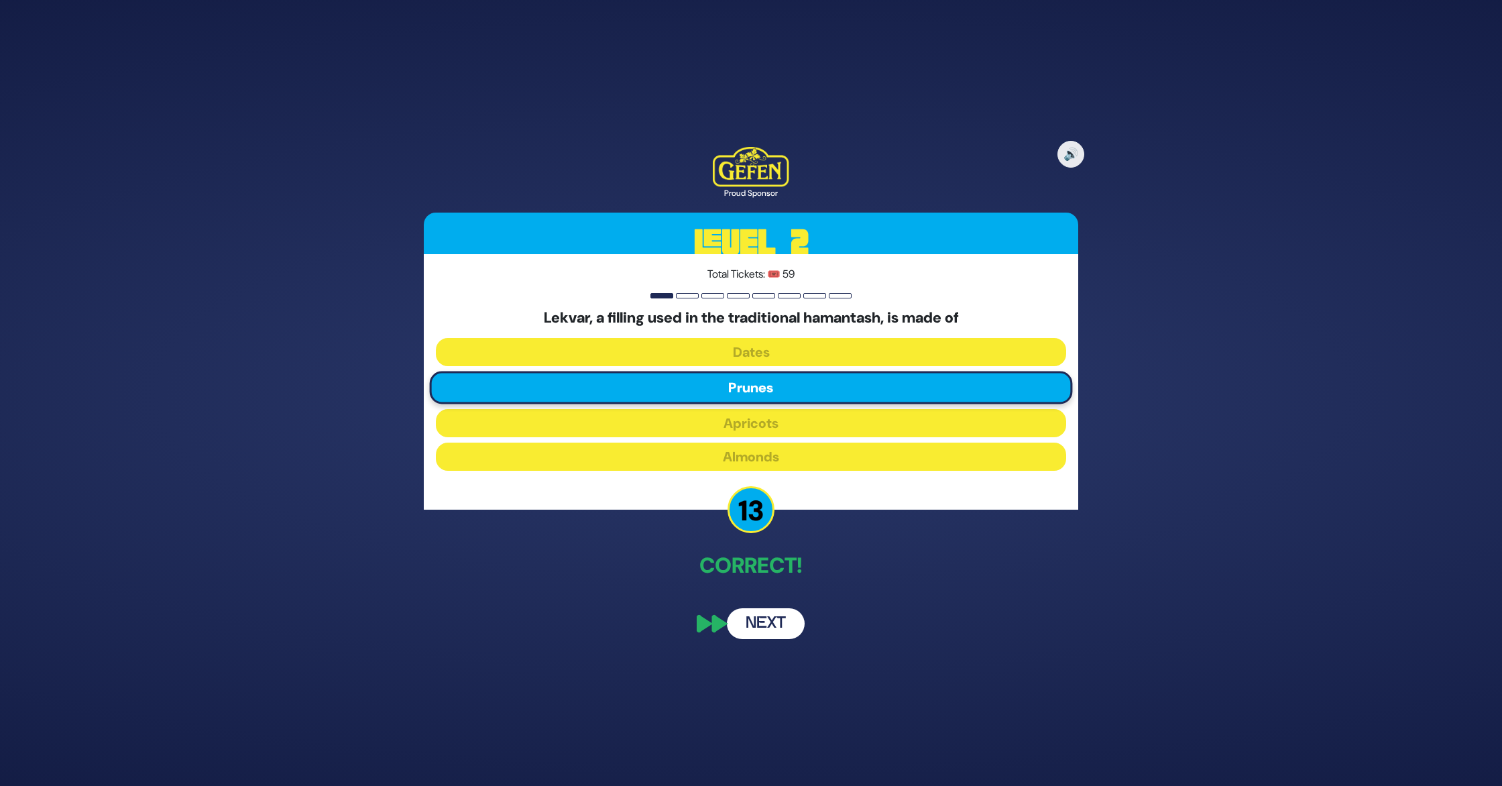
click at [770, 624] on button "Next" at bounding box center [766, 623] width 78 height 31
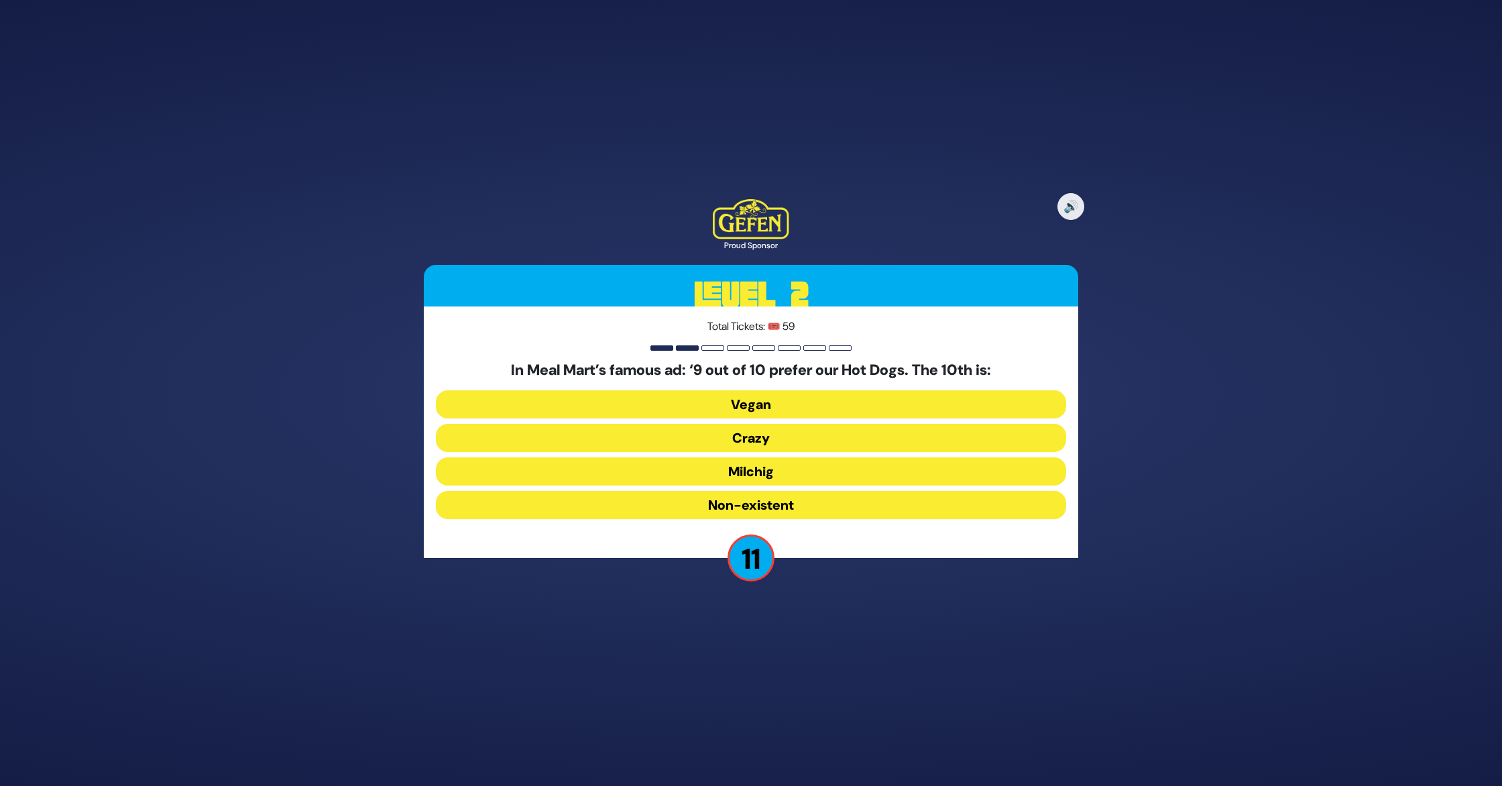
click at [754, 468] on button "Milchig" at bounding box center [751, 471] width 630 height 28
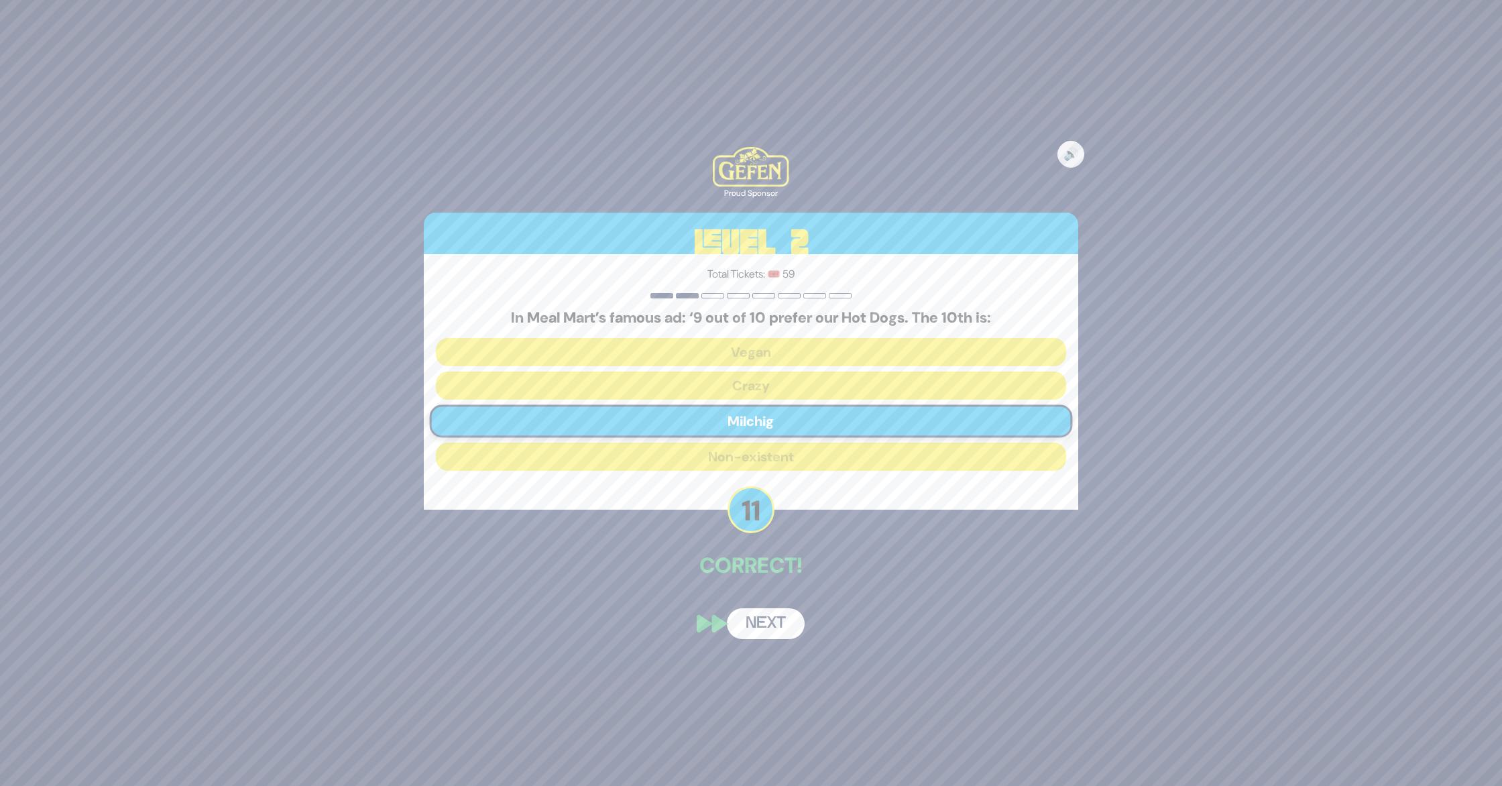
click at [737, 628] on button "Next" at bounding box center [766, 623] width 78 height 31
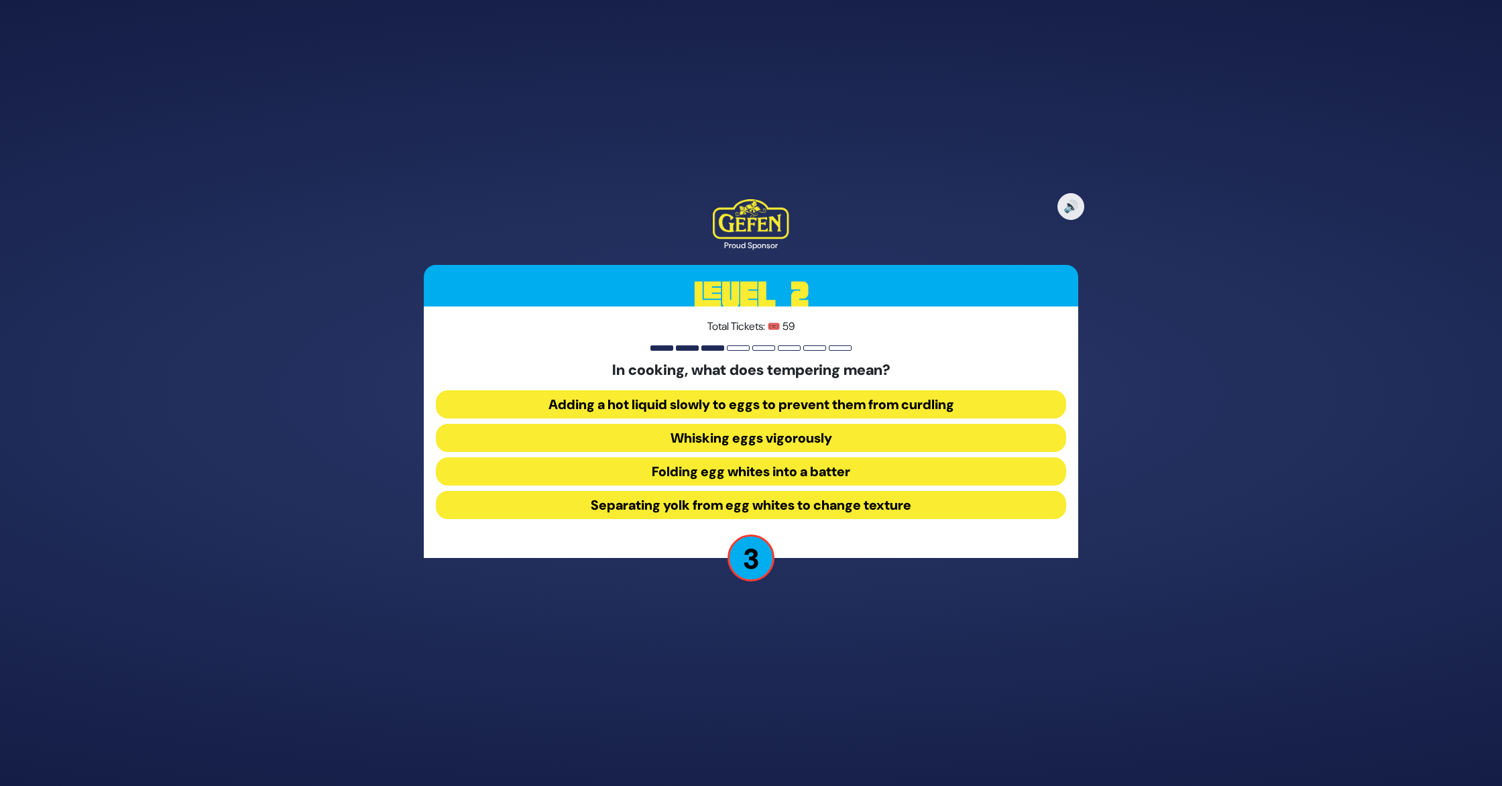
click at [744, 400] on button "Adding a hot liquid slowly to eggs to prevent them from curdling" at bounding box center [751, 404] width 630 height 28
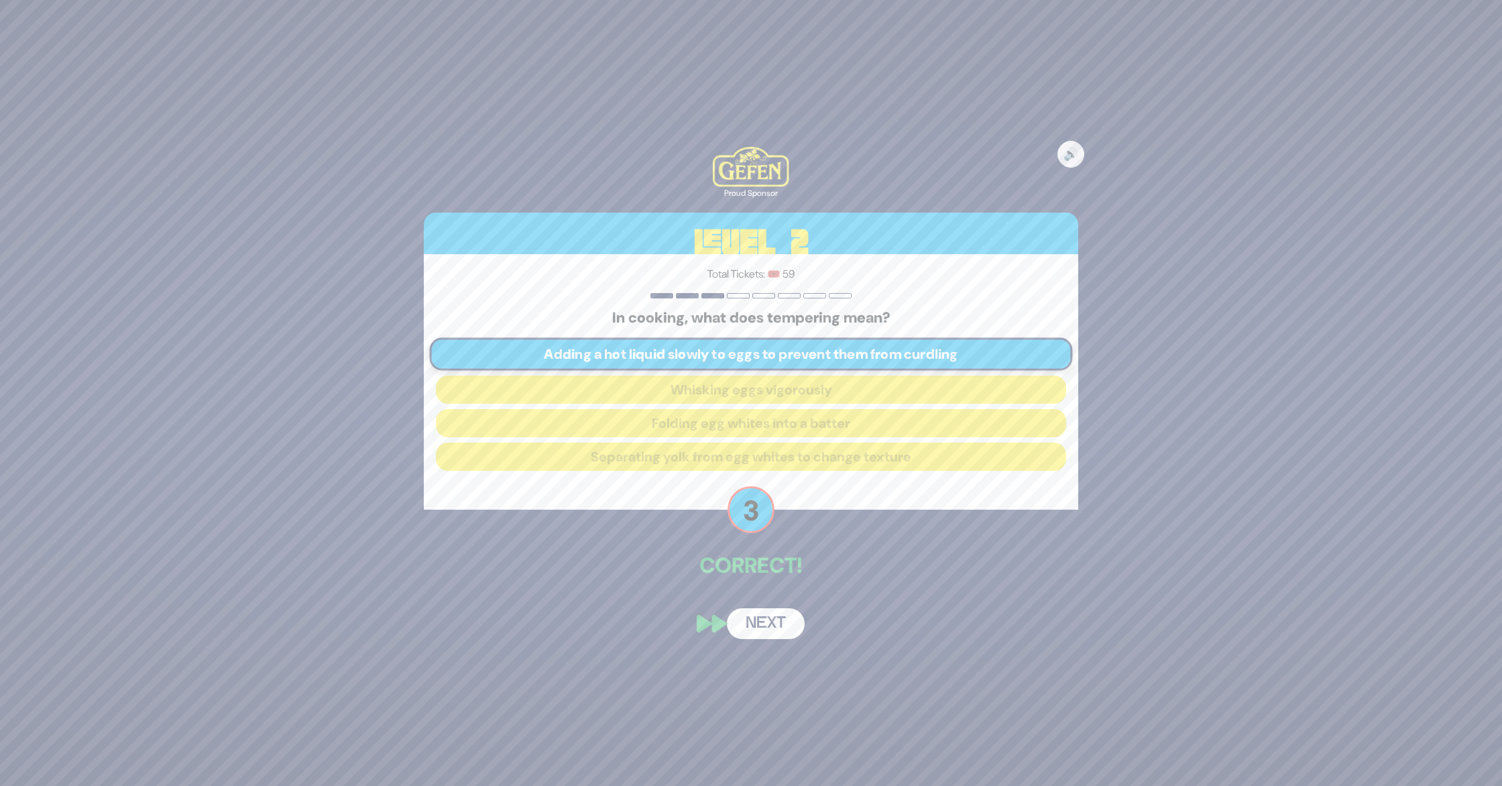
click at [751, 614] on button "Next" at bounding box center [766, 623] width 78 height 31
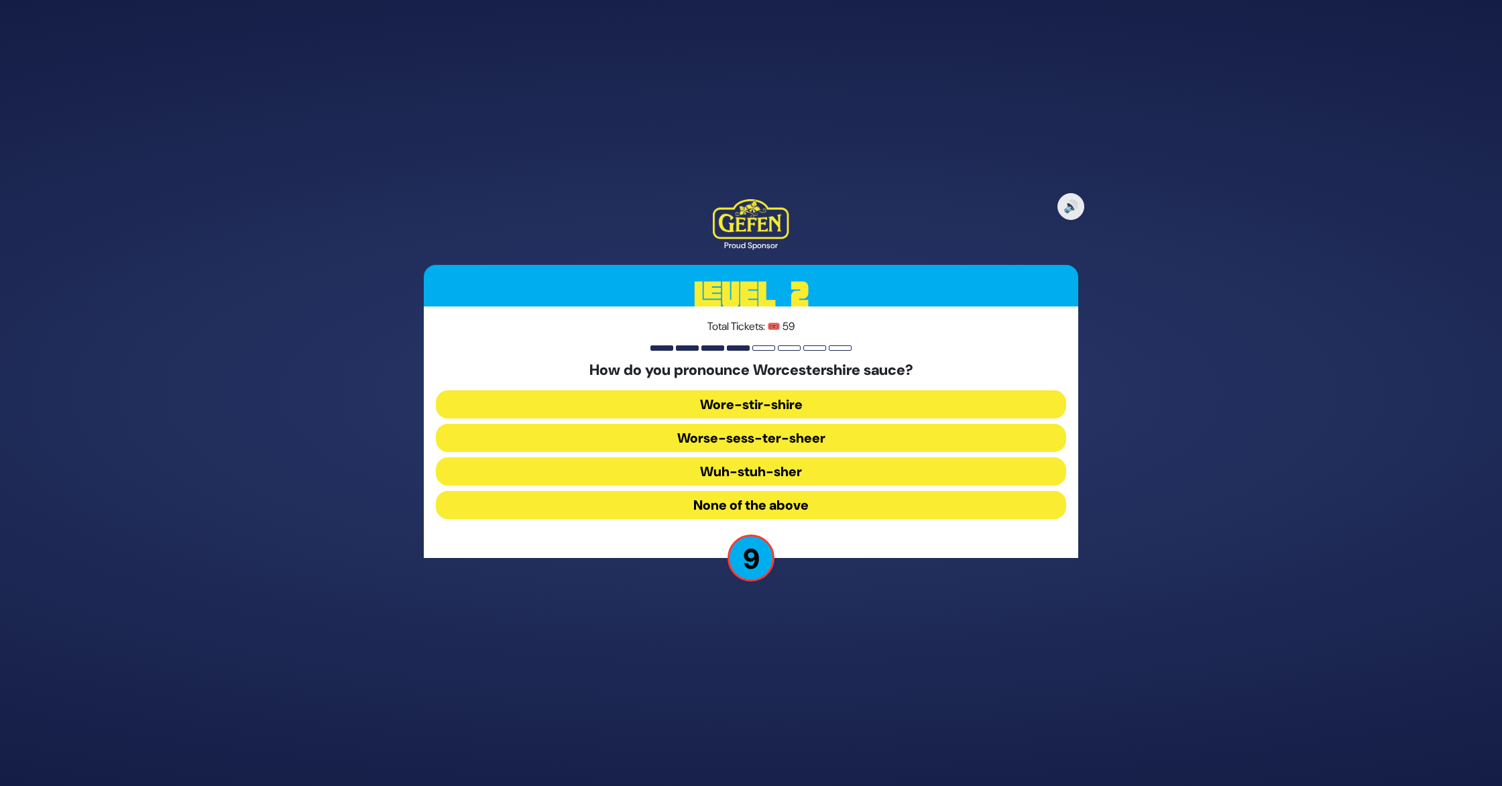
click at [752, 437] on button "Worse-sess-ter-sheer" at bounding box center [751, 438] width 630 height 28
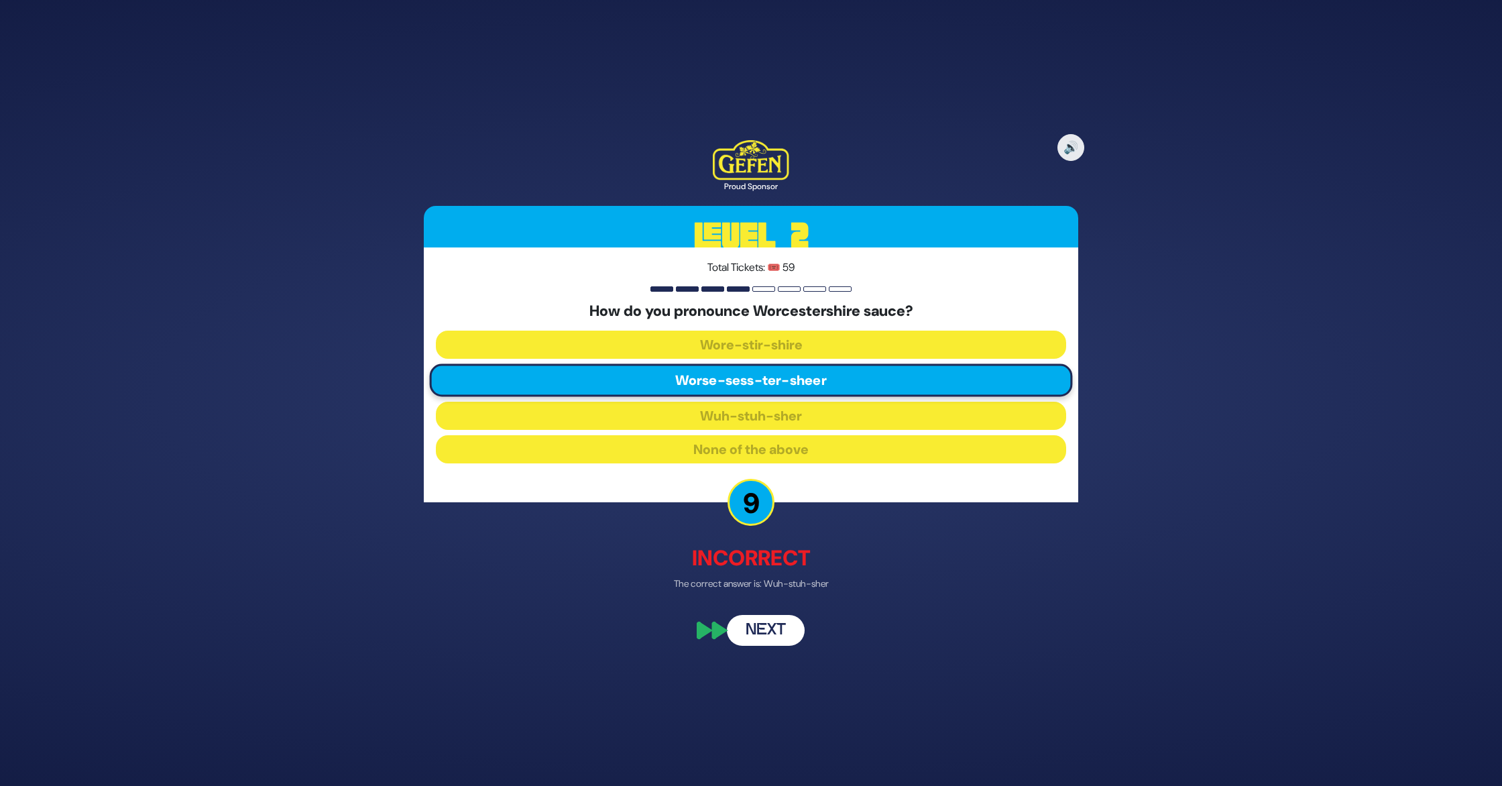
click at [783, 624] on button "Next" at bounding box center [766, 630] width 78 height 31
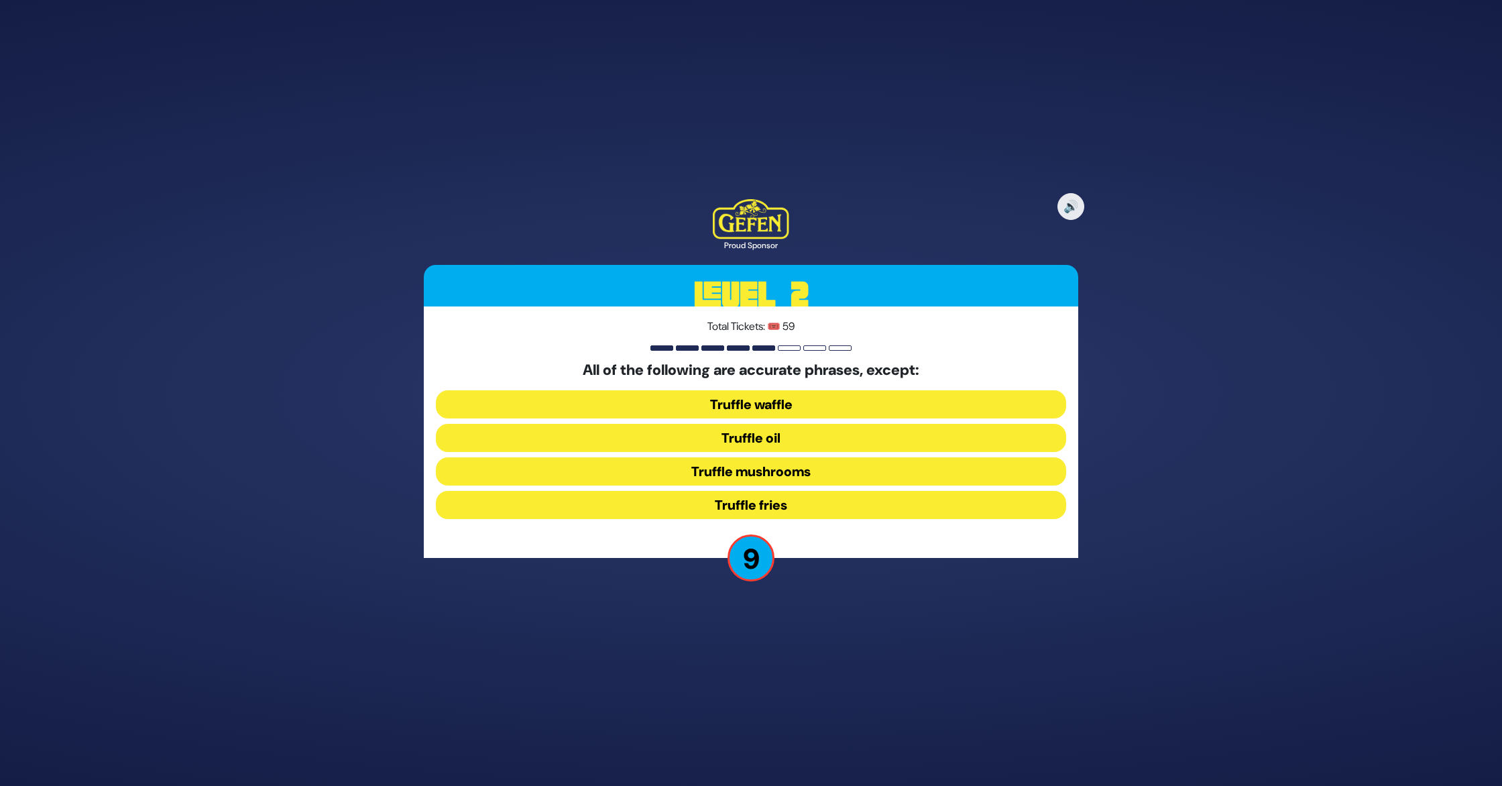
click at [793, 394] on button "Truffle waffle" at bounding box center [751, 404] width 630 height 28
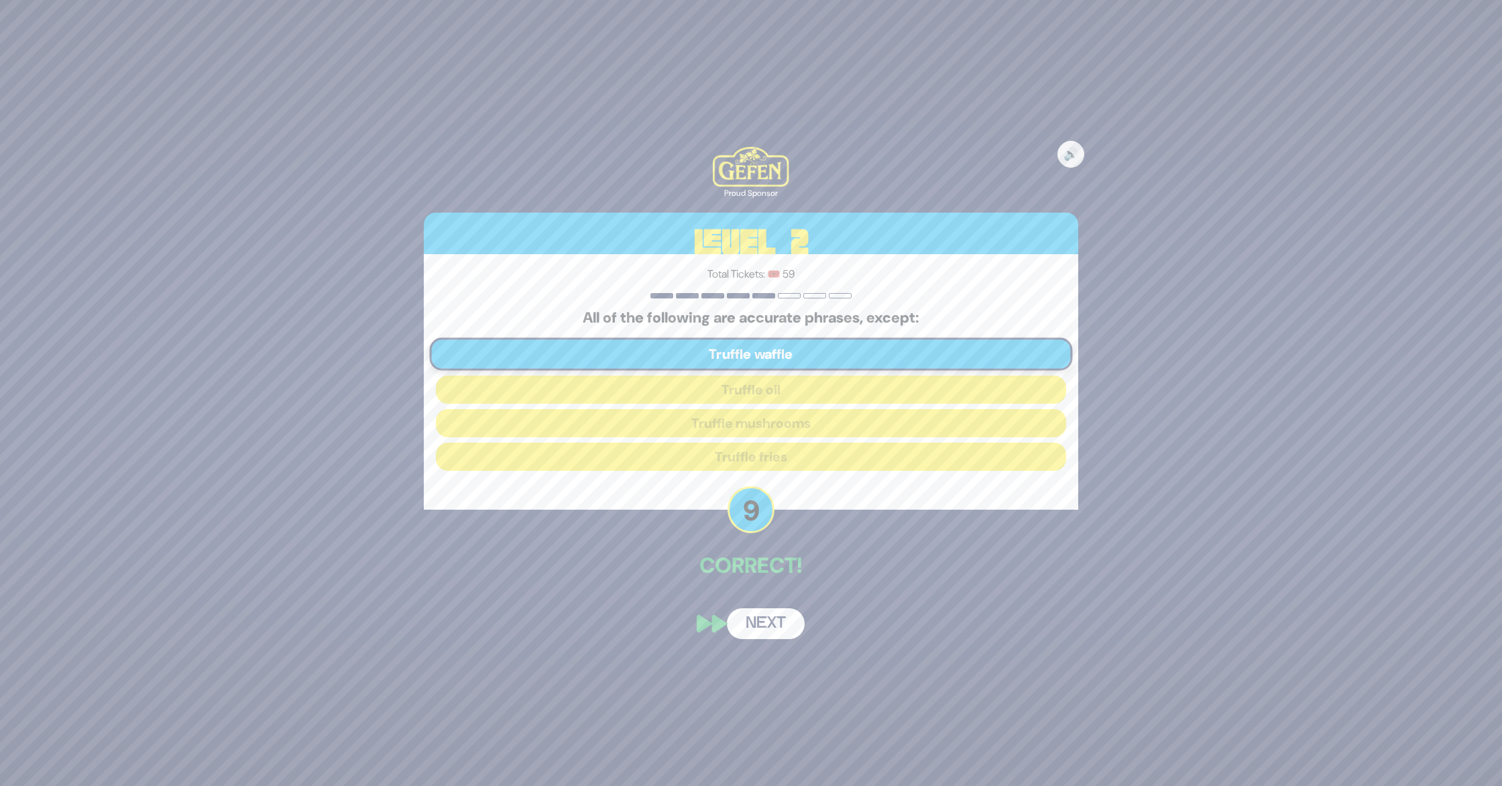
click at [764, 618] on button "Next" at bounding box center [766, 623] width 78 height 31
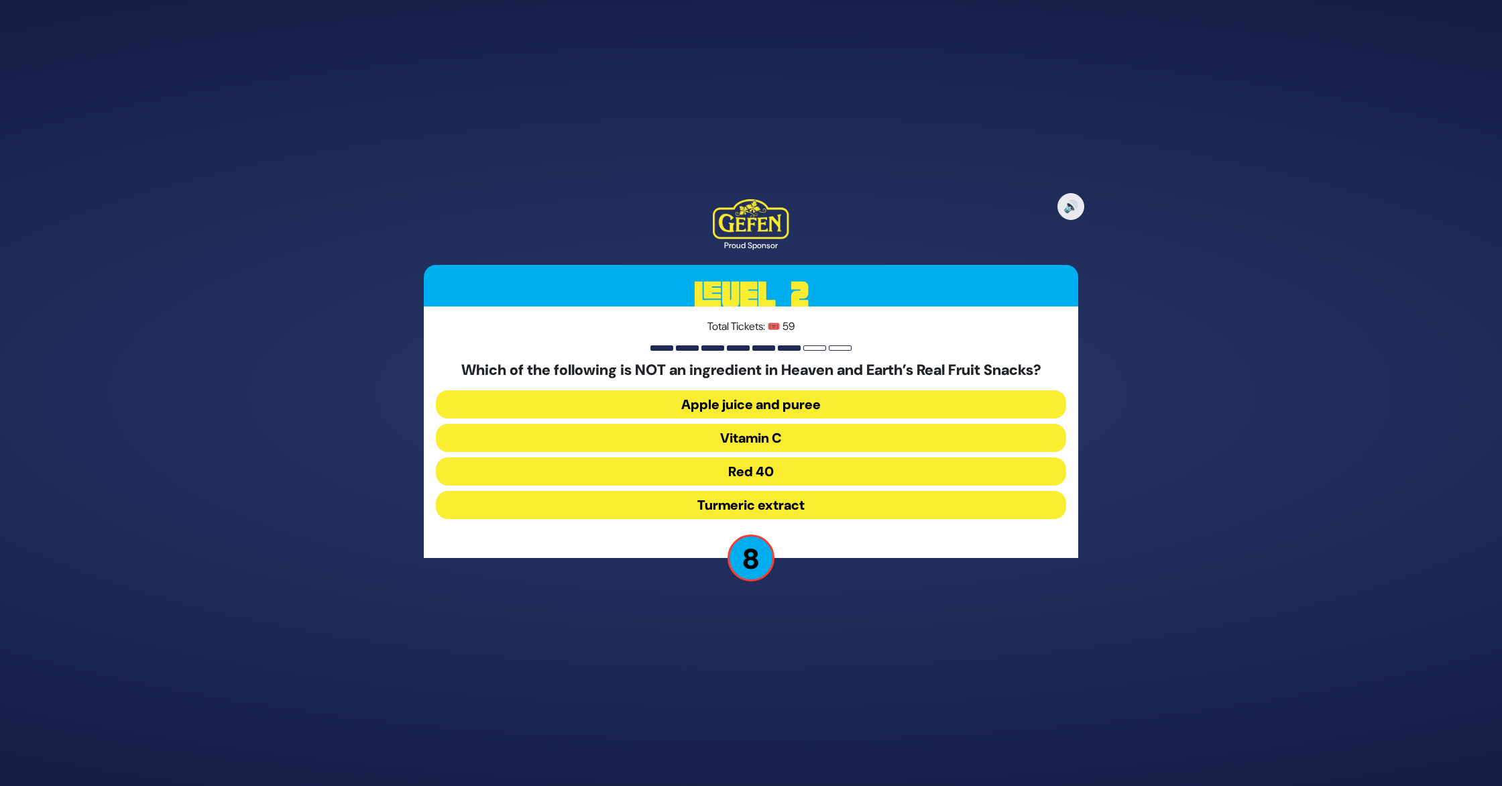
click at [760, 510] on button "Turmeric extract" at bounding box center [751, 505] width 630 height 28
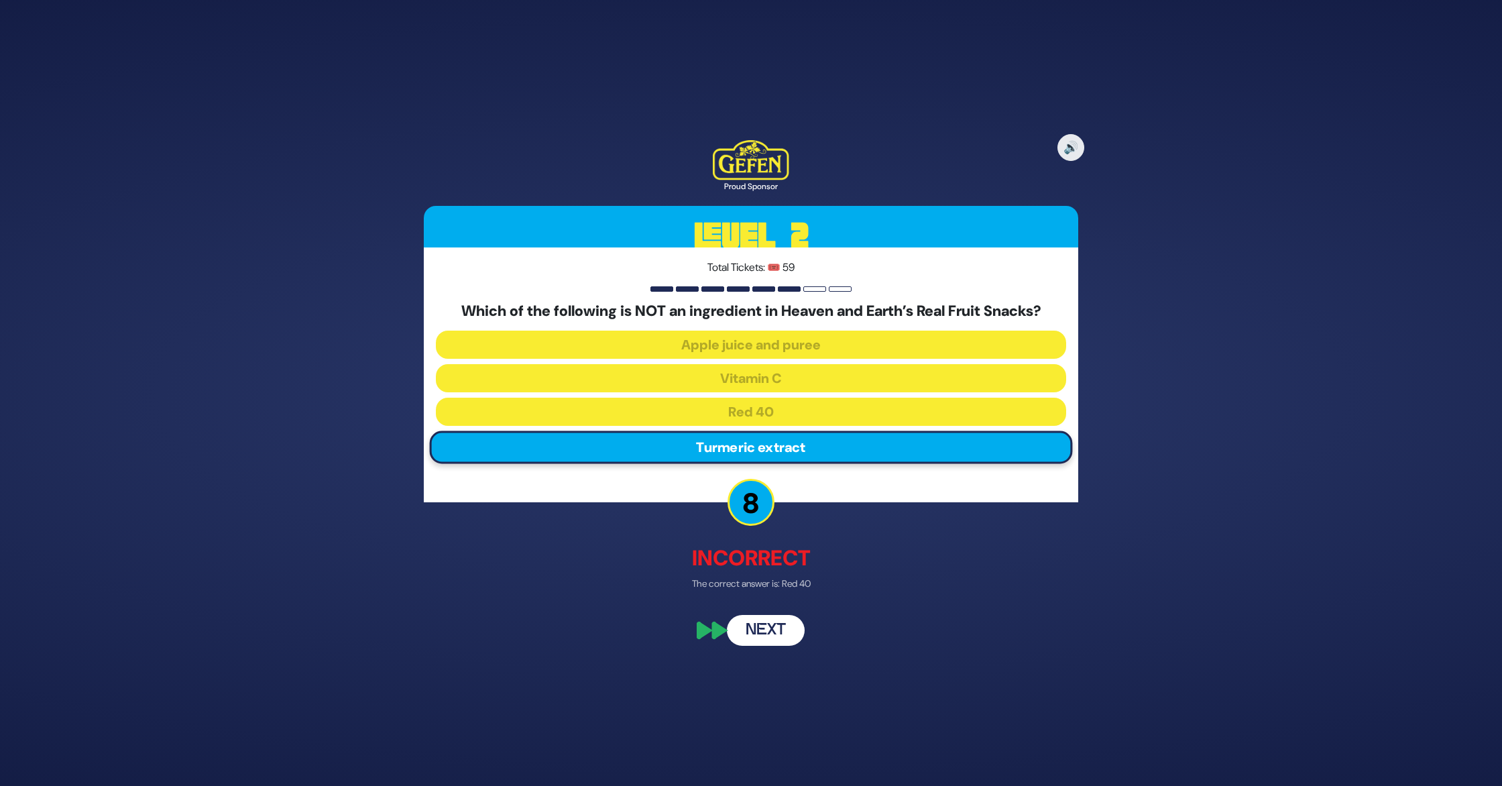
click at [746, 635] on button "Next" at bounding box center [766, 630] width 78 height 31
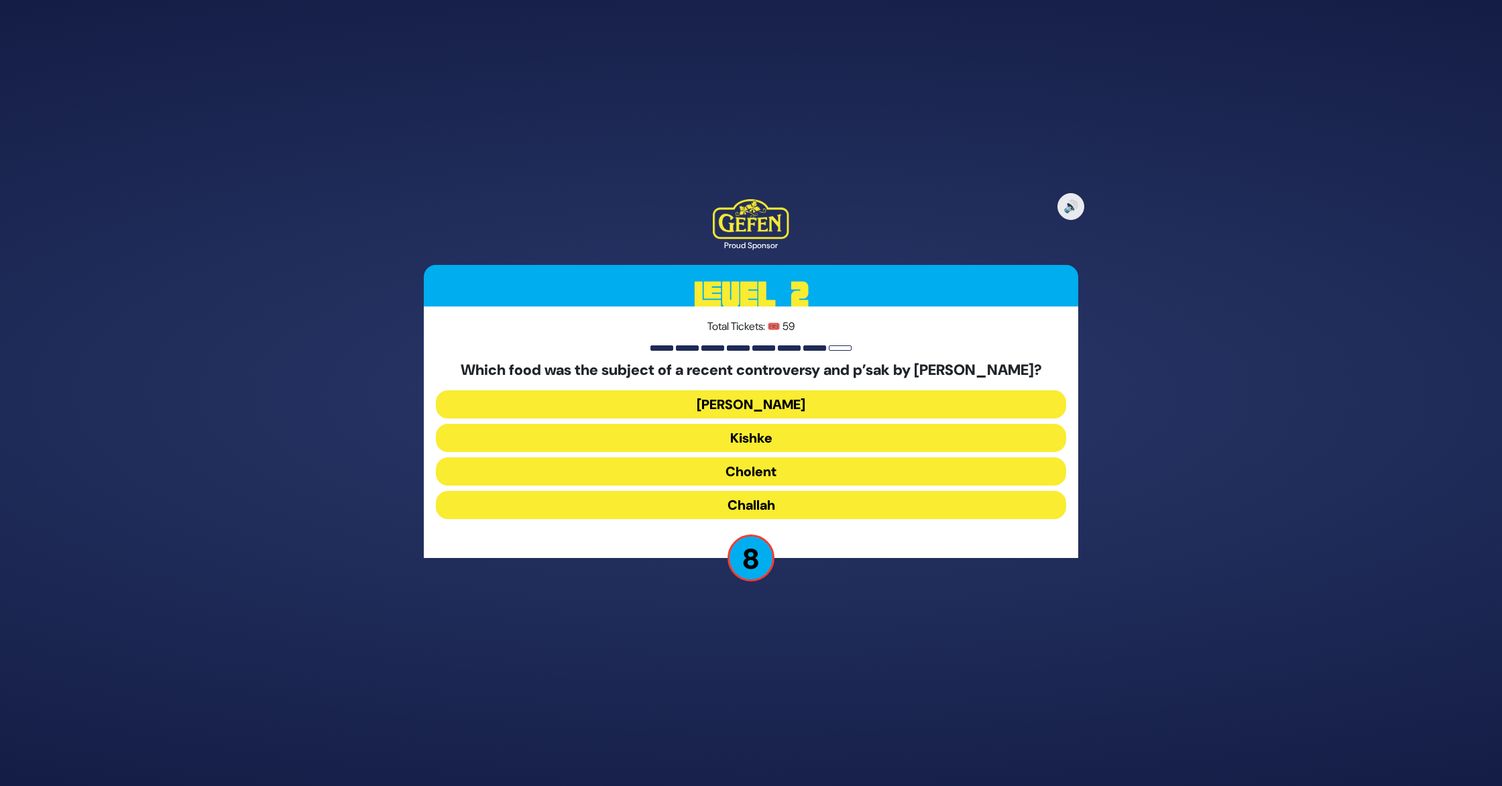
click at [744, 485] on button "Cholent" at bounding box center [751, 471] width 630 height 28
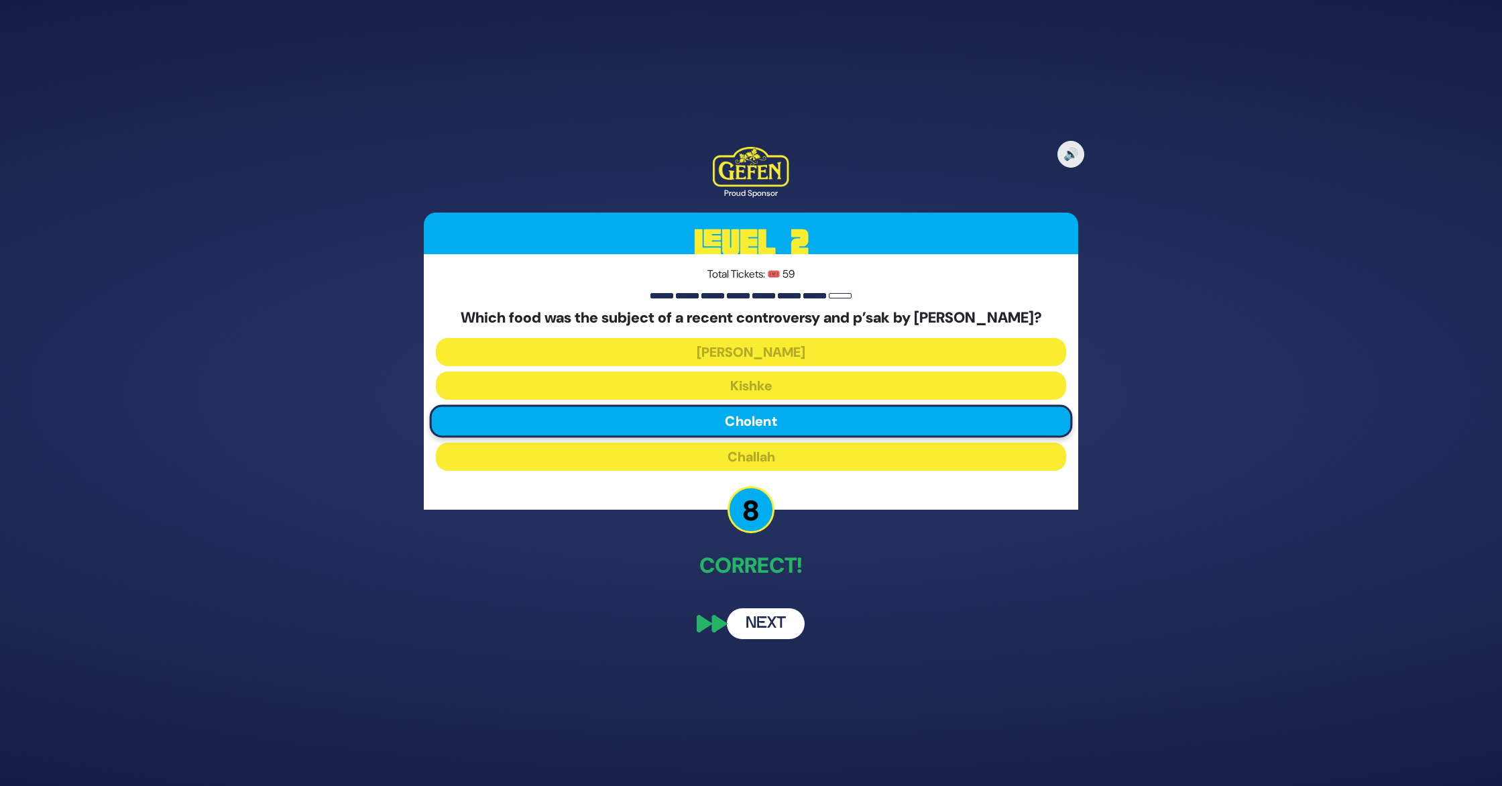
click at [754, 639] on button "Next" at bounding box center [766, 623] width 78 height 31
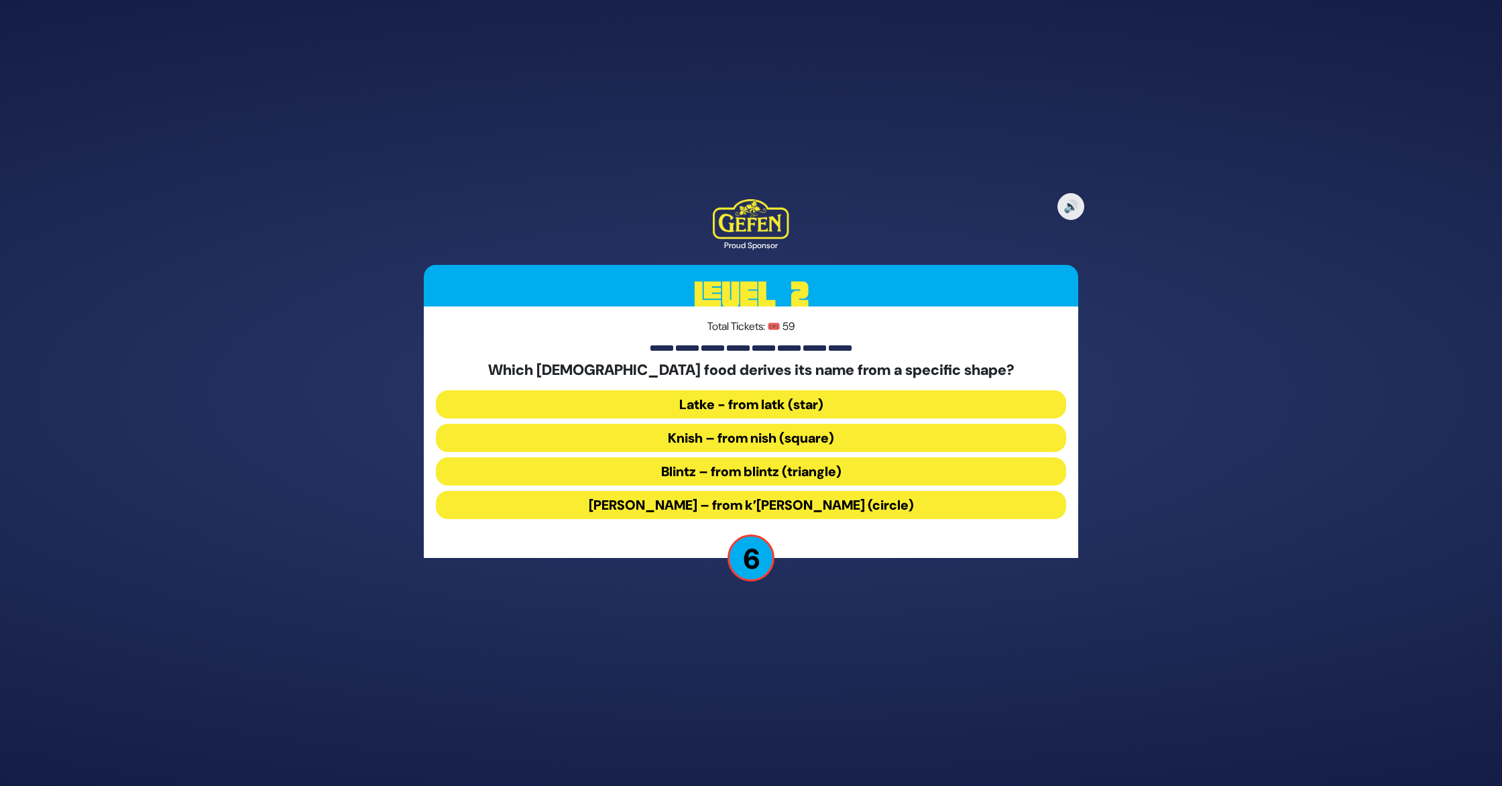
click at [755, 514] on button "[PERSON_NAME] – from k’[PERSON_NAME] (circle)" at bounding box center [751, 505] width 630 height 28
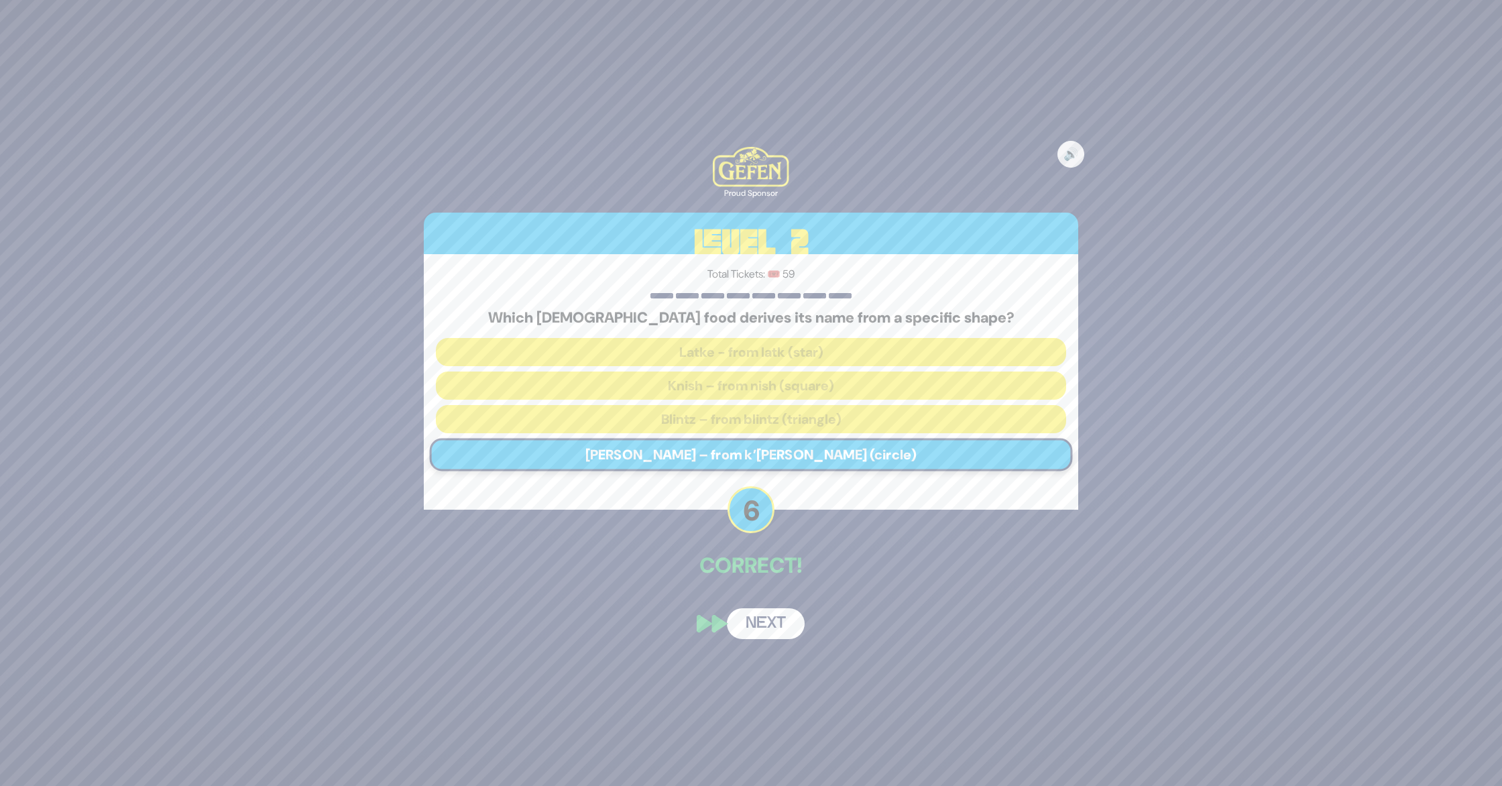
click at [764, 632] on button "Next" at bounding box center [766, 623] width 78 height 31
